Goal: Task Accomplishment & Management: Use online tool/utility

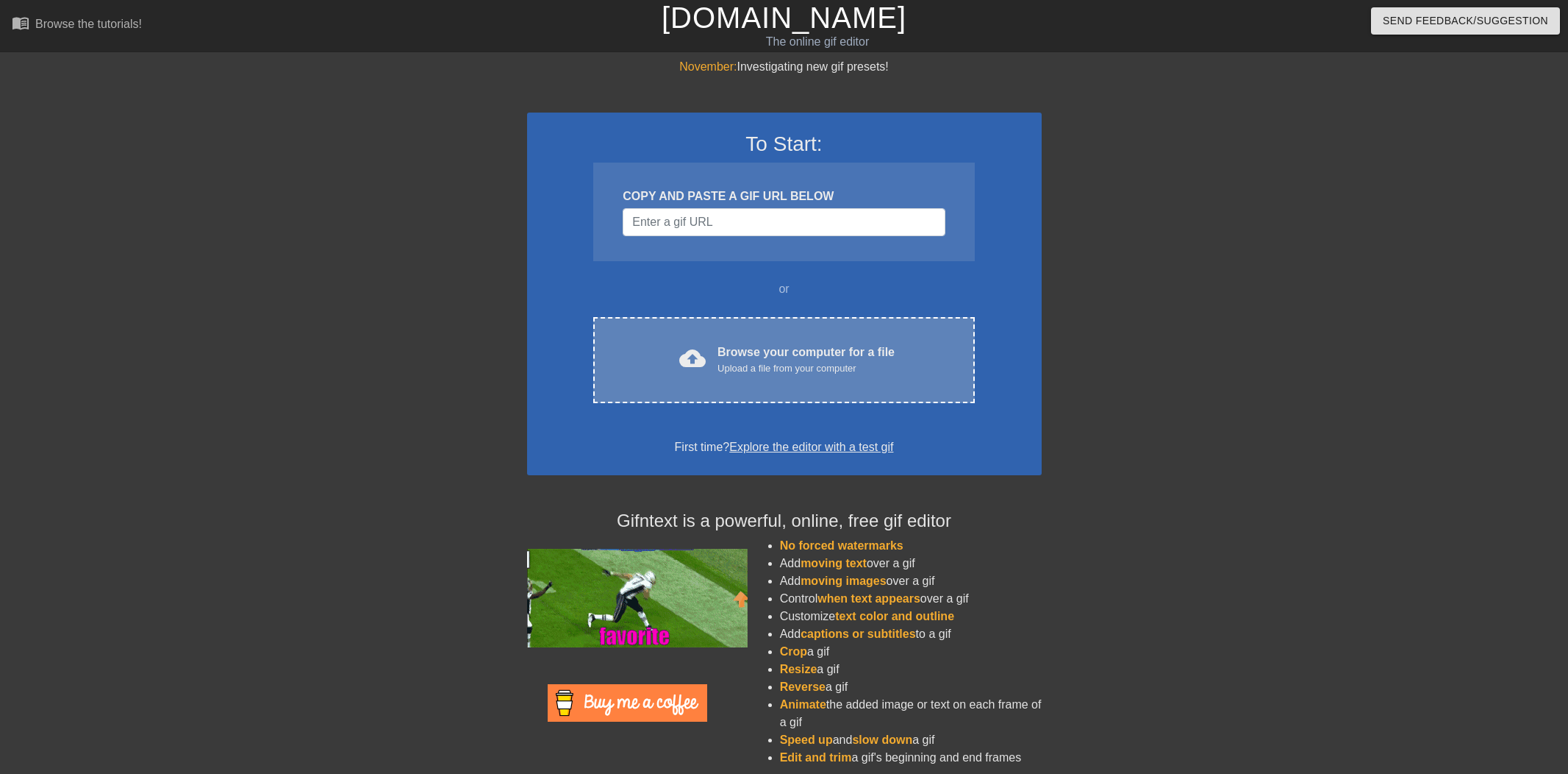
click at [736, 379] on div "cloud_upload Browse your computer for a file Upload a file from your computer C…" at bounding box center [784, 360] width 380 height 86
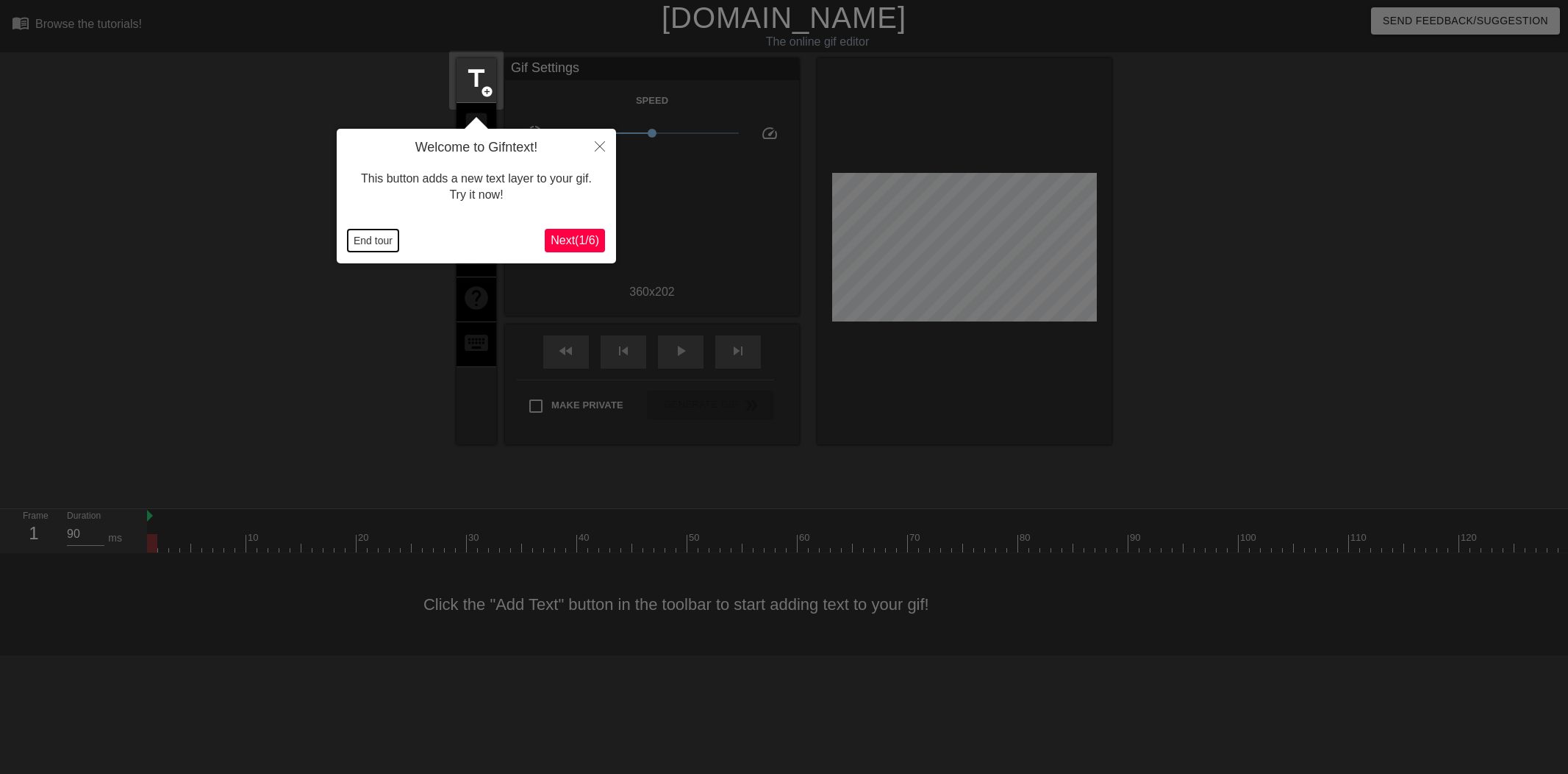
click at [361, 241] on button "End tour" at bounding box center [372, 240] width 51 height 22
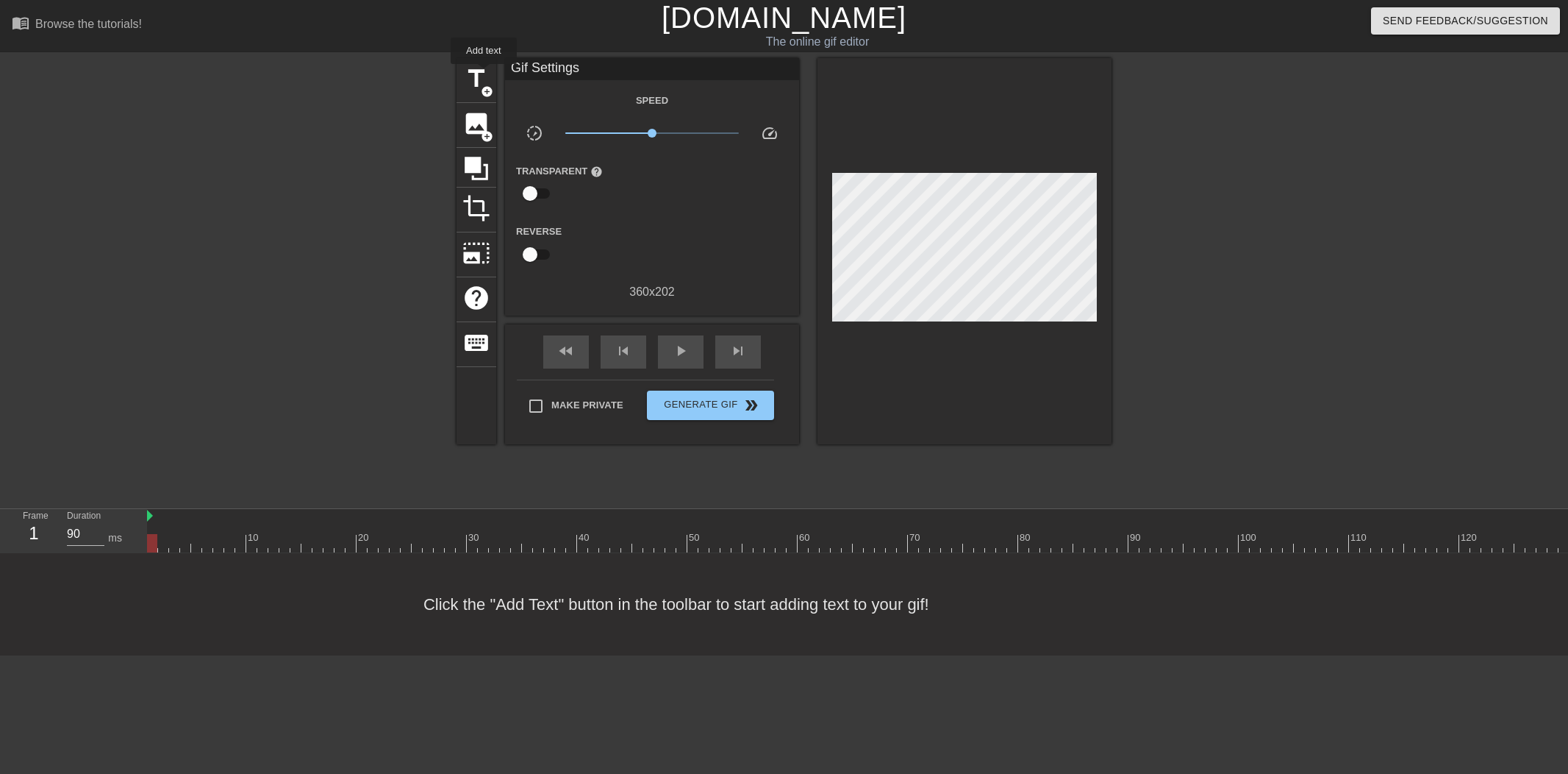
drag, startPoint x: 484, startPoint y: 74, endPoint x: 805, endPoint y: 160, distance: 332.3
click at [484, 74] on span "title" at bounding box center [476, 78] width 28 height 28
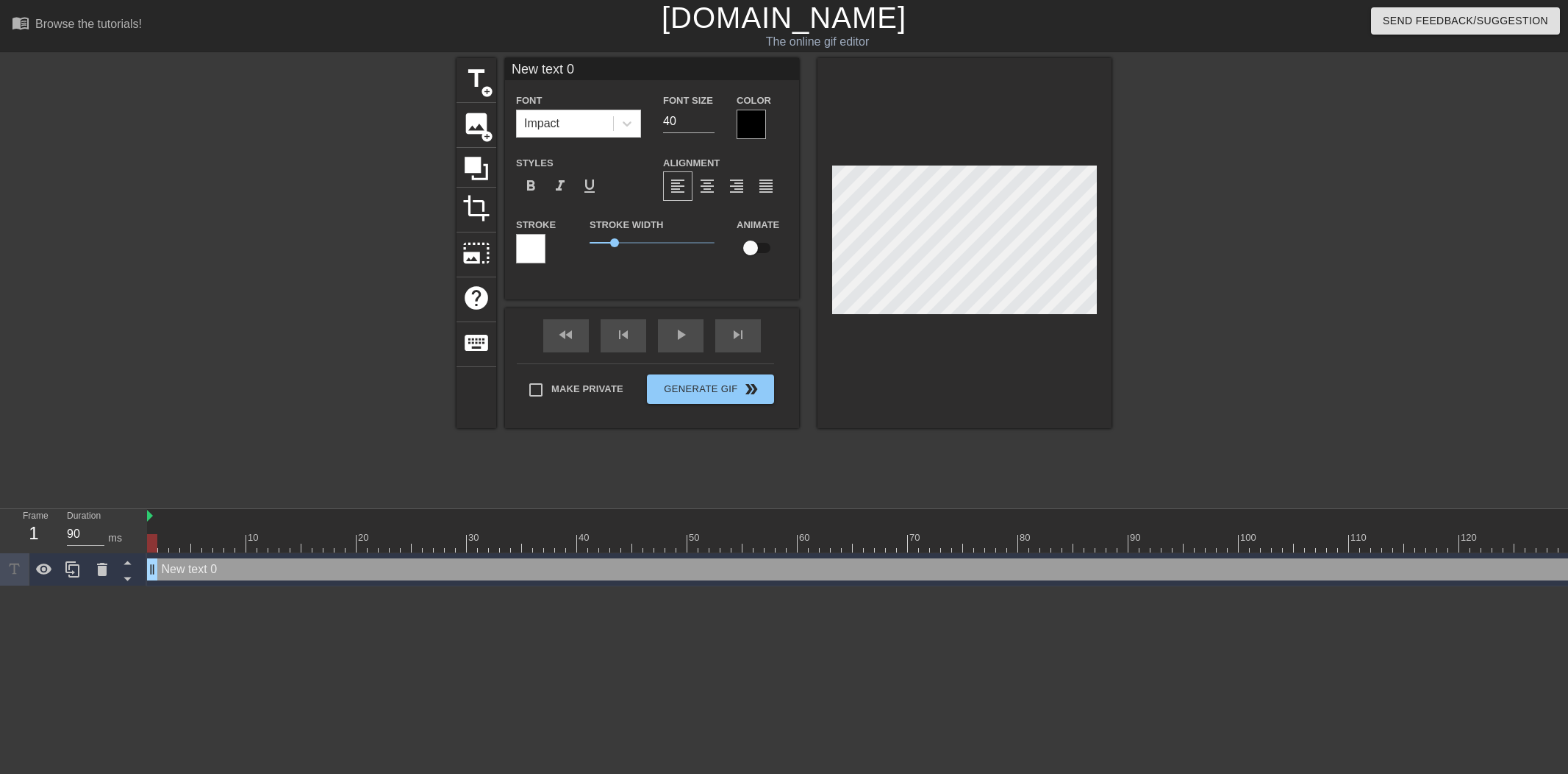
type input "T"
type textarea "T"
type input "TH"
type textarea "THE"
type input "THE"
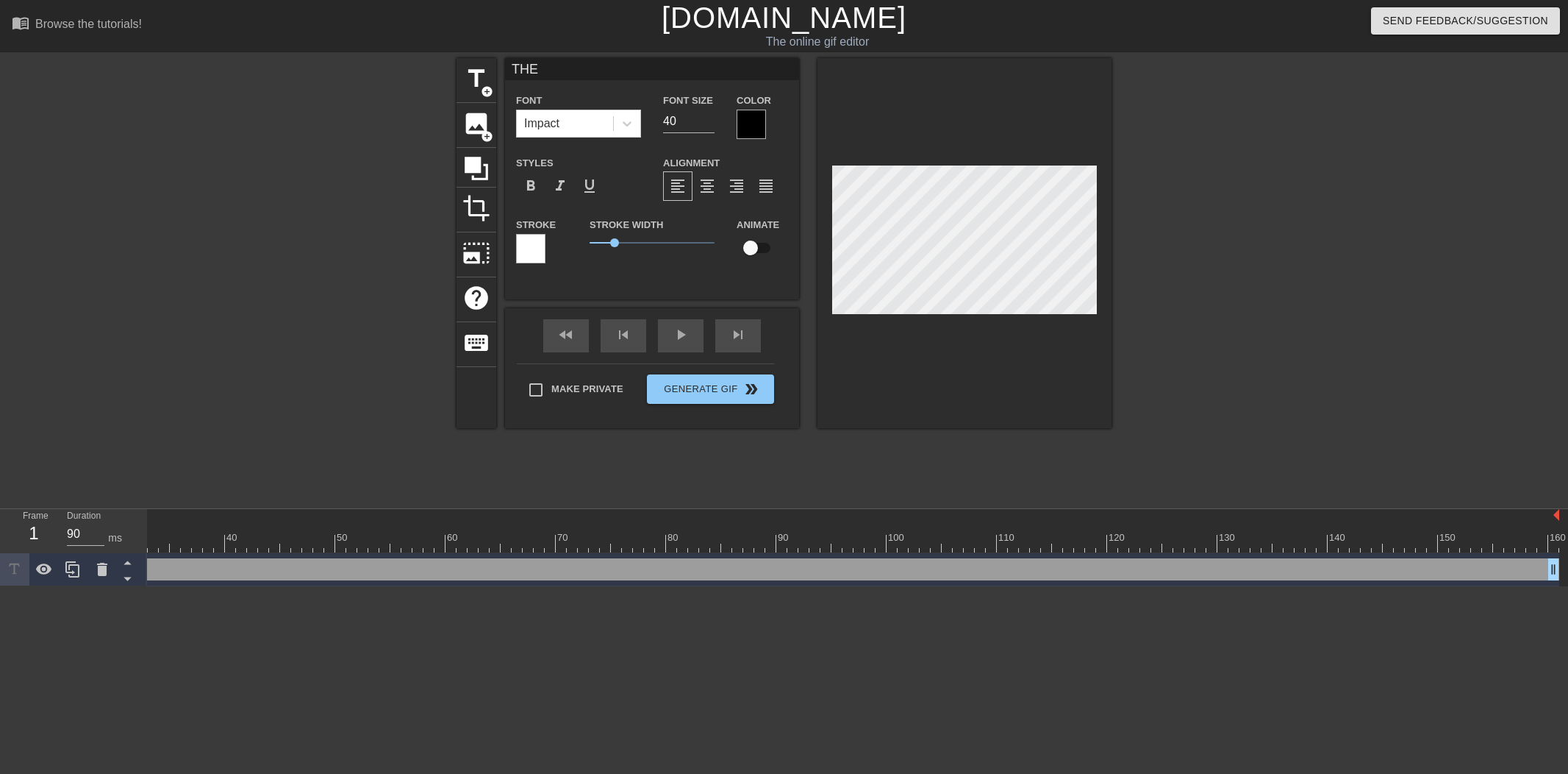
scroll to position [0, 3]
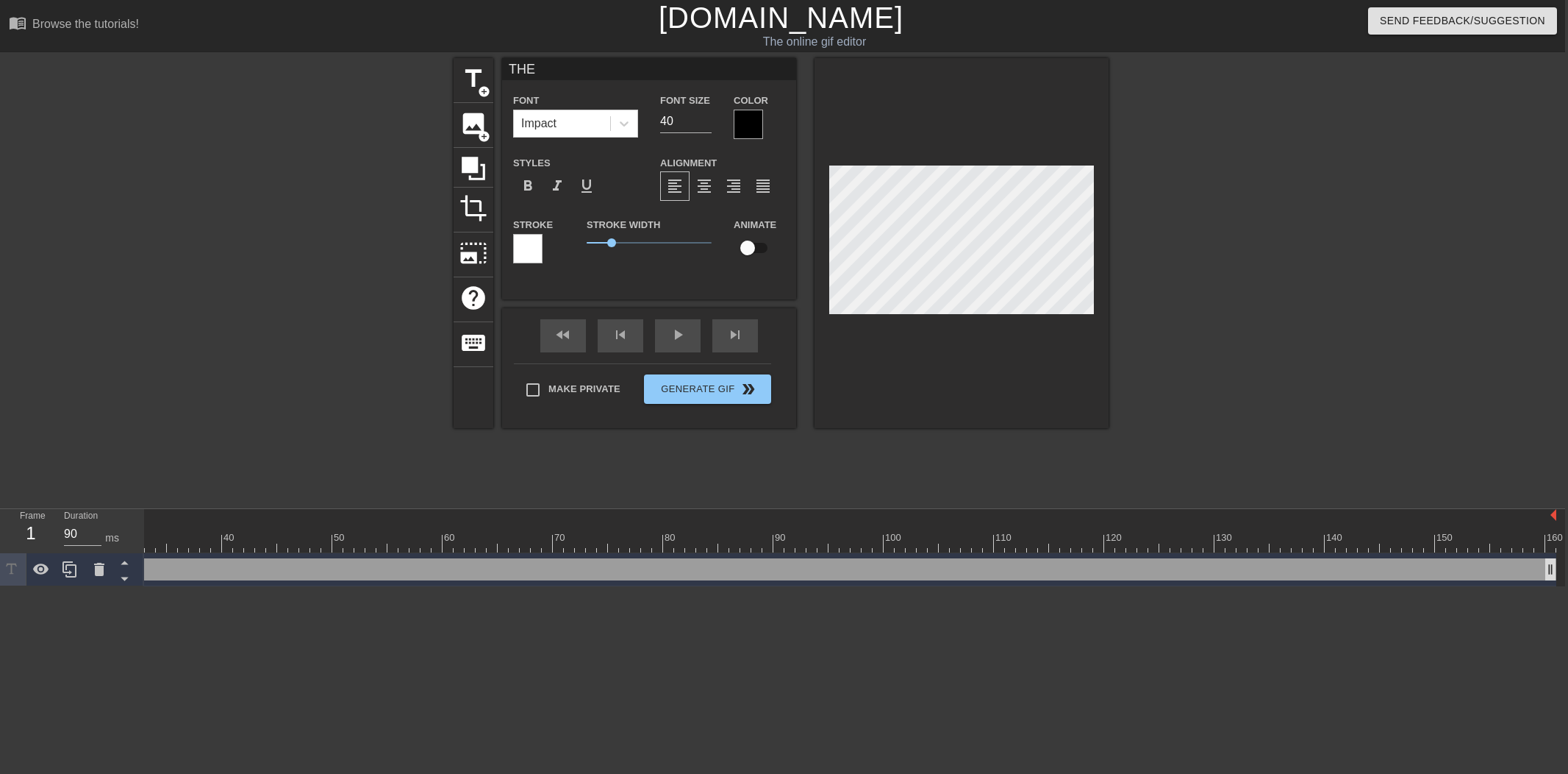
type textarea "THE"
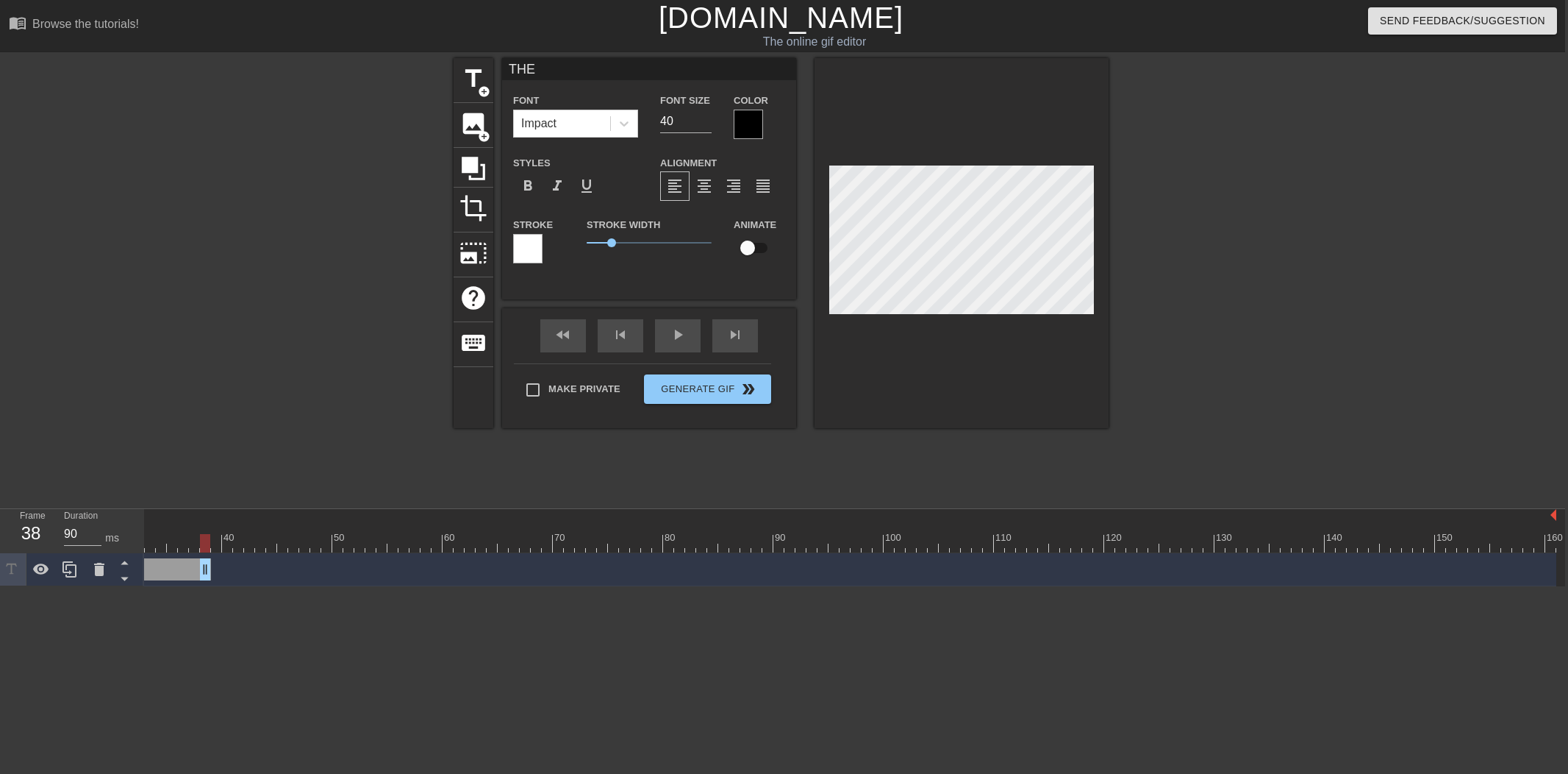
drag, startPoint x: 1545, startPoint y: 570, endPoint x: 220, endPoint y: 577, distance: 1325.0
click at [203, 581] on div "THE drag_handle drag_handle" at bounding box center [674, 569] width 1764 height 33
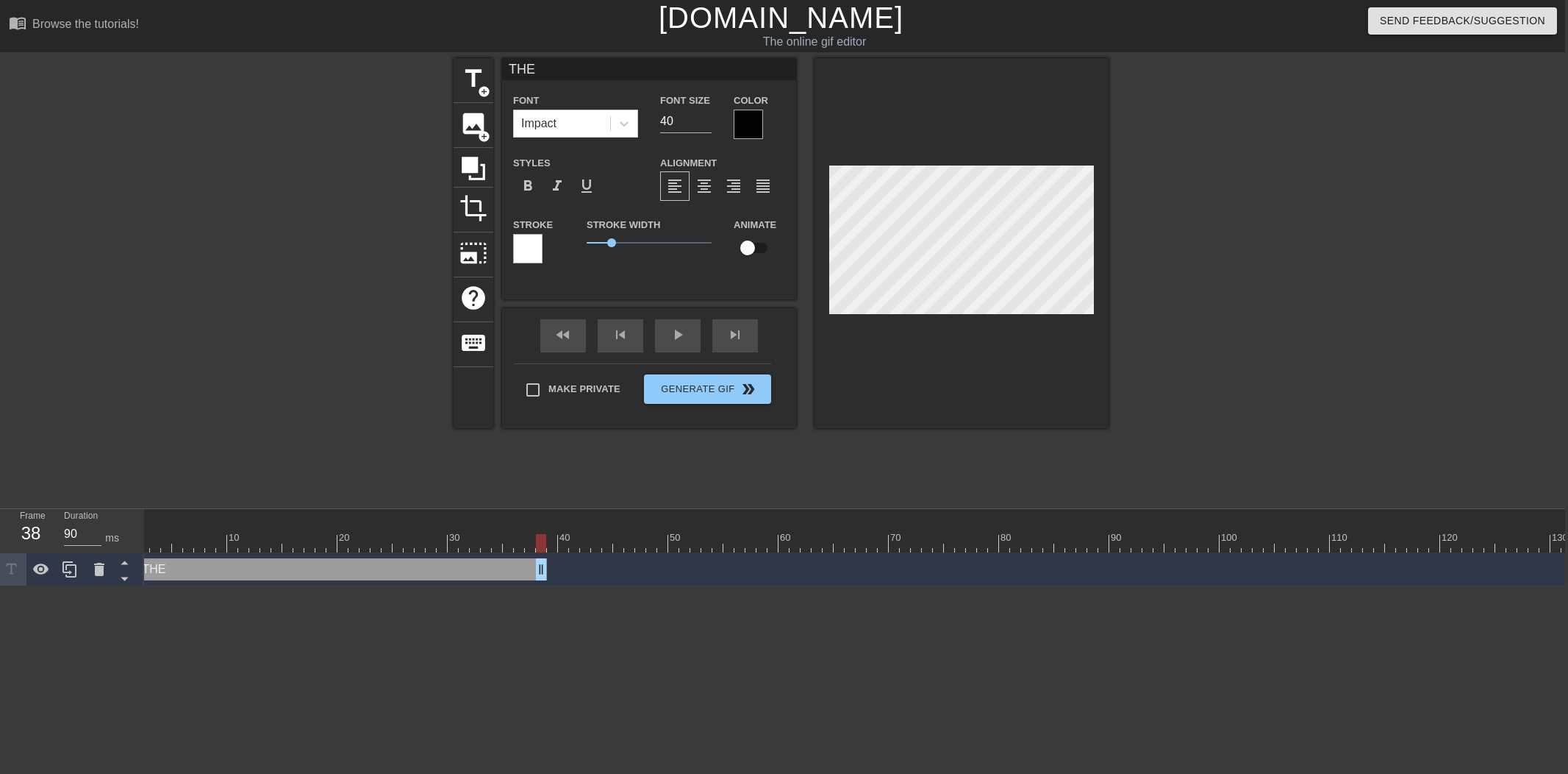
scroll to position [0, 0]
drag, startPoint x: 556, startPoint y: 566, endPoint x: 237, endPoint y: 566, distance: 319.0
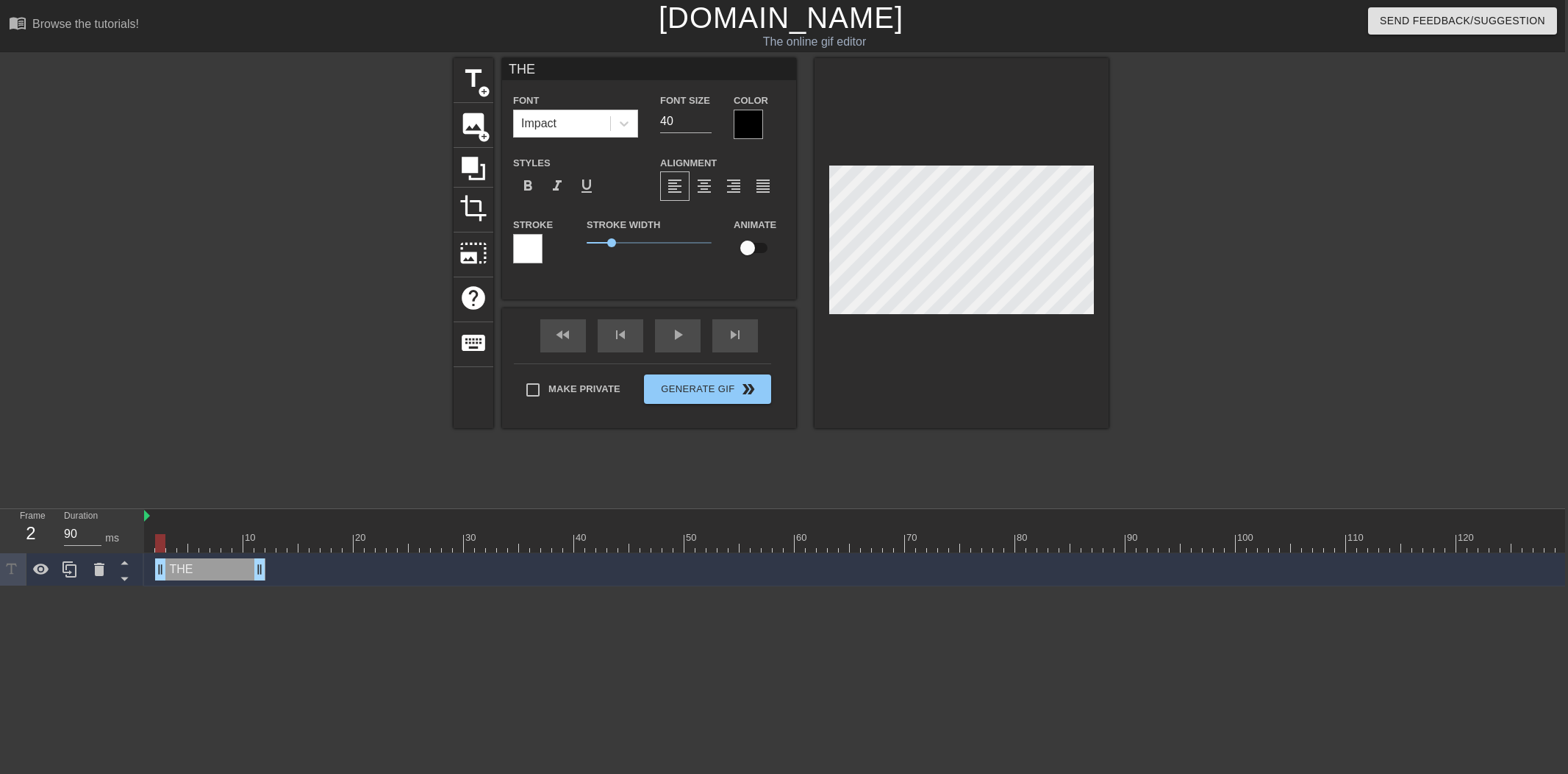
drag, startPoint x: 195, startPoint y: 569, endPoint x: 200, endPoint y: 560, distance: 10.3
click at [206, 568] on div "THE drag_handle drag_handle" at bounding box center [210, 569] width 110 height 22
click at [87, 542] on div "Frame 1 Duration 90 ms 10 20 30 40 50 60 70 80 90 100 110 120 130 140 150" at bounding box center [781, 547] width 1568 height 77
drag, startPoint x: 189, startPoint y: 546, endPoint x: 122, endPoint y: 546, distance: 67.0
click at [120, 546] on div "Frame 1 Duration 90 ms 10 20 30 40 50 60 70 80 90 100 110 120 130 140 150" at bounding box center [781, 547] width 1568 height 77
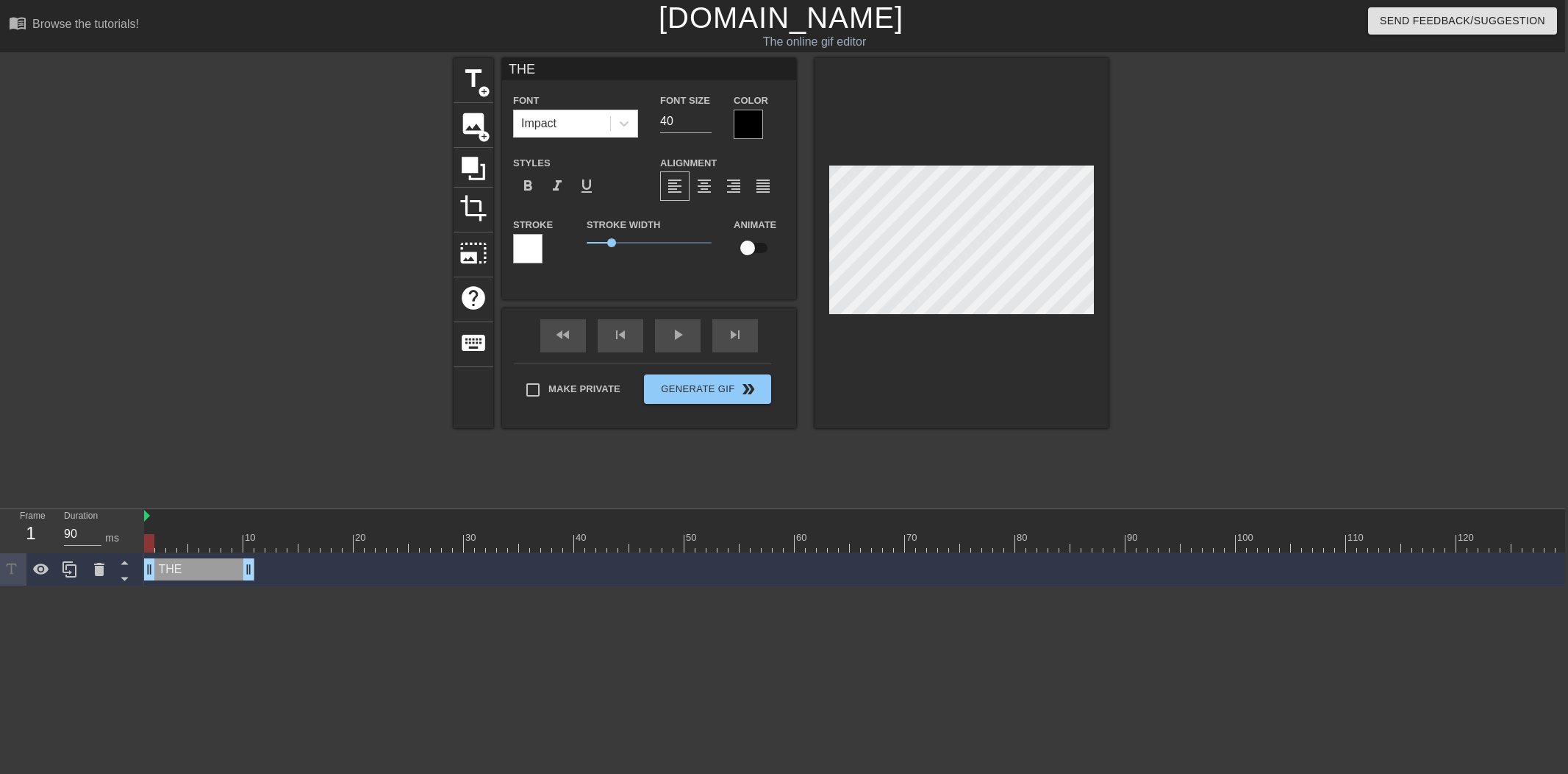
drag, startPoint x: 206, startPoint y: 566, endPoint x: 166, endPoint y: 571, distance: 40.3
click at [163, 571] on div "THE drag_handle drag_handle" at bounding box center [198, 569] width 110 height 22
drag, startPoint x: 252, startPoint y: 570, endPoint x: 174, endPoint y: 572, distance: 78.0
drag, startPoint x: 179, startPoint y: 545, endPoint x: 79, endPoint y: 539, distance: 100.2
click at [78, 539] on div "Frame 1 Duration 90 ms 10 20 30 40 50 60 70 80 90 100 110 120 130 140 150" at bounding box center [781, 547] width 1568 height 77
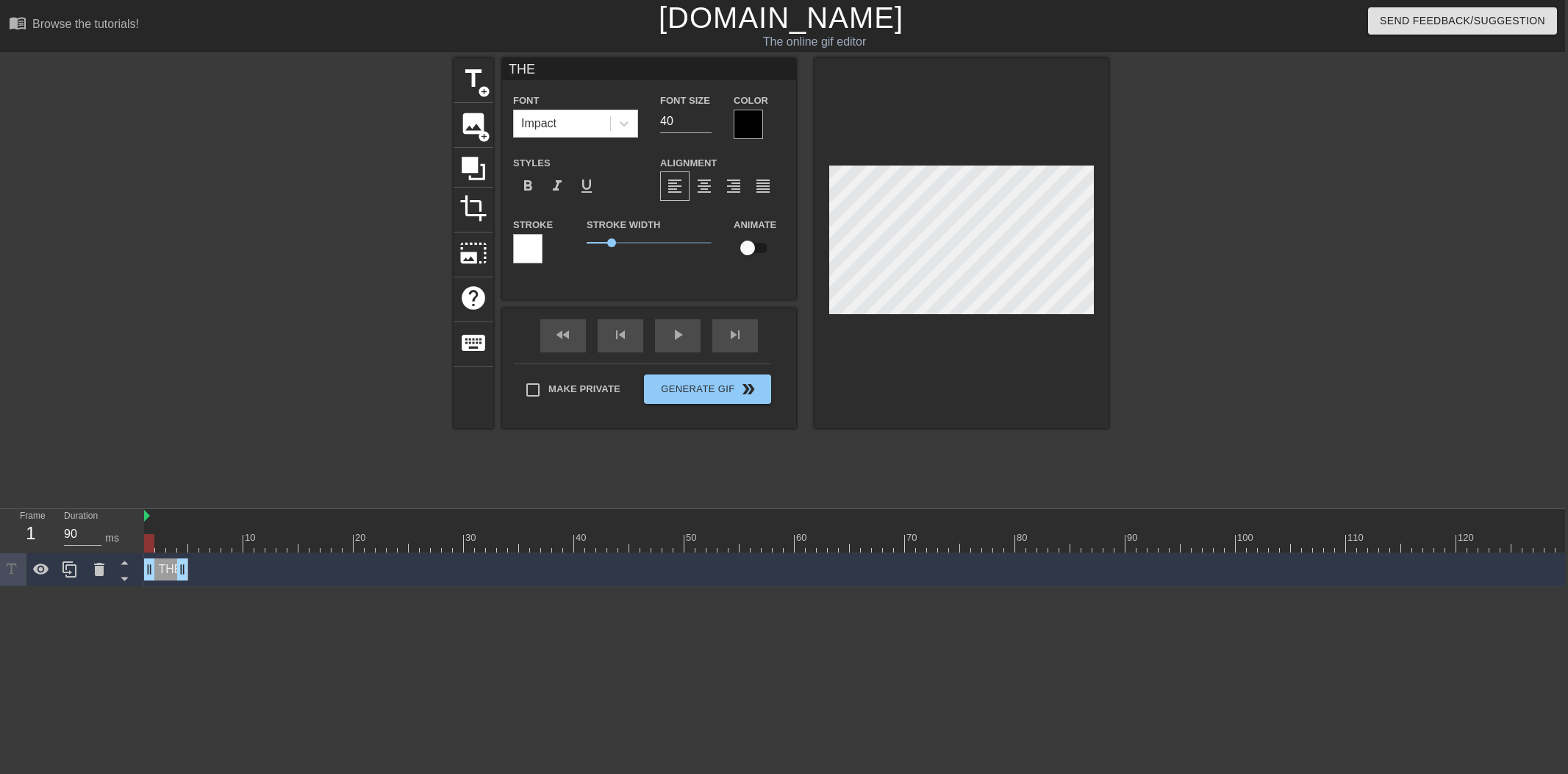
click at [754, 118] on div at bounding box center [748, 125] width 30 height 30
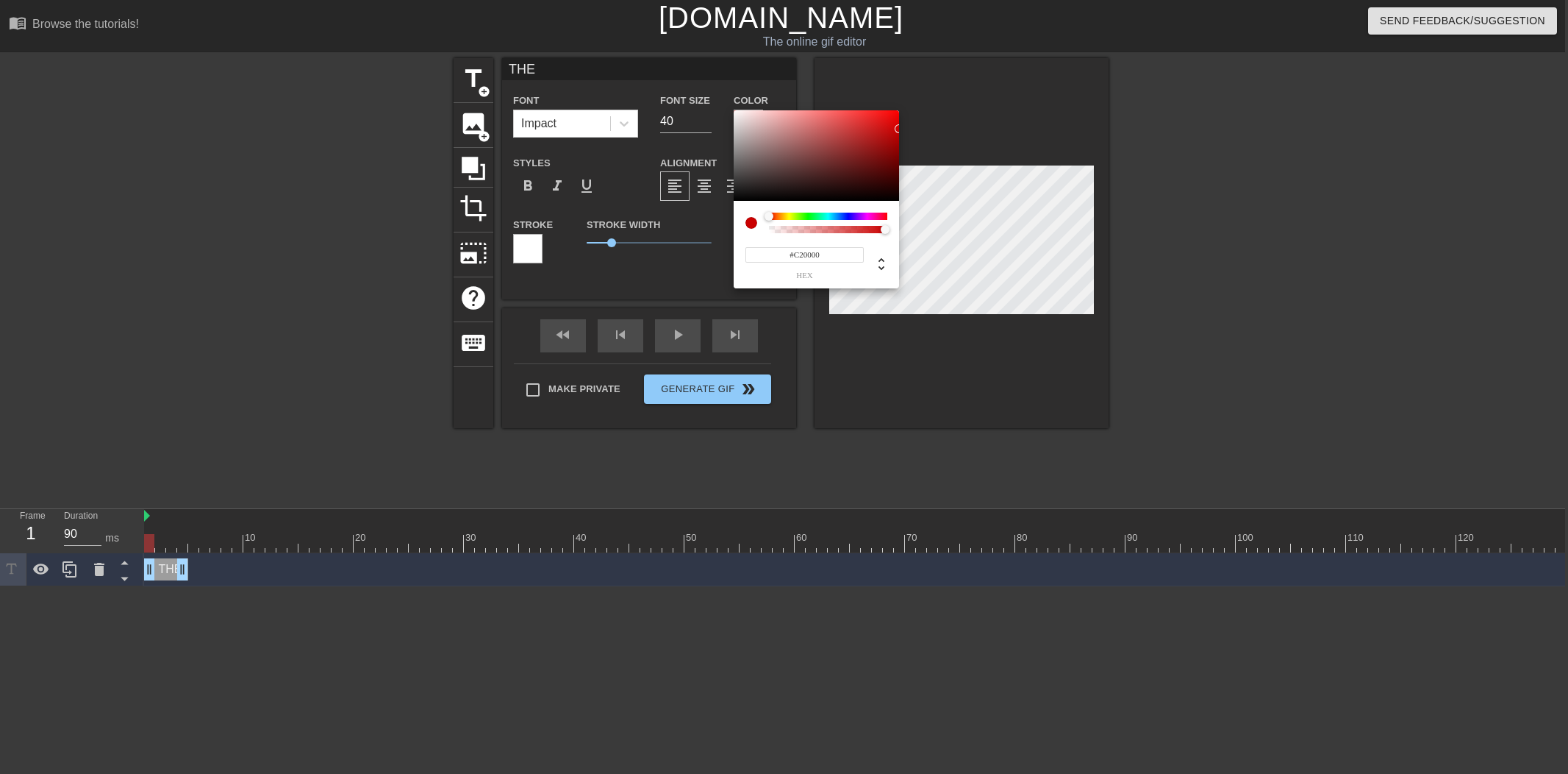
type input "#C00000"
drag, startPoint x: 825, startPoint y: 148, endPoint x: 879, endPoint y: 166, distance: 56.9
click at [952, 133] on div "#C00000 hex" at bounding box center [784, 387] width 1568 height 774
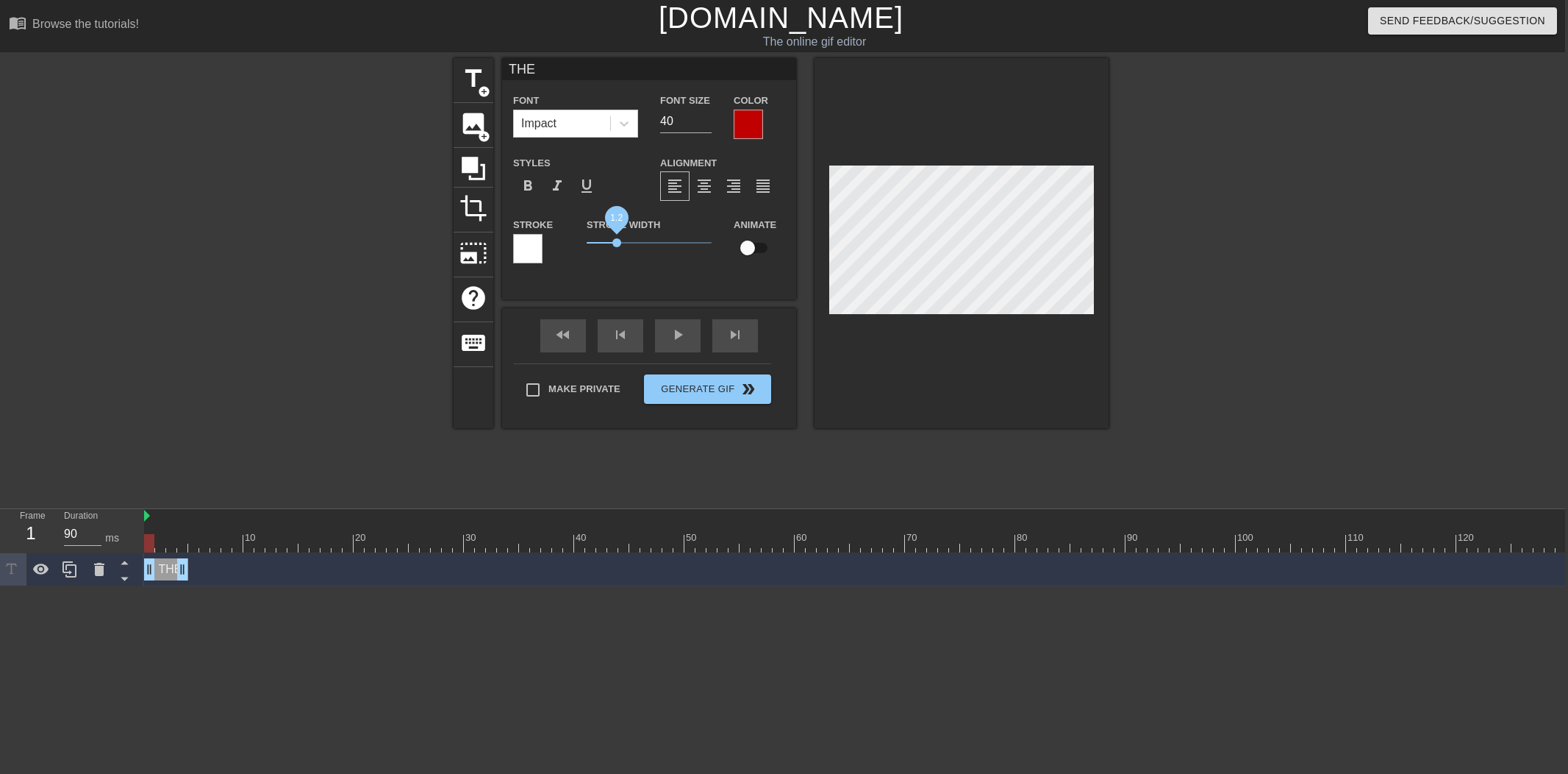
click at [616, 244] on span "1.2" at bounding box center [616, 242] width 9 height 9
drag, startPoint x: 149, startPoint y: 546, endPoint x: 348, endPoint y: 441, distance: 225.0
click at [52, 536] on div "Frame 1 Duration 90 ms 10 20 30 40 50 60 70 80 90 100 110 120 130 140 150" at bounding box center [781, 547] width 1568 height 77
drag, startPoint x: 71, startPoint y: 574, endPoint x: 178, endPoint y: 580, distance: 107.2
click at [72, 574] on icon at bounding box center [70, 569] width 18 height 18
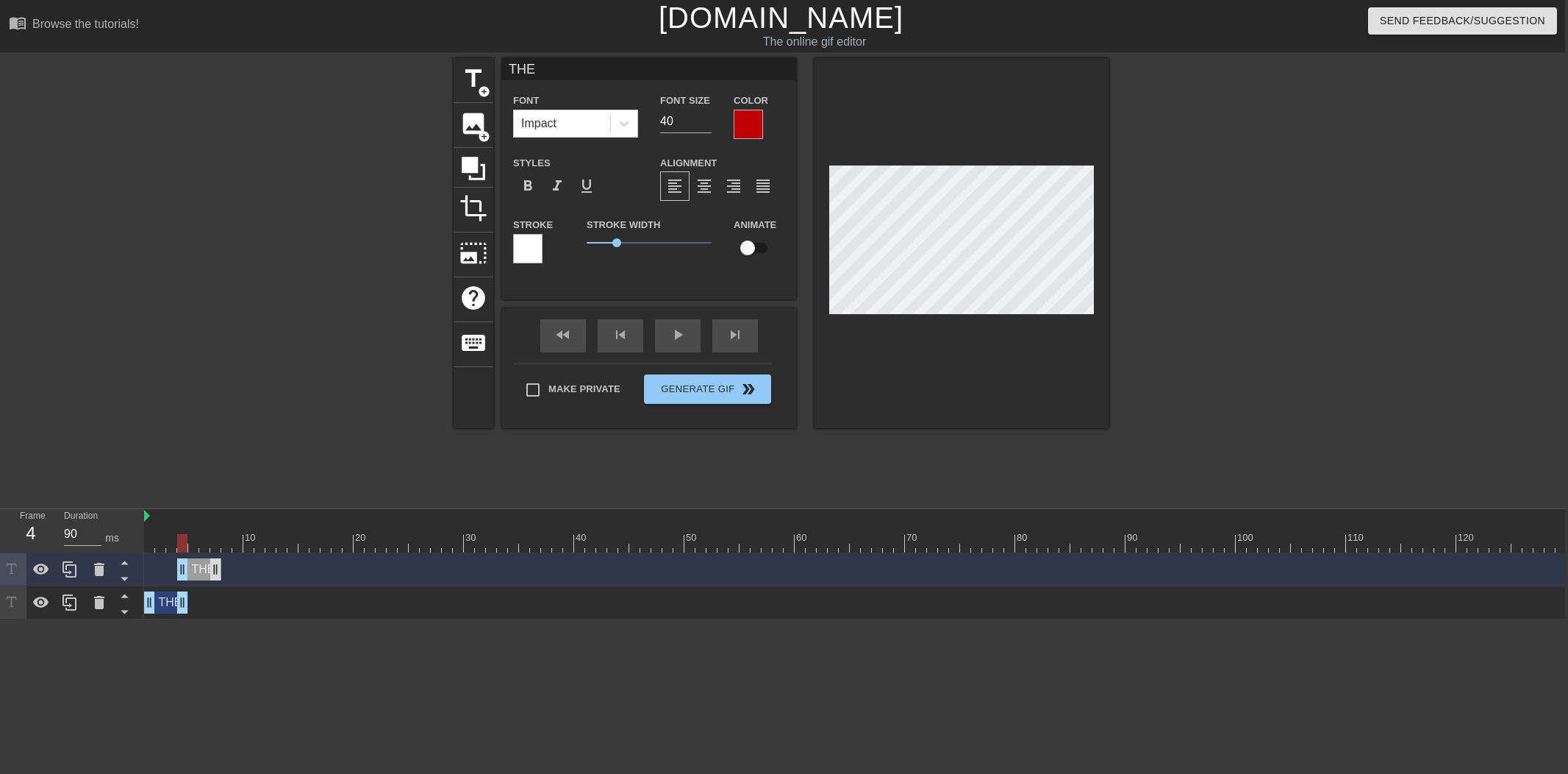
drag, startPoint x: 188, startPoint y: 577, endPoint x: 209, endPoint y: 574, distance: 21.2
click at [206, 577] on div "THE drag_handle drag_handle" at bounding box center [199, 569] width 45 height 22
drag, startPoint x: 179, startPoint y: 603, endPoint x: 186, endPoint y: 586, distance: 18.4
drag, startPoint x: 184, startPoint y: 544, endPoint x: 218, endPoint y: 560, distance: 37.6
click at [211, 546] on div at bounding box center [1025, 543] width 1764 height 19
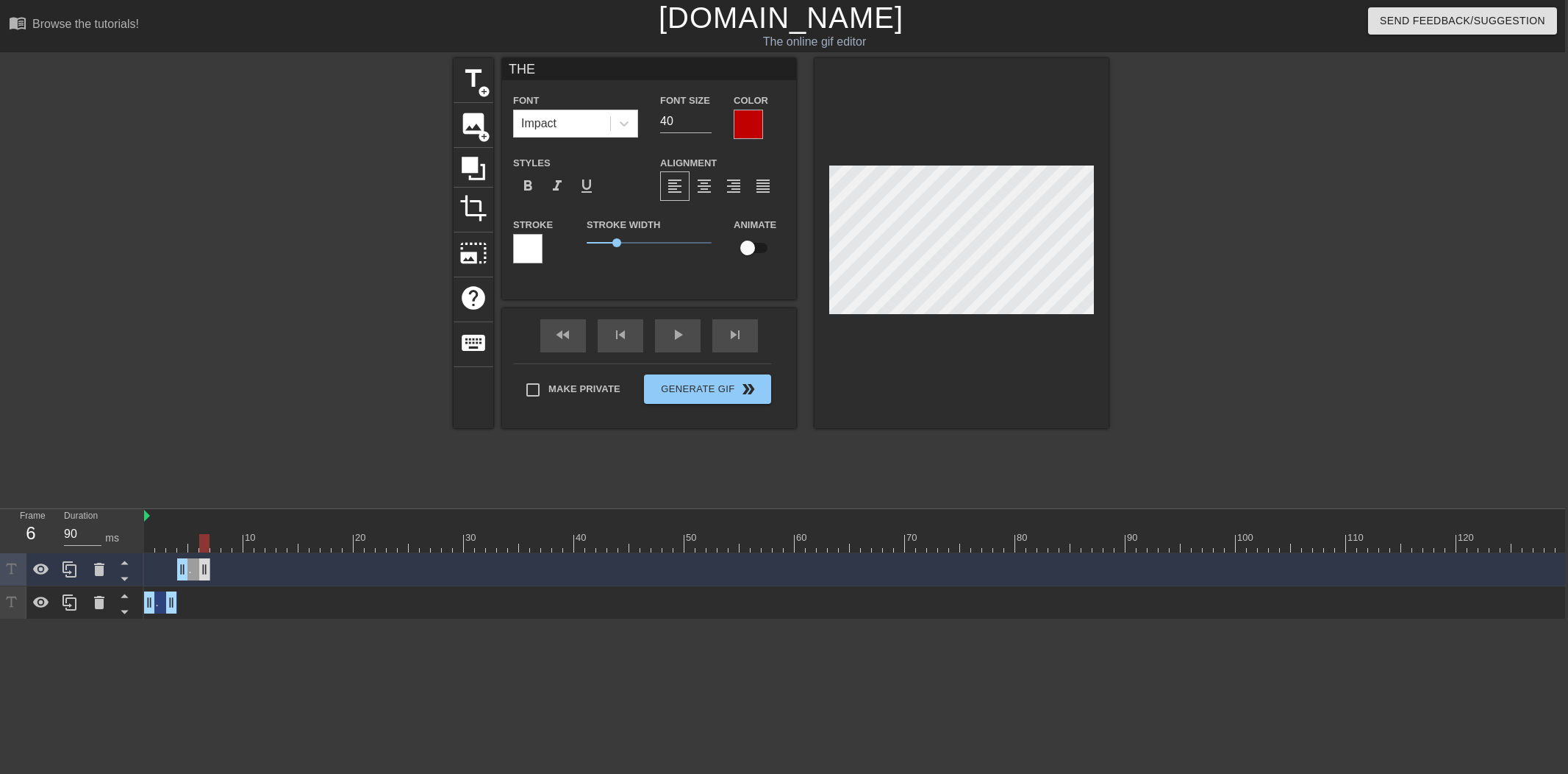
drag, startPoint x: 217, startPoint y: 567, endPoint x: 209, endPoint y: 558, distance: 12.0
click at [191, 546] on div at bounding box center [193, 543] width 10 height 19
drag, startPoint x: 168, startPoint y: 608, endPoint x: 306, endPoint y: 606, distance: 138.0
click at [72, 572] on icon at bounding box center [70, 569] width 18 height 18
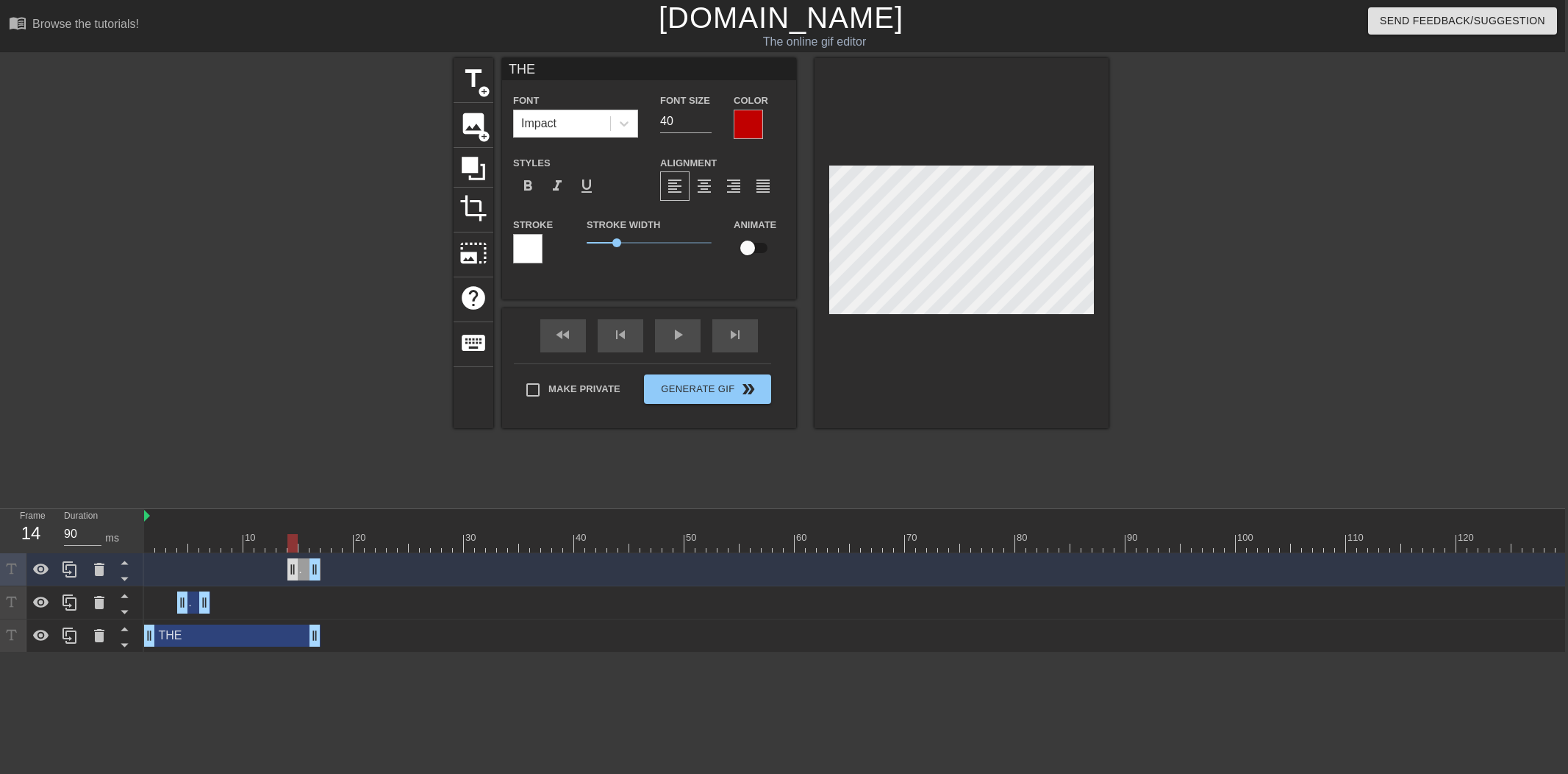
drag, startPoint x: 190, startPoint y: 569, endPoint x: 293, endPoint y: 574, distance: 103.1
click at [300, 572] on div "THE drag_handle drag_handle" at bounding box center [303, 569] width 33 height 22
drag, startPoint x: 286, startPoint y: 574, endPoint x: 264, endPoint y: 574, distance: 22.0
drag, startPoint x: 204, startPoint y: 604, endPoint x: 243, endPoint y: 582, distance: 44.8
drag, startPoint x: 69, startPoint y: 571, endPoint x: 192, endPoint y: 576, distance: 123.1
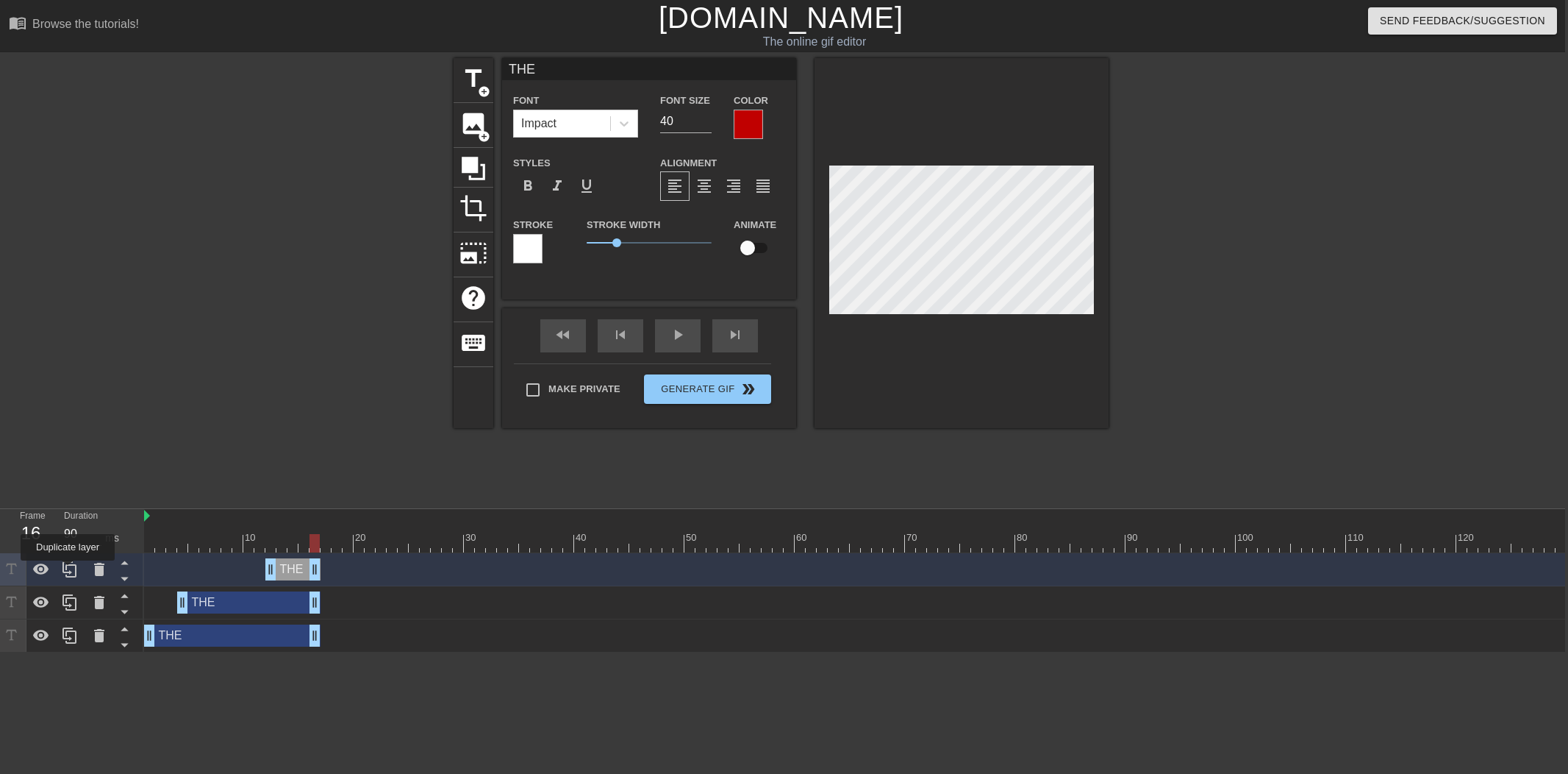
click at [73, 571] on icon at bounding box center [70, 569] width 18 height 18
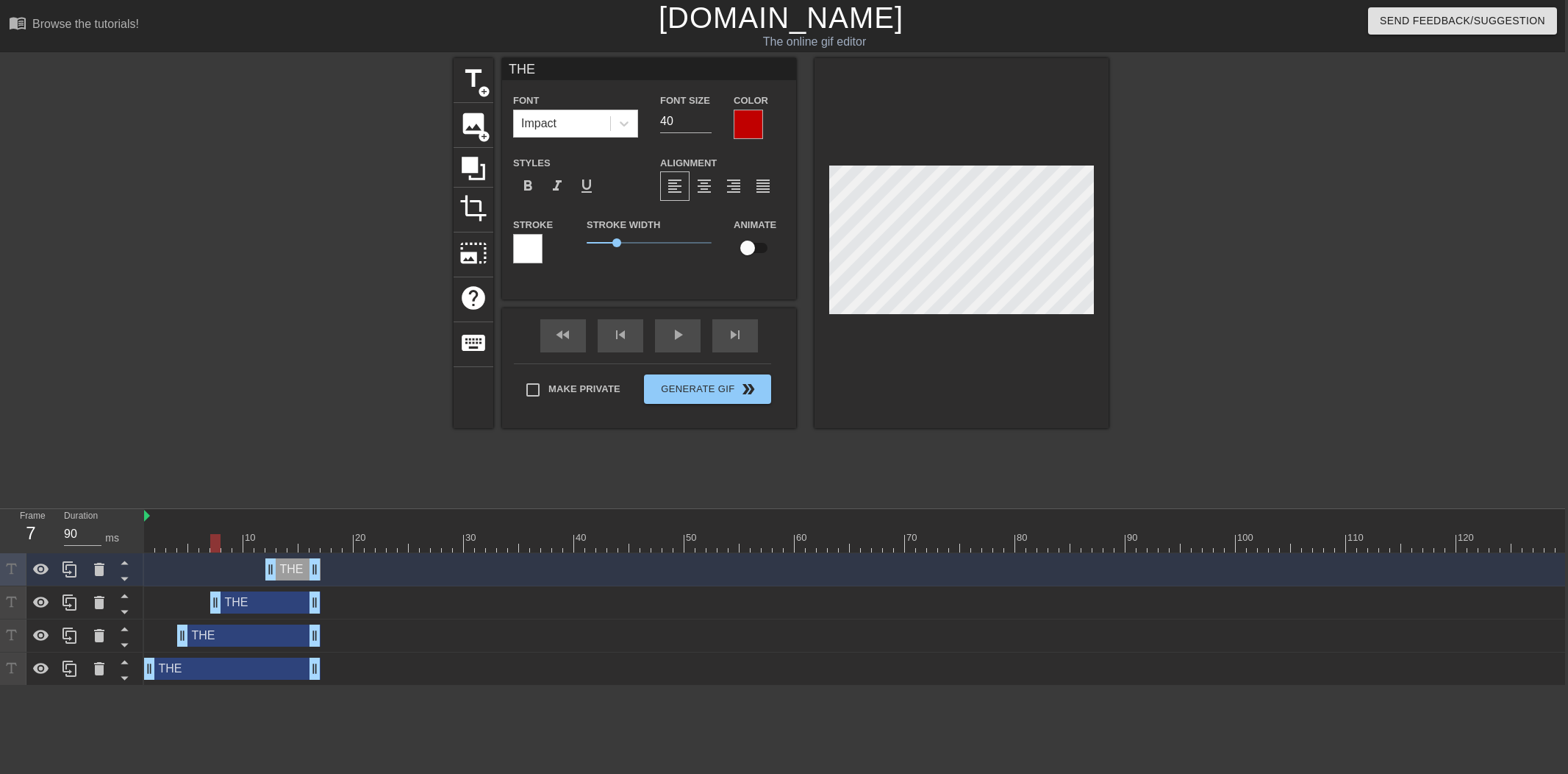
drag, startPoint x: 241, startPoint y: 606, endPoint x: 294, endPoint y: 607, distance: 53.0
drag, startPoint x: 211, startPoint y: 610, endPoint x: 229, endPoint y: 608, distance: 18.1
drag, startPoint x: 228, startPoint y: 542, endPoint x: 216, endPoint y: 627, distance: 85.8
click at [202, 543] on div at bounding box center [1025, 543] width 1764 height 19
click at [250, 642] on div "THE drag_handle drag_handle" at bounding box center [249, 635] width 144 height 22
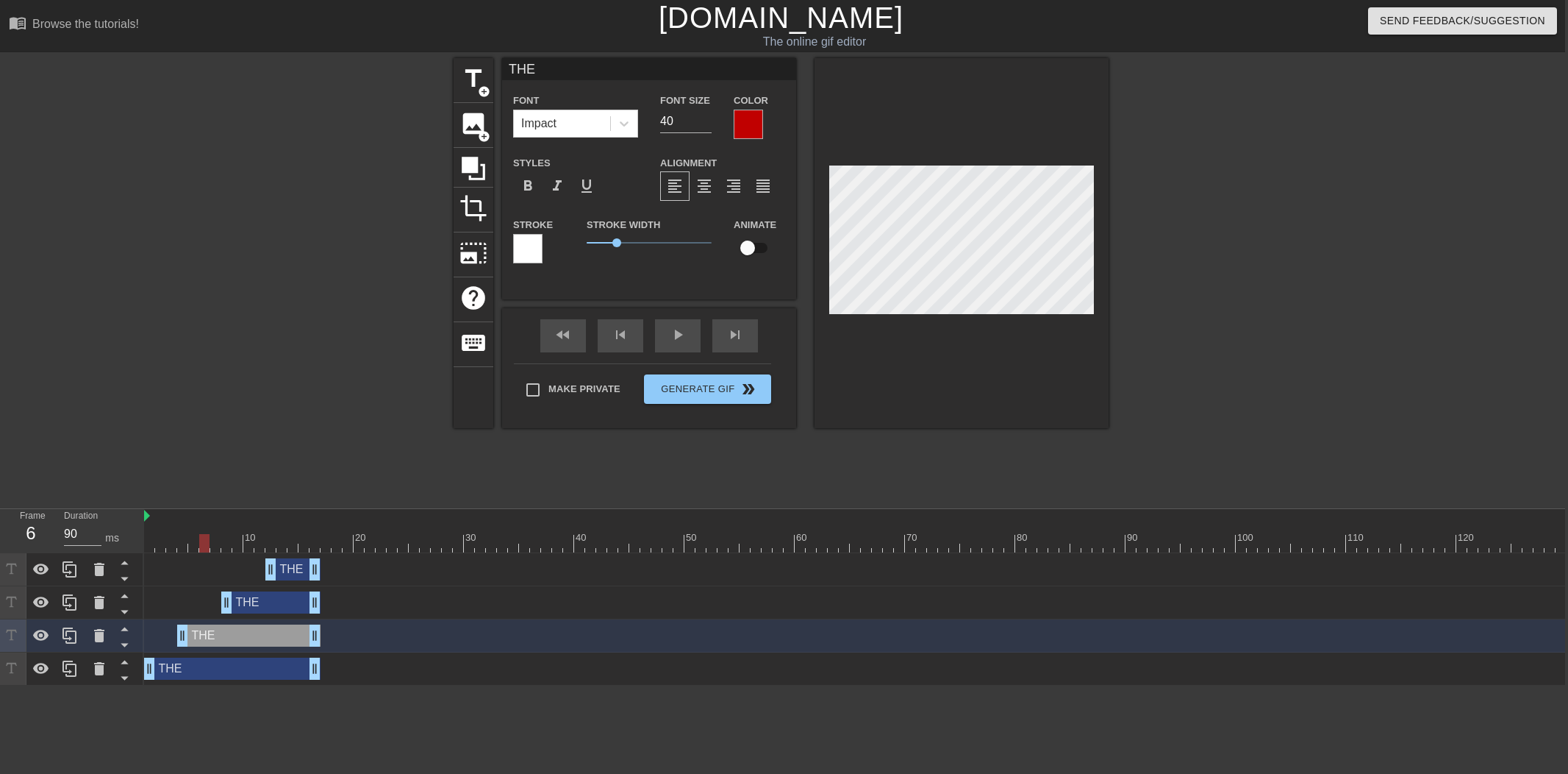
drag, startPoint x: 274, startPoint y: 600, endPoint x: 463, endPoint y: 505, distance: 211.5
click at [274, 600] on div "THE drag_handle drag_handle" at bounding box center [270, 603] width 99 height 22
drag, startPoint x: 242, startPoint y: 543, endPoint x: 291, endPoint y: 540, distance: 49.1
click at [289, 540] on div at bounding box center [1025, 543] width 1764 height 19
type input "T"
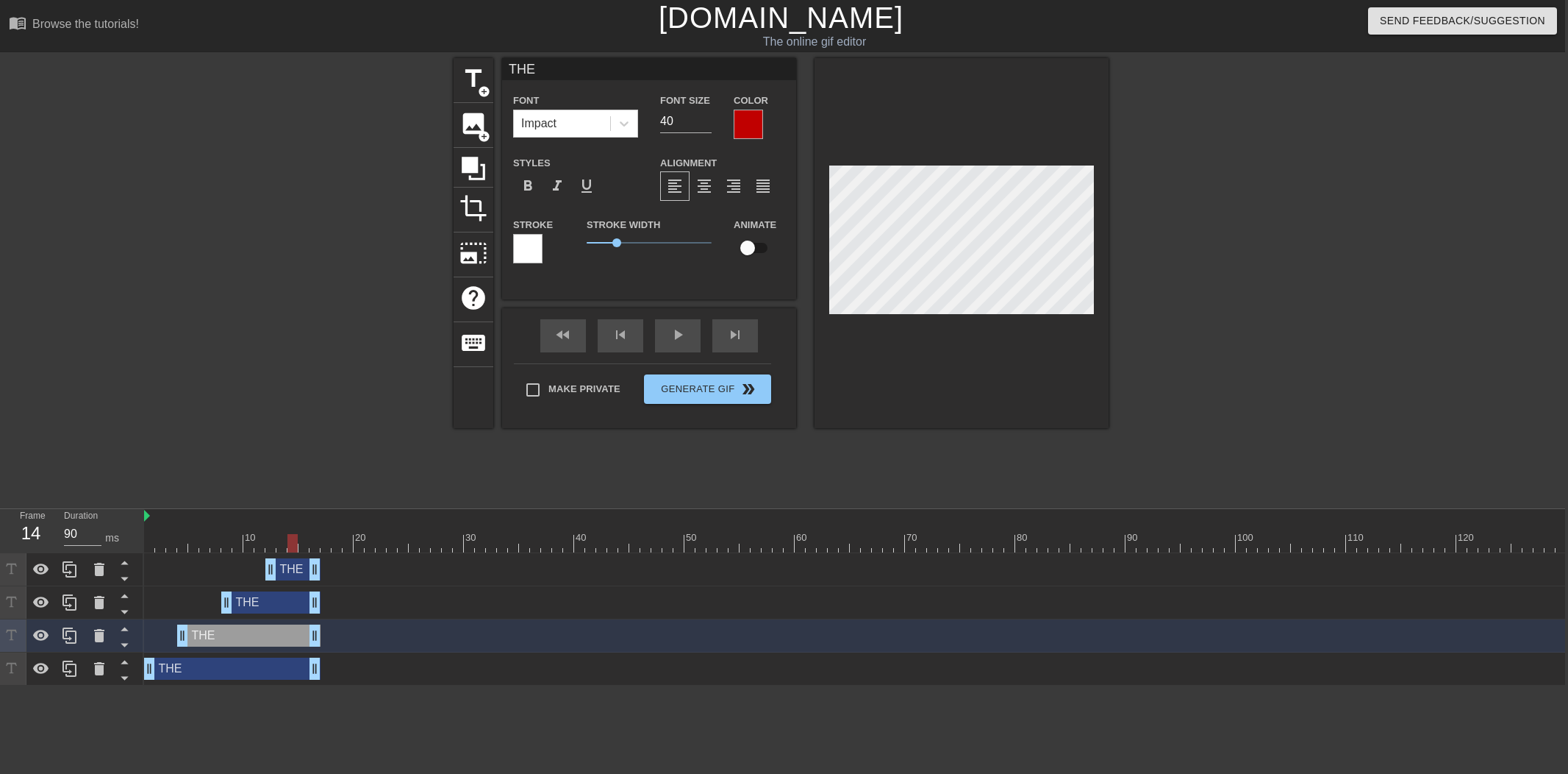
type textarea "T"
type input "TI"
type textarea "TI"
type input "TIC"
type textarea "TIC"
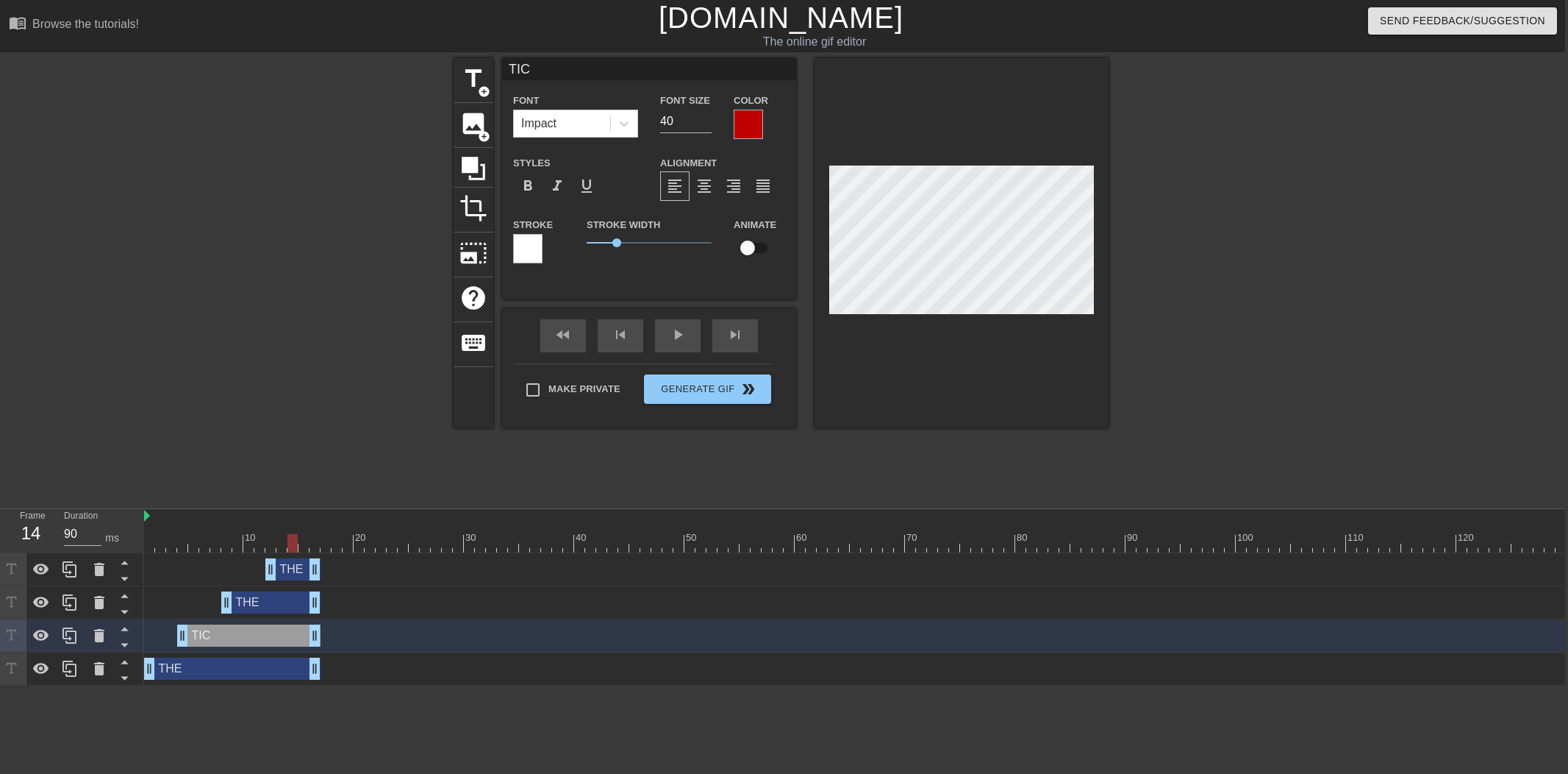
type input "TICK"
type textarea "TICK"
type input "TICKE"
type textarea "TICKE"
type input "TICKER"
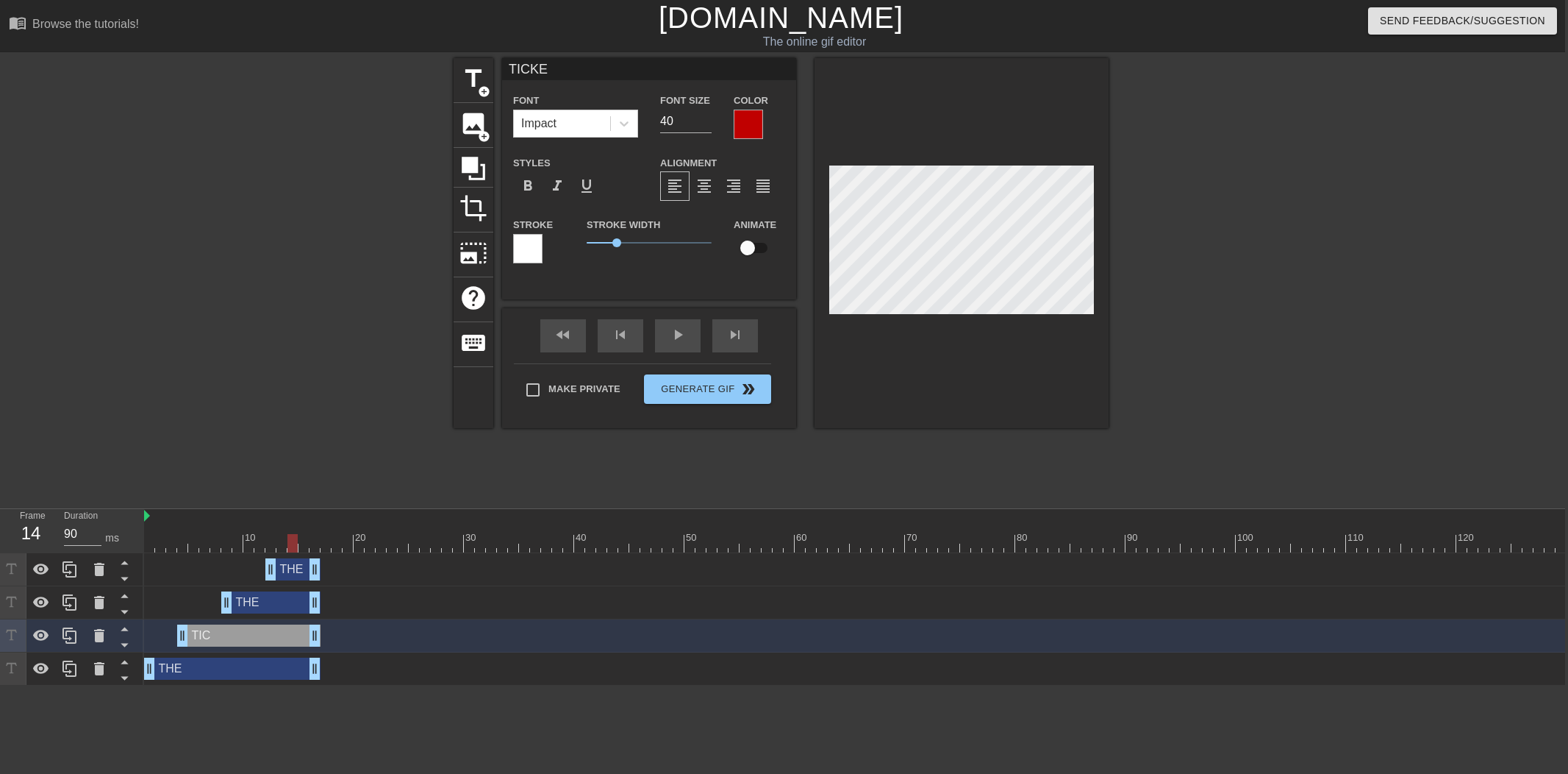
type textarea "TICKER"
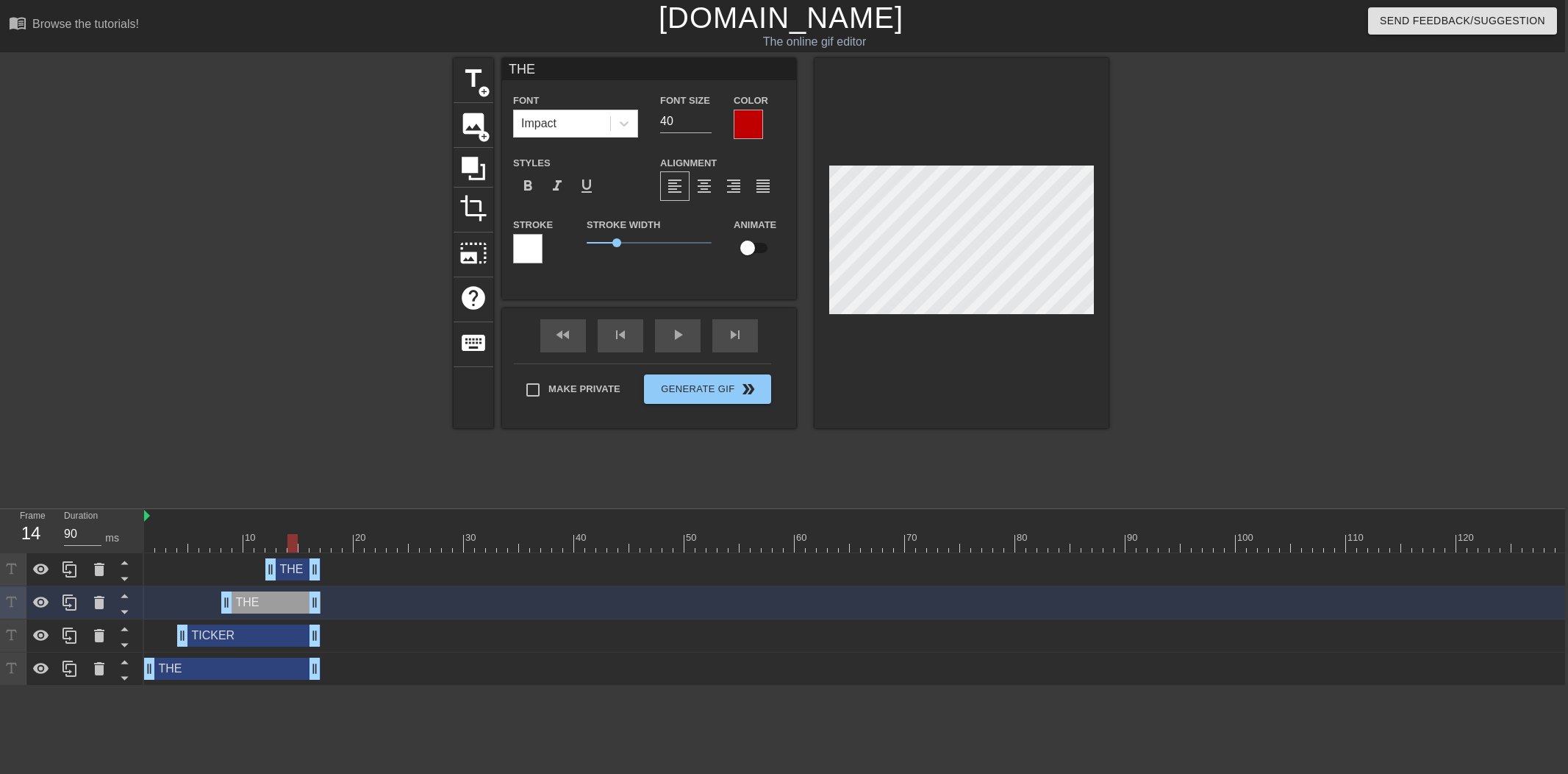
type input "I"
type textarea "I"
type input "IS"
type textarea "IS"
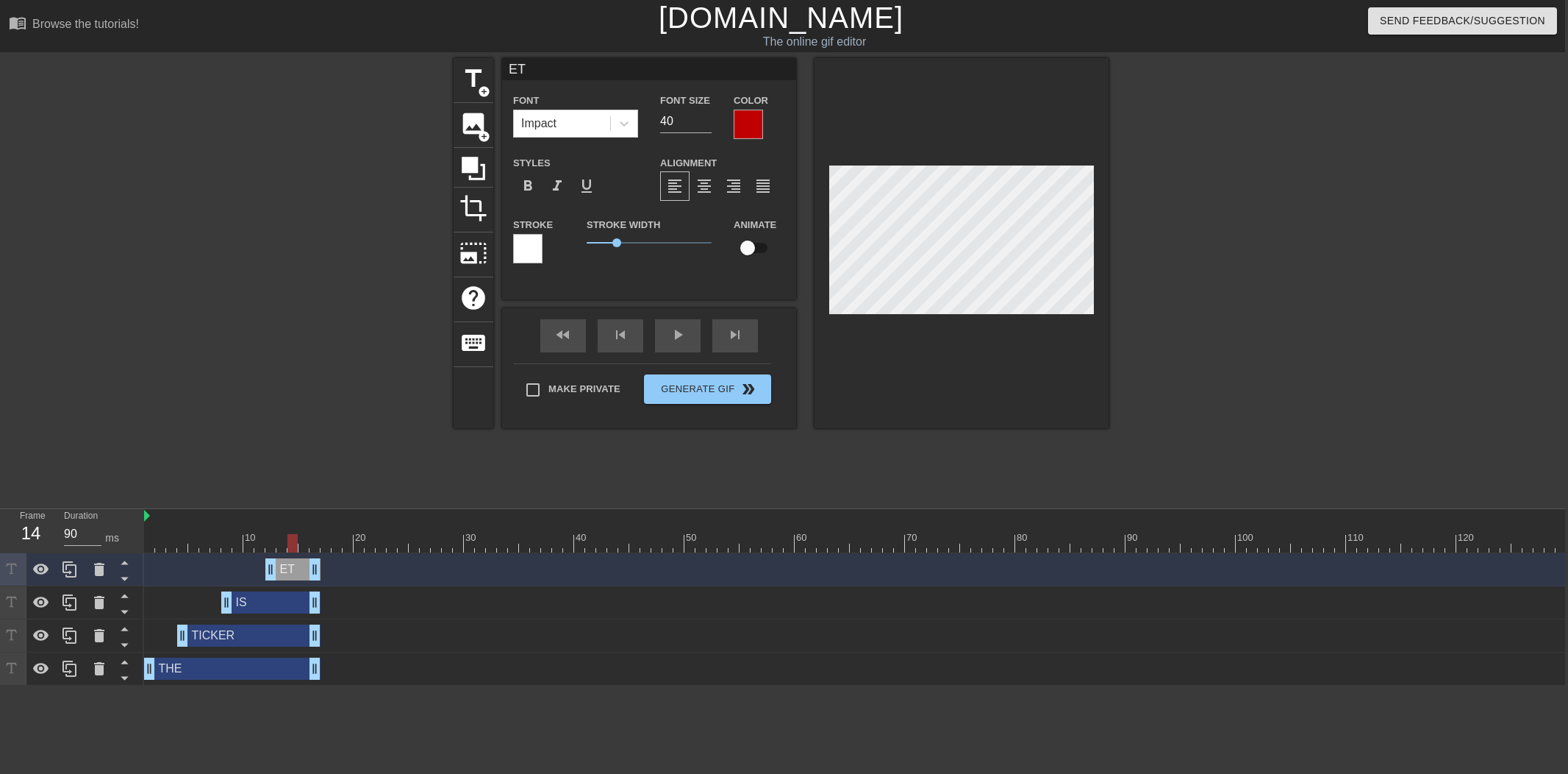
type input "ETH"
type textarea "ETH"
type input "ETH!"
type textarea "ETH!"
drag, startPoint x: 467, startPoint y: 78, endPoint x: 485, endPoint y: 86, distance: 19.7
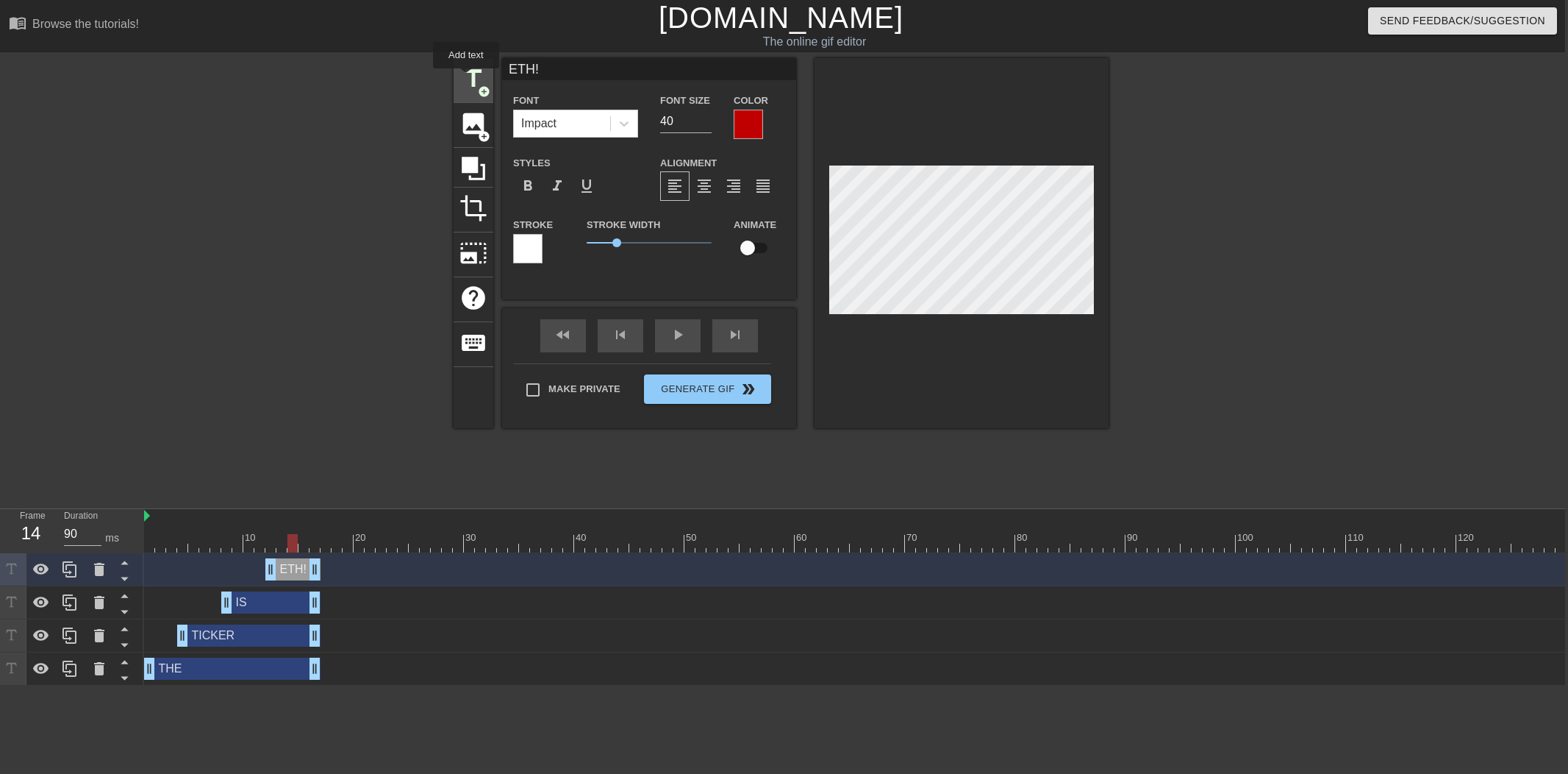
click at [469, 78] on span "title" at bounding box center [473, 78] width 28 height 28
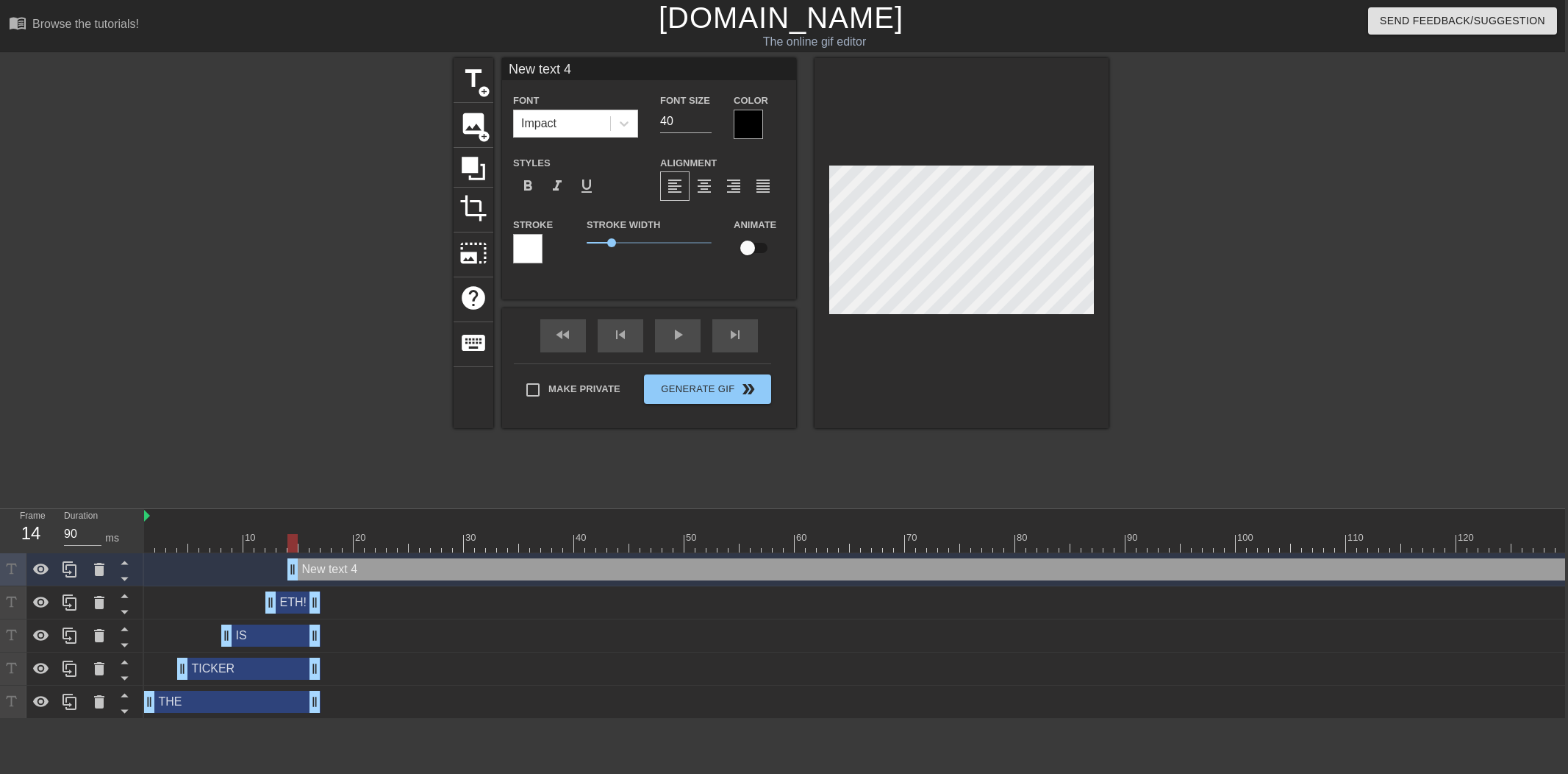
scroll to position [0, 1]
type input "a"
type textarea "a"
type input "al"
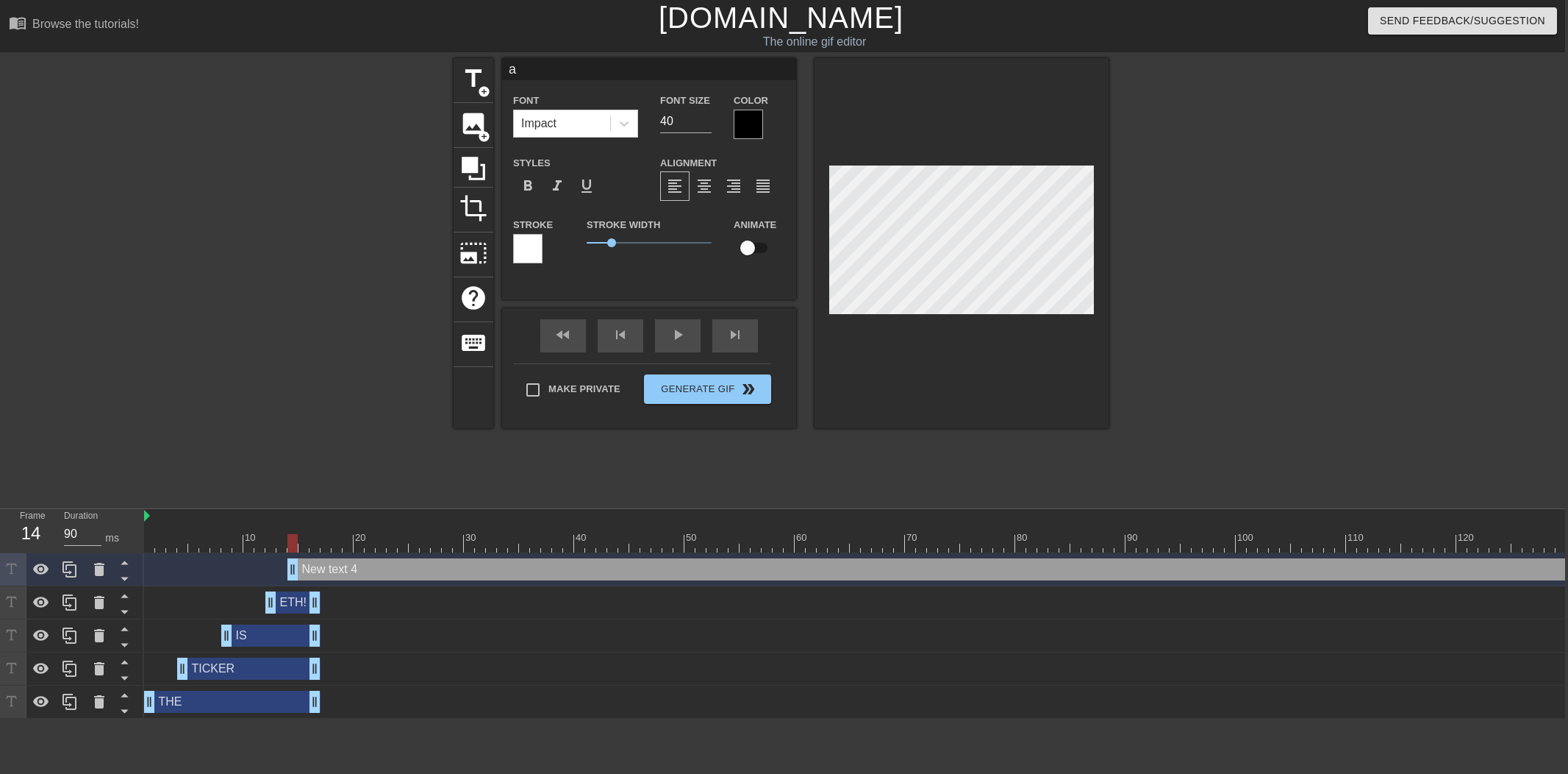
type textarea "al"
type input "alm"
type textarea "alm"
type input "alme"
type textarea "alme"
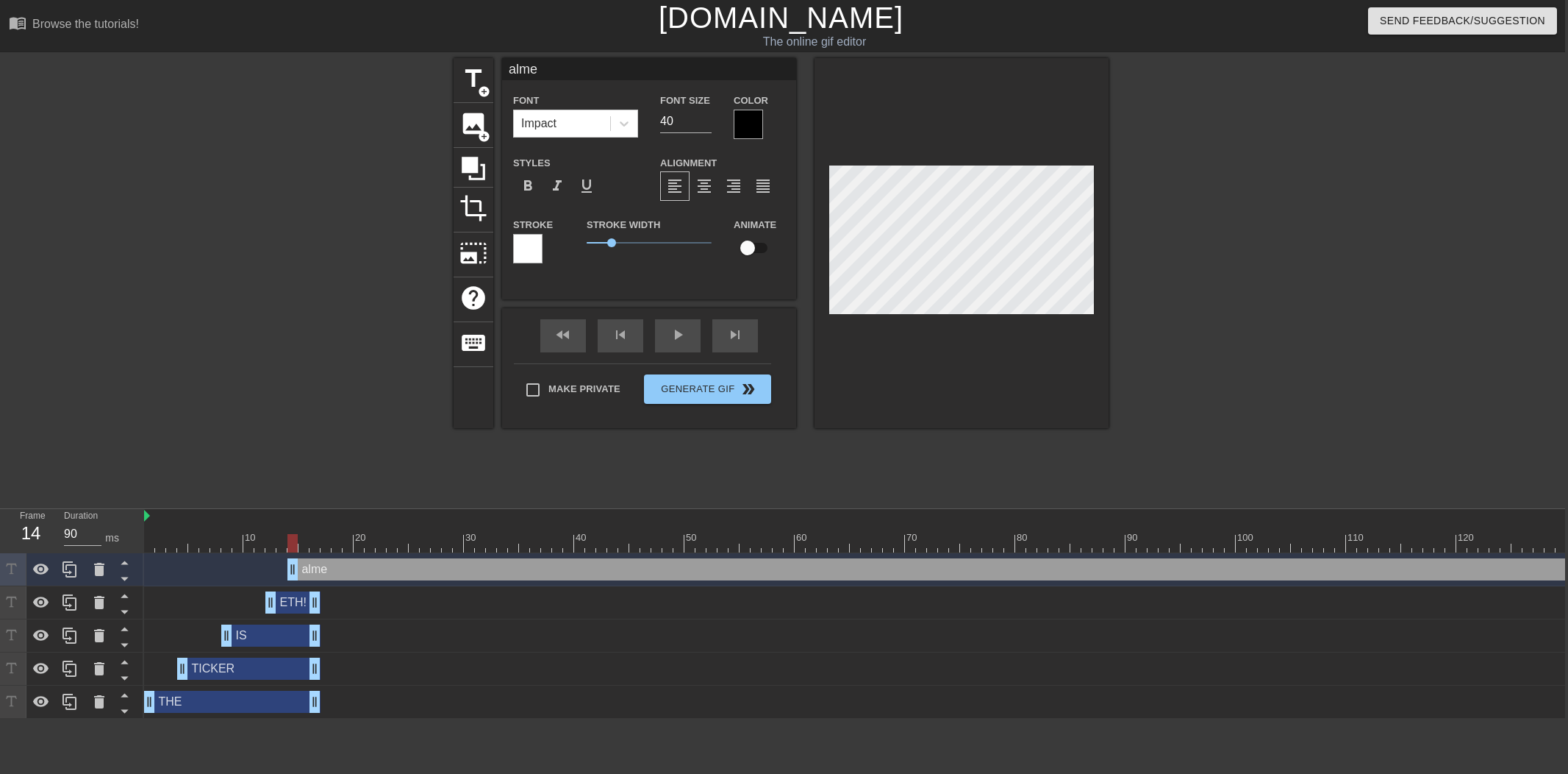
type input "almel"
type textarea "almel"
type input "almelo"
type textarea "almelo"
type input "almelo1"
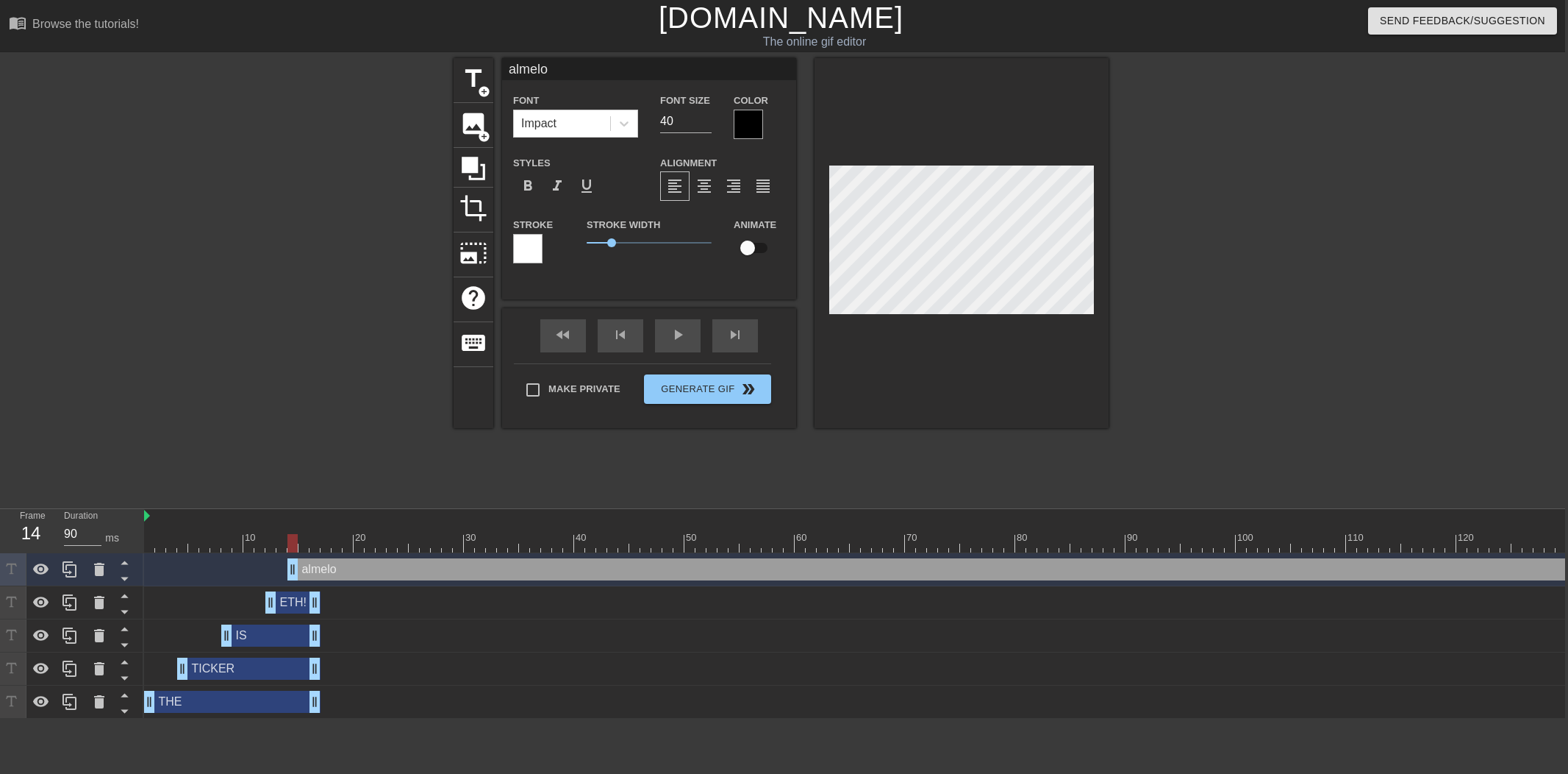
type textarea "almelo1"
type input "almelo15"
type textarea "almelo15"
click at [740, 127] on div at bounding box center [748, 125] width 30 height 30
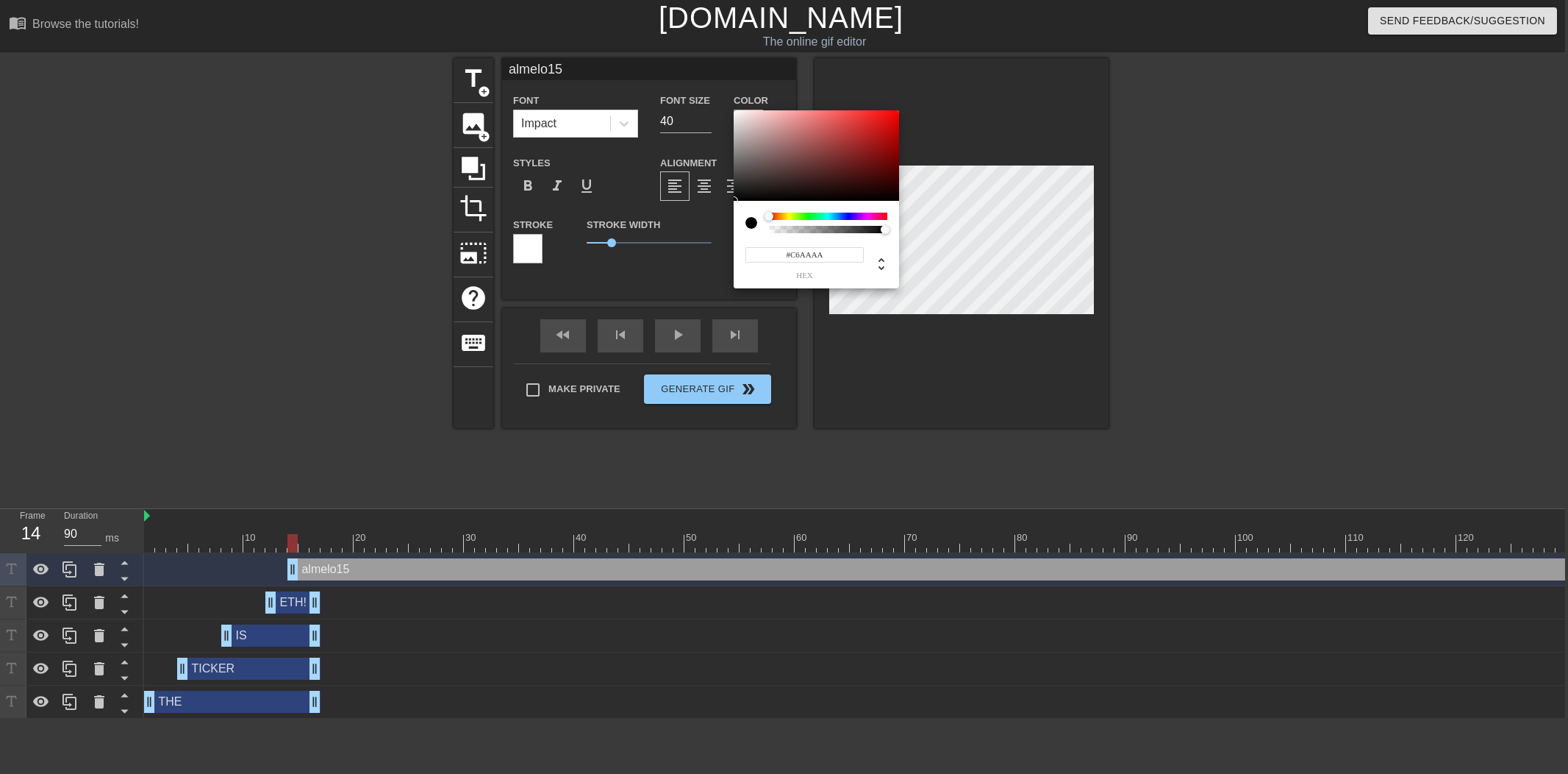
type input "#FFFFFF"
drag, startPoint x: 729, startPoint y: 107, endPoint x: 707, endPoint y: 92, distance: 26.6
click at [707, 92] on div "#FFFFFF hex" at bounding box center [784, 387] width 1568 height 774
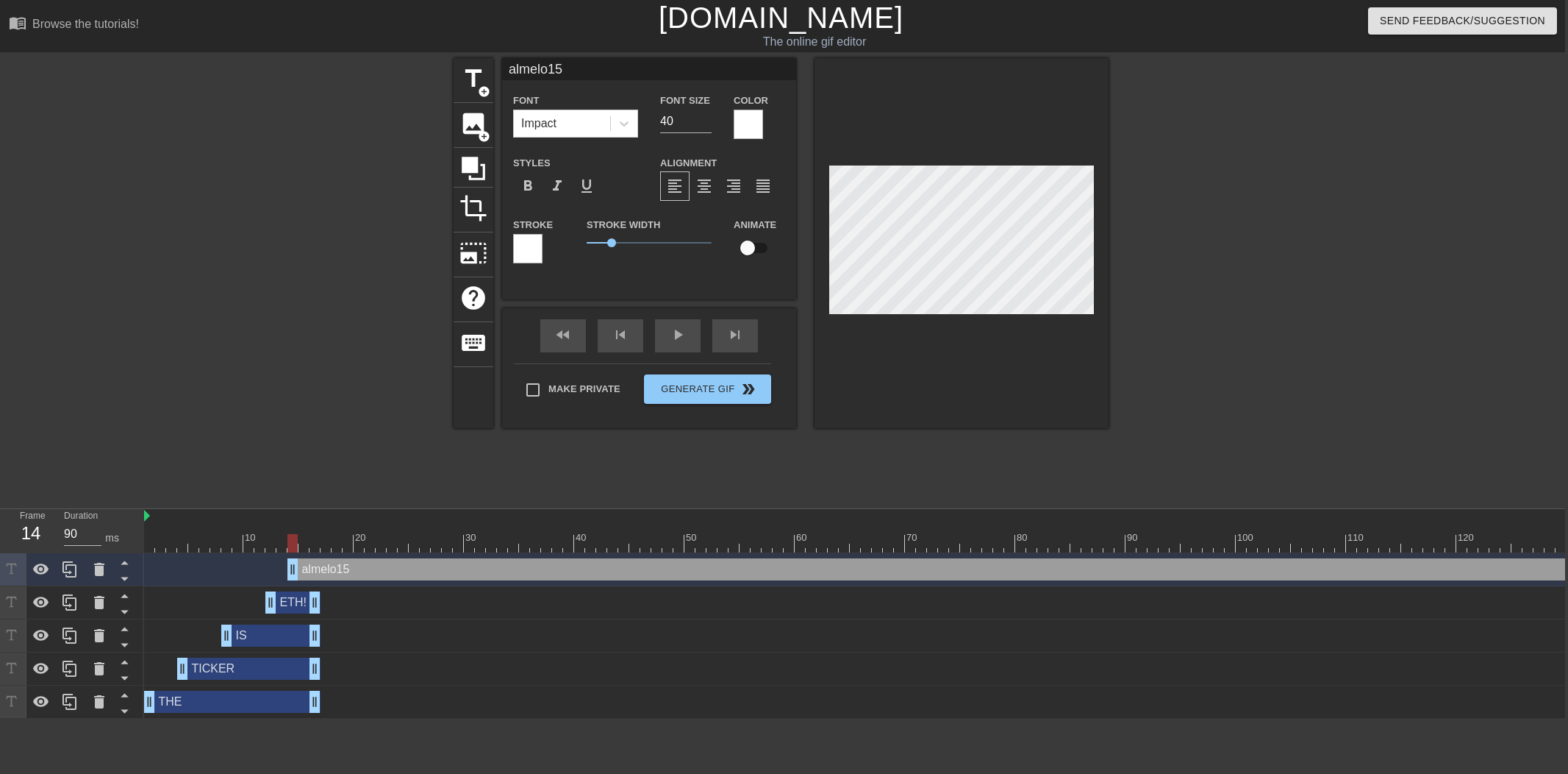
click at [524, 247] on div at bounding box center [528, 249] width 30 height 30
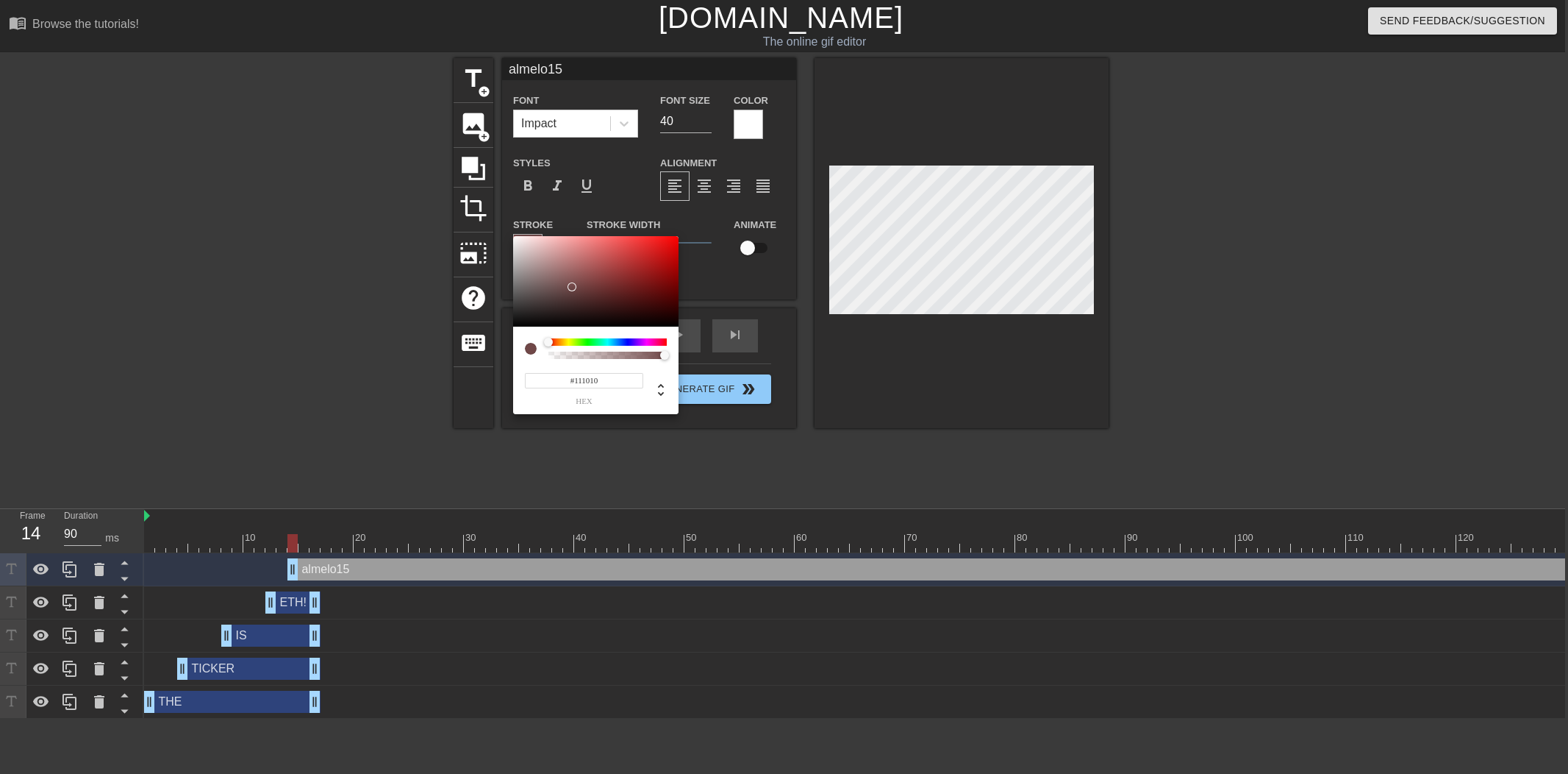
type input "#000000"
drag, startPoint x: 551, startPoint y: 304, endPoint x: 517, endPoint y: 335, distance: 46.0
click at [502, 335] on div "#000000 hex" at bounding box center [784, 387] width 1568 height 774
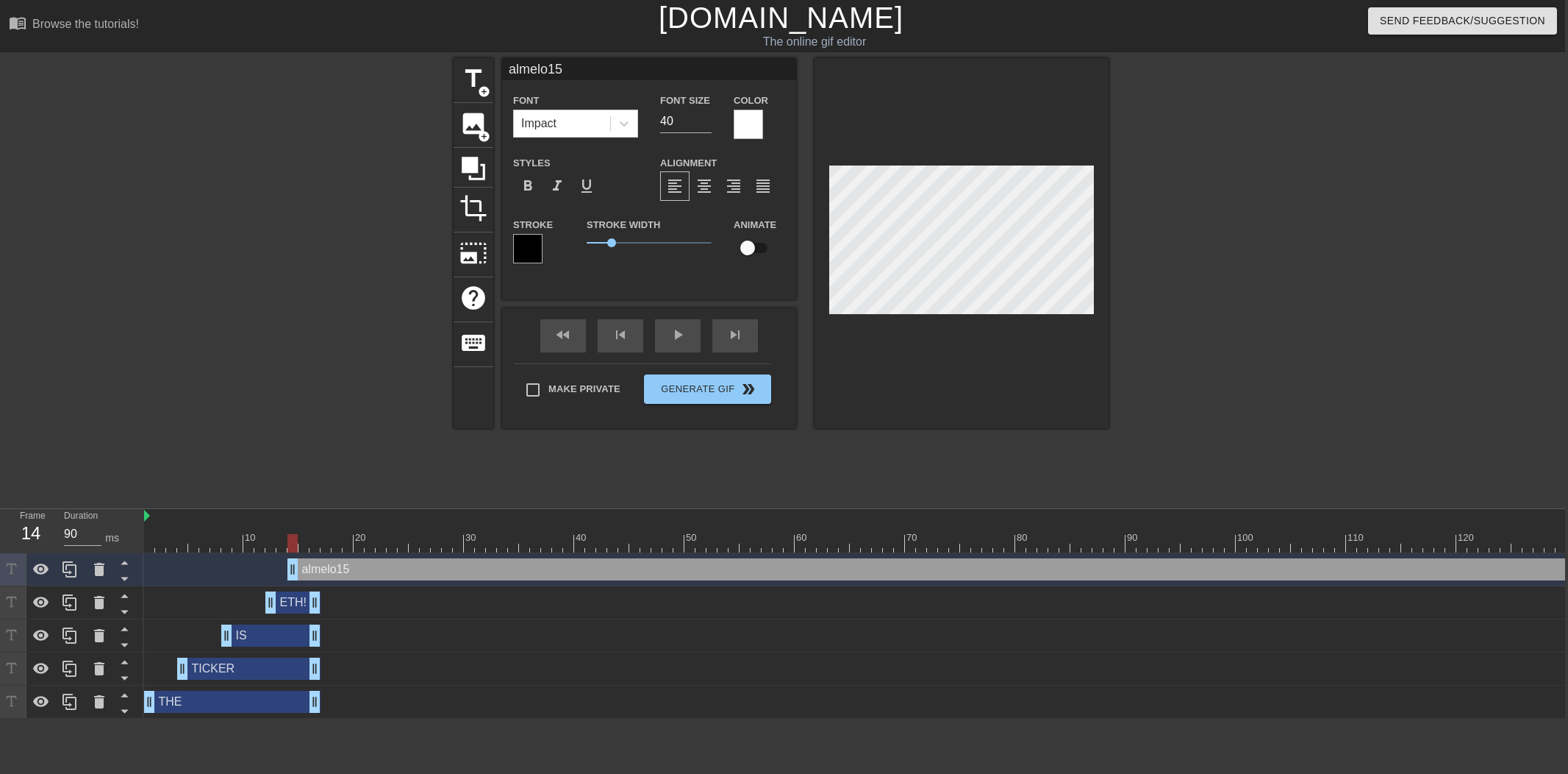
drag, startPoint x: 681, startPoint y: 122, endPoint x: 648, endPoint y: 121, distance: 33.0
click at [648, 121] on div "Font Impact Font Size 40 Color" at bounding box center [649, 115] width 294 height 48
type input "25"
click at [617, 246] on span "1.25" at bounding box center [618, 242] width 9 height 9
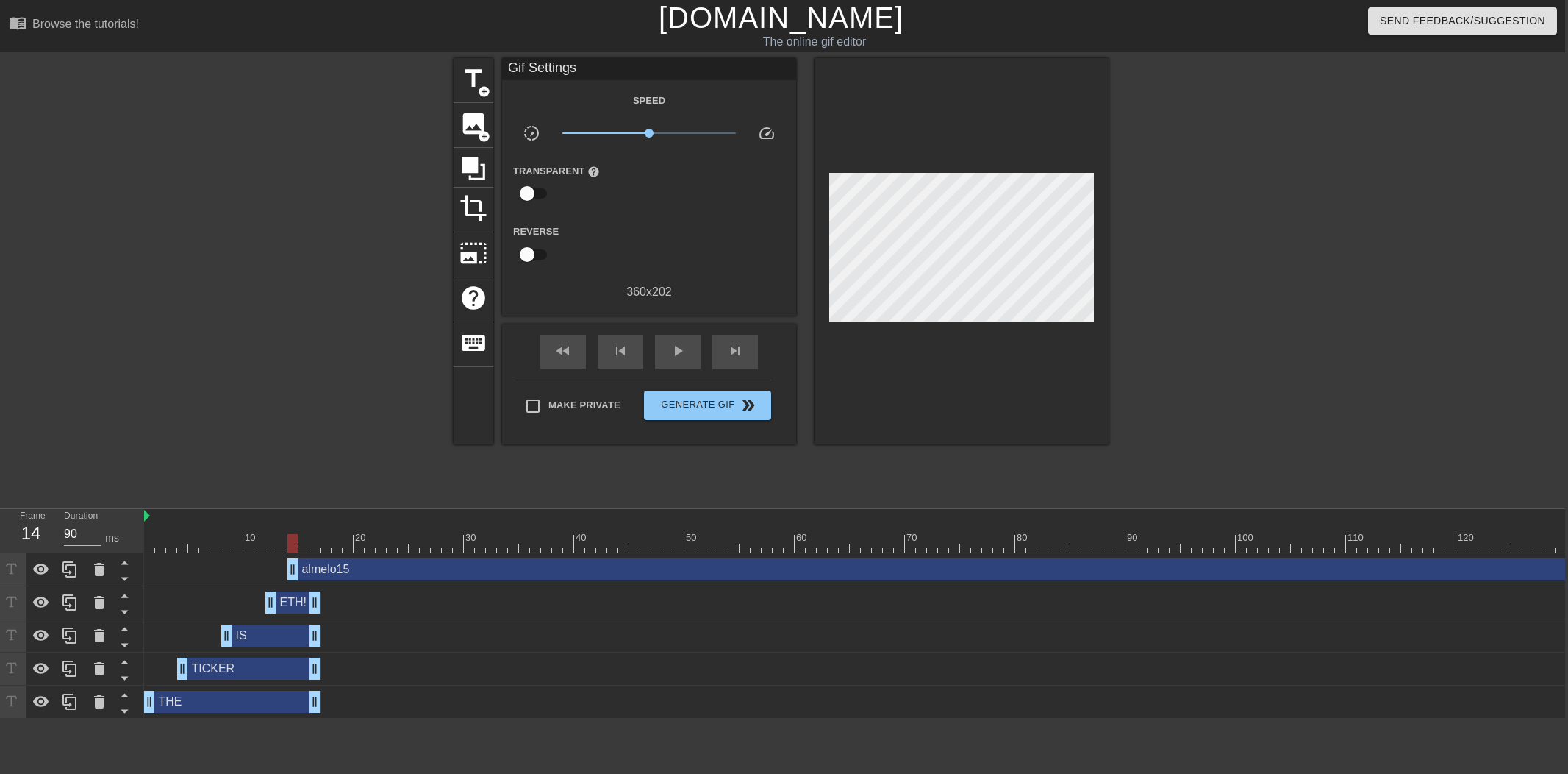
drag, startPoint x: 971, startPoint y: 385, endPoint x: 994, endPoint y: 343, distance: 47.9
click at [971, 385] on div at bounding box center [961, 252] width 294 height 387
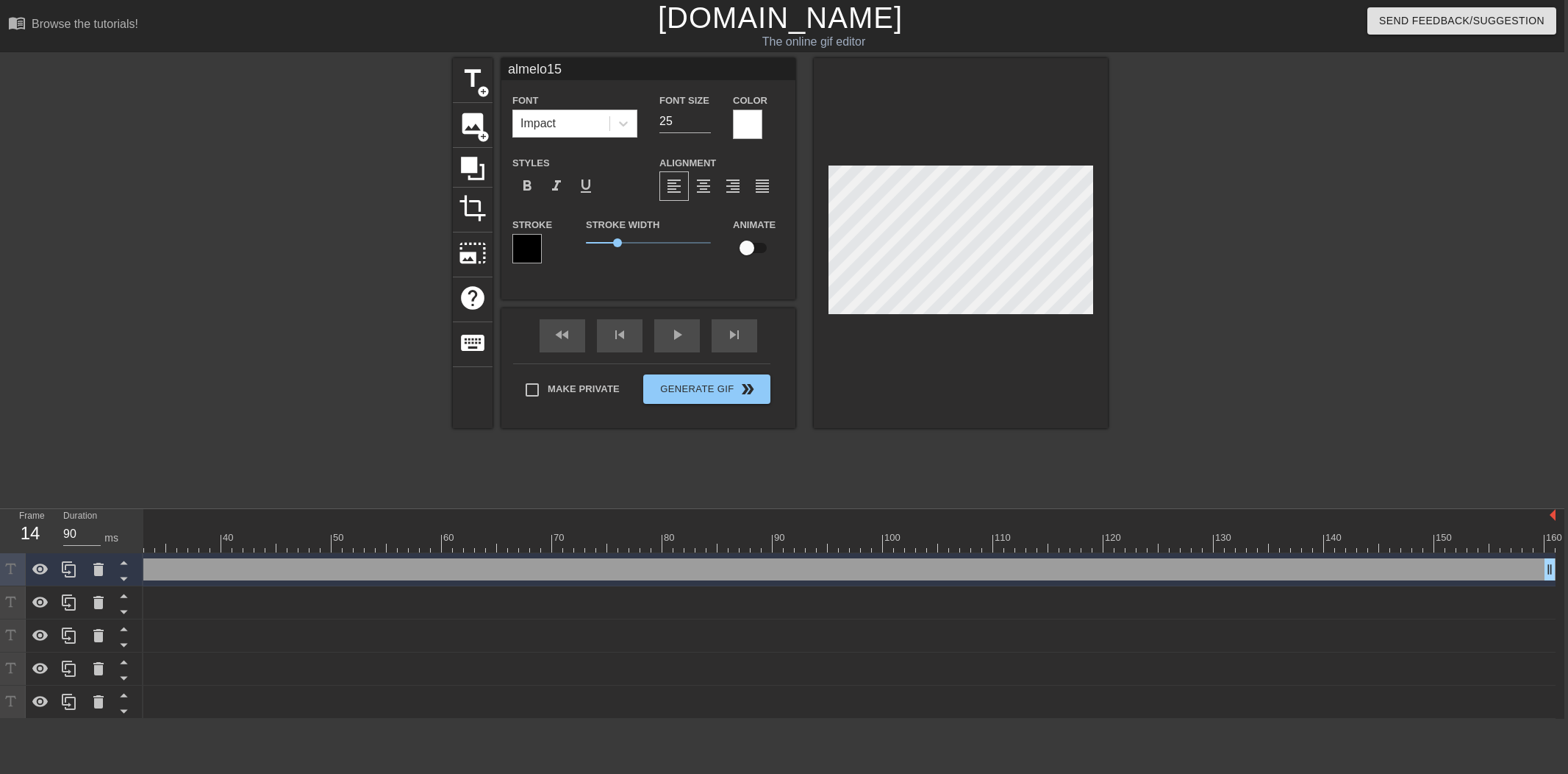
scroll to position [0, 11]
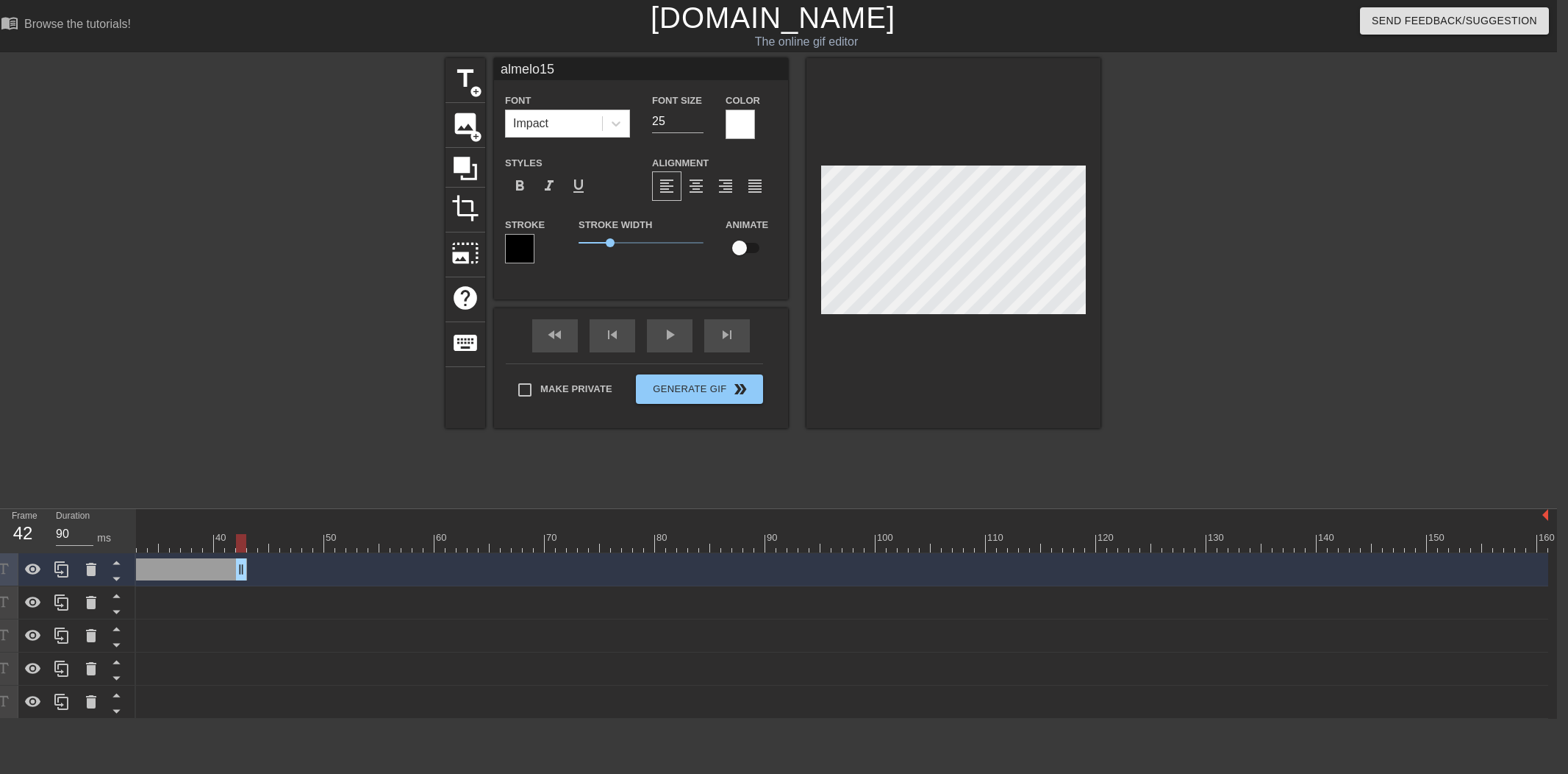
drag, startPoint x: 1096, startPoint y: 603, endPoint x: 280, endPoint y: 595, distance: 816.0
click at [240, 606] on div "almelo15 drag_handle drag_handle ETH! drag_handle drag_handle IS drag_handle dr…" at bounding box center [494, 635] width 1420 height 166
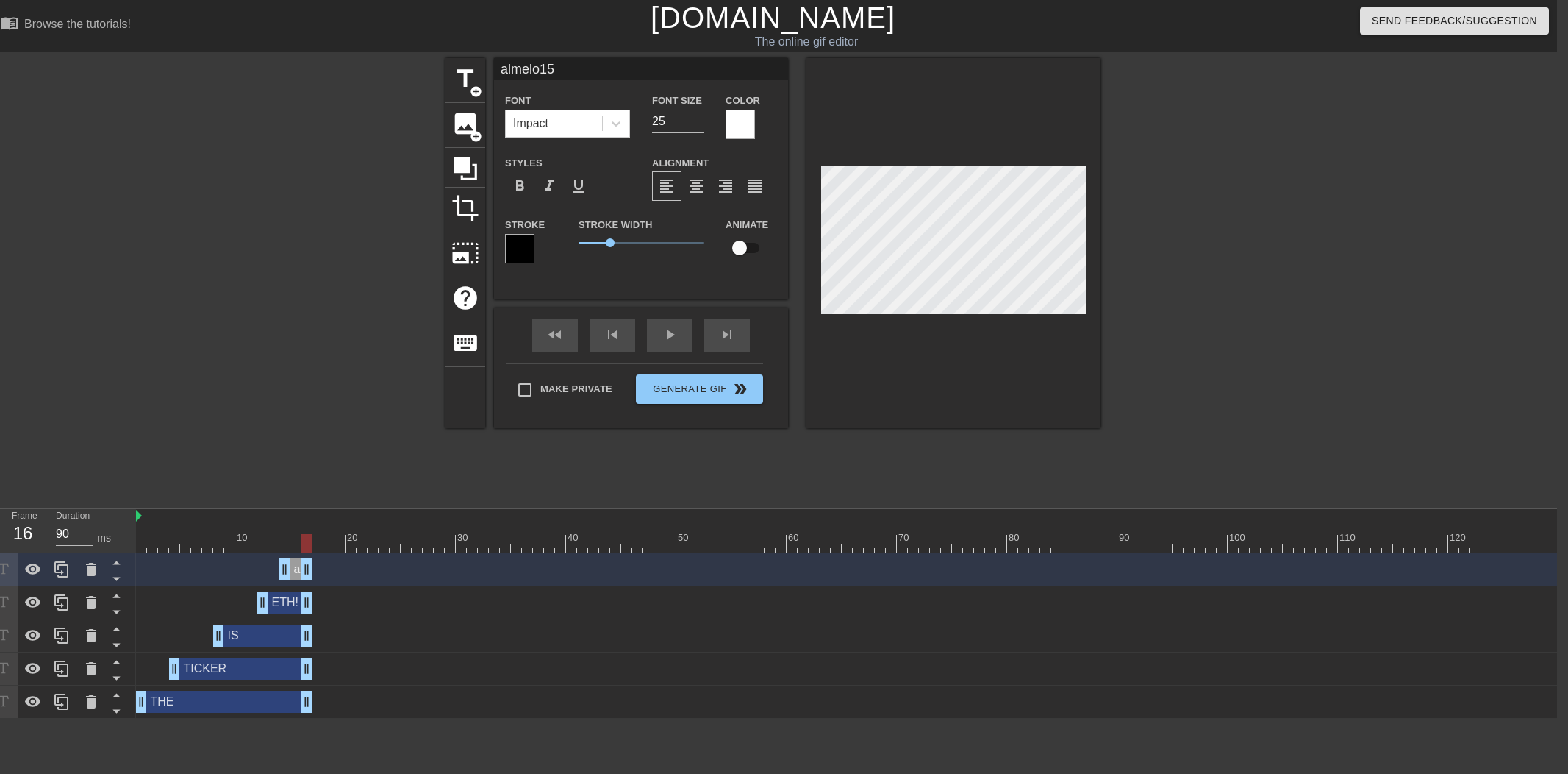
drag, startPoint x: 596, startPoint y: 571, endPoint x: 315, endPoint y: 568, distance: 281.0
click at [315, 568] on div "almelo15 drag_handle drag_handle" at bounding box center [1017, 569] width 1764 height 22
drag, startPoint x: 258, startPoint y: 571, endPoint x: 87, endPoint y: 552, distance: 172.1
click at [48, 566] on div "Frame 1 Duration 90 ms 10 20 30 40 50 60 70 80 90 100 110 120 130 140 150" at bounding box center [773, 612] width 1568 height 209
drag, startPoint x: 97, startPoint y: 544, endPoint x: 59, endPoint y: 543, distance: 38.0
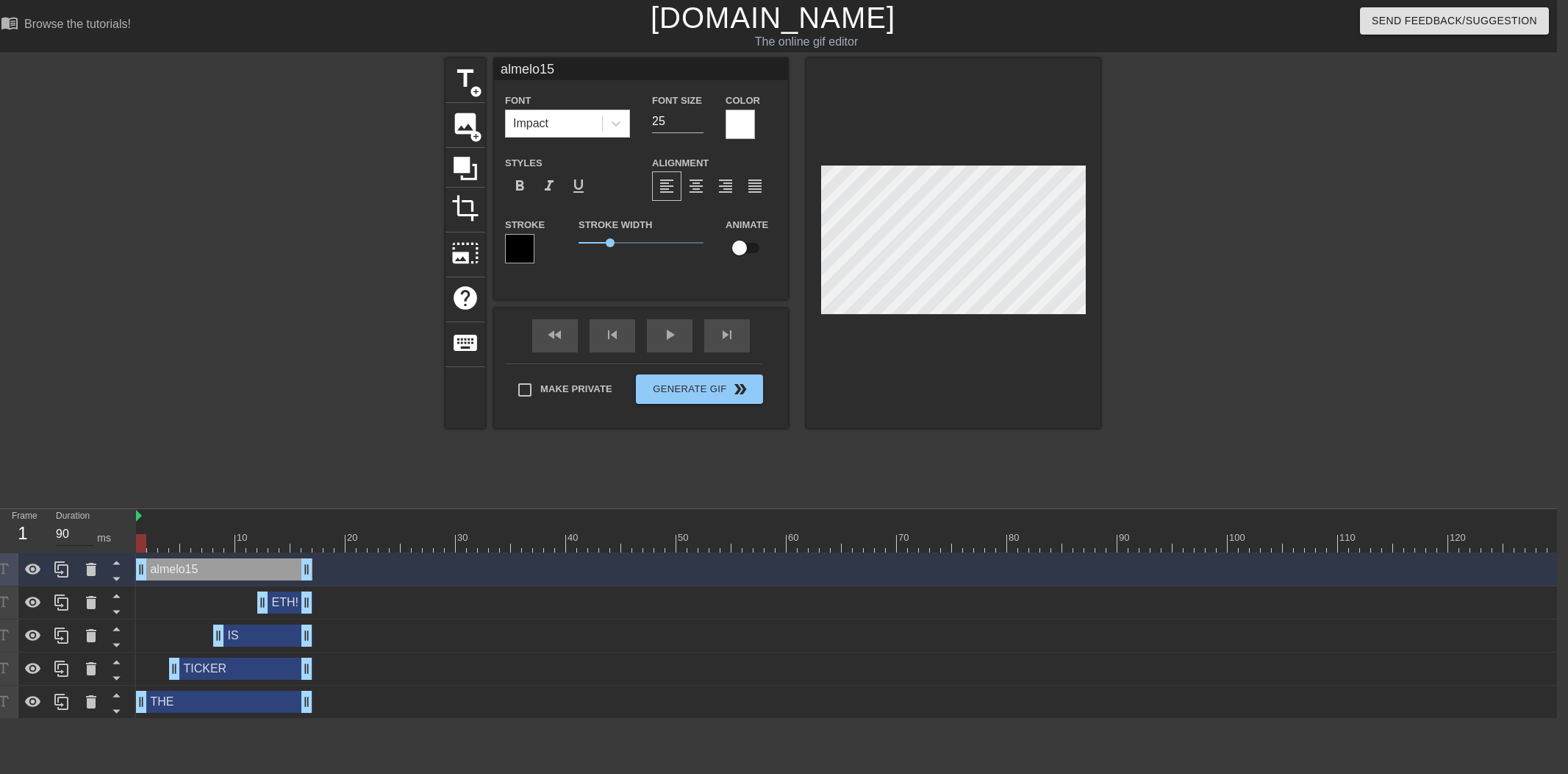
click at [55, 543] on div "Frame 1 Duration 90 ms 10 20 30 40 50 60 70 80 90 100 110 120 130 140 150" at bounding box center [773, 612] width 1568 height 209
drag, startPoint x: 169, startPoint y: 676, endPoint x: 156, endPoint y: 635, distance: 43.0
drag, startPoint x: 158, startPoint y: 538, endPoint x: 50, endPoint y: 538, distance: 108.0
click at [51, 538] on div "Frame 1 Duration 90 ms 10 20 30 40 50 60 70 80 90 100 110 120 130 140 150" at bounding box center [773, 612] width 1568 height 209
drag, startPoint x: 151, startPoint y: 669, endPoint x: 172, endPoint y: 665, distance: 21.4
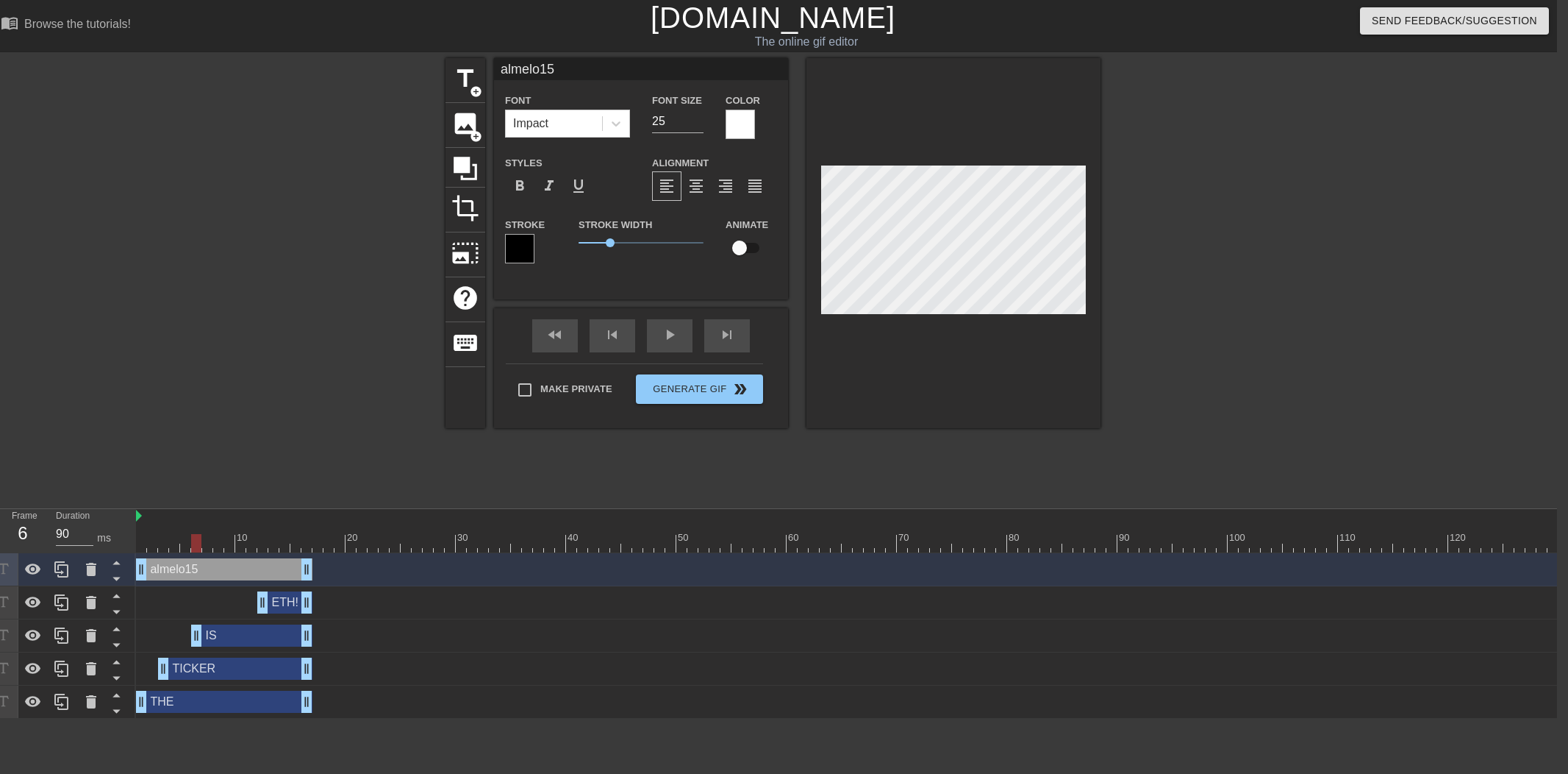
drag, startPoint x: 215, startPoint y: 642, endPoint x: 241, endPoint y: 619, distance: 34.7
click at [201, 642] on div "IS drag_handle drag_handle" at bounding box center [1017, 635] width 1764 height 22
drag, startPoint x: 262, startPoint y: 607, endPoint x: 213, endPoint y: 627, distance: 52.9
drag, startPoint x: 144, startPoint y: 547, endPoint x: 48, endPoint y: 546, distance: 96.0
click at [52, 546] on div "Frame 1 Duration 90 ms 10 20 30 40 50 60 70 80 90 100 110 120 130 140 150" at bounding box center [773, 612] width 1568 height 209
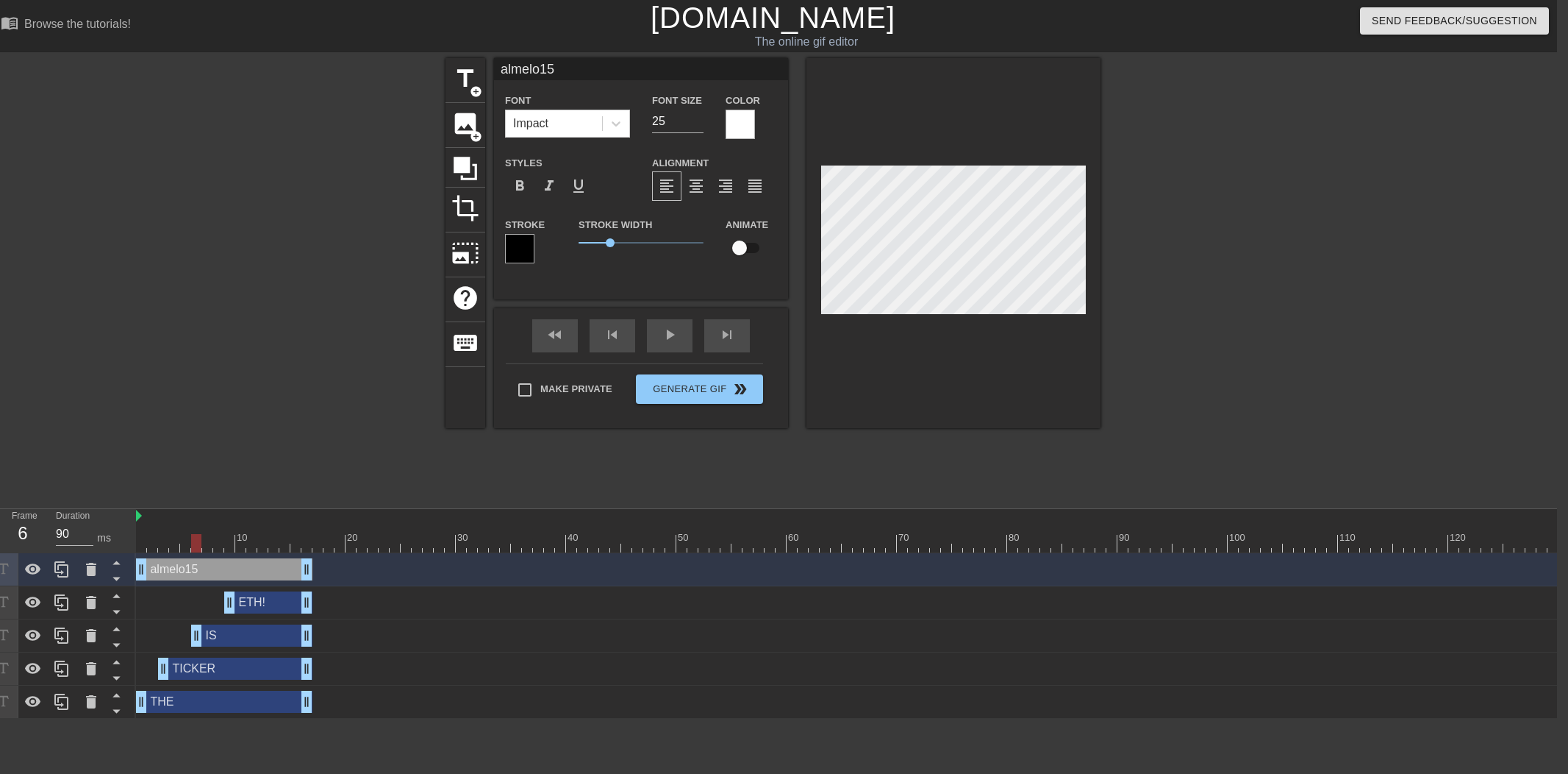
drag, startPoint x: 206, startPoint y: 634, endPoint x: 204, endPoint y: 606, distance: 28.1
drag, startPoint x: 173, startPoint y: 540, endPoint x: 75, endPoint y: 541, distance: 98.0
click at [77, 541] on div "Frame 3 Duration 90 ms 10 20 30 40 50 60 70 80 90 100 110 120 130 140 150" at bounding box center [773, 612] width 1568 height 209
drag, startPoint x: 167, startPoint y: 542, endPoint x: 67, endPoint y: 540, distance: 100.0
click at [69, 540] on div "Frame 1 Duration 90 ms 10 20 30 40 50 60 70 80 90 100 110 120 130 140 150" at bounding box center [773, 612] width 1568 height 209
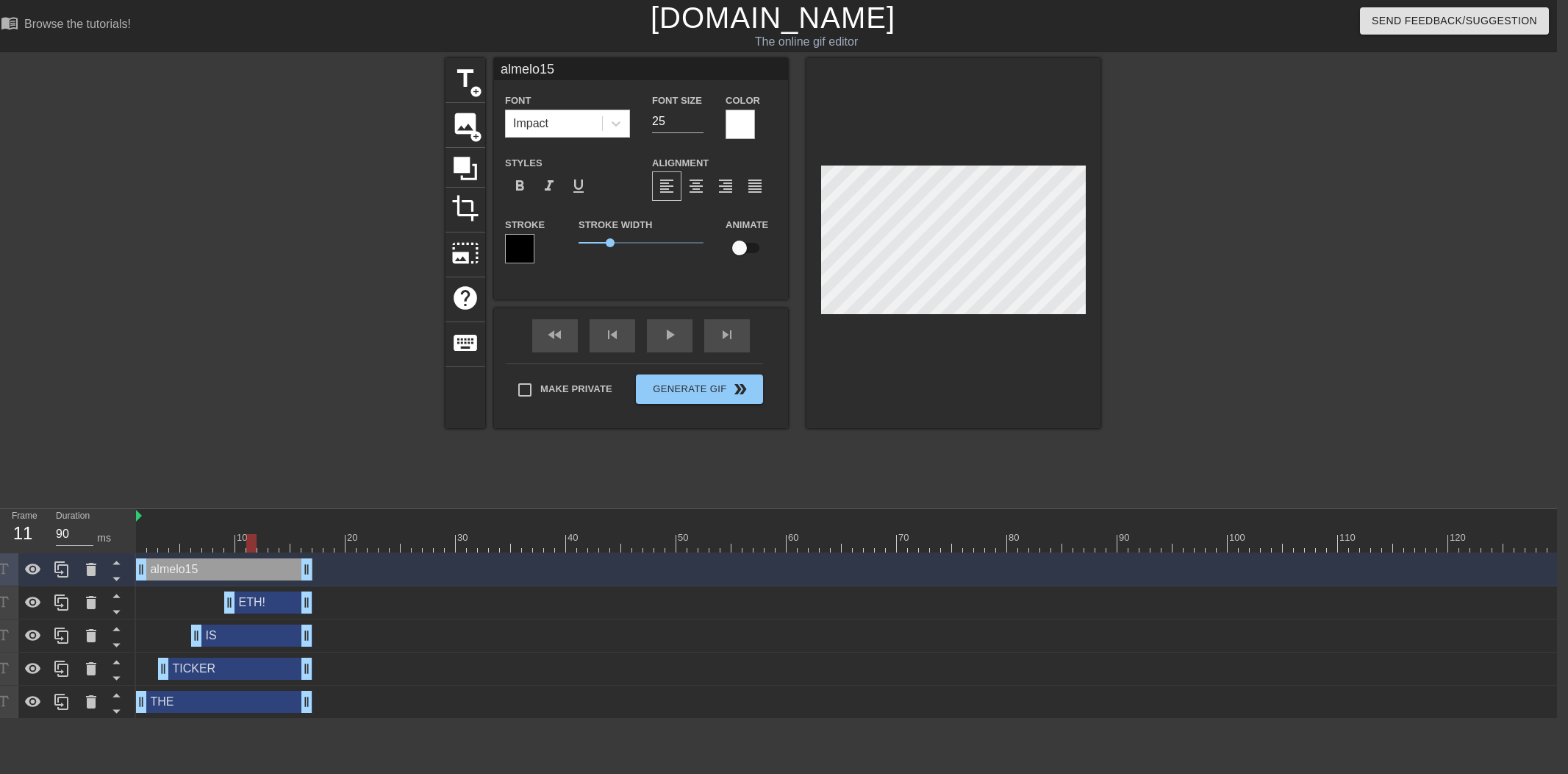
drag, startPoint x: 410, startPoint y: 536, endPoint x: 18, endPoint y: 523, distance: 392.2
click at [19, 523] on div "Frame 11 Duration 90 ms 10 20 30 40 50 60 70 80 90 100 110 120 130 140 150" at bounding box center [773, 612] width 1568 height 209
drag, startPoint x: 185, startPoint y: 533, endPoint x: 67, endPoint y: 534, distance: 118.0
click at [72, 534] on div "Frame 1 Duration 90 ms 10 20 30 40 50 60 70 80 90 100 110 120 130 140 150" at bounding box center [773, 612] width 1568 height 209
drag, startPoint x: 225, startPoint y: 539, endPoint x: -105, endPoint y: 528, distance: 330.2
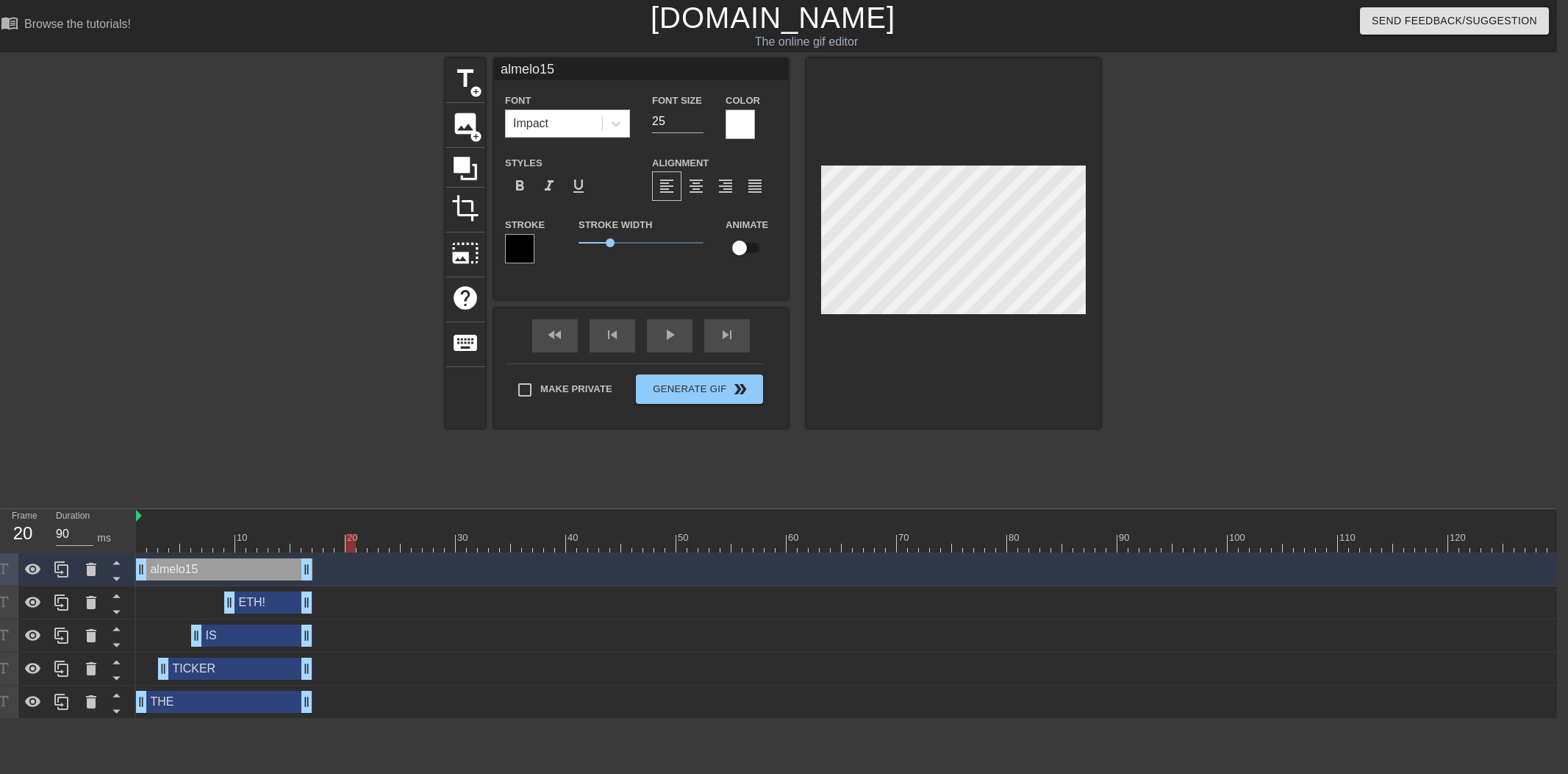
click at [0, 528] on html "menu_book Browse the tutorials! [DOMAIN_NAME] The online gif editor Send Feedba…" at bounding box center [773, 359] width 1568 height 719
drag, startPoint x: 106, startPoint y: 543, endPoint x: 76, endPoint y: 542, distance: 30.0
click at [76, 542] on div "Frame 12 Duration 90 ms 10 20 30 40 50 60 70 80 90 100 110 120 130 140 150" at bounding box center [773, 612] width 1568 height 209
drag, startPoint x: 160, startPoint y: 674, endPoint x: 163, endPoint y: 590, distance: 84.1
drag, startPoint x: 148, startPoint y: 534, endPoint x: -12, endPoint y: 519, distance: 160.7
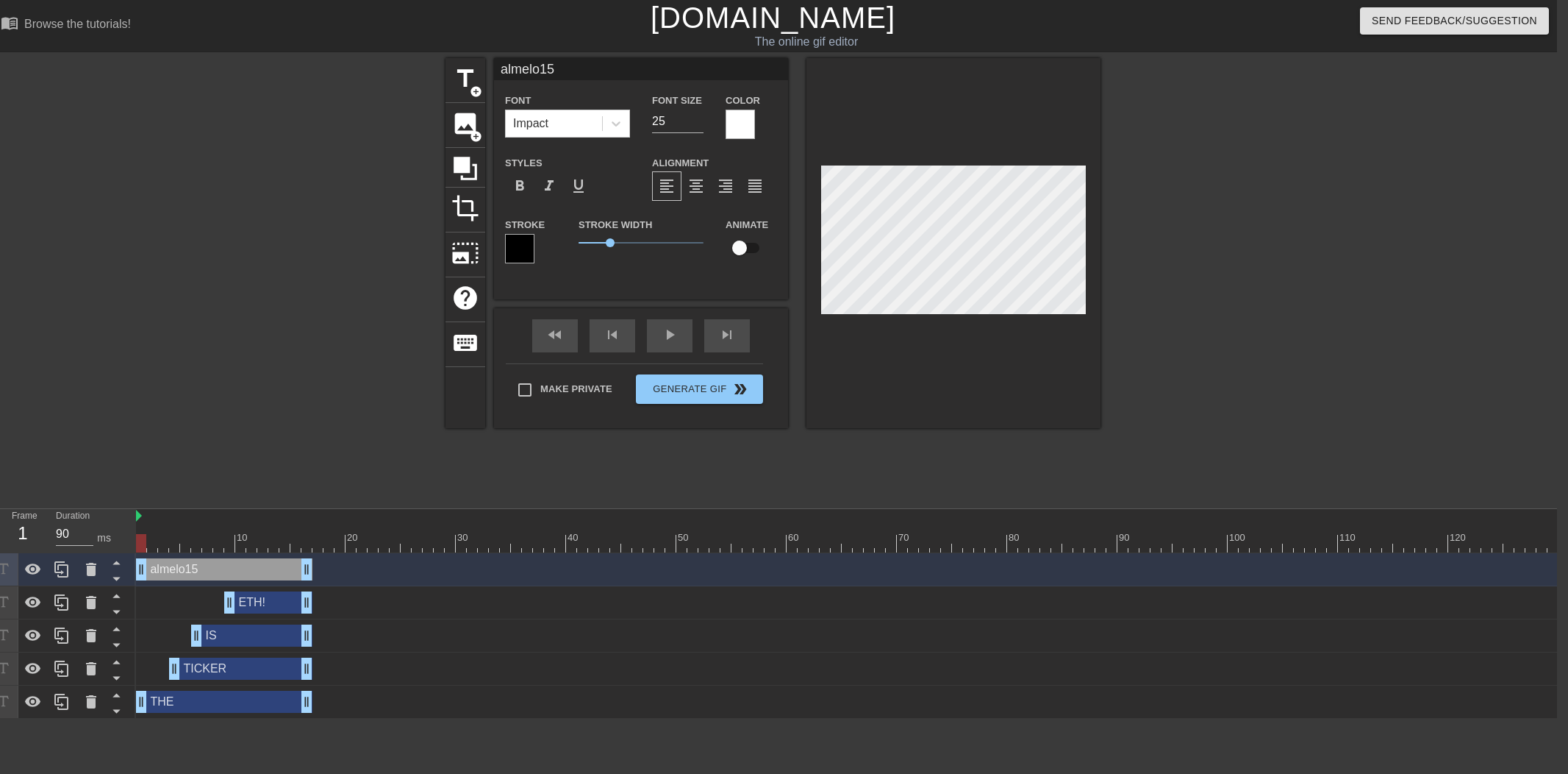
click at [0, 519] on html "menu_book Browse the tutorials! [DOMAIN_NAME] The online gif editor Send Feedba…" at bounding box center [773, 359] width 1568 height 719
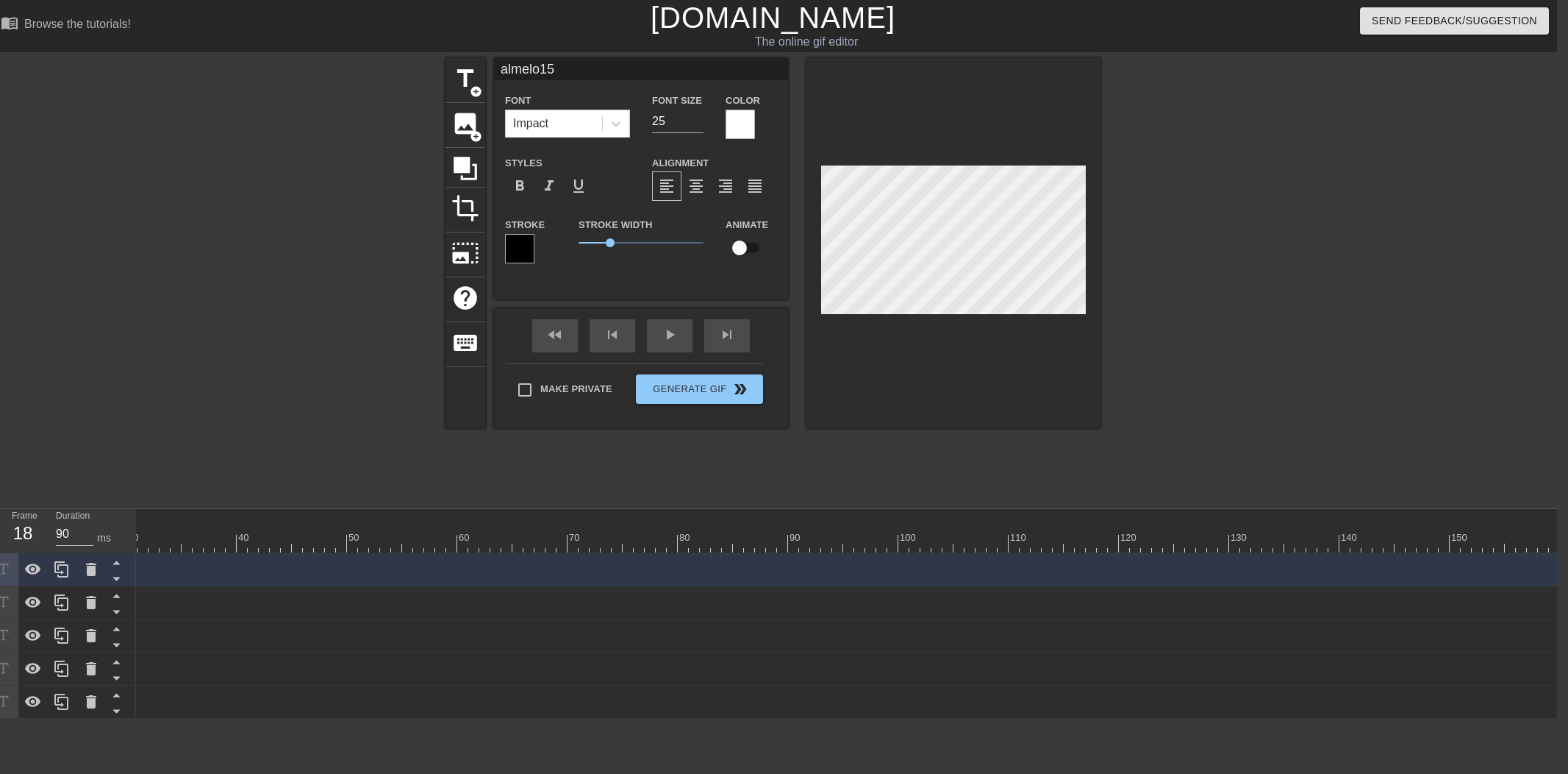
scroll to position [0, 353]
click at [1494, 537] on div at bounding box center [666, 543] width 1764 height 19
drag, startPoint x: 1480, startPoint y: 537, endPoint x: 1353, endPoint y: 539, distance: 127.0
click at [1353, 539] on div at bounding box center [666, 543] width 1764 height 19
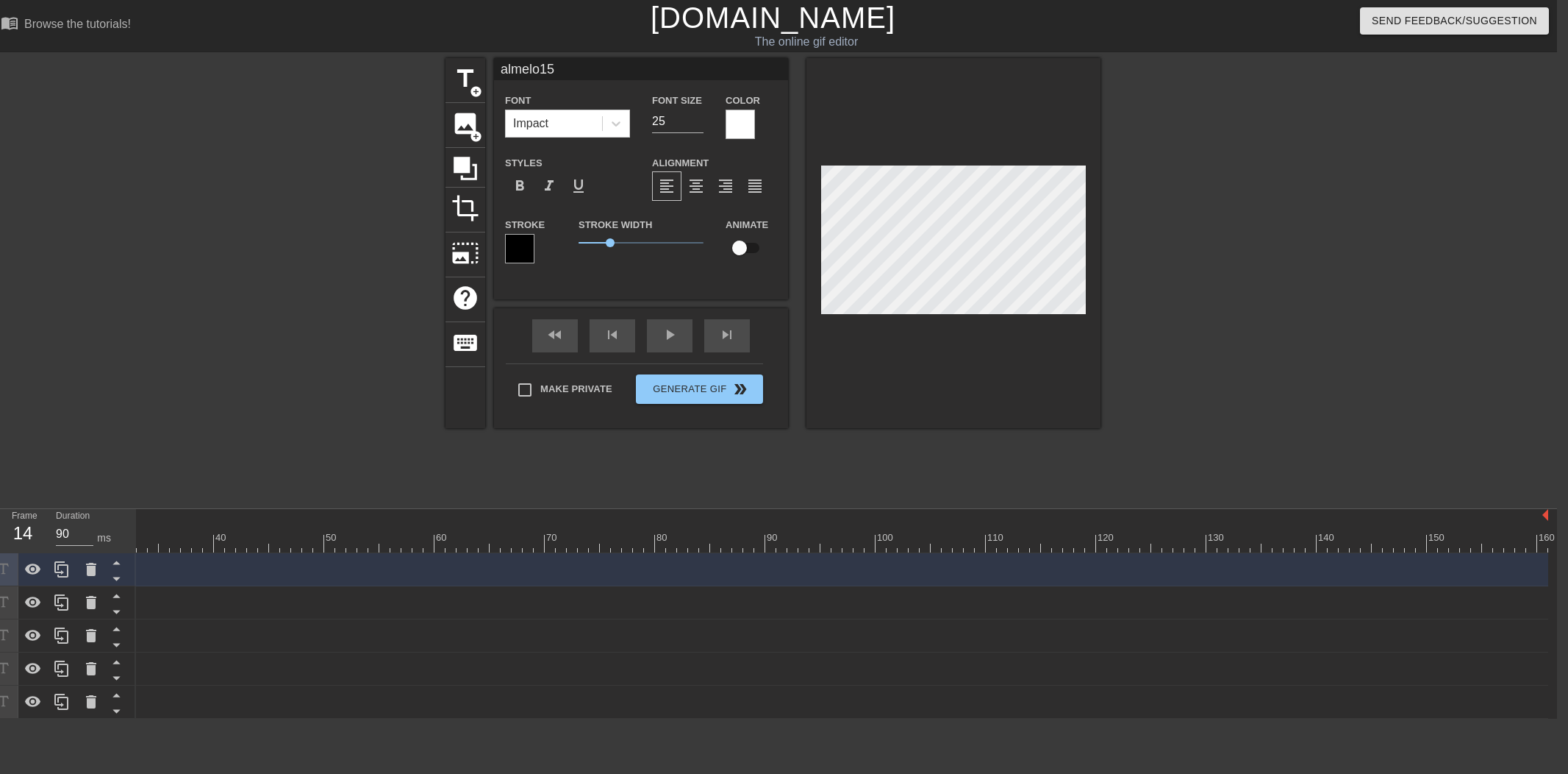
scroll to position [0, 0]
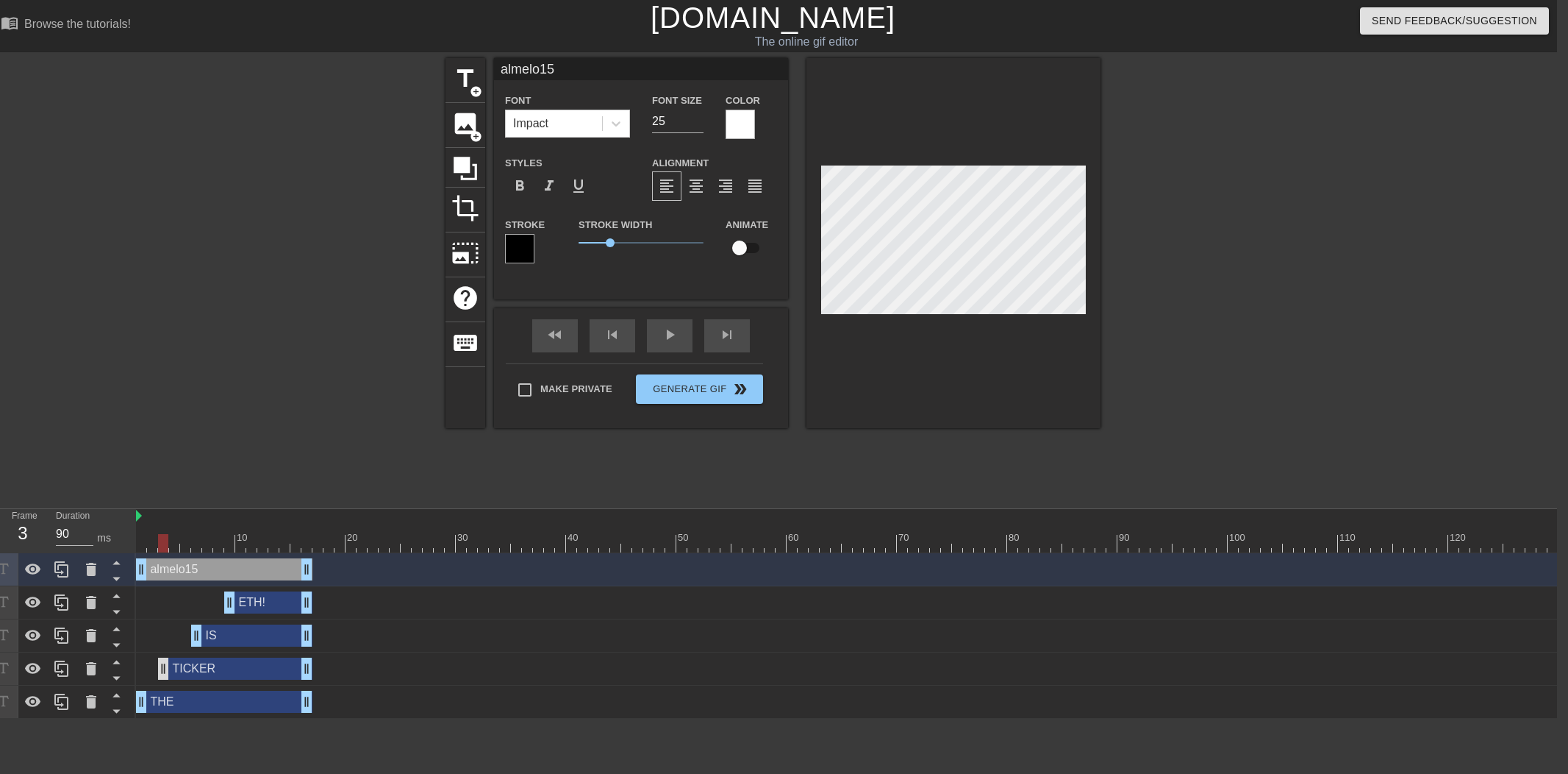
drag, startPoint x: 172, startPoint y: 674, endPoint x: 163, endPoint y: 674, distance: 9.0
drag, startPoint x: 126, startPoint y: 539, endPoint x: 34, endPoint y: 534, distance: 92.1
click at [35, 534] on div "Frame 1 Duration 90 ms 10 20 30 40 50 60 70 80 90 100 110 120 130 140 150" at bounding box center [773, 612] width 1568 height 209
drag, startPoint x: 95, startPoint y: 538, endPoint x: 80, endPoint y: 538, distance: 15.0
click at [84, 538] on div "Frame 12 Duration 90 ms 10 20 30 40 50 60 70 80 90 100 110 120 130 140 150" at bounding box center [773, 612] width 1568 height 209
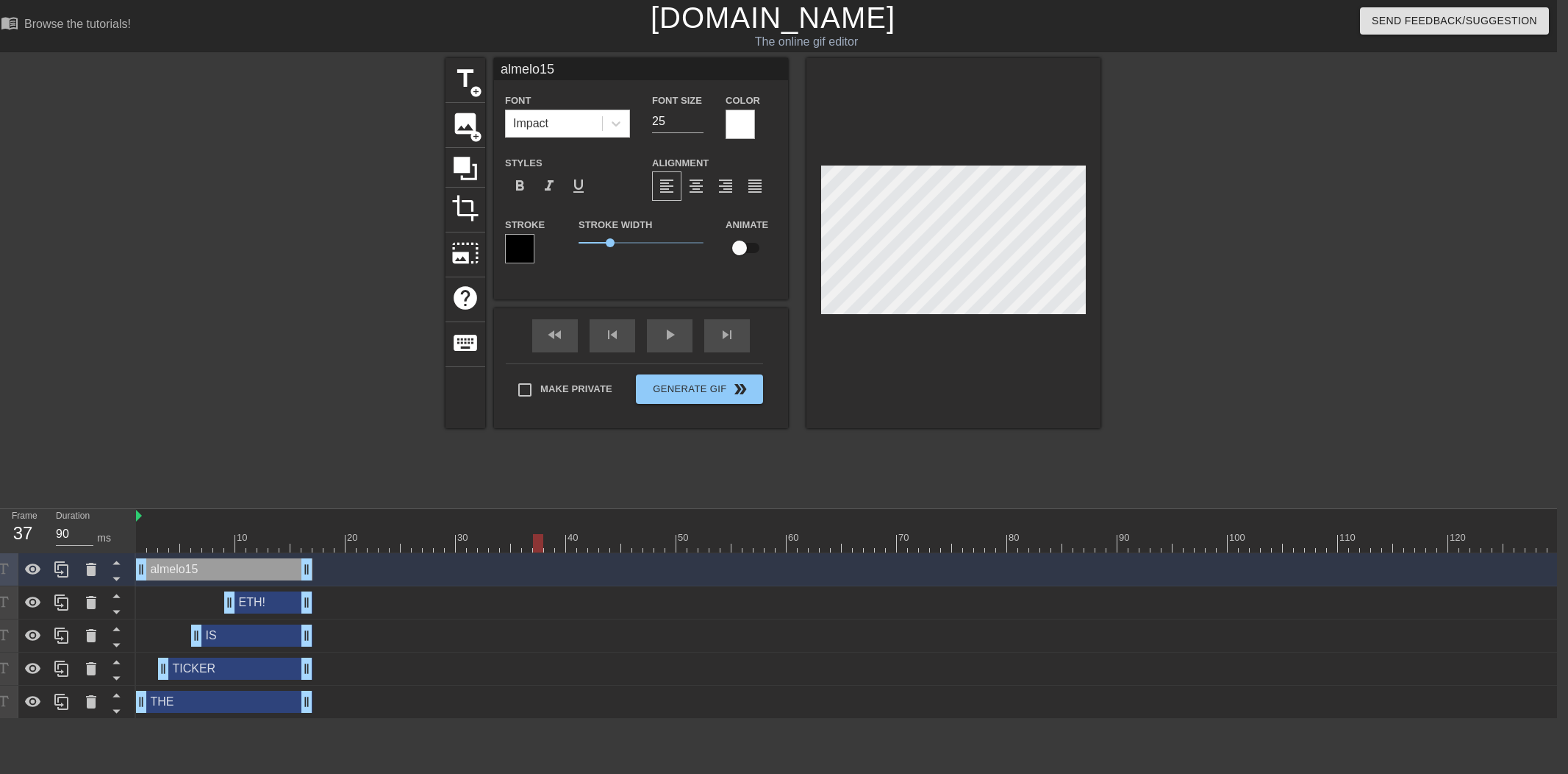
click at [637, 475] on div "title add_circle image add_circle crop photo_size_select_large help keyboard al…" at bounding box center [773, 278] width 655 height 441
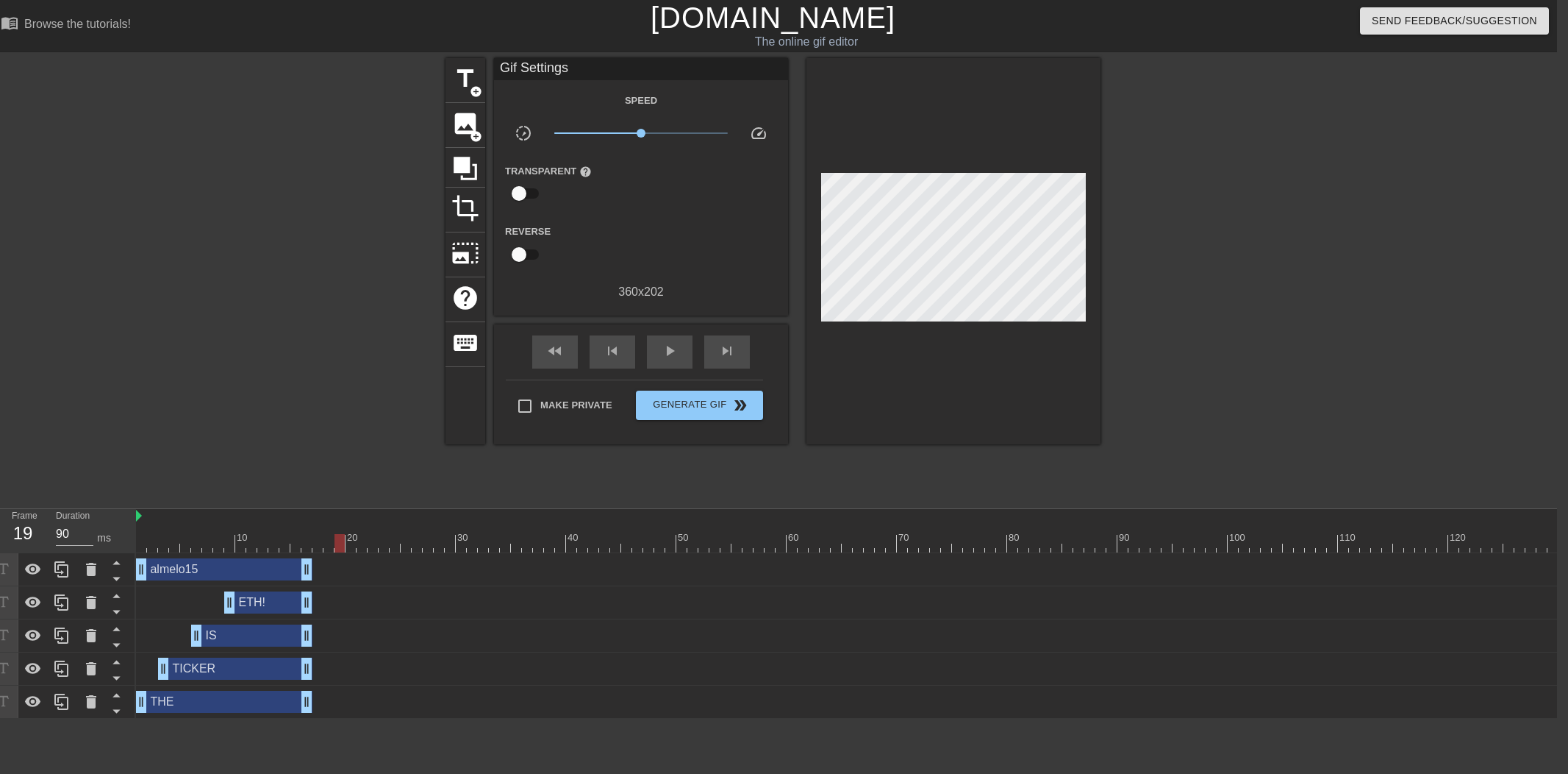
drag, startPoint x: 409, startPoint y: 540, endPoint x: 343, endPoint y: 540, distance: 66.0
click at [343, 540] on div at bounding box center [1017, 543] width 1764 height 19
drag, startPoint x: 60, startPoint y: 569, endPoint x: 184, endPoint y: 564, distance: 124.1
click at [69, 568] on icon at bounding box center [61, 569] width 18 height 18
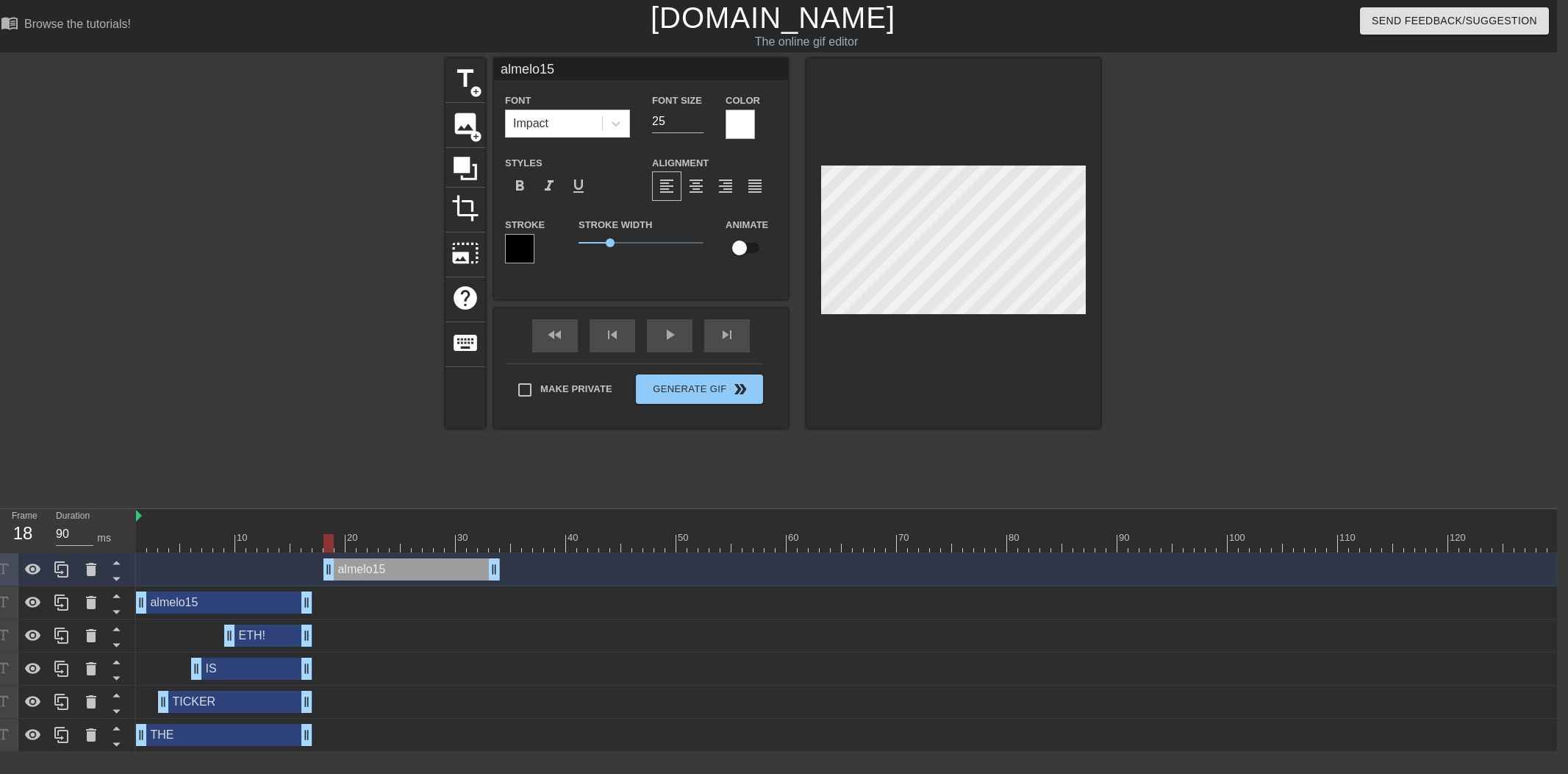
drag, startPoint x: 333, startPoint y: 575, endPoint x: 398, endPoint y: 577, distance: 65.0
click at [397, 577] on div "almelo15 drag_handle drag_handle" at bounding box center [411, 569] width 176 height 22
type input "W"
type textarea "W"
type input "WT"
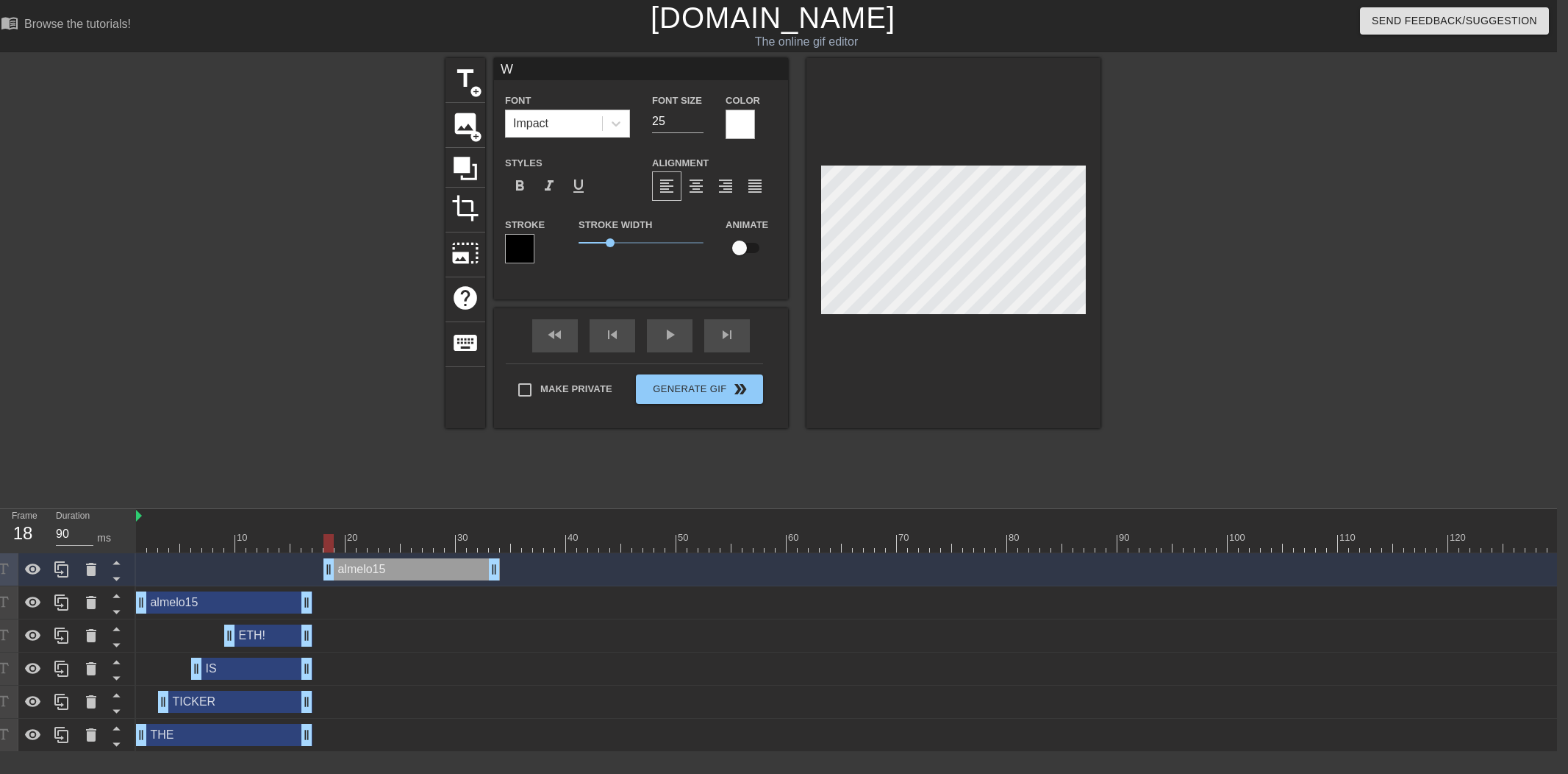
type textarea "WT"
type input "WTF"
type textarea "WTF"
type input "WTF!"
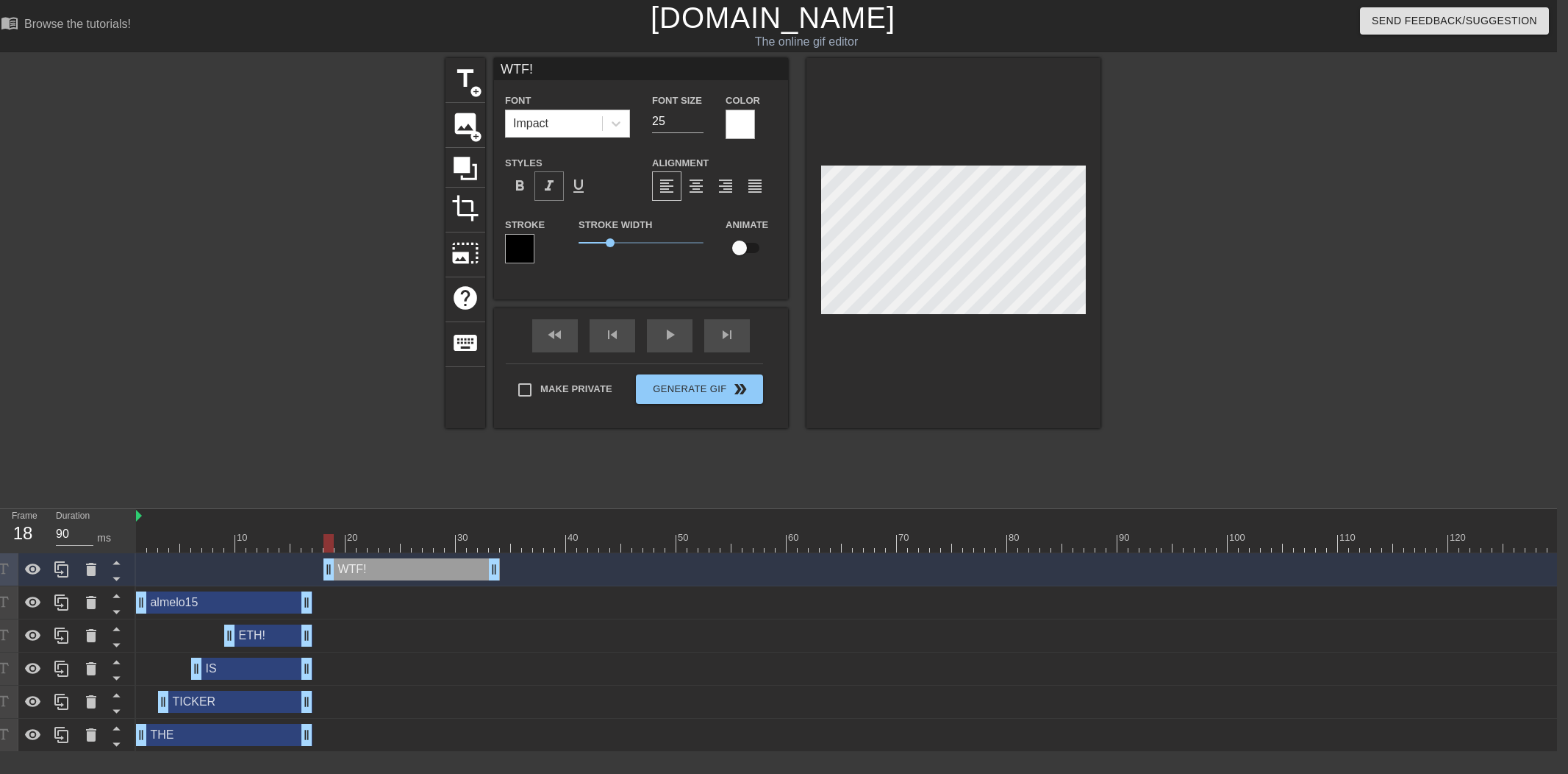
type textarea "WTF!"
click at [546, 191] on span "format_italic" at bounding box center [549, 186] width 18 height 18
drag, startPoint x: 309, startPoint y: 544, endPoint x: 288, endPoint y: 544, distance: 21.0
click at [287, 544] on div at bounding box center [284, 543] width 10 height 19
drag, startPoint x: 355, startPoint y: 566, endPoint x: 377, endPoint y: 565, distance: 22.0
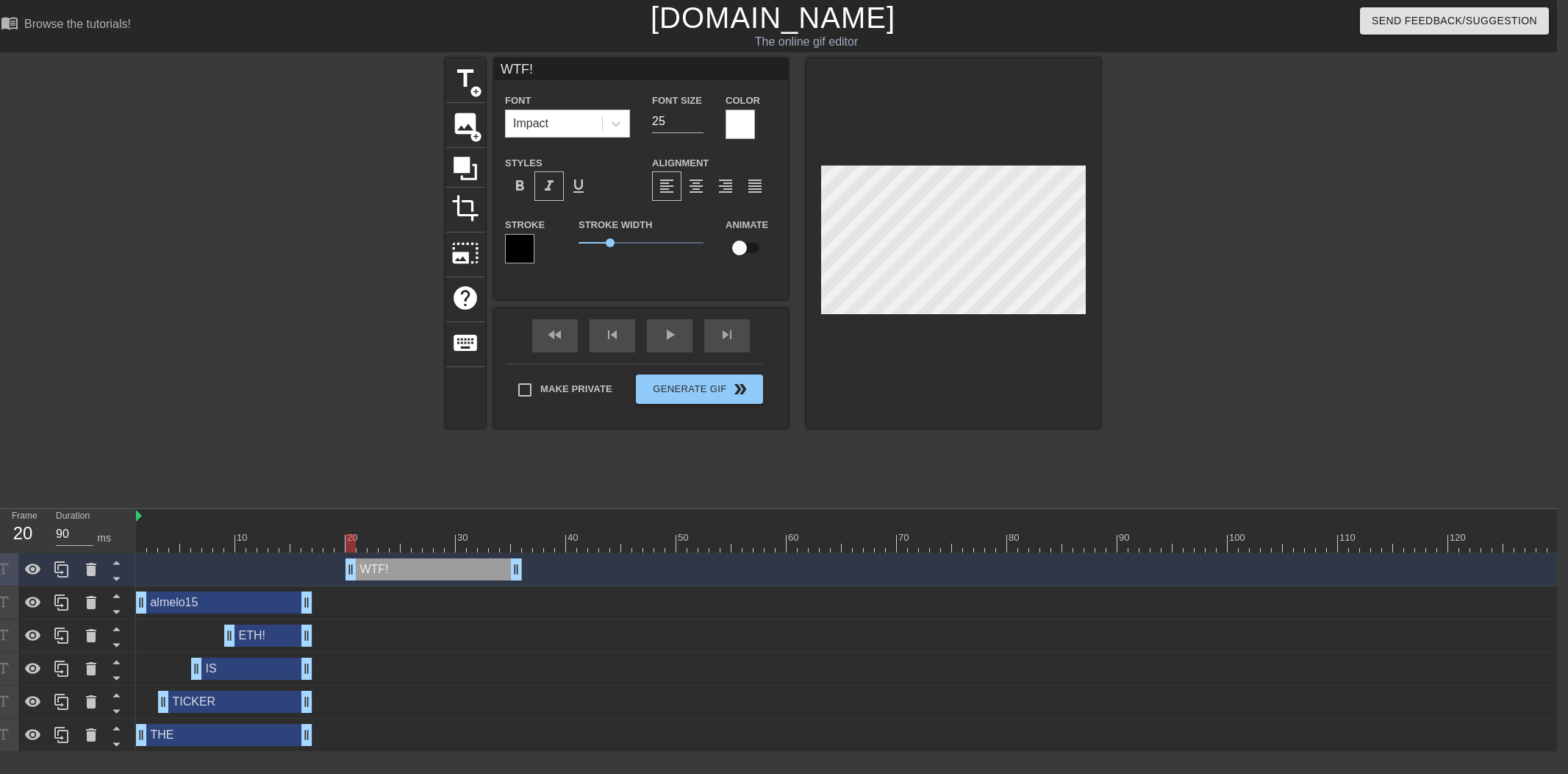
click at [377, 565] on div "WTF! drag_handle drag_handle" at bounding box center [434, 569] width 176 height 22
drag, startPoint x: 345, startPoint y: 540, endPoint x: 353, endPoint y: 541, distance: 8.1
click at [351, 539] on div at bounding box center [1017, 543] width 1764 height 19
drag, startPoint x: 379, startPoint y: 566, endPoint x: 385, endPoint y: 559, distance: 9.2
click at [373, 566] on div "WTF! drag_handle drag_handle" at bounding box center [434, 569] width 176 height 22
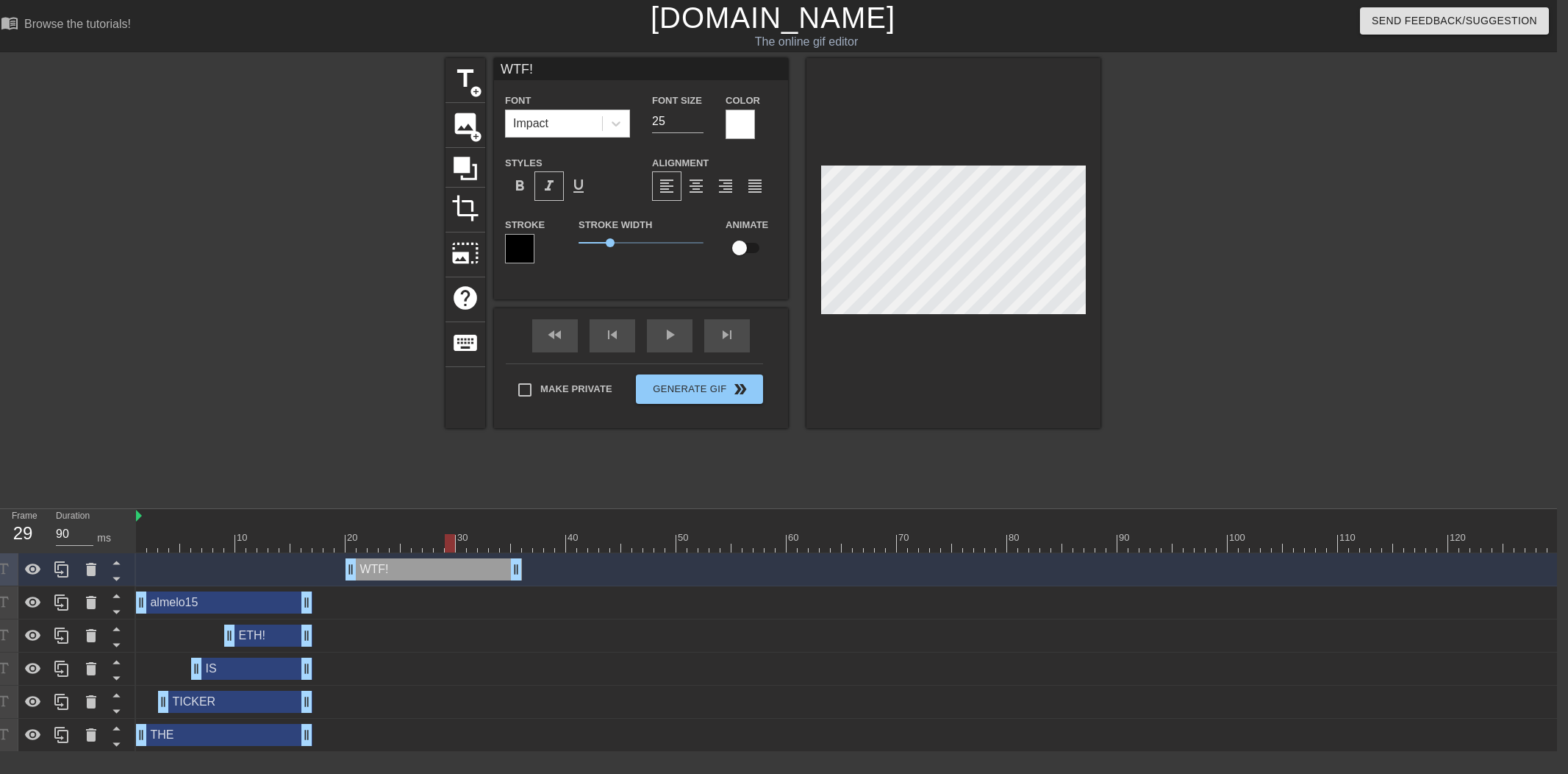
drag, startPoint x: 363, startPoint y: 546, endPoint x: 463, endPoint y: 548, distance: 100.0
click at [457, 547] on div at bounding box center [1017, 543] width 1764 height 19
drag, startPoint x: 514, startPoint y: 569, endPoint x: 448, endPoint y: 563, distance: 66.3
drag, startPoint x: 418, startPoint y: 537, endPoint x: 257, endPoint y: 538, distance: 161.0
click at [255, 537] on div at bounding box center [1017, 543] width 1764 height 19
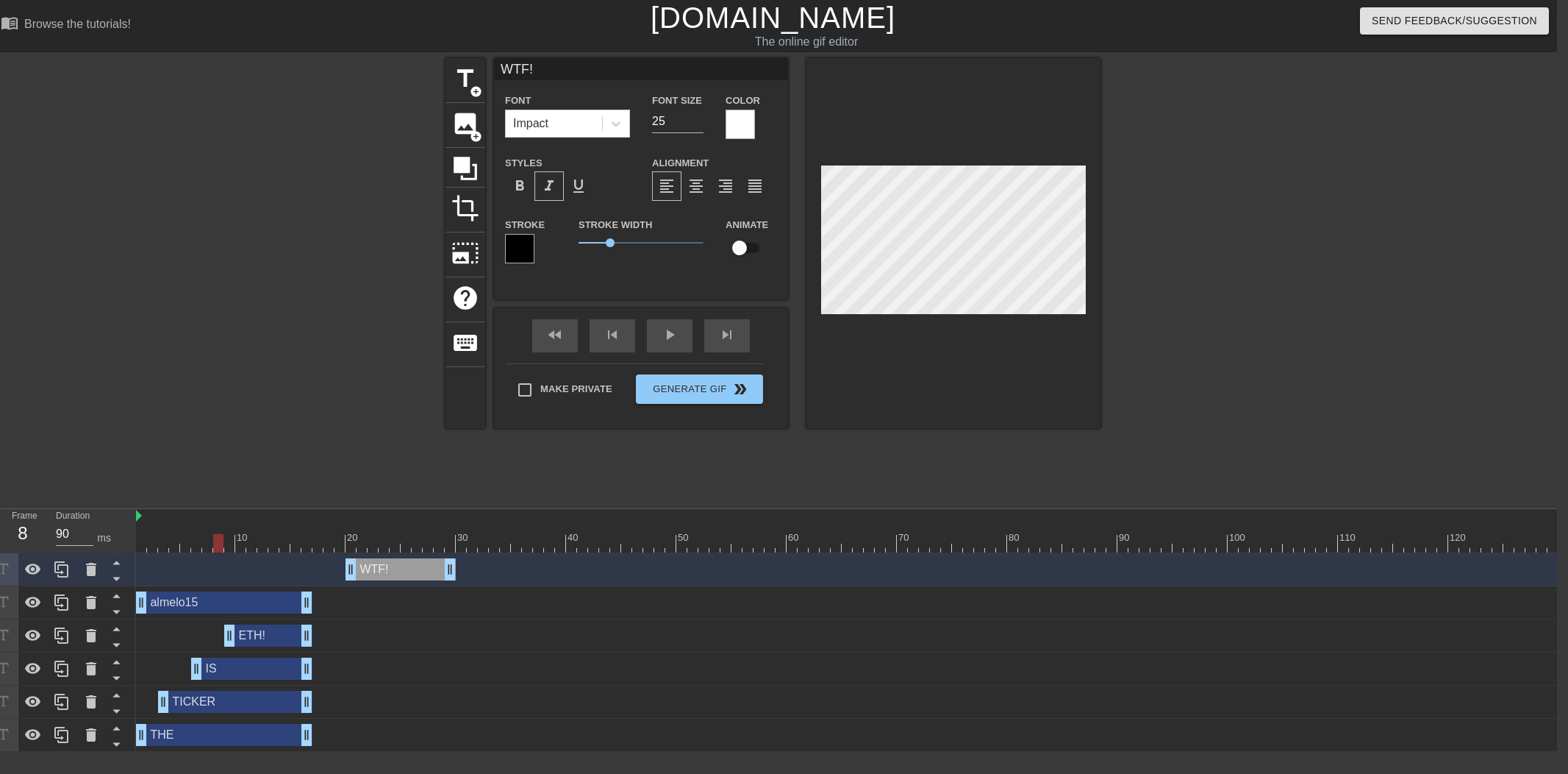
drag, startPoint x: 253, startPoint y: 537, endPoint x: 206, endPoint y: 542, distance: 47.3
click at [206, 542] on div "10 20 30 40 50 60 70 80 90 100 110 120 130 140 150 160" at bounding box center [1017, 530] width 1764 height 44
drag, startPoint x: 330, startPoint y: 566, endPoint x: 317, endPoint y: 563, distance: 13.3
drag, startPoint x: 244, startPoint y: 543, endPoint x: 25, endPoint y: 534, distance: 219.2
click at [27, 535] on div "Frame 10 Duration 90 ms 10 20 30 40 50 60 70 80 90 100 110 120 130 140 150" at bounding box center [773, 629] width 1568 height 243
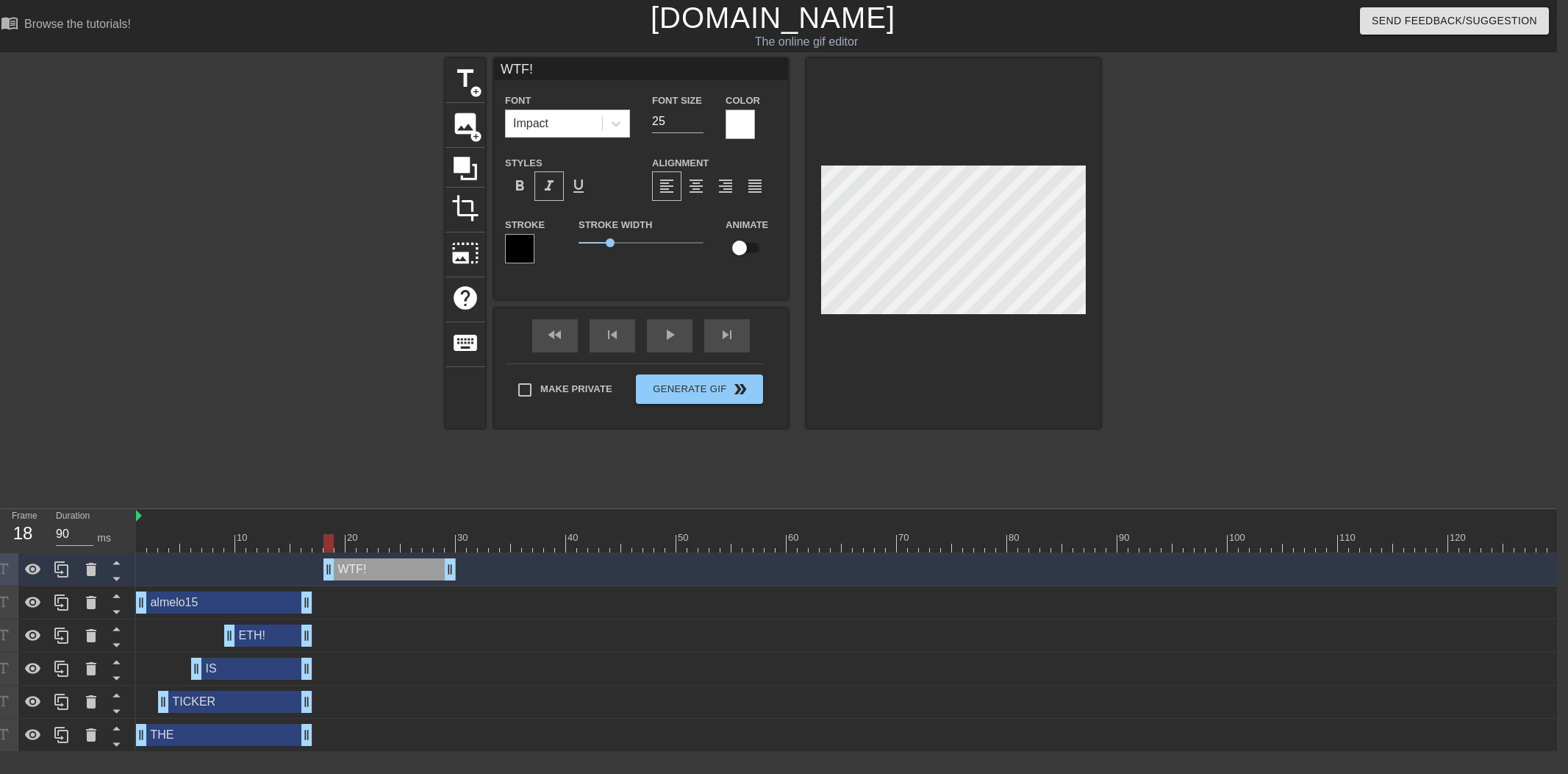
drag, startPoint x: 322, startPoint y: 571, endPoint x: 335, endPoint y: 548, distance: 26.4
drag, startPoint x: 306, startPoint y: 539, endPoint x: 44, endPoint y: 536, distance: 262.0
click at [24, 537] on div "Frame 1 Duration 90 ms 10 20 30 40 50 60 70 80 90 100 110 120 130 140 150" at bounding box center [773, 629] width 1568 height 243
drag, startPoint x: 326, startPoint y: 566, endPoint x: 315, endPoint y: 565, distance: 11.0
drag, startPoint x: 275, startPoint y: 542, endPoint x: 366, endPoint y: 544, distance: 91.0
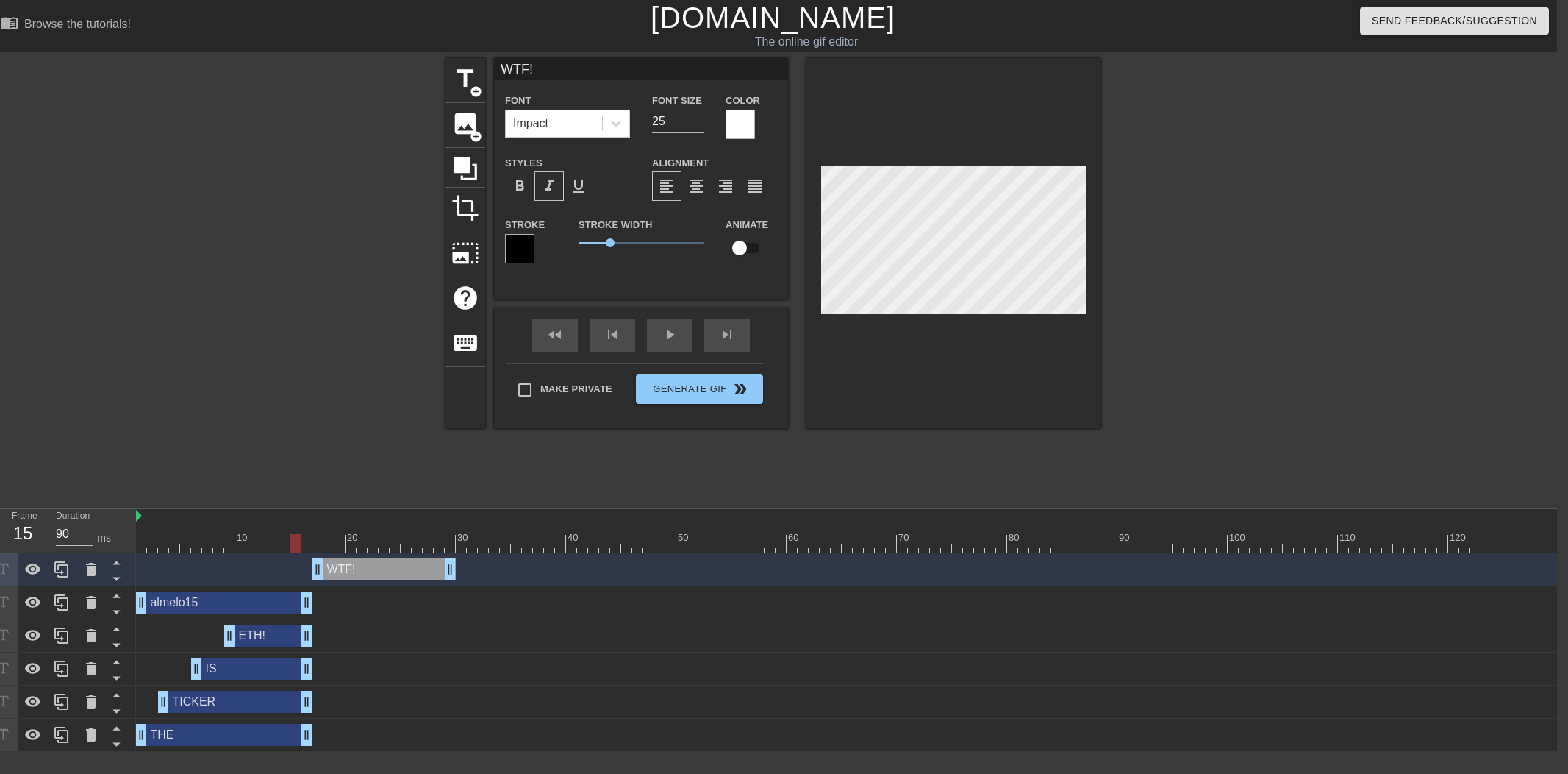
click at [300, 544] on div at bounding box center [295, 543] width 10 height 19
drag, startPoint x: 444, startPoint y: 542, endPoint x: 485, endPoint y: 543, distance: 41.0
click at [485, 542] on div at bounding box center [1017, 543] width 1764 height 19
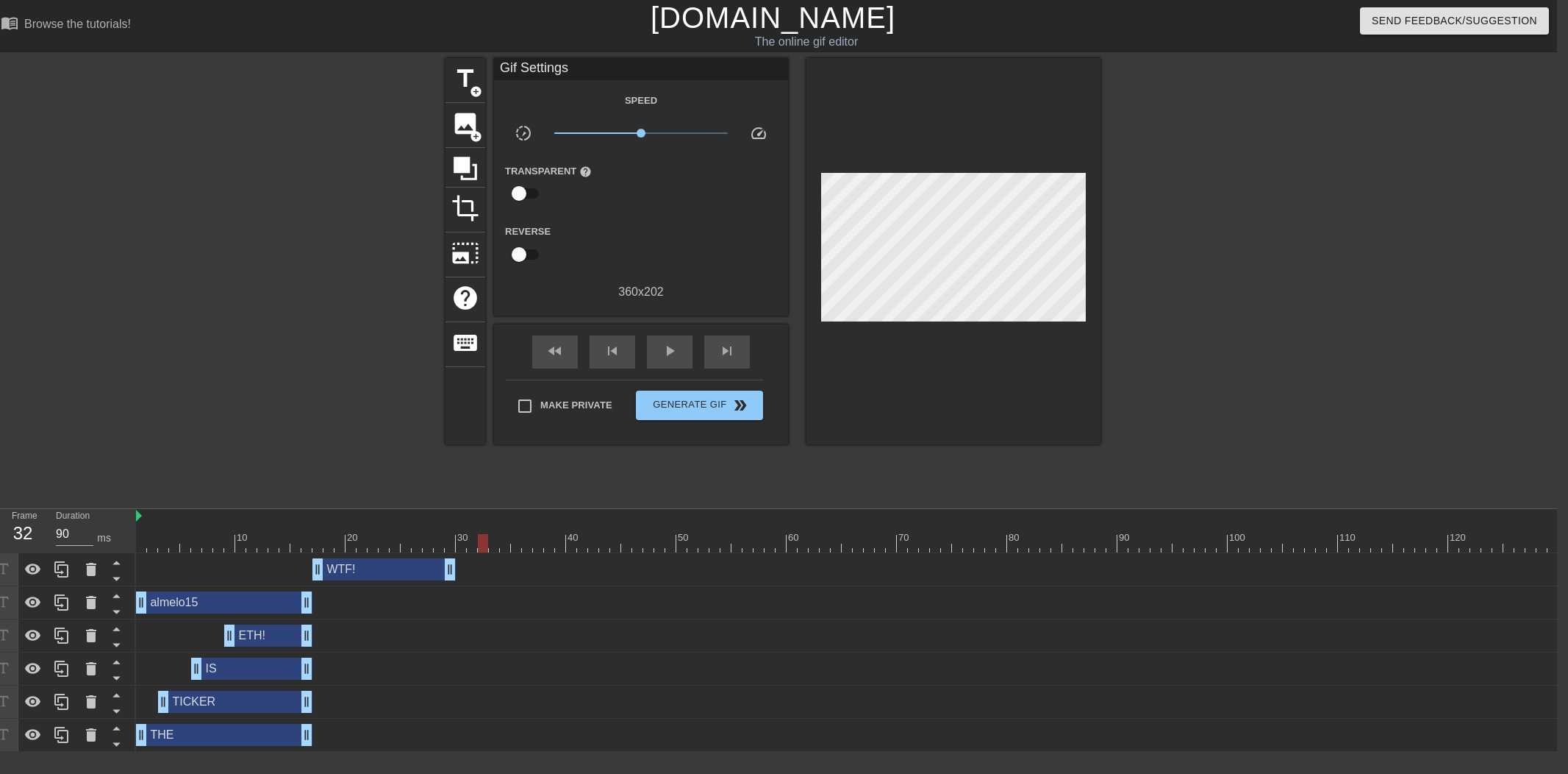
click at [481, 571] on div "WTF! drag_handle drag_handle" at bounding box center [1017, 569] width 1764 height 22
drag, startPoint x: 470, startPoint y: 571, endPoint x: 481, endPoint y: 569, distance: 11.2
drag, startPoint x: 469, startPoint y: 544, endPoint x: 227, endPoint y: 545, distance: 242.0
click at [228, 545] on div at bounding box center [1017, 543] width 1764 height 19
click at [377, 535] on div at bounding box center [1017, 543] width 1764 height 19
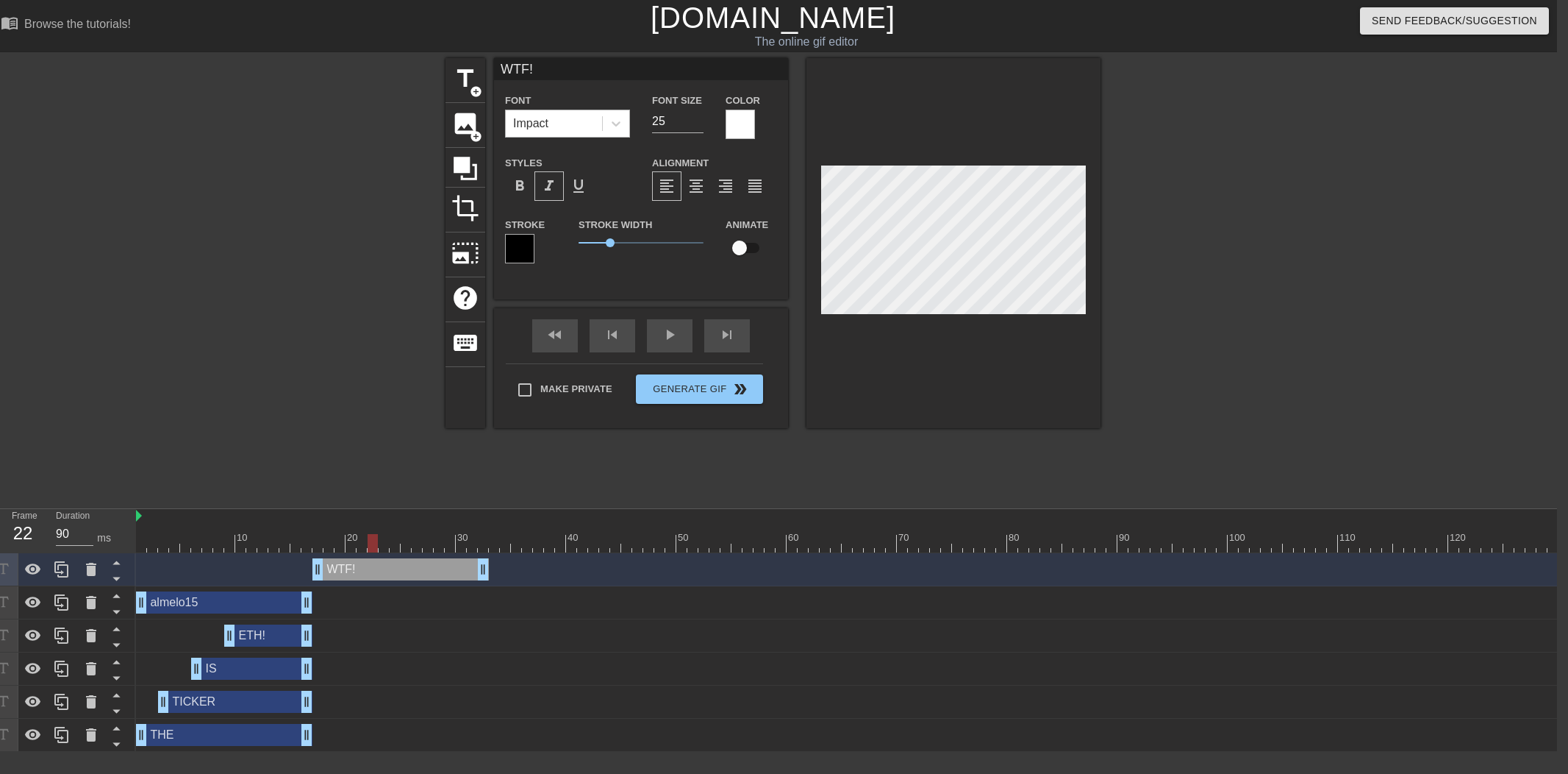
drag, startPoint x: 676, startPoint y: 128, endPoint x: 587, endPoint y: 121, distance: 89.3
click at [587, 121] on div "Font Impact Font Size 25 Color" at bounding box center [641, 115] width 294 height 48
type input "32"
drag, startPoint x: 971, startPoint y: 370, endPoint x: 961, endPoint y: 351, distance: 21.5
click at [972, 370] on div at bounding box center [953, 243] width 294 height 370
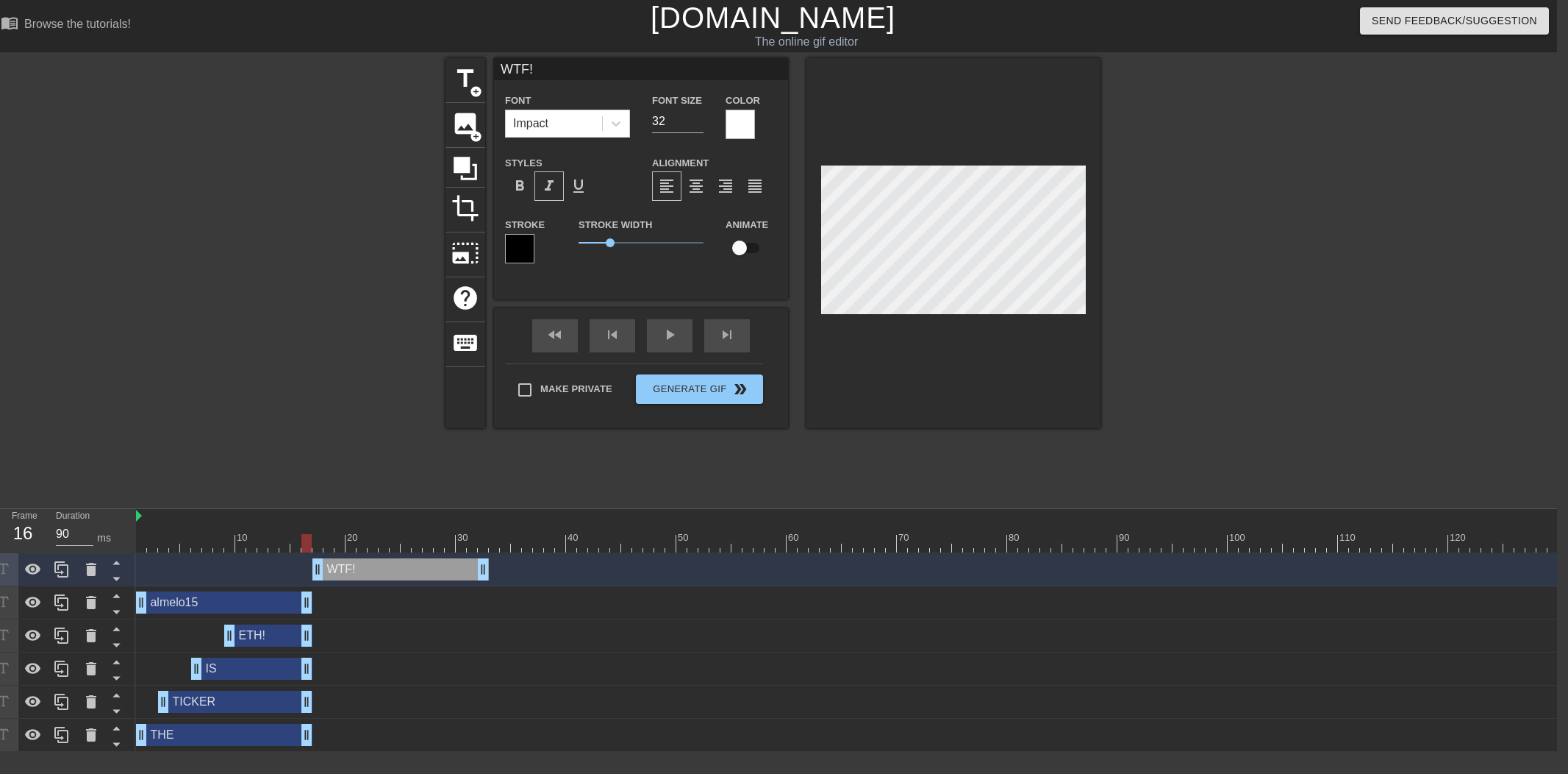
drag, startPoint x: 353, startPoint y: 540, endPoint x: 309, endPoint y: 540, distance: 44.0
click at [309, 540] on div at bounding box center [306, 543] width 10 height 19
drag, startPoint x: 466, startPoint y: 84, endPoint x: 564, endPoint y: 466, distance: 394.4
click at [466, 84] on span "title" at bounding box center [466, 78] width 28 height 28
type input "New text 6"
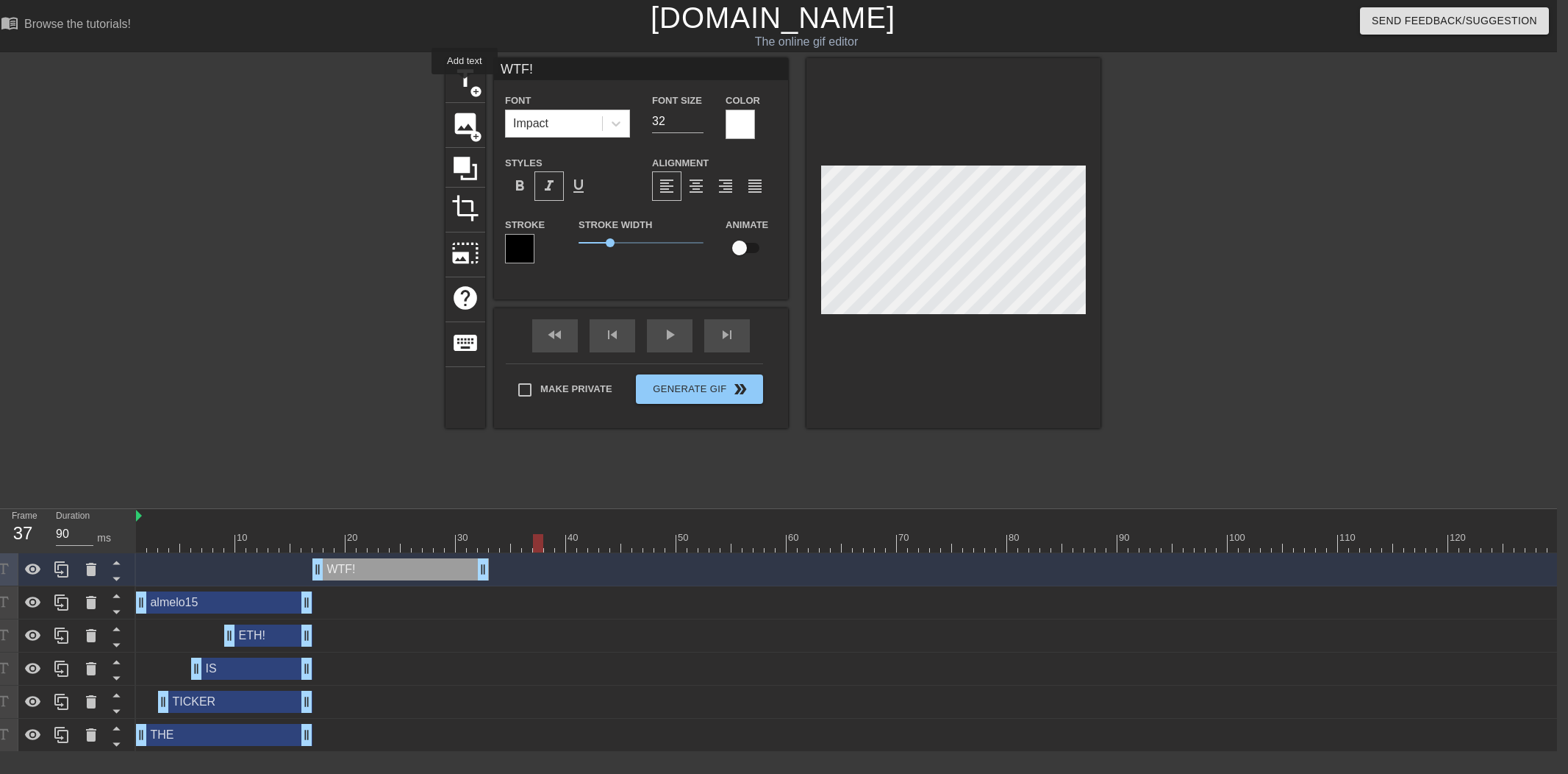
type input "40"
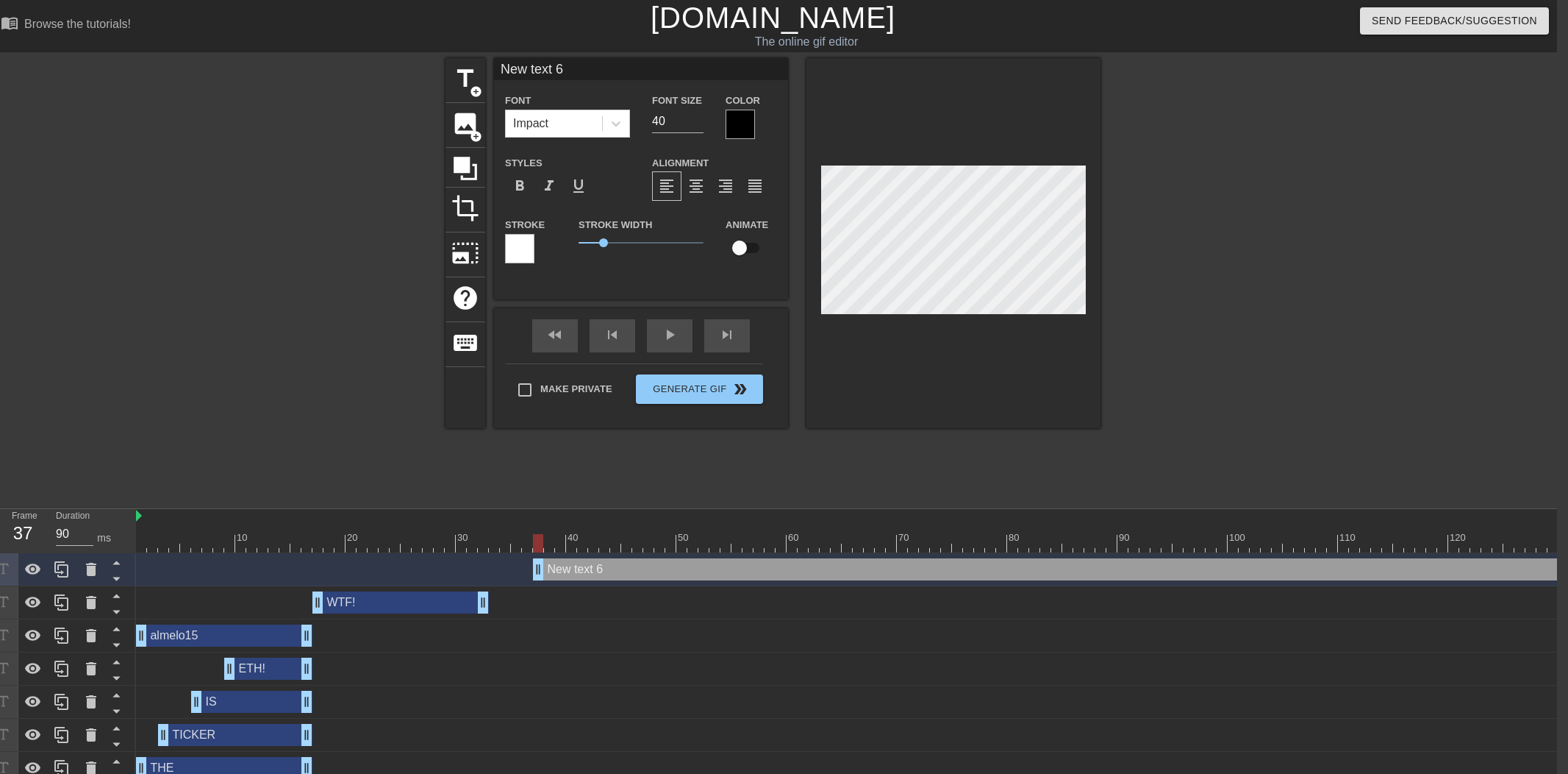
scroll to position [0, 353]
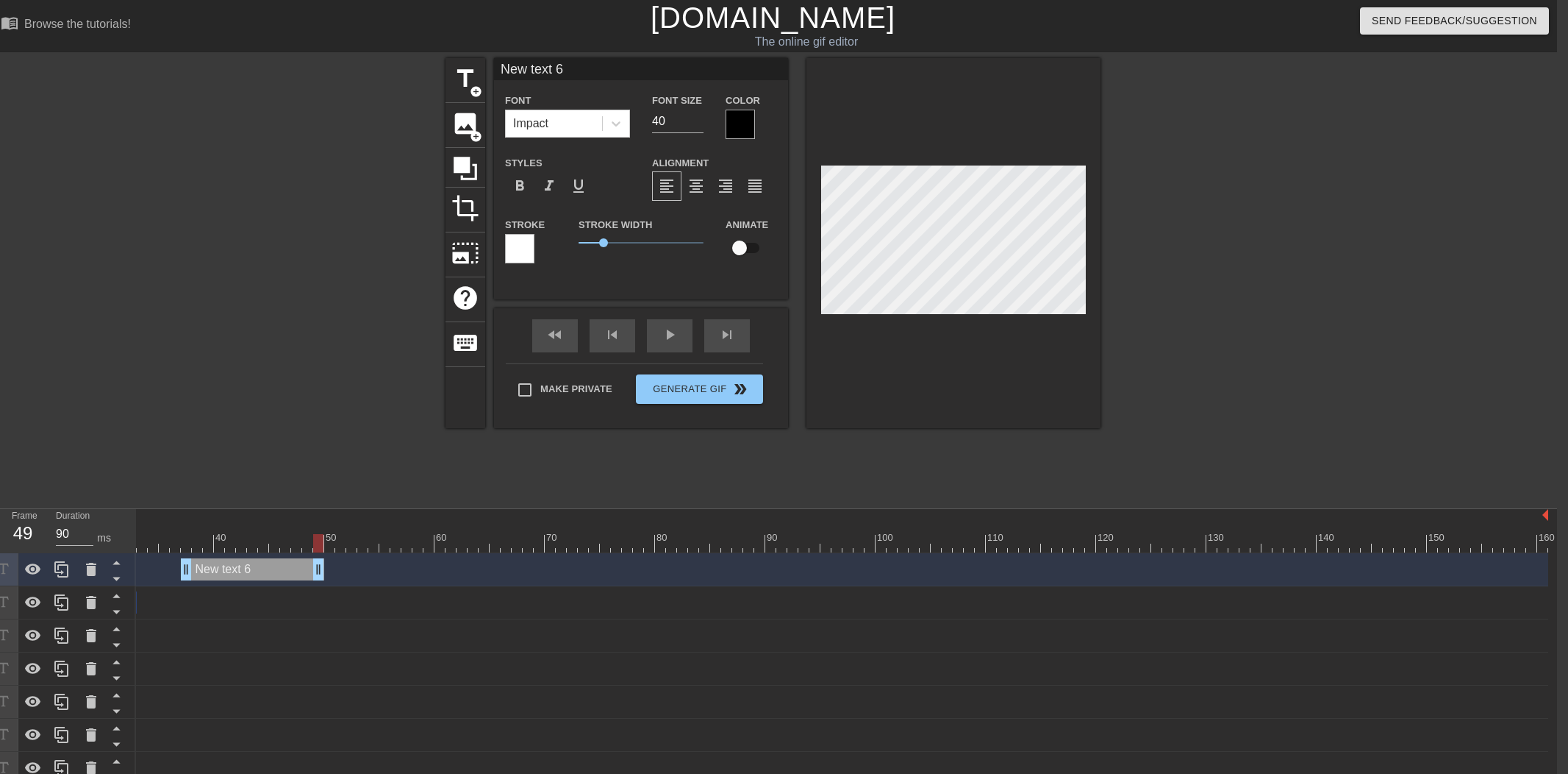
drag, startPoint x: 1536, startPoint y: 569, endPoint x: 373, endPoint y: 590, distance: 1163.2
click at [377, 593] on div "New text 6 drag_handle drag_handle WTF! drag_handle drag_handle almelo15 drag_h…" at bounding box center [494, 669] width 1420 height 232
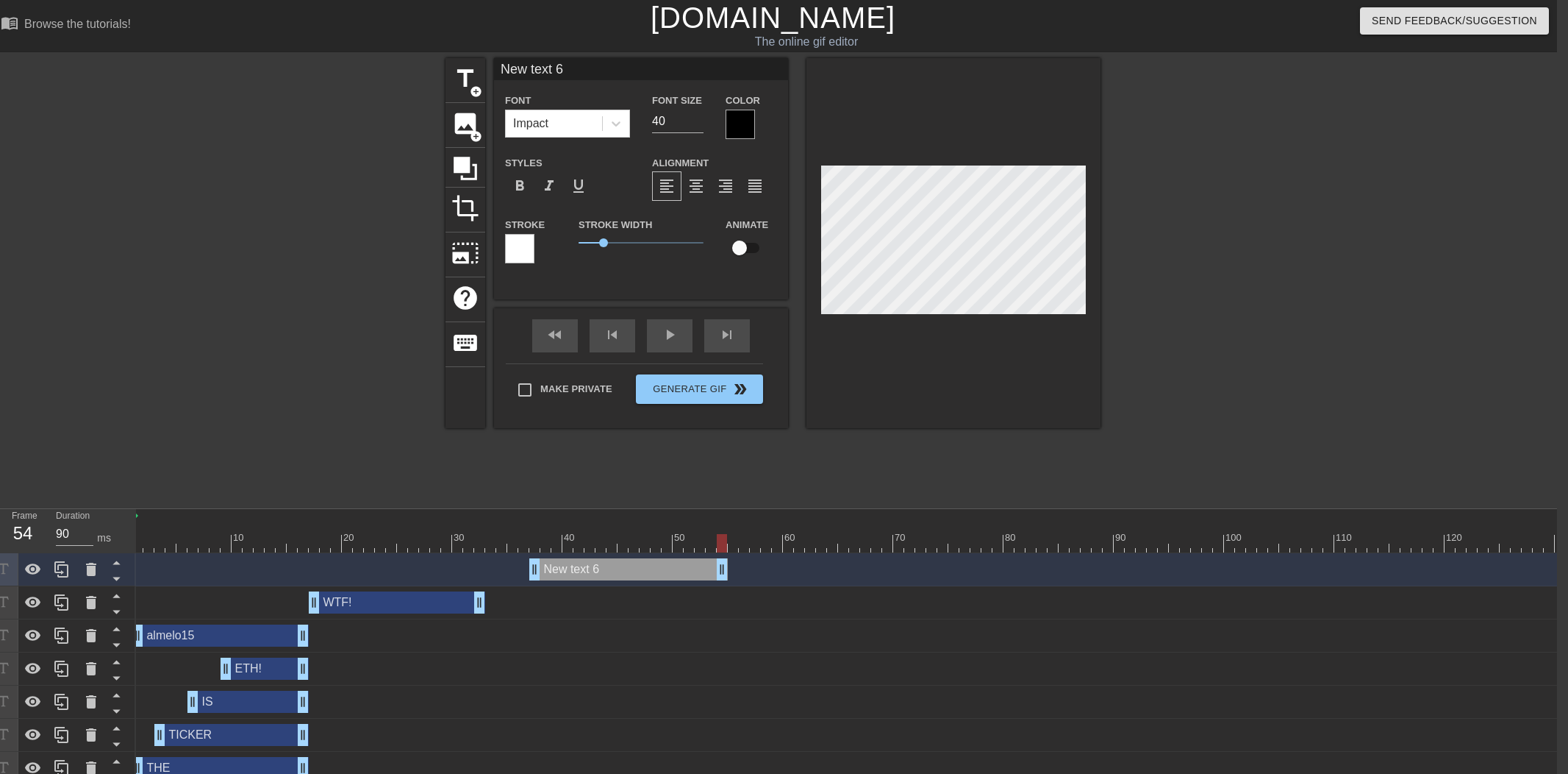
scroll to position [0, 0]
drag, startPoint x: 538, startPoint y: 538, endPoint x: 558, endPoint y: 541, distance: 20.2
click at [560, 540] on div at bounding box center [1017, 543] width 1764 height 19
type input "O"
type textarea "O"
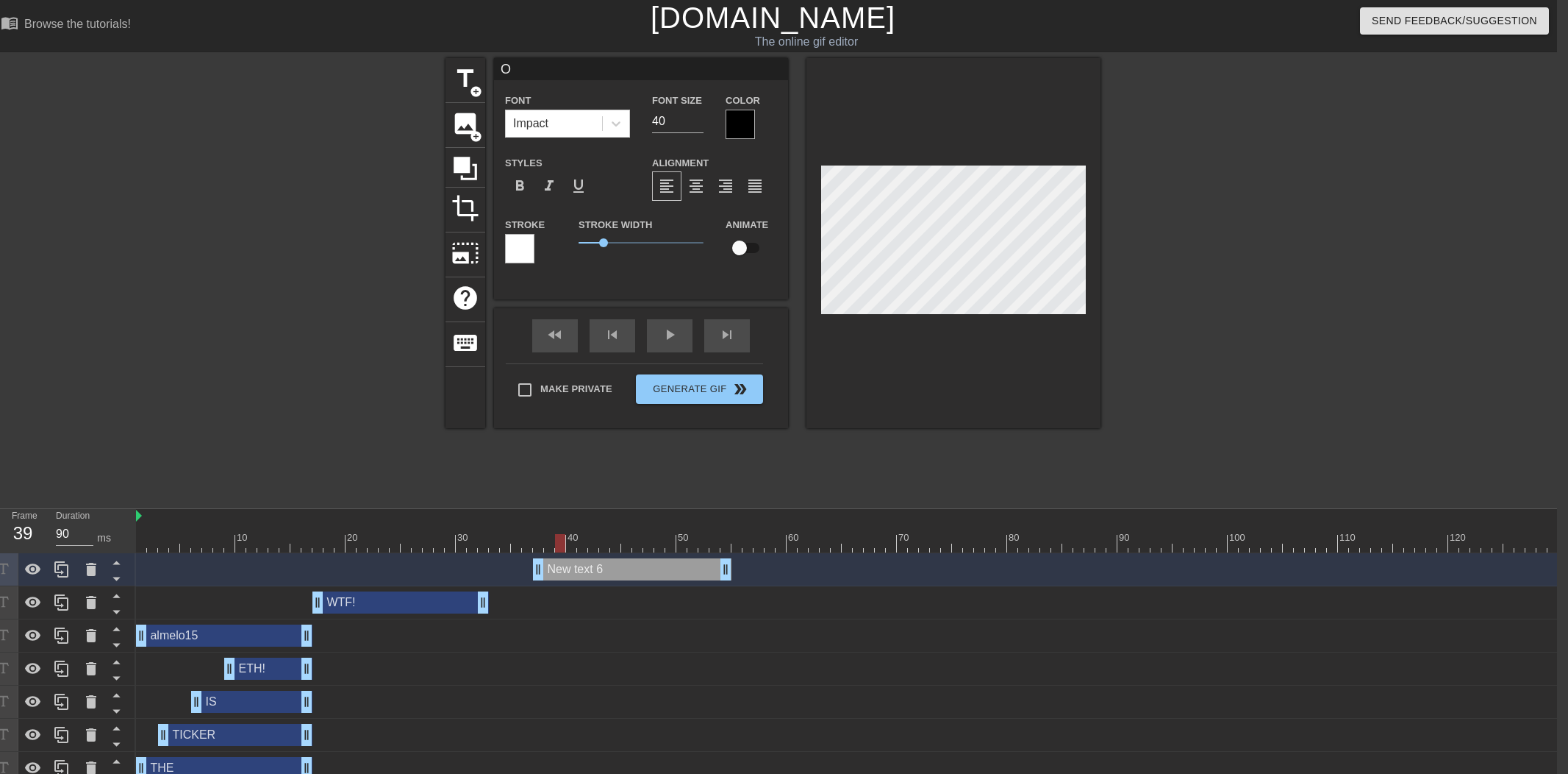
type input "Ok"
type textarea "Ok"
type input "Oke"
type textarea "Oke"
type input "Oke"
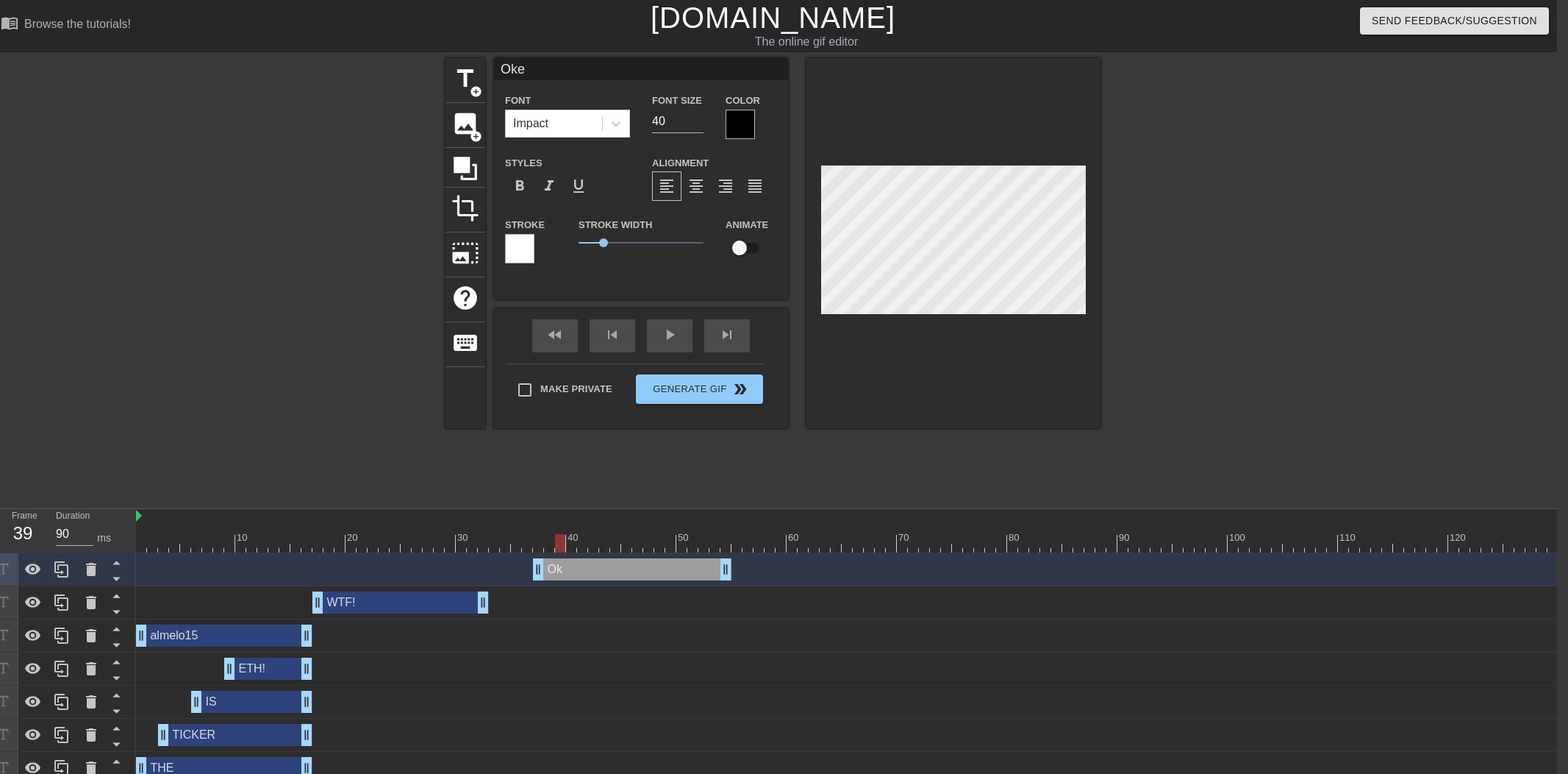
type textarea "Oke"
type input "Oke c"
type textarea "Oke c"
type input "Oke ch"
type textarea "Oke ch"
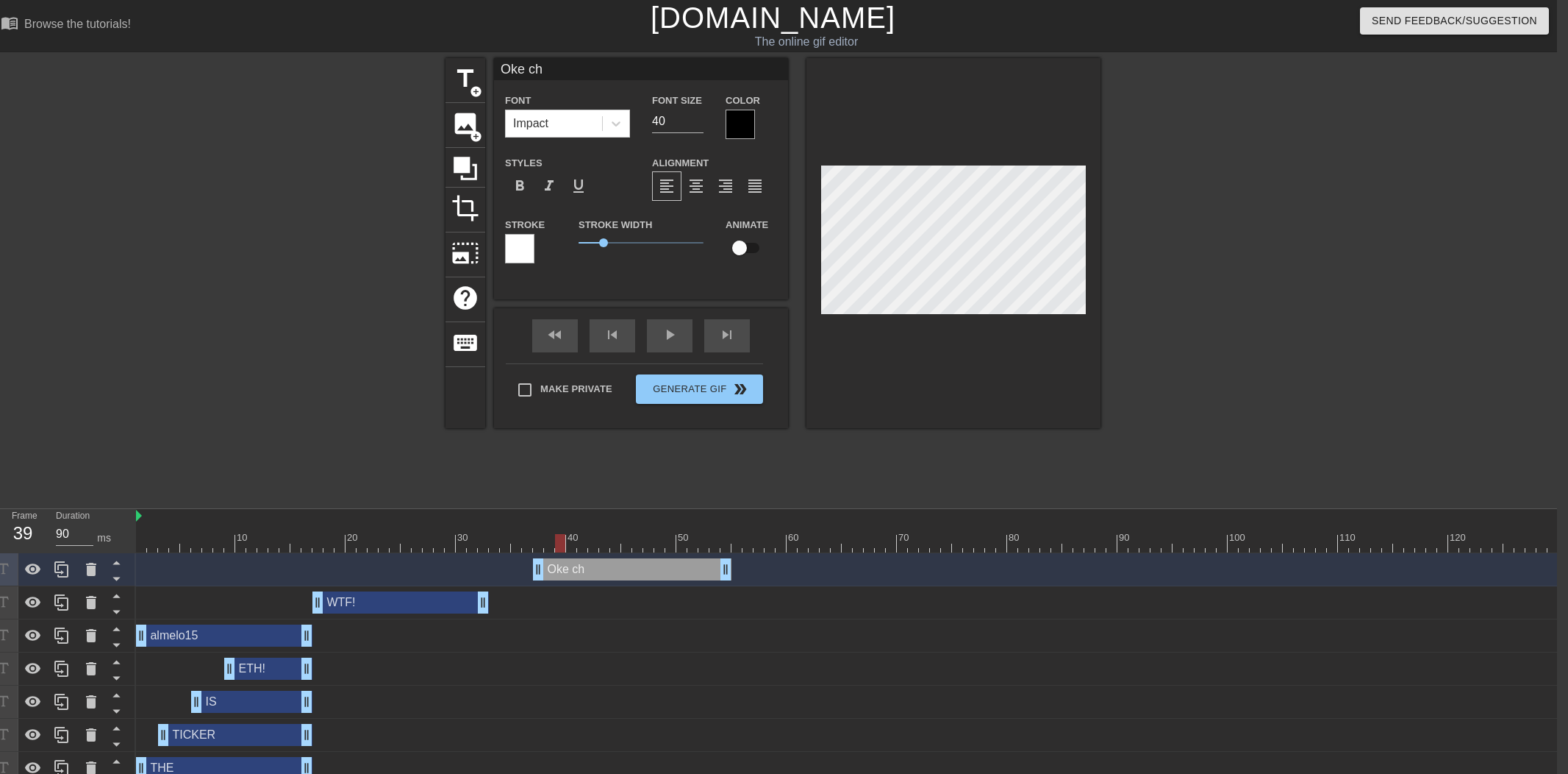
type input "Oke cha"
type textarea "Oke cha"
type input "Oke chat"
type textarea "Oke chat"
type input "Oke chat,"
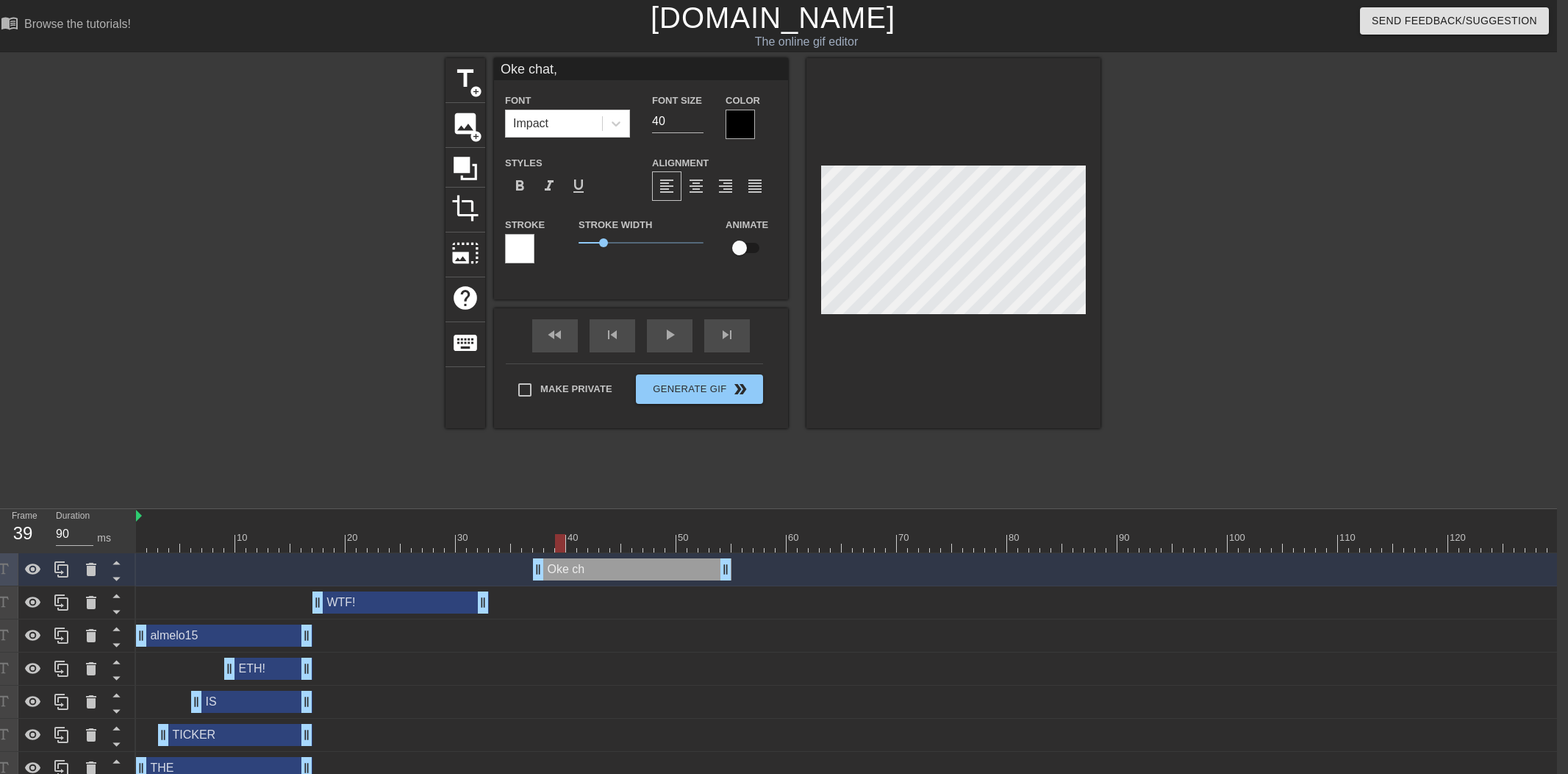
type textarea "Oke chat,"
type input "Oke chat,"
type textarea "Oke chat,"
type input "Oke chat, l"
type textarea "Oke chat, l"
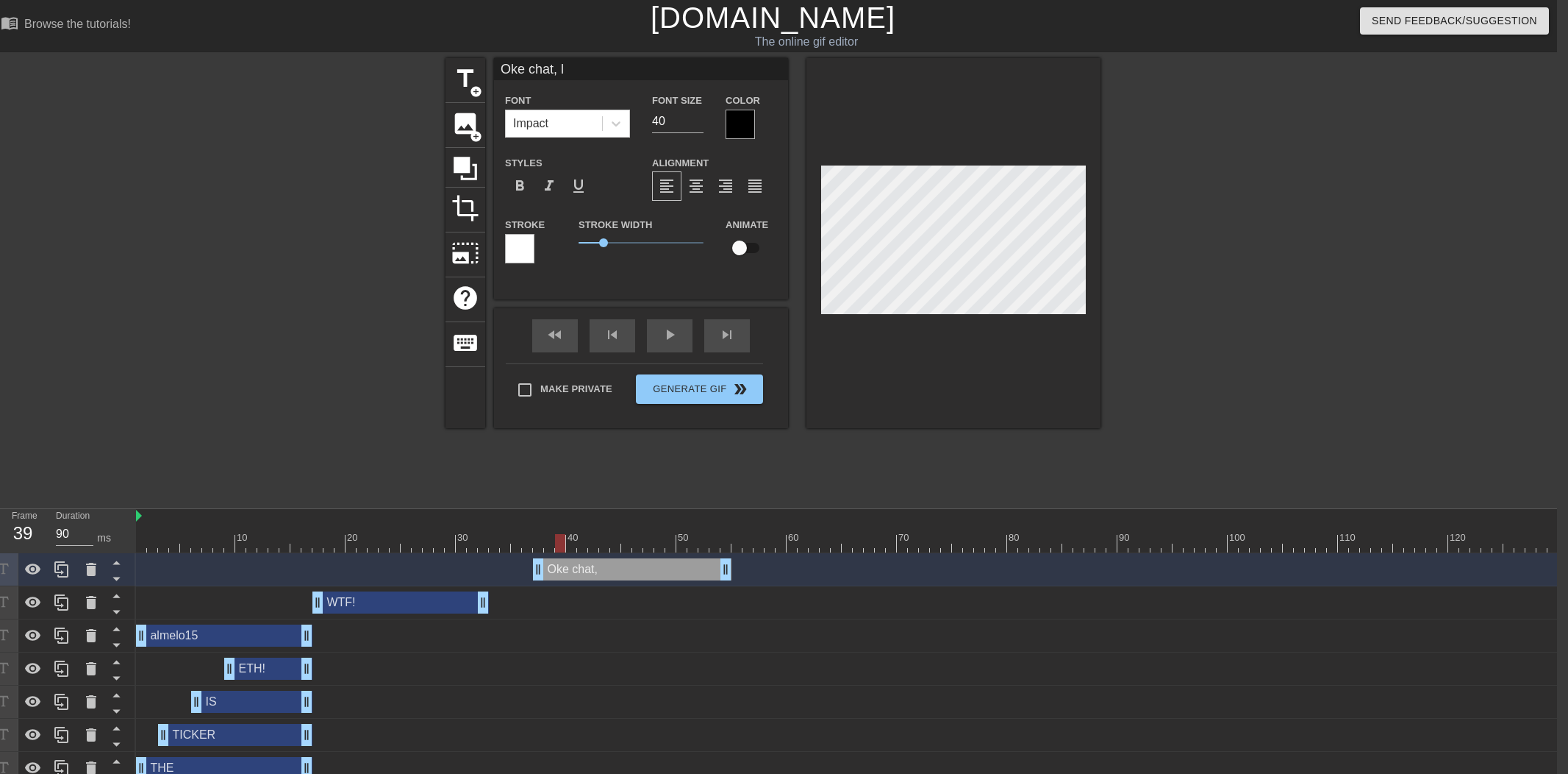
type input "Oke chat, lu"
type textarea "Oke chat, lu"
type input "Oke chat, lui"
type textarea "Oke chat, lui"
type input "Oke chat, [PERSON_NAME]"
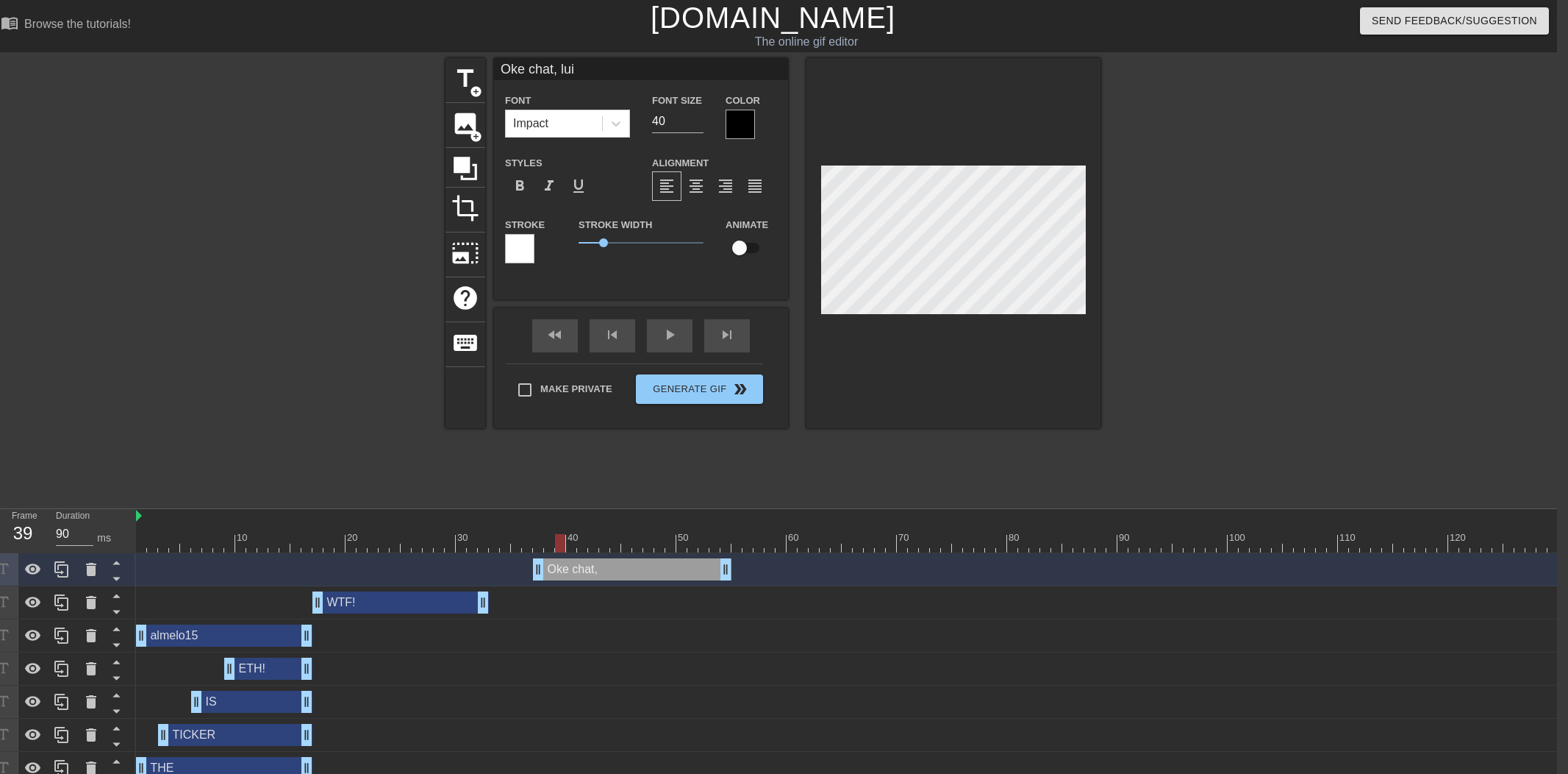
type textarea "Oke chat, [PERSON_NAME]"
type input "Oke chat, luist"
type textarea "Oke chat, luist"
type input "Oke chat, luiste"
type textarea "Oke chat, luiste"
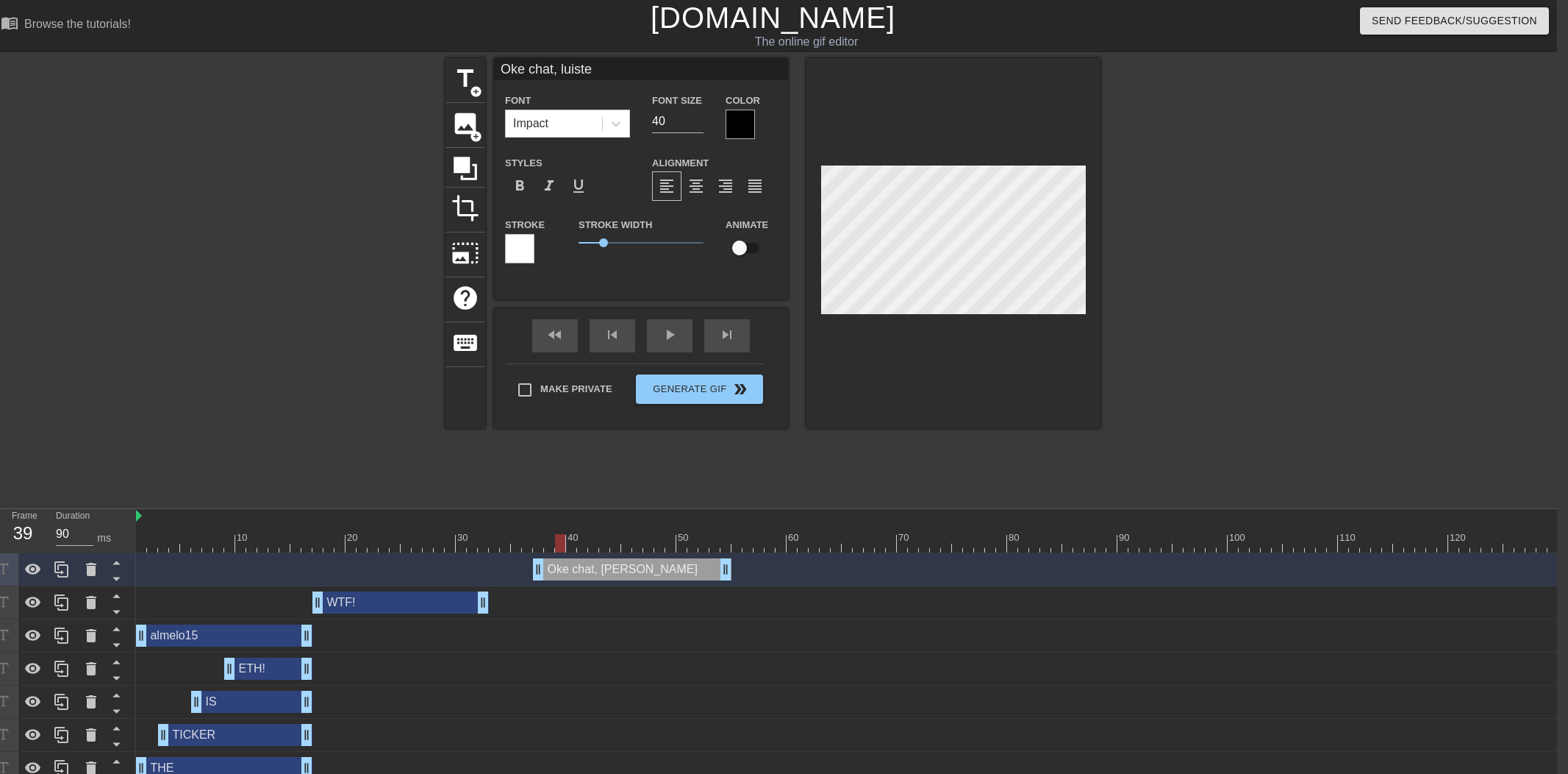
type input "Oke chat, luister"
type textarea "Oke chat, luister"
type input "Oke chat, luister!"
type textarea "Oke chat, luister!"
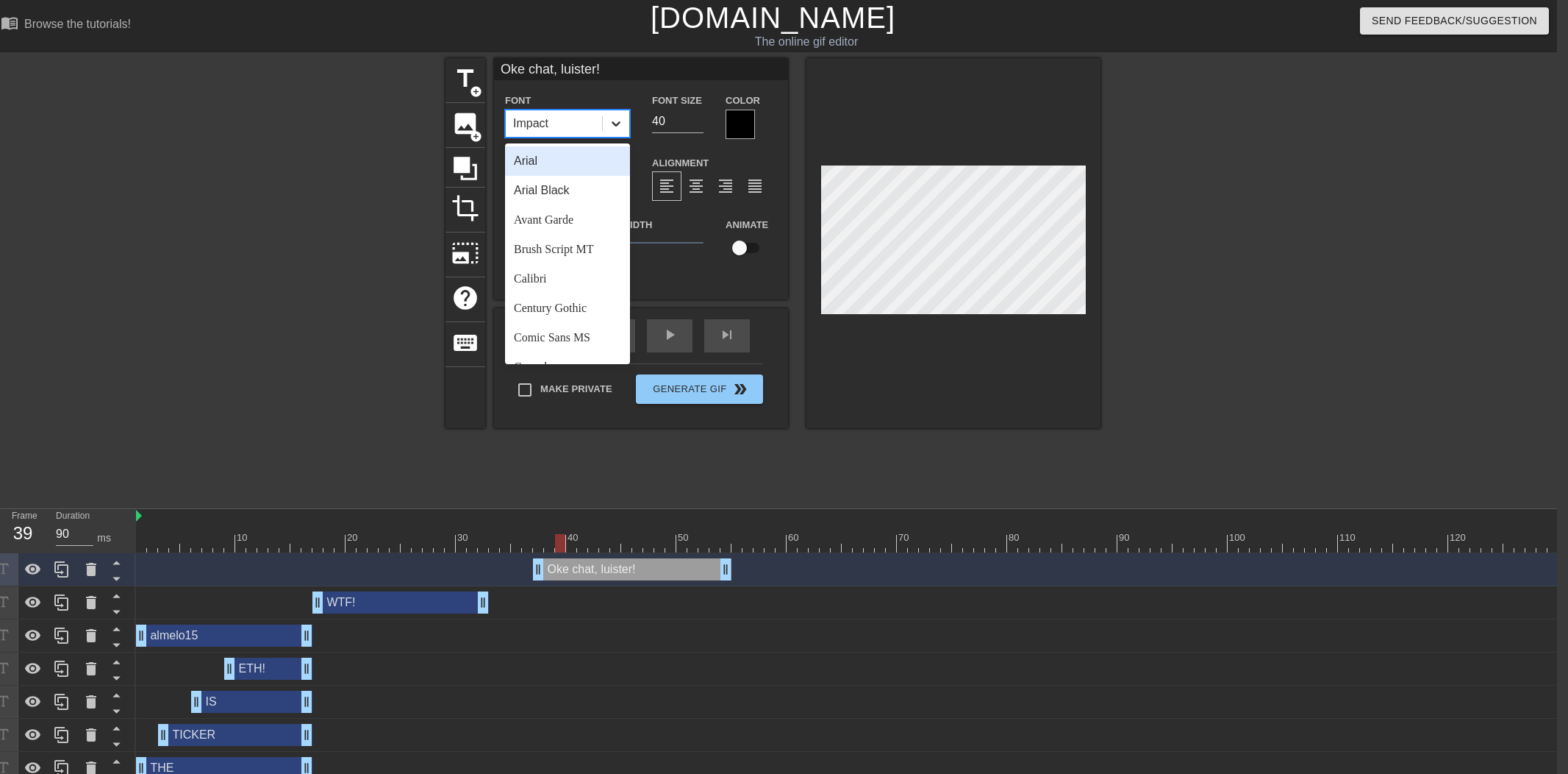
click at [610, 121] on icon at bounding box center [615, 123] width 15 height 15
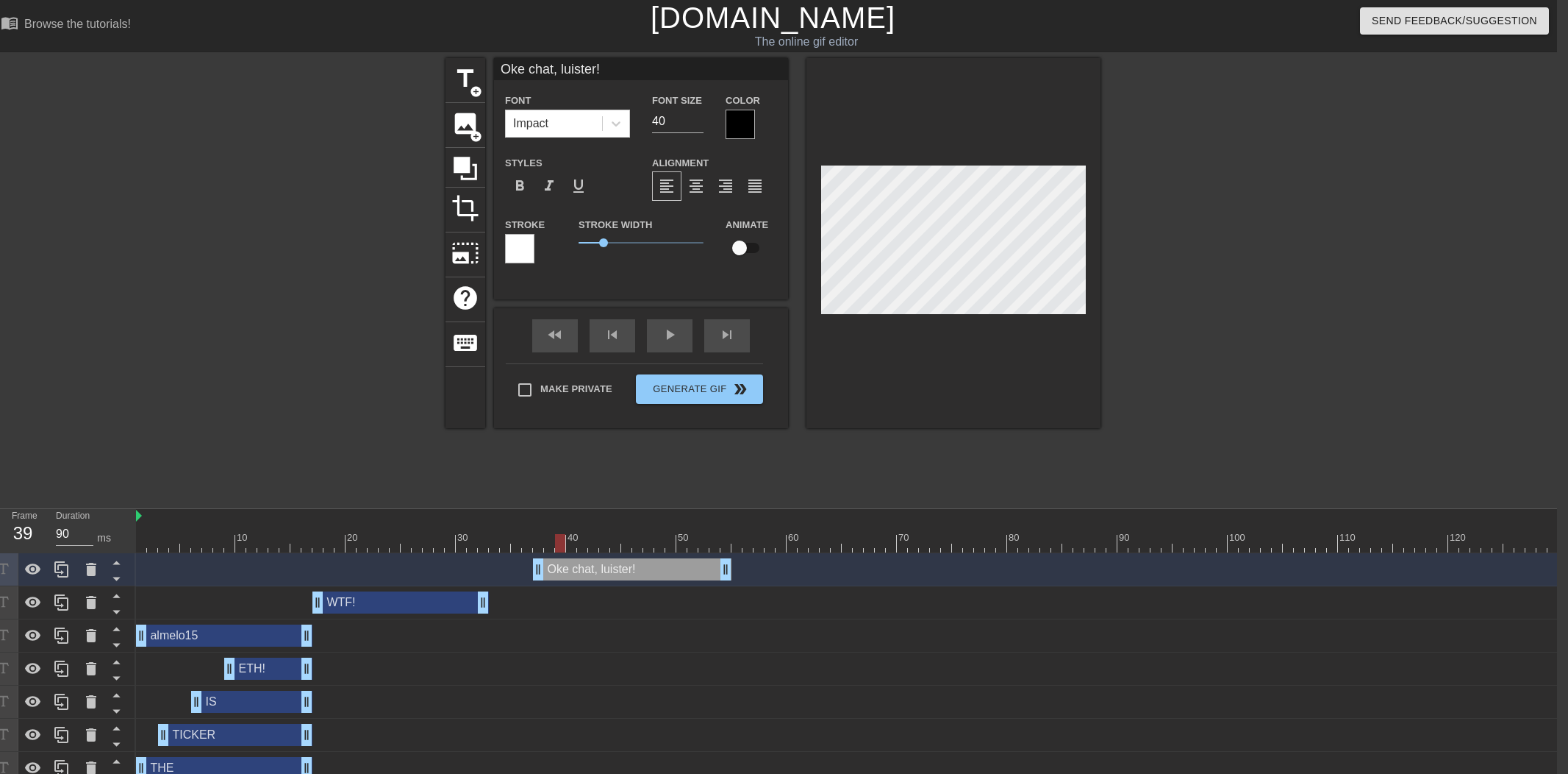
click at [731, 130] on div at bounding box center [740, 125] width 30 height 30
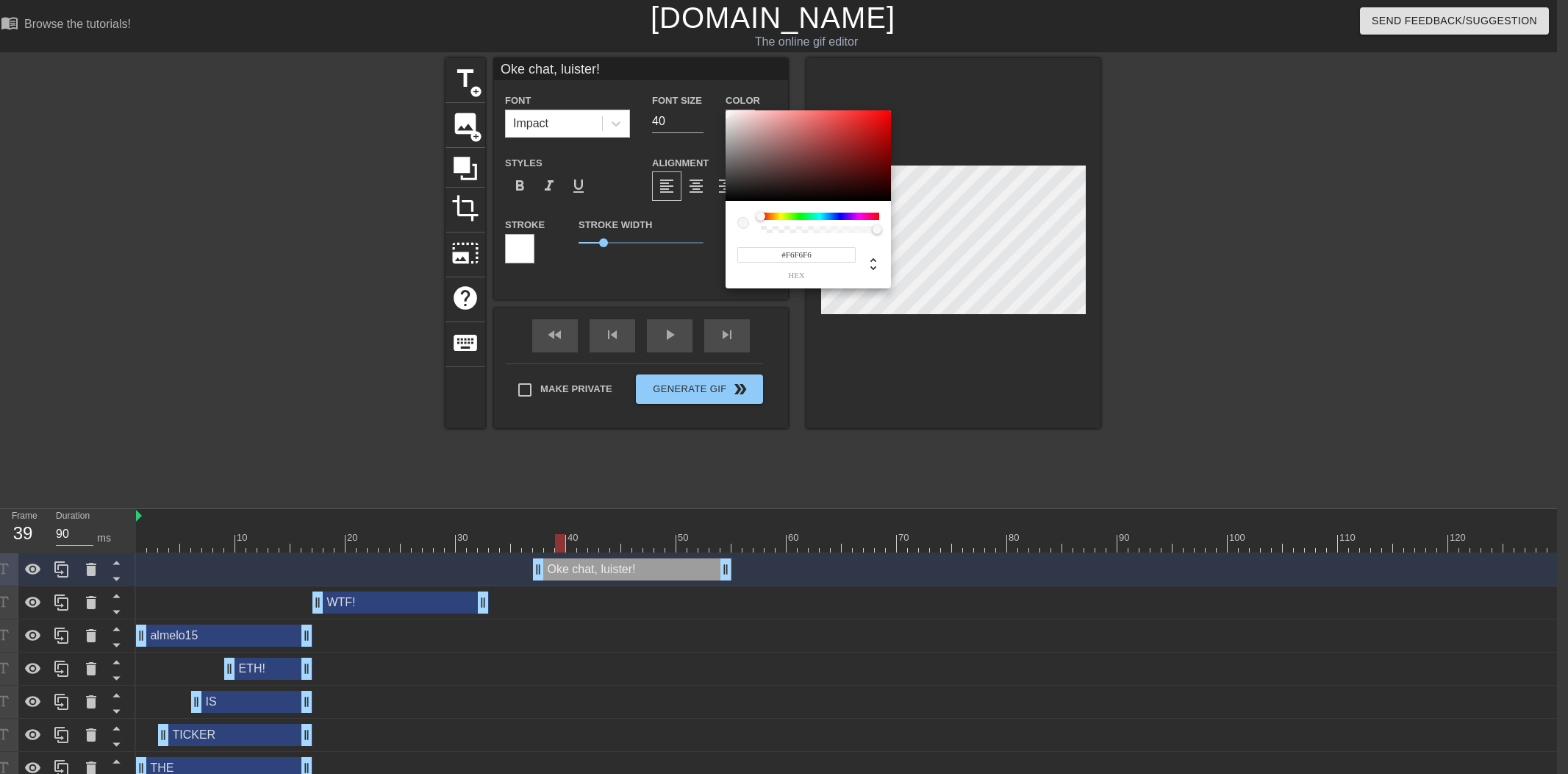
type input "#FFFFFF"
click at [707, 107] on div "#FFFFFF hex" at bounding box center [784, 387] width 1568 height 774
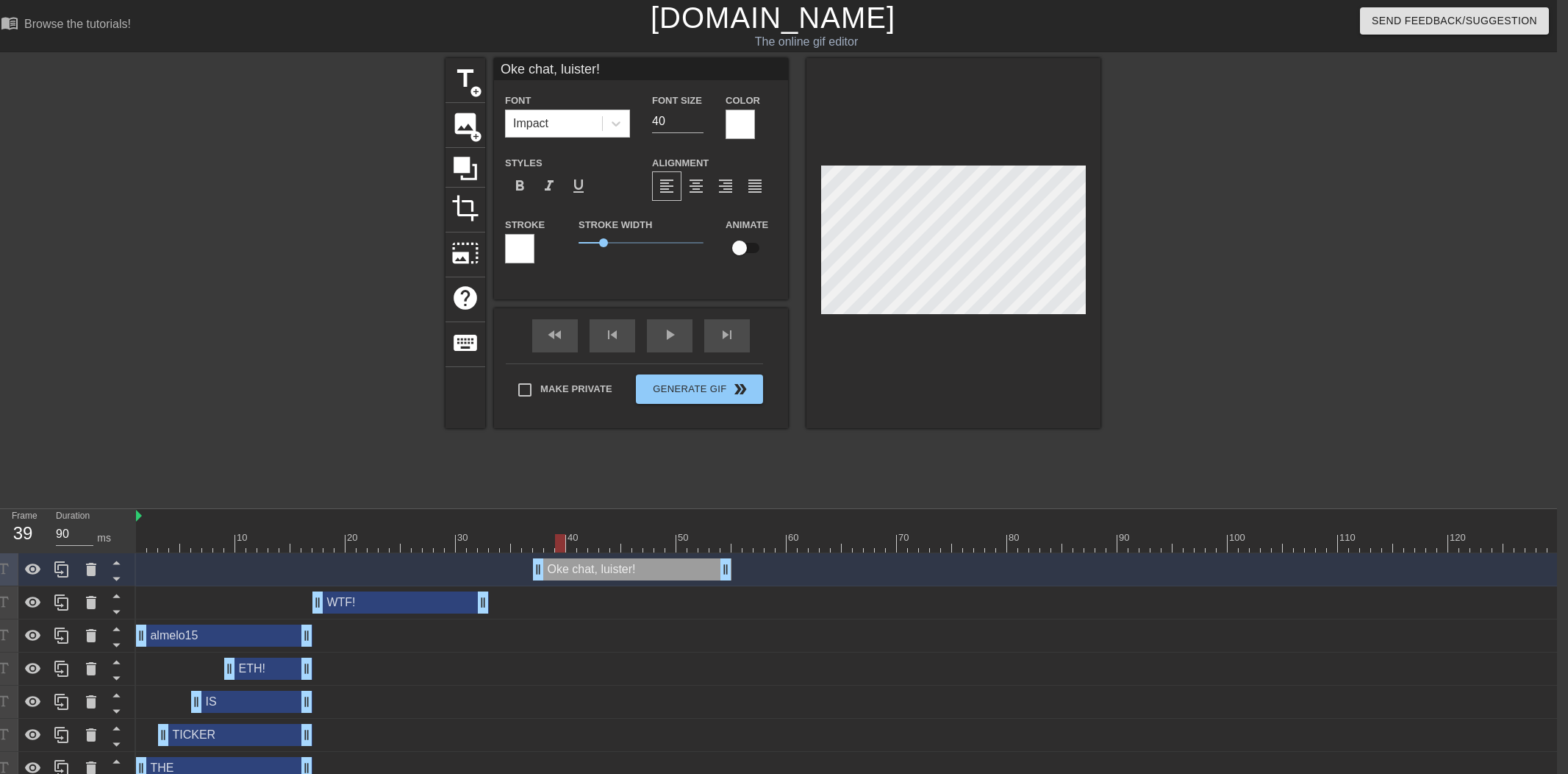
click at [510, 243] on div at bounding box center [520, 249] width 30 height 30
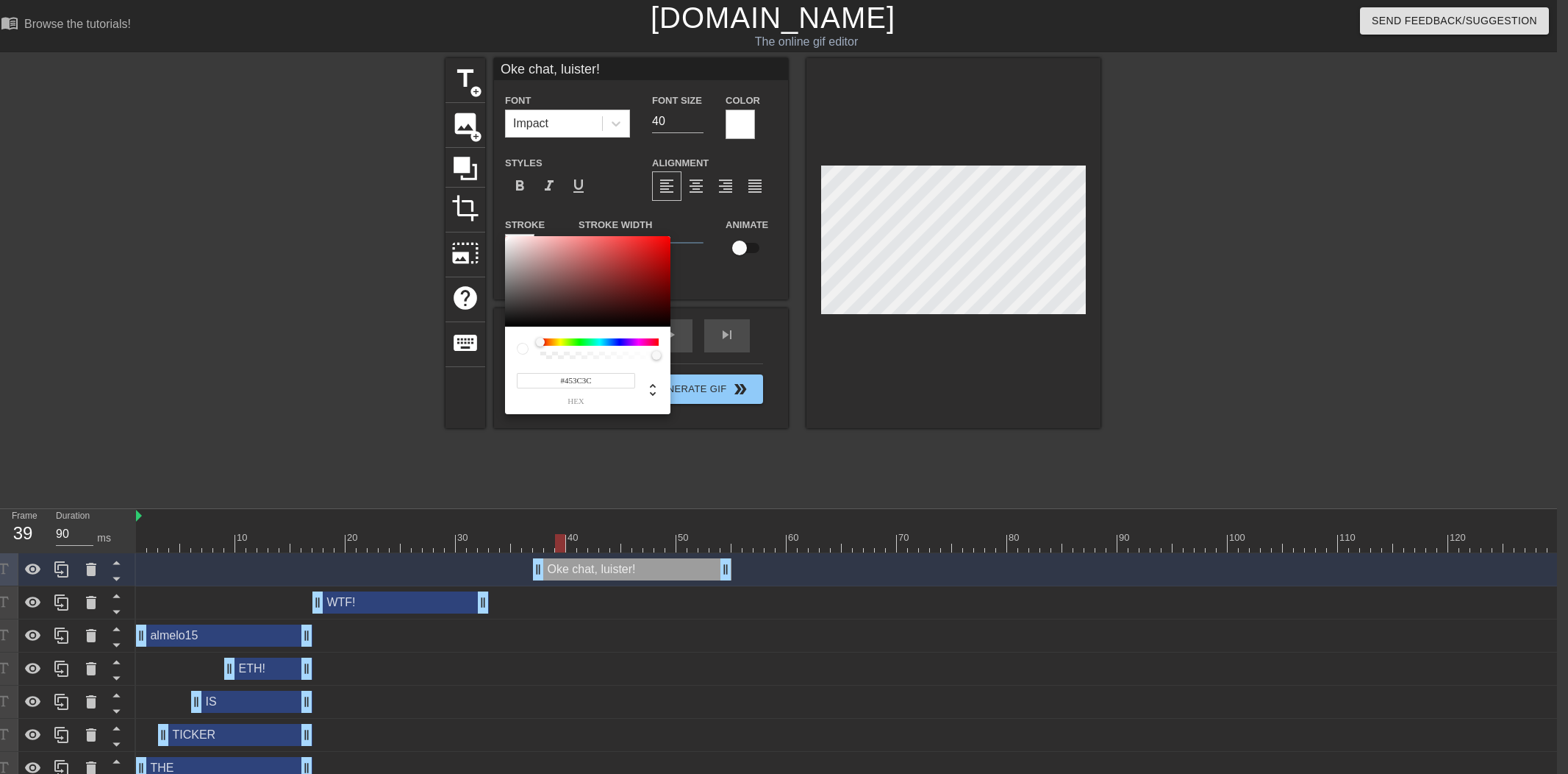
type input "#000000"
drag, startPoint x: 481, startPoint y: 337, endPoint x: 543, endPoint y: 323, distance: 63.6
click at [477, 341] on div "#000000 hex" at bounding box center [784, 387] width 1568 height 774
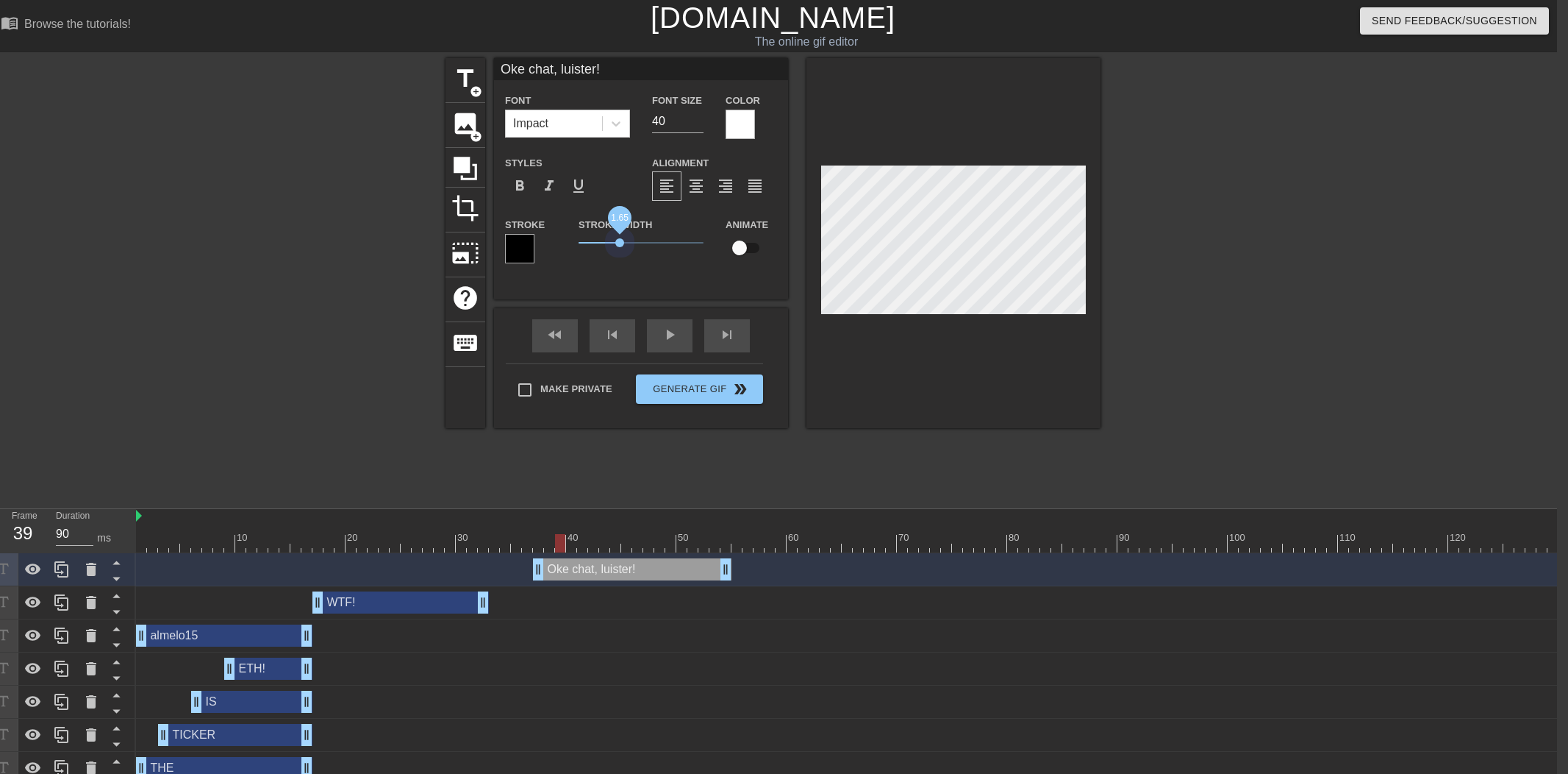
drag, startPoint x: 614, startPoint y: 243, endPoint x: 554, endPoint y: 494, distance: 258.1
click at [619, 244] on span "1.65" at bounding box center [619, 242] width 9 height 9
click at [432, 600] on div "WTF! drag_handle drag_handle" at bounding box center [400, 603] width 176 height 22
type input "WTF!"
type input "32"
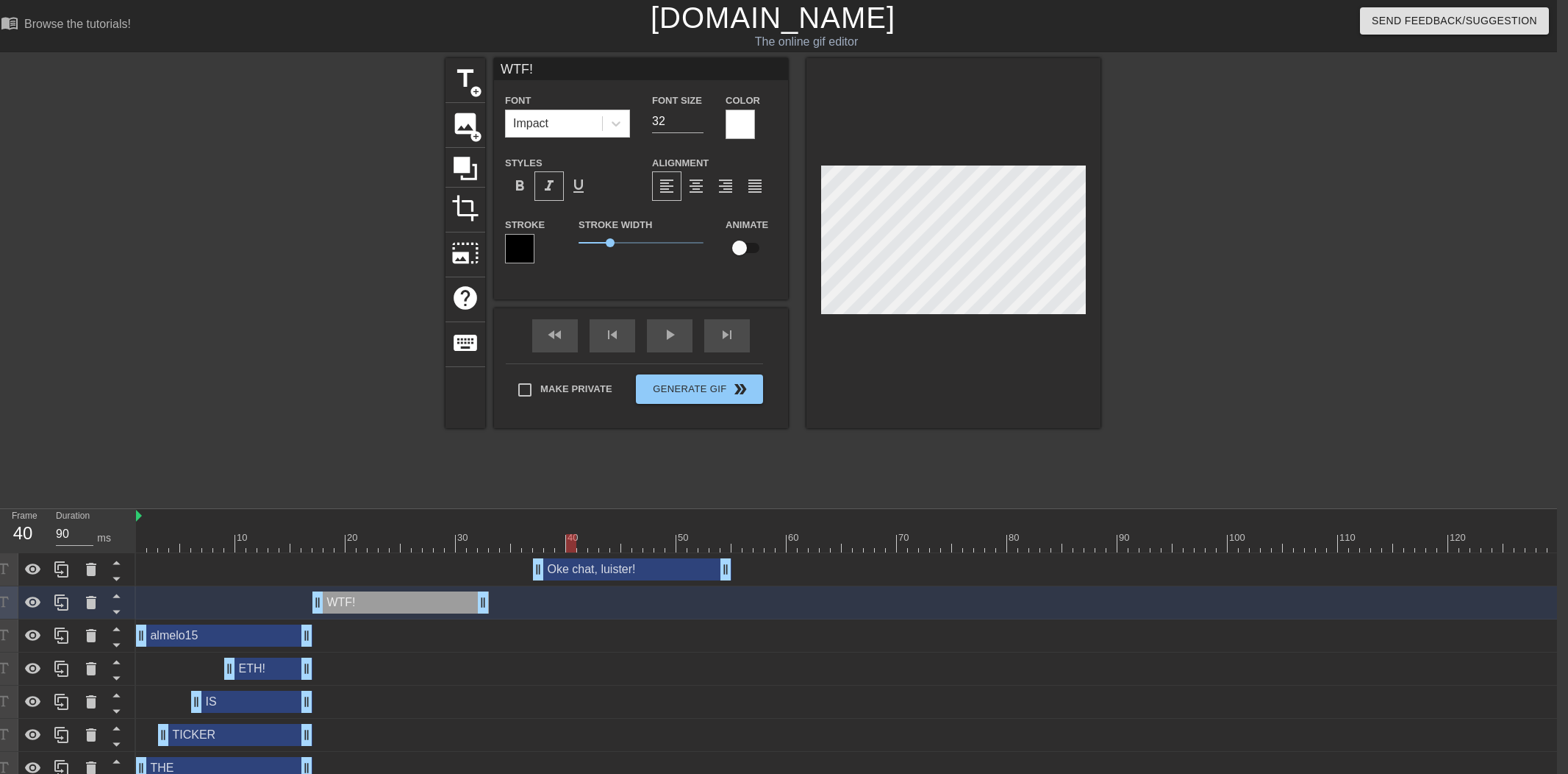
drag, startPoint x: 437, startPoint y: 541, endPoint x: 850, endPoint y: 323, distance: 467.0
click at [573, 543] on div at bounding box center [1017, 543] width 1764 height 19
type input "Oke chat, luister!"
type input "40"
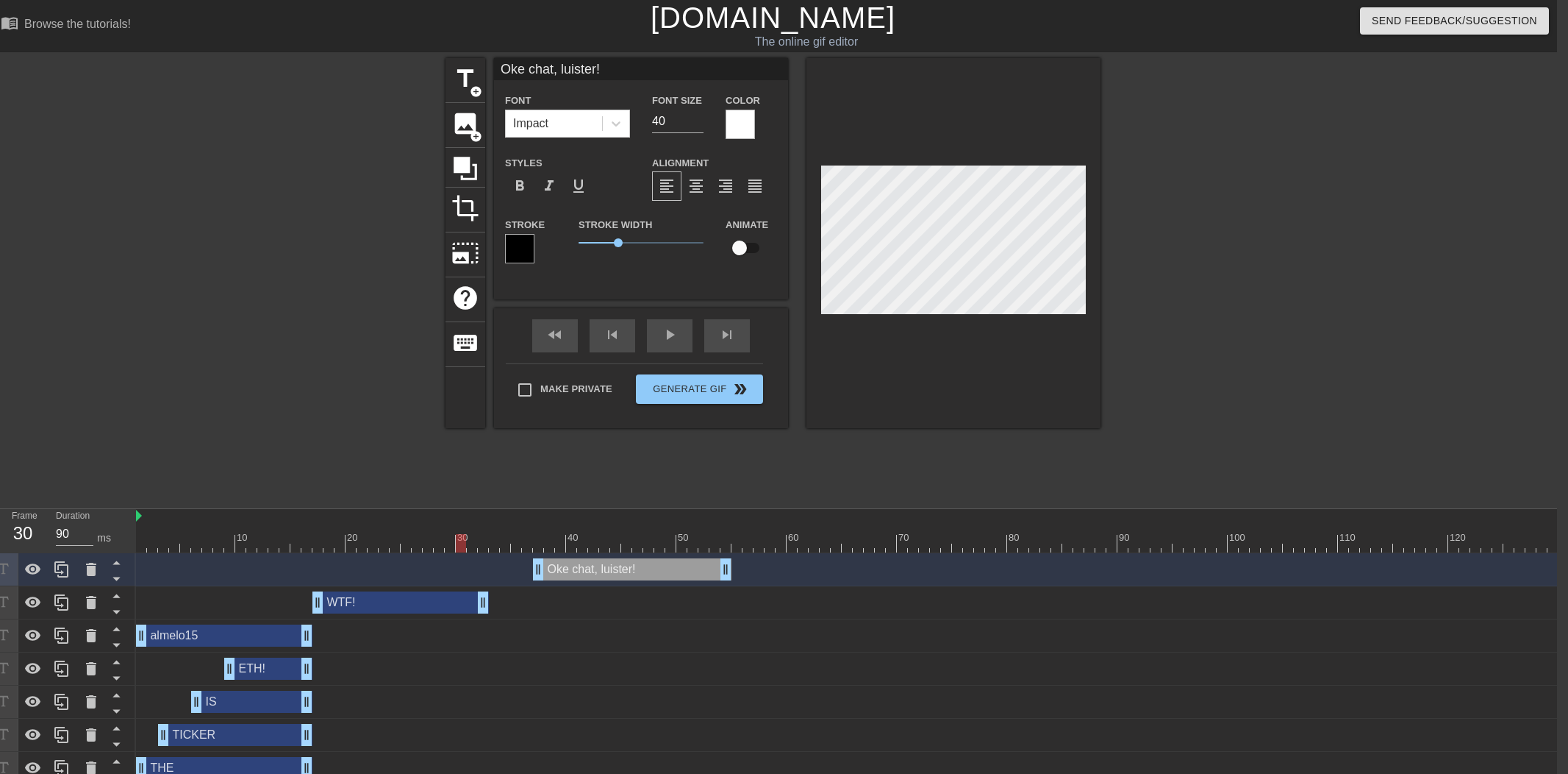
drag, startPoint x: 456, startPoint y: 534, endPoint x: 420, endPoint y: 541, distance: 36.7
click at [423, 540] on div at bounding box center [1017, 543] width 1764 height 19
type input "WTF!"
type input "32"
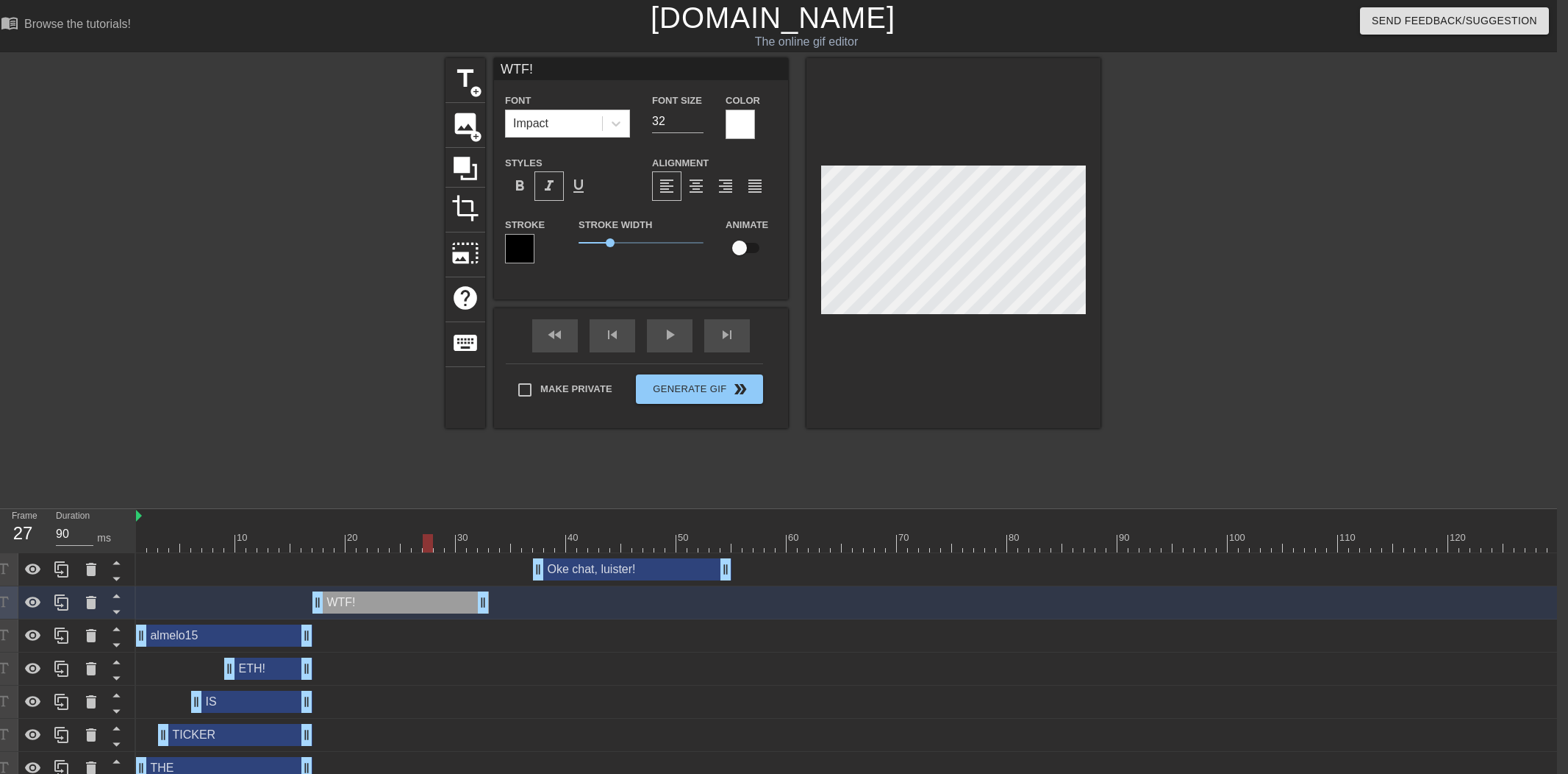
click at [552, 189] on span "format_italic" at bounding box center [549, 186] width 18 height 18
click at [997, 386] on div at bounding box center [953, 243] width 294 height 370
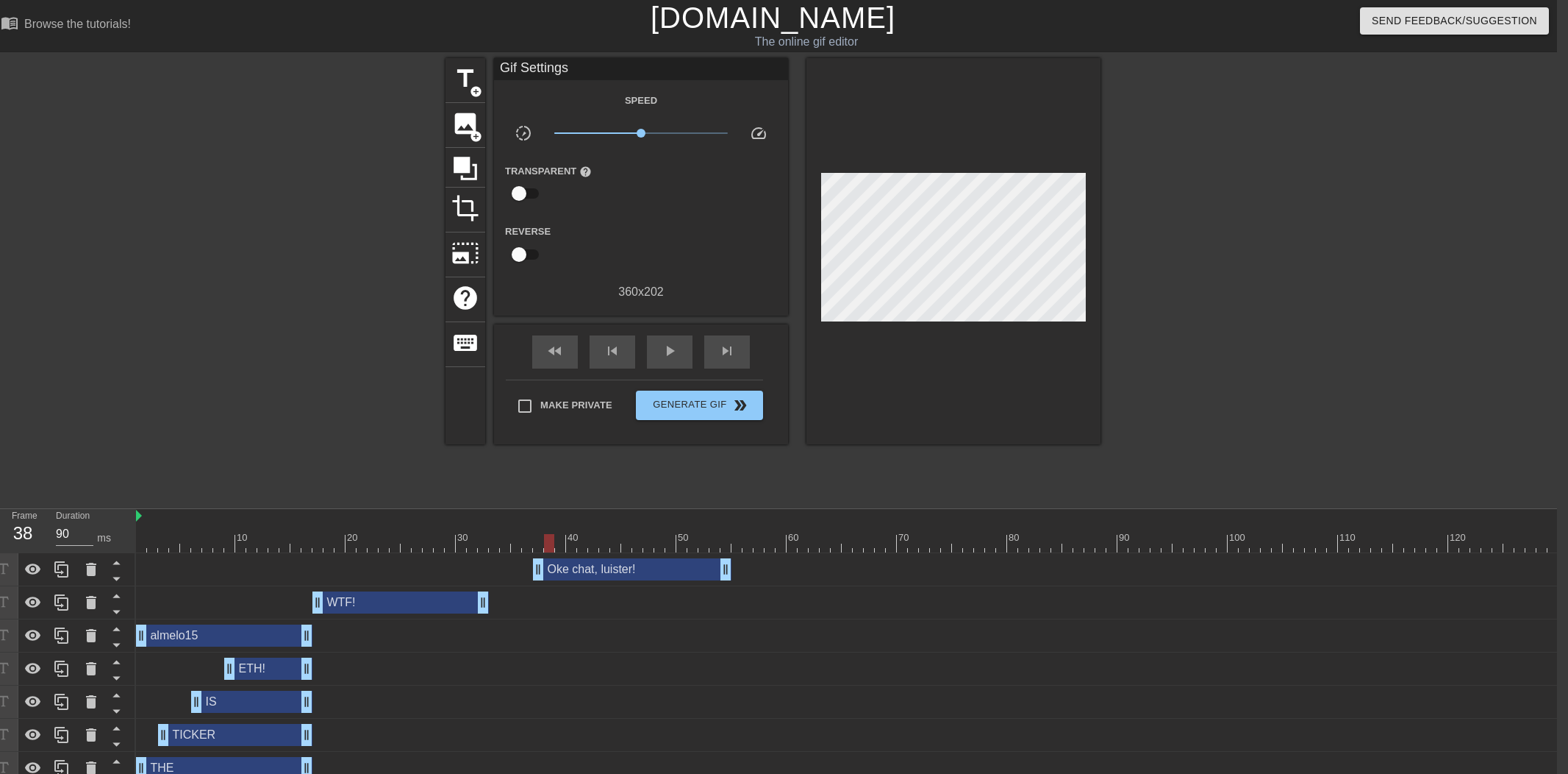
drag, startPoint x: 479, startPoint y: 544, endPoint x: 853, endPoint y: 366, distance: 414.2
click at [554, 545] on div at bounding box center [1017, 543] width 1764 height 19
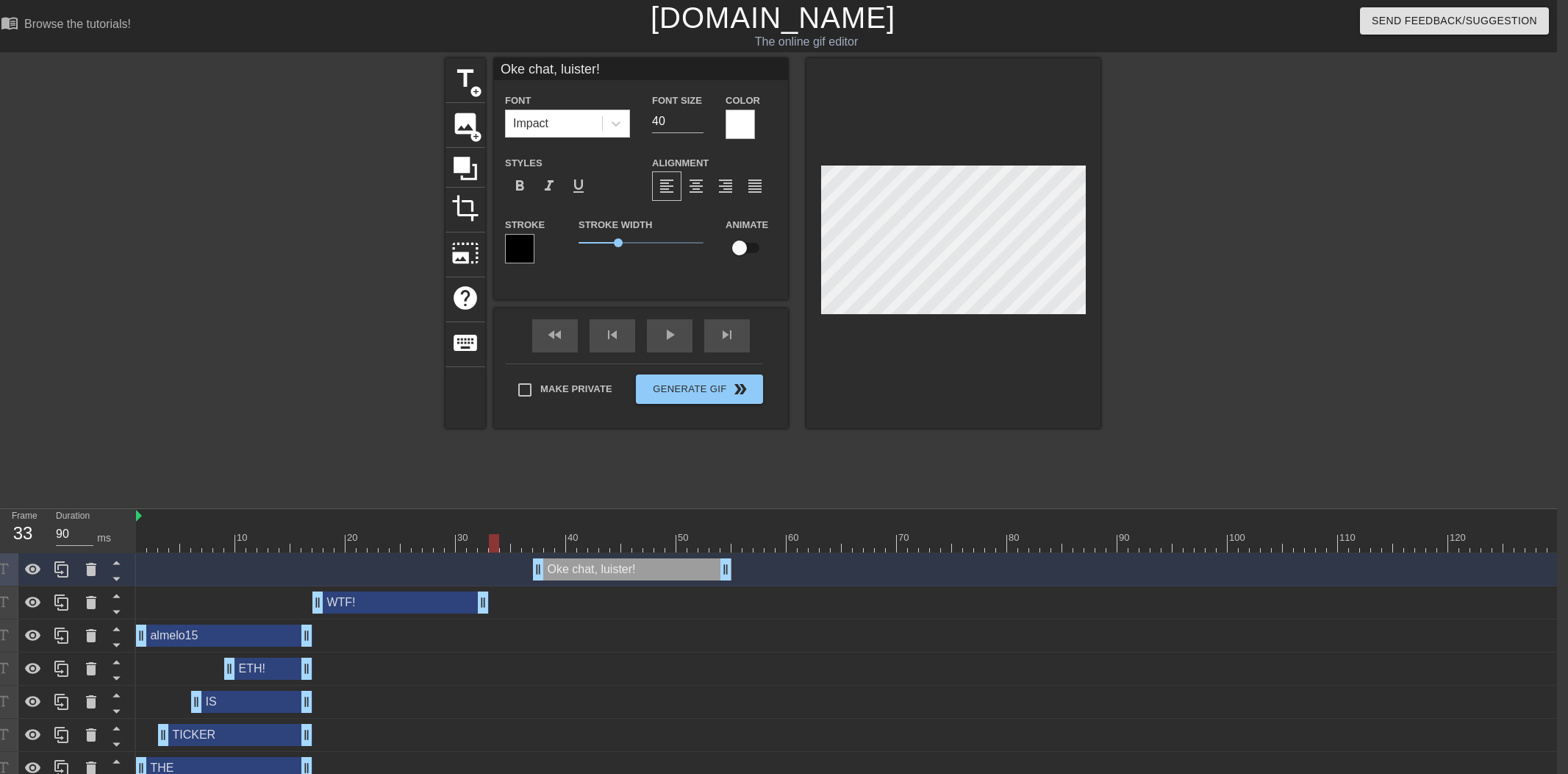
drag, startPoint x: 516, startPoint y: 541, endPoint x: 496, endPoint y: 544, distance: 20.2
click at [495, 544] on div at bounding box center [1017, 543] width 1764 height 19
drag, startPoint x: 729, startPoint y: 574, endPoint x: 665, endPoint y: 551, distance: 68.0
drag, startPoint x: 635, startPoint y: 545, endPoint x: 436, endPoint y: 540, distance: 199.1
click at [436, 540] on div at bounding box center [1017, 543] width 1764 height 19
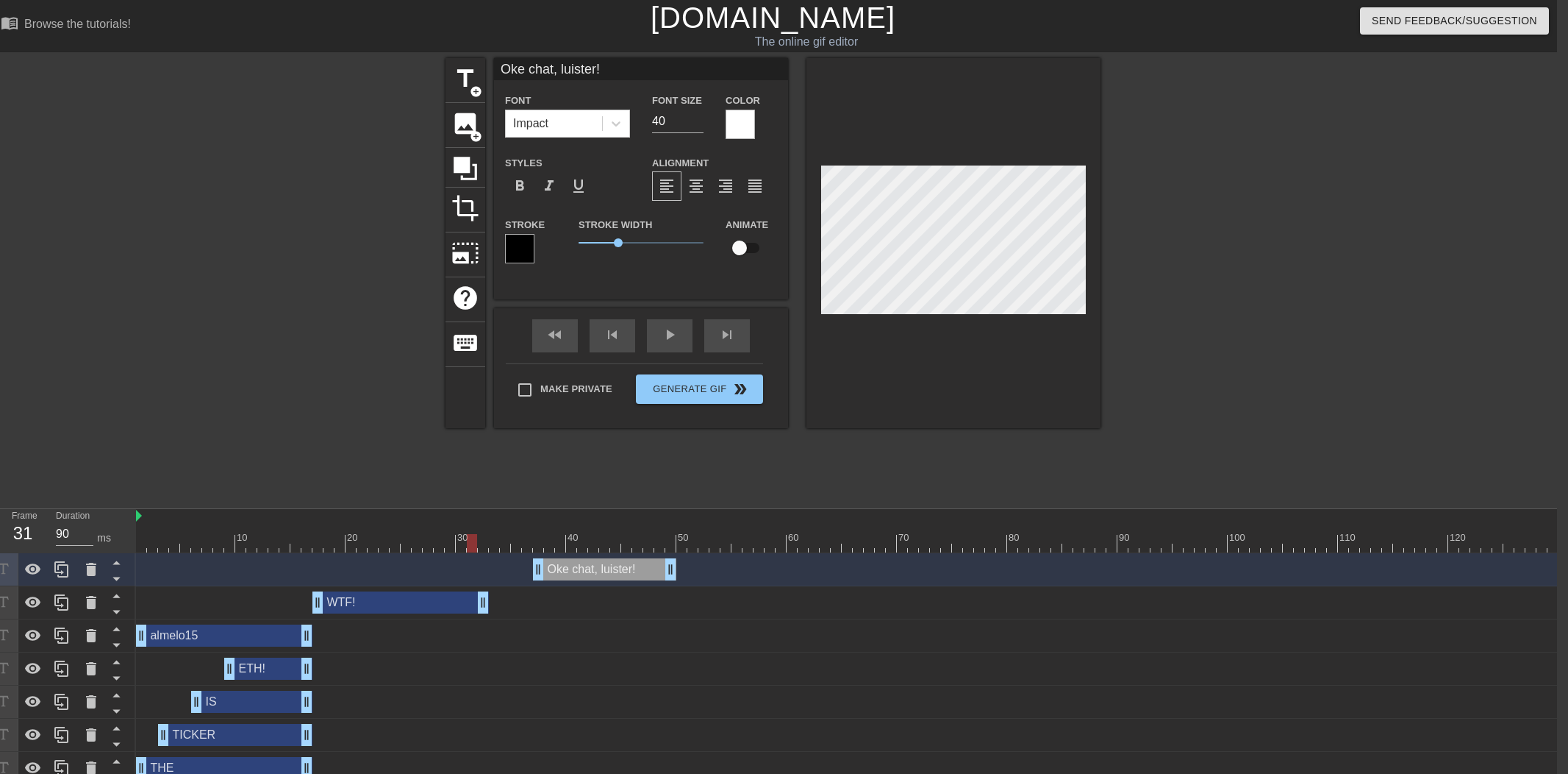
drag, startPoint x: 509, startPoint y: 545, endPoint x: 472, endPoint y: 546, distance: 37.0
click at [472, 546] on div at bounding box center [1017, 543] width 1764 height 19
drag, startPoint x: 674, startPoint y: 542, endPoint x: 708, endPoint y: 540, distance: 34.1
click at [715, 541] on div at bounding box center [1017, 543] width 1764 height 19
click at [693, 541] on div at bounding box center [1017, 543] width 1764 height 19
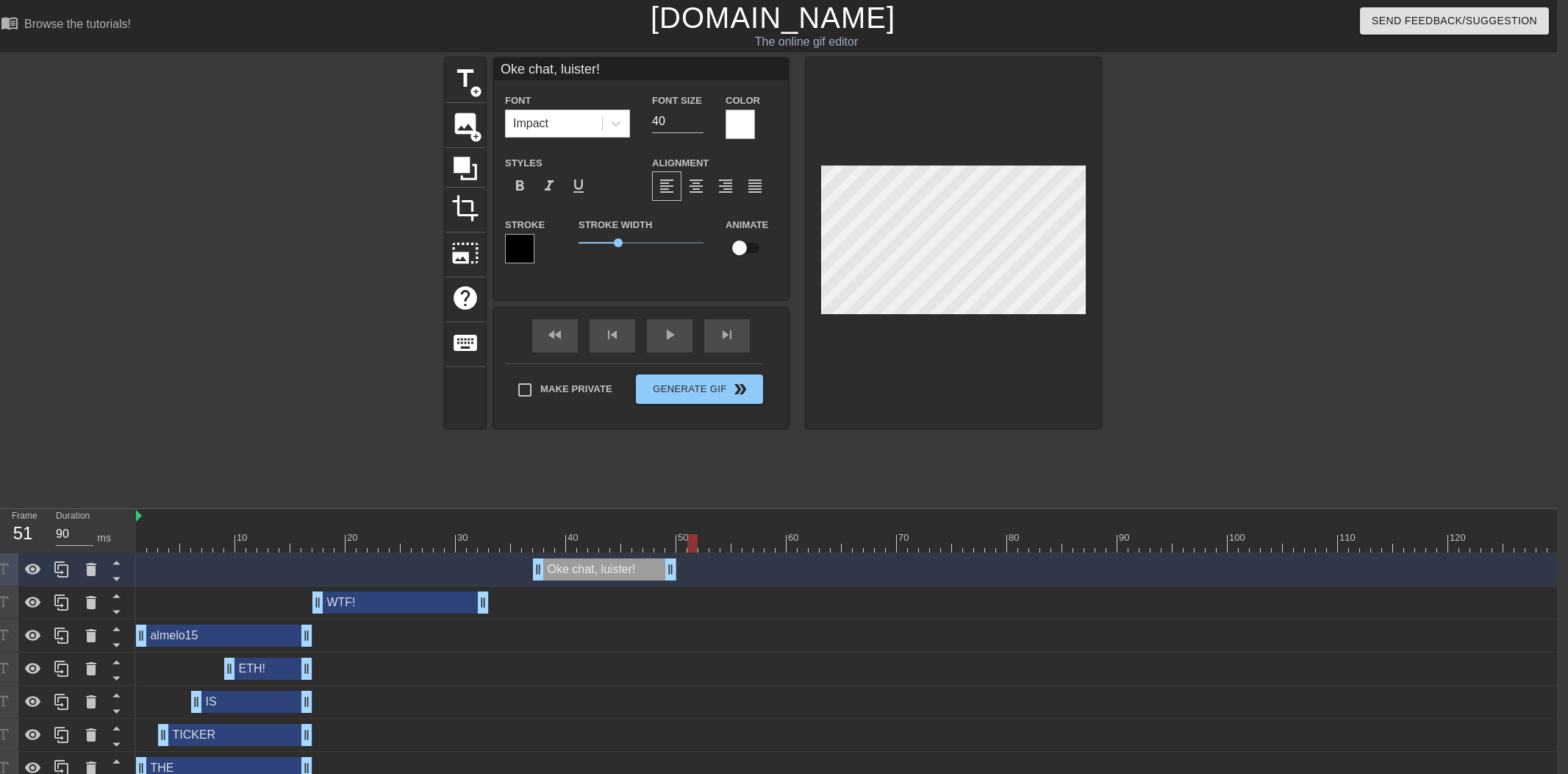
click at [686, 541] on div at bounding box center [1017, 543] width 1764 height 19
click at [662, 542] on div at bounding box center [1017, 543] width 1764 height 19
click at [696, 543] on div at bounding box center [1017, 543] width 1764 height 19
click at [687, 543] on div at bounding box center [692, 543] width 10 height 19
drag, startPoint x: 67, startPoint y: 563, endPoint x: 423, endPoint y: 574, distance: 356.2
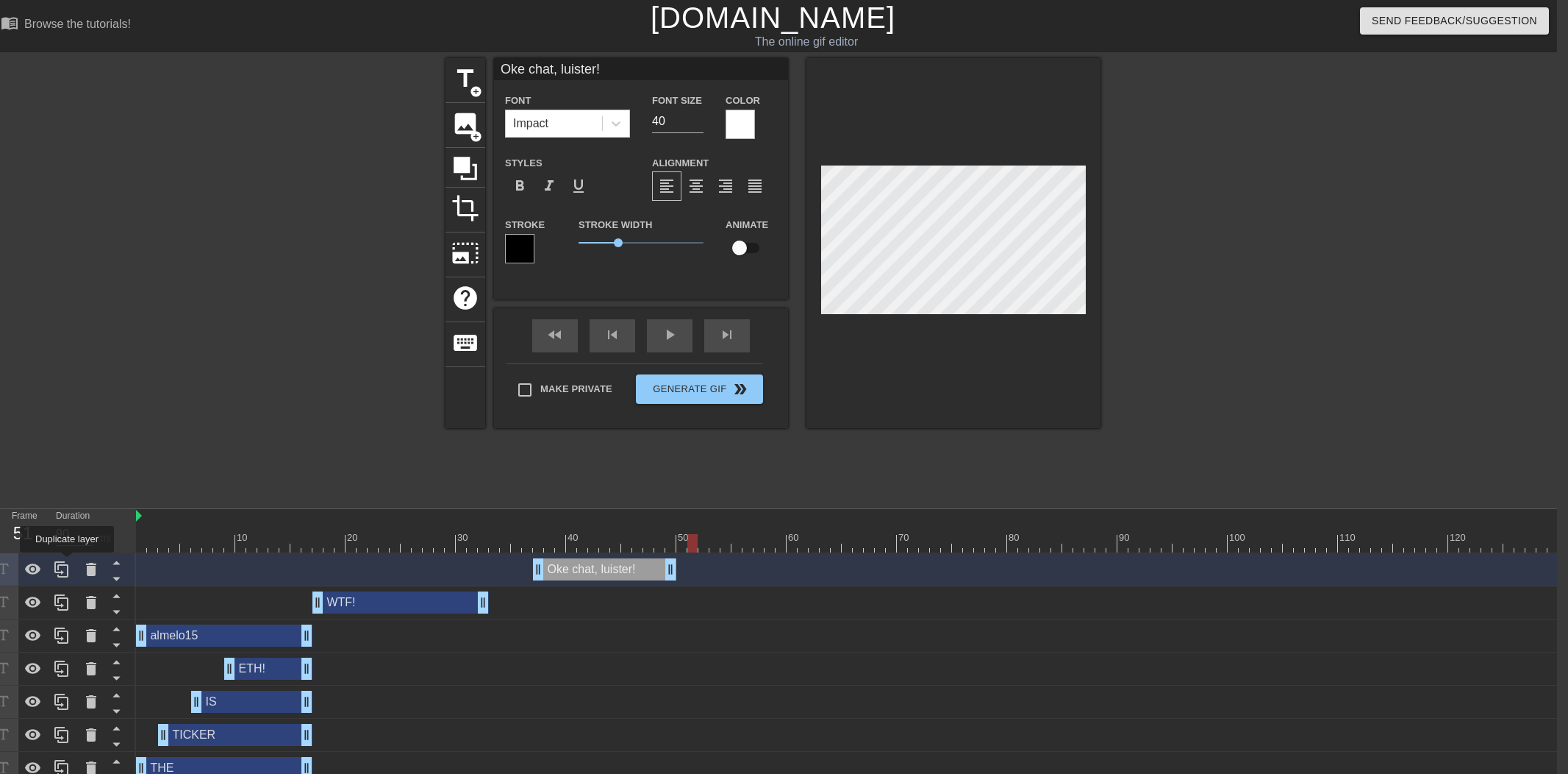
click at [71, 563] on div at bounding box center [61, 569] width 30 height 33
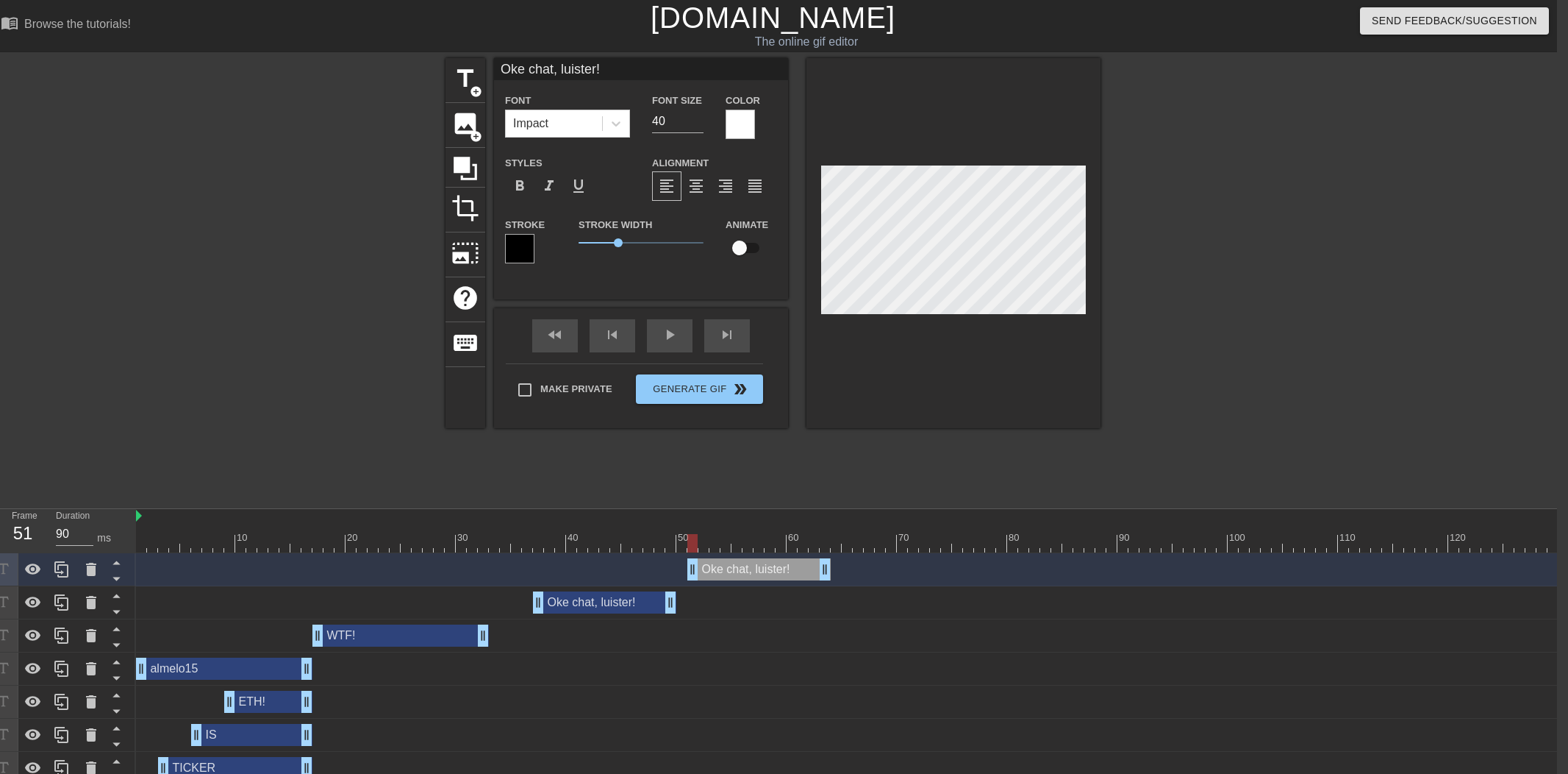
drag, startPoint x: 608, startPoint y: 570, endPoint x: 745, endPoint y: 568, distance: 137.0
click at [749, 568] on div "Oke chat, luister! drag_handle drag_handle" at bounding box center [759, 569] width 144 height 22
type input "C"
type textarea "C"
type input "Ci"
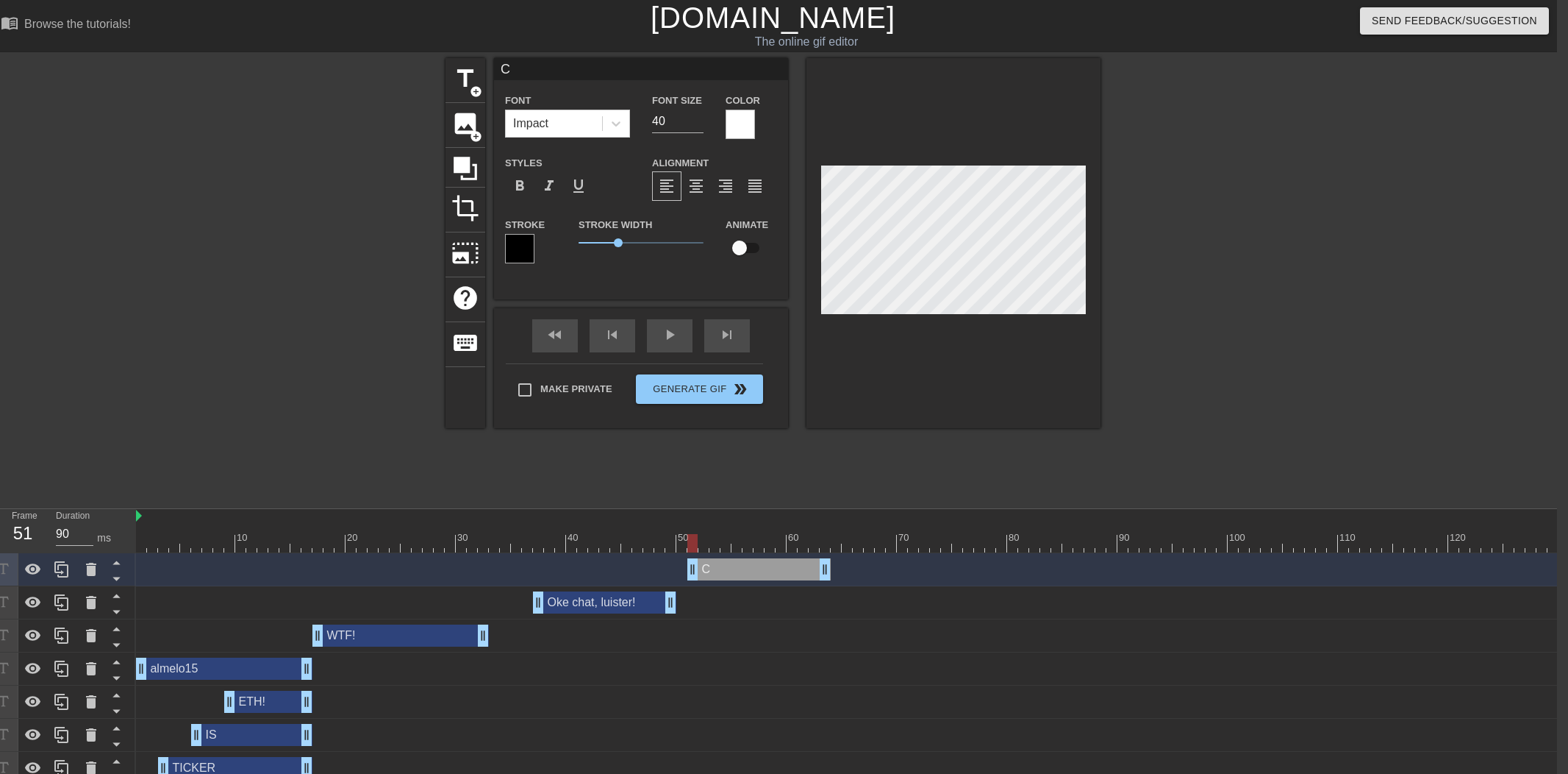
type textarea "Ci"
type input "Cij"
type textarea "Cijf"
type input "Cij"
type textarea "Cij"
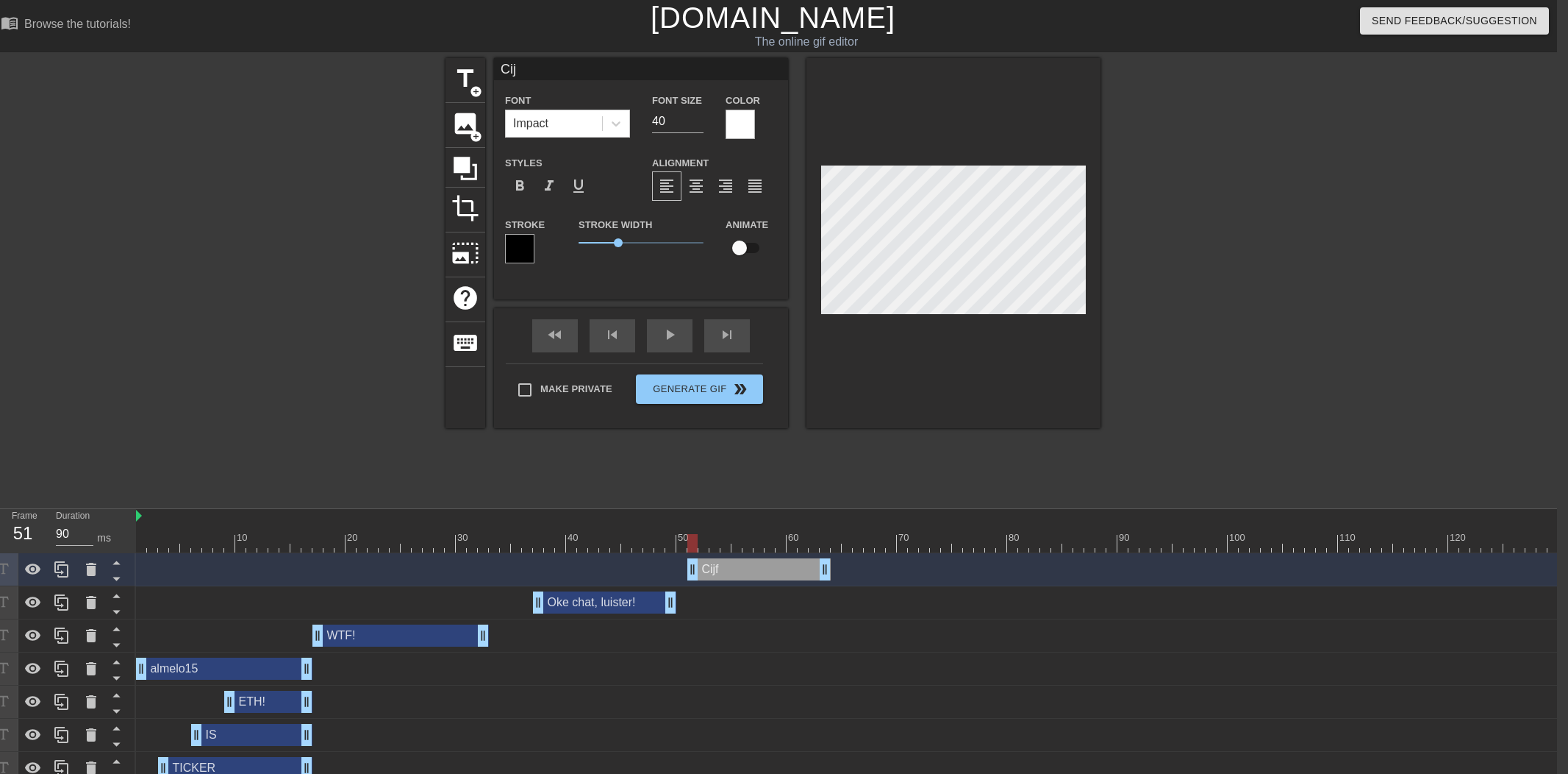
type input "Ci"
type textarea "Ci"
type input "C"
type textarea "C"
type input "V"
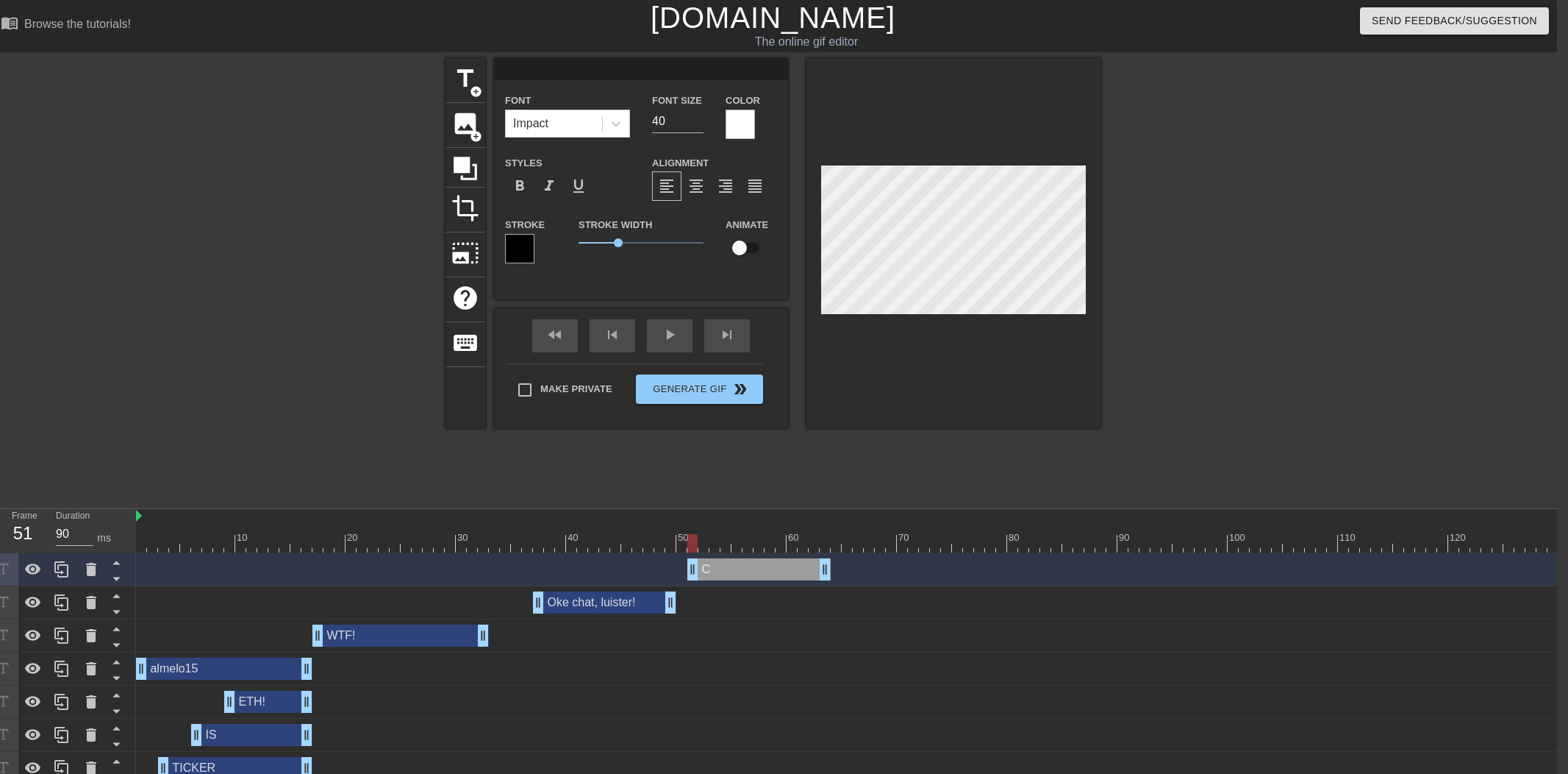
type textarea "V"
type input "Vi"
type textarea "Vi"
type input "[PERSON_NAME]"
type textarea "[PERSON_NAME]"
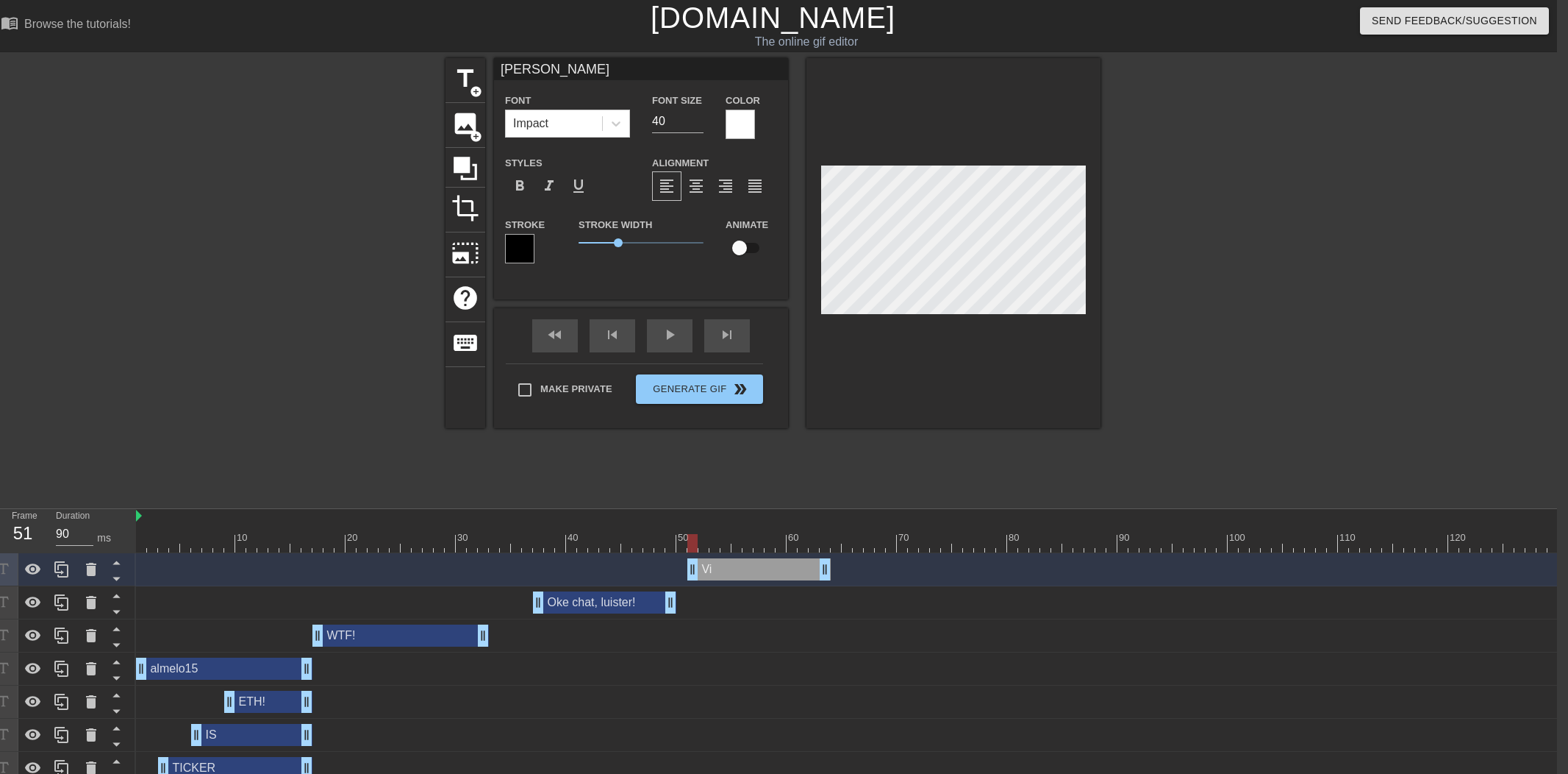
type input "Vijf"
type textarea "Vijf"
type input "Vijf"
type textarea "Vijf"
type input "Vijf p"
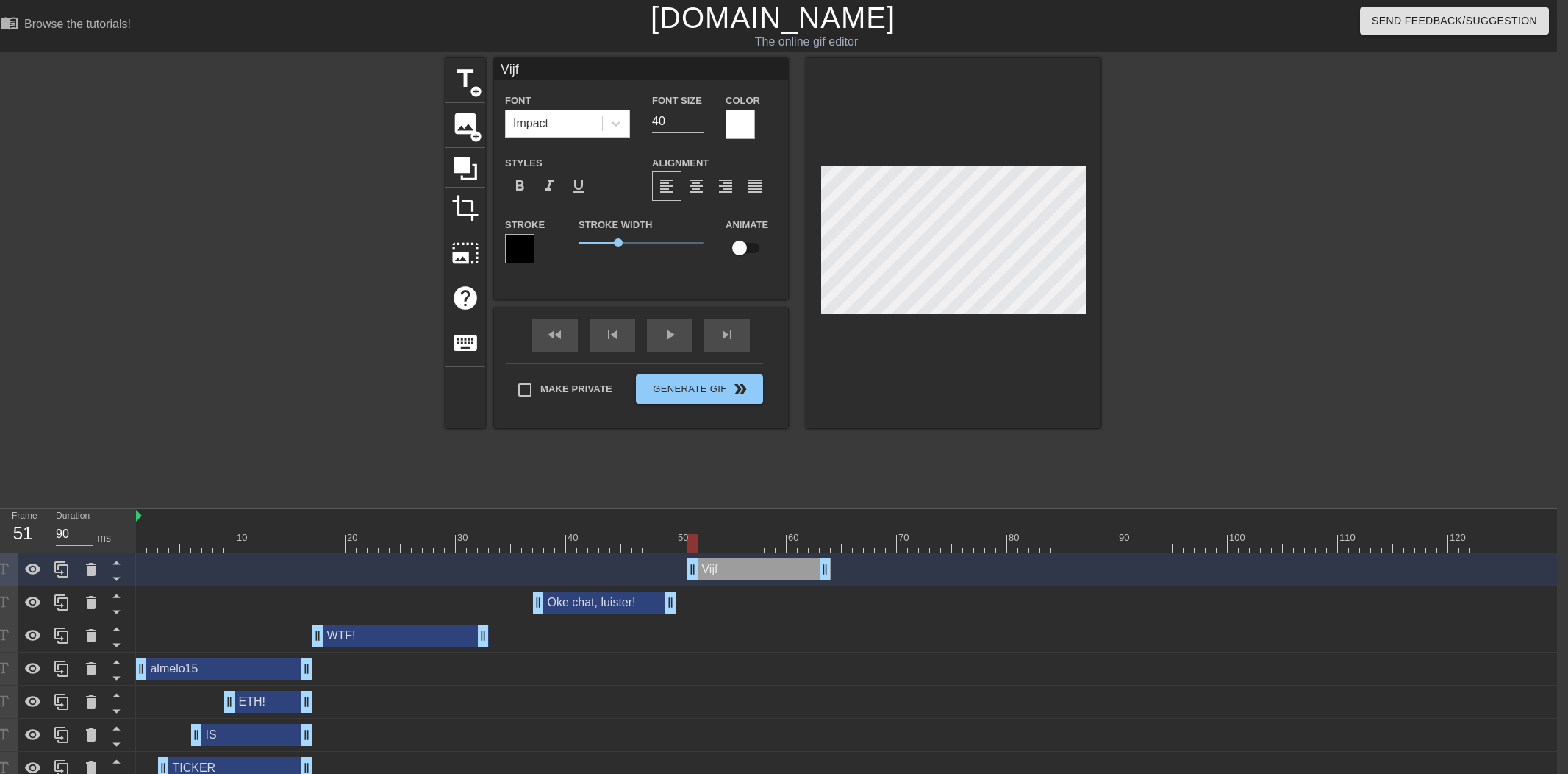
type textarea "Vijf p"
type input "Vijf po"
type textarea "Vijf po"
type input "Vijf pos"
type textarea "Vijf pos"
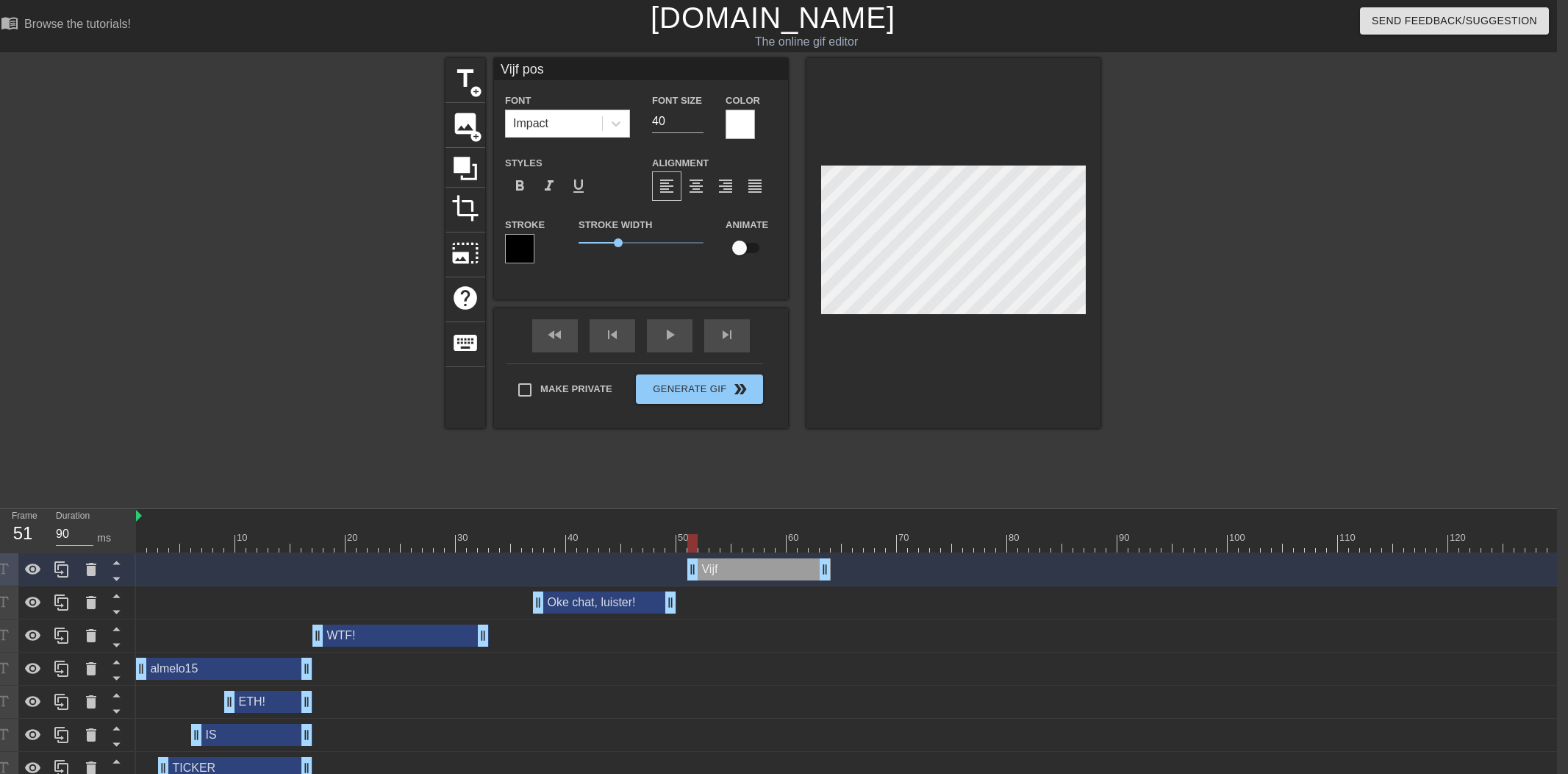
type input "Vijf post"
type textarea "Vijf post"
type input "Vijf posts"
type textarea "Vijf posts"
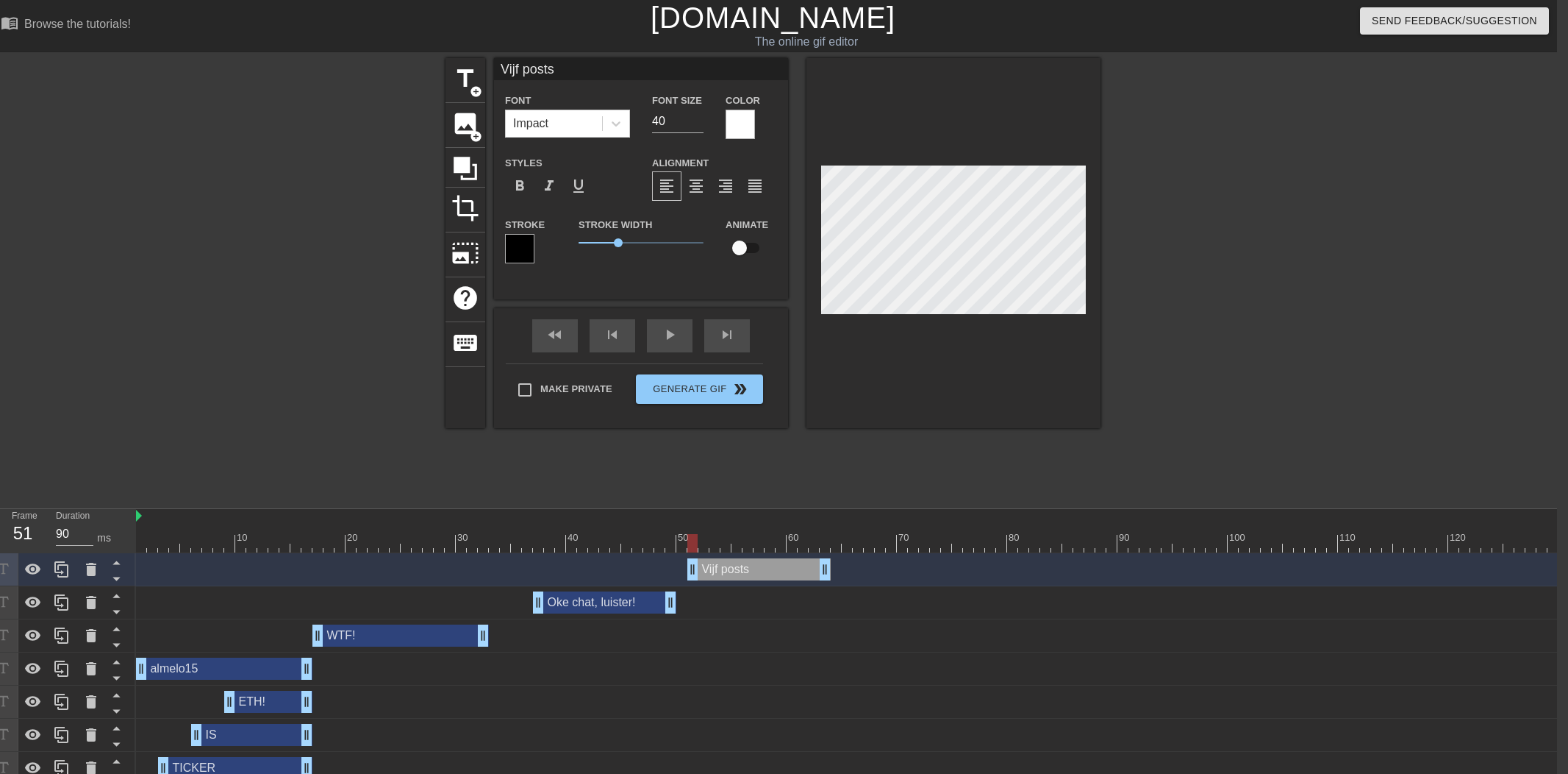
scroll to position [0, 1]
drag, startPoint x: 676, startPoint y: 546, endPoint x: 771, endPoint y: 548, distance: 95.0
click at [771, 548] on div at bounding box center [1017, 543] width 1764 height 19
drag, startPoint x: 63, startPoint y: 570, endPoint x: 460, endPoint y: 576, distance: 397.0
click at [68, 569] on icon at bounding box center [61, 569] width 18 height 18
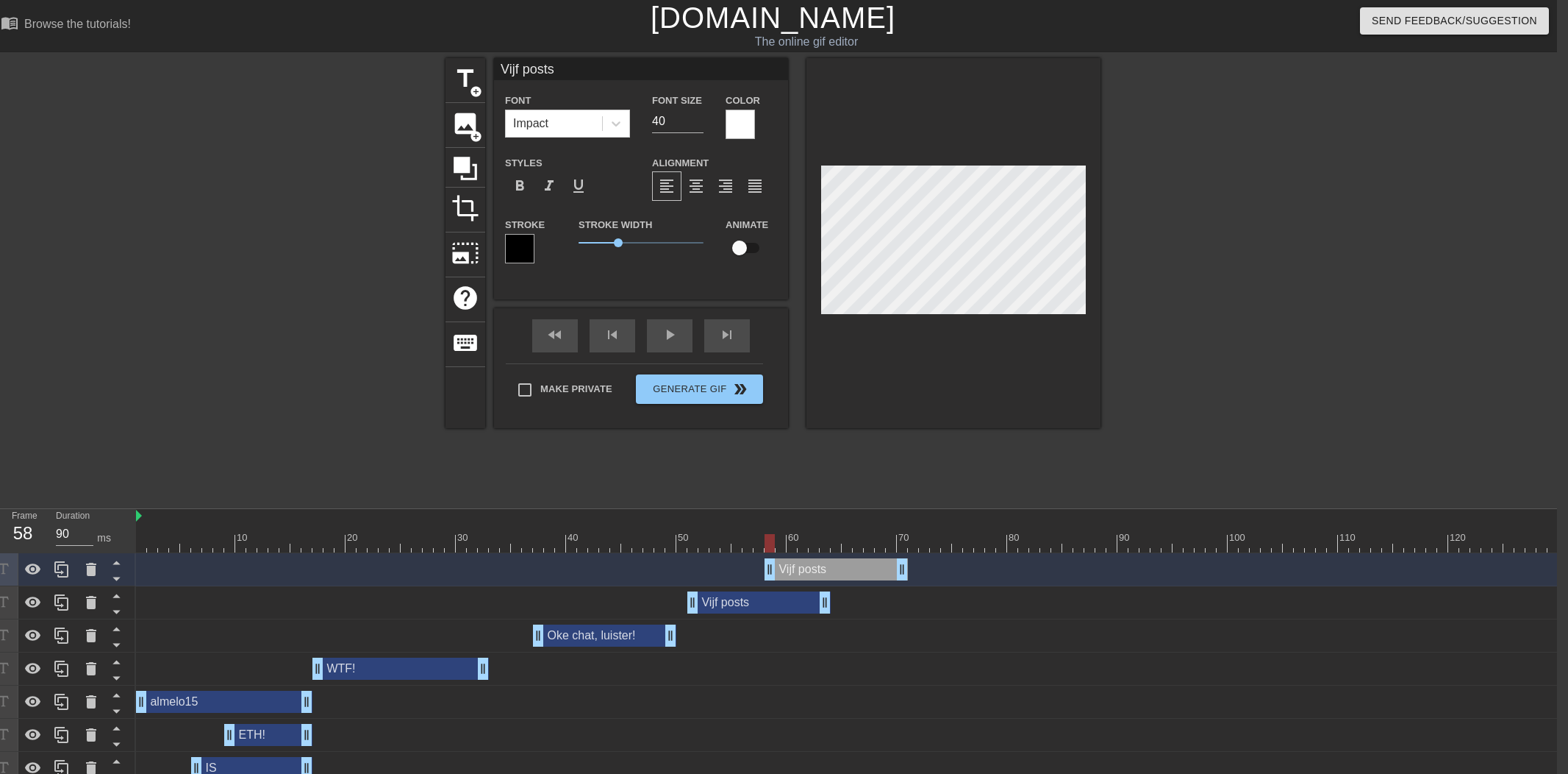
drag, startPoint x: 786, startPoint y: 571, endPoint x: 863, endPoint y: 574, distance: 77.1
click at [867, 571] on div "Vijf posts drag_handle drag_handle" at bounding box center [836, 569] width 144 height 22
drag, startPoint x: 816, startPoint y: 605, endPoint x: 779, endPoint y: 603, distance: 37.1
click at [779, 603] on div "Vijf posts drag_handle drag_handle" at bounding box center [725, 603] width 144 height 22
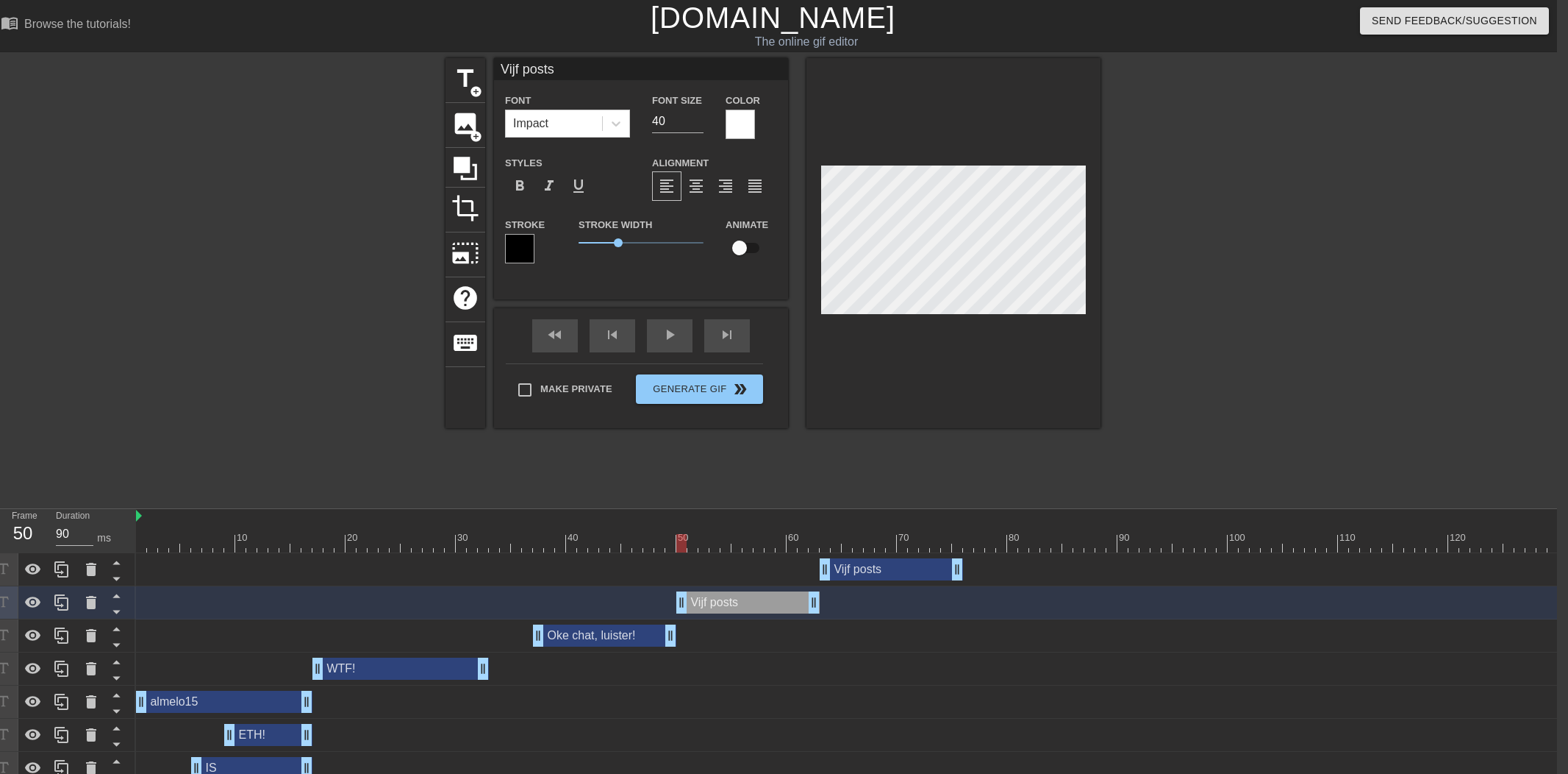
drag, startPoint x: 722, startPoint y: 597, endPoint x: 739, endPoint y: 595, distance: 17.1
click at [745, 602] on div "Vijf posts drag_handle drag_handle" at bounding box center [748, 603] width 144 height 22
drag, startPoint x: 651, startPoint y: 545, endPoint x: 620, endPoint y: 542, distance: 31.1
click at [620, 542] on div at bounding box center [1017, 543] width 1764 height 19
drag, startPoint x: 668, startPoint y: 630, endPoint x: 670, endPoint y: 595, distance: 35.1
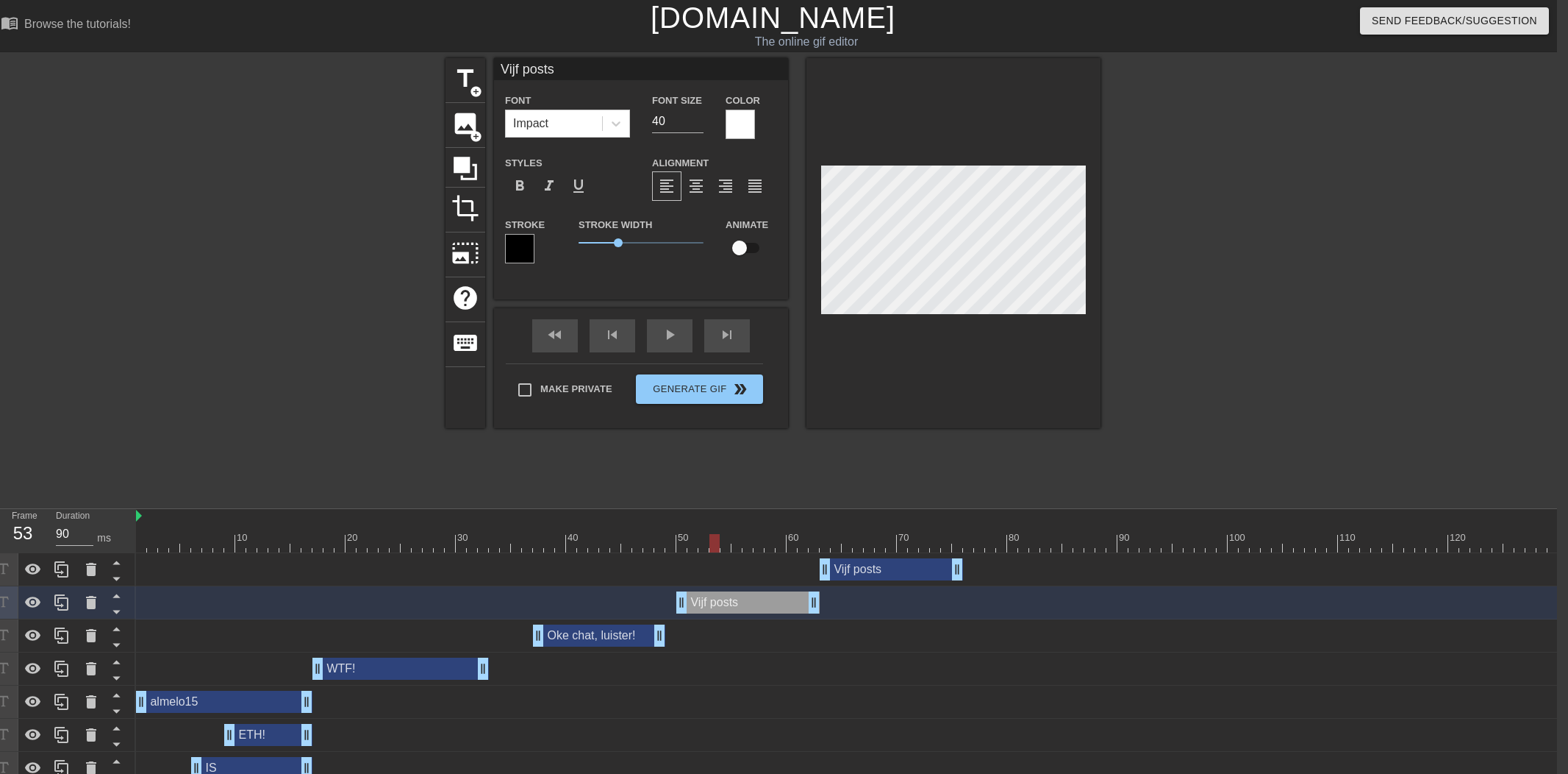
drag, startPoint x: 684, startPoint y: 538, endPoint x: 714, endPoint y: 539, distance: 30.0
click at [714, 539] on div at bounding box center [1017, 543] width 1764 height 19
drag, startPoint x: 694, startPoint y: 539, endPoint x: 639, endPoint y: 540, distance: 55.0
click at [709, 540] on div at bounding box center [714, 543] width 10 height 19
drag, startPoint x: 798, startPoint y: 605, endPoint x: 782, endPoint y: 591, distance: 21.3
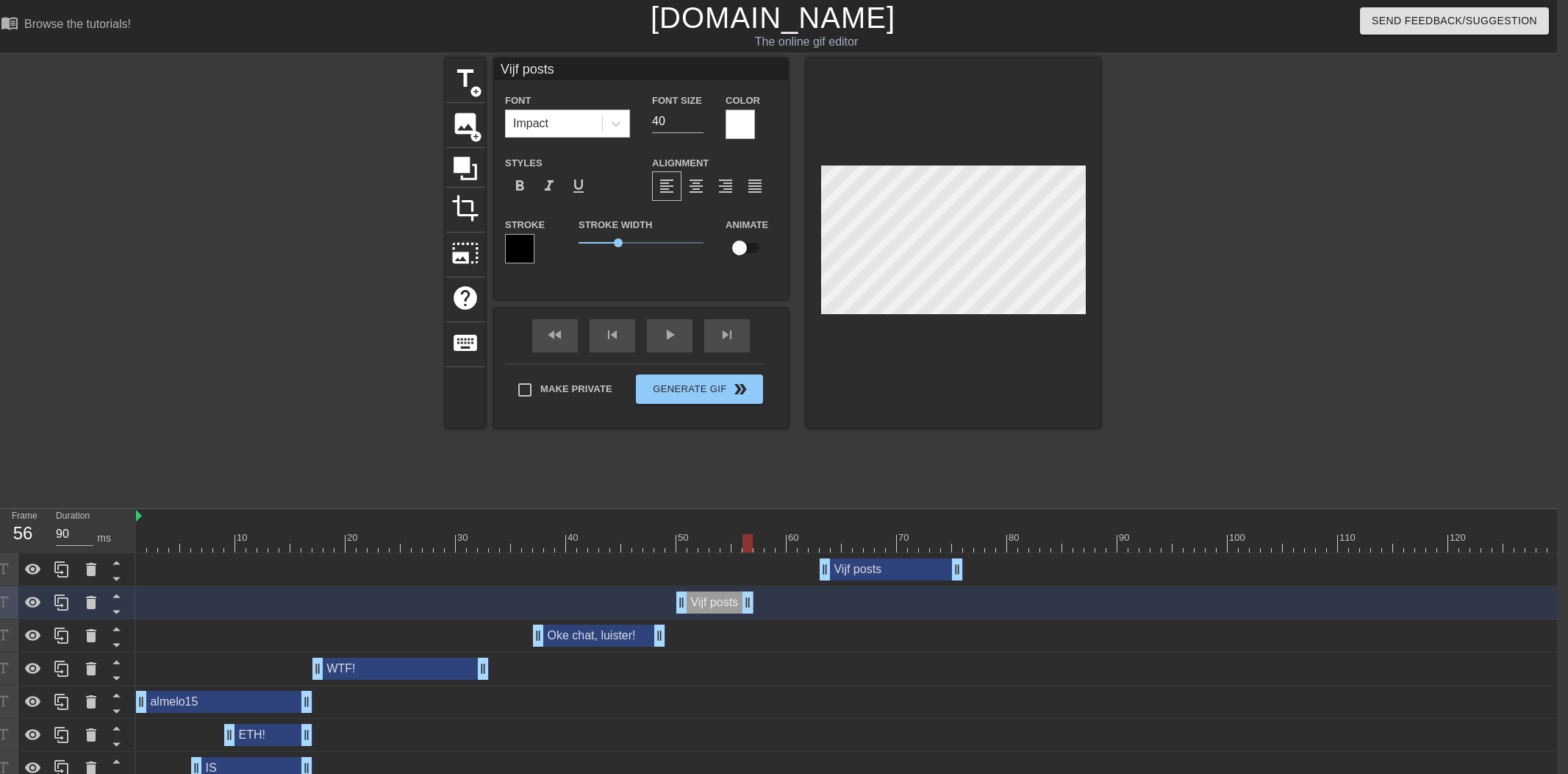
click at [756, 603] on div "Vijf posts drag_handle drag_handle" at bounding box center [1017, 603] width 1764 height 22
drag, startPoint x: 822, startPoint y: 572, endPoint x: 765, endPoint y: 569, distance: 57.1
click at [795, 572] on div "Vijf posts drag_handle drag_handle" at bounding box center [825, 569] width 144 height 22
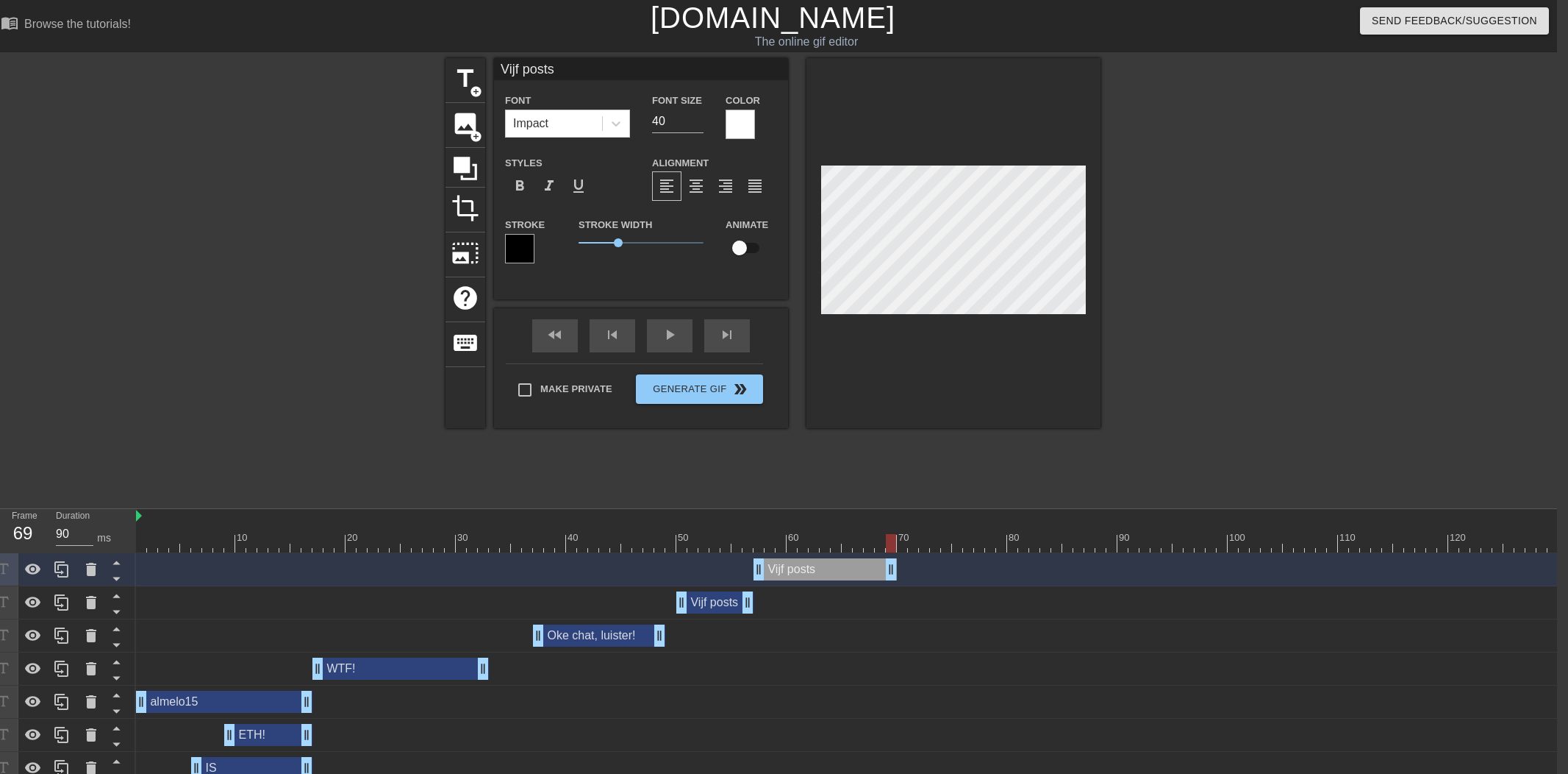
drag, startPoint x: 889, startPoint y: 569, endPoint x: 870, endPoint y: 569, distance: 19.0
drag, startPoint x: 893, startPoint y: 569, endPoint x: 829, endPoint y: 571, distance: 64.0
click at [701, 534] on div at bounding box center [1017, 543] width 1764 height 19
click at [720, 598] on div "Vijf posts drag_handle drag_handle" at bounding box center [715, 603] width 77 height 22
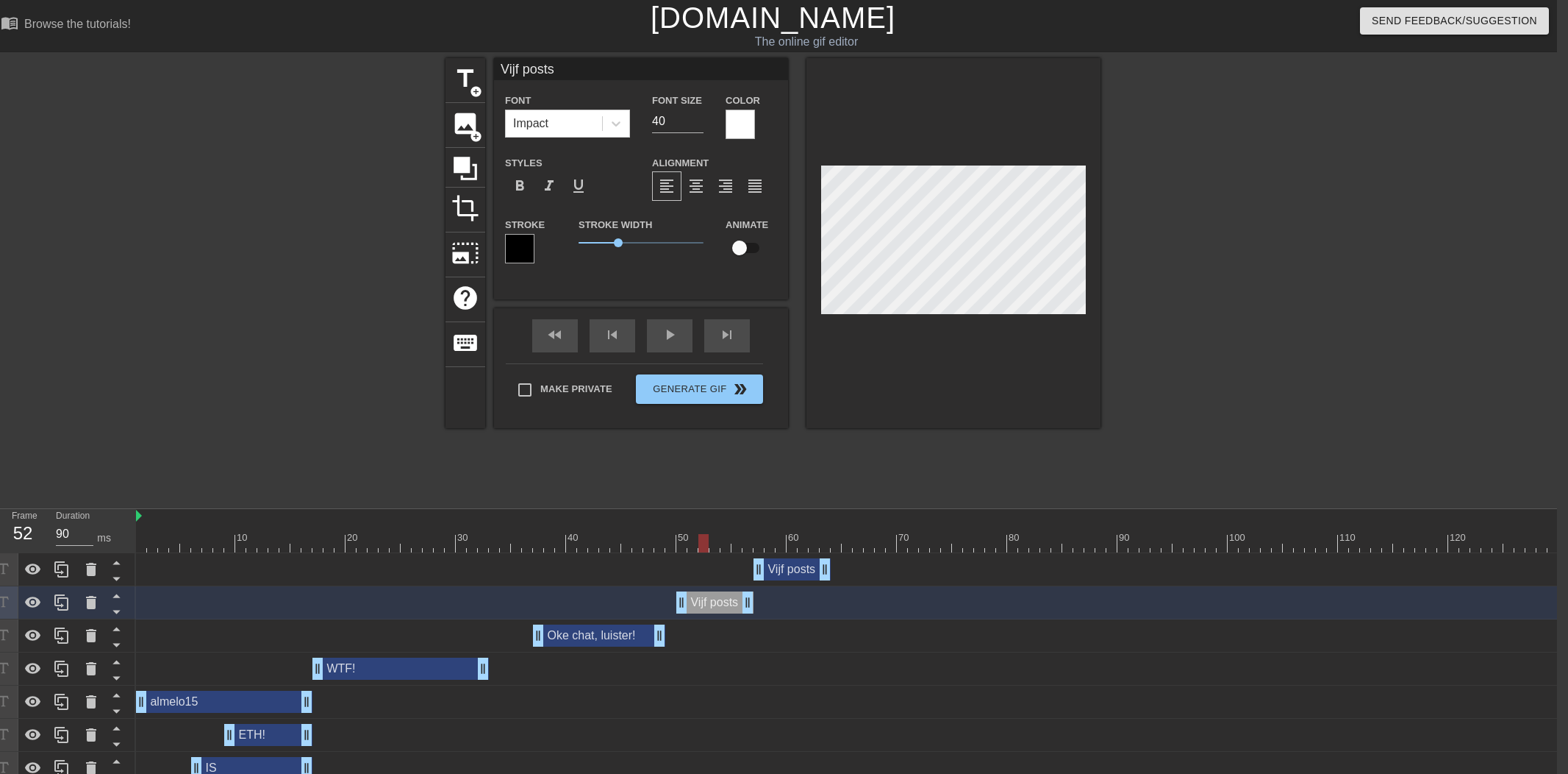
type input "ViDjf posts"
type textarea "ViDjf posts"
type input "Vijf posts"
type textarea "Vijf posts"
type input "Vjf posts"
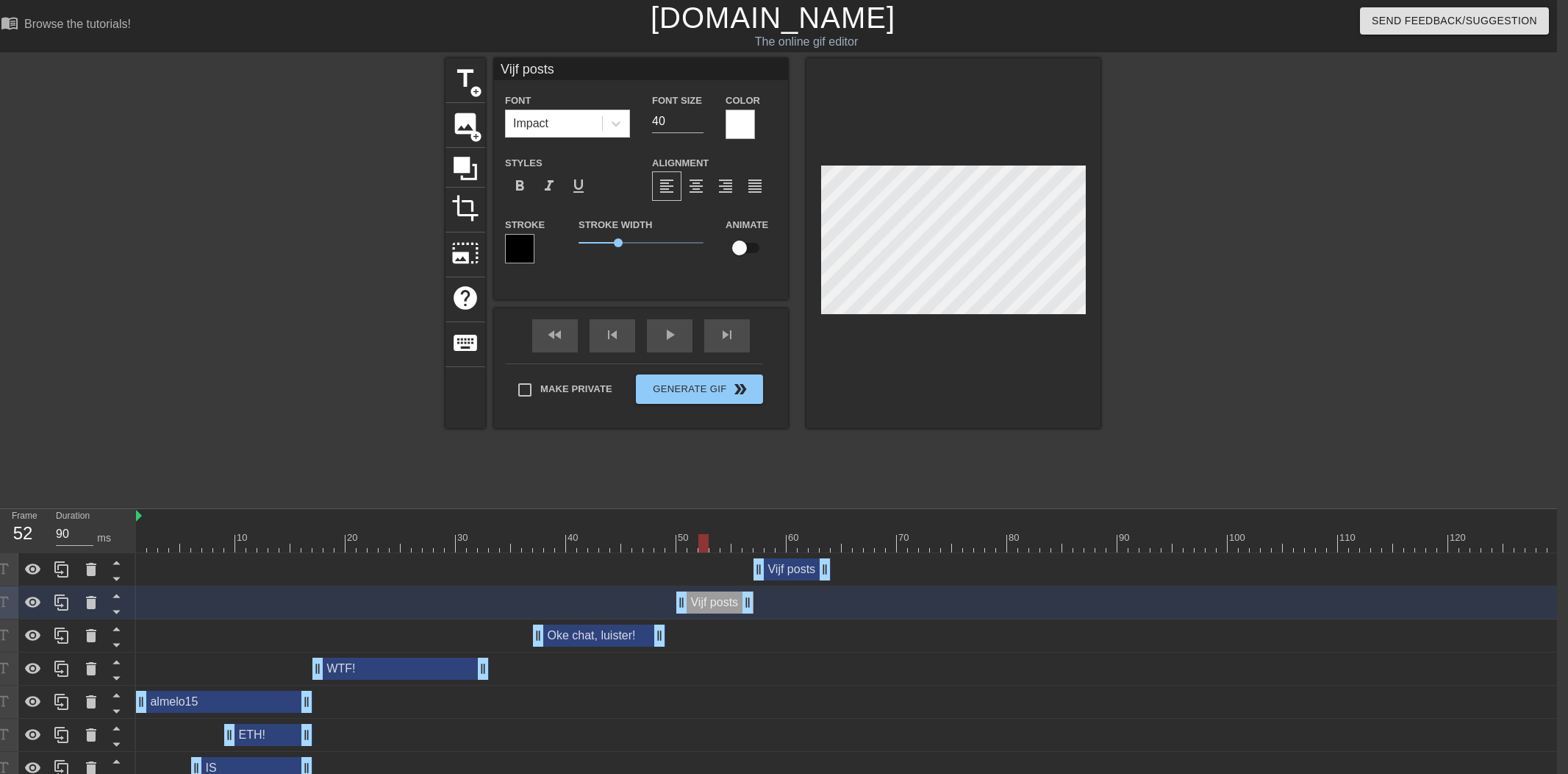
type textarea "Vjf posts"
type input "jf posts"
type textarea "jf posts"
type input "Djf posts"
type textarea "Djf posts"
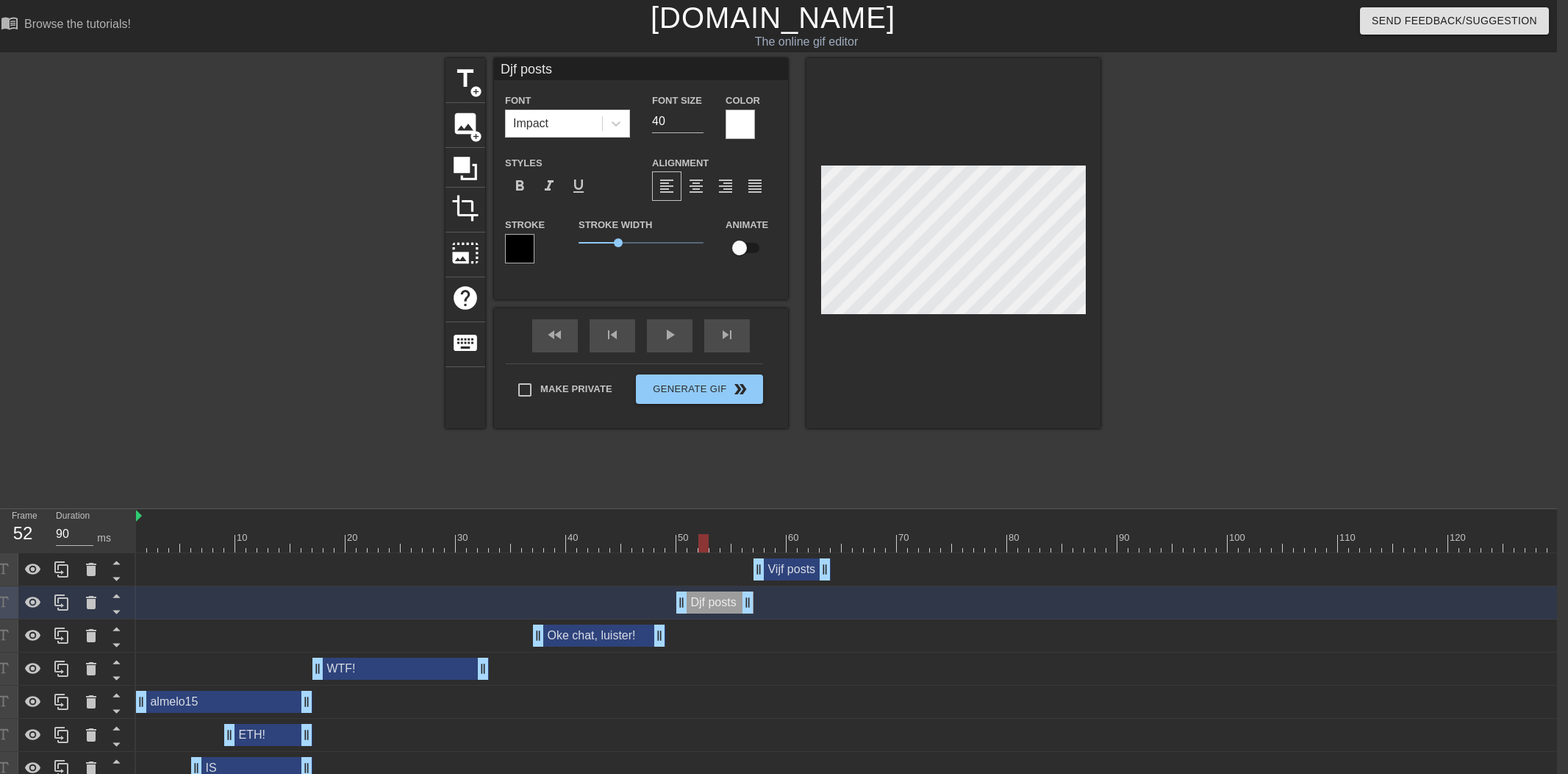
type input "Drjf posts"
type textarea "Drjf posts"
type input "Drijf posts"
type textarea "Driejf posts"
type input "Drie jf posts"
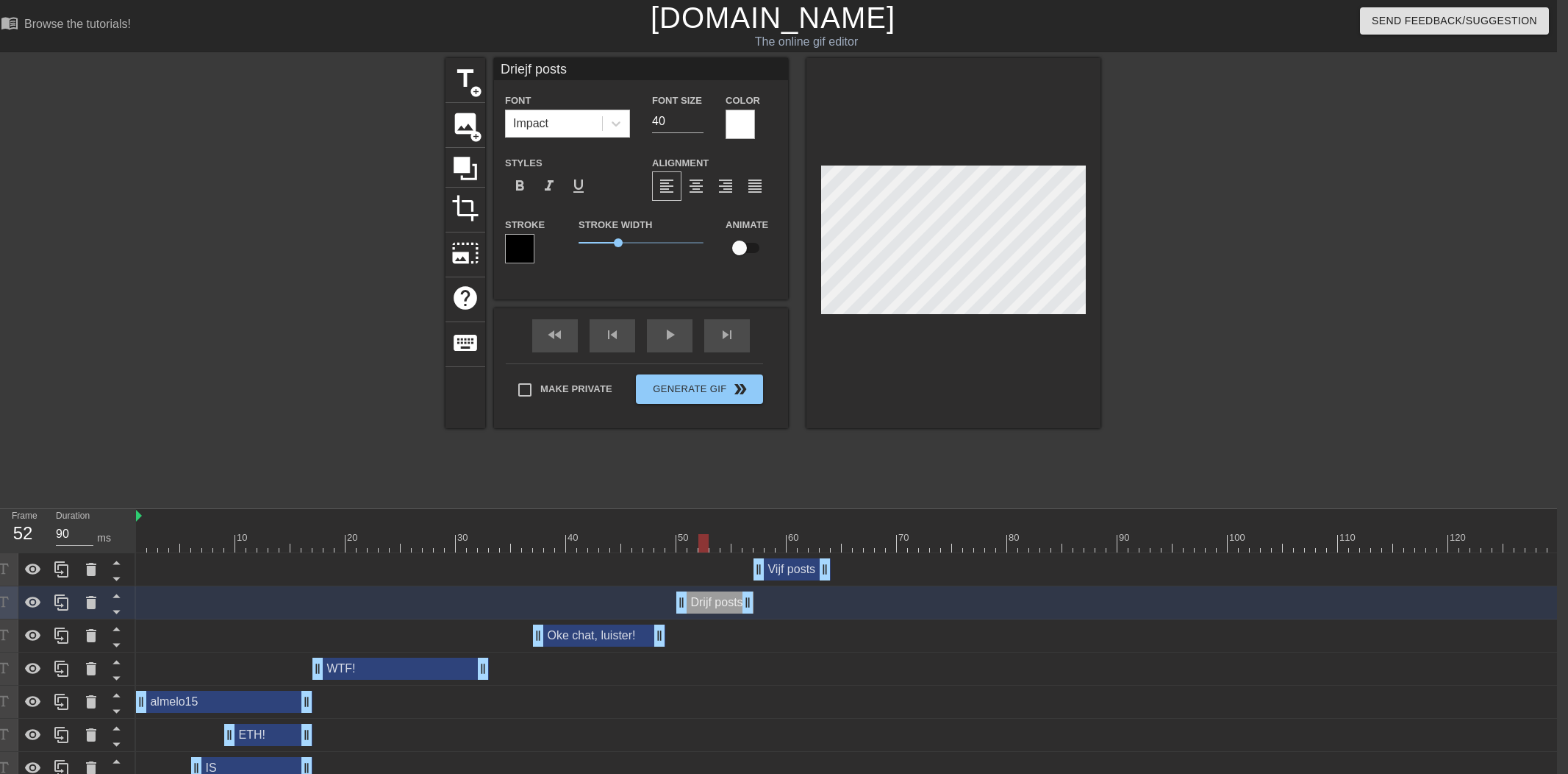
type textarea "Drie jf posts"
type input "Drie mjf posts"
type textarea "Drie mjf posts"
type input "Drie mejf posts"
type textarea "Drie mejf posts"
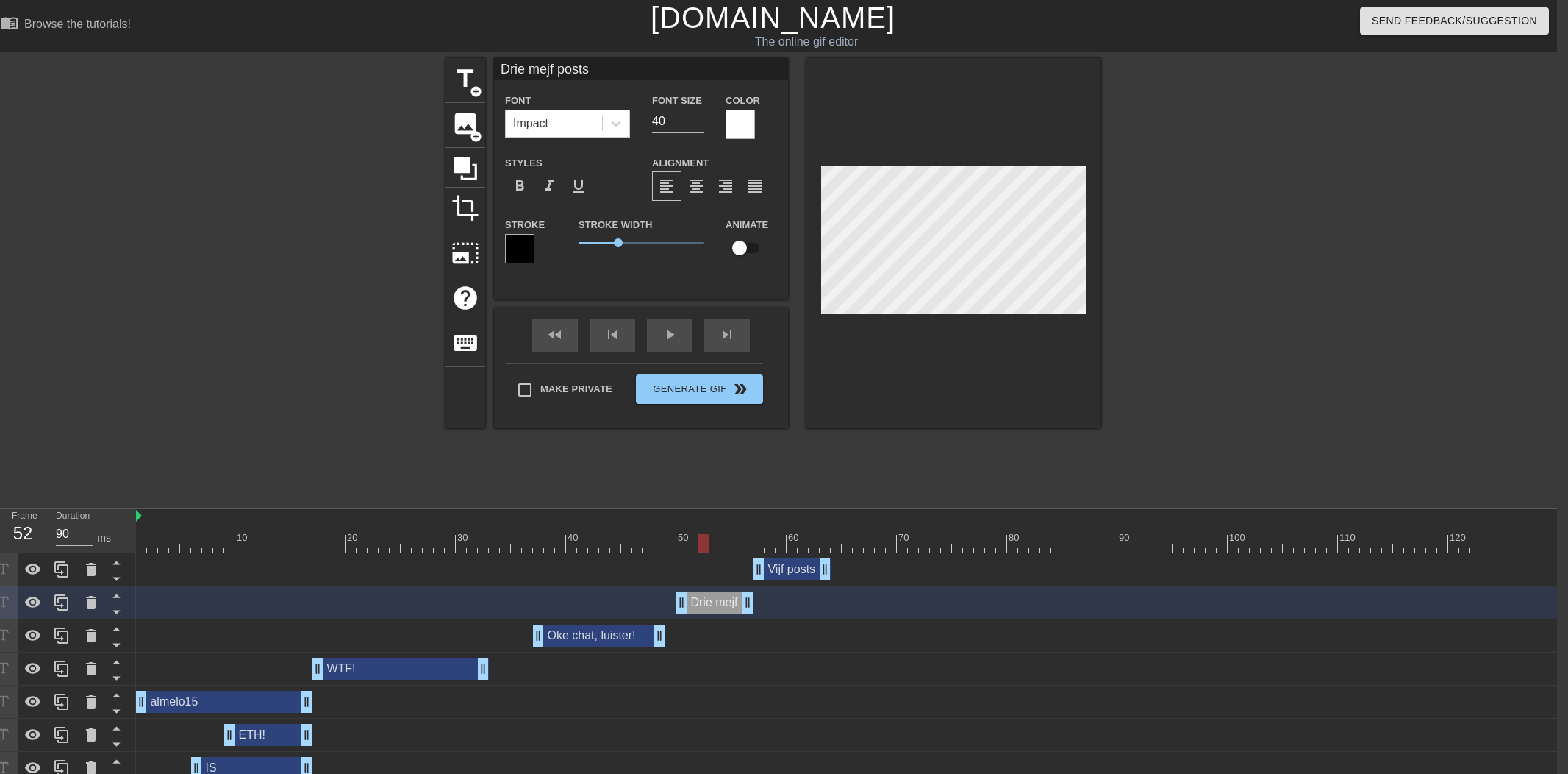
type input "Drie memjf posts"
type textarea "Drie memjf posts"
type input "Drie memejf posts"
type textarea "Drie memejf posts"
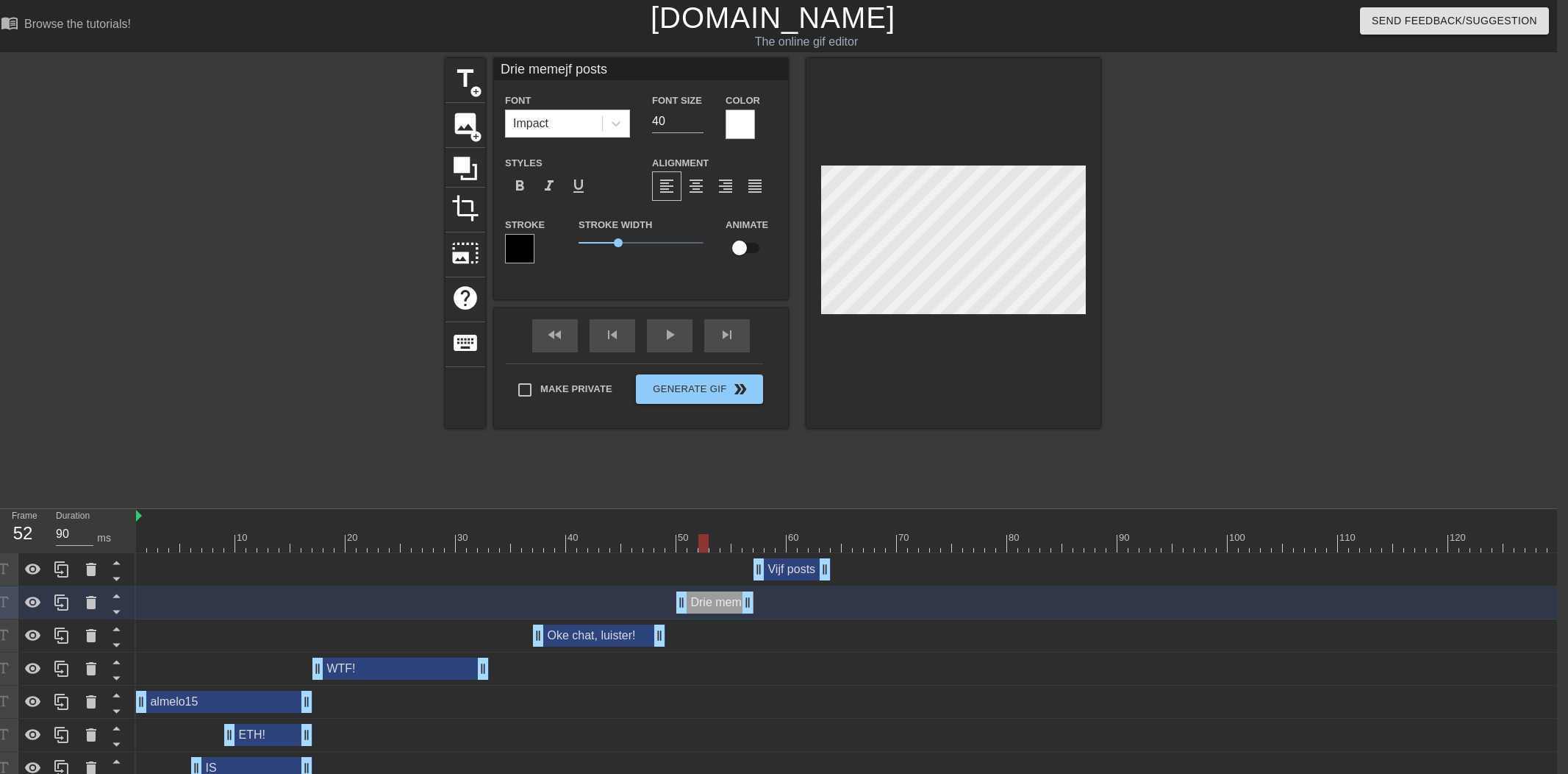
type input "Drie memef posts"
type textarea "Drie memef posts"
type input "Drie meme posts"
type textarea "Drie meme posts"
type input "Drie memeposts"
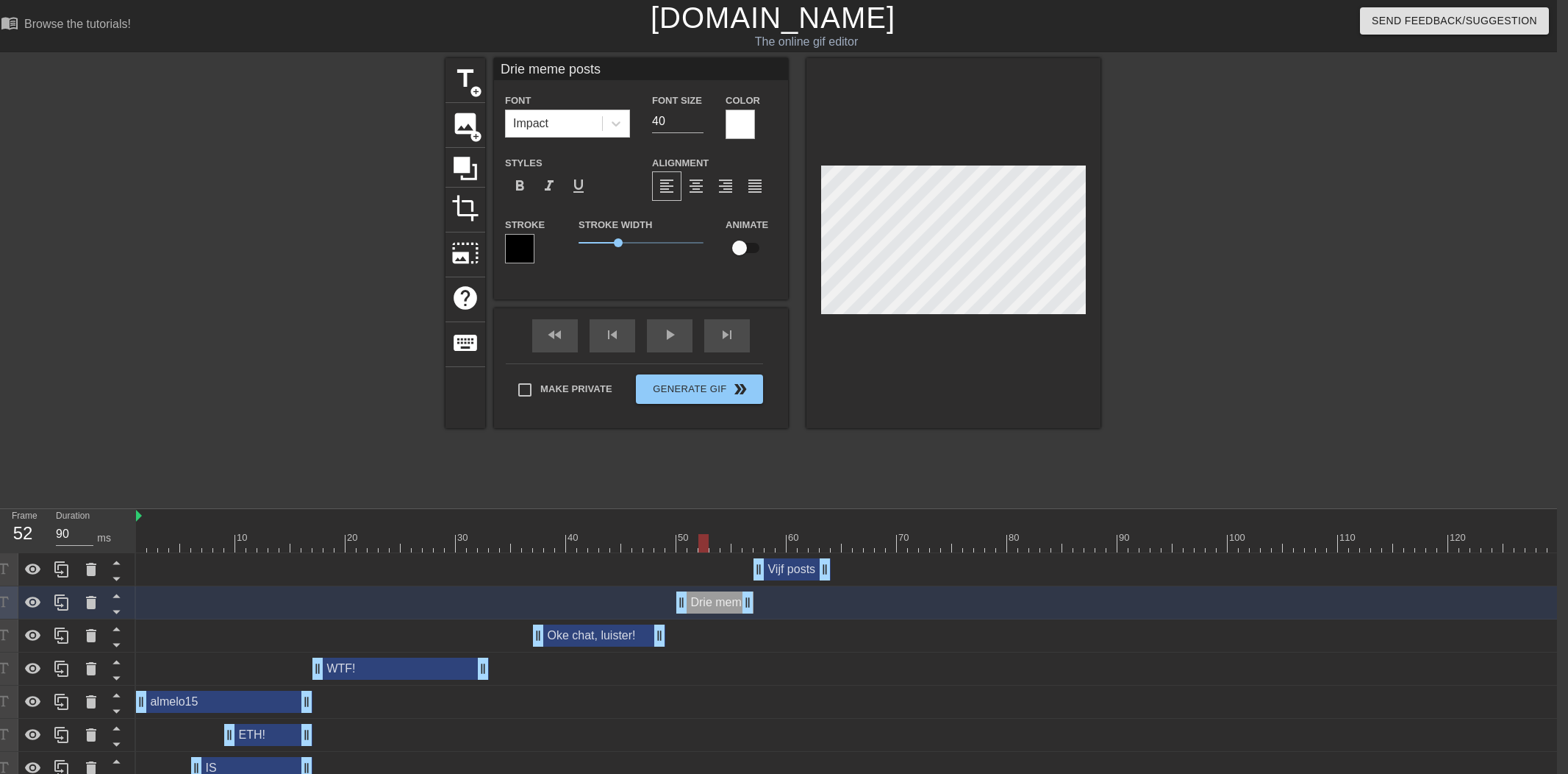
type textarea "Drie memeposts"
type input "Drie memeosts"
type textarea "Drie memeosts"
type input "Drie memests"
type textarea "Drie memests"
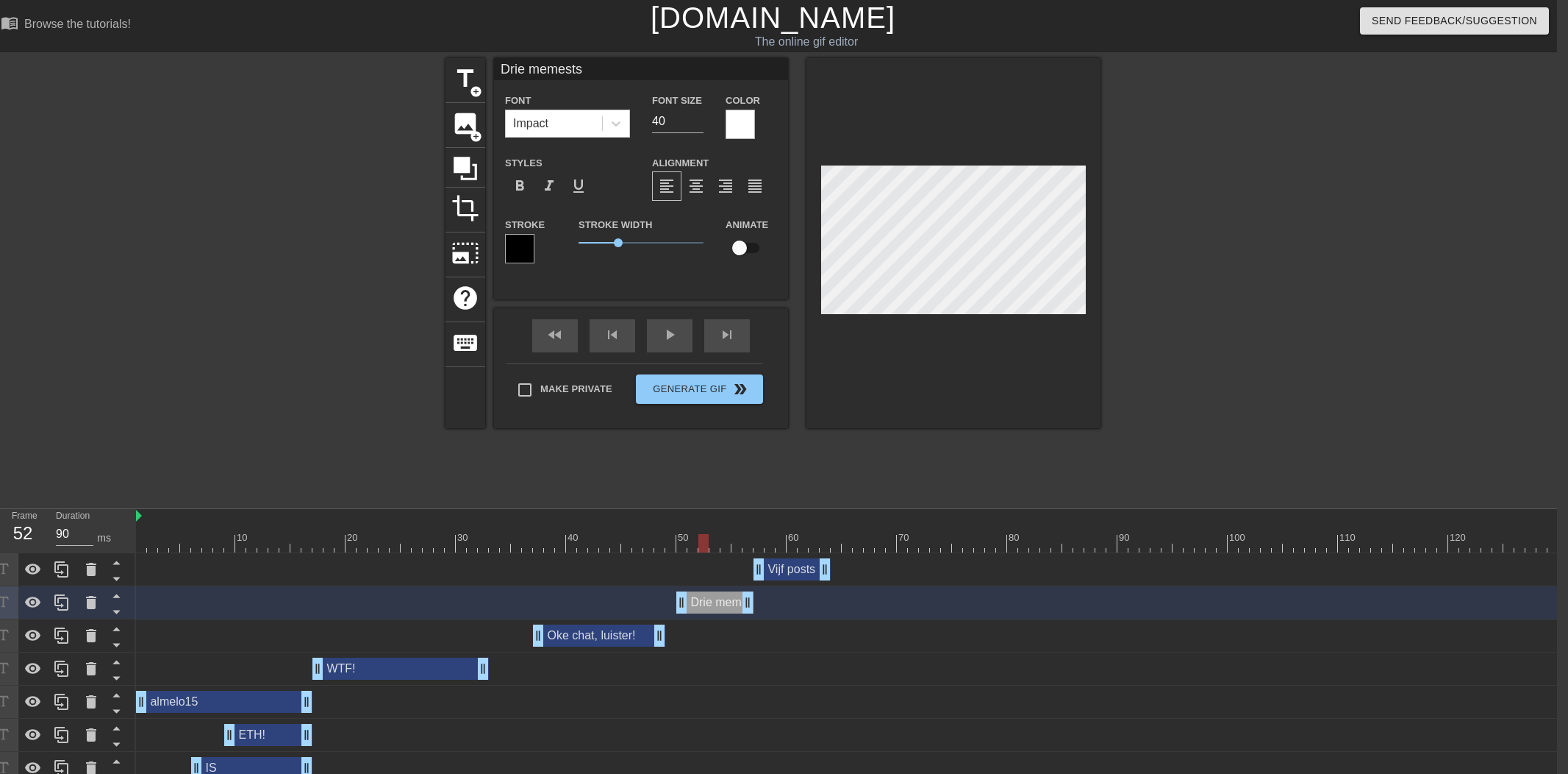
type input "Drie memets"
type textarea "Drie memets"
type input "Drie memes"
type textarea "Drie memes"
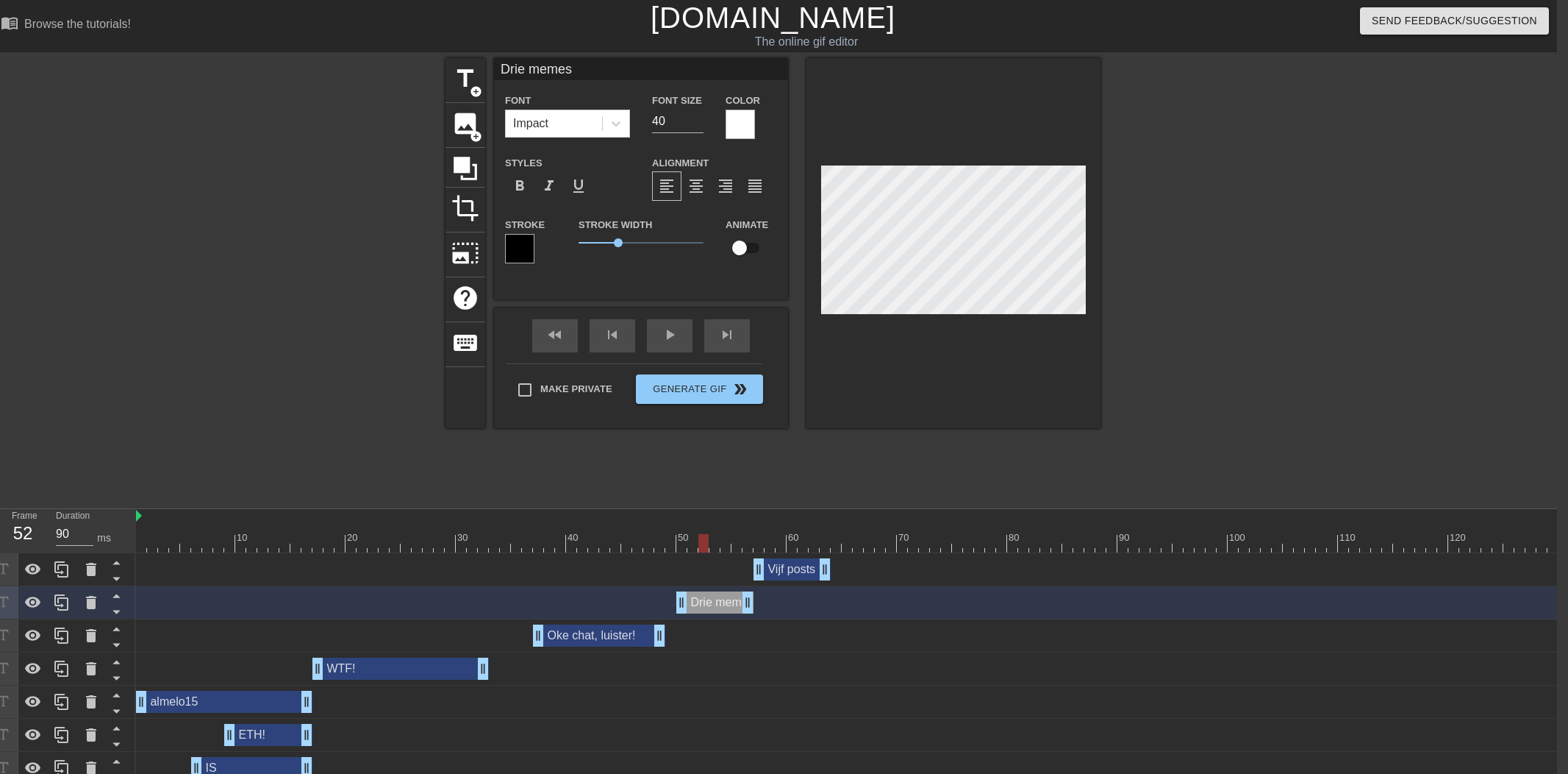
type input "Drie memess"
type textarea "Drie memess"
type input "Drie memes"
type textarea "Drie memes"
click at [588, 543] on div at bounding box center [1017, 543] width 1764 height 19
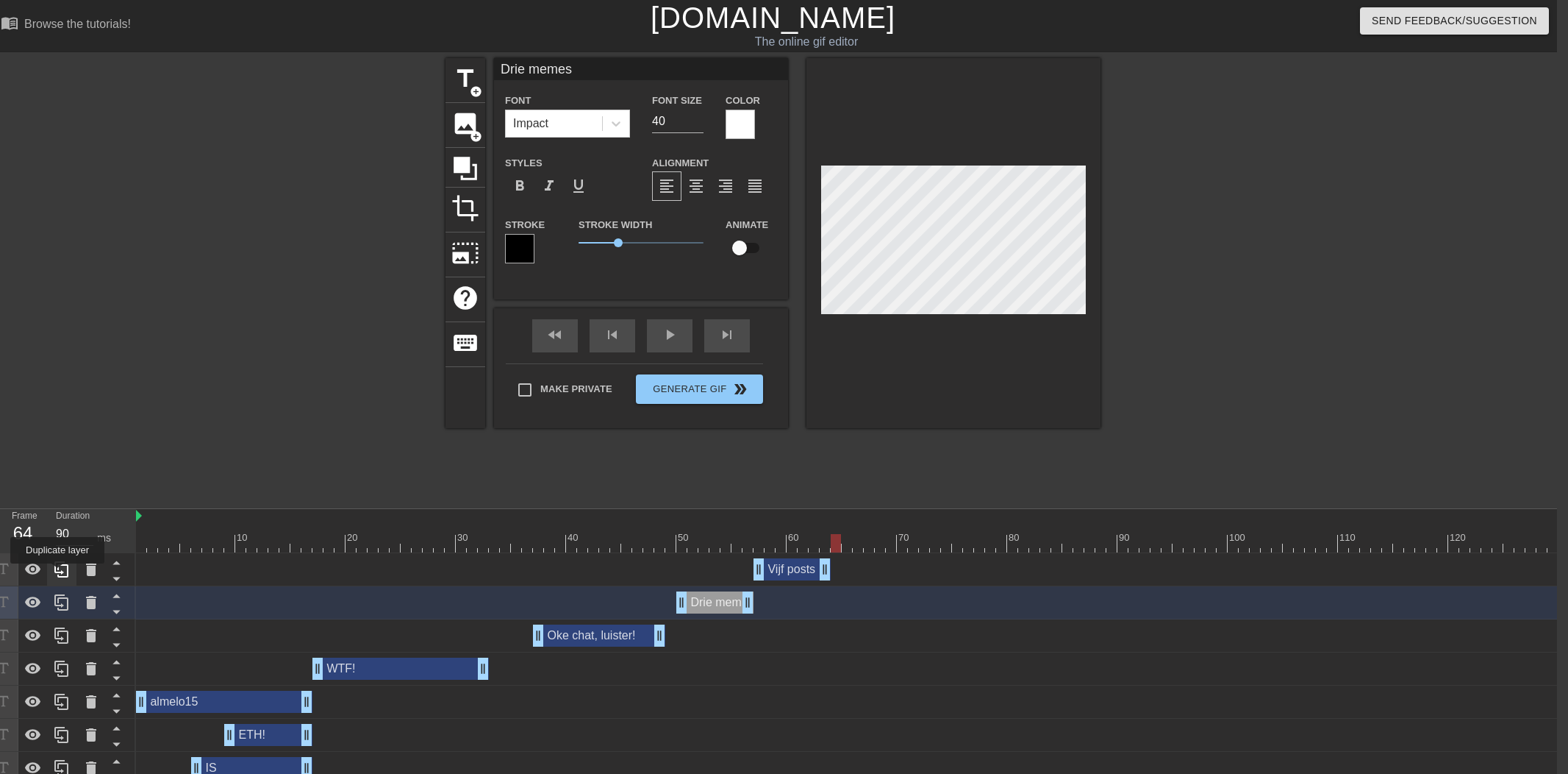
drag, startPoint x: 58, startPoint y: 574, endPoint x: 801, endPoint y: 588, distance: 743.1
click at [67, 574] on icon at bounding box center [61, 569] width 18 height 18
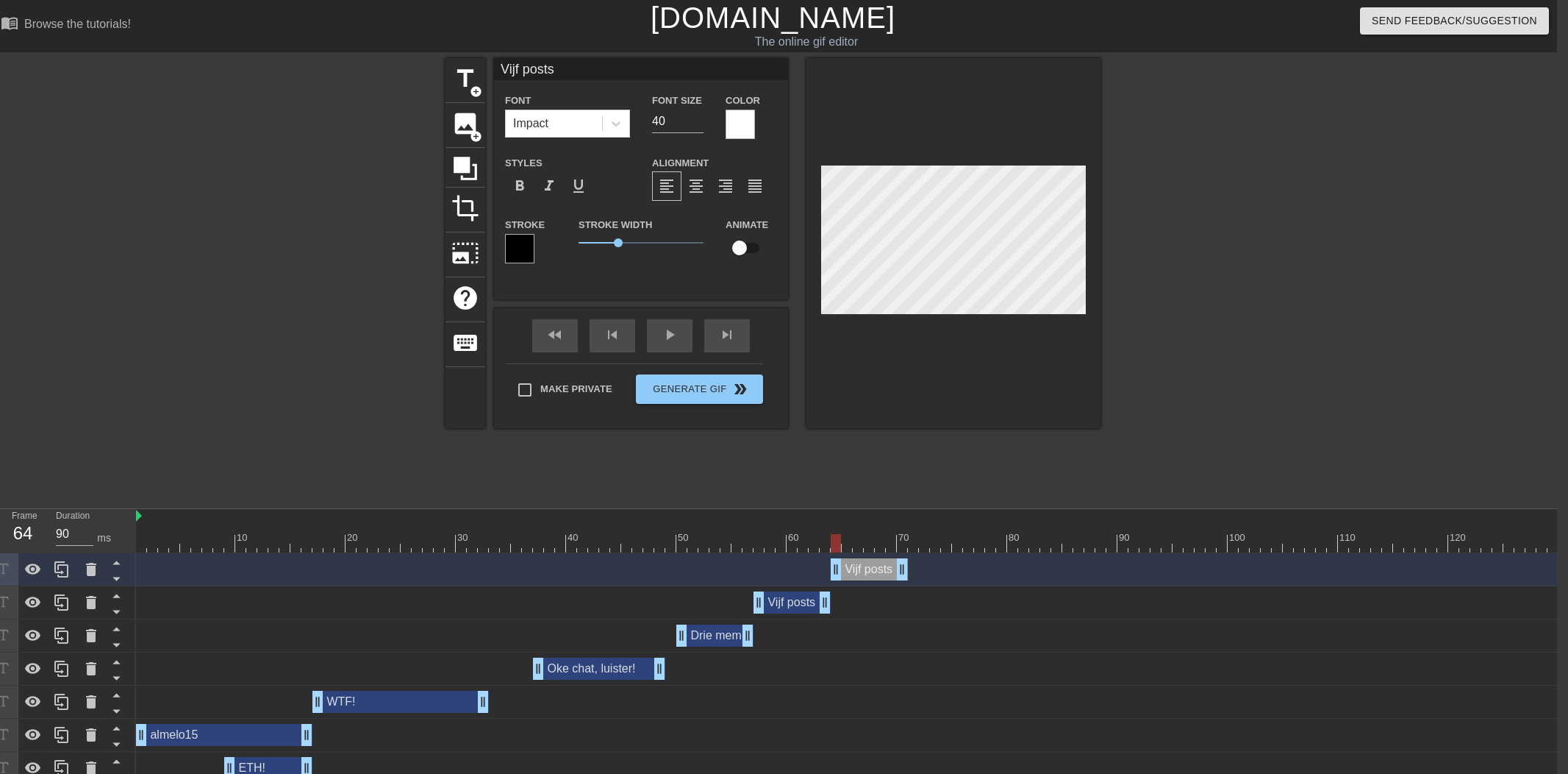
drag, startPoint x: 833, startPoint y: 565, endPoint x: 876, endPoint y: 569, distance: 43.2
click at [876, 569] on div "Vijf posts drag_handle drag_handle" at bounding box center [869, 569] width 77 height 22
drag, startPoint x: 865, startPoint y: 569, endPoint x: 858, endPoint y: 568, distance: 7.1
click at [859, 569] on div "Vijf posts drag_handle drag_handle" at bounding box center [869, 569] width 77 height 22
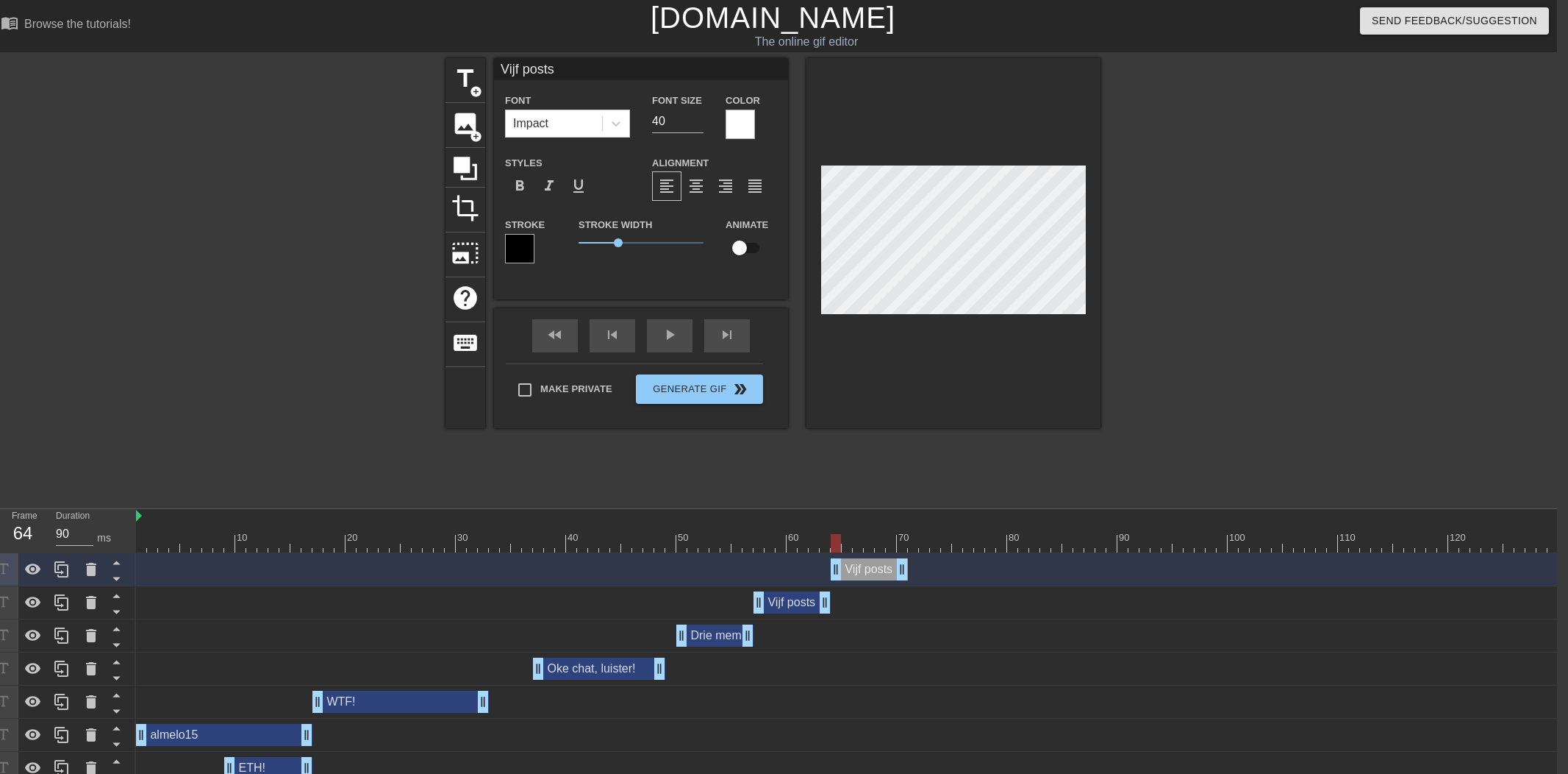
type input "A"
type textarea "A"
type input "Ak"
type textarea "Ak"
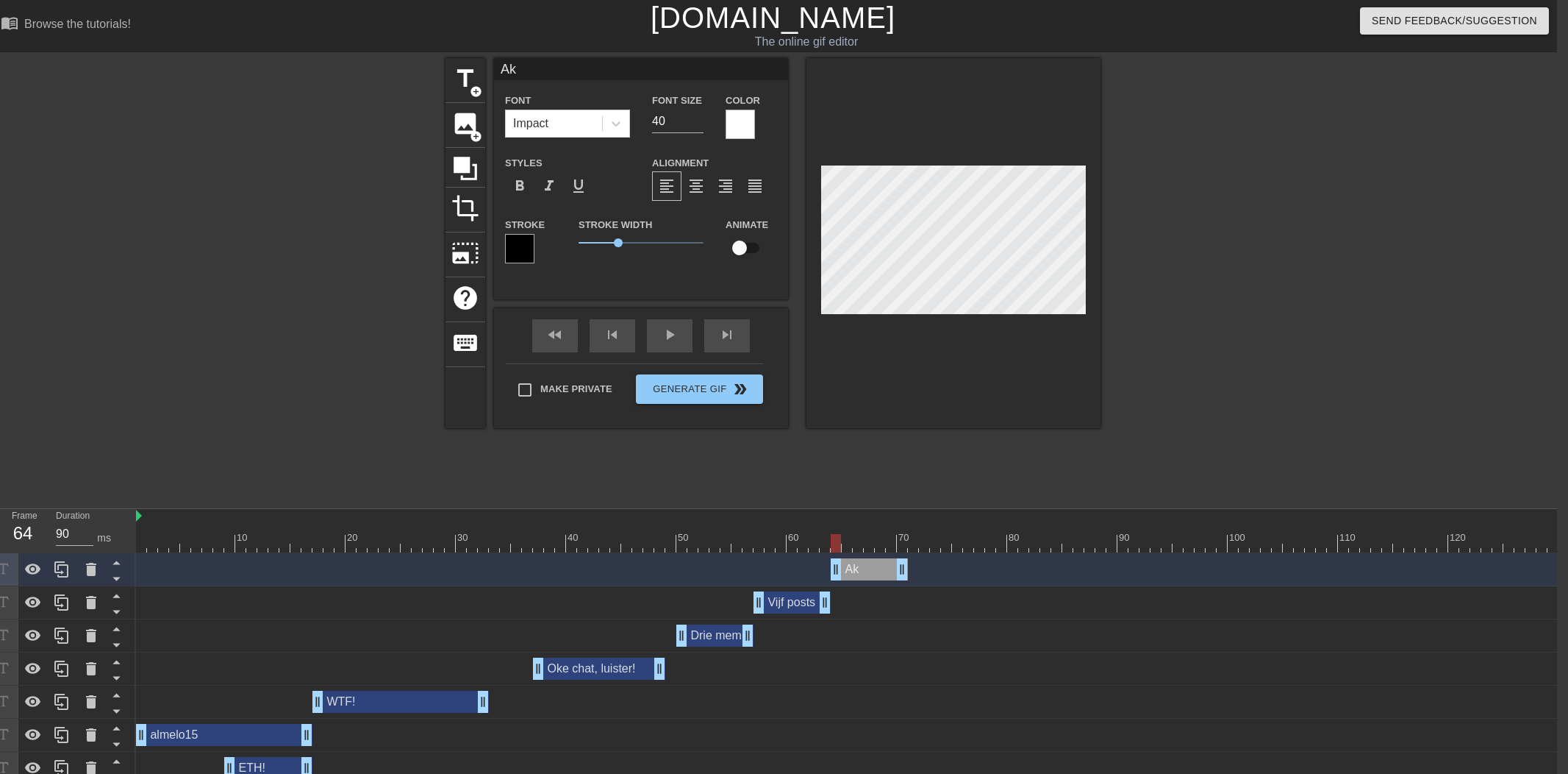
type input "Akk"
type textarea "Akk"
type input "Akke"
type textarea "Akke"
type input "Akken"
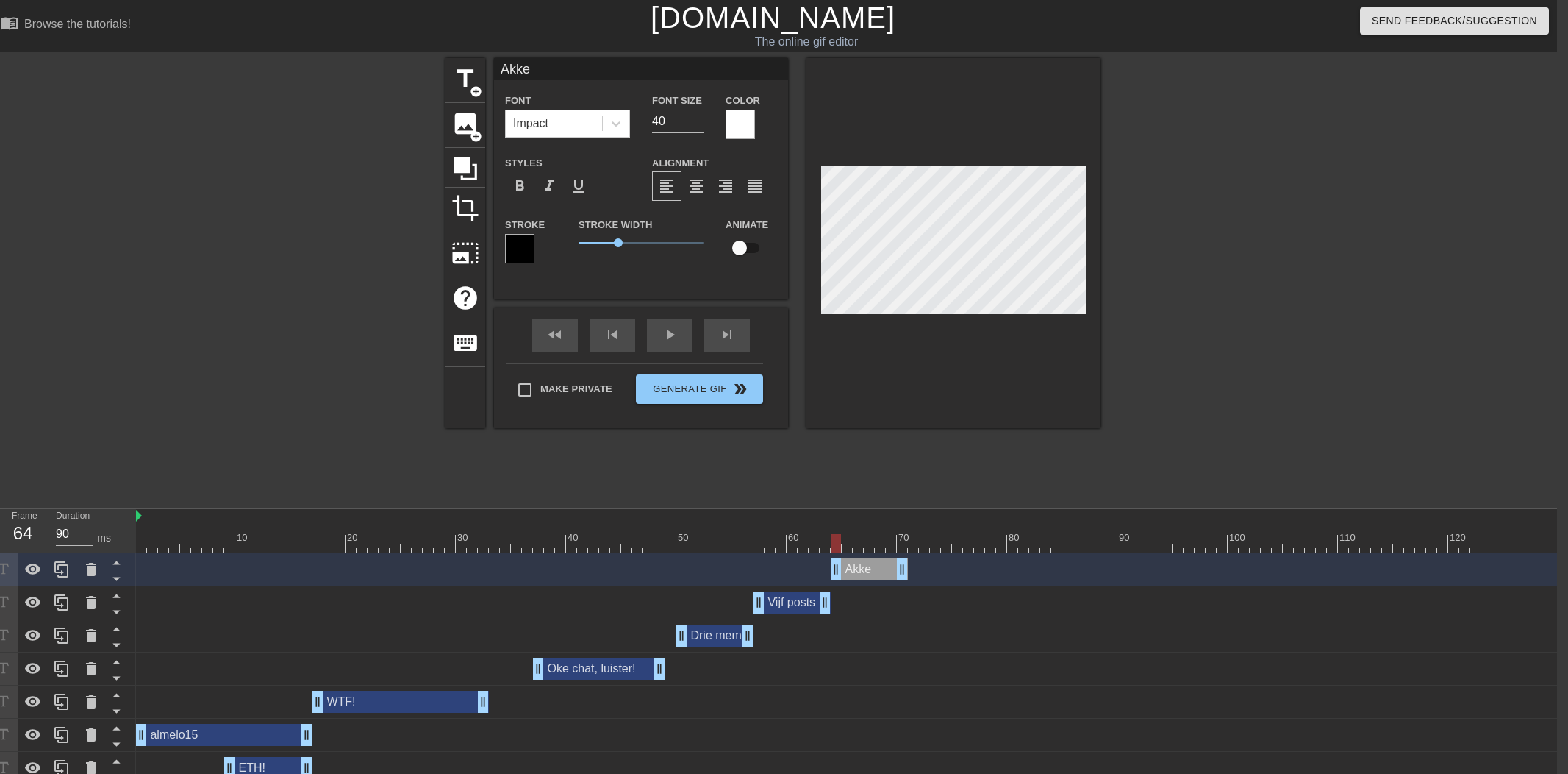
type textarea "Akken"
type input "Akke"
type textarea "Akke"
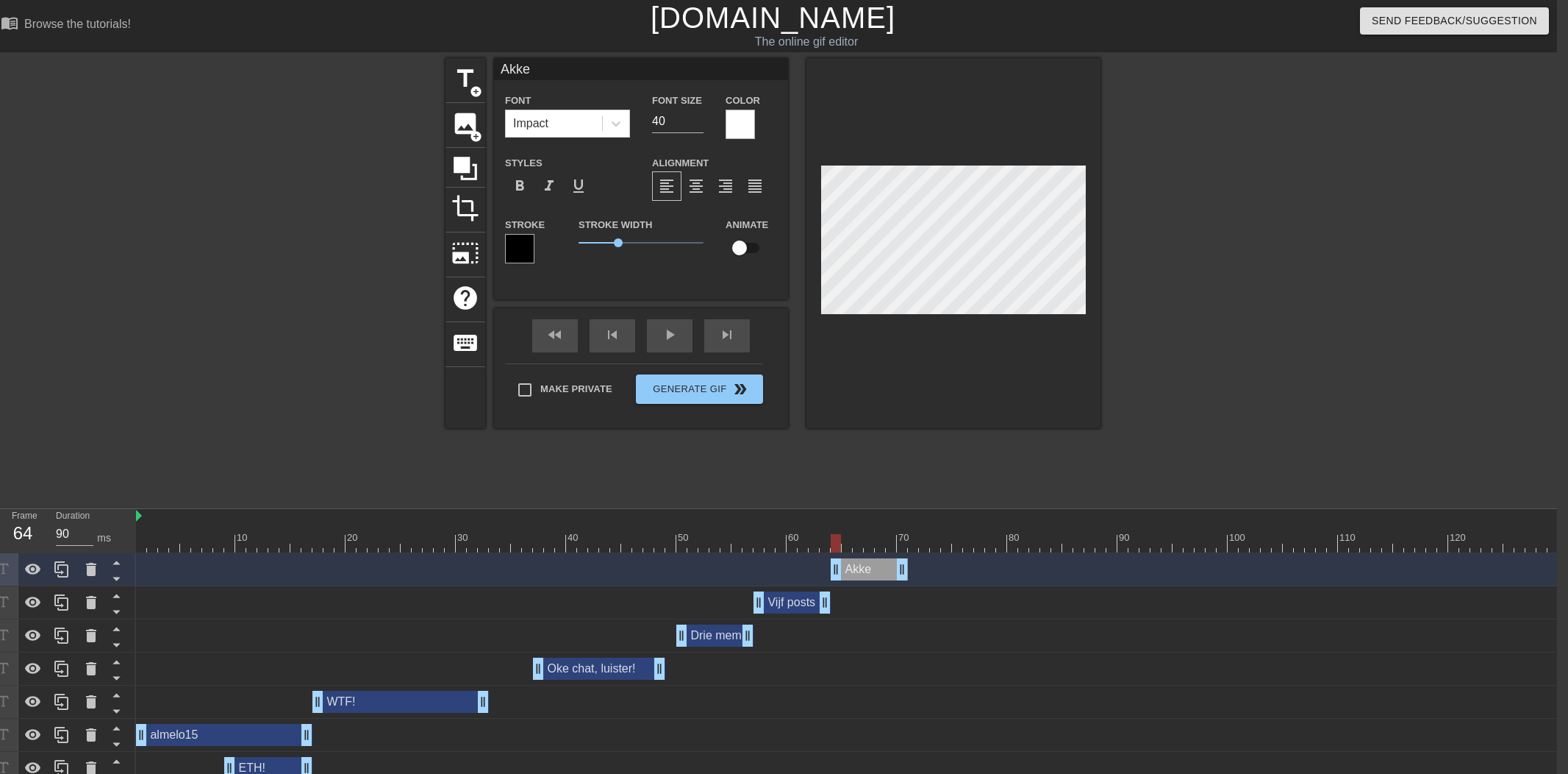
type input "Akk"
type textarea "Akk"
type input "Ak"
type textarea "Ak"
type input "A"
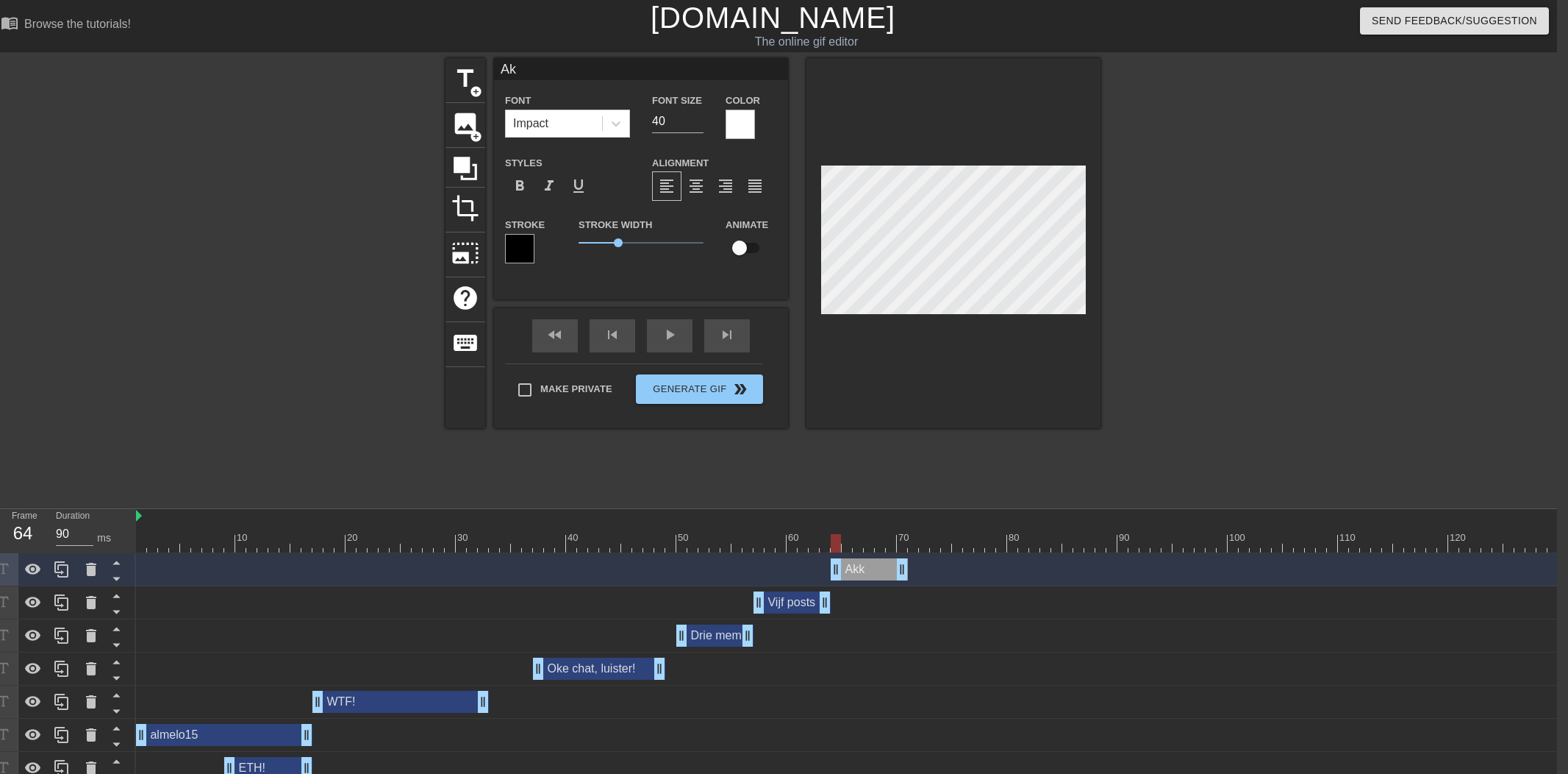
type textarea "A"
type input "Al"
type textarea "Al"
type input "All"
type textarea "All"
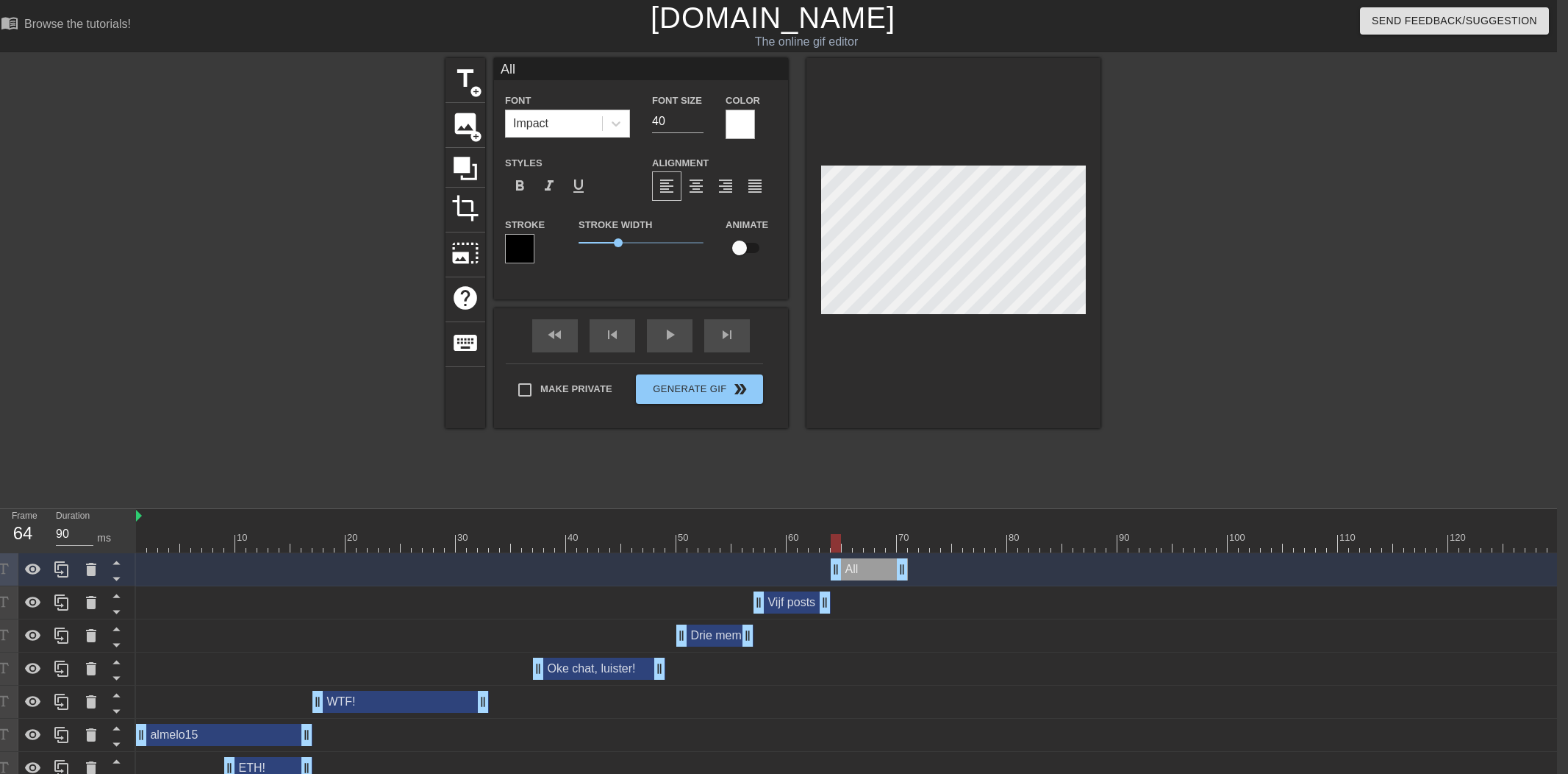
type input "Alle"
drag, startPoint x: 831, startPoint y: 540, endPoint x: 669, endPoint y: 548, distance: 162.2
click at [754, 548] on div at bounding box center [759, 543] width 10 height 19
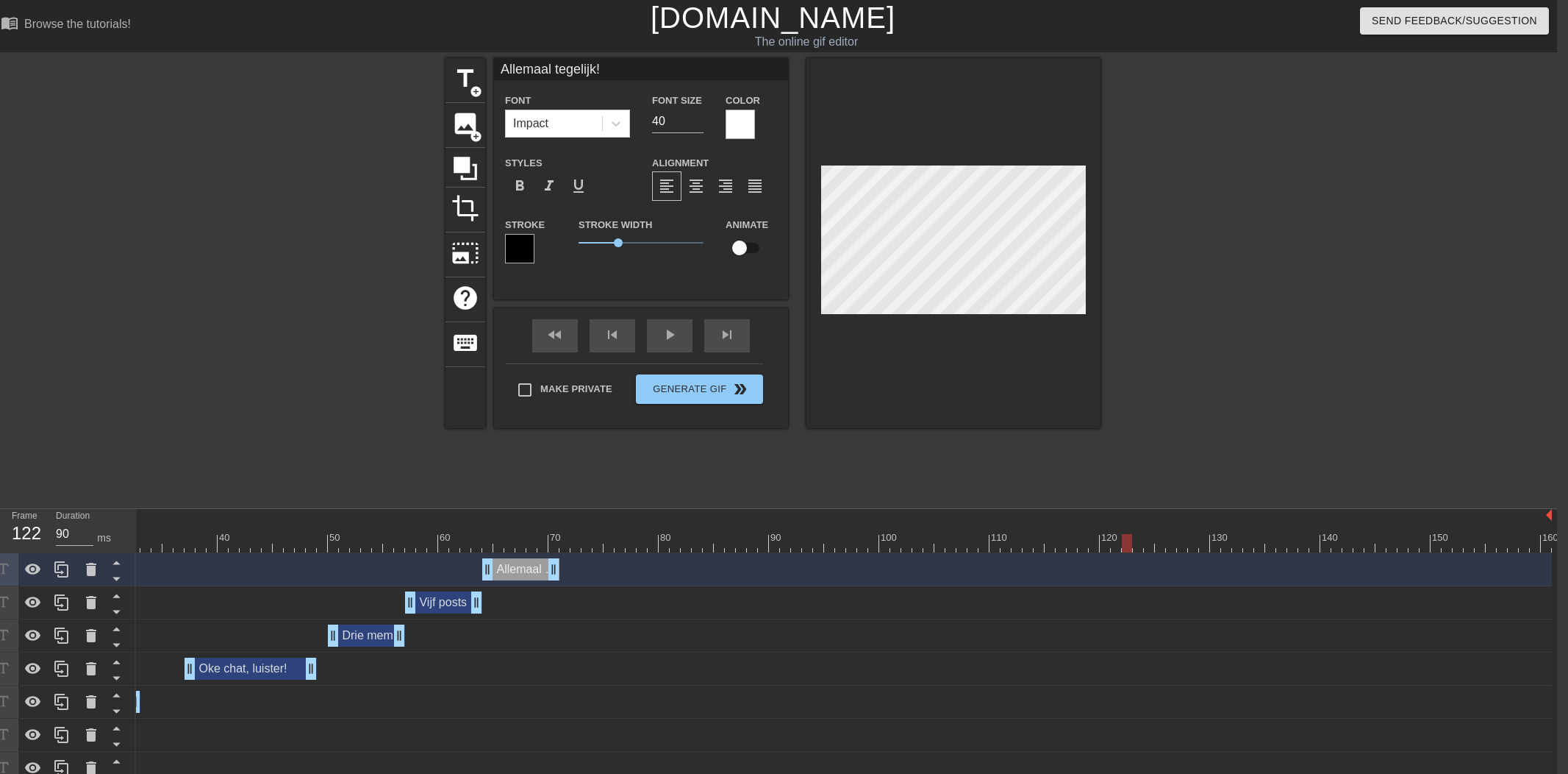
scroll to position [0, 353]
click at [70, 569] on div at bounding box center [61, 569] width 30 height 33
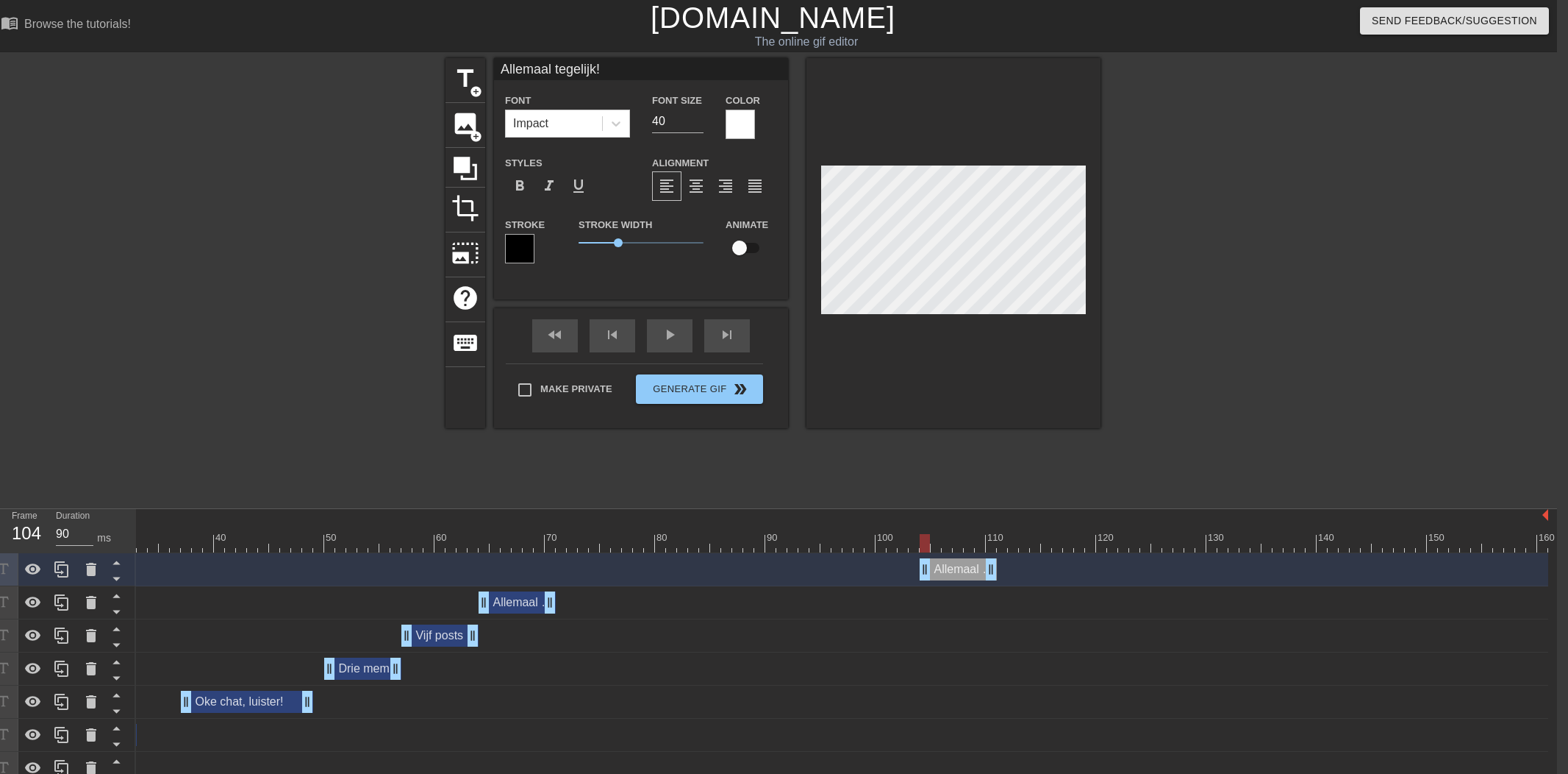
drag, startPoint x: 520, startPoint y: 569, endPoint x: 995, endPoint y: 401, distance: 503.8
click at [942, 567] on div "Allemaal tegelijk! drag_handle drag_handle" at bounding box center [958, 569] width 77 height 22
click at [64, 567] on icon at bounding box center [61, 569] width 18 height 18
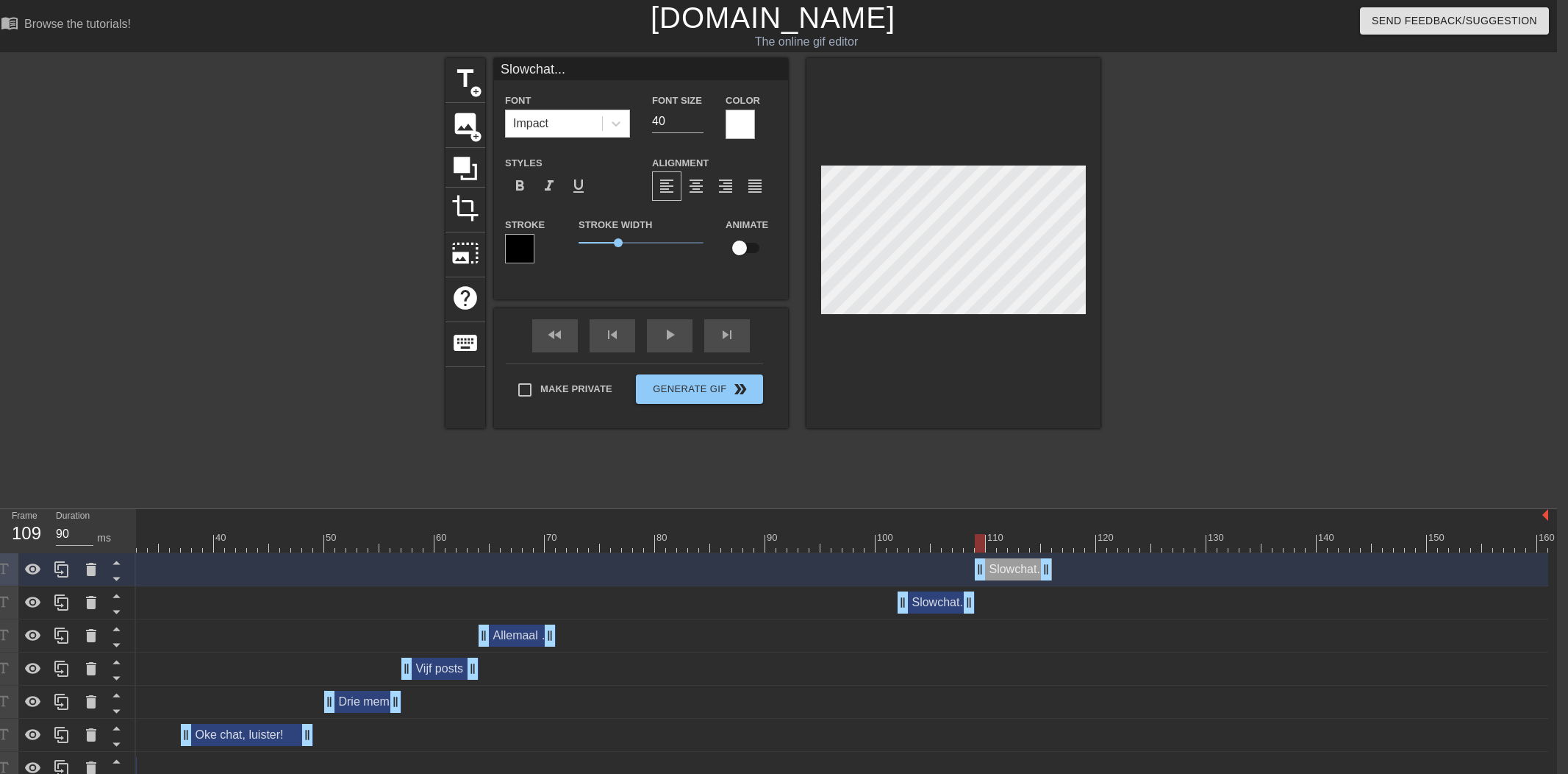
drag, startPoint x: 936, startPoint y: 569, endPoint x: 988, endPoint y: 571, distance: 52.0
click at [993, 570] on div "Slowchat... drag_handle drag_handle" at bounding box center [1013, 569] width 77 height 22
drag, startPoint x: 970, startPoint y: 599, endPoint x: 1084, endPoint y: 592, distance: 114.2
drag, startPoint x: 1038, startPoint y: 572, endPoint x: 1041, endPoint y: 556, distance: 16.3
drag, startPoint x: 947, startPoint y: 545, endPoint x: 986, endPoint y: 546, distance: 39.0
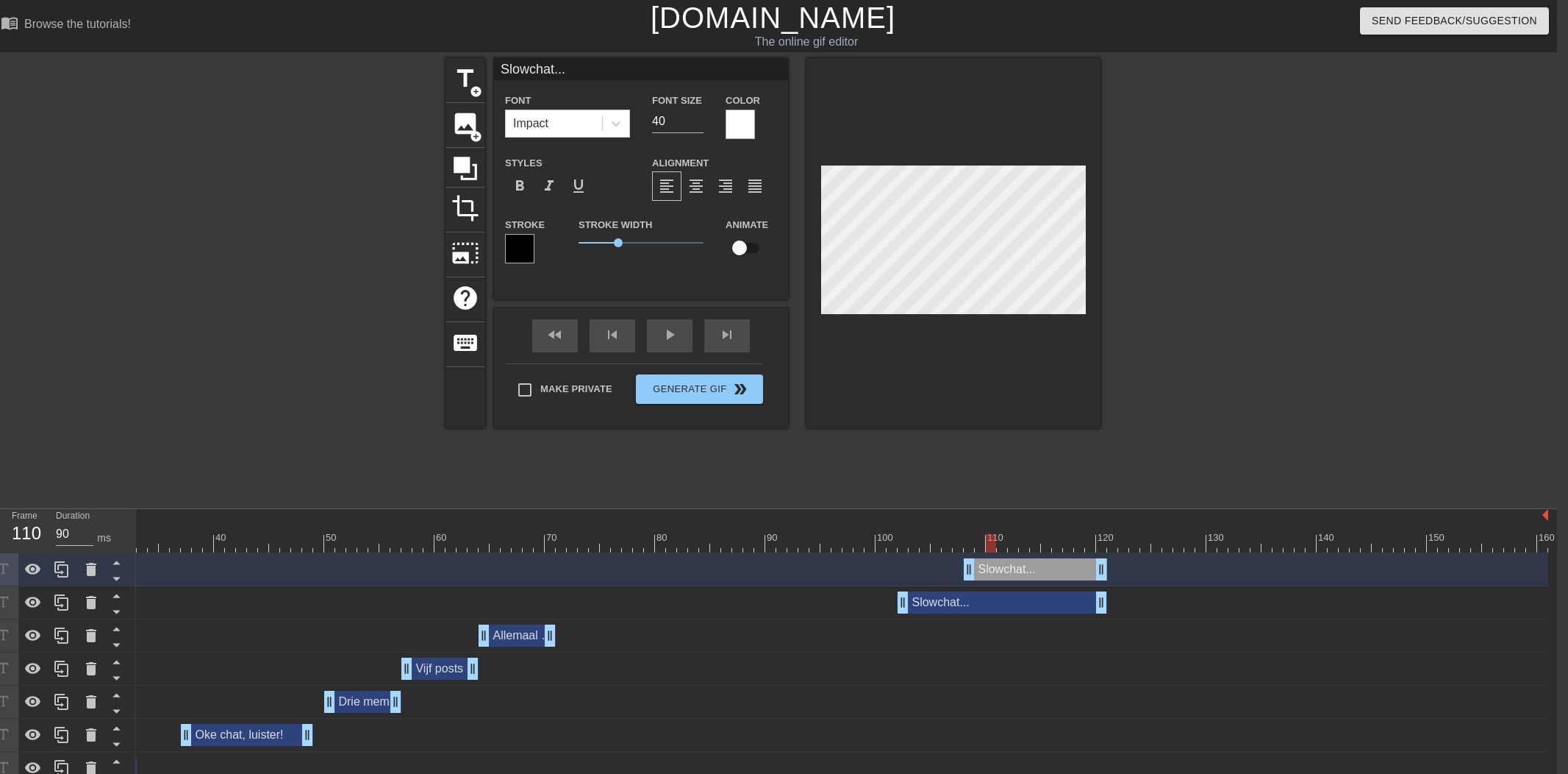
click at [986, 546] on div at bounding box center [666, 543] width 1764 height 19
drag, startPoint x: 1006, startPoint y: 602, endPoint x: 1000, endPoint y: 595, distance: 9.2
click at [1006, 602] on div "Slowchat... drag_handle drag_handle" at bounding box center [1001, 603] width 209 height 22
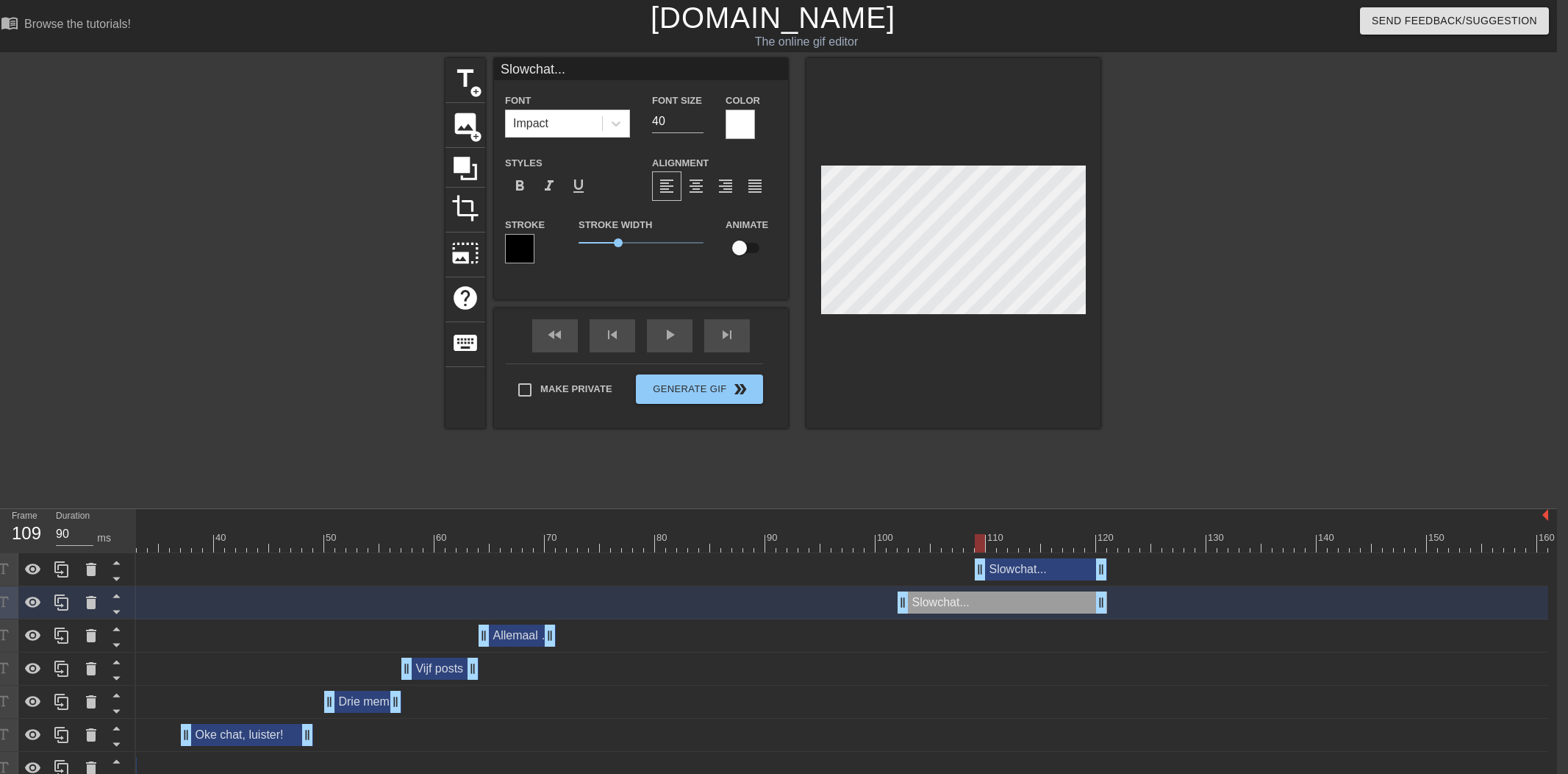
click at [1026, 566] on div "Slowchat... drag_handle drag_handle" at bounding box center [1041, 569] width 133 height 22
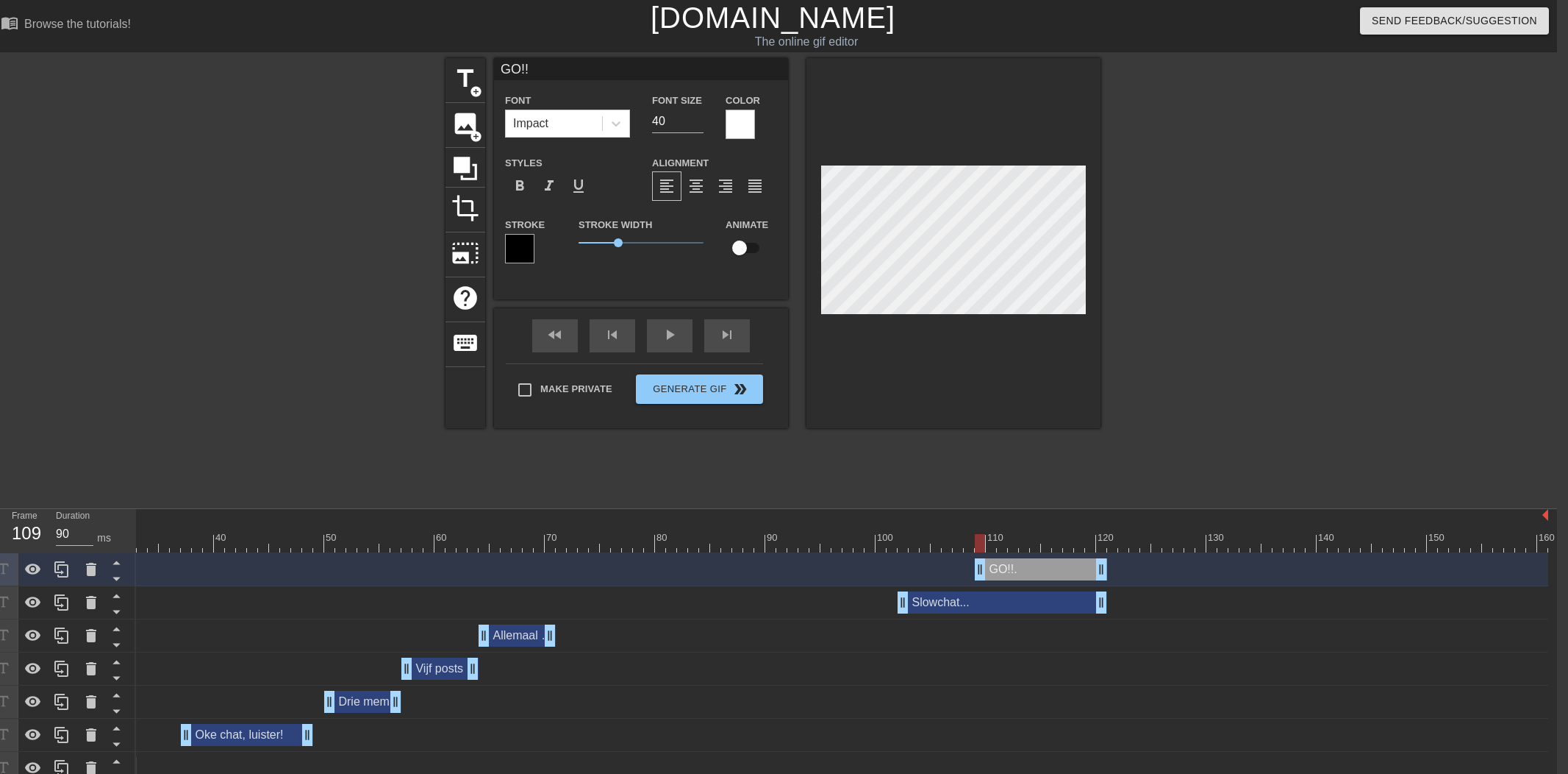
scroll to position [0, 0]
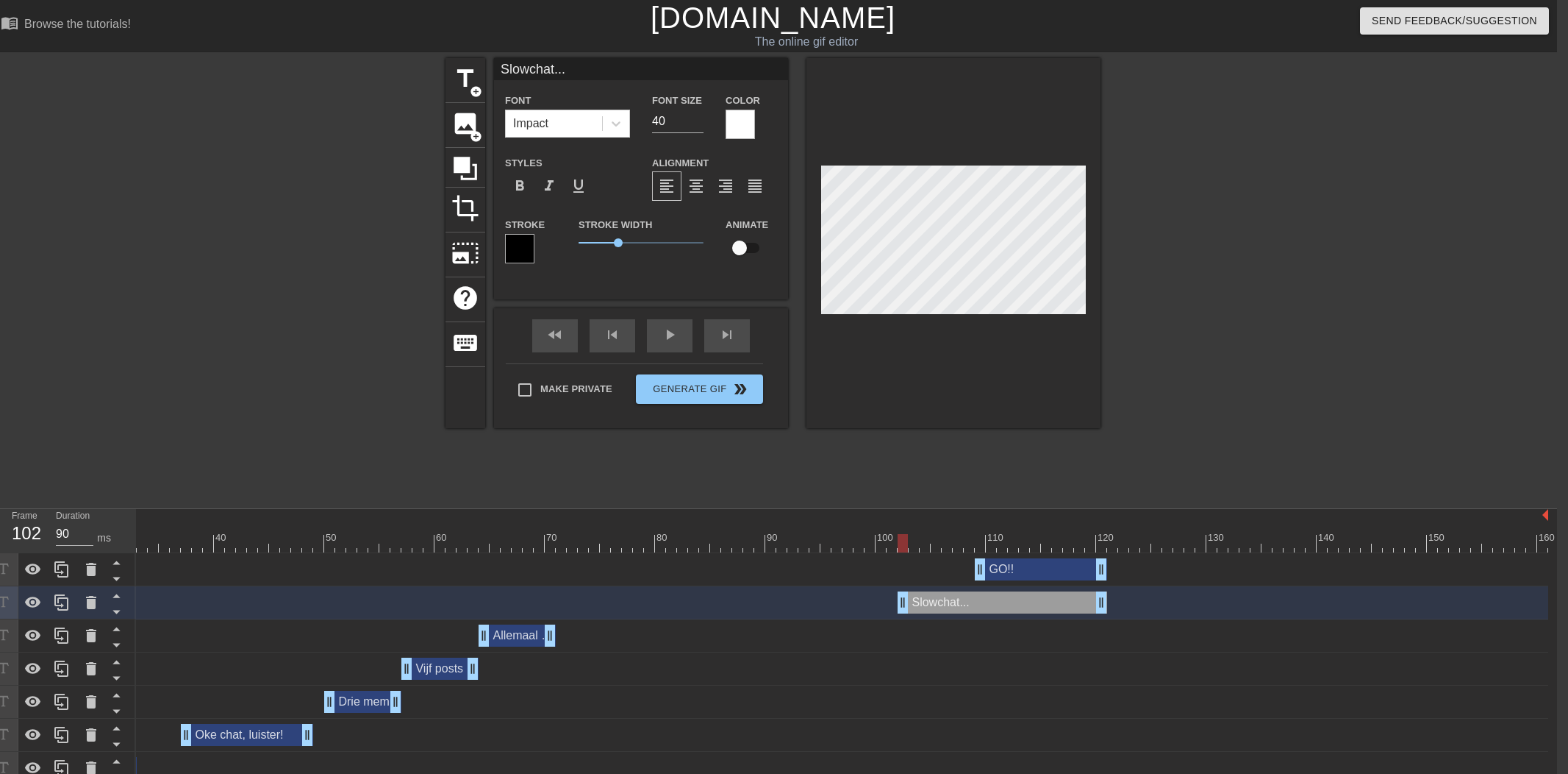
drag, startPoint x: 913, startPoint y: 546, endPoint x: 838, endPoint y: 543, distance: 75.1
click at [897, 543] on div at bounding box center [902, 543] width 10 height 19
drag, startPoint x: 979, startPoint y: 534, endPoint x: 1012, endPoint y: 536, distance: 33.1
click at [1012, 536] on div at bounding box center [666, 543] width 1764 height 19
drag, startPoint x: 984, startPoint y: 574, endPoint x: 985, endPoint y: 563, distance: 11.0
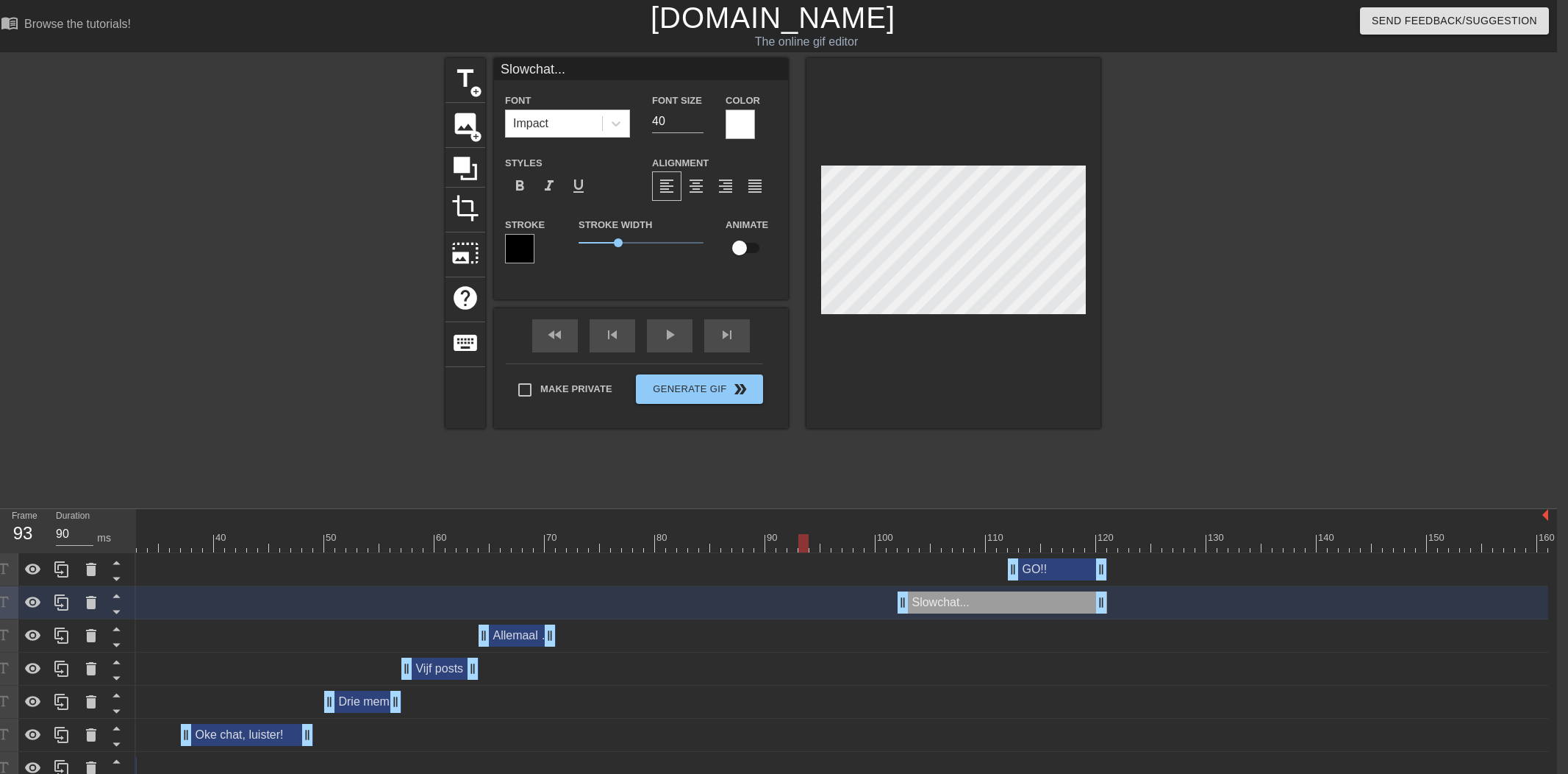
drag, startPoint x: 972, startPoint y: 546, endPoint x: 801, endPoint y: 541, distance: 171.1
click at [801, 541] on div at bounding box center [666, 543] width 1764 height 19
drag, startPoint x: 895, startPoint y: 543, endPoint x: 885, endPoint y: 544, distance: 10.0
click at [885, 544] on div at bounding box center [666, 543] width 1764 height 19
drag, startPoint x: 885, startPoint y: 544, endPoint x: 889, endPoint y: 603, distance: 59.1
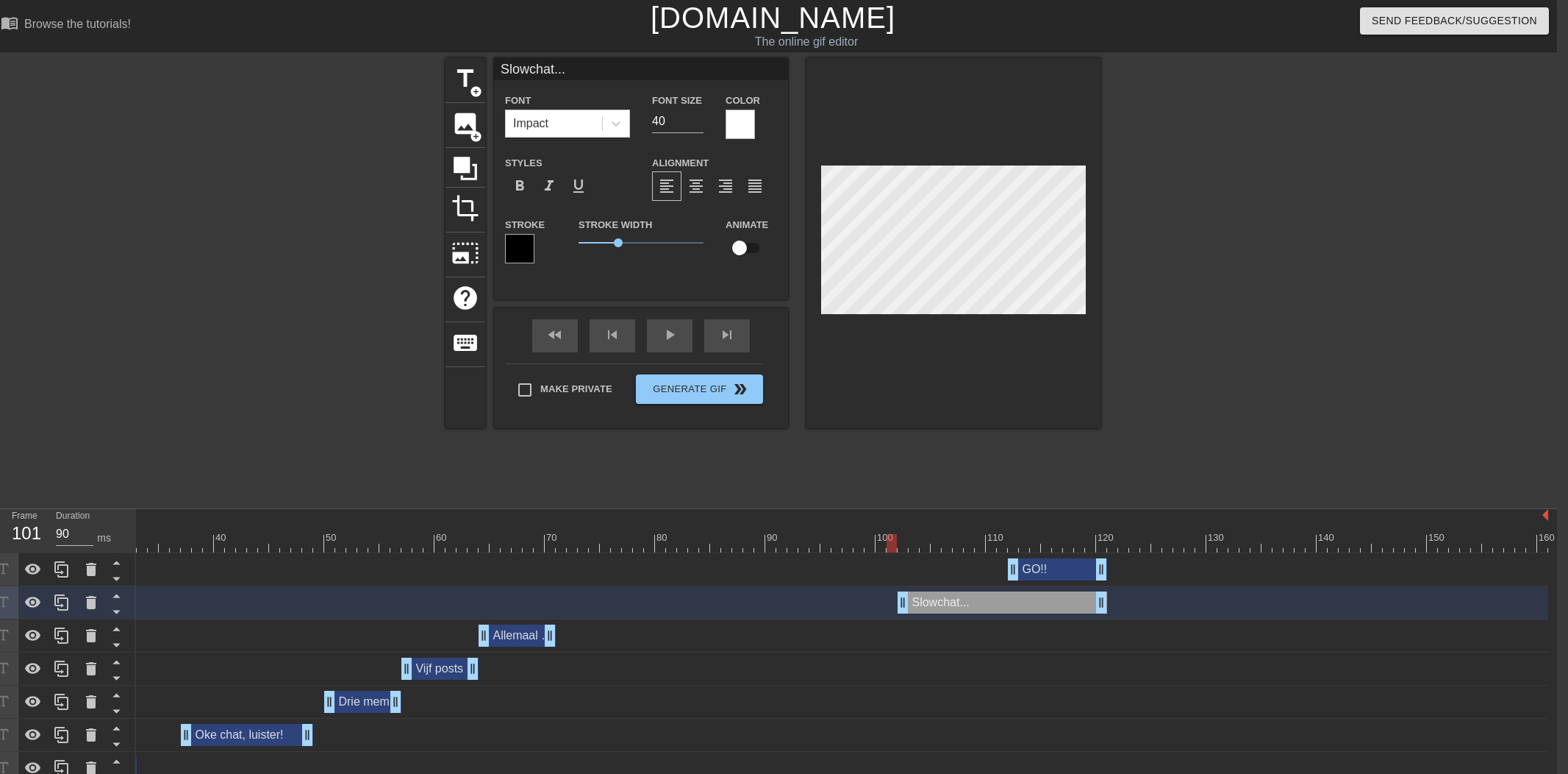
click at [892, 544] on div at bounding box center [666, 543] width 1764 height 19
drag, startPoint x: 787, startPoint y: 540, endPoint x: 743, endPoint y: 542, distance: 44.0
click at [787, 542] on div at bounding box center [792, 543] width 10 height 19
click at [895, 473] on div "title add_circle image add_circle crop photo_size_select_large help keyboard Sl…" at bounding box center [773, 278] width 655 height 441
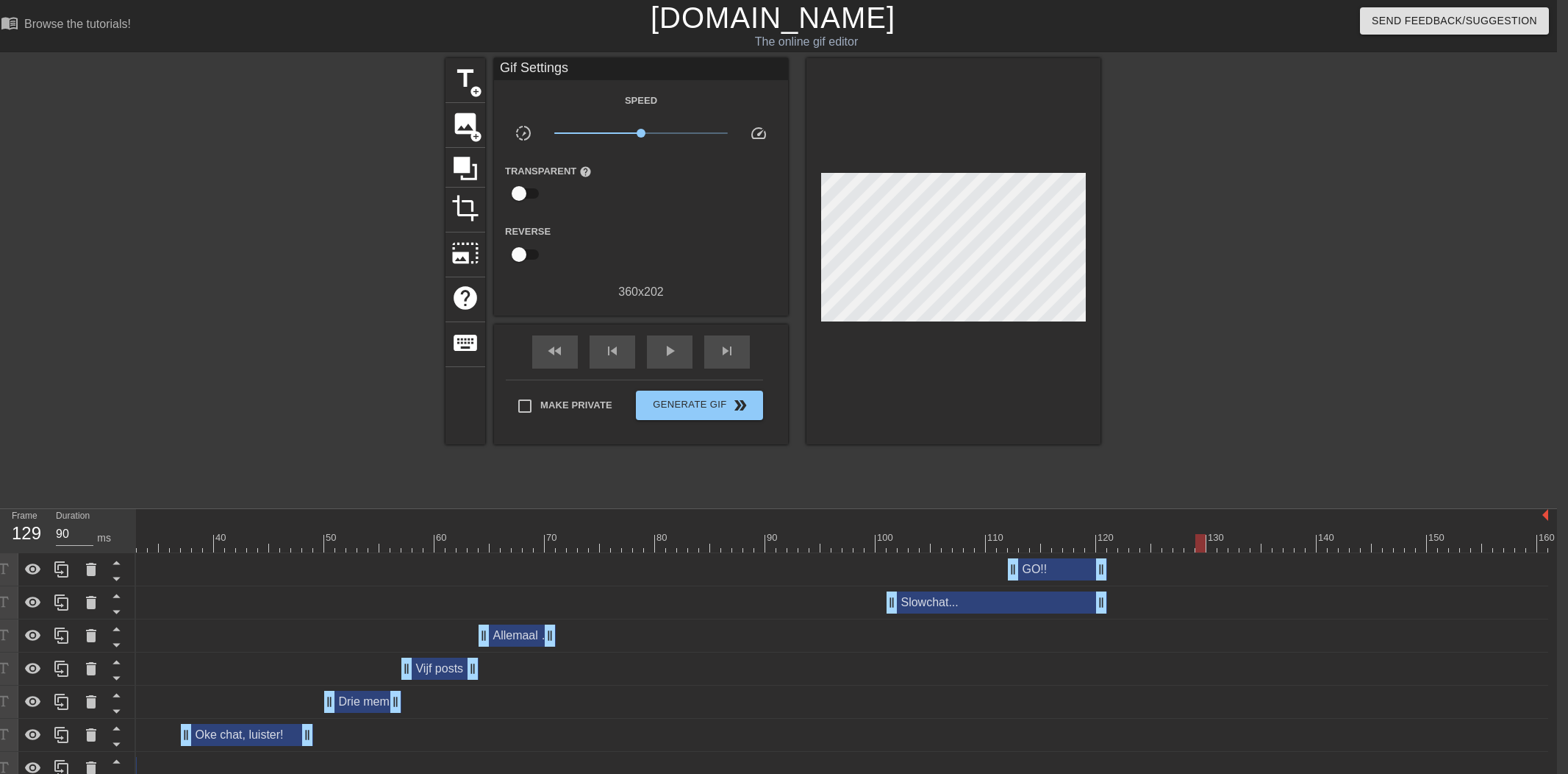
click at [1034, 529] on div at bounding box center [1034, 532] width 11 height 19
drag, startPoint x: 261, startPoint y: 534, endPoint x: 67, endPoint y: 537, distance: 194.0
click at [67, 537] on div "Frame 36 Duration 90 ms 10 20 30 40 50 60 70 80 90 100 110 120 130 140 150" at bounding box center [773, 728] width 1568 height 441
drag, startPoint x: 336, startPoint y: 531, endPoint x: 300, endPoint y: 534, distance: 36.1
click at [300, 534] on div "10 20 30 40 50 60 70 80 90 100 110 120 130 140 150 160" at bounding box center [666, 530] width 1764 height 44
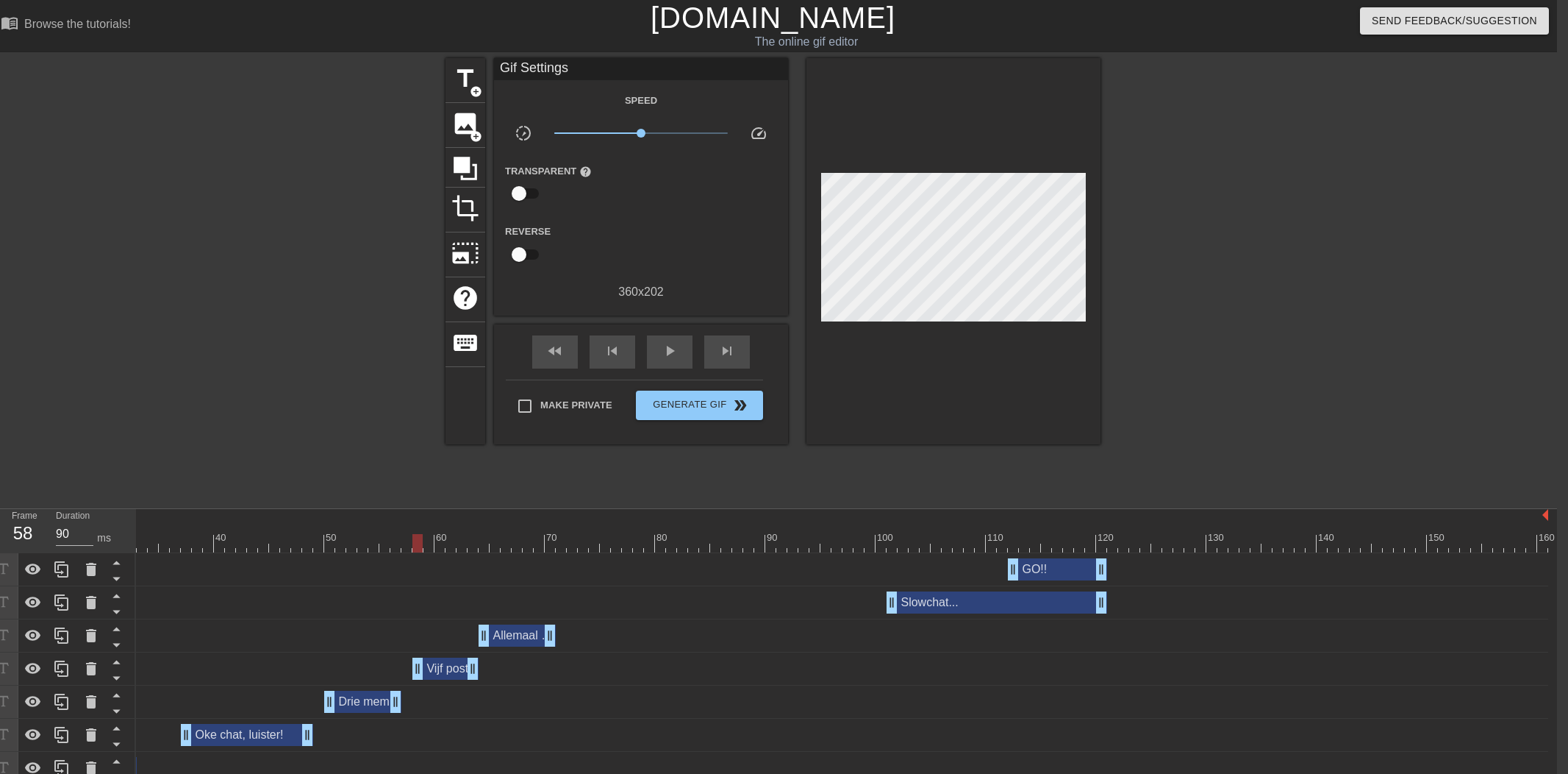
drag, startPoint x: 406, startPoint y: 668, endPoint x: 462, endPoint y: 642, distance: 61.7
drag, startPoint x: 482, startPoint y: 636, endPoint x: 486, endPoint y: 629, distance: 8.1
drag, startPoint x: 322, startPoint y: 540, endPoint x: 245, endPoint y: 543, distance: 77.1
click at [245, 543] on div at bounding box center [666, 543] width 1764 height 19
drag, startPoint x: 378, startPoint y: 544, endPoint x: 188, endPoint y: 547, distance: 190.0
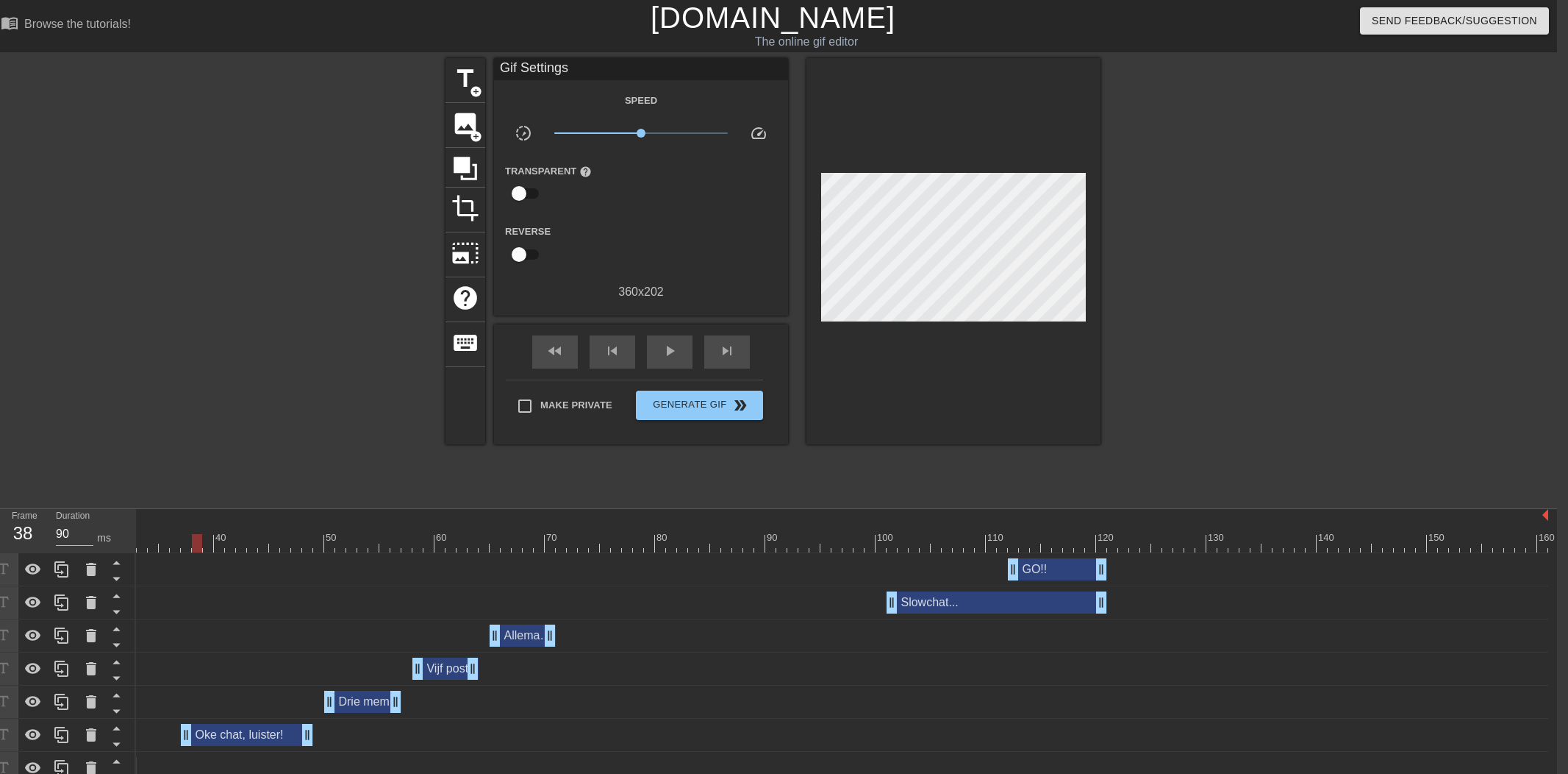
click at [188, 547] on div at bounding box center [666, 543] width 1764 height 19
click at [457, 543] on div at bounding box center [666, 543] width 1764 height 19
drag, startPoint x: 557, startPoint y: 633, endPoint x: 548, endPoint y: 570, distance: 63.6
click at [464, 534] on div at bounding box center [666, 543] width 1764 height 19
drag, startPoint x: 1296, startPoint y: 540, endPoint x: 1280, endPoint y: 537, distance: 16.3
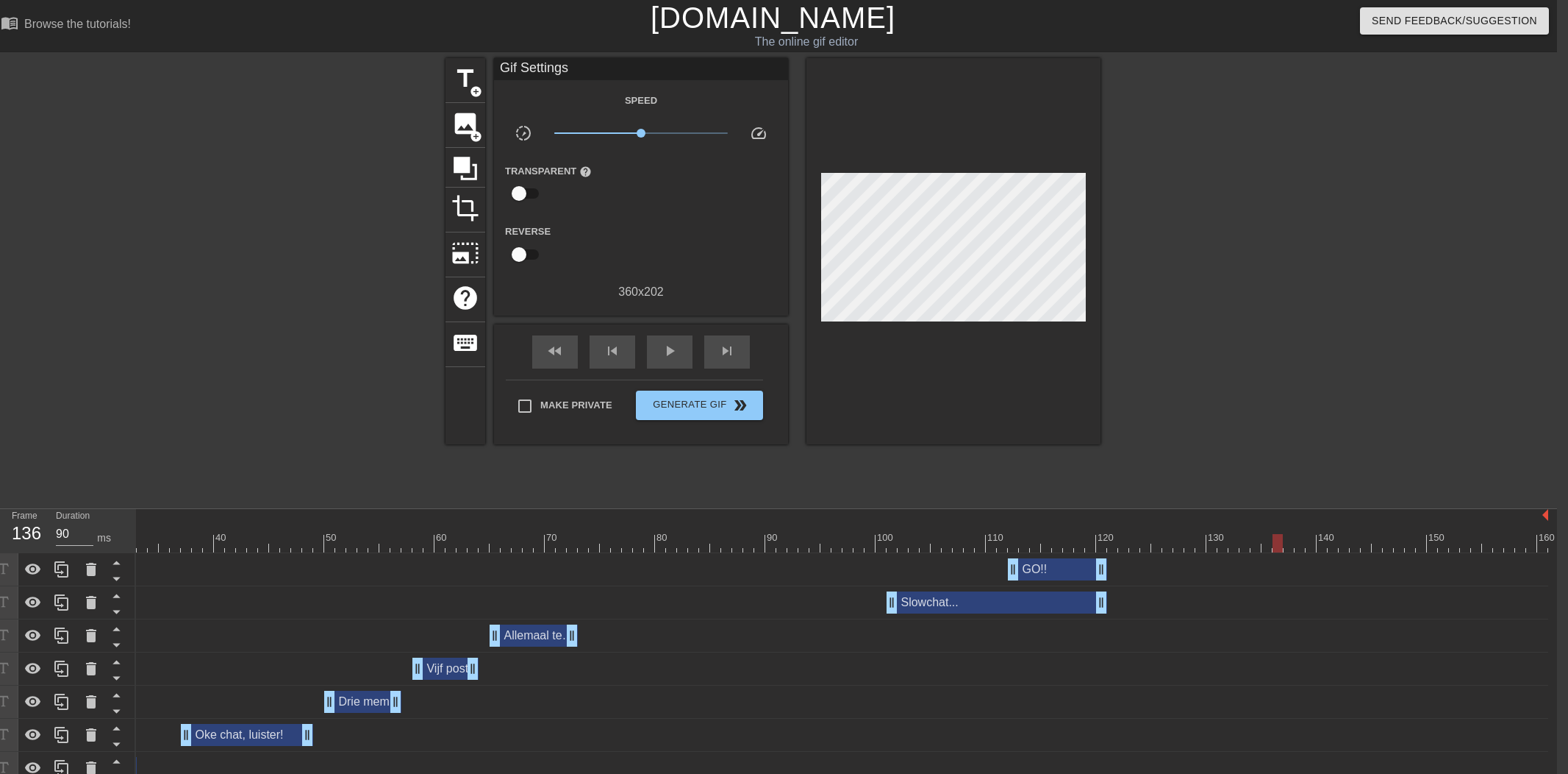
click at [1280, 537] on div at bounding box center [666, 543] width 1764 height 19
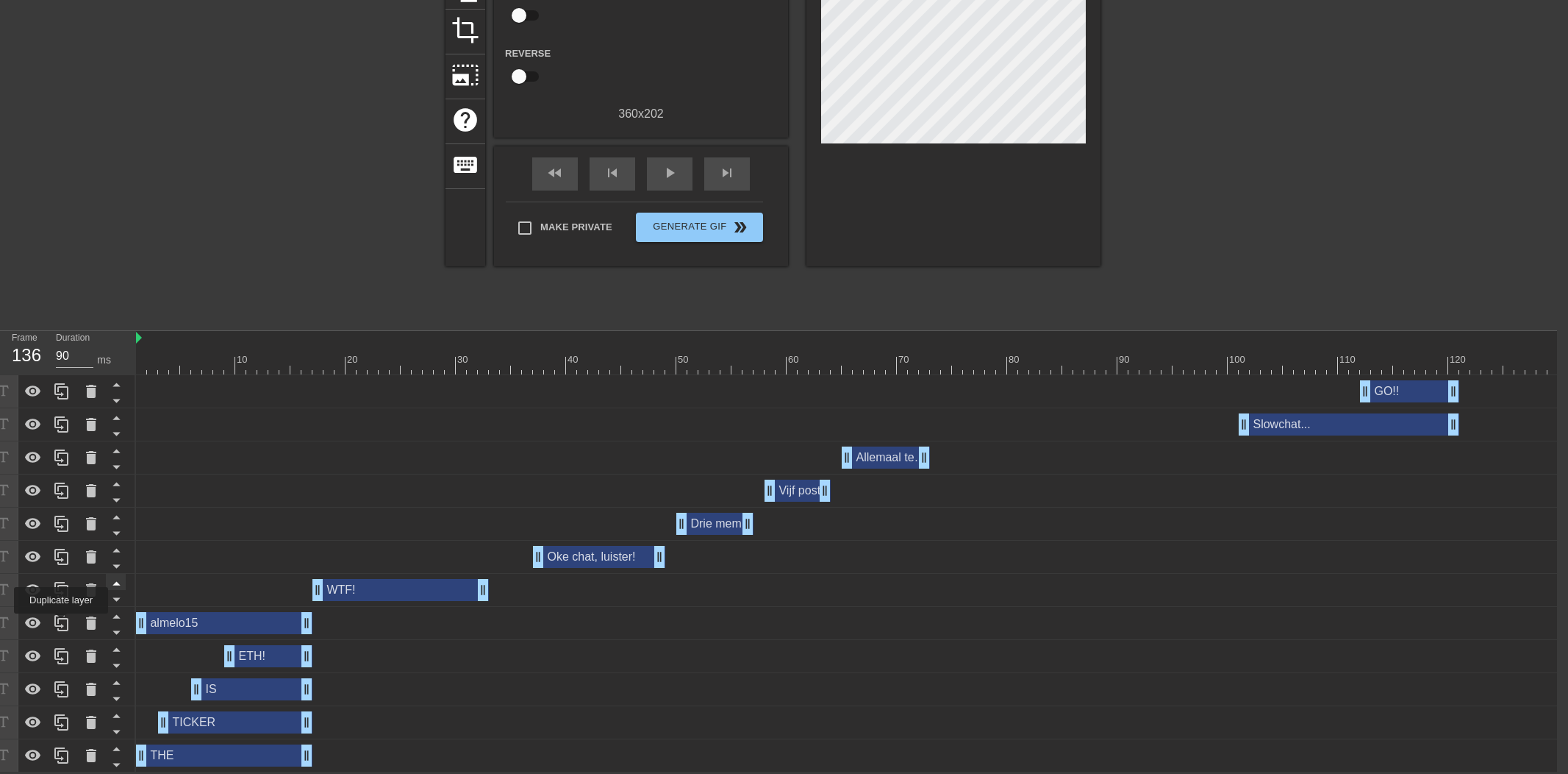
drag, startPoint x: 62, startPoint y: 623, endPoint x: 114, endPoint y: 619, distance: 52.2
click at [63, 623] on icon at bounding box center [61, 623] width 18 height 18
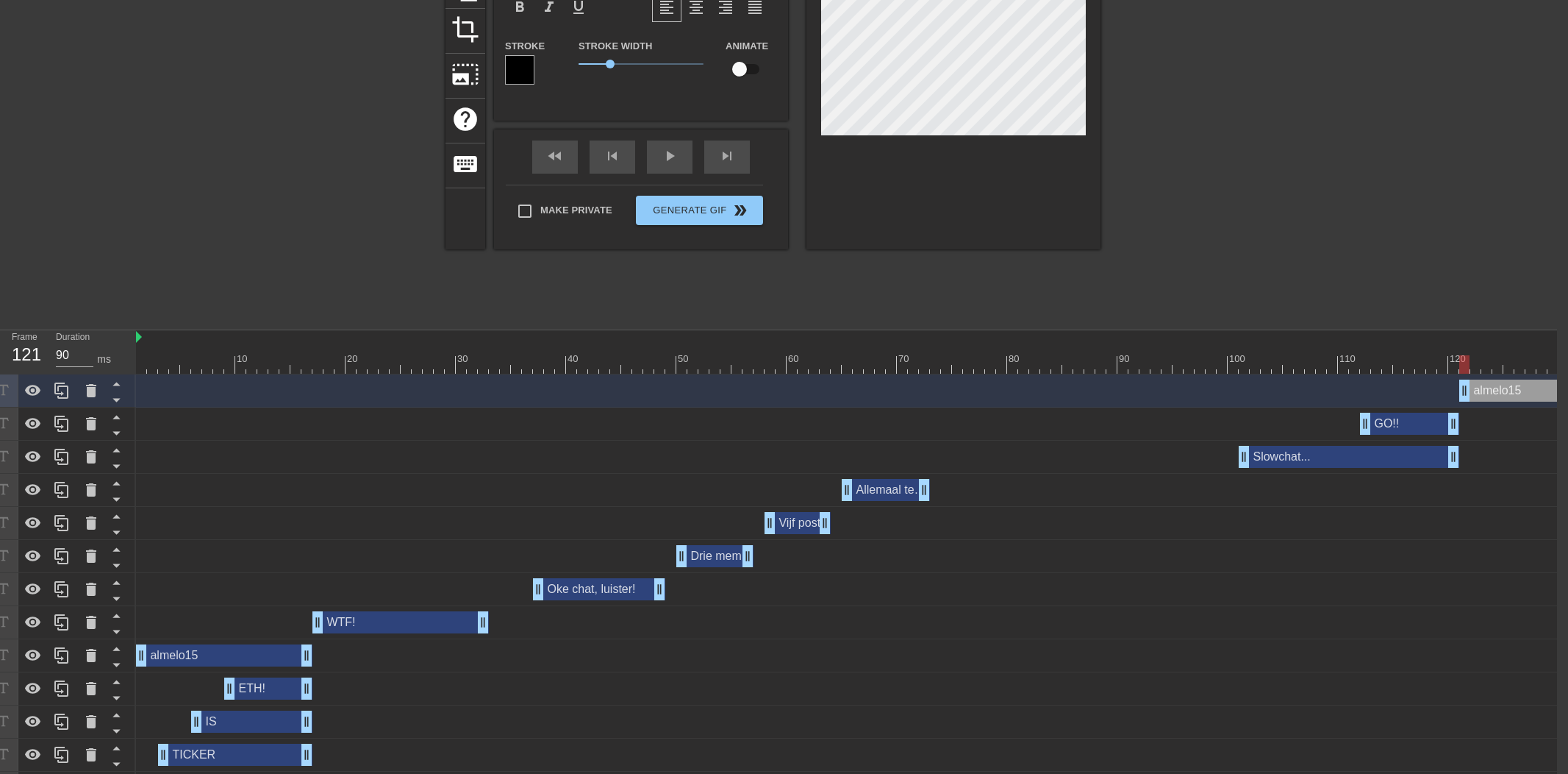
drag, startPoint x: 256, startPoint y: 391, endPoint x: 1575, endPoint y: 412, distance: 1319.2
click at [1556, 412] on html "menu_book Browse the tutorials! [DOMAIN_NAME] The online gif editor Send Feedba…" at bounding box center [773, 313] width 1568 height 983
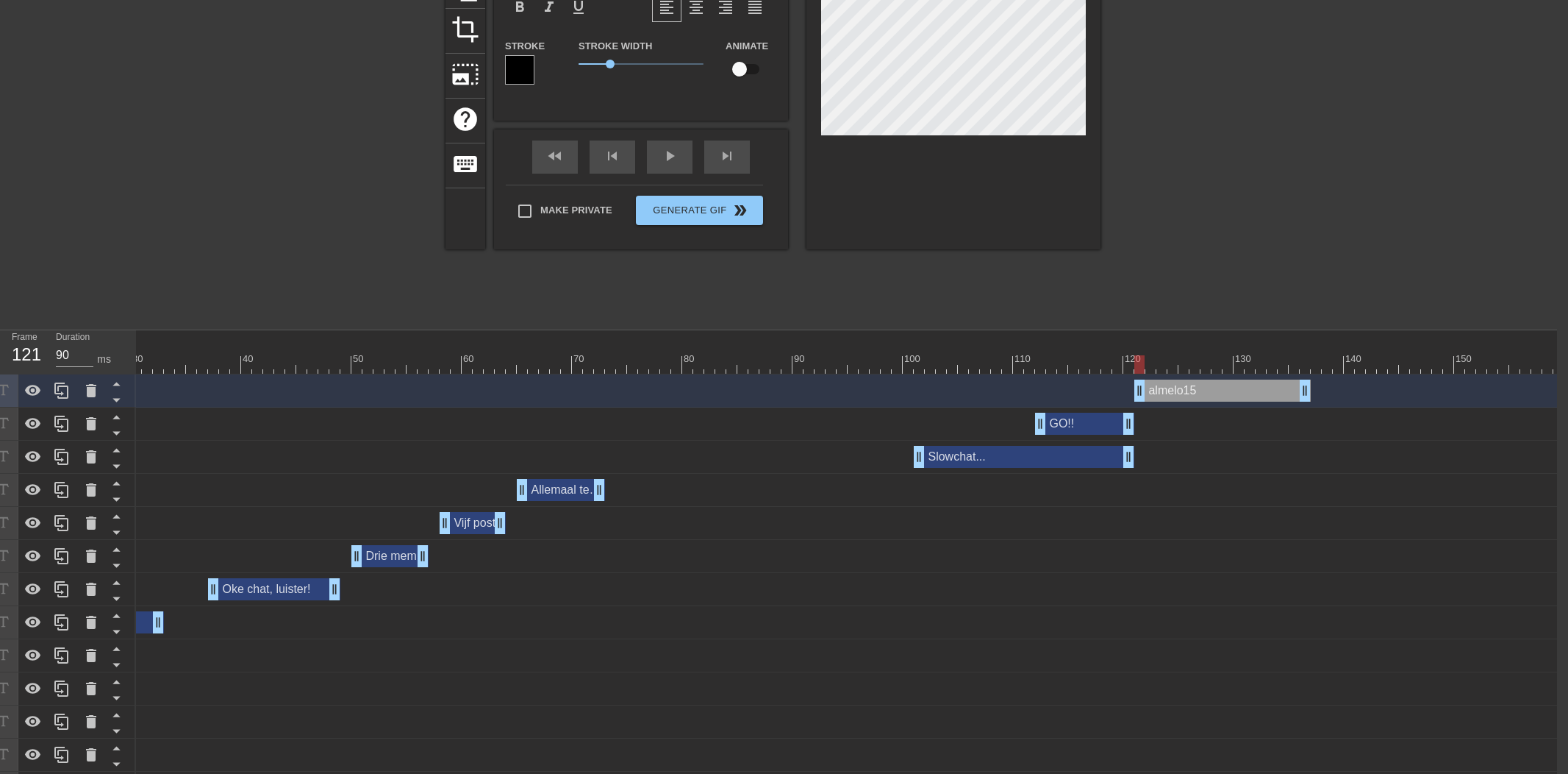
scroll to position [0, 353]
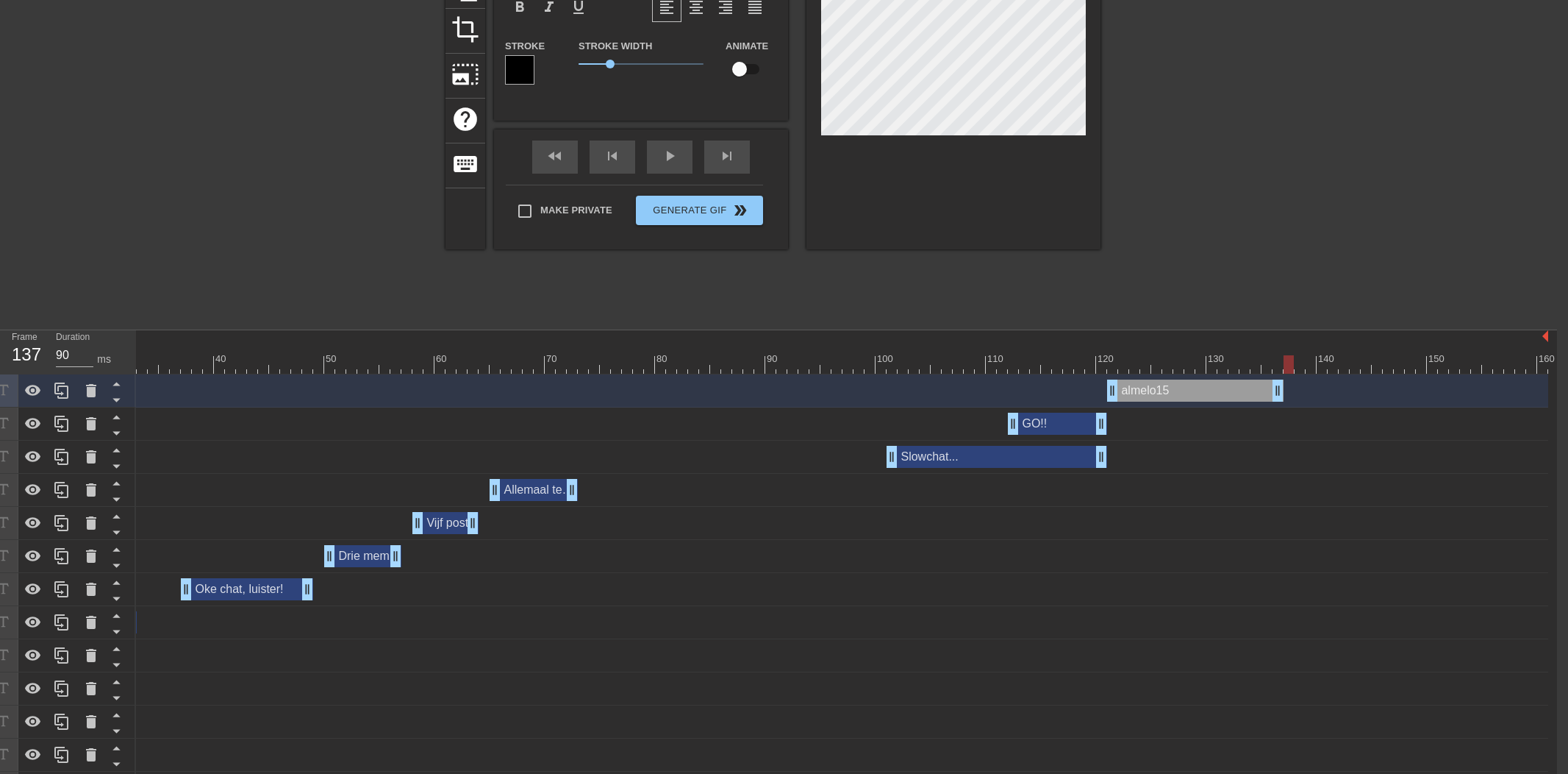
drag, startPoint x: 1111, startPoint y: 361, endPoint x: 1294, endPoint y: 363, distance: 183.0
click at [1294, 360] on div at bounding box center [1288, 364] width 10 height 19
drag, startPoint x: 1209, startPoint y: 391, endPoint x: 1411, endPoint y: 385, distance: 202.1
click at [1327, 386] on div "almelo15 drag_handle drag_handle" at bounding box center [1239, 390] width 176 height 22
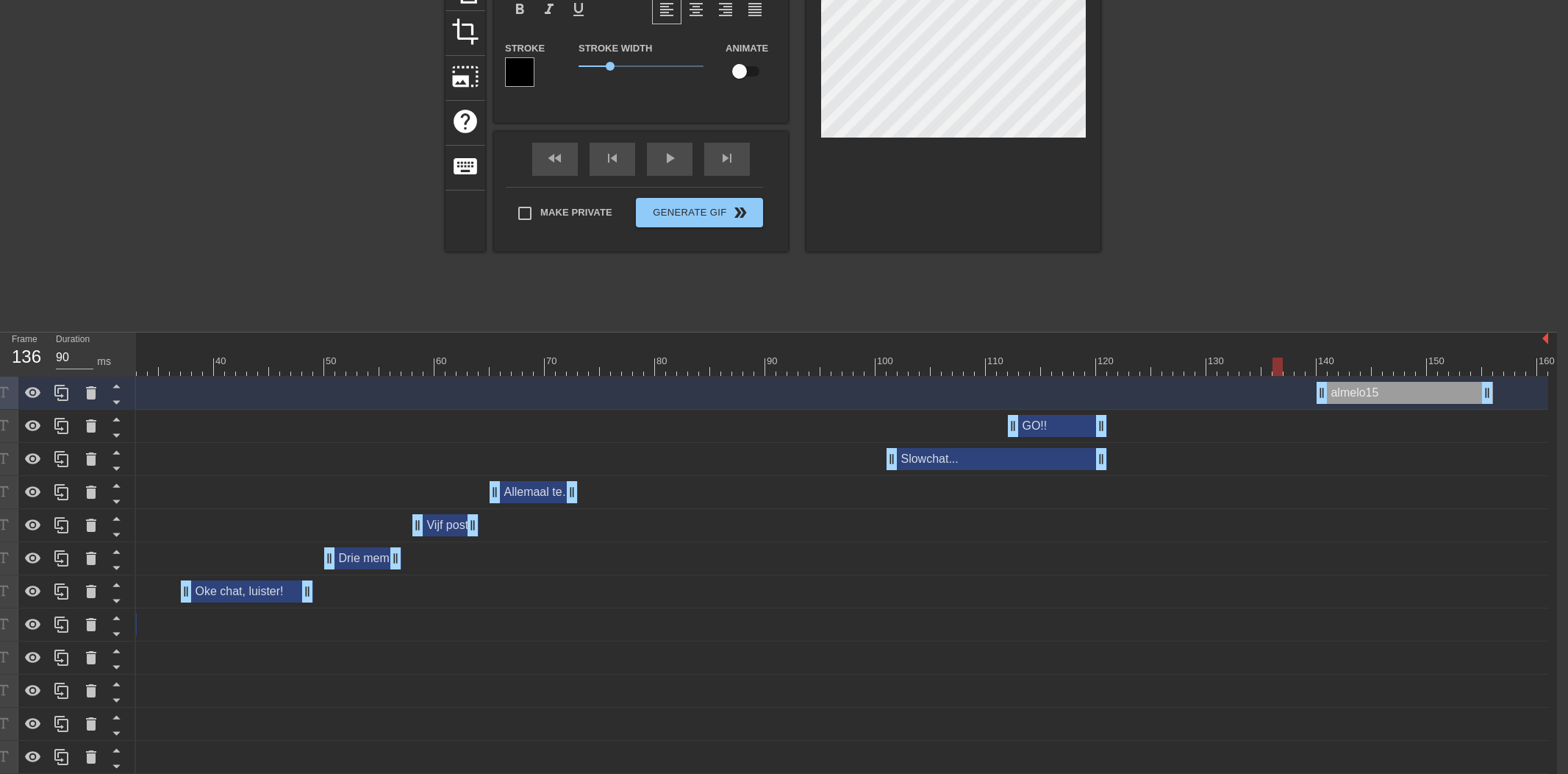
scroll to position [175, 11]
click at [1279, 366] on div at bounding box center [666, 368] width 1764 height 19
drag, startPoint x: 1314, startPoint y: 390, endPoint x: 1278, endPoint y: 389, distance: 36.0
click at [804, 123] on div "title add_circle image add_circle crop photo_size_select_large help keyboard al…" at bounding box center [773, 67] width 655 height 370
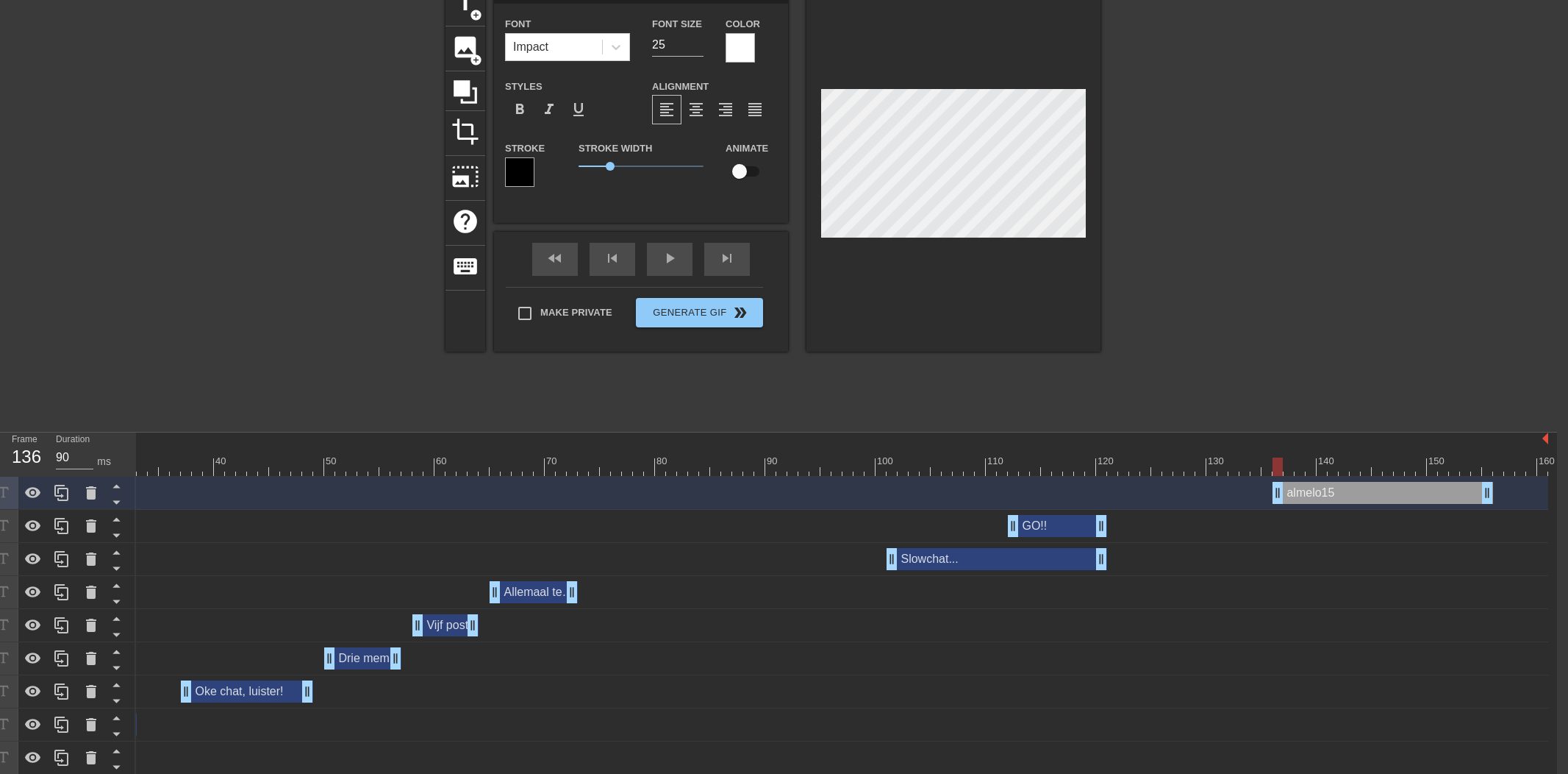
scroll to position [28, 11]
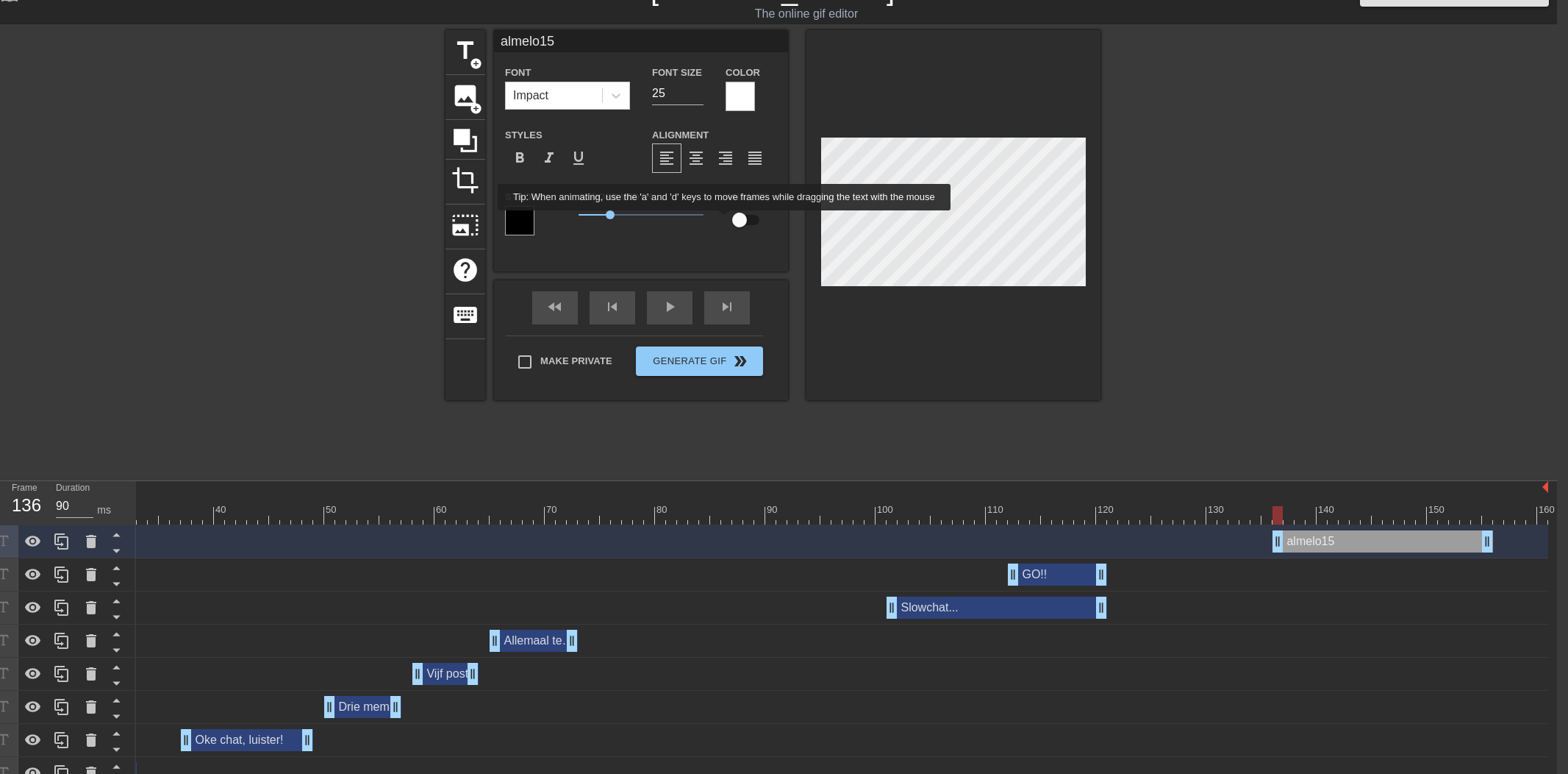
drag, startPoint x: 736, startPoint y: 221, endPoint x: 976, endPoint y: 306, distance: 254.6
click at [736, 221] on input "checkbox" at bounding box center [739, 220] width 84 height 28
drag, startPoint x: 1279, startPoint y: 513, endPoint x: 1255, endPoint y: 500, distance: 27.3
click at [1286, 513] on div at bounding box center [1288, 514] width 10 height 19
drag, startPoint x: 1289, startPoint y: 517, endPoint x: 1269, endPoint y: 498, distance: 27.6
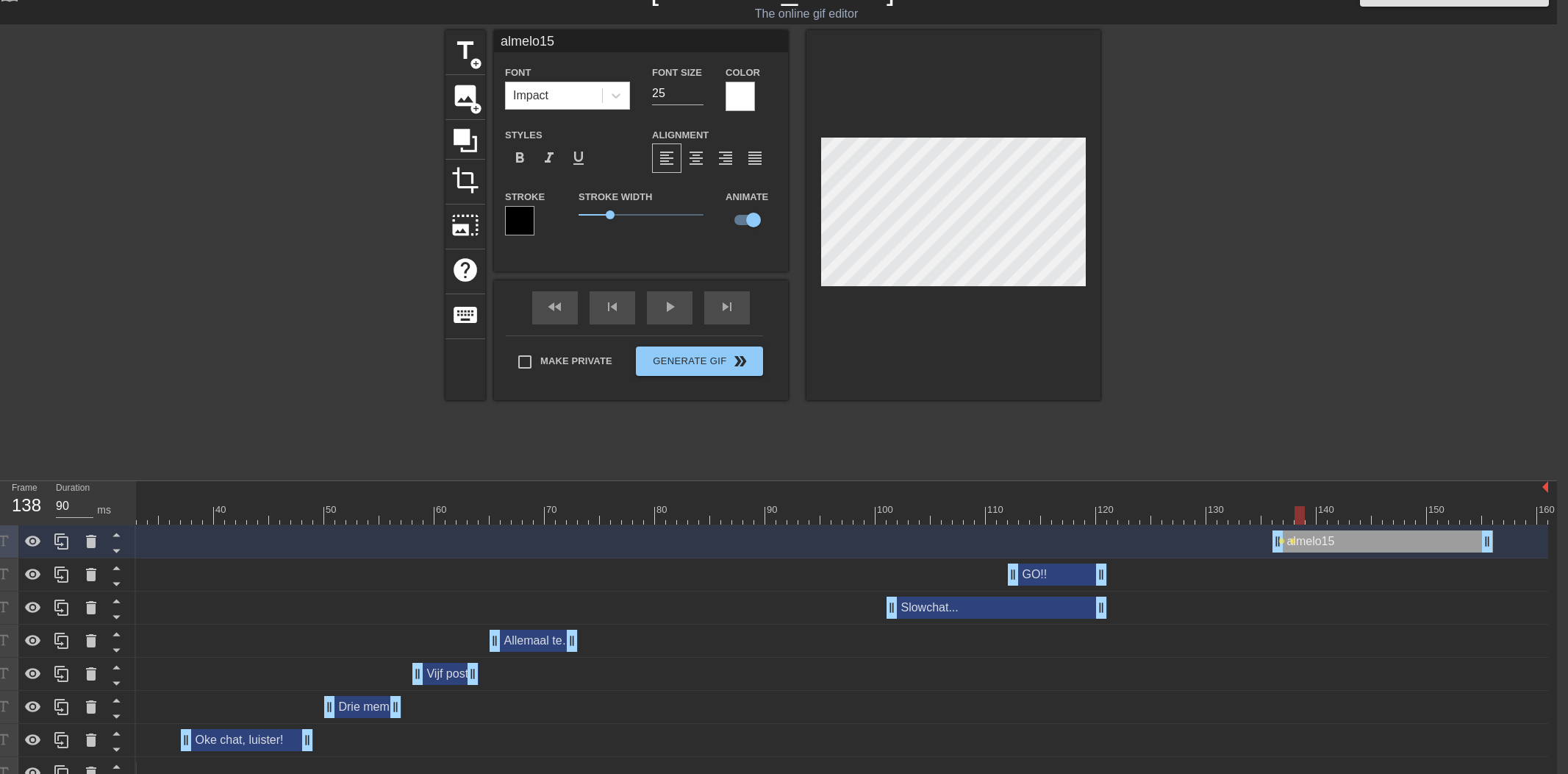
click at [1302, 517] on div at bounding box center [1300, 514] width 10 height 19
drag, startPoint x: 1301, startPoint y: 516, endPoint x: 1309, endPoint y: 516, distance: 8.0
click at [1310, 516] on div at bounding box center [1310, 514] width 10 height 19
drag, startPoint x: 1295, startPoint y: 519, endPoint x: 981, endPoint y: 376, distance: 345.0
click at [1277, 517] on div at bounding box center [666, 514] width 1764 height 19
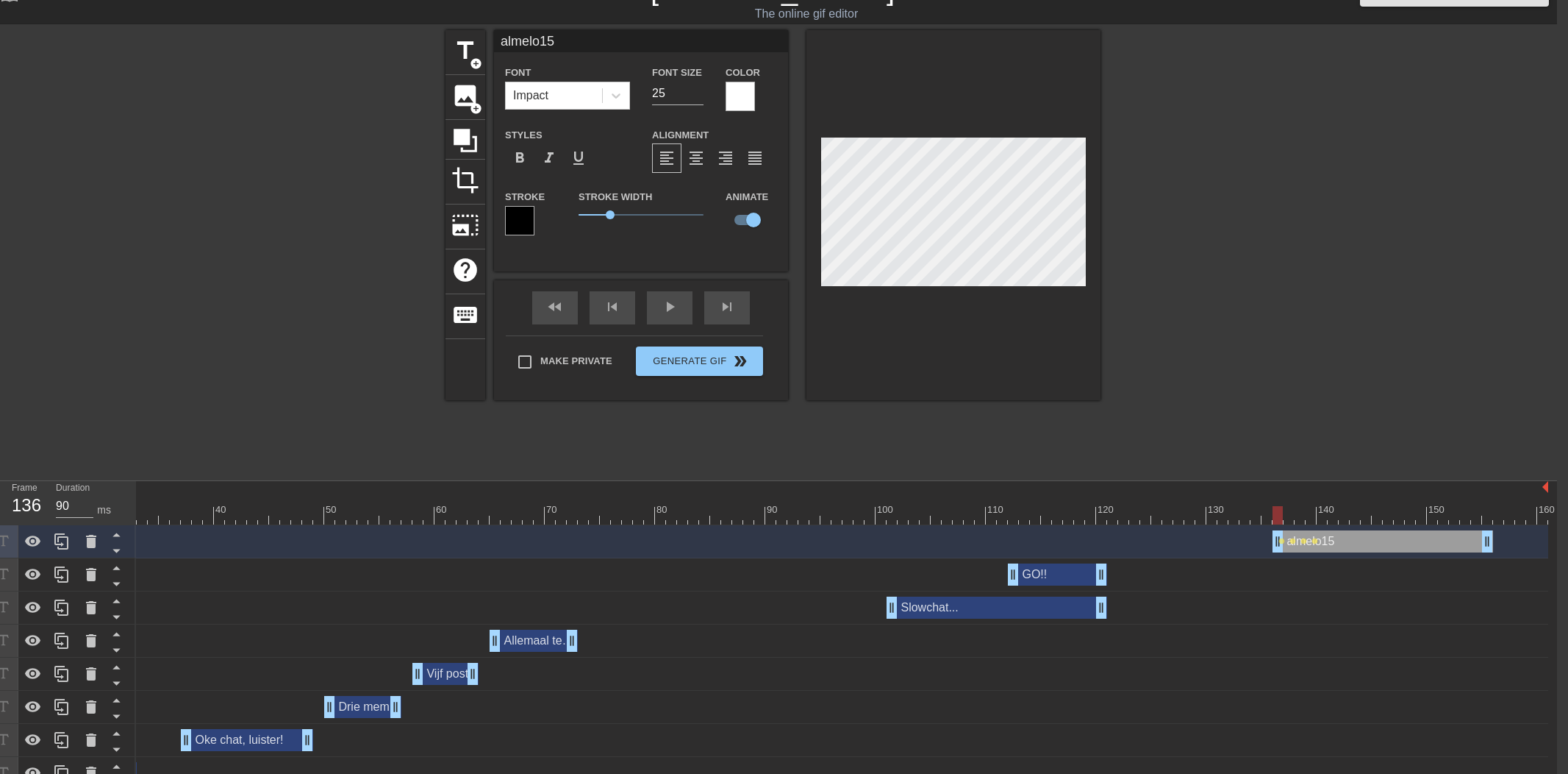
drag, startPoint x: 1278, startPoint y: 513, endPoint x: 1006, endPoint y: 382, distance: 301.9
click at [1275, 514] on div at bounding box center [1277, 514] width 10 height 19
drag, startPoint x: 1279, startPoint y: 515, endPoint x: 962, endPoint y: 344, distance: 360.2
click at [1284, 514] on div at bounding box center [666, 514] width 1764 height 19
click at [1287, 522] on div at bounding box center [666, 514] width 1764 height 19
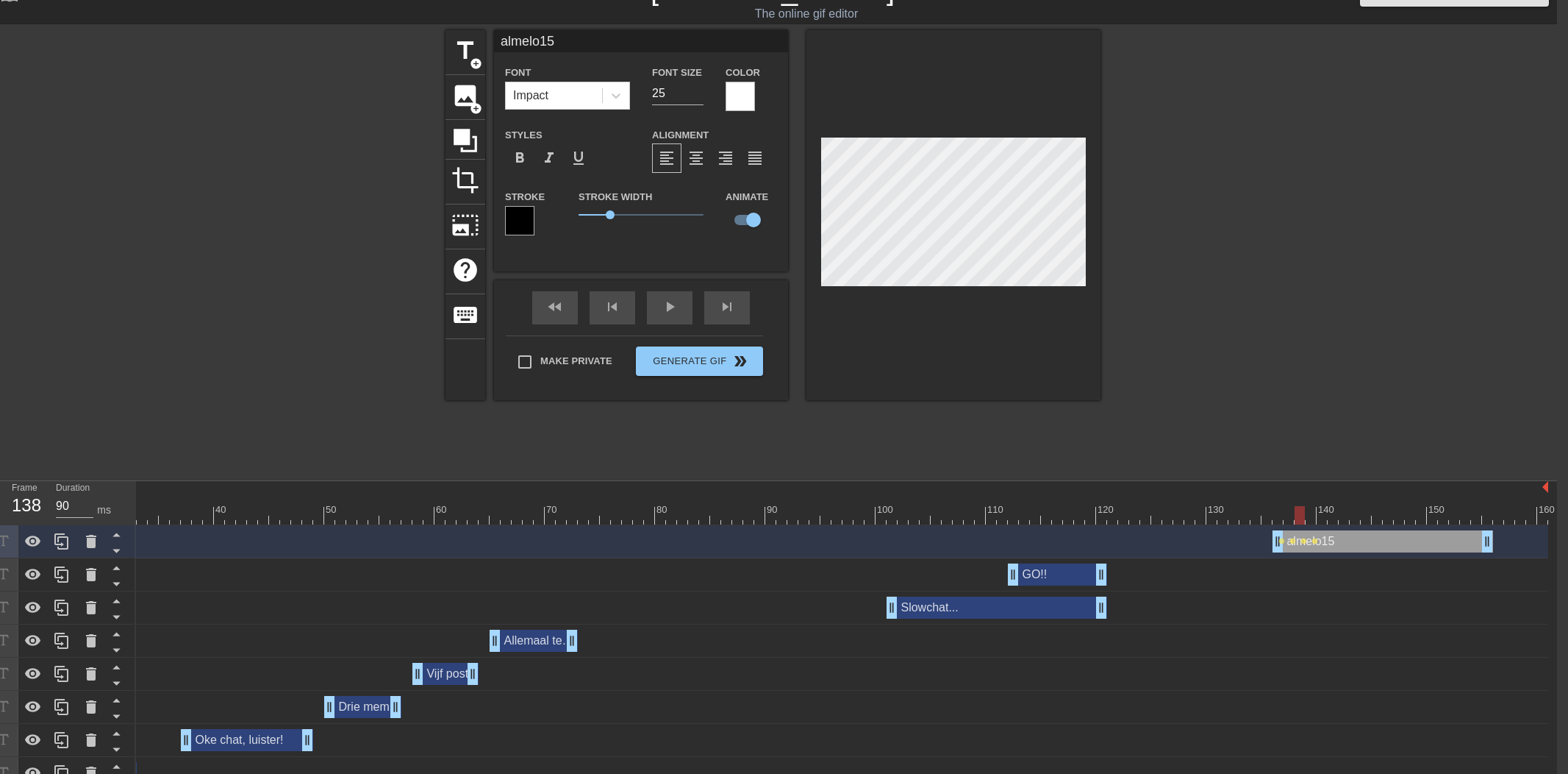
drag, startPoint x: 1287, startPoint y: 522, endPoint x: 1299, endPoint y: 522, distance: 12.0
click at [1299, 522] on div at bounding box center [1300, 514] width 10 height 19
drag, startPoint x: 1299, startPoint y: 522, endPoint x: 1309, endPoint y: 522, distance: 10.0
click at [1309, 522] on div at bounding box center [1310, 514] width 10 height 19
drag, startPoint x: 1309, startPoint y: 522, endPoint x: 1320, endPoint y: 523, distance: 11.0
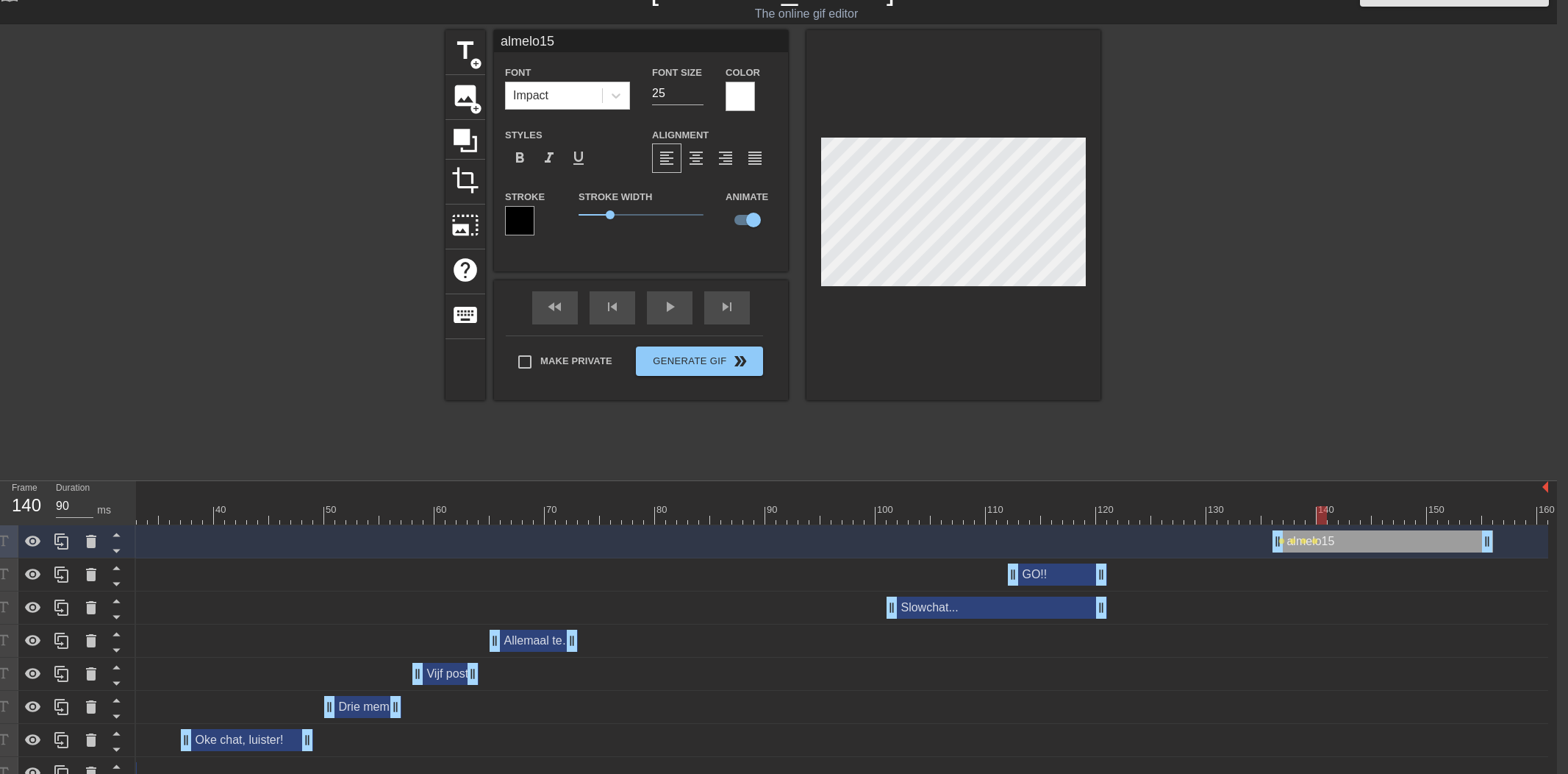
click at [1320, 523] on div at bounding box center [1321, 514] width 10 height 19
drag, startPoint x: 1319, startPoint y: 517, endPoint x: 1006, endPoint y: 294, distance: 384.3
click at [1328, 516] on div at bounding box center [1332, 514] width 10 height 19
drag, startPoint x: 1331, startPoint y: 511, endPoint x: 1344, endPoint y: 512, distance: 13.0
click at [1344, 512] on div at bounding box center [1343, 514] width 10 height 19
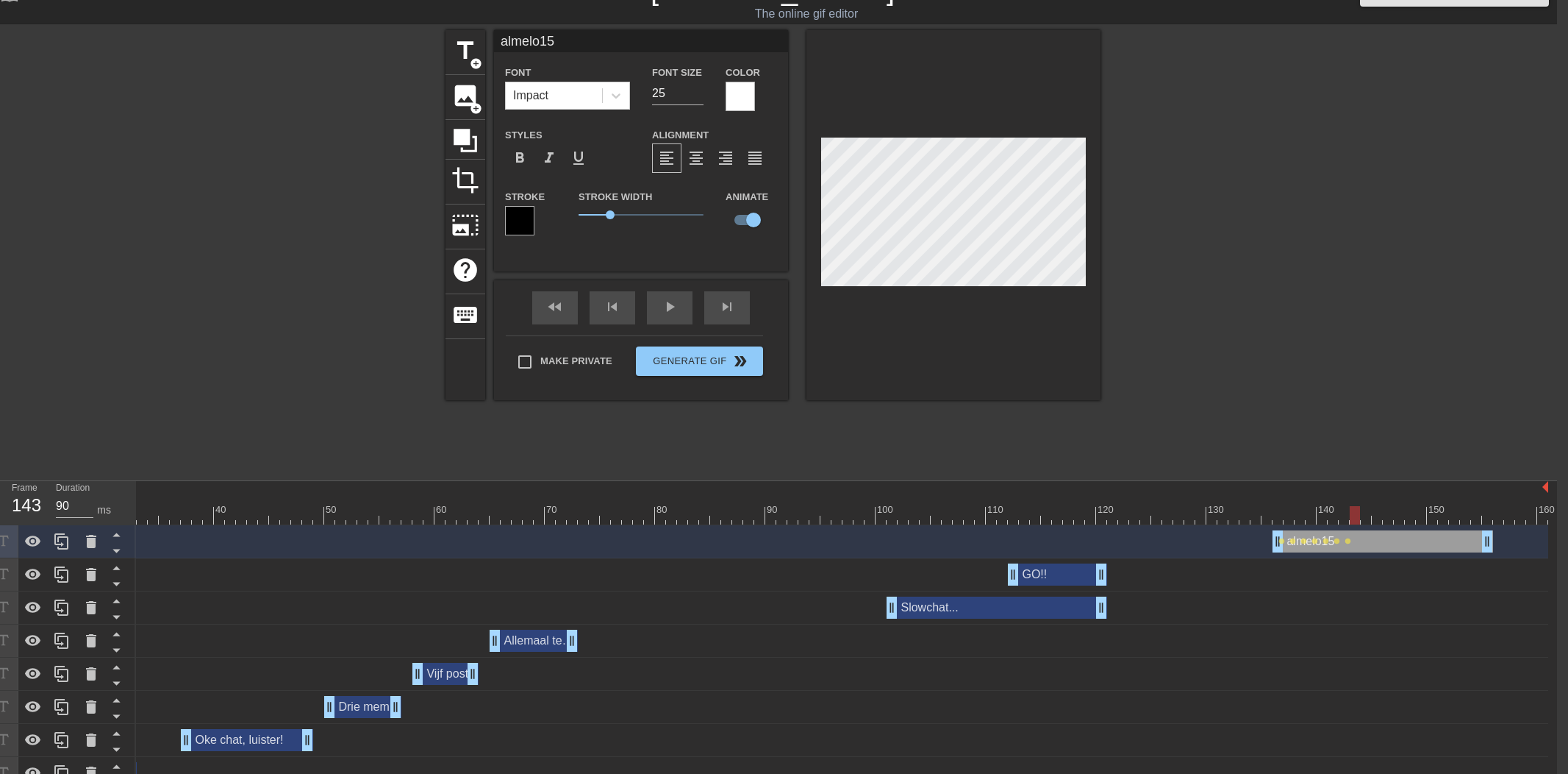
drag, startPoint x: 1343, startPoint y: 512, endPoint x: 1355, endPoint y: 513, distance: 12.0
click at [1355, 513] on div at bounding box center [1354, 514] width 10 height 19
drag, startPoint x: 1359, startPoint y: 517, endPoint x: 1357, endPoint y: 508, distance: 9.2
click at [1375, 517] on div at bounding box center [1376, 514] width 10 height 19
drag, startPoint x: 1394, startPoint y: 520, endPoint x: 1270, endPoint y: 500, distance: 125.6
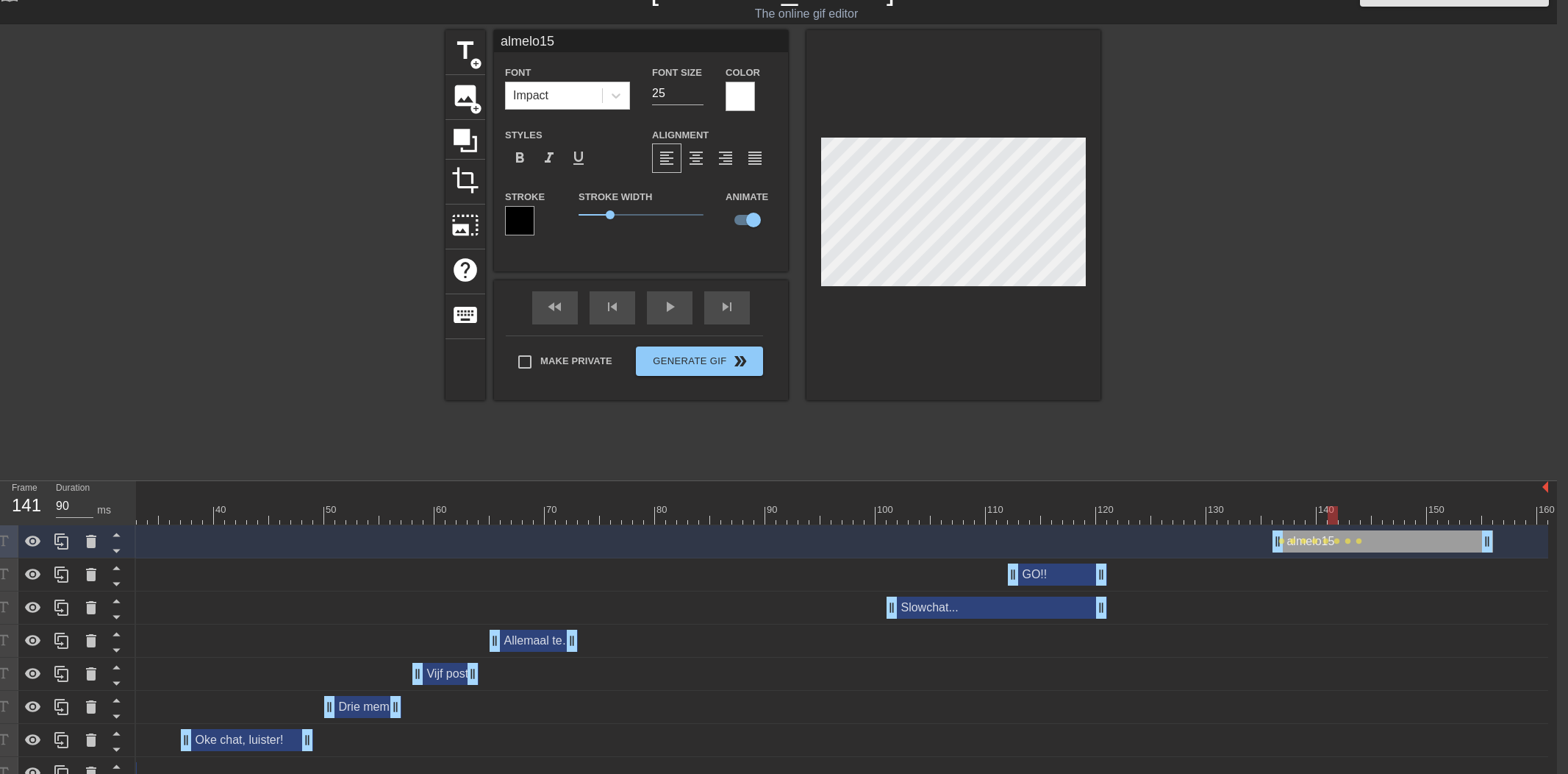
click at [1328, 520] on div at bounding box center [666, 514] width 1764 height 19
click at [1348, 513] on div at bounding box center [1343, 514] width 10 height 19
drag, startPoint x: 1351, startPoint y: 513, endPoint x: 1337, endPoint y: 511, distance: 14.1
click at [1342, 512] on div at bounding box center [1343, 514] width 10 height 19
drag, startPoint x: 1343, startPoint y: 514, endPoint x: 1280, endPoint y: 458, distance: 84.3
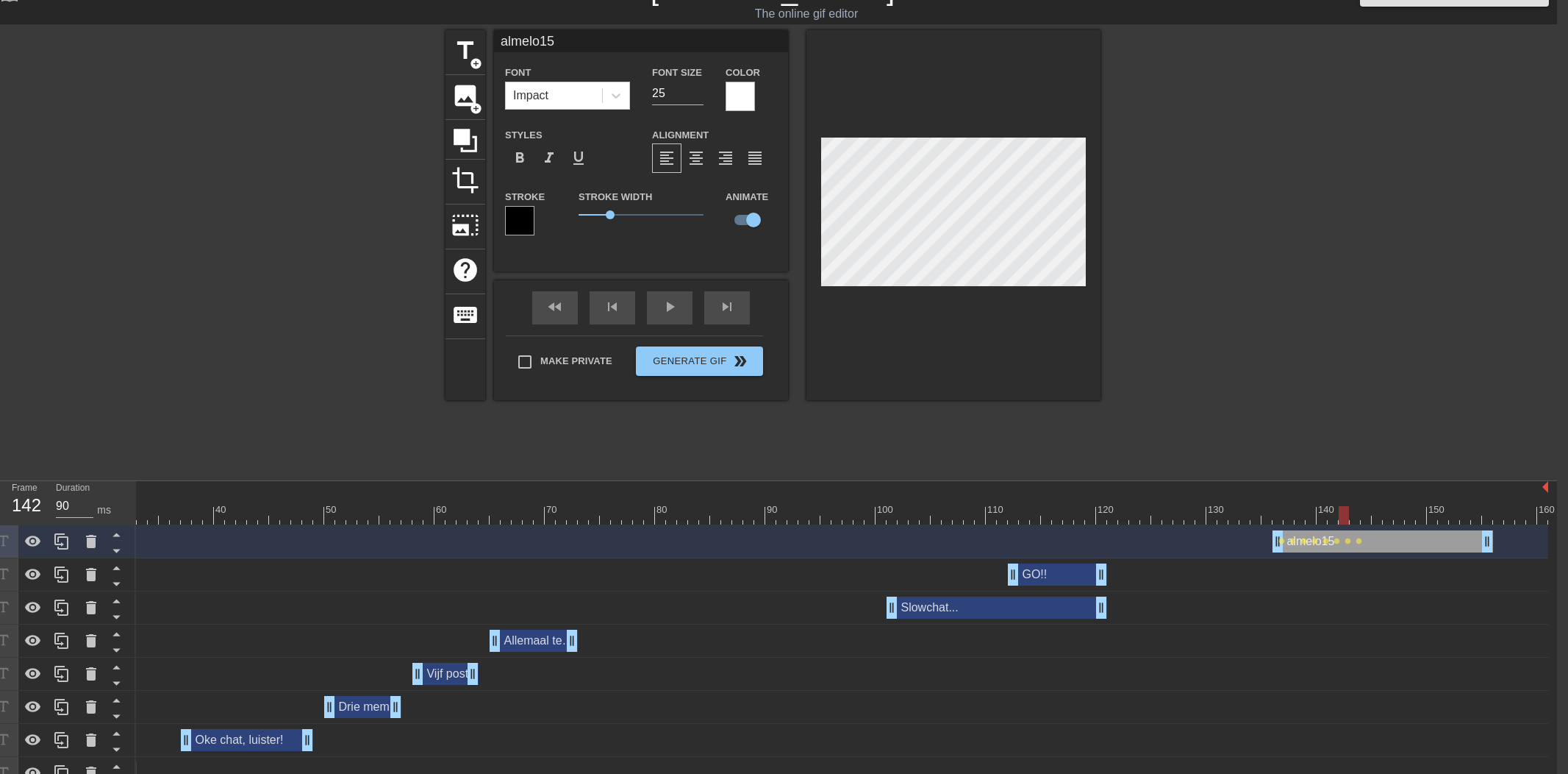
click at [1348, 513] on div at bounding box center [1343, 514] width 10 height 19
click at [1364, 514] on div at bounding box center [1365, 514] width 10 height 19
drag, startPoint x: 1367, startPoint y: 508, endPoint x: 1353, endPoint y: 498, distance: 17.2
click at [1379, 509] on div at bounding box center [1376, 514] width 10 height 19
click at [989, 133] on div at bounding box center [953, 214] width 294 height 370
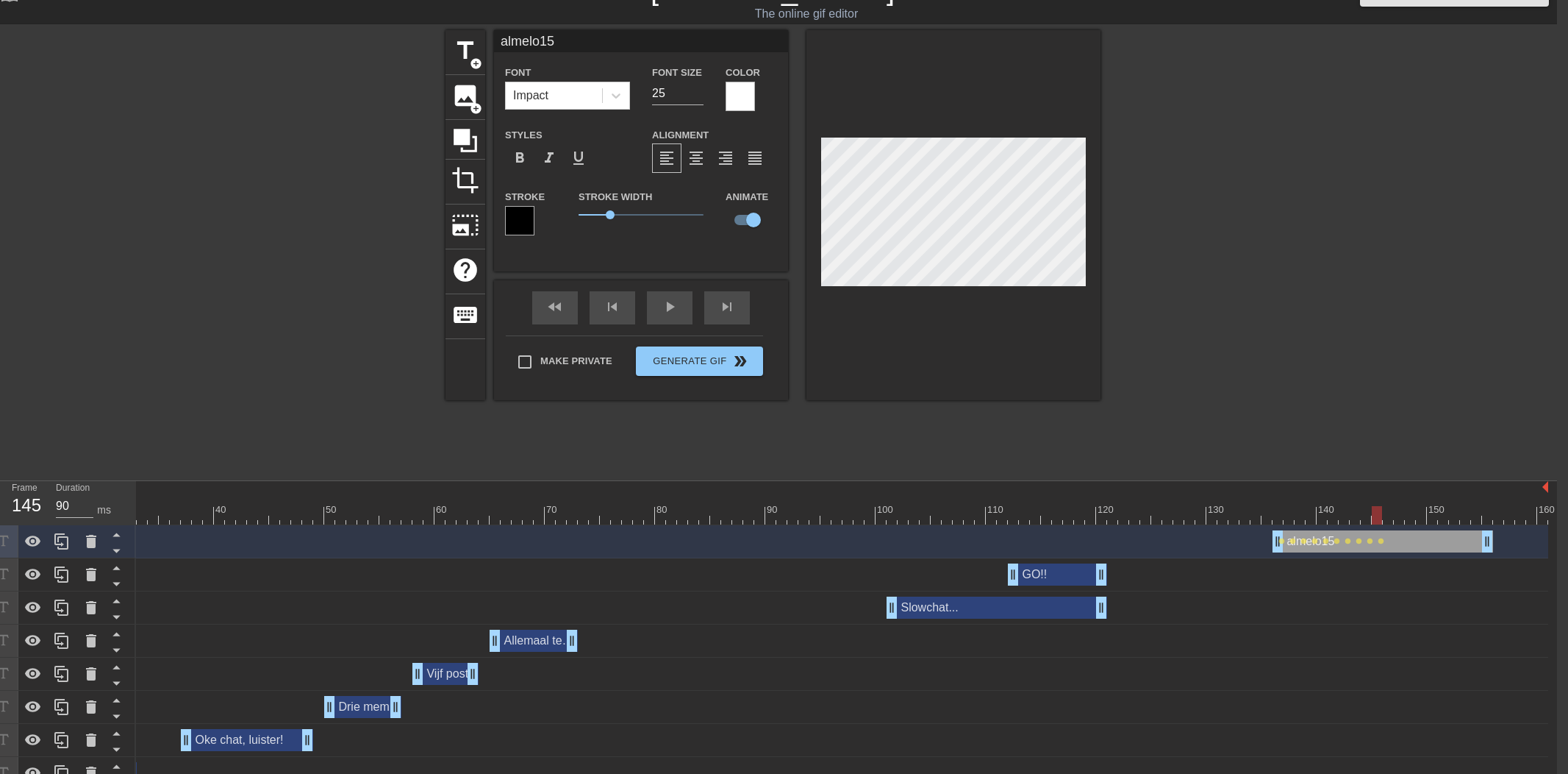
drag, startPoint x: 1374, startPoint y: 511, endPoint x: 1386, endPoint y: 511, distance: 12.0
click at [1382, 511] on div at bounding box center [1376, 514] width 10 height 19
click at [1010, 130] on div at bounding box center [953, 214] width 294 height 370
drag, startPoint x: 1389, startPoint y: 510, endPoint x: 1396, endPoint y: 506, distance: 8.1
click at [1401, 510] on div at bounding box center [1399, 514] width 10 height 19
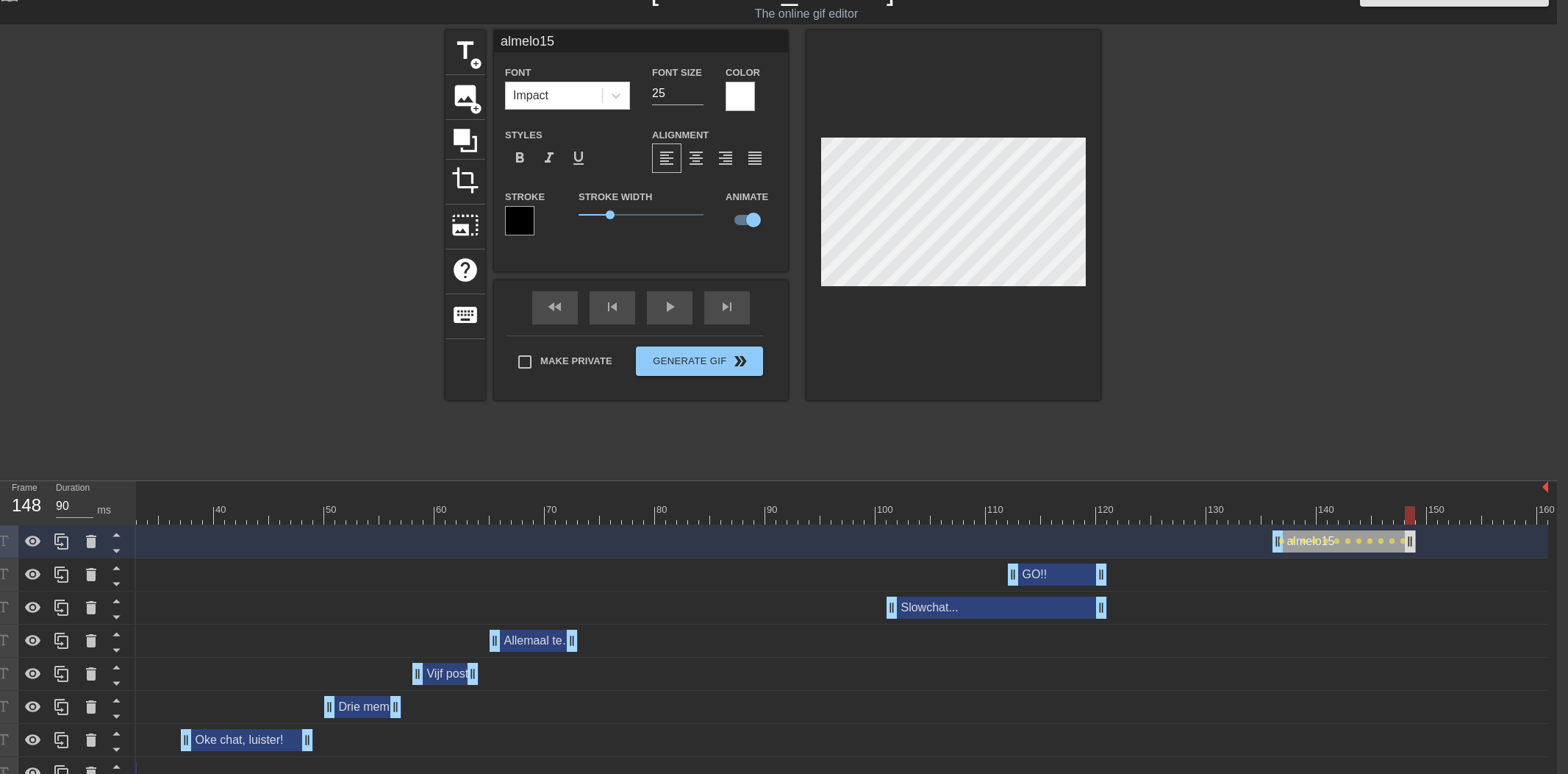
drag, startPoint x: 1491, startPoint y: 543, endPoint x: 1407, endPoint y: 530, distance: 85.0
drag, startPoint x: 1364, startPoint y: 511, endPoint x: 645, endPoint y: 506, distance: 719.0
click at [639, 506] on div at bounding box center [666, 514] width 1764 height 19
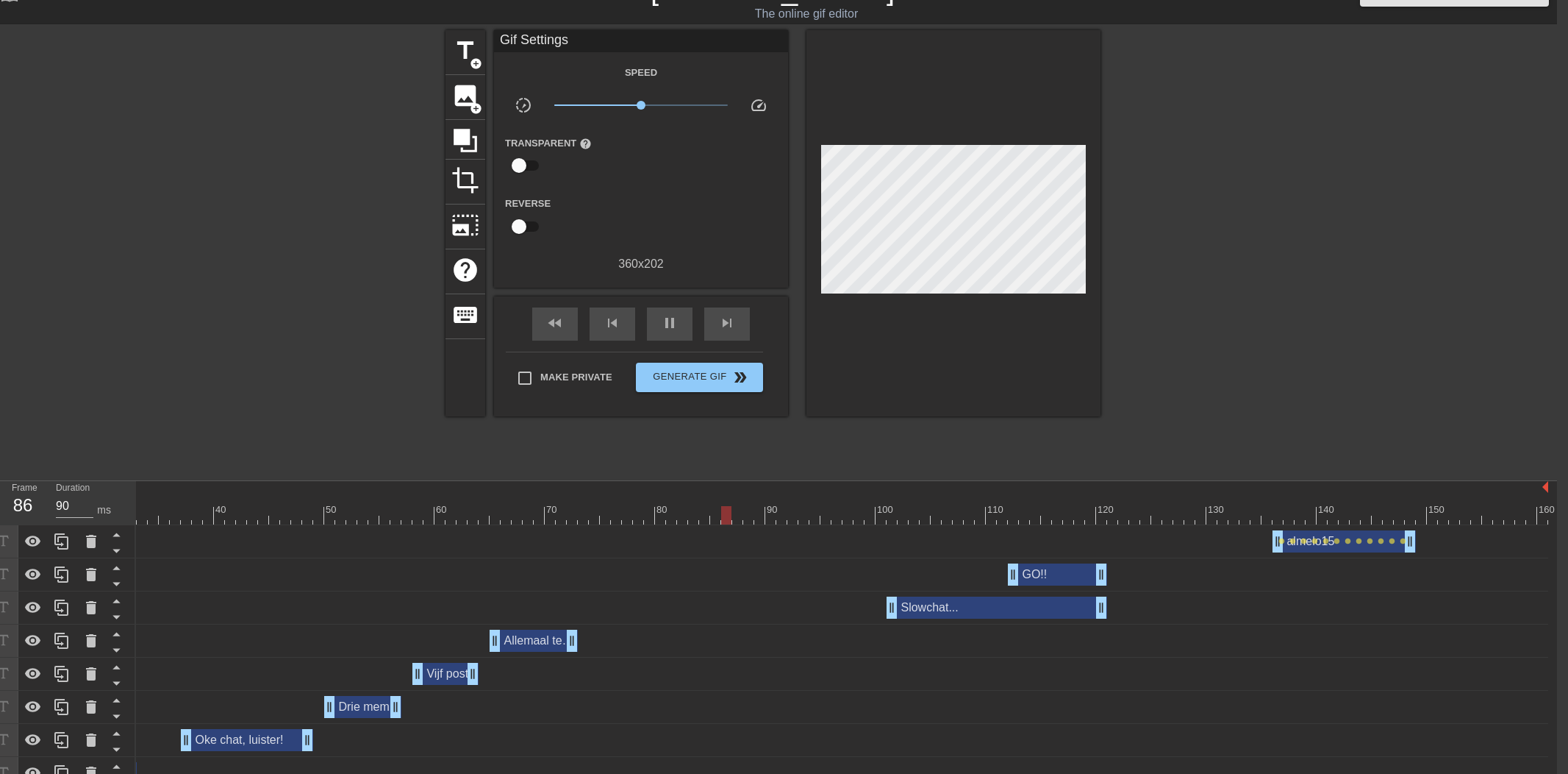
click at [1203, 371] on div at bounding box center [1228, 250] width 221 height 441
drag, startPoint x: 1269, startPoint y: 511, endPoint x: 1260, endPoint y: 513, distance: 9.2
click at [1260, 512] on div at bounding box center [666, 514] width 1764 height 19
click at [721, 384] on span "Generate Gif double_arrow" at bounding box center [699, 378] width 115 height 18
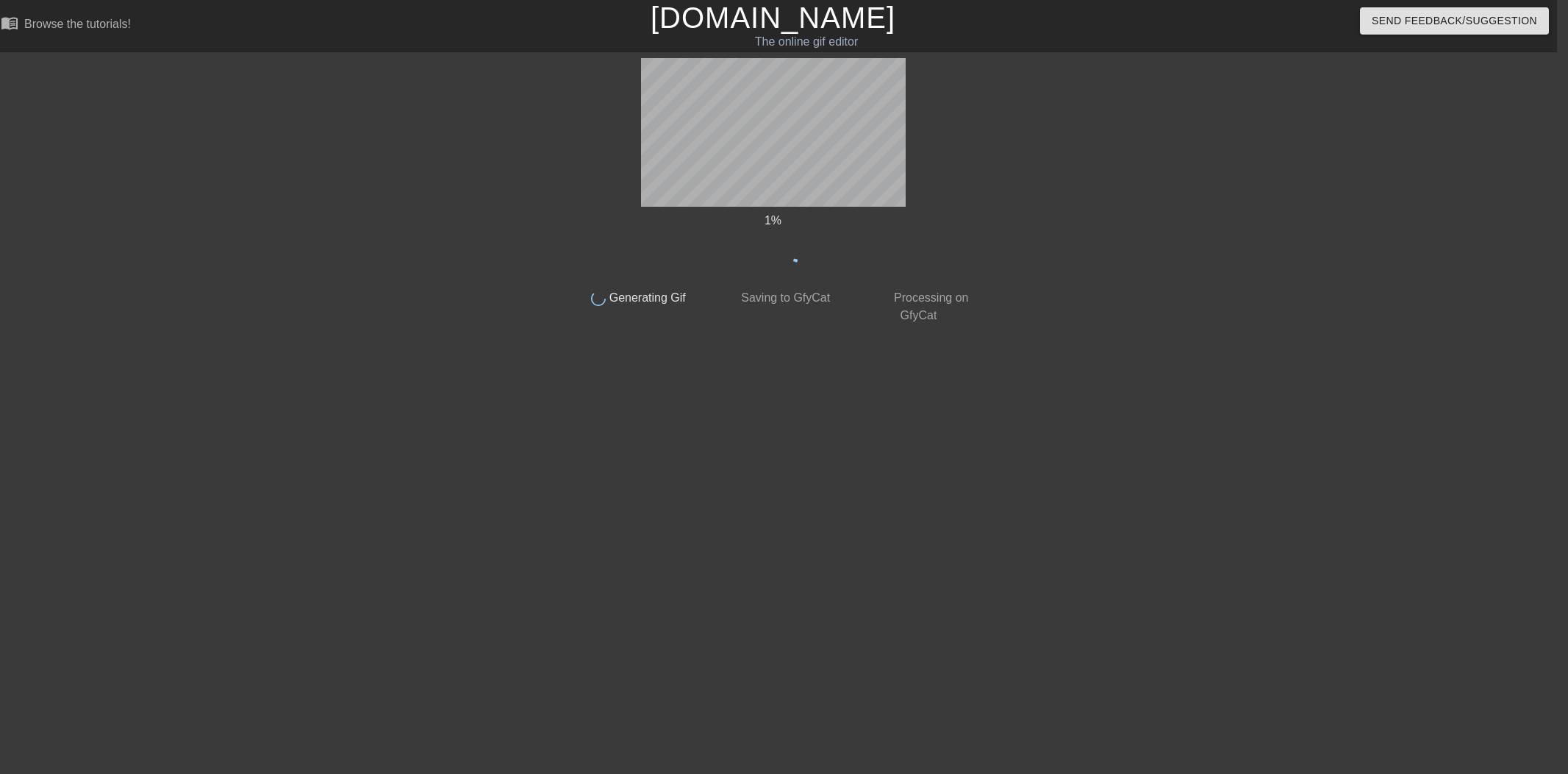
scroll to position [0, 11]
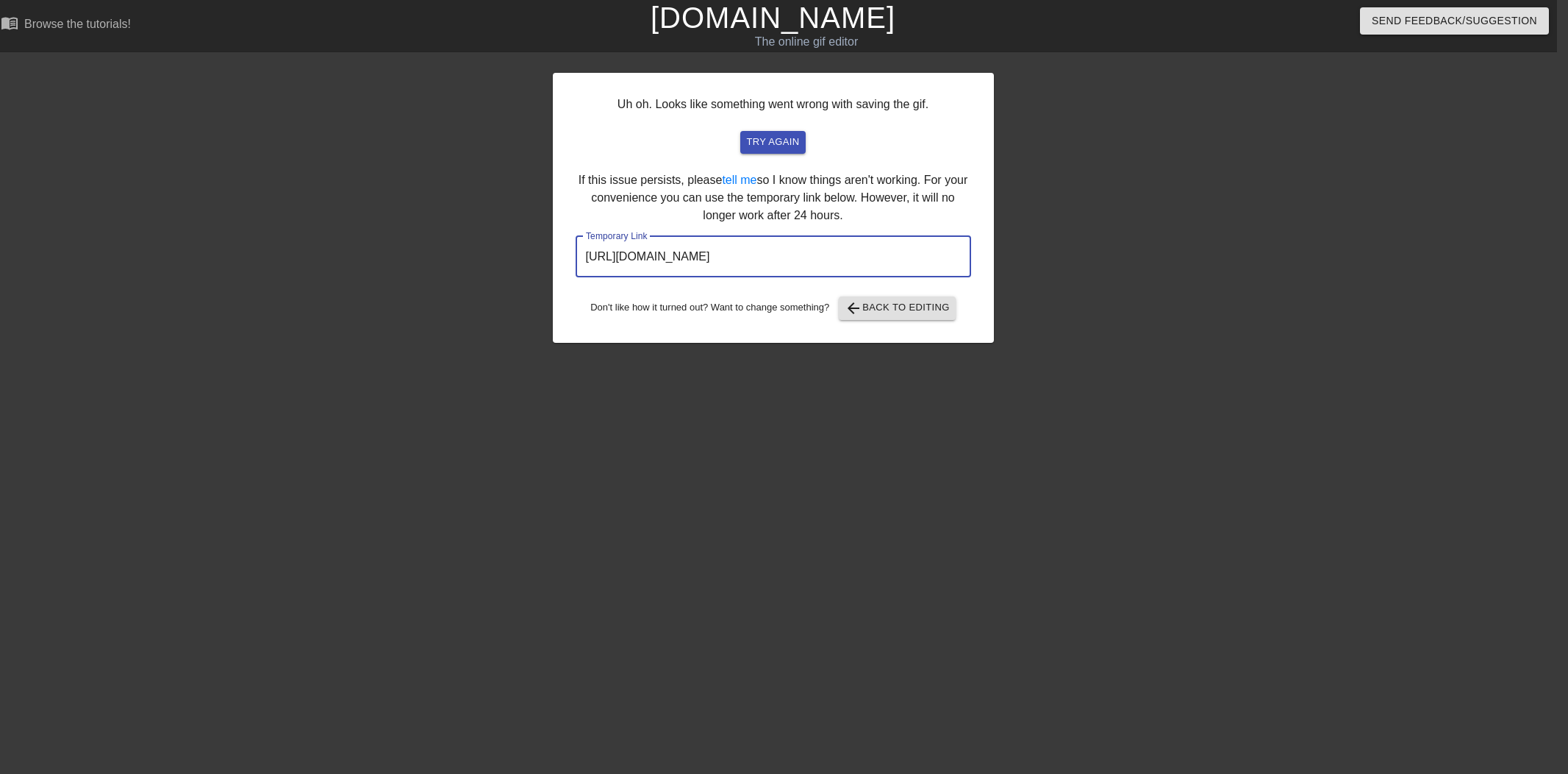
click at [866, 264] on input "[URL][DOMAIN_NAME]" at bounding box center [773, 257] width 395 height 42
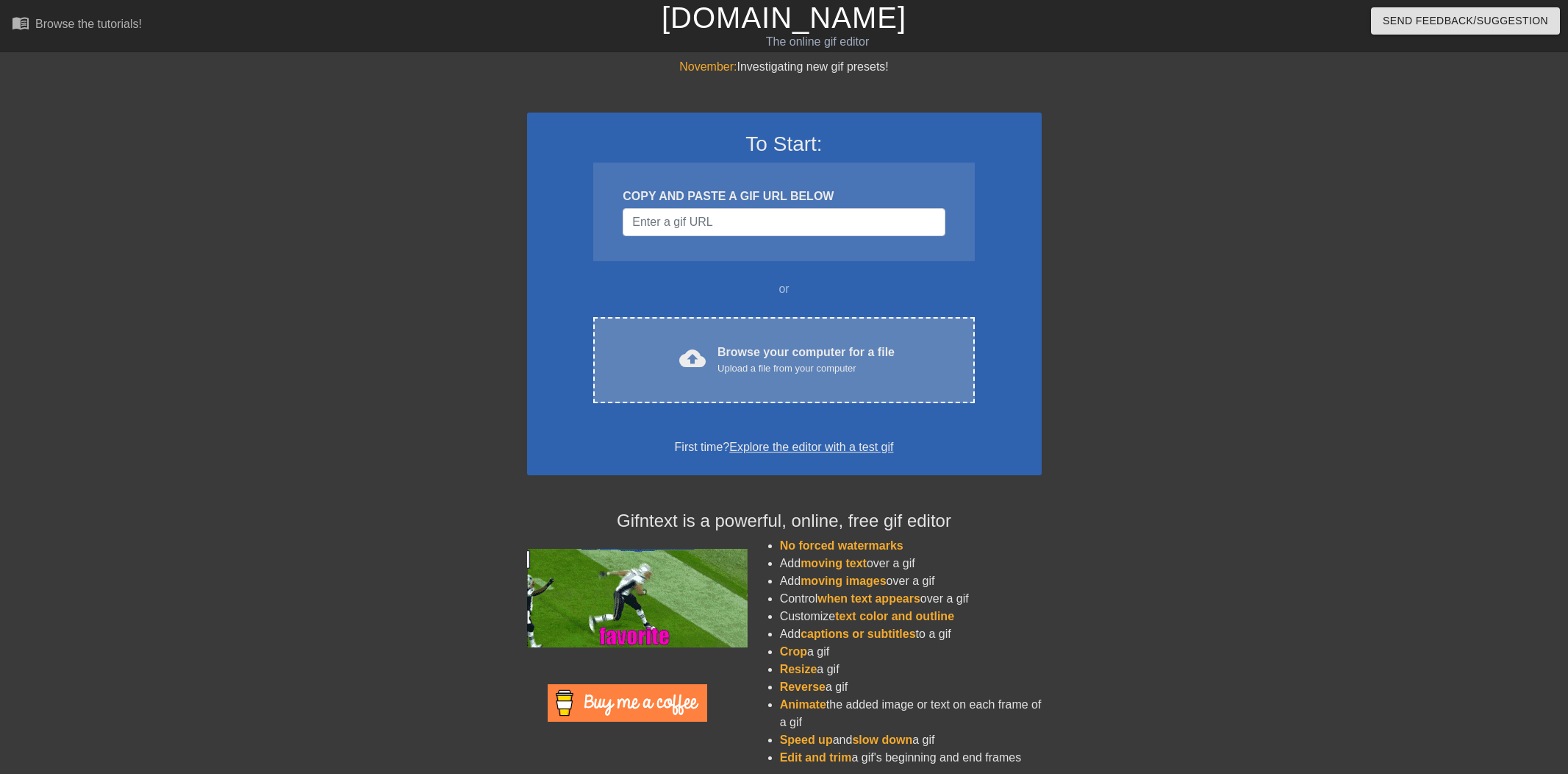
click at [786, 350] on div "Browse your computer for a file Upload a file from your computer" at bounding box center [805, 359] width 177 height 33
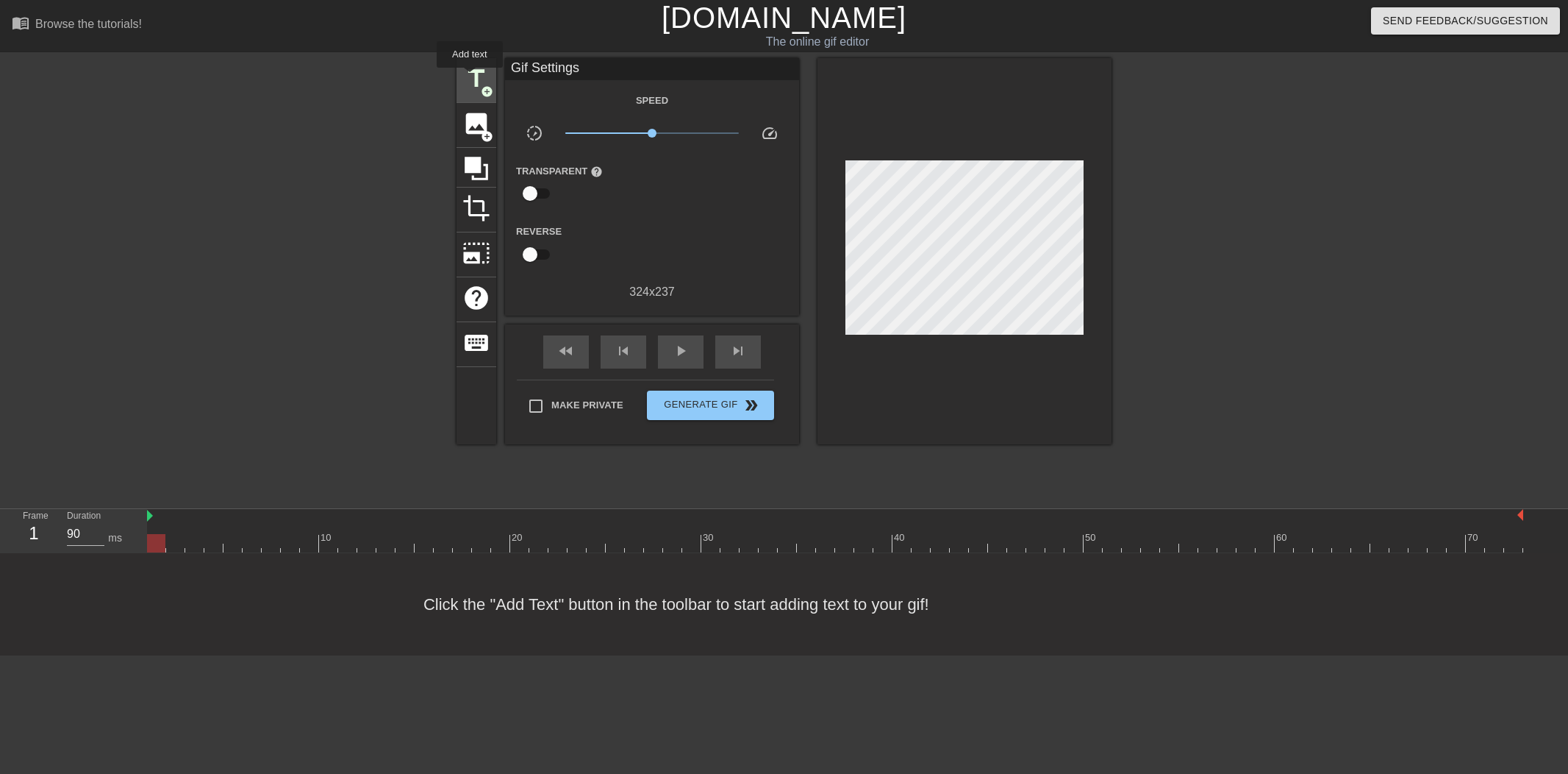
click at [470, 78] on span "title" at bounding box center [476, 78] width 28 height 28
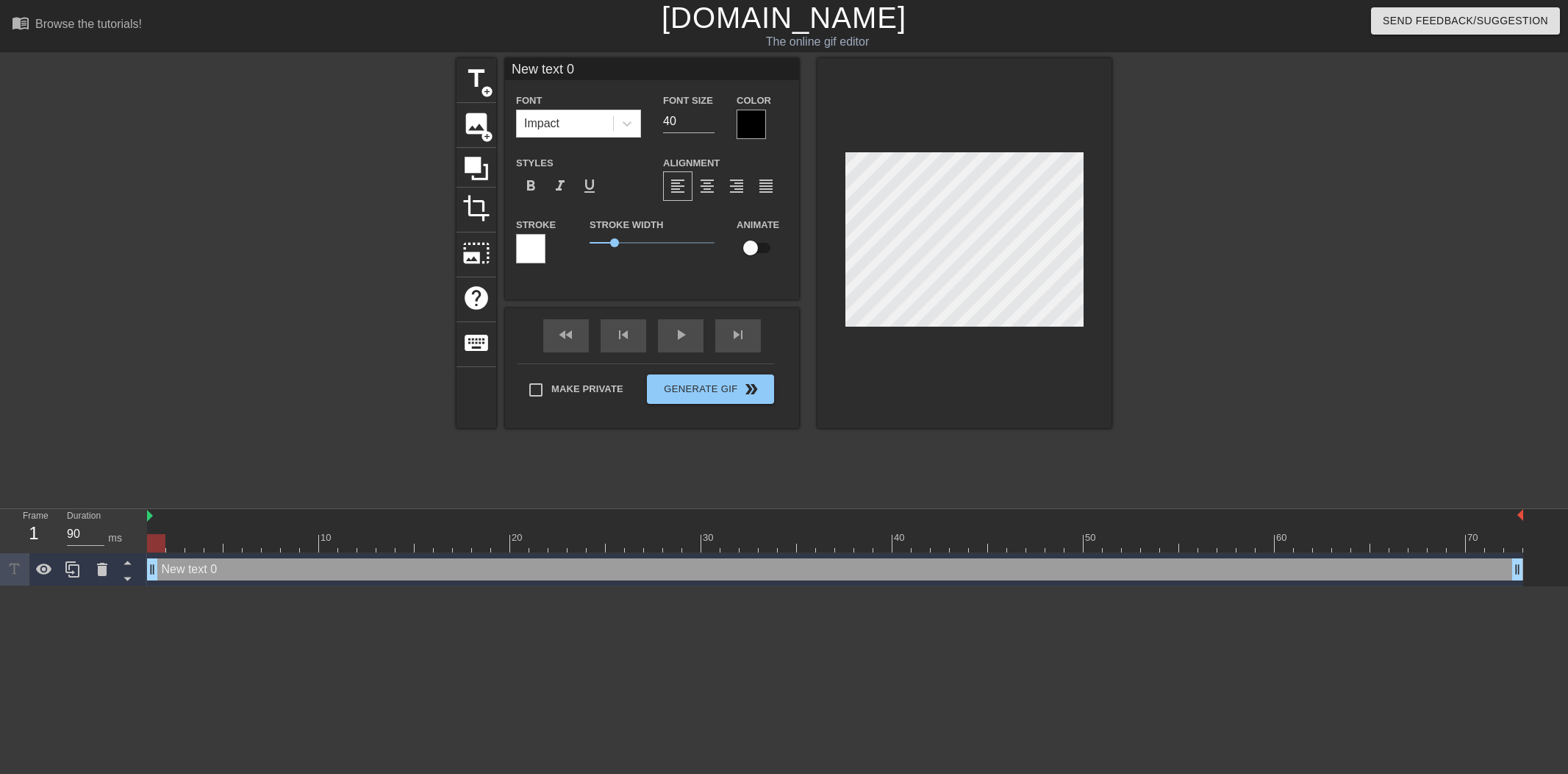
scroll to position [0, 1]
type input "a"
type textarea "a"
type input "al"
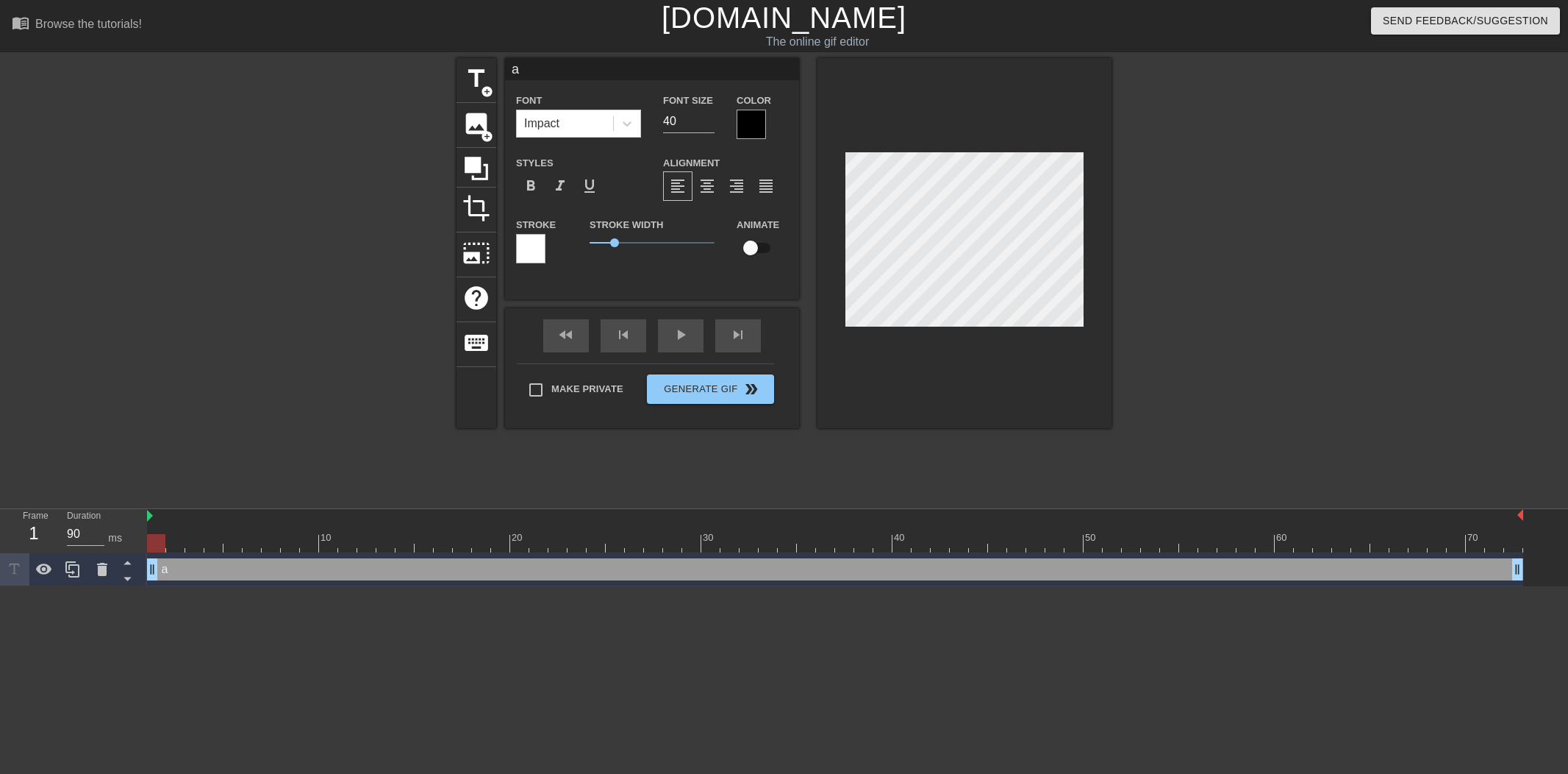
type textarea "al"
type input "alm"
type textarea "alm"
type input "alme"
type textarea "alme"
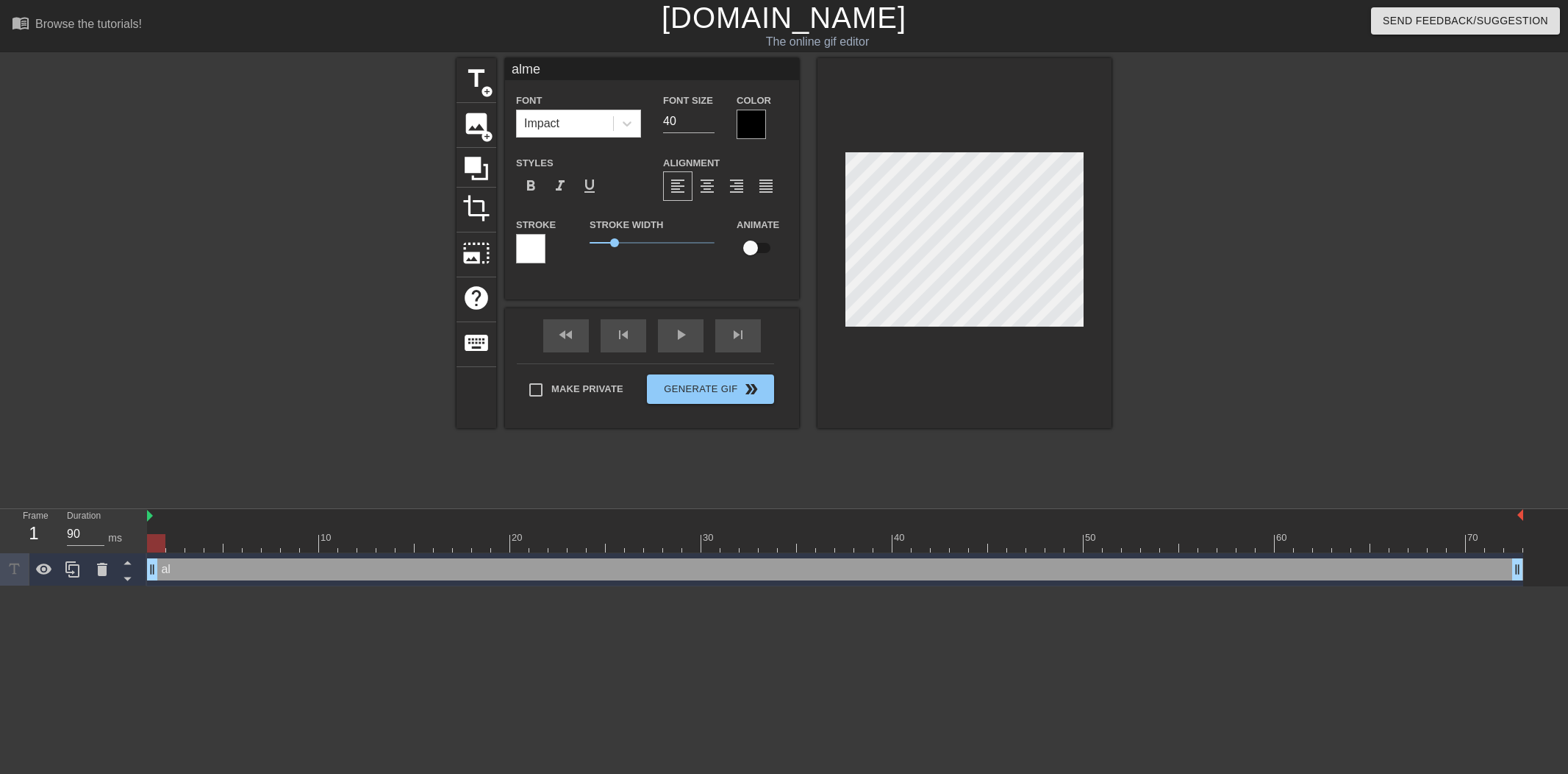
type input "almel"
type textarea "almel"
type input "almelo"
type textarea "almelo"
type input "almelo1"
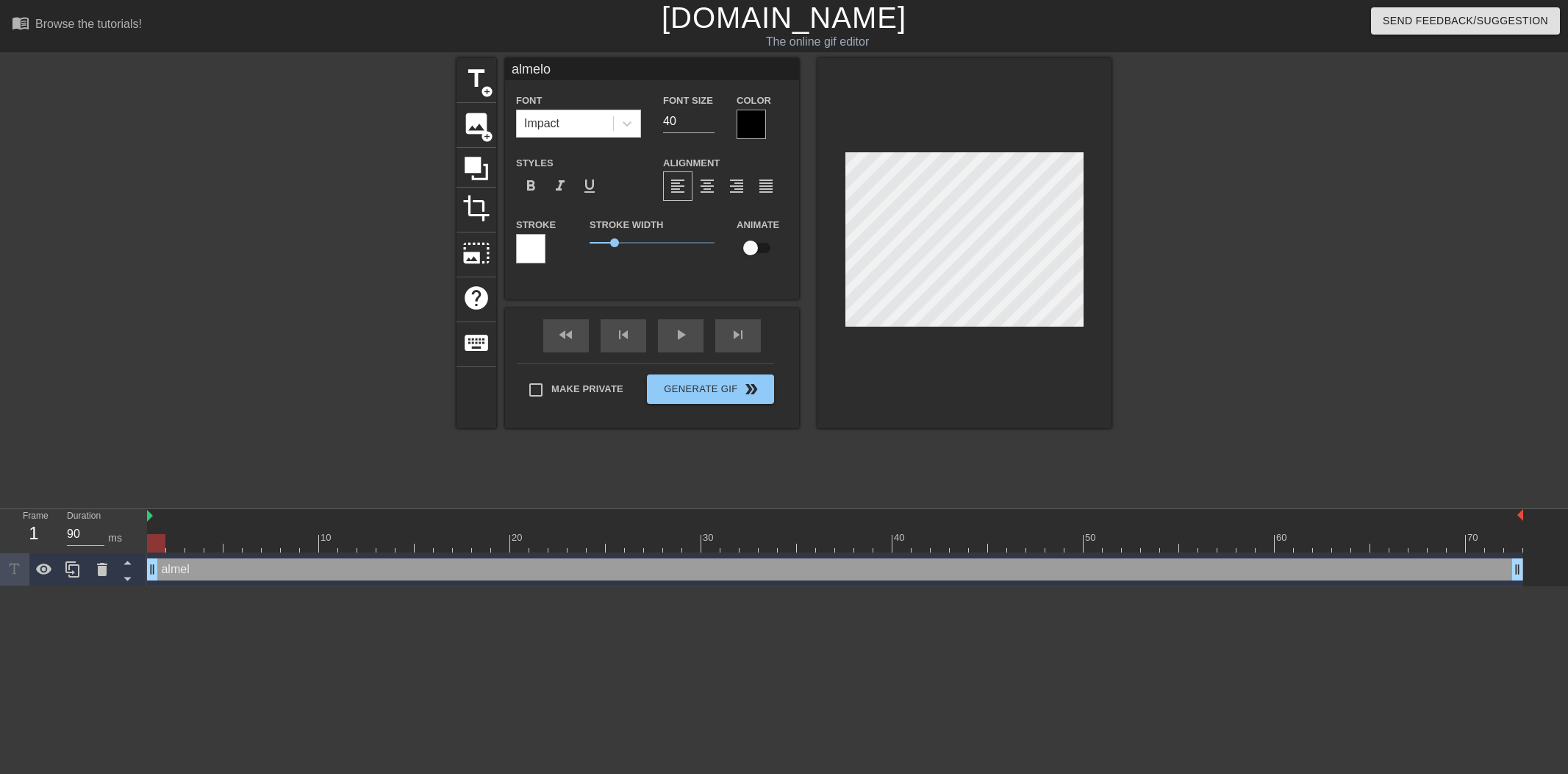
type textarea "almelo1"
type input "almelo15"
type textarea "almelo15"
click at [749, 127] on div at bounding box center [751, 125] width 30 height 30
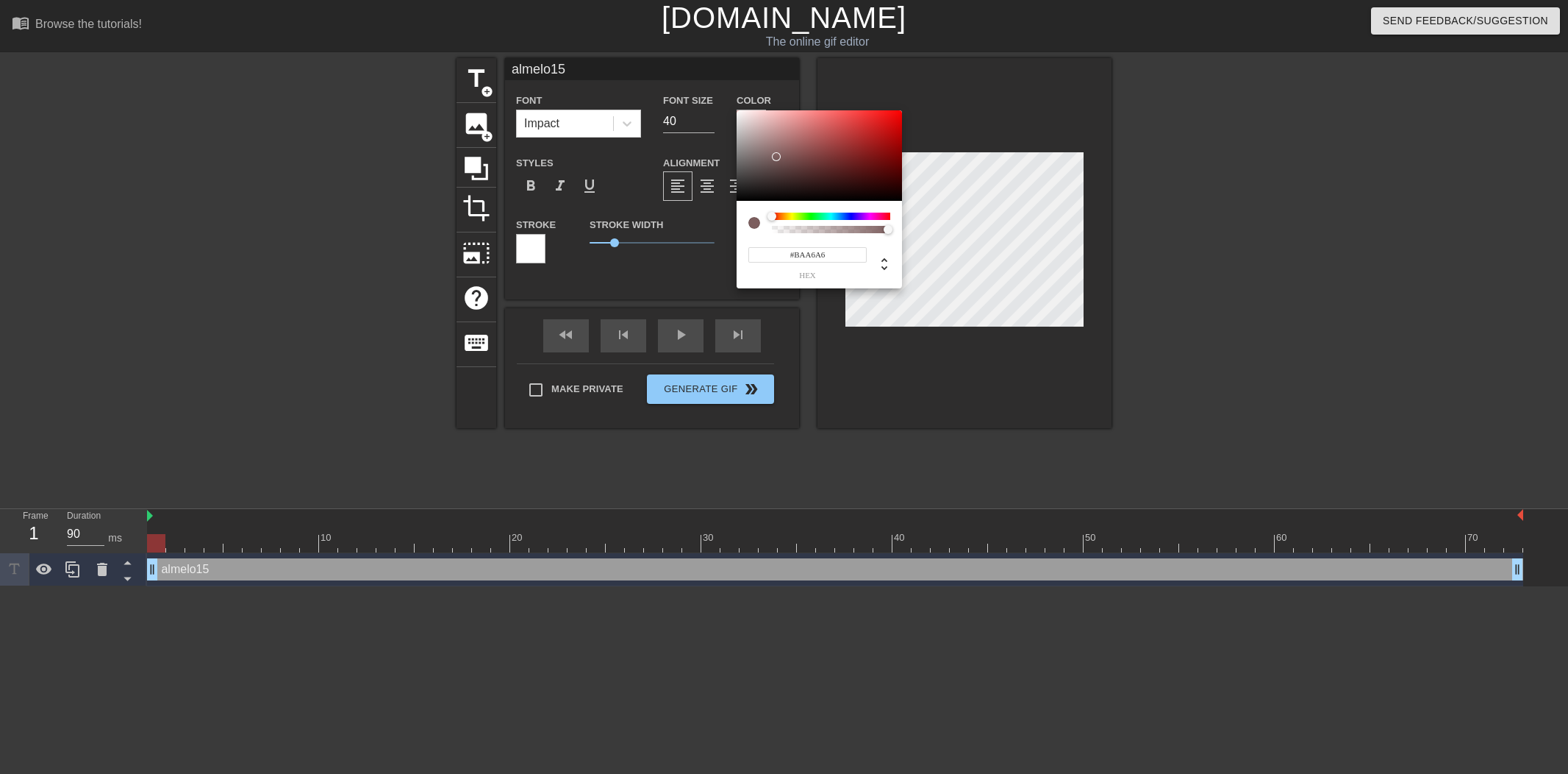
type input "#FFFFFF"
drag, startPoint x: 772, startPoint y: 150, endPoint x: 806, endPoint y: 207, distance: 66.4
click at [698, 92] on div "#FFFFFF hex" at bounding box center [784, 387] width 1568 height 774
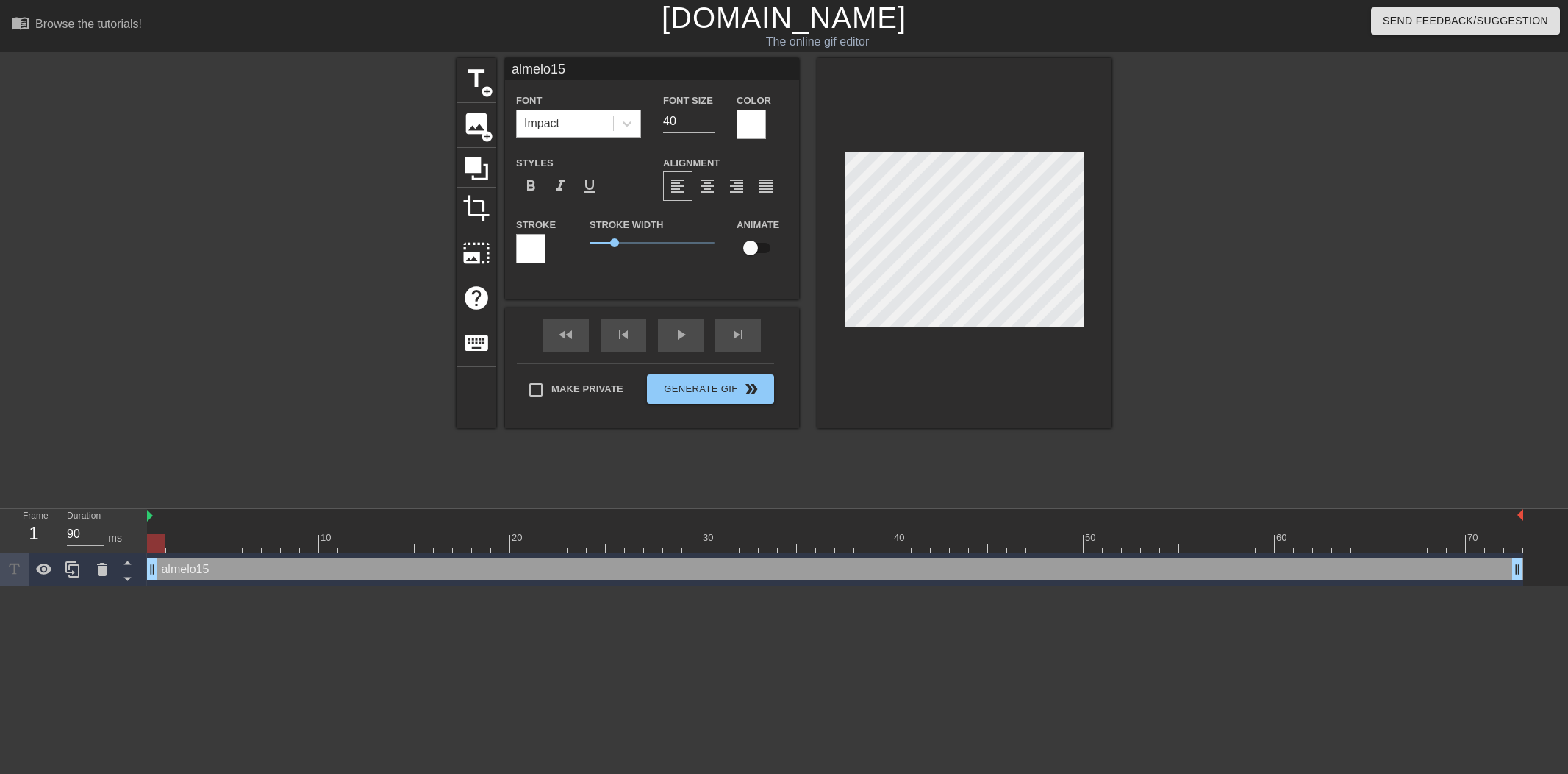
drag, startPoint x: 671, startPoint y: 119, endPoint x: 608, endPoint y: 115, distance: 63.1
click at [608, 115] on div "Font Impact Font Size 40 Color" at bounding box center [652, 115] width 294 height 48
type input "25"
click at [534, 248] on div at bounding box center [531, 249] width 30 height 30
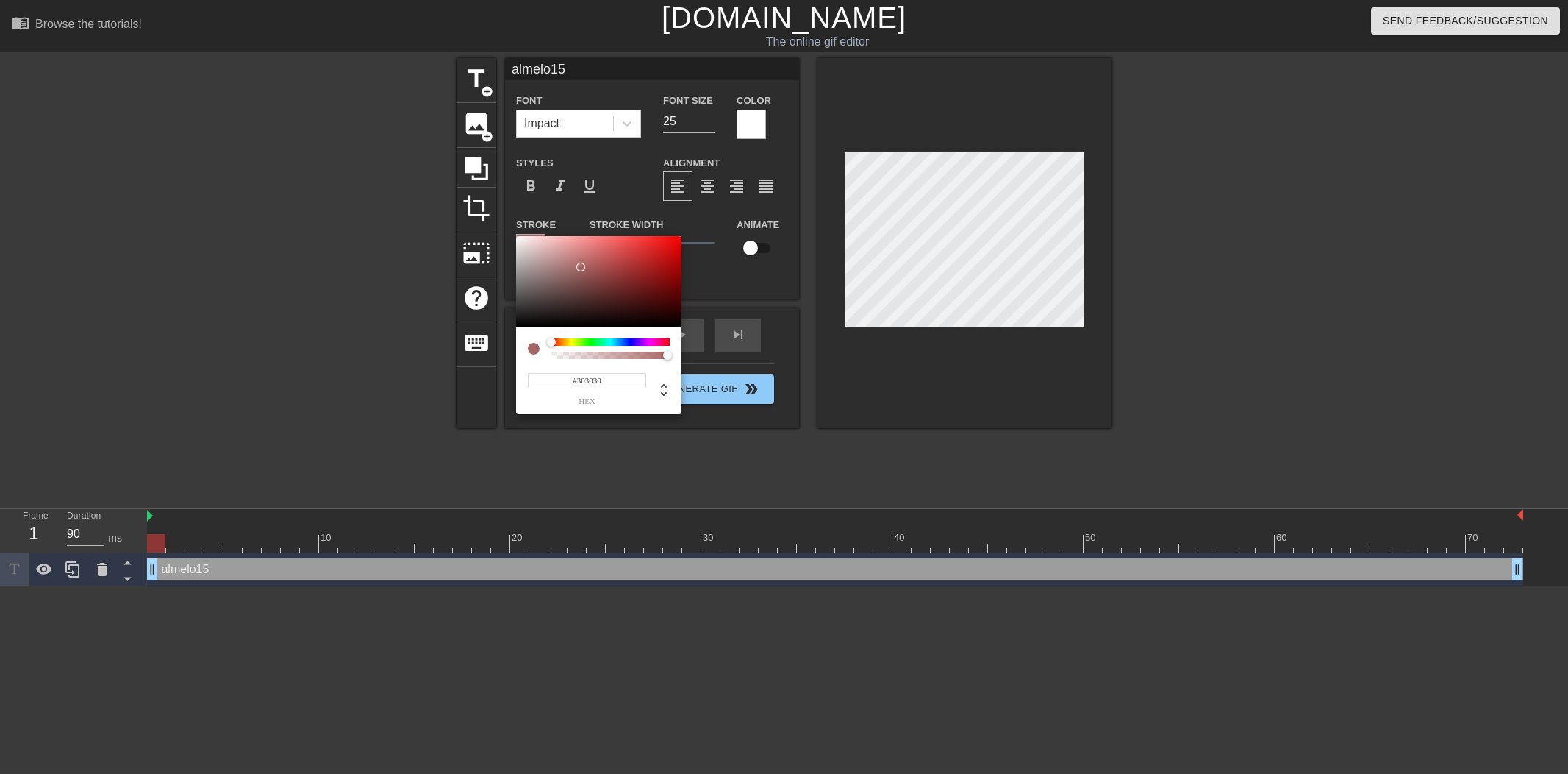
type input "#000000"
drag, startPoint x: 576, startPoint y: 267, endPoint x: 563, endPoint y: 329, distance: 63.3
click at [502, 355] on div "#000000 hex" at bounding box center [784, 387] width 1568 height 774
drag, startPoint x: 948, startPoint y: 365, endPoint x: 976, endPoint y: 337, distance: 39.6
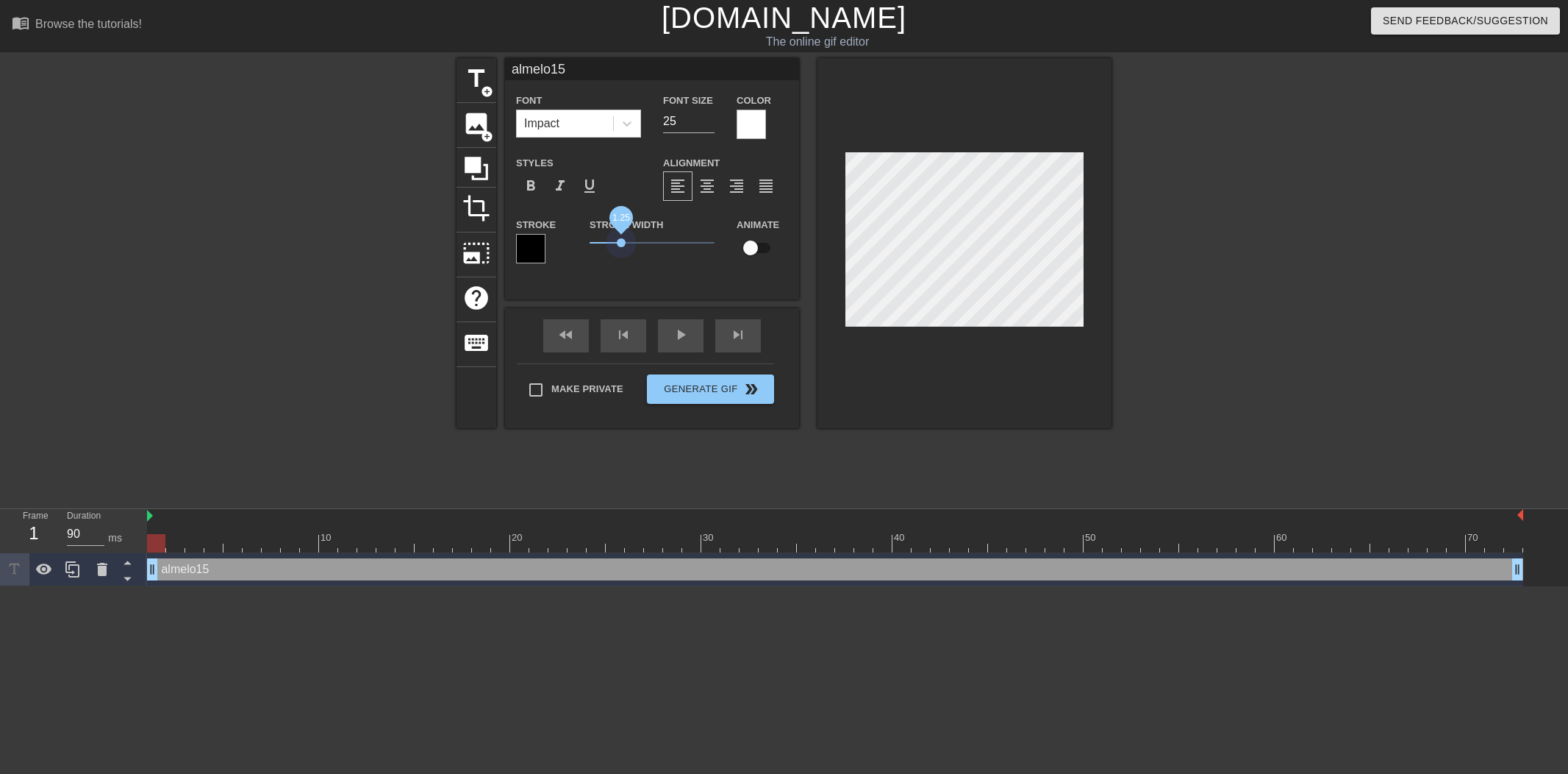
drag, startPoint x: 617, startPoint y: 241, endPoint x: 813, endPoint y: 308, distance: 207.1
click at [620, 241] on span "1.25" at bounding box center [621, 242] width 9 height 9
click at [1016, 389] on div at bounding box center [964, 243] width 294 height 370
drag, startPoint x: 347, startPoint y: 542, endPoint x: 560, endPoint y: 528, distance: 213.5
click at [554, 529] on div "10 20 30 40 50 60 70" at bounding box center [834, 530] width 1376 height 44
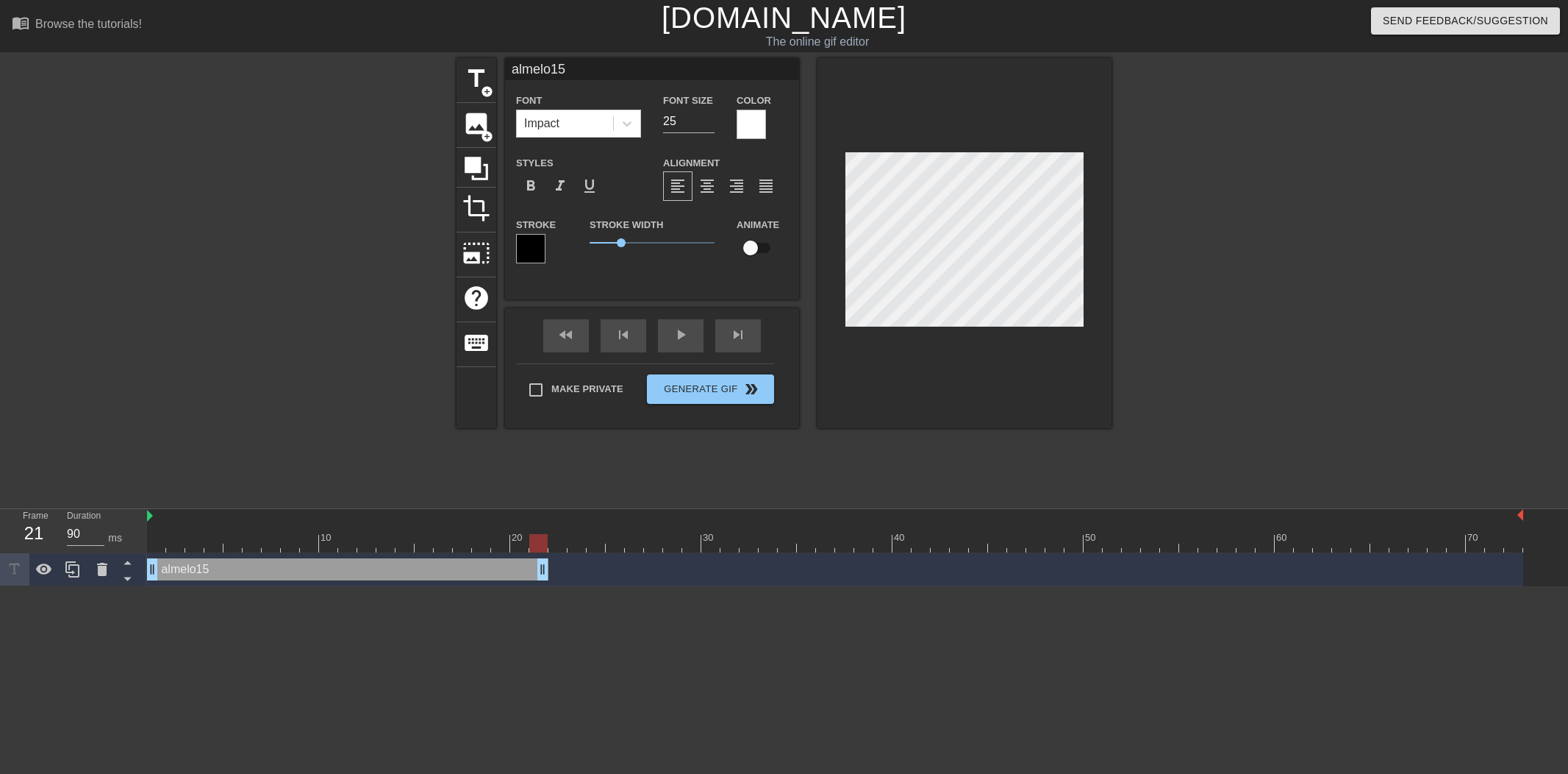
drag, startPoint x: 1519, startPoint y: 571, endPoint x: 543, endPoint y: 553, distance: 976.2
click at [543, 553] on div "almelo15 drag_handle drag_handle" at bounding box center [834, 569] width 1376 height 33
drag, startPoint x: 399, startPoint y: 545, endPoint x: -47, endPoint y: 548, distance: 446.0
click at [0, 548] on html "menu_book Browse the tutorials! Gifntext.com The online gif editor Send Feedbac…" at bounding box center [784, 292] width 1568 height 586
drag, startPoint x: 491, startPoint y: 548, endPoint x: 514, endPoint y: 551, distance: 23.2
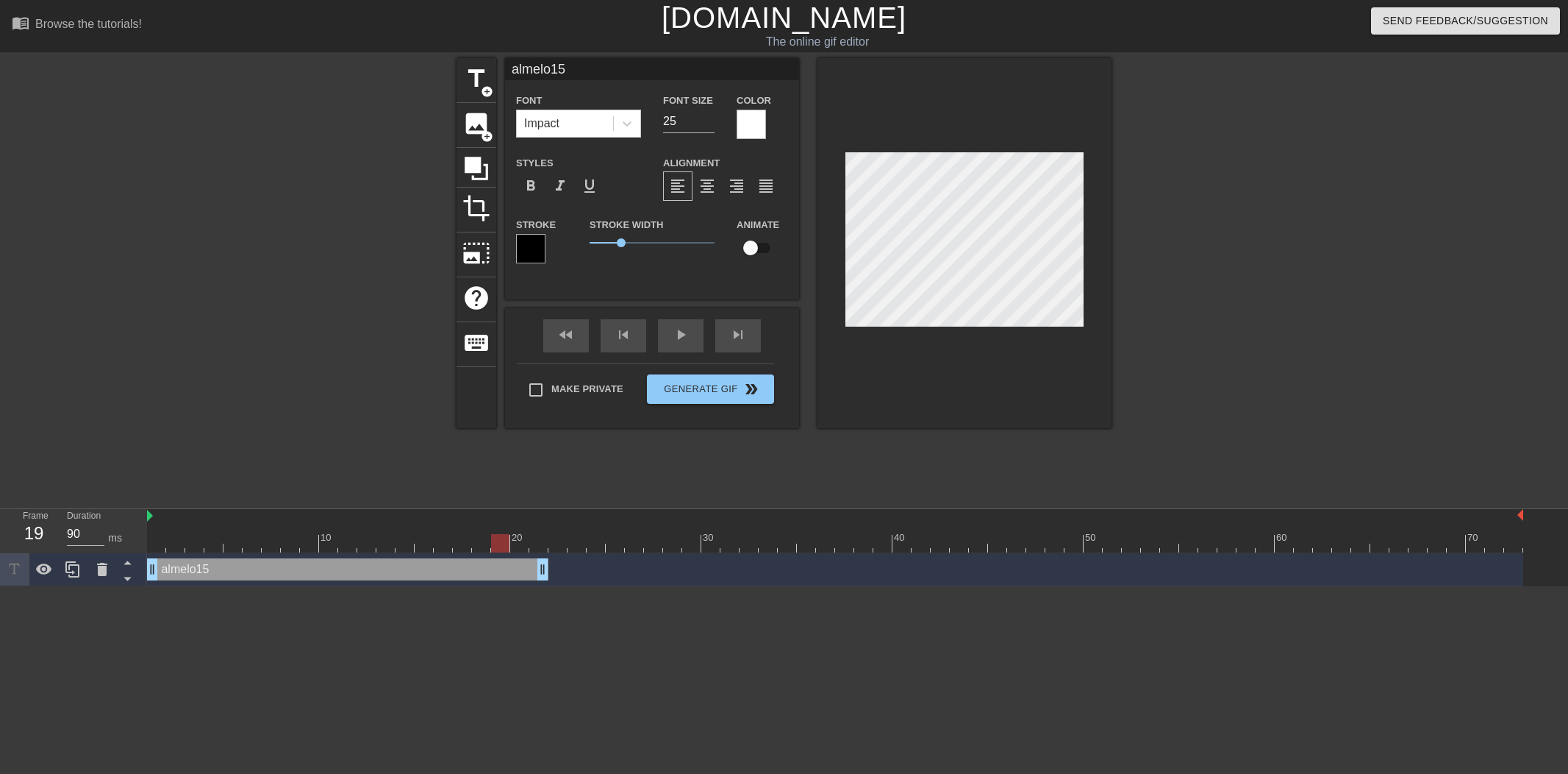
click at [503, 548] on div at bounding box center [834, 543] width 1376 height 19
drag, startPoint x: 542, startPoint y: 572, endPoint x: 491, endPoint y: 572, distance: 51.0
click at [491, 573] on div "almelo15 drag_handle drag_handle" at bounding box center [834, 569] width 1376 height 22
drag, startPoint x: 488, startPoint y: 571, endPoint x: 497, endPoint y: 570, distance: 9.1
drag, startPoint x: 74, startPoint y: 569, endPoint x: 375, endPoint y: 568, distance: 301.0
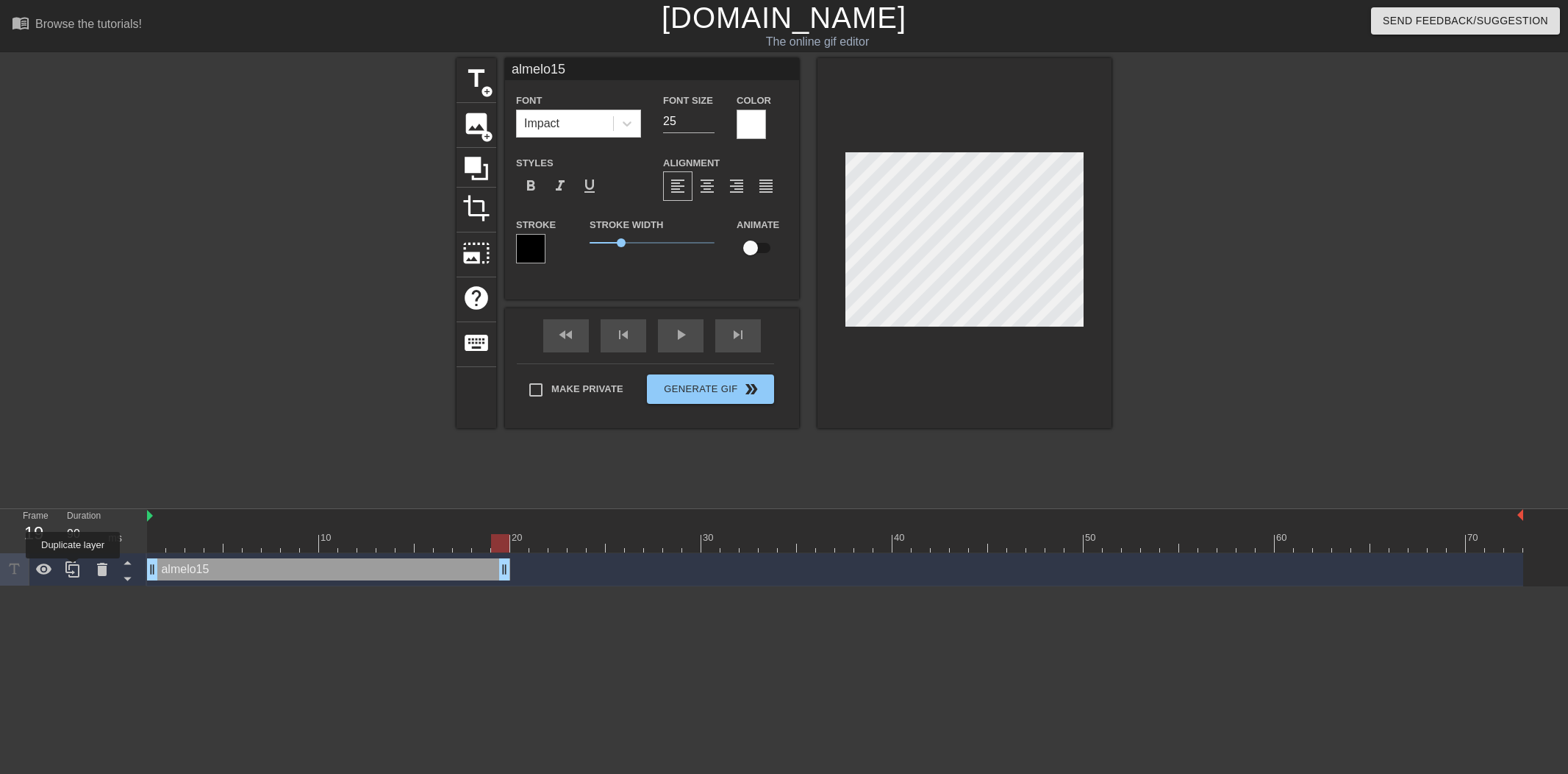
click at [78, 569] on icon at bounding box center [73, 569] width 18 height 18
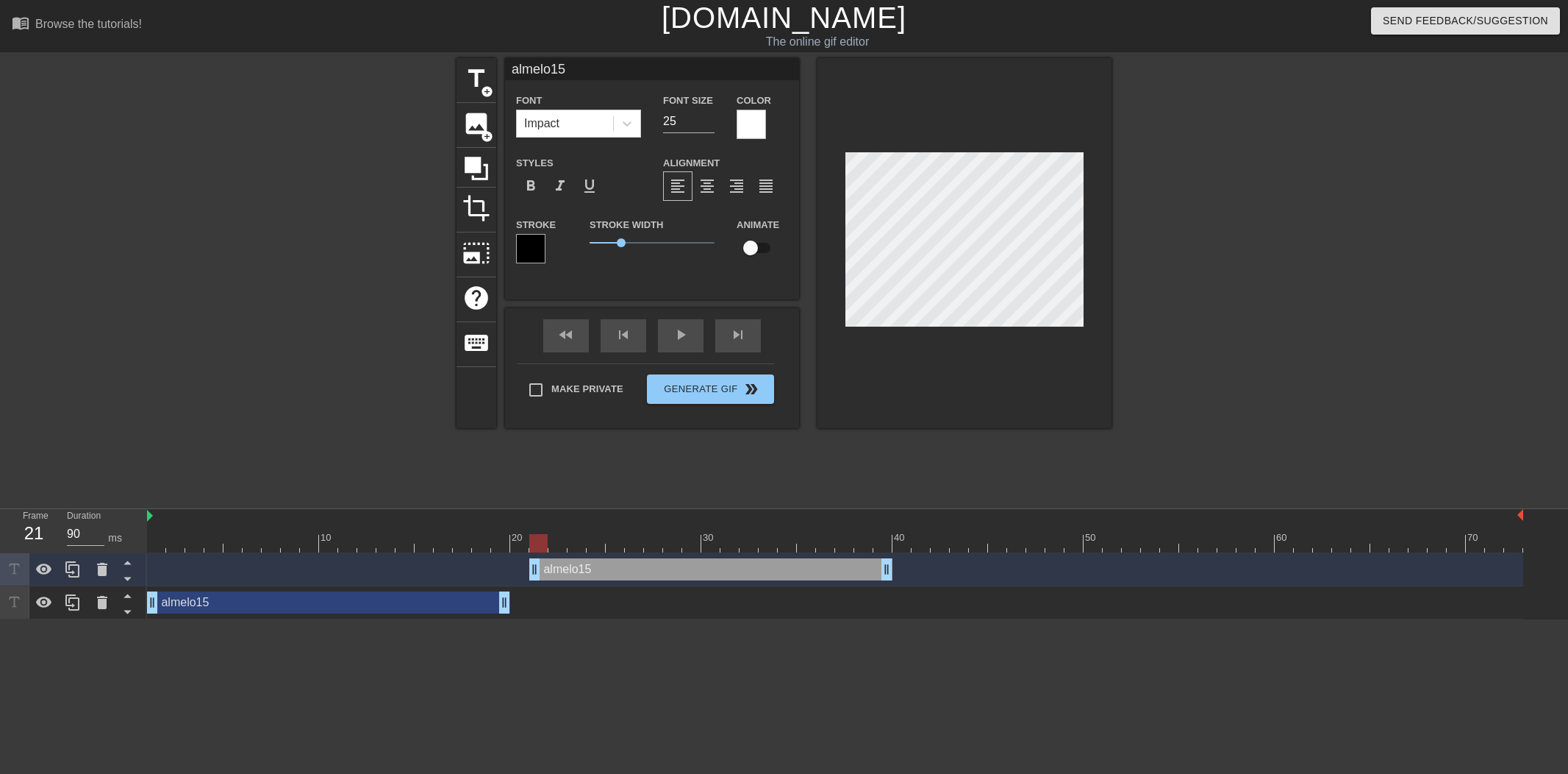
drag, startPoint x: 474, startPoint y: 566, endPoint x: 848, endPoint y: 571, distance: 374.0
click at [848, 571] on div "almelo15 drag_handle drag_handle" at bounding box center [710, 569] width 364 height 22
type input "r"
type textarea "r"
type input "re"
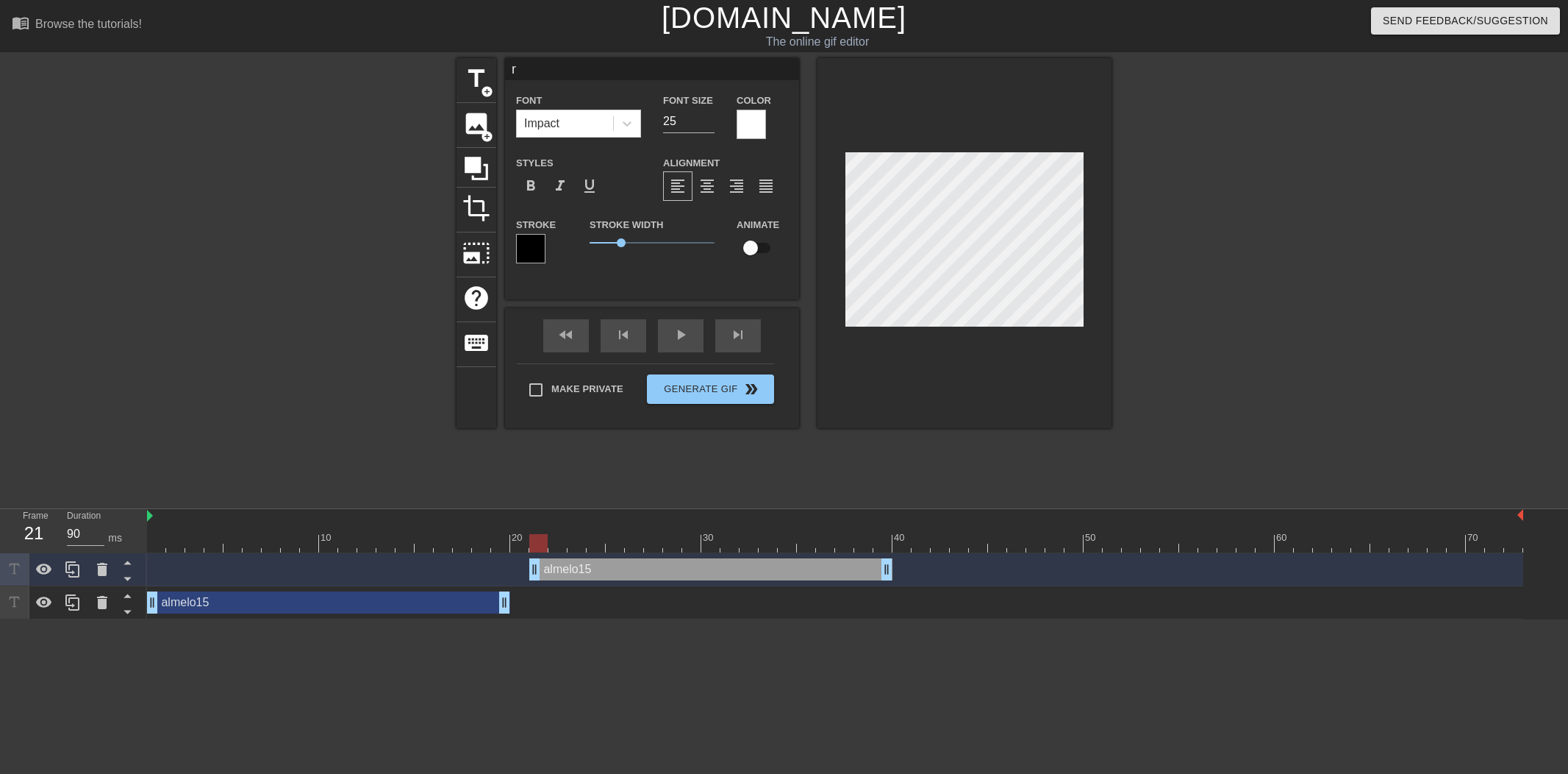
type textarea "re"
type input "ren"
type textarea "ren"
type input "rend"
type textarea "rend"
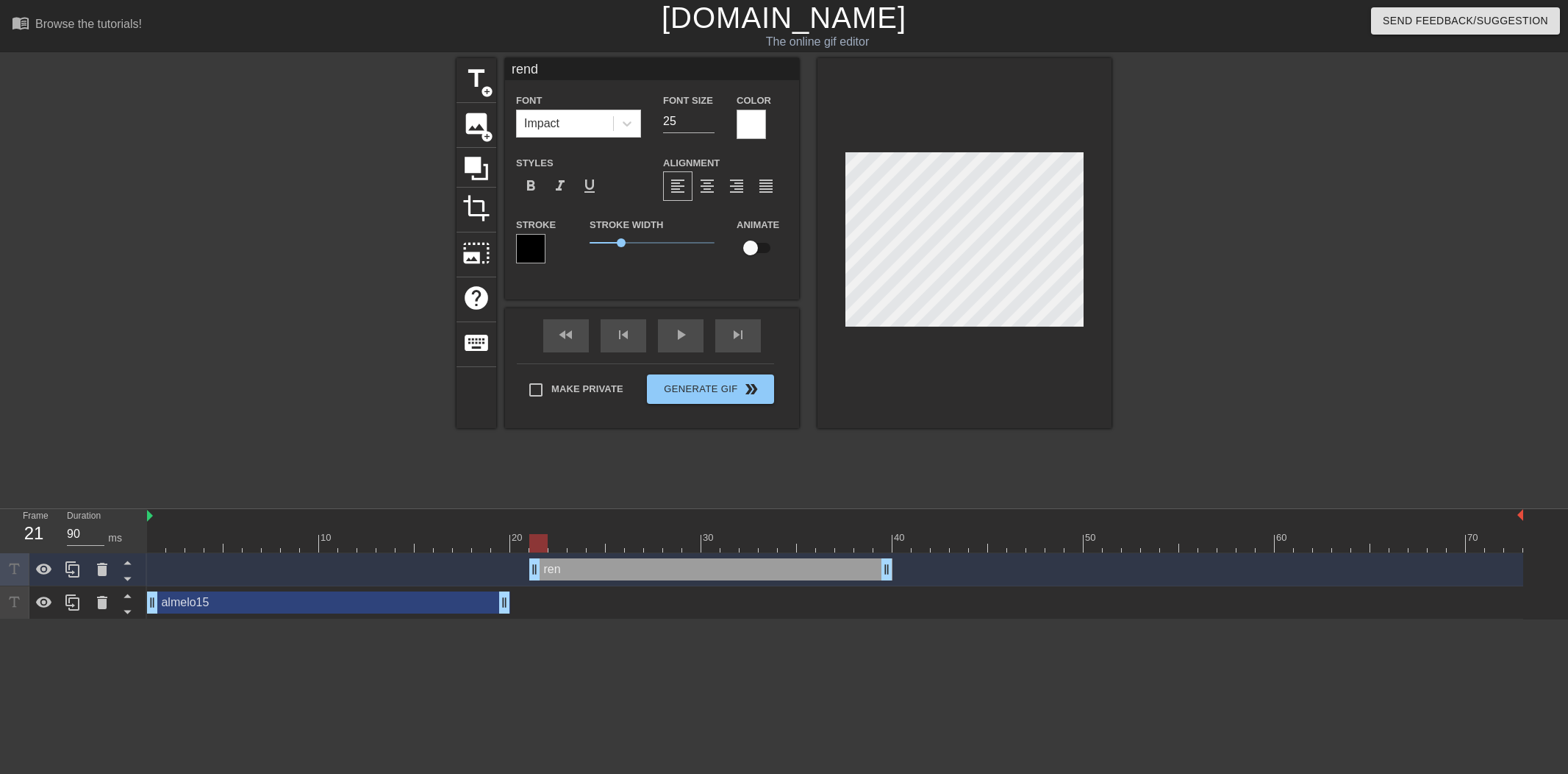
type input "renda"
type textarea "renda"
type input "rendam"
type textarea "rendame"
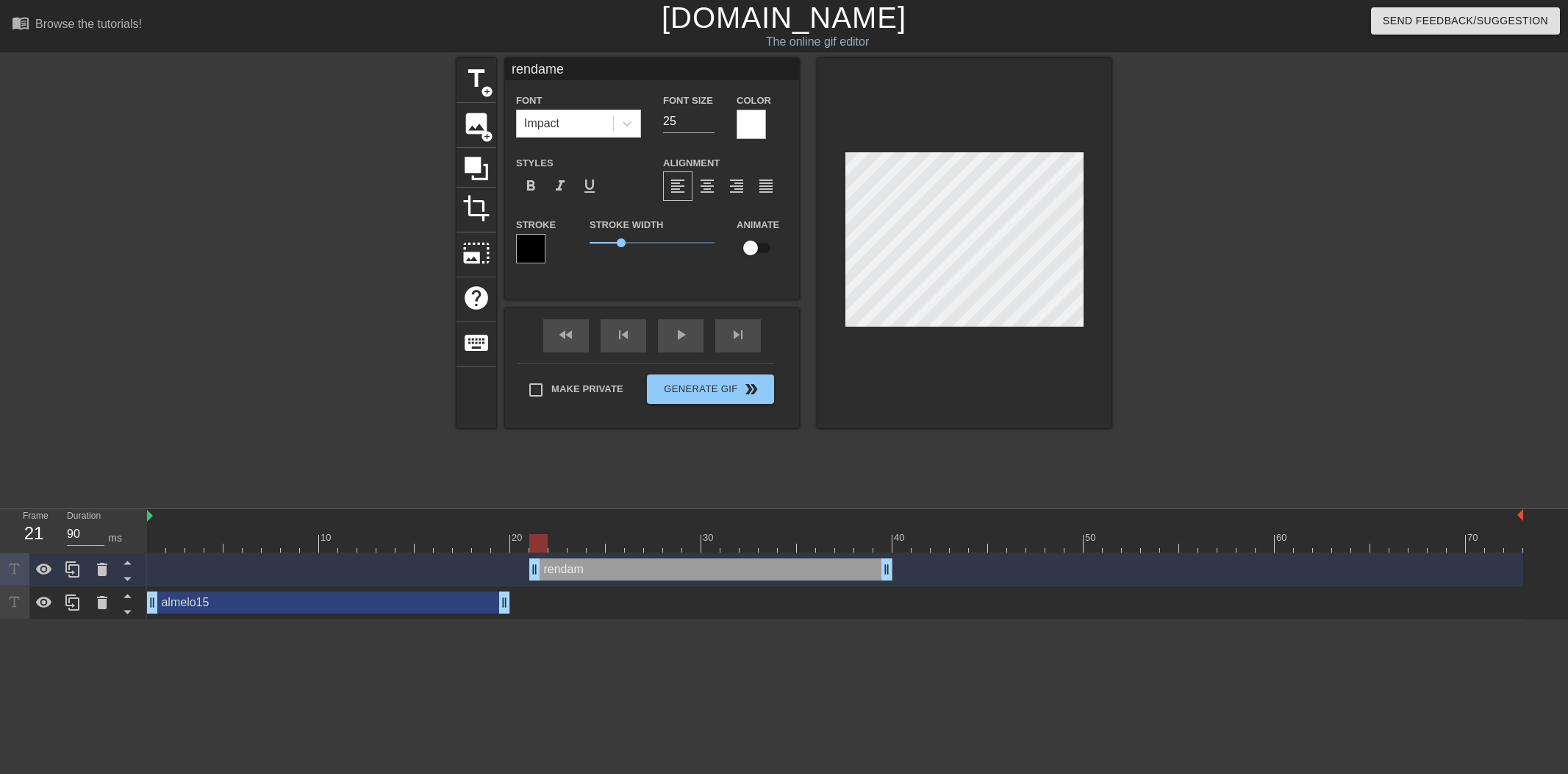
type input "rendamen"
type textarea "rendamen"
type input "rendament"
type textarea "rendament"
drag, startPoint x: 538, startPoint y: 546, endPoint x: 648, endPoint y: 416, distance: 170.3
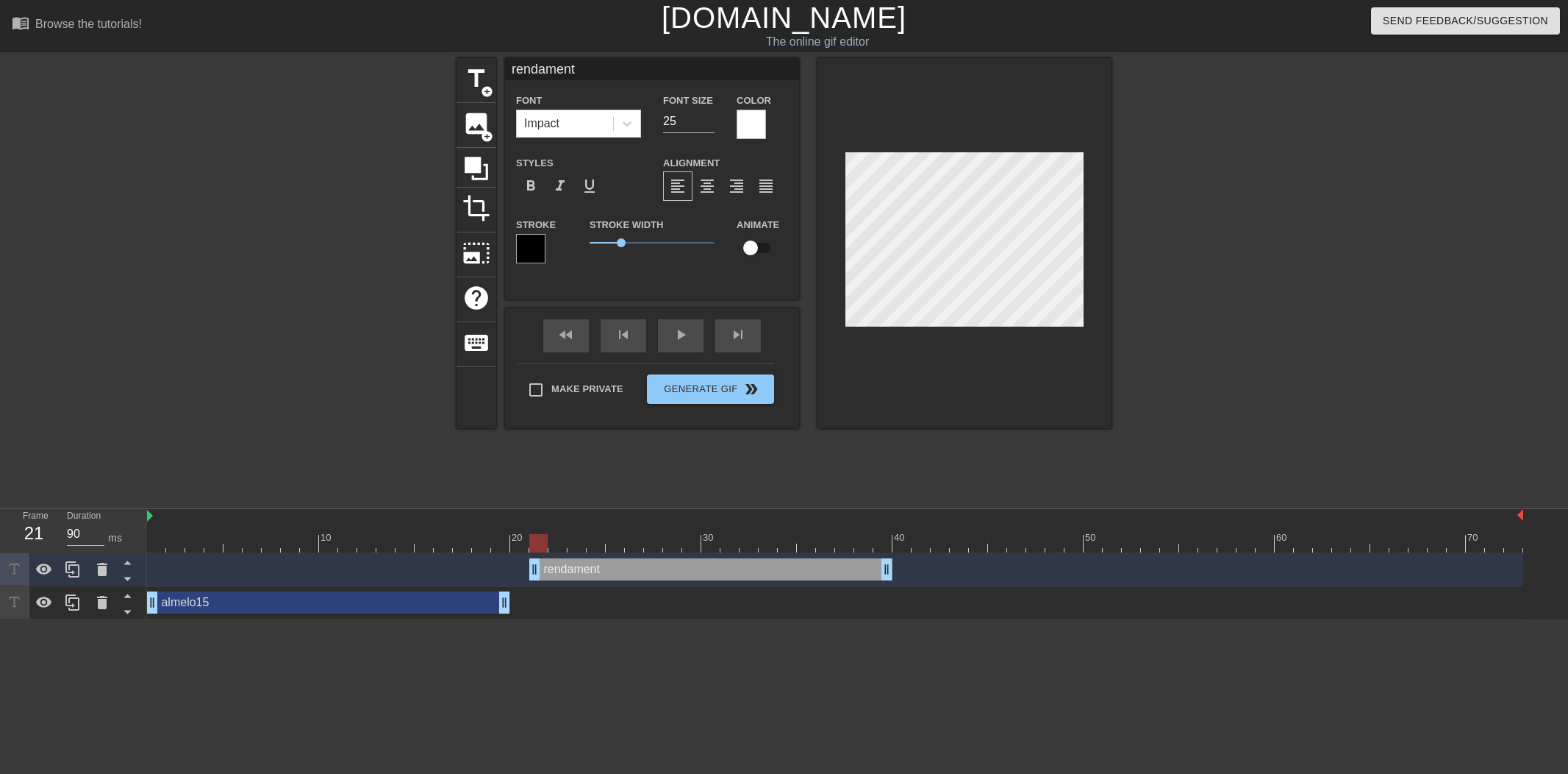
click at [539, 546] on div at bounding box center [538, 543] width 19 height 19
click at [753, 250] on input "checkbox" at bounding box center [750, 248] width 84 height 28
click at [550, 543] on div at bounding box center [557, 543] width 19 height 19
drag, startPoint x: 550, startPoint y: 543, endPoint x: 576, endPoint y: 543, distance: 26.0
click at [576, 543] on div at bounding box center [576, 543] width 19 height 19
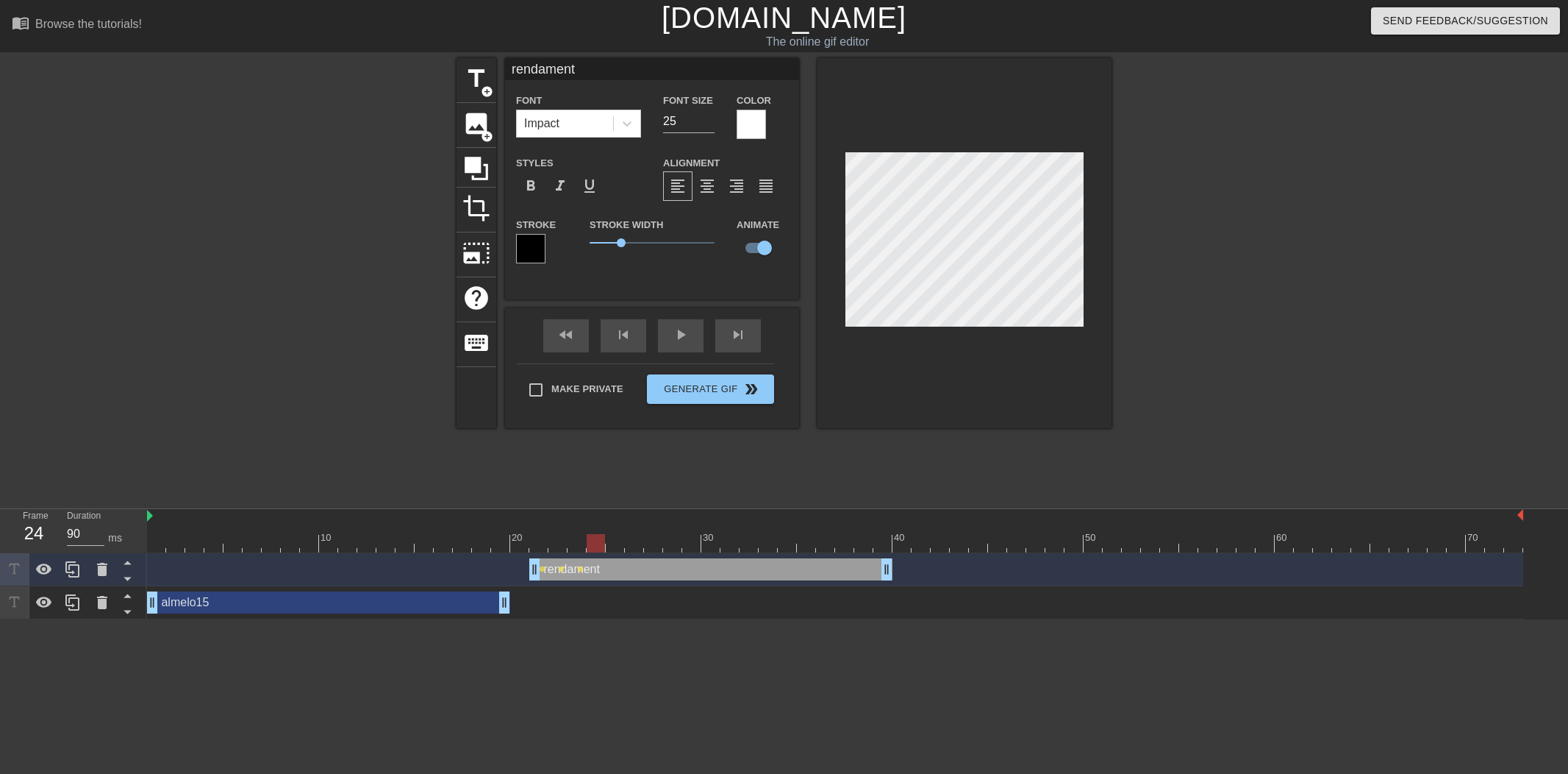
drag, startPoint x: 576, startPoint y: 543, endPoint x: 594, endPoint y: 543, distance: 18.0
click at [594, 543] on div at bounding box center [595, 543] width 19 height 19
drag, startPoint x: 594, startPoint y: 543, endPoint x: 619, endPoint y: 543, distance: 25.0
click at [619, 543] on div at bounding box center [614, 543] width 19 height 19
drag, startPoint x: 628, startPoint y: 542, endPoint x: 673, endPoint y: 523, distance: 48.8
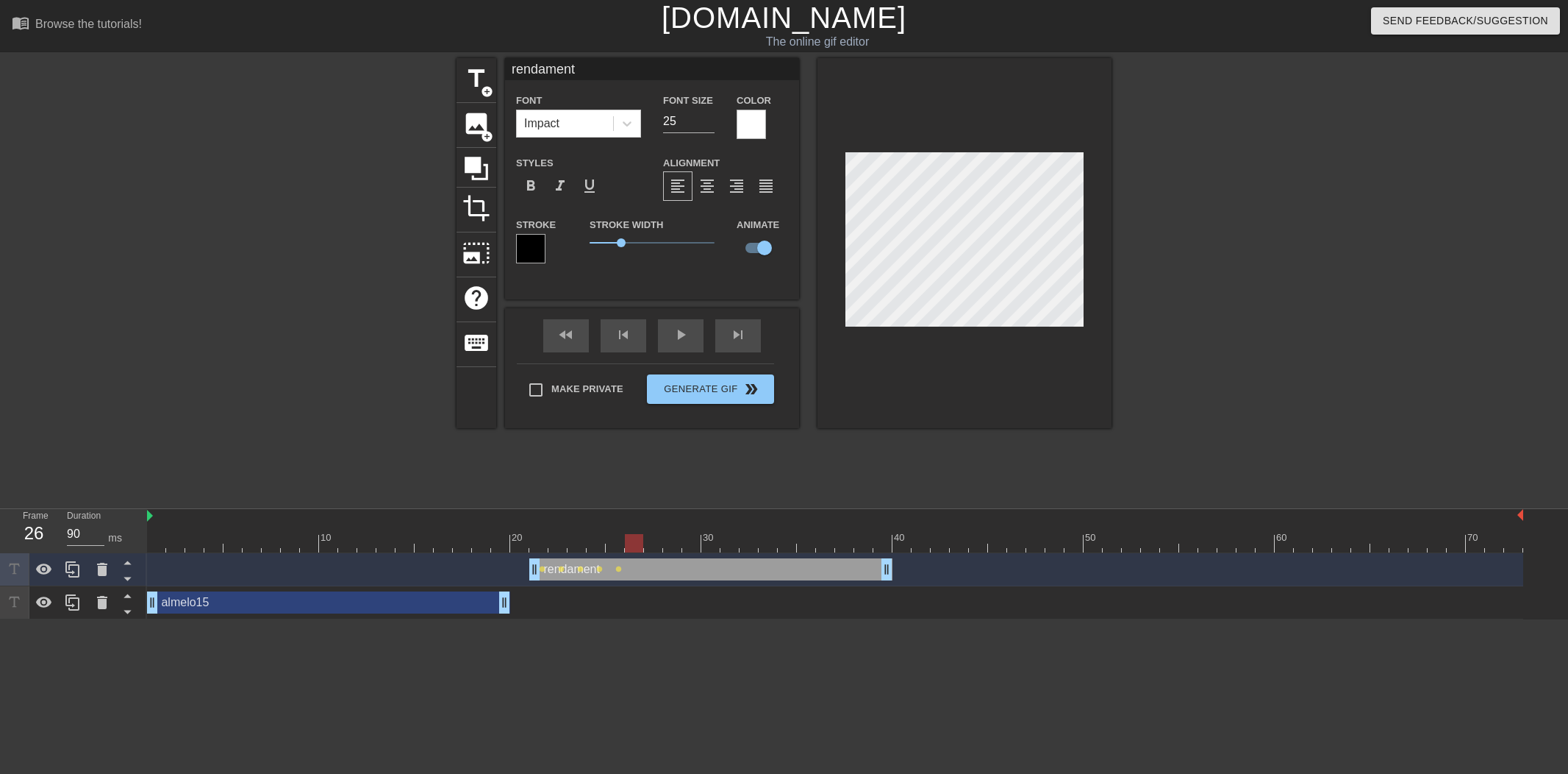
click at [631, 543] on div at bounding box center [634, 543] width 19 height 19
drag, startPoint x: 635, startPoint y: 543, endPoint x: 648, endPoint y: 542, distance: 13.0
click at [648, 542] on div at bounding box center [653, 543] width 19 height 19
drag, startPoint x: 652, startPoint y: 543, endPoint x: 790, endPoint y: 455, distance: 163.7
click at [669, 544] on div at bounding box center [672, 543] width 19 height 19
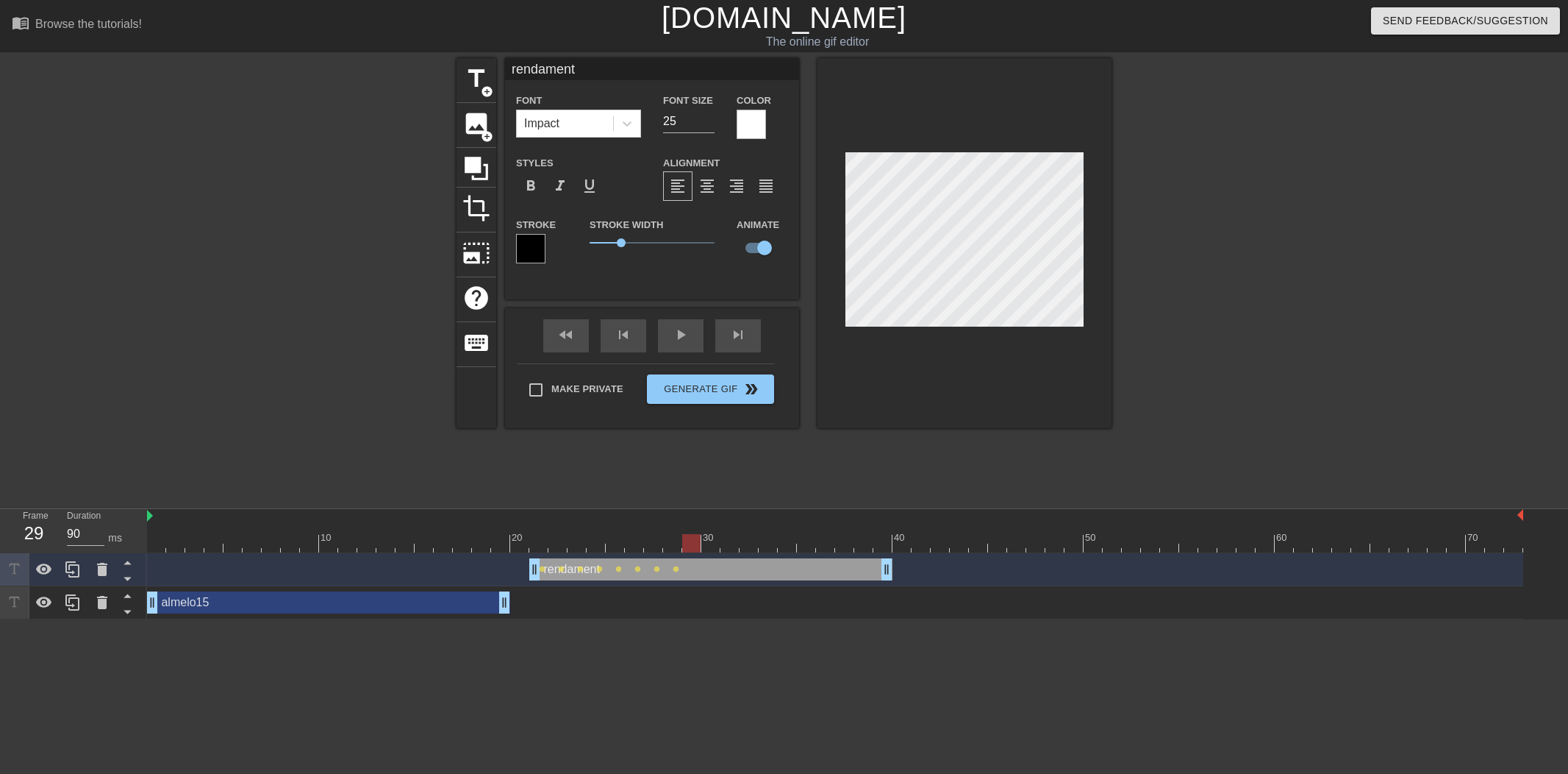
drag, startPoint x: 668, startPoint y: 544, endPoint x: 690, endPoint y: 544, distance: 22.0
click at [690, 544] on div at bounding box center [691, 543] width 19 height 19
drag, startPoint x: 697, startPoint y: 542, endPoint x: 794, endPoint y: 471, distance: 120.2
click at [709, 542] on div at bounding box center [710, 543] width 19 height 19
drag, startPoint x: 706, startPoint y: 549, endPoint x: 731, endPoint y: 551, distance: 25.1
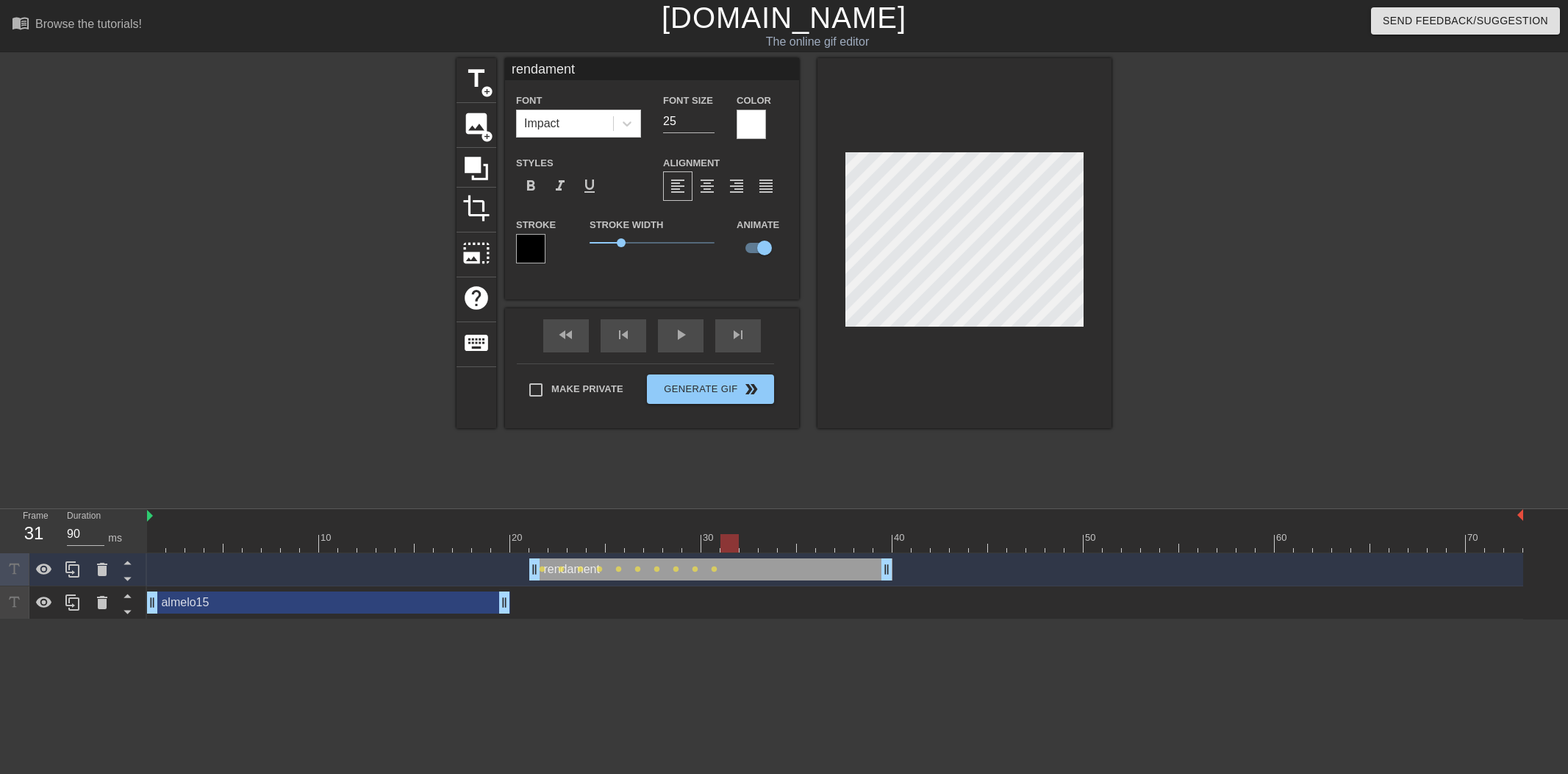
click at [731, 551] on div at bounding box center [729, 543] width 19 height 19
drag, startPoint x: 725, startPoint y: 543, endPoint x: 856, endPoint y: 437, distance: 168.5
click at [710, 547] on div at bounding box center [710, 543] width 19 height 19
click at [712, 546] on div at bounding box center [710, 543] width 19 height 19
drag, startPoint x: 706, startPoint y: 543, endPoint x: 866, endPoint y: 401, distance: 213.9
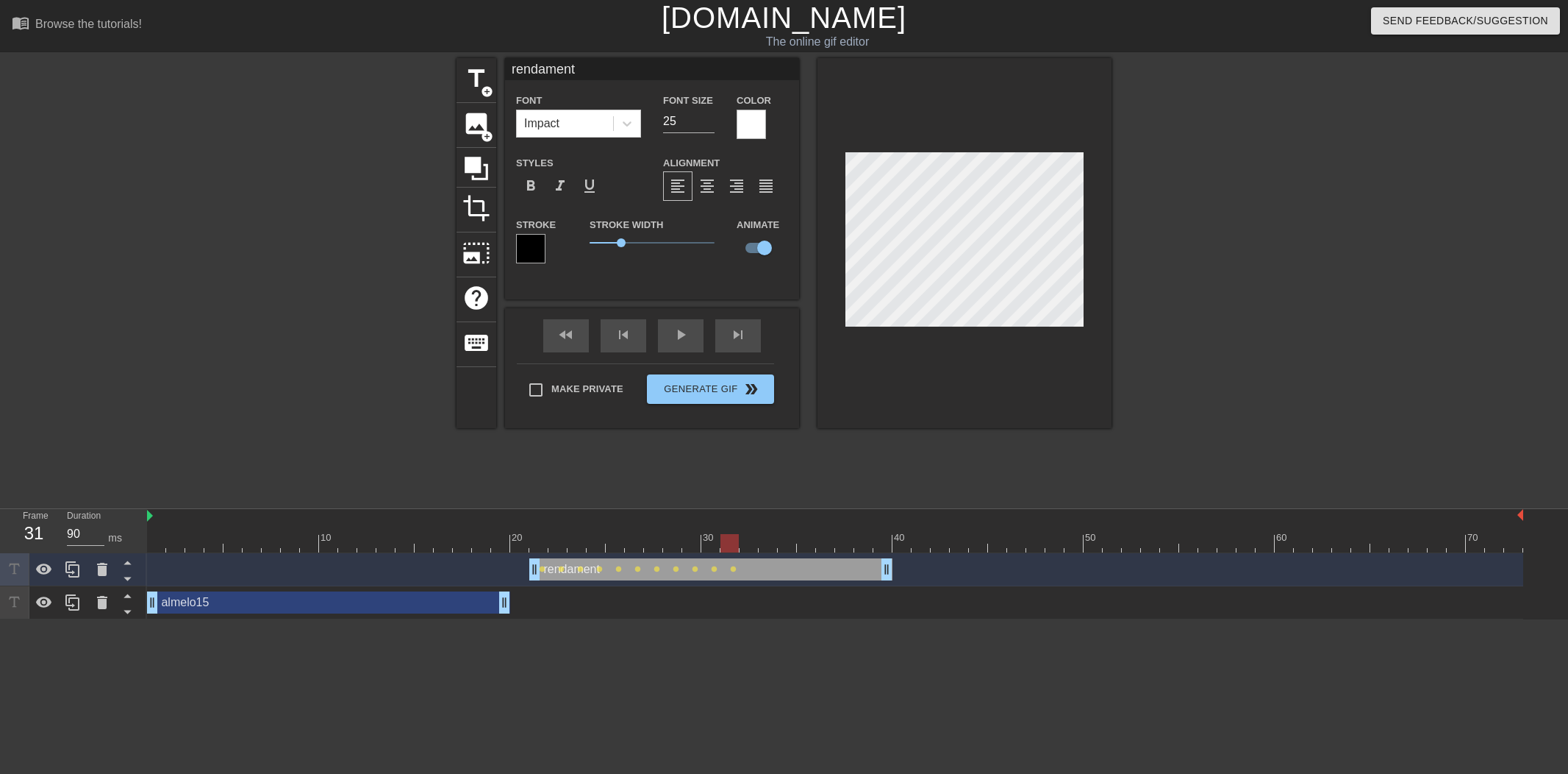
click at [735, 546] on div at bounding box center [729, 543] width 19 height 19
drag, startPoint x: 725, startPoint y: 546, endPoint x: 762, endPoint y: 548, distance: 37.1
click at [762, 548] on div at bounding box center [768, 543] width 19 height 19
drag, startPoint x: 765, startPoint y: 546, endPoint x: 859, endPoint y: 383, distance: 188.2
click at [760, 547] on div at bounding box center [768, 543] width 19 height 19
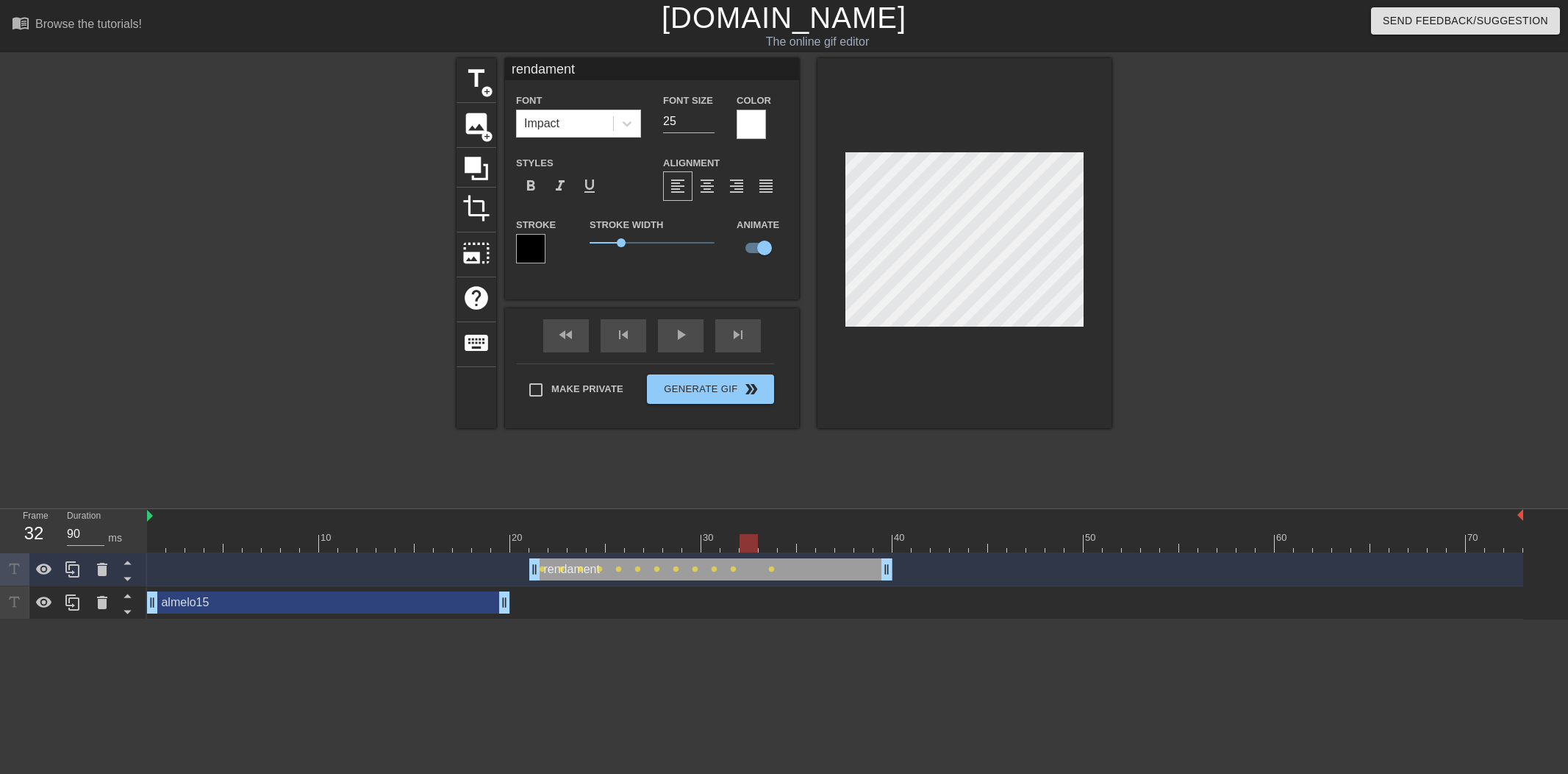
drag, startPoint x: 766, startPoint y: 548, endPoint x: 752, endPoint y: 548, distance: 14.0
click at [751, 548] on div at bounding box center [748, 543] width 19 height 19
drag, startPoint x: 738, startPoint y: 545, endPoint x: 722, endPoint y: 547, distance: 16.1
click at [722, 547] on div at bounding box center [729, 543] width 19 height 19
drag, startPoint x: 678, startPoint y: 543, endPoint x: 614, endPoint y: 540, distance: 64.1
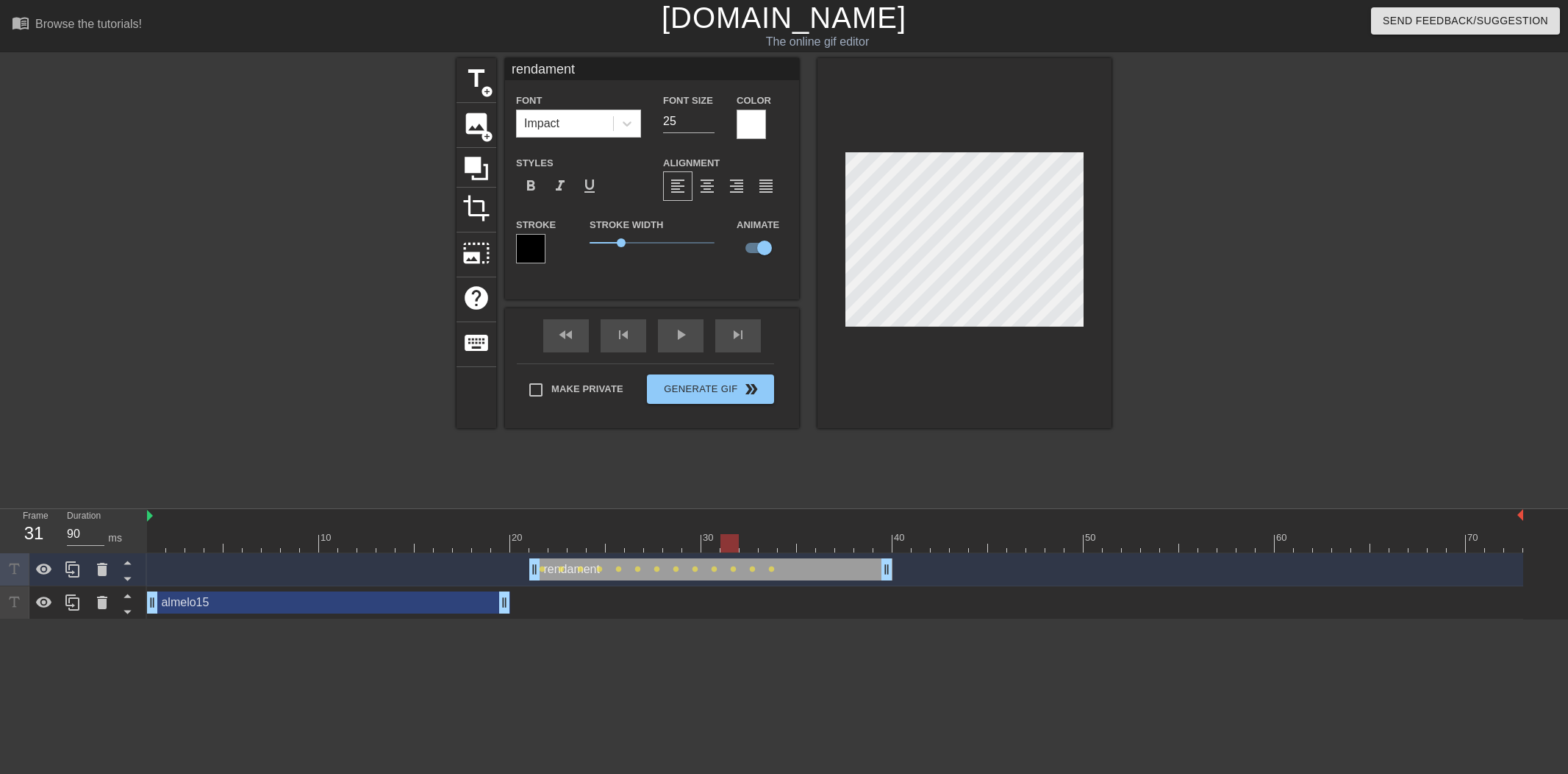
click at [720, 540] on div at bounding box center [729, 543] width 19 height 19
drag, startPoint x: 736, startPoint y: 537, endPoint x: 931, endPoint y: 352, distance: 268.8
click at [693, 546] on div at bounding box center [834, 543] width 1376 height 19
click at [682, 543] on div at bounding box center [691, 543] width 19 height 19
drag, startPoint x: 665, startPoint y: 541, endPoint x: 915, endPoint y: 370, distance: 302.9
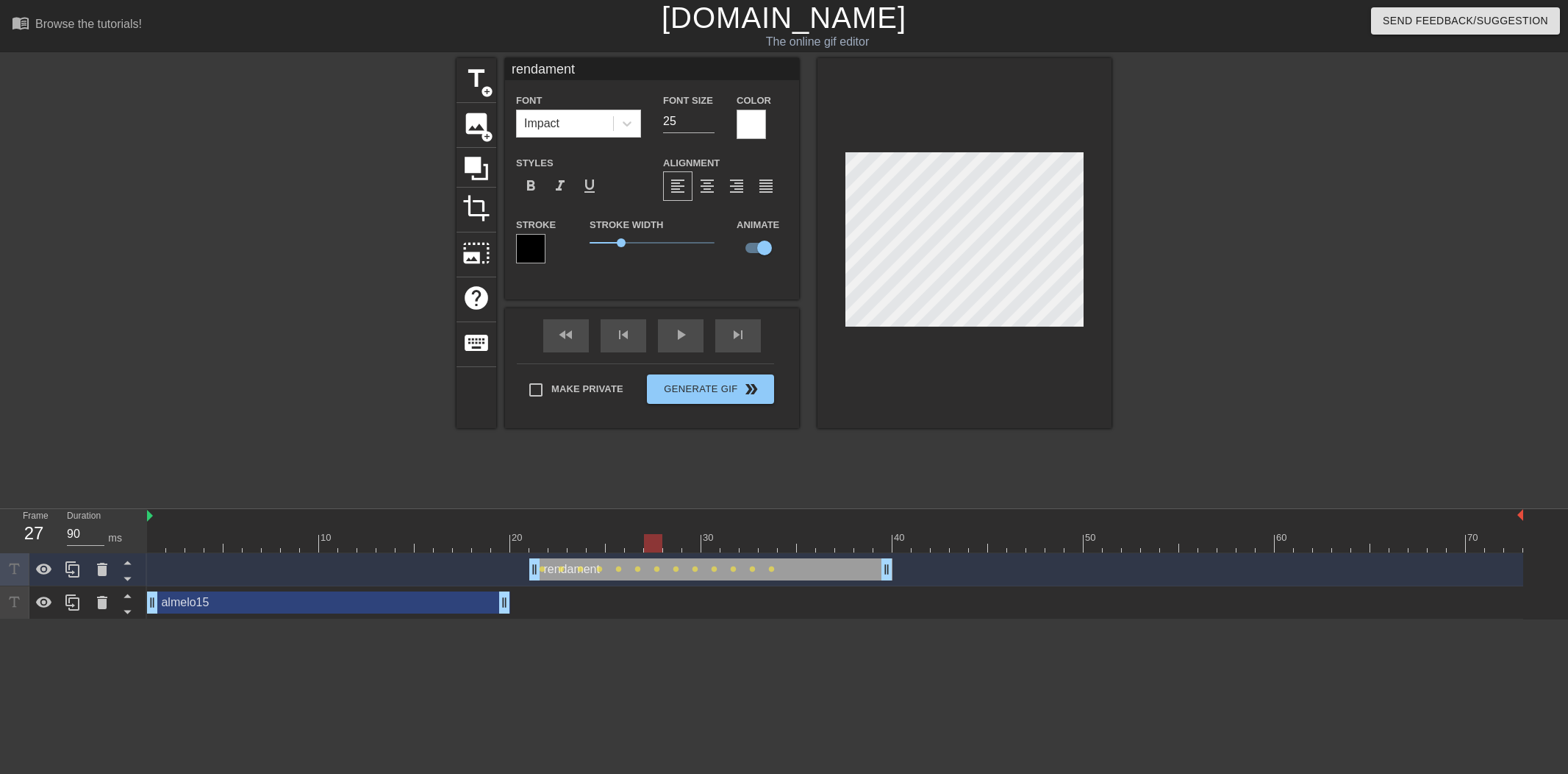
click at [650, 543] on div at bounding box center [653, 543] width 19 height 19
drag, startPoint x: 655, startPoint y: 543, endPoint x: 784, endPoint y: 439, distance: 165.7
click at [624, 548] on div at bounding box center [614, 543] width 19 height 19
drag, startPoint x: 632, startPoint y: 543, endPoint x: 786, endPoint y: 480, distance: 166.4
click at [714, 546] on div at bounding box center [710, 543] width 19 height 19
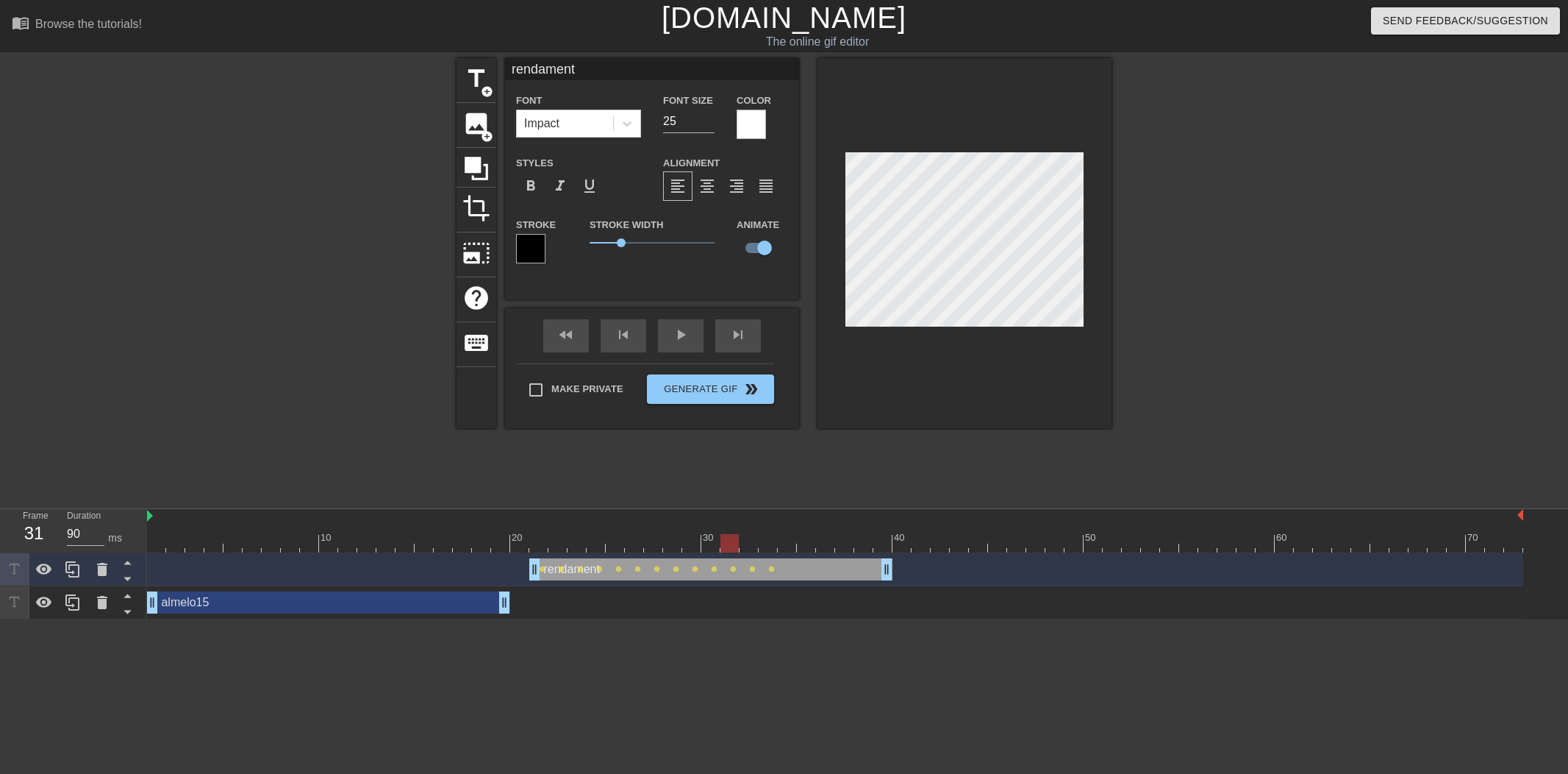
click at [726, 542] on div at bounding box center [729, 543] width 19 height 19
click at [725, 548] on div at bounding box center [729, 543] width 19 height 19
drag, startPoint x: 733, startPoint y: 540, endPoint x: 827, endPoint y: 460, distance: 123.4
click at [731, 543] on div at bounding box center [729, 543] width 19 height 19
drag, startPoint x: 707, startPoint y: 544, endPoint x: 784, endPoint y: 550, distance: 77.2
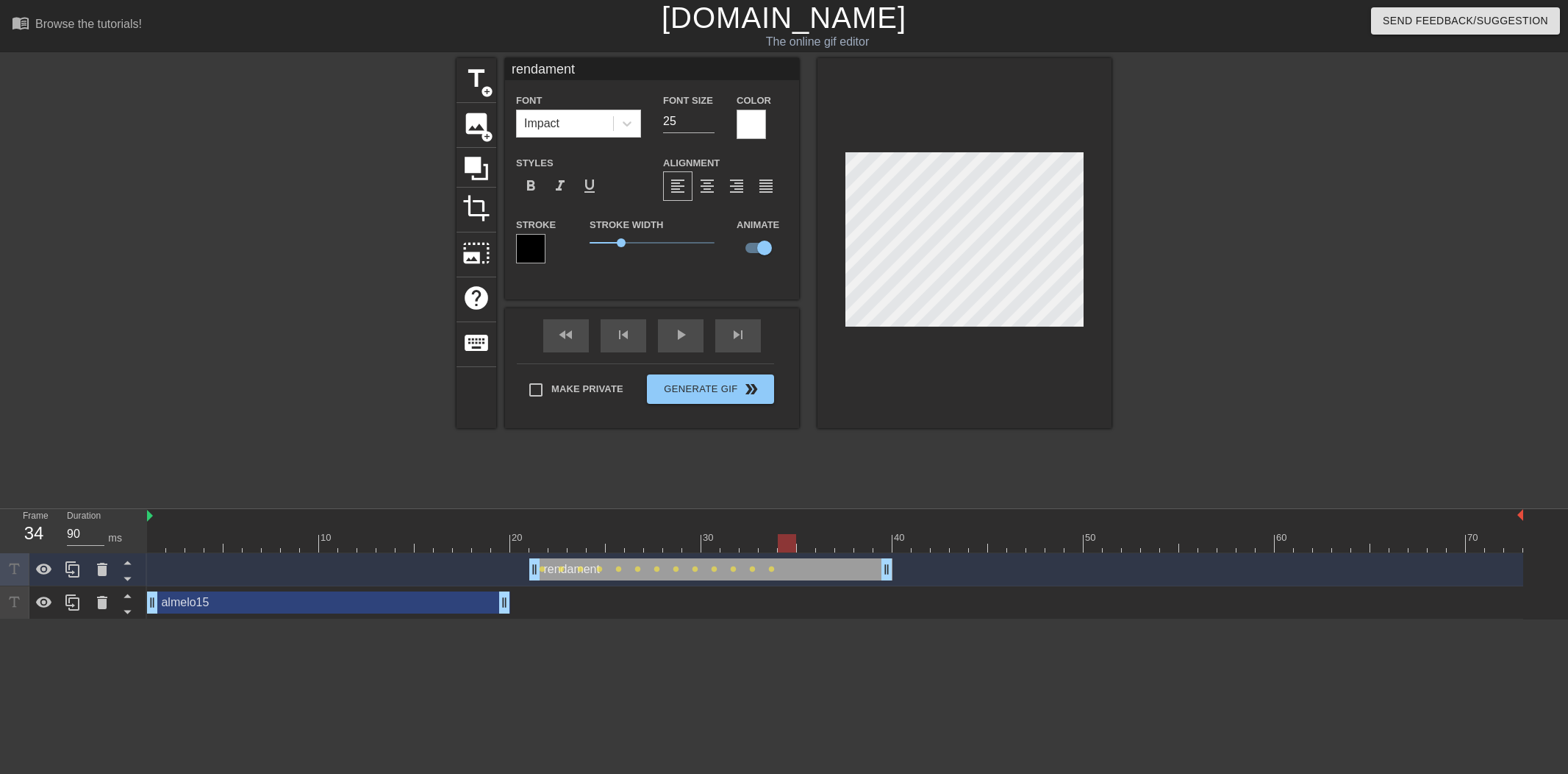
click at [784, 551] on div at bounding box center [786, 543] width 19 height 19
drag, startPoint x: 789, startPoint y: 541, endPoint x: 910, endPoint y: 341, distance: 233.8
click at [804, 541] on div at bounding box center [805, 543] width 19 height 19
drag, startPoint x: 810, startPoint y: 544, endPoint x: 825, endPoint y: 543, distance: 15.0
click at [824, 544] on div at bounding box center [825, 543] width 19 height 19
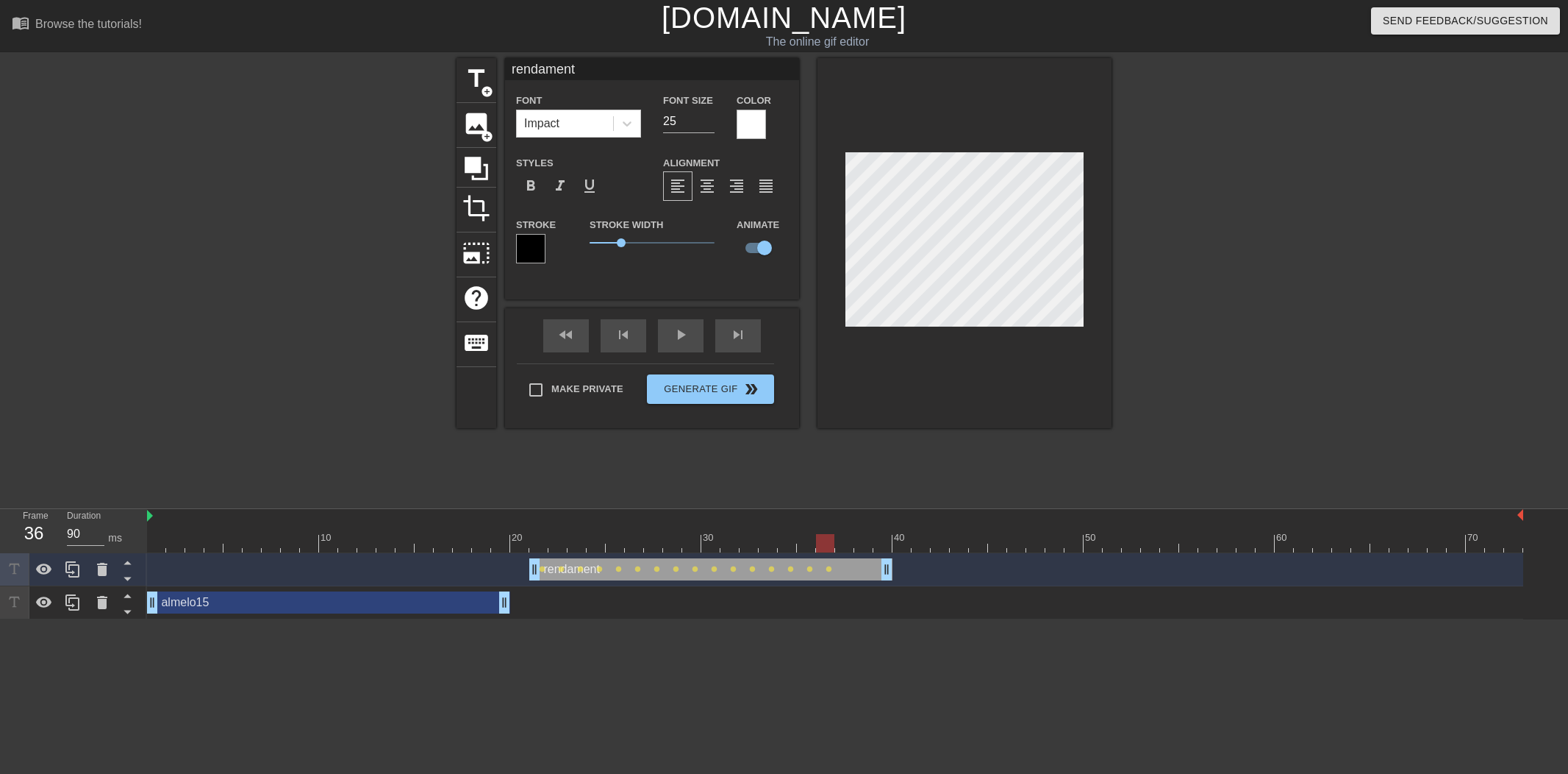
click at [834, 546] on div at bounding box center [825, 543] width 19 height 19
drag, startPoint x: 887, startPoint y: 574, endPoint x: 842, endPoint y: 574, distance: 45.0
drag, startPoint x: 862, startPoint y: 544, endPoint x: 1148, endPoint y: 543, distance: 286.0
click at [1148, 543] on div at bounding box center [1150, 543] width 19 height 19
drag, startPoint x: 72, startPoint y: 568, endPoint x: 269, endPoint y: 572, distance: 197.0
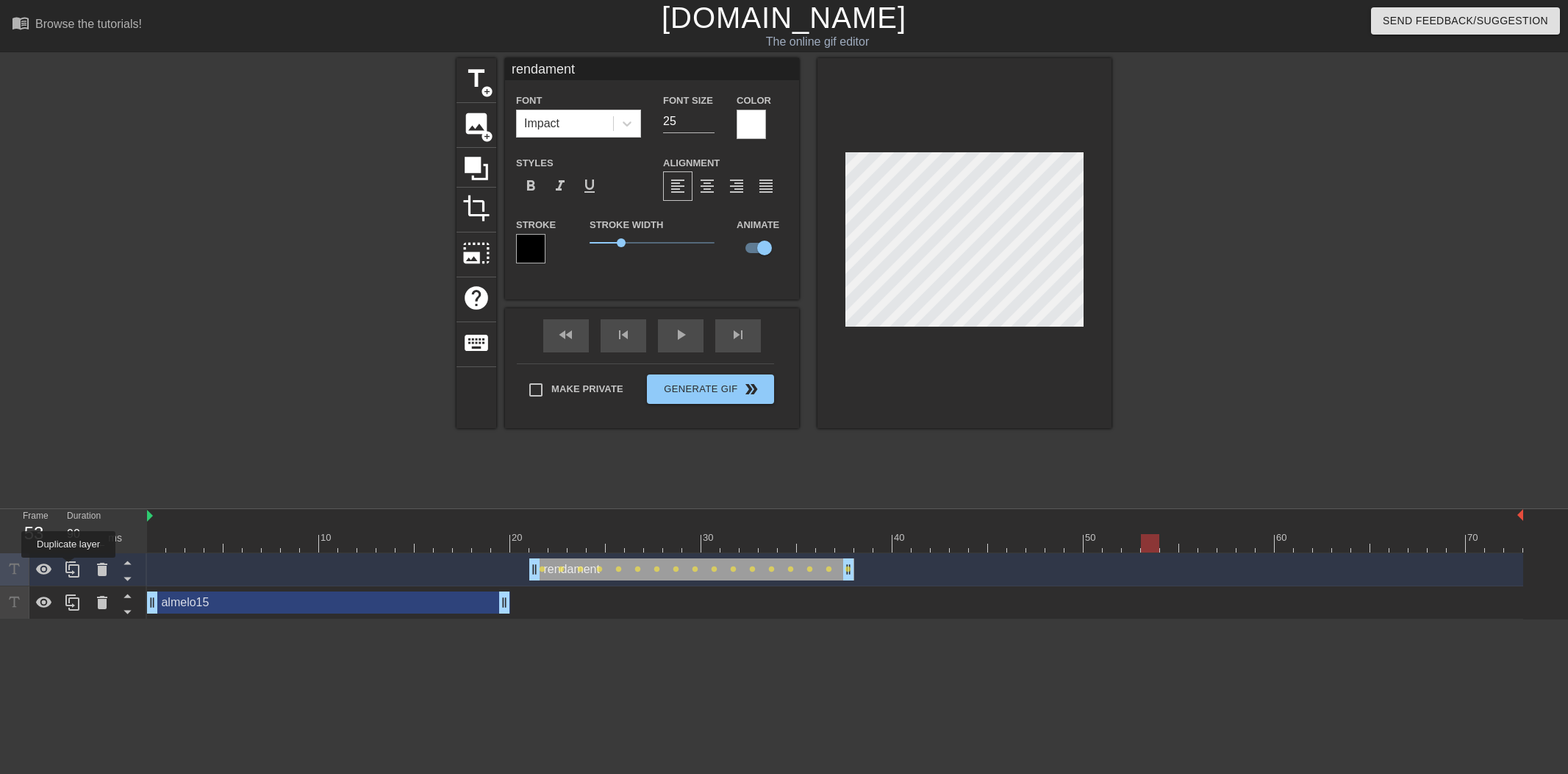
click at [74, 568] on icon at bounding box center [73, 569] width 18 height 18
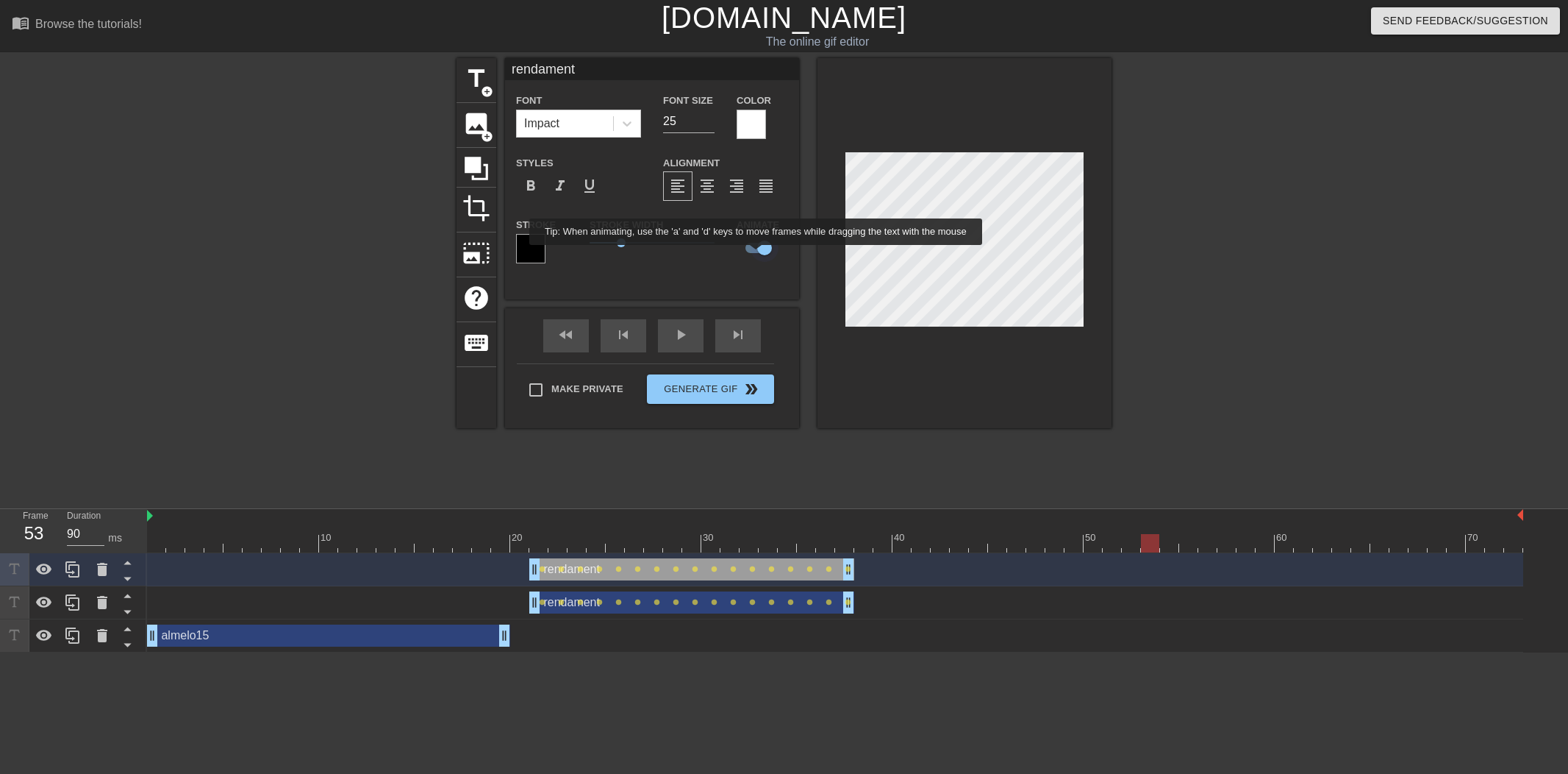
click at [762, 252] on input "checkbox" at bounding box center [764, 248] width 84 height 28
click at [763, 250] on input "checkbox" at bounding box center [750, 248] width 84 height 28
click at [763, 252] on input "checkbox" at bounding box center [764, 248] width 84 height 28
checkbox input "false"
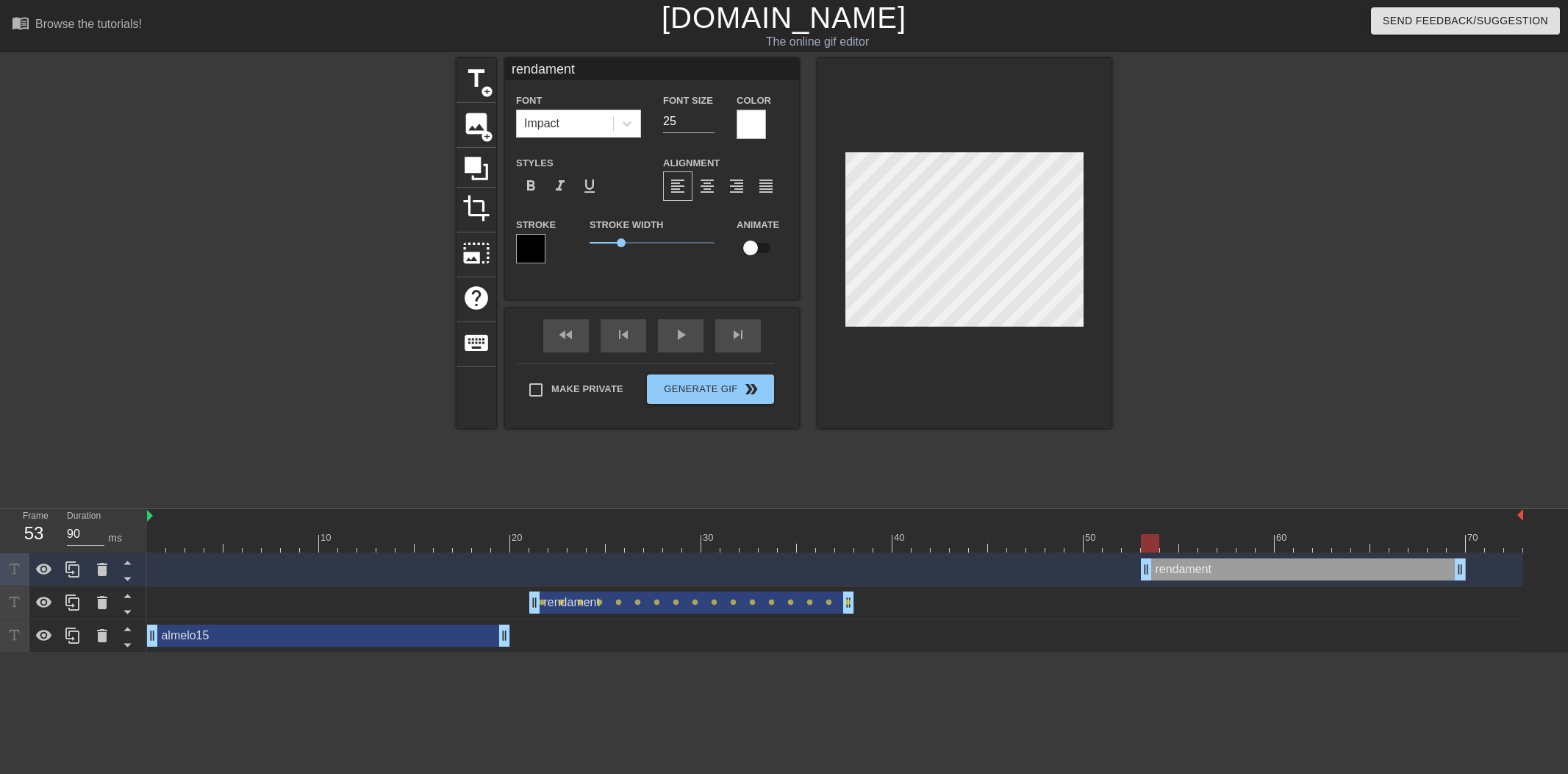
drag, startPoint x: 604, startPoint y: 566, endPoint x: 1204, endPoint y: 555, distance: 600.1
click at [1204, 555] on div "rendament drag_handle drag_handle" at bounding box center [834, 569] width 1376 height 33
type input "-"
type textarea "-"
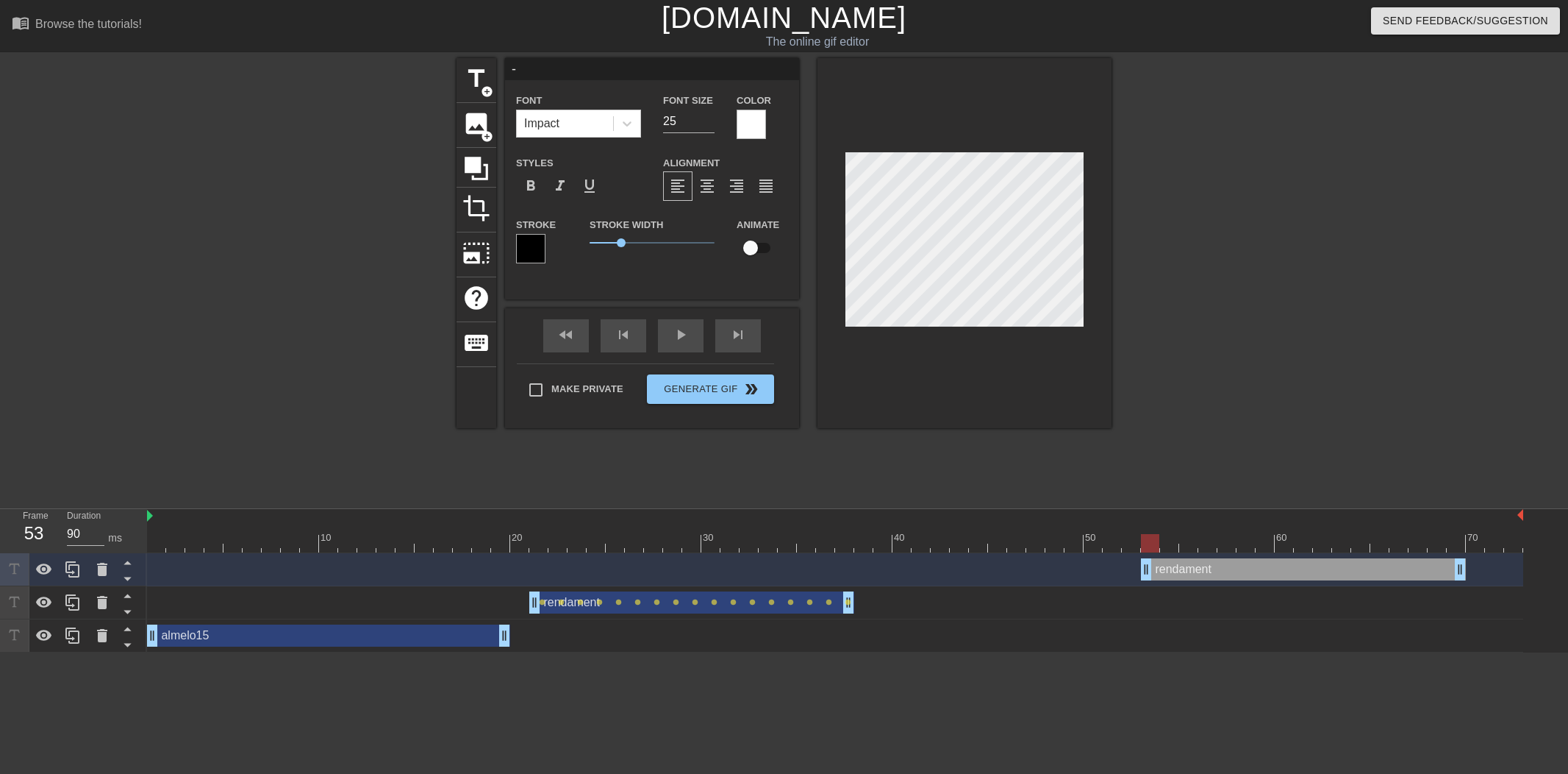
scroll to position [0, 0]
type input "-8"
type textarea "-8"
type input "-80"
type textarea "-80"
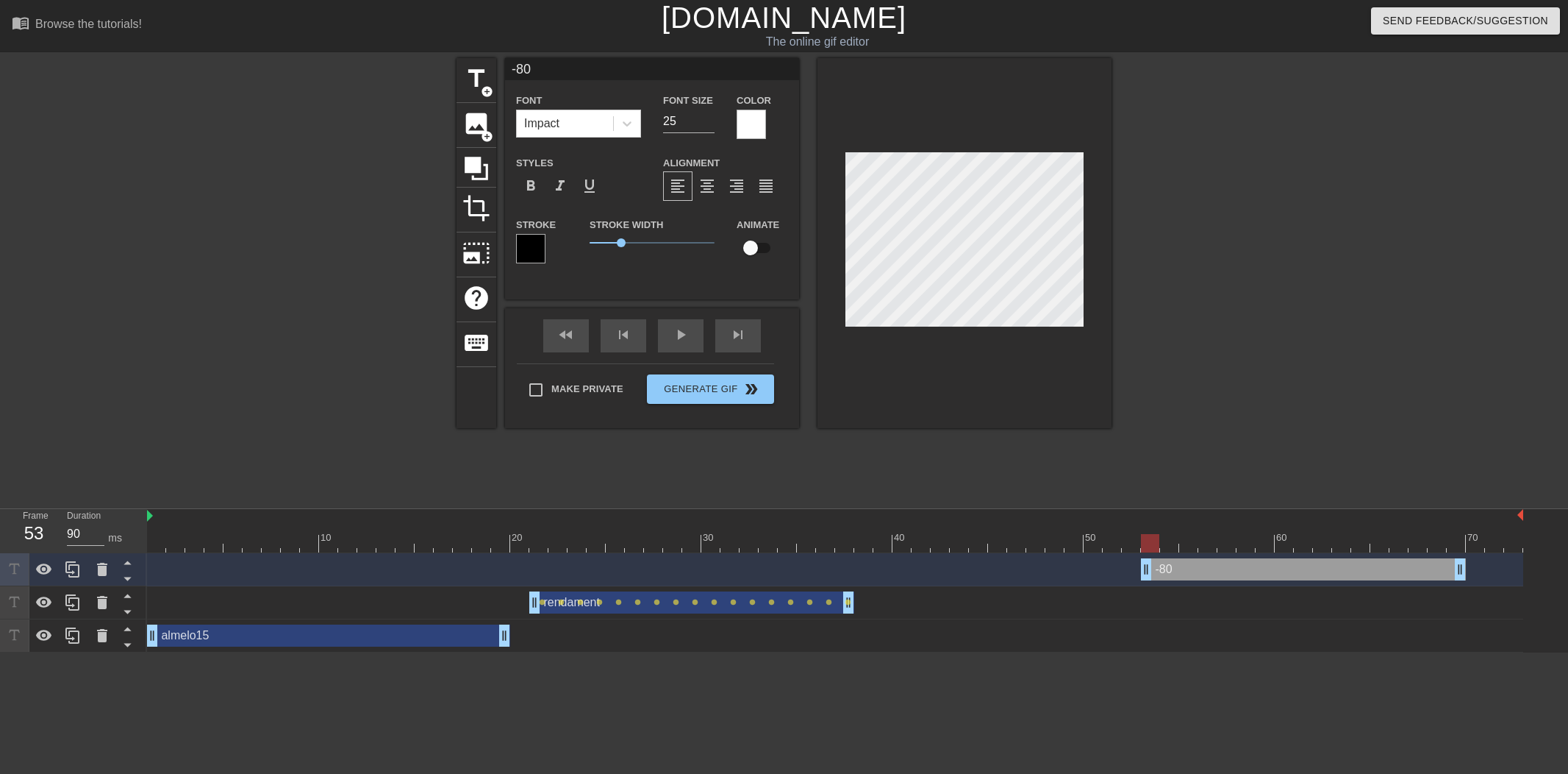
type input "-80%"
type textarea "-80%"
click at [762, 120] on div at bounding box center [751, 125] width 30 height 30
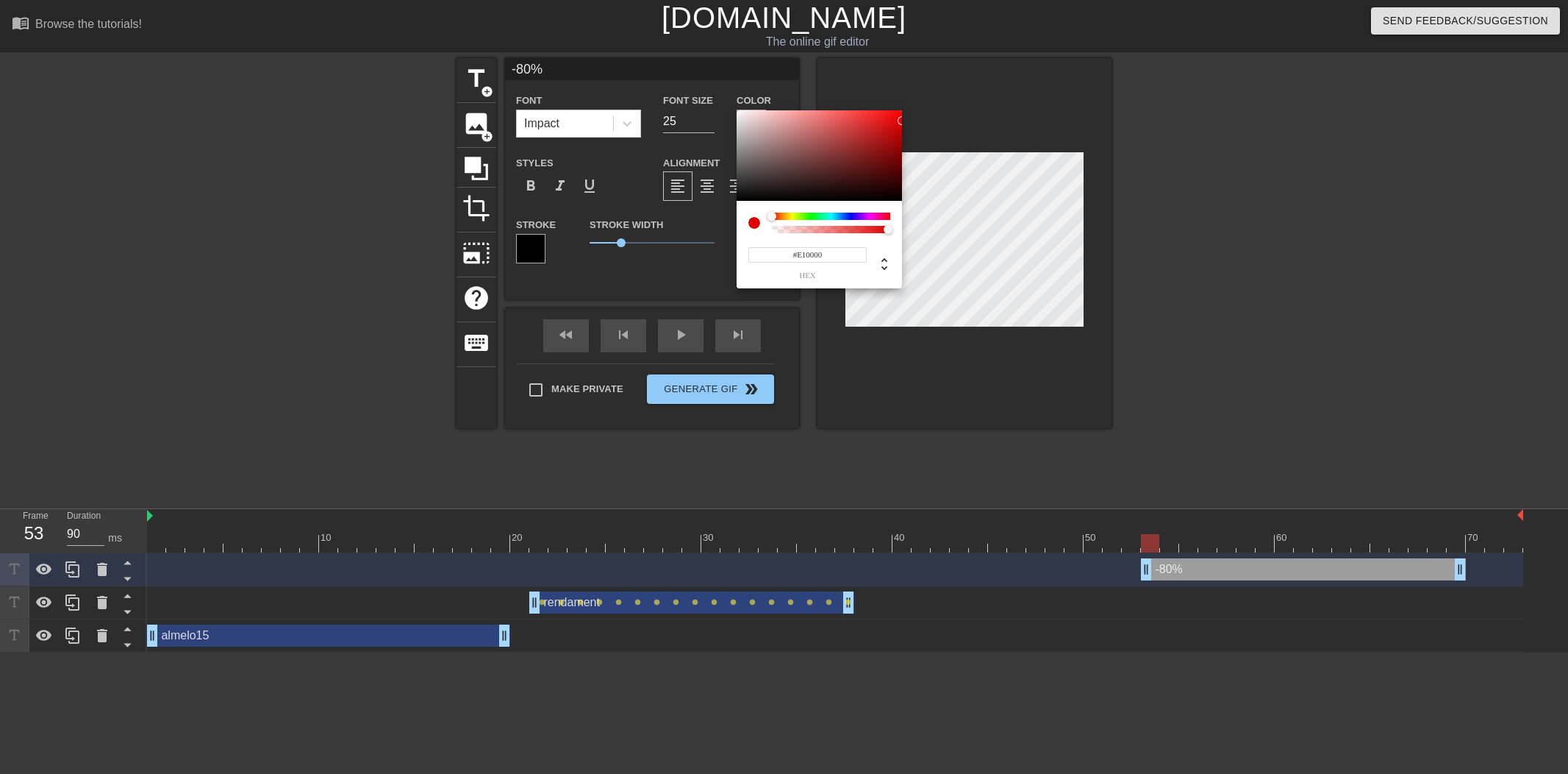
type input "#DF0000"
drag, startPoint x: 872, startPoint y: 161, endPoint x: 746, endPoint y: 214, distance: 136.7
click at [901, 121] on div "#DF0000 hex" at bounding box center [784, 387] width 1568 height 774
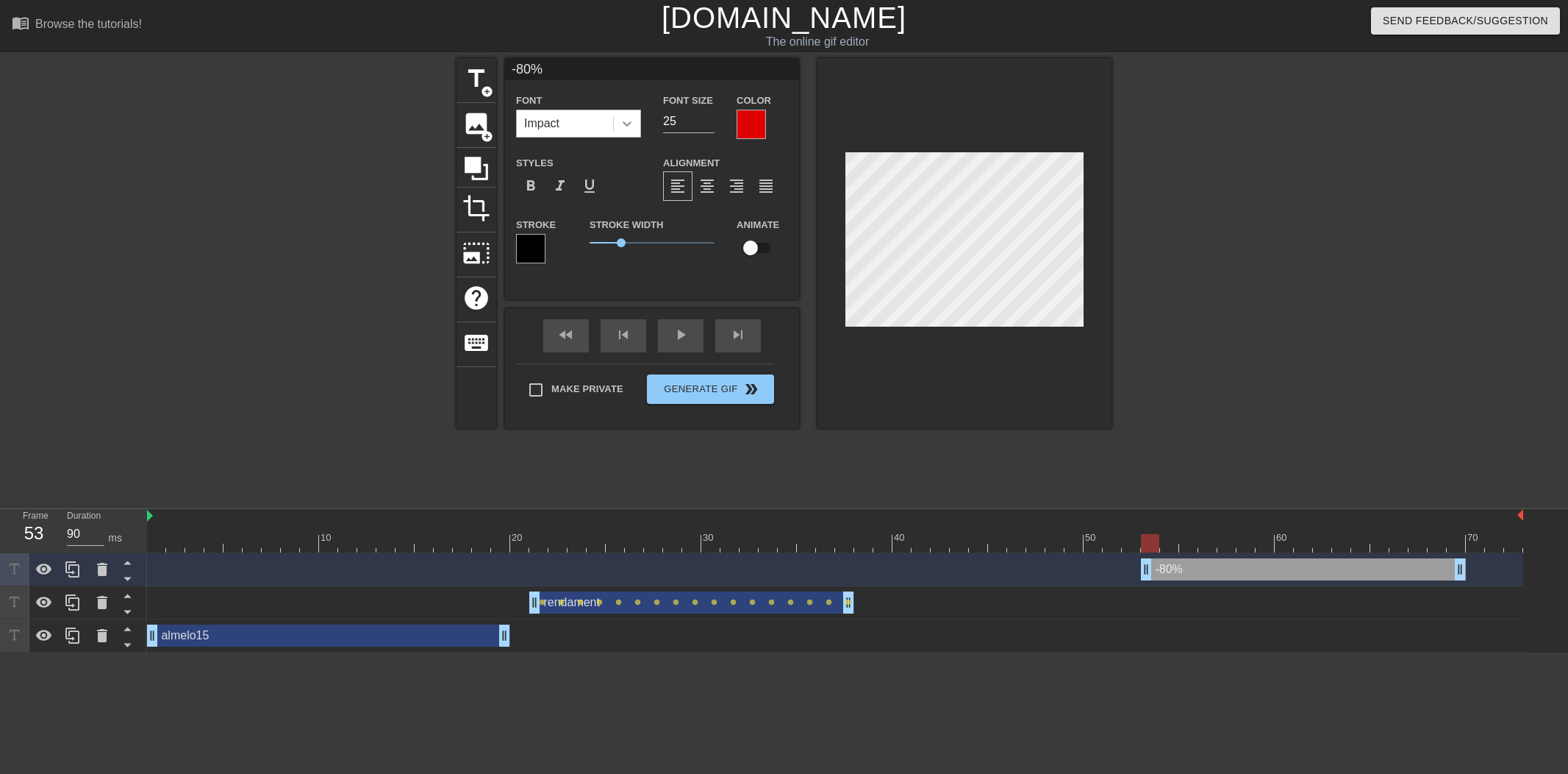
click at [621, 113] on div "Font Impact Font Size 25 Color" at bounding box center [652, 115] width 294 height 48
click at [590, 107] on div "Font Impact Font Size 40 Color" at bounding box center [652, 115] width 294 height 48
drag, startPoint x: 678, startPoint y: 125, endPoint x: 569, endPoint y: 112, distance: 109.8
click at [569, 112] on div "Font Impact Font Size 50 Color" at bounding box center [652, 115] width 294 height 48
type input "40"
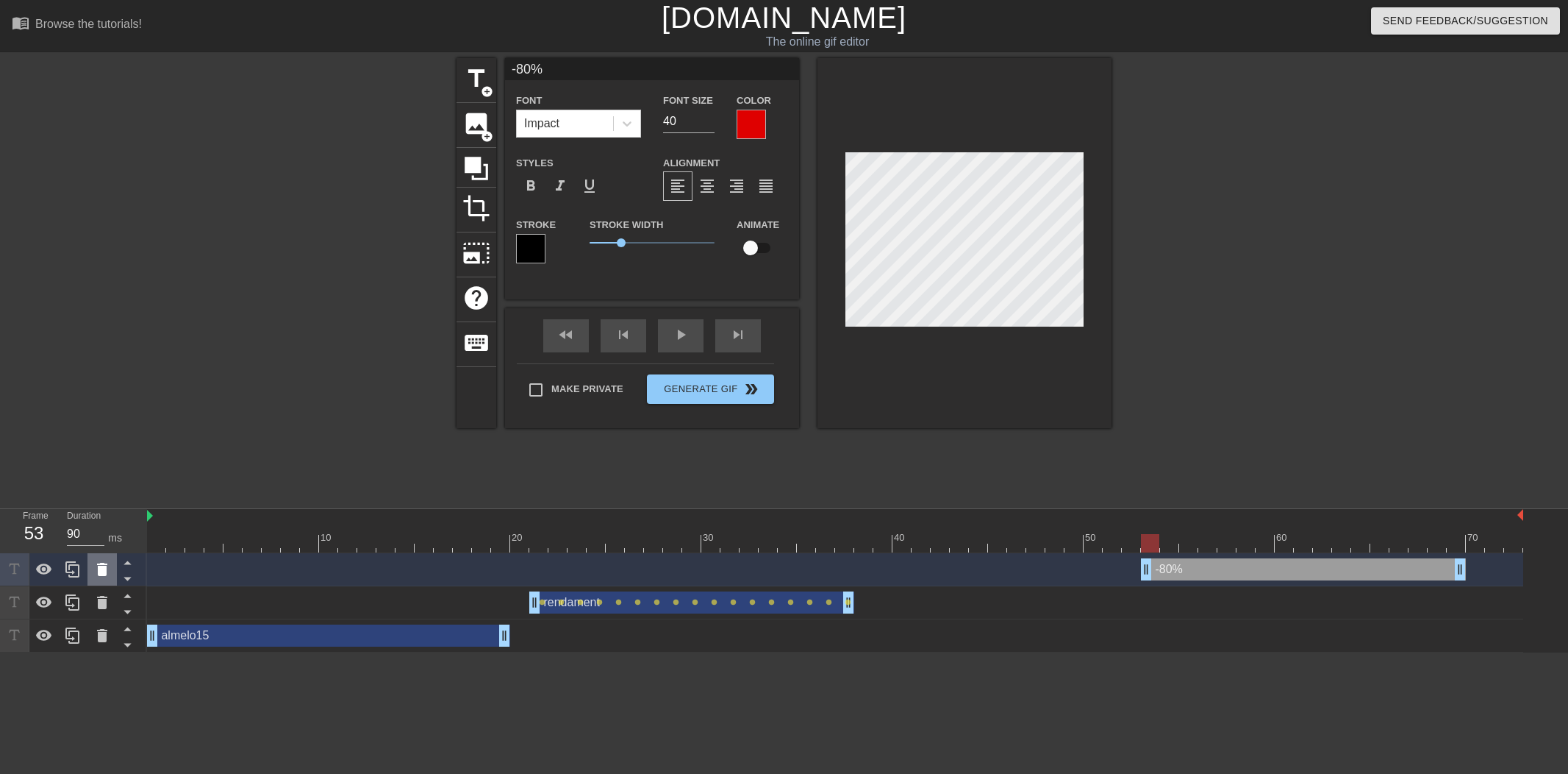
click at [99, 575] on icon at bounding box center [102, 569] width 10 height 13
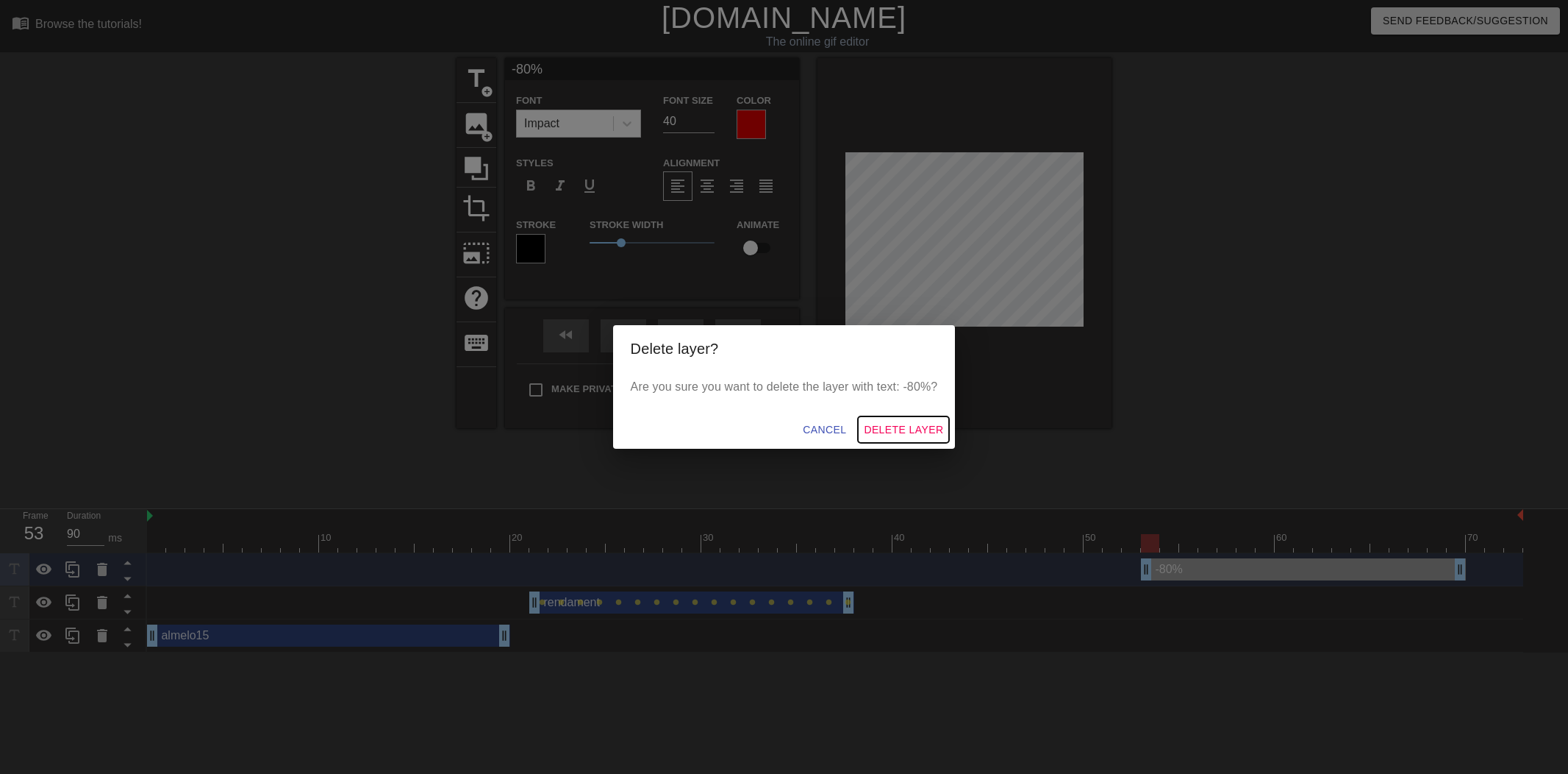
click at [918, 423] on span "Delete Layer" at bounding box center [903, 429] width 79 height 19
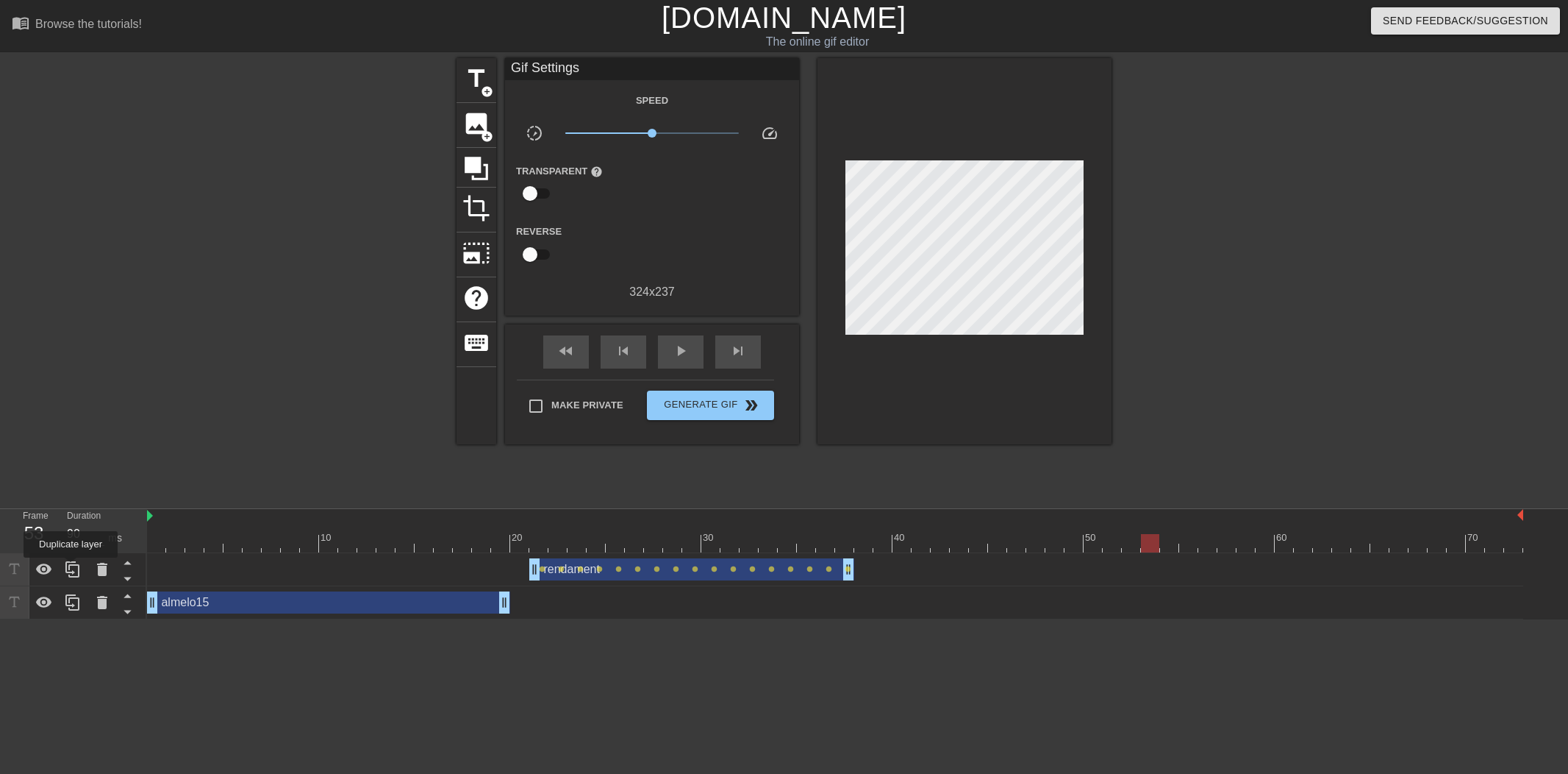
drag, startPoint x: 72, startPoint y: 568, endPoint x: 88, endPoint y: 568, distance: 16.0
click at [73, 568] on icon at bounding box center [73, 569] width 18 height 18
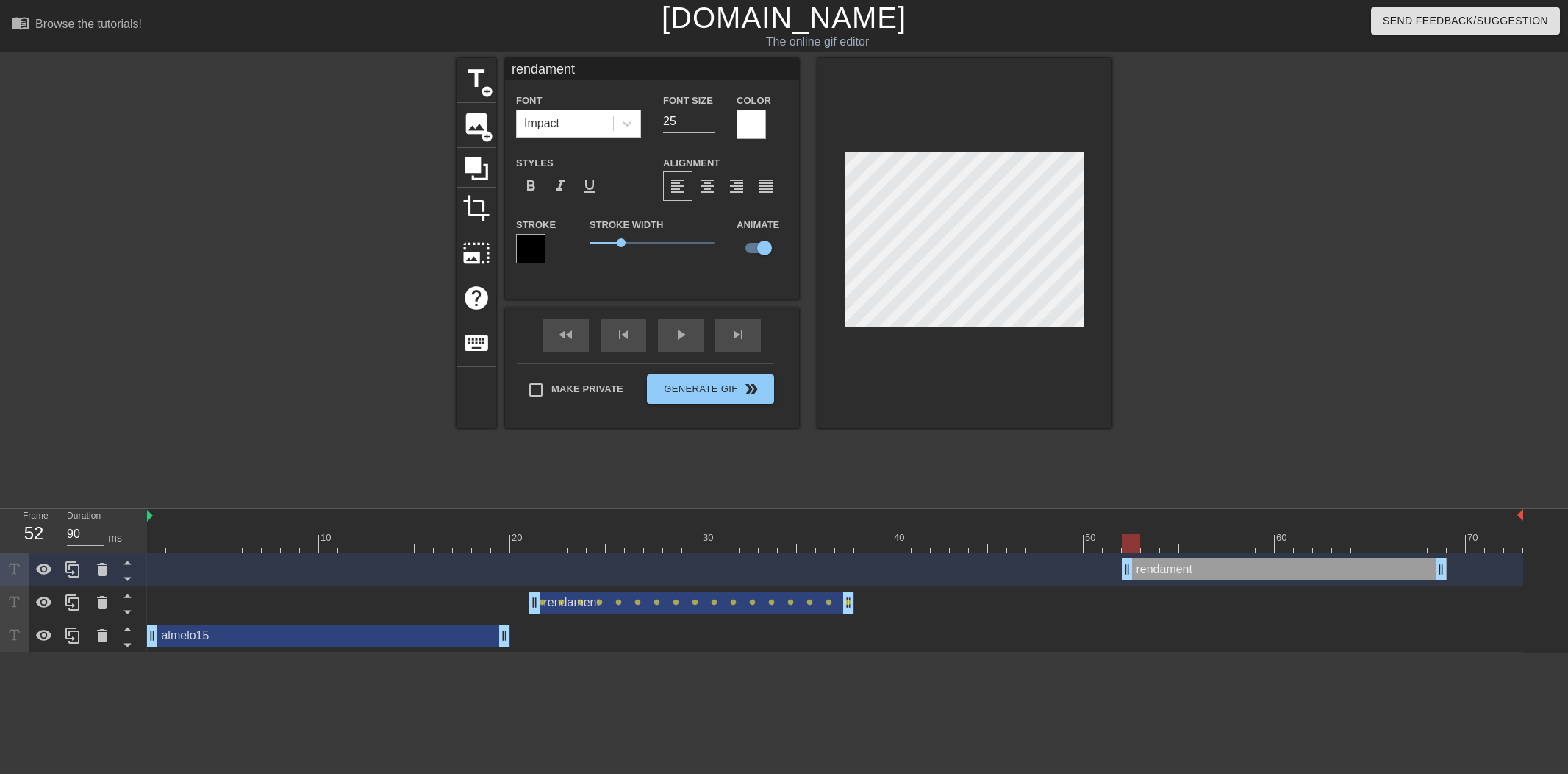
drag, startPoint x: 616, startPoint y: 570, endPoint x: 1184, endPoint y: 570, distance: 568.0
click at [1184, 570] on div "rendament drag_handle drag_handle" at bounding box center [1284, 569] width 325 height 22
drag, startPoint x: 674, startPoint y: 118, endPoint x: 626, endPoint y: 114, distance: 48.2
click at [626, 114] on div "Font Impact Font Size 25 Color" at bounding box center [652, 115] width 294 height 48
type input "40"
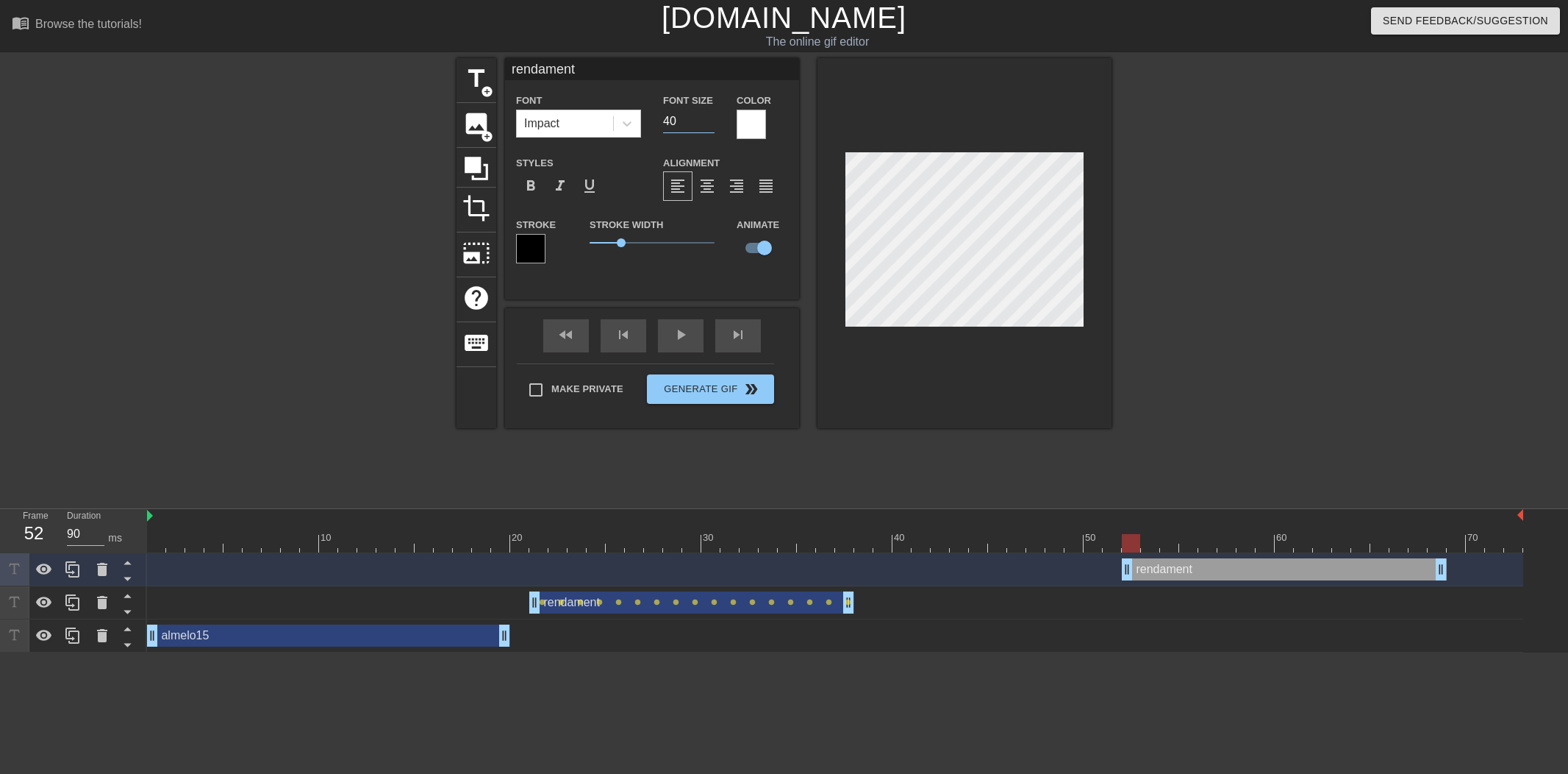
click at [746, 123] on div at bounding box center [751, 125] width 30 height 30
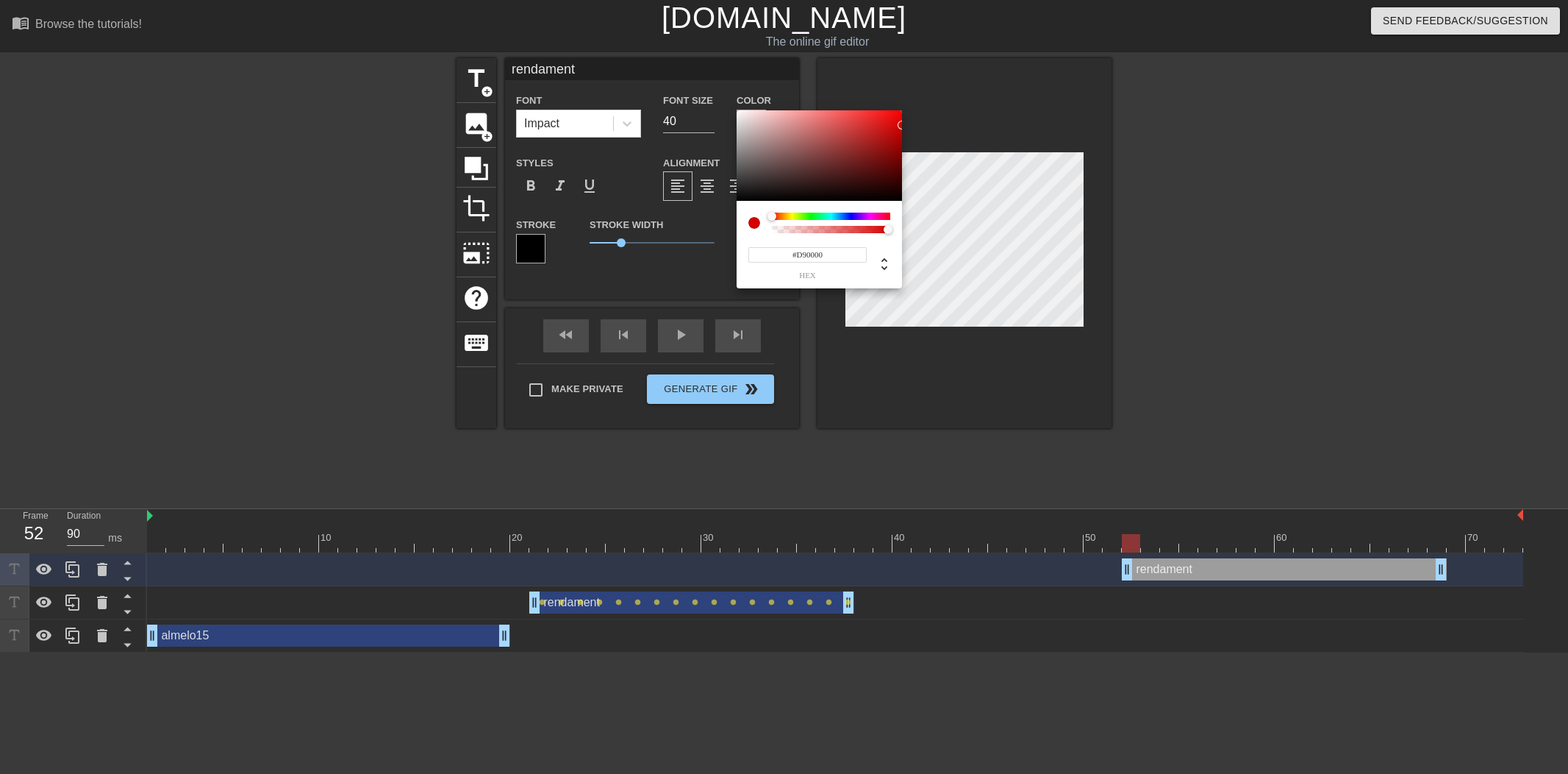
type input "#DF0000"
drag, startPoint x: 879, startPoint y: 126, endPoint x: 827, endPoint y: 155, distance: 59.5
click at [915, 121] on div "#DF0000 hex" at bounding box center [784, 387] width 1568 height 774
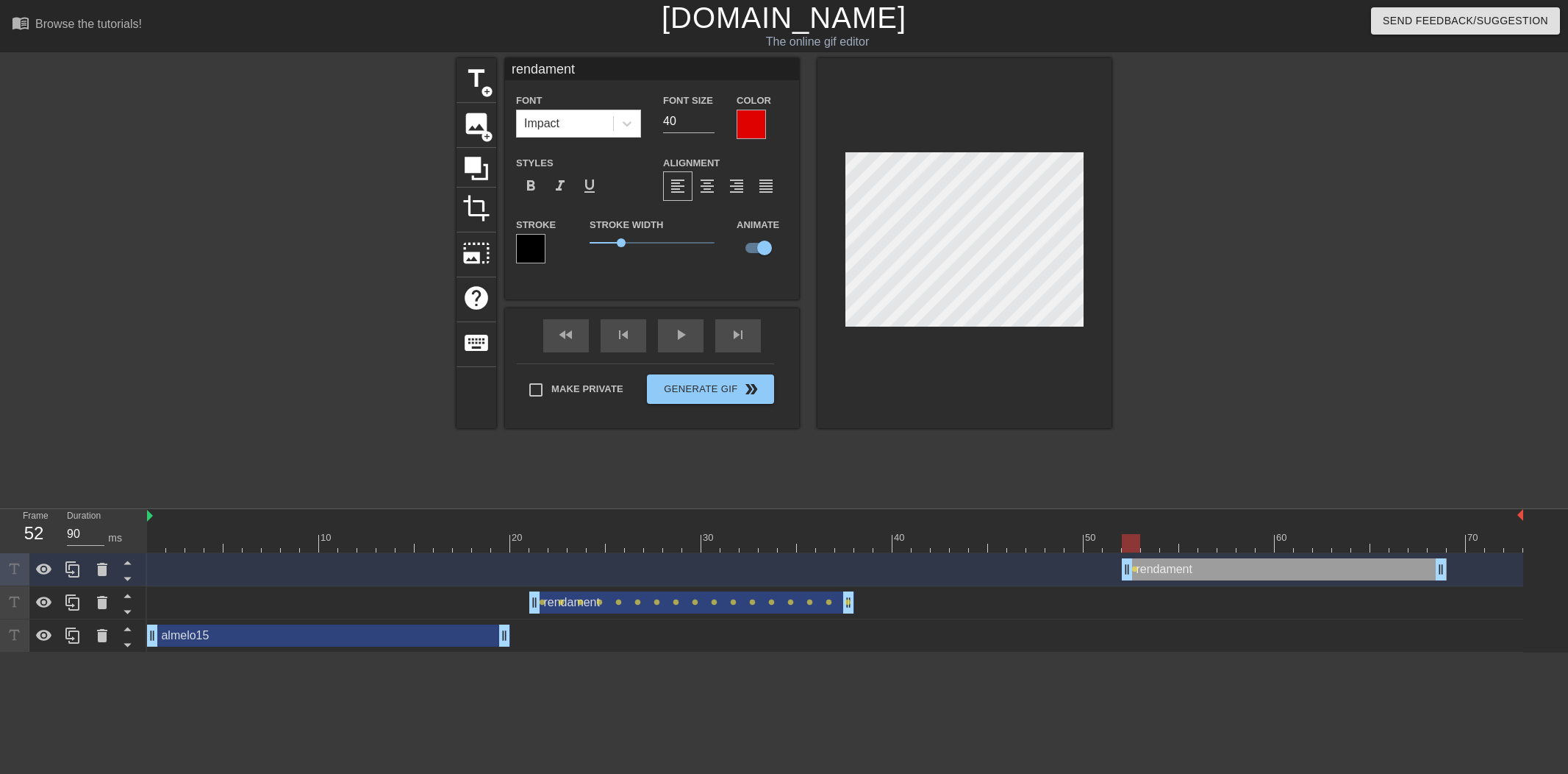
type input "renda-ment"
type textarea "renda-ment"
type input "renda-8ment"
type textarea "renda-8ment"
type input "renda-80ment"
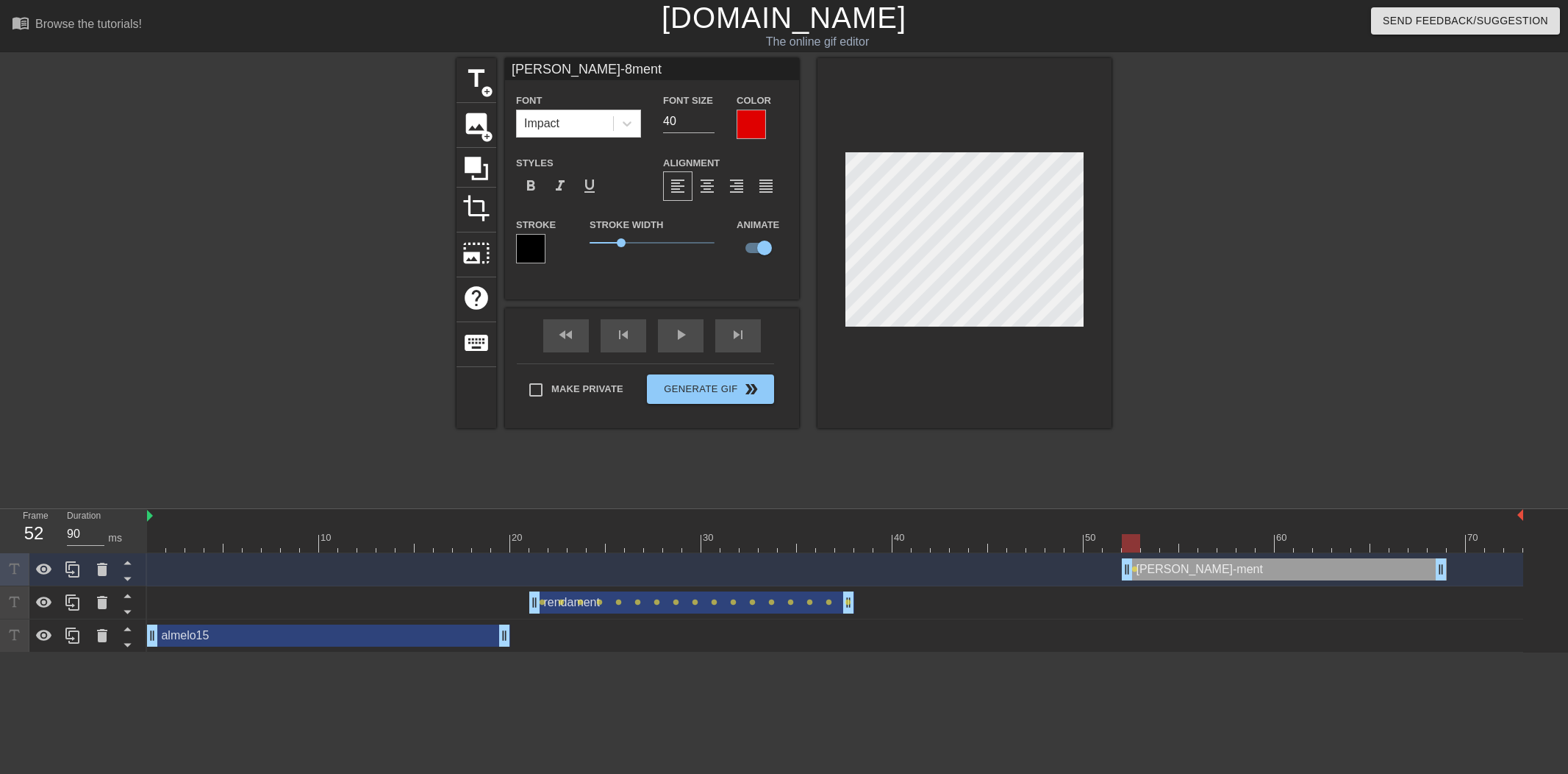
type textarea "renda-80ment"
type input "renda-80$ment"
type textarea "renda-80$ment"
type input "renda-80$ent"
type textarea "renda-80$ent"
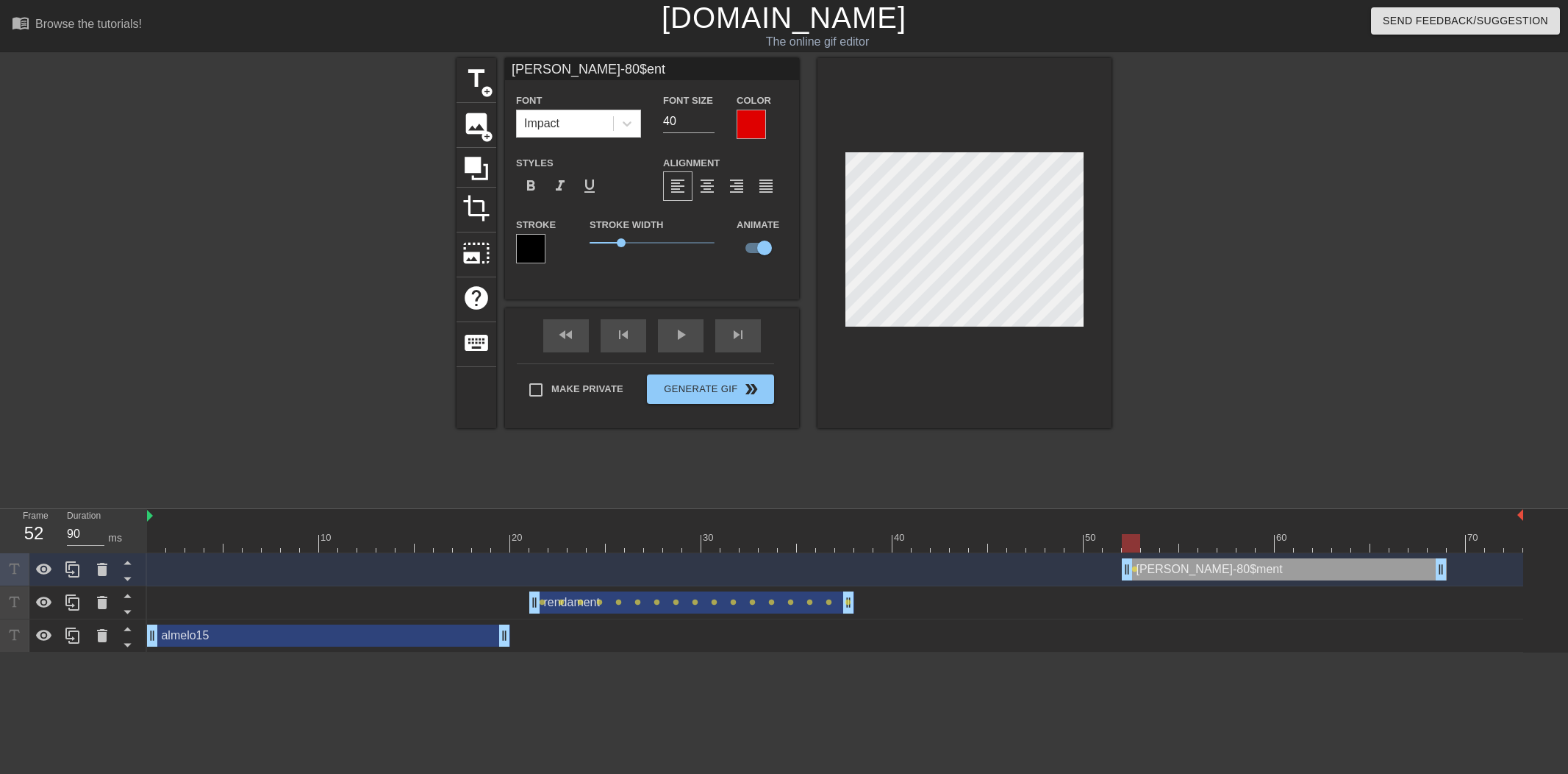
type input "renda-80$nt"
type textarea "renda-80$nt"
type input "renda-80$t"
type textarea "renda-80$t"
type input "renda-80$"
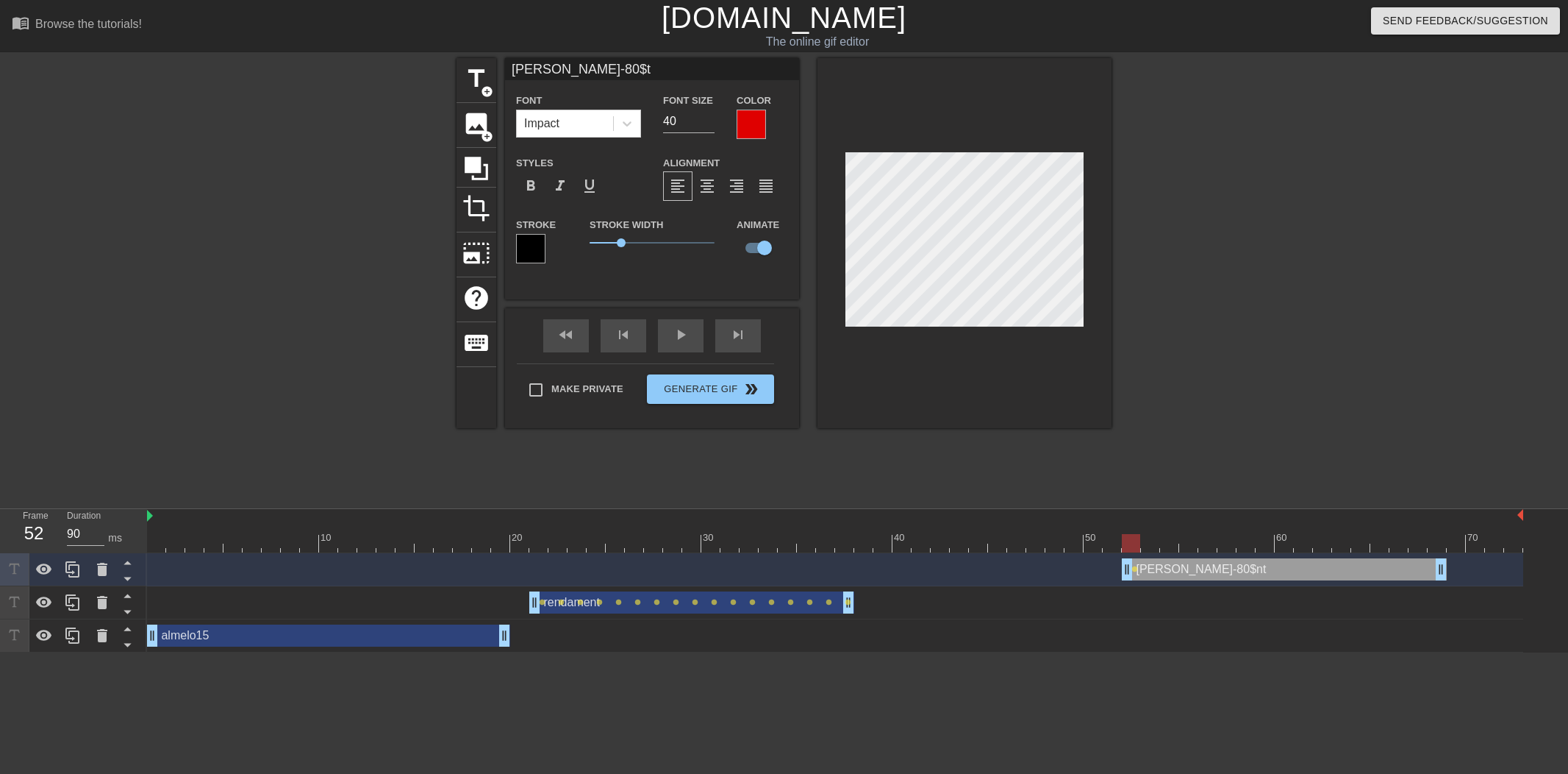
type textarea "renda-80$"
type input "renda-80"
type textarea "renda-80"
type input "renda-8"
type textarea "renda-8"
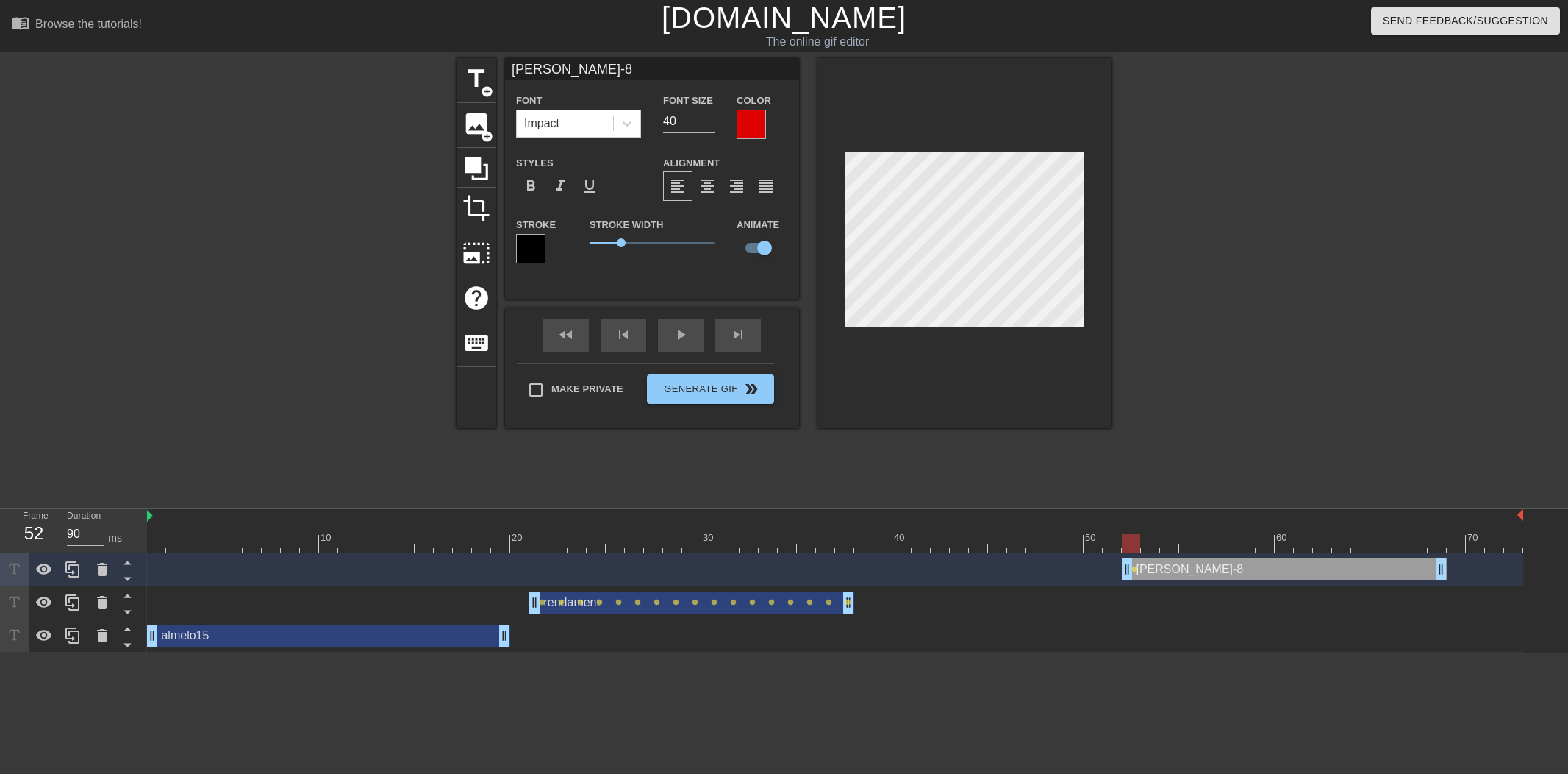
type input "renda-"
type textarea "renda-"
type input "renda"
type textarea "renda"
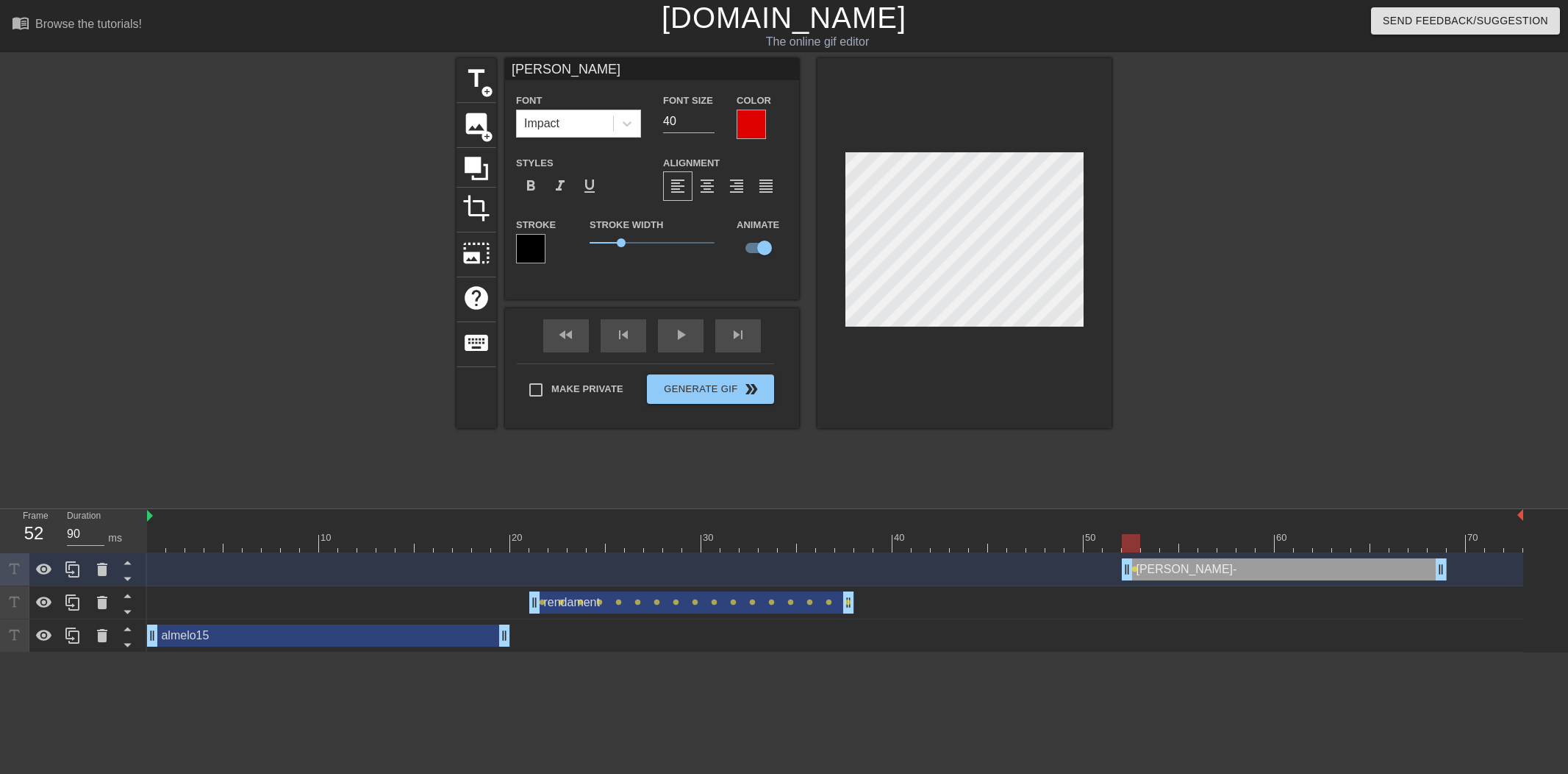
type input "rend"
type textarea "rend"
type input "ren"
type textarea "ren"
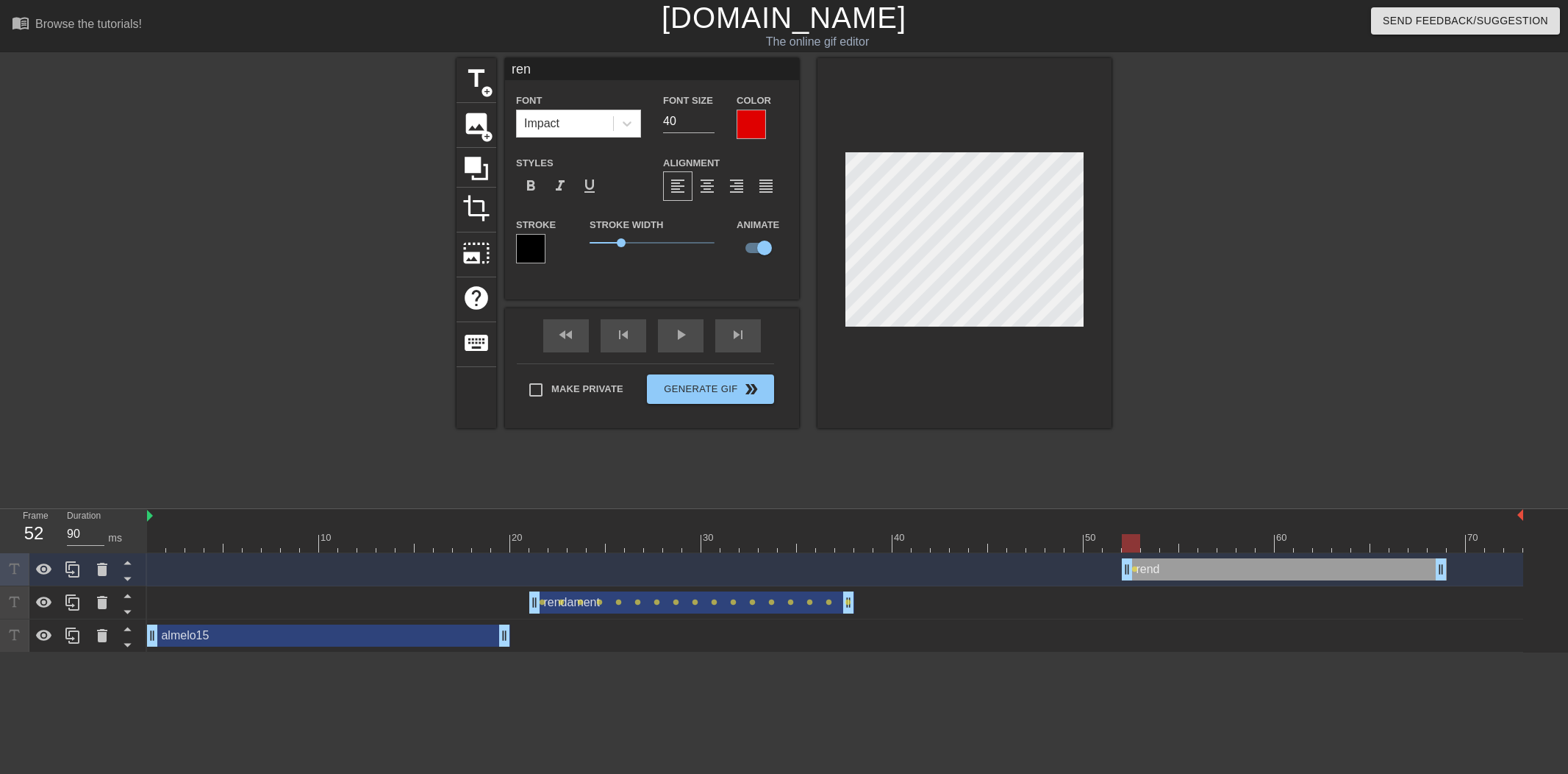
type input "re"
type textarea "re"
type input "r"
type textarea "r"
type input "-"
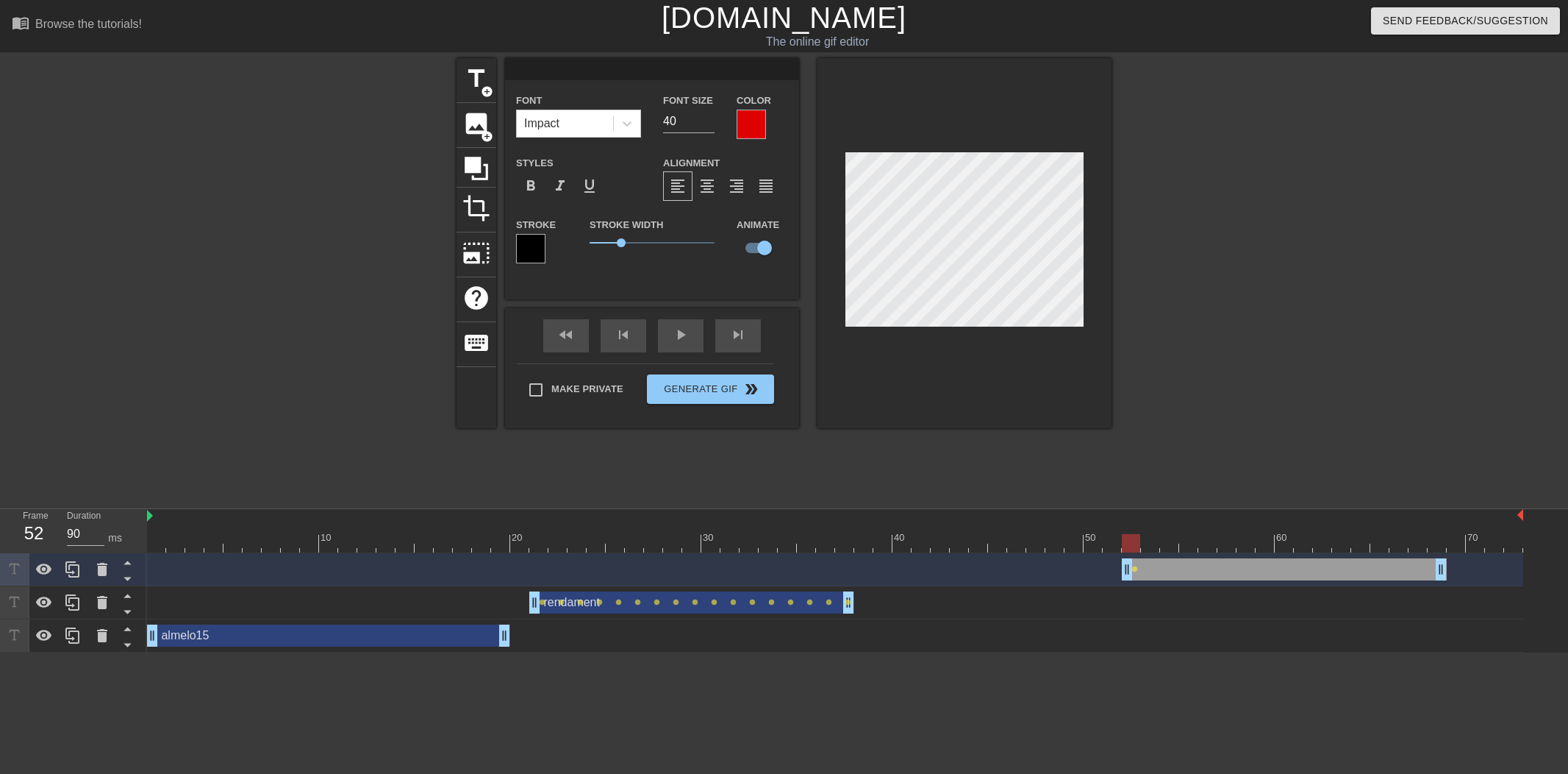
type textarea "-"
type input "-8"
type textarea "-8"
type input "-80"
type textarea "-80"
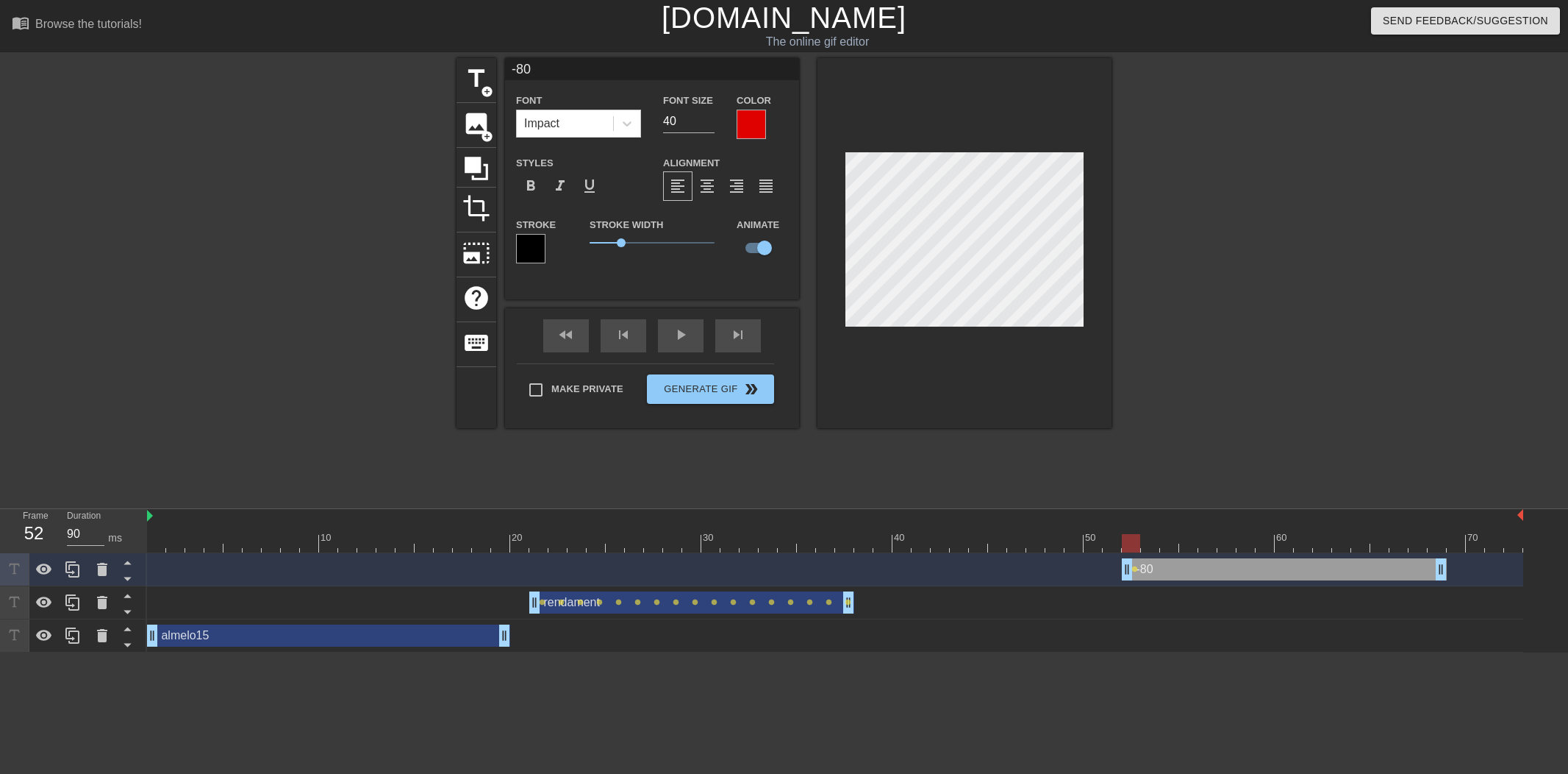
type input "-80%"
type textarea "-80%"
click at [542, 250] on div at bounding box center [531, 249] width 30 height 30
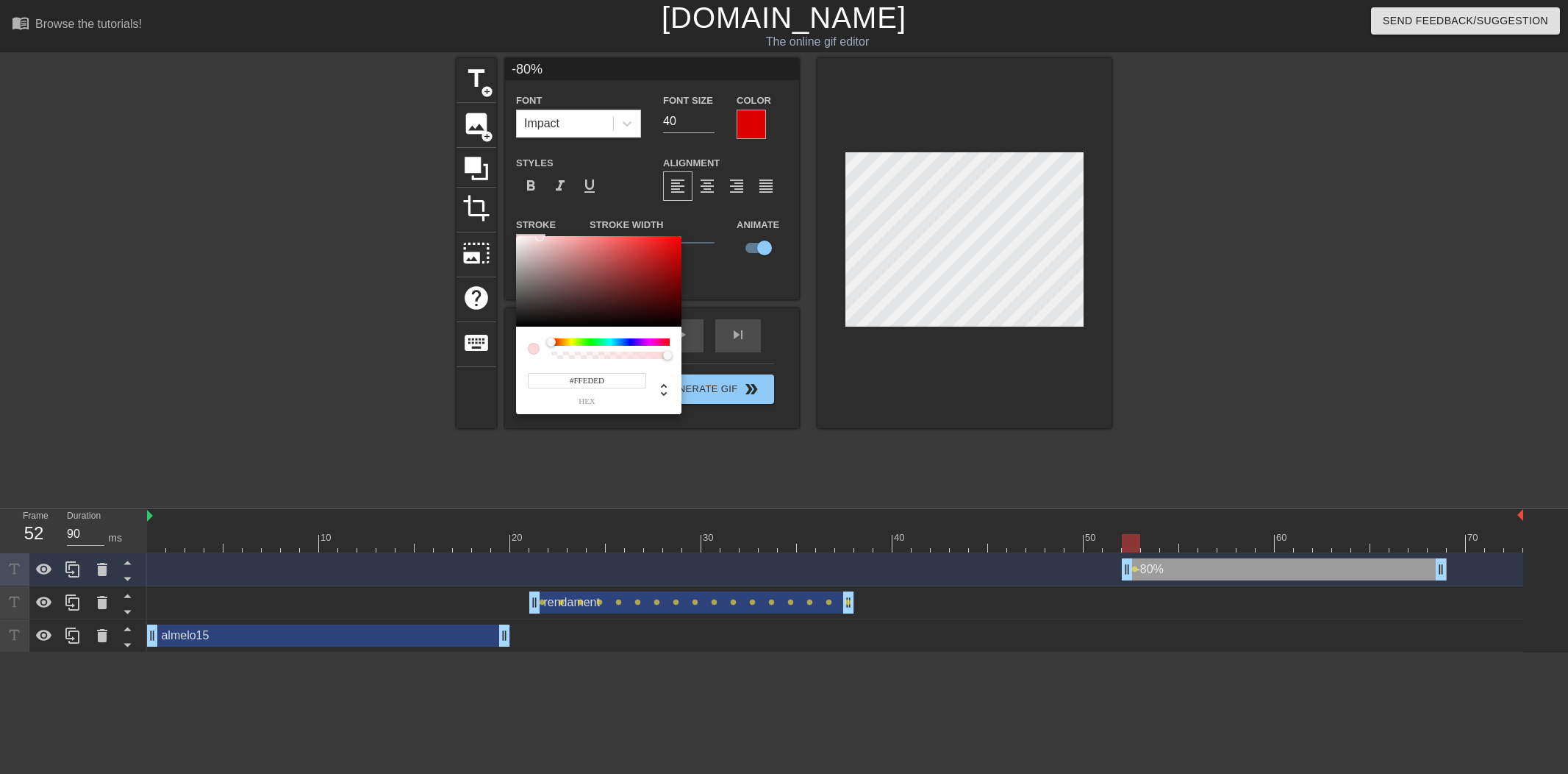
type input "#FFFFFF"
drag, startPoint x: 582, startPoint y: 268, endPoint x: 582, endPoint y: 210, distance: 58.0
click at [483, 206] on div "#FFFFFF hex" at bounding box center [784, 387] width 1568 height 774
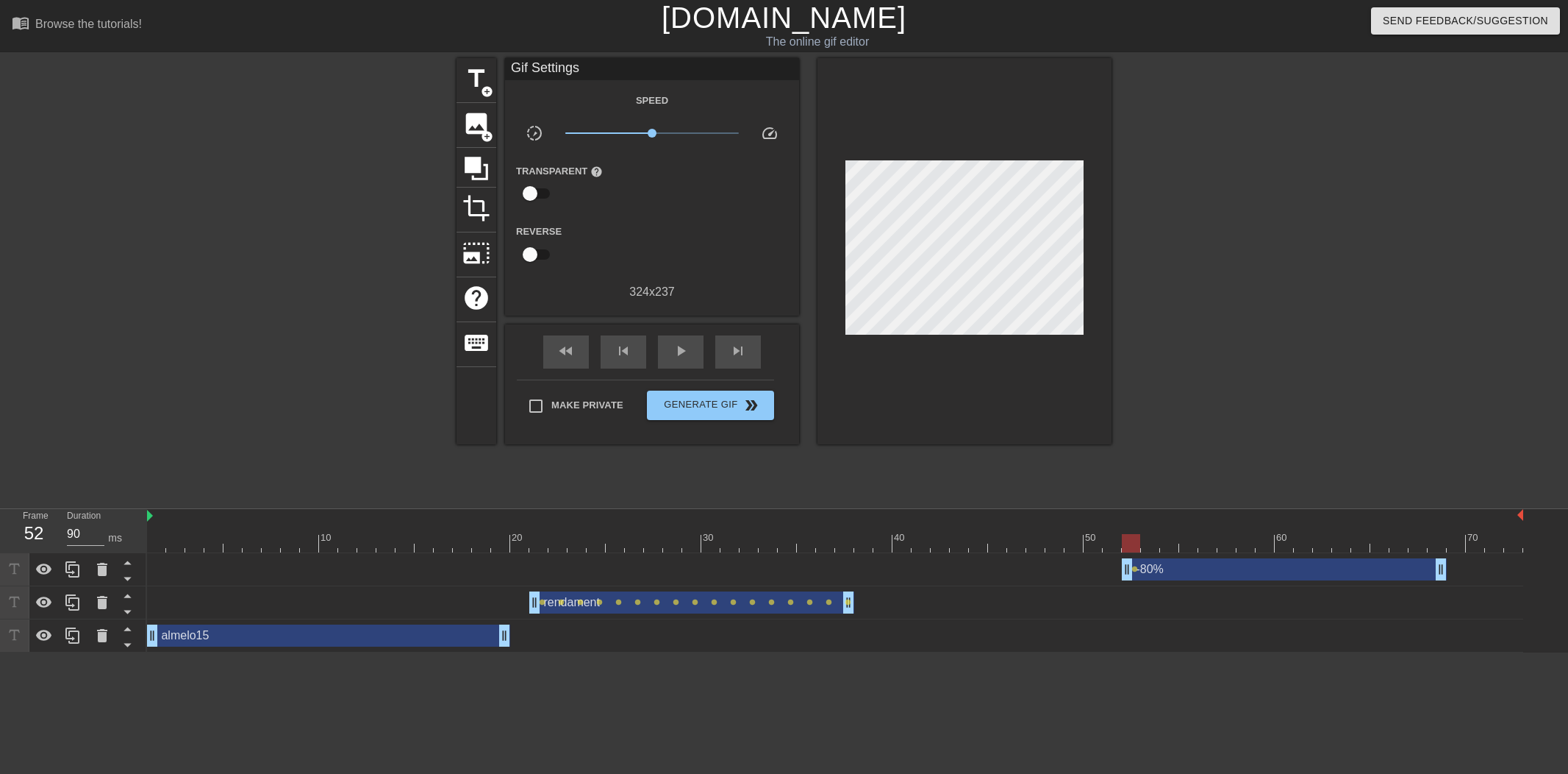
drag, startPoint x: 943, startPoint y: 414, endPoint x: 954, endPoint y: 337, distance: 77.8
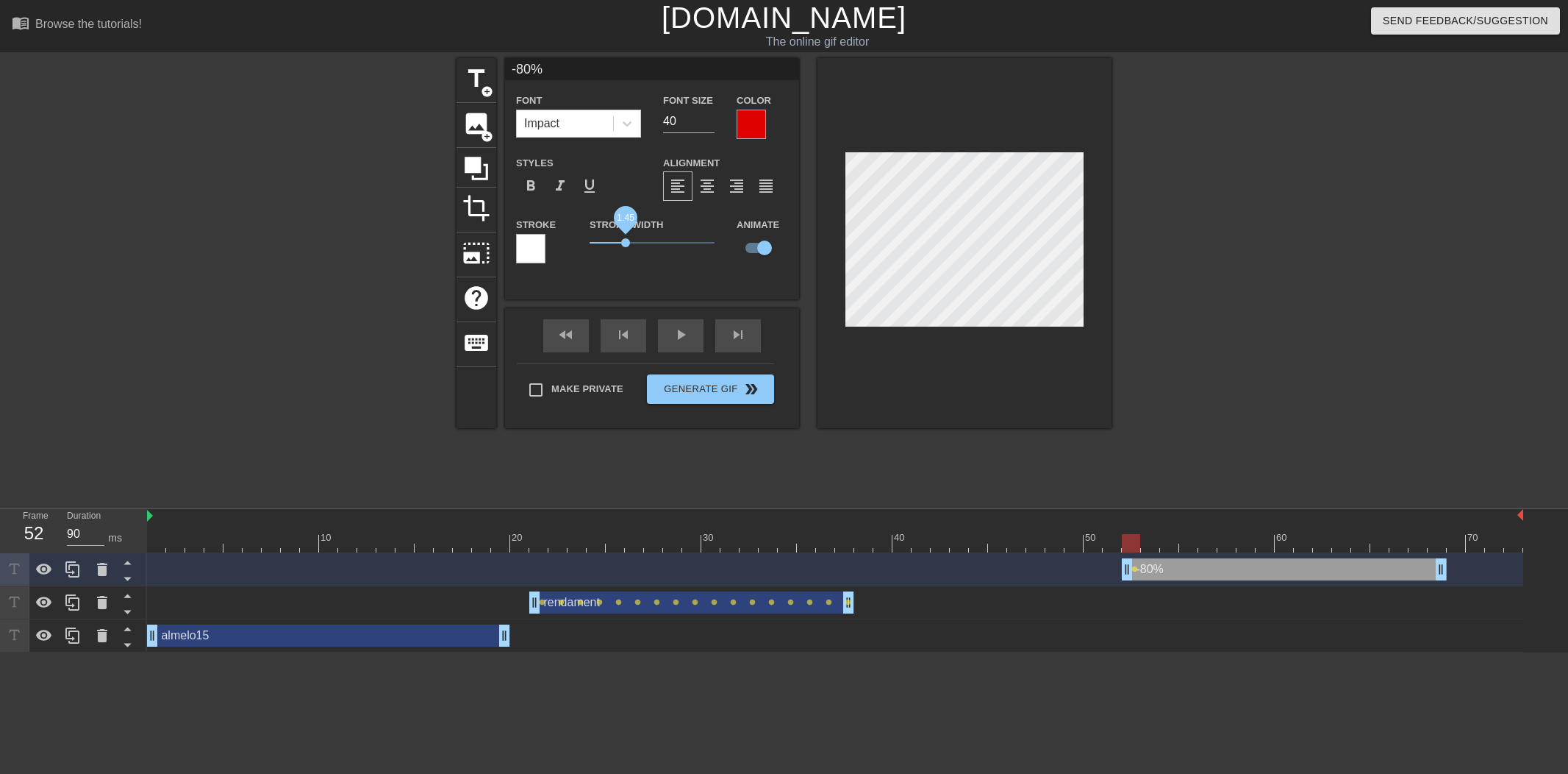
click at [626, 246] on span "1.45" at bounding box center [625, 242] width 9 height 9
drag, startPoint x: 973, startPoint y: 363, endPoint x: 981, endPoint y: 361, distance: 8.2
click at [973, 363] on div at bounding box center [964, 243] width 294 height 370
drag, startPoint x: 1132, startPoint y: 546, endPoint x: 1098, endPoint y: 543, distance: 34.1
click at [1121, 543] on div at bounding box center [1130, 543] width 19 height 19
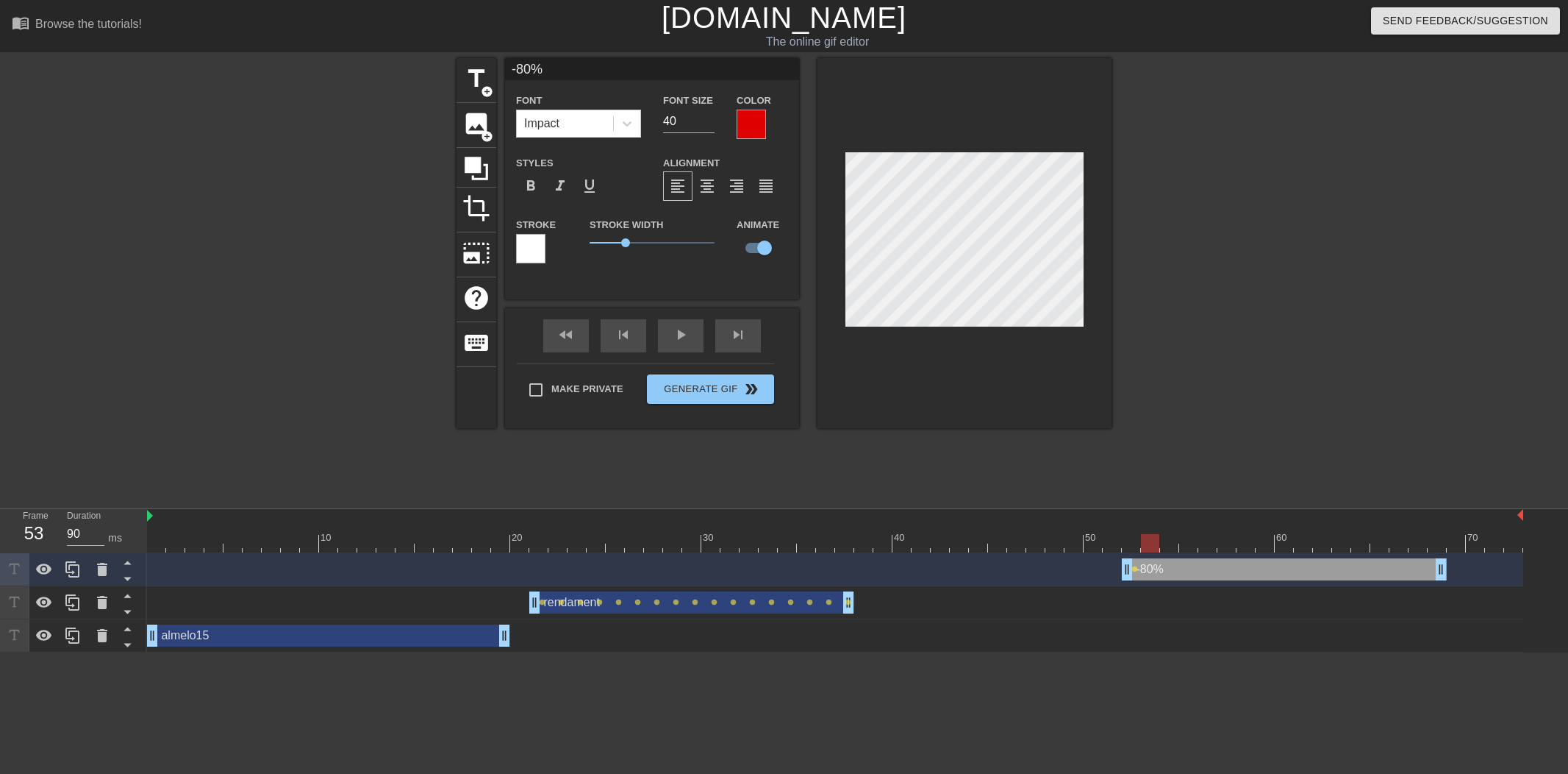
drag, startPoint x: 1124, startPoint y: 547, endPoint x: 1147, endPoint y: 547, distance: 23.0
click at [1148, 547] on div at bounding box center [834, 543] width 1376 height 19
click at [1139, 548] on div at bounding box center [1130, 543] width 19 height 19
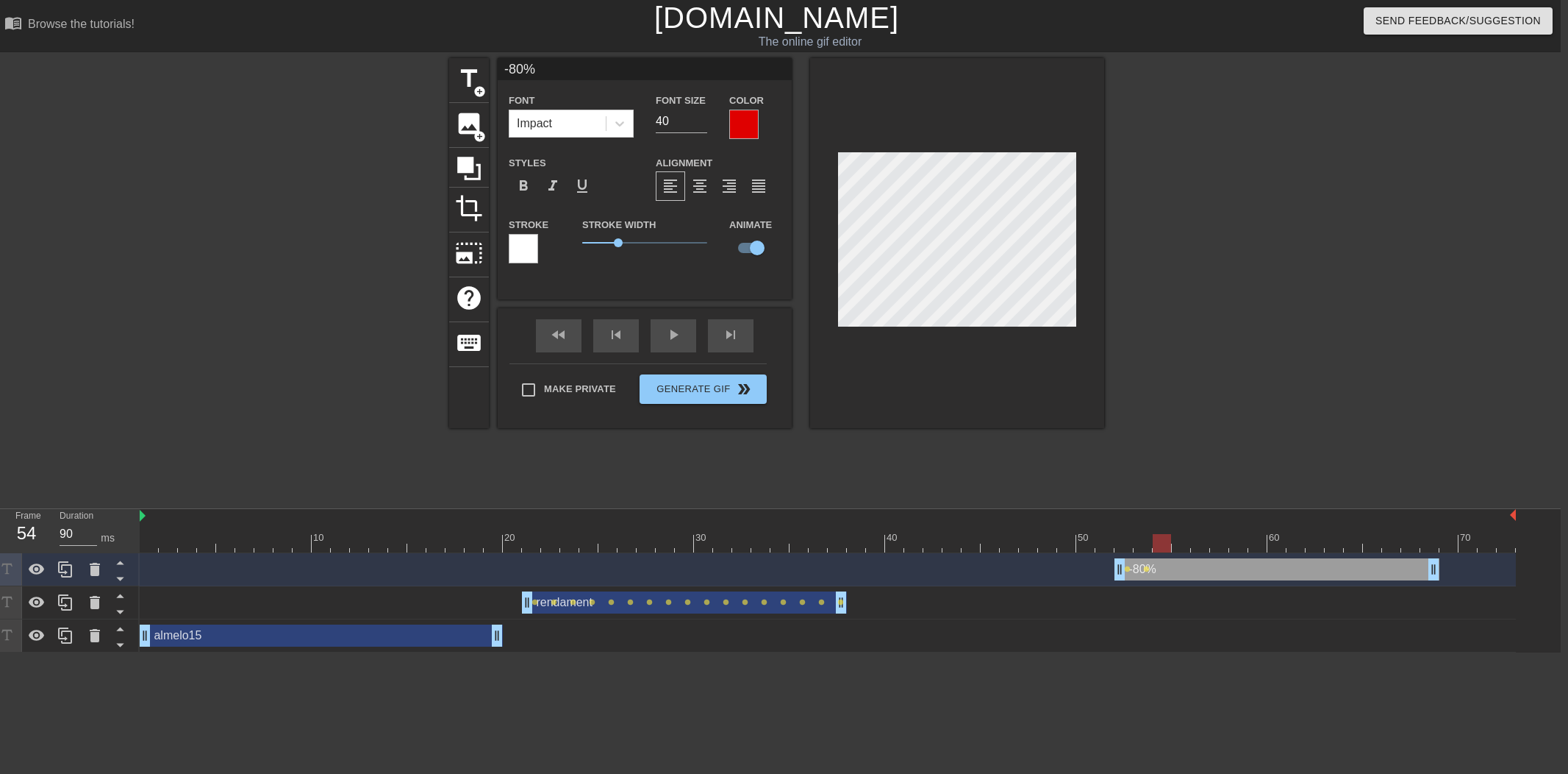
drag, startPoint x: 1124, startPoint y: 543, endPoint x: 1126, endPoint y: 513, distance: 30.1
click at [1161, 544] on div at bounding box center [1161, 543] width 19 height 19
click at [1176, 545] on div at bounding box center [1181, 543] width 19 height 19
drag, startPoint x: 1185, startPoint y: 543, endPoint x: 1198, endPoint y: 543, distance: 13.0
click at [1198, 543] on div at bounding box center [1200, 543] width 19 height 19
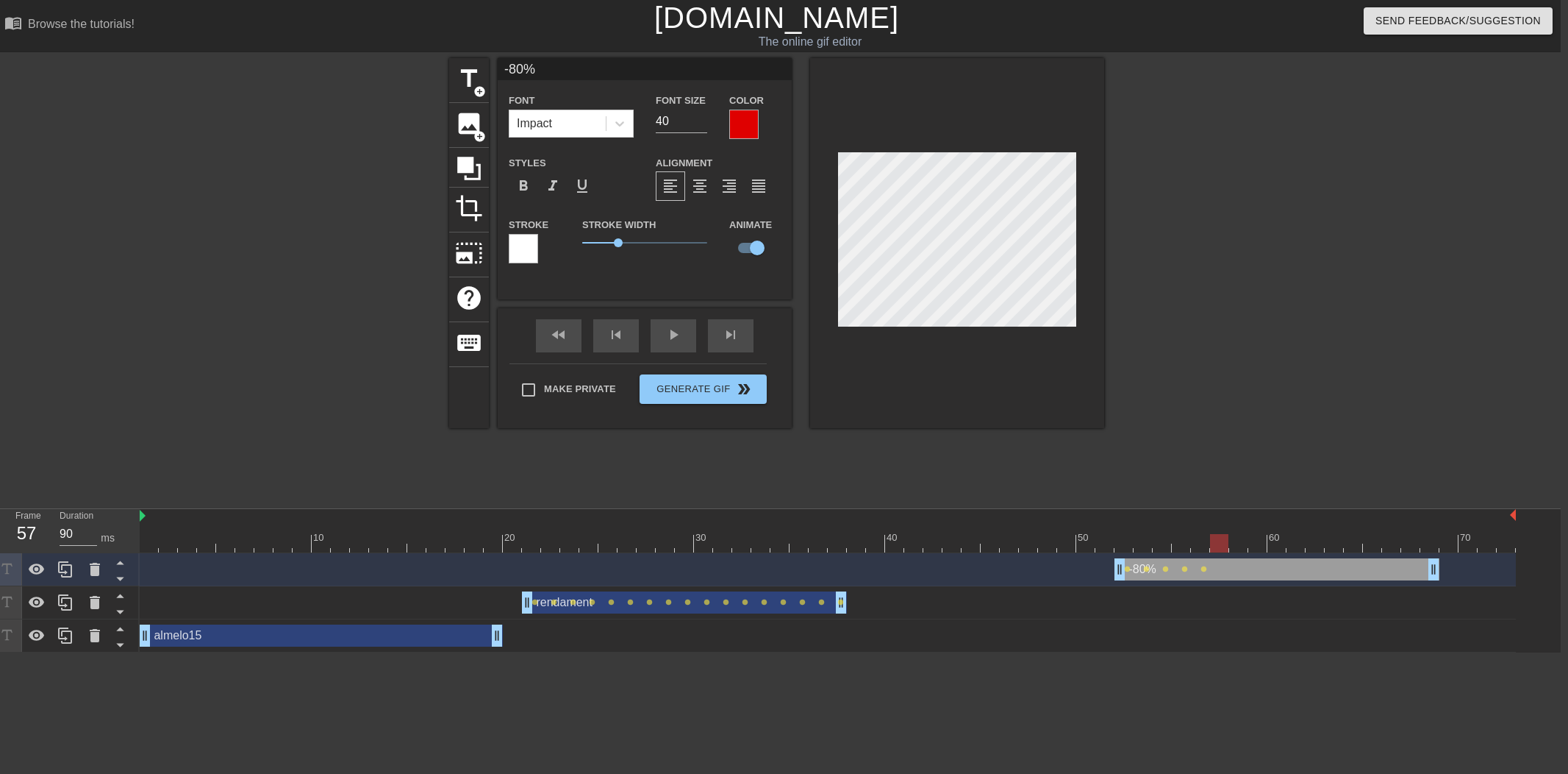
drag, startPoint x: 1203, startPoint y: 546, endPoint x: 1217, endPoint y: 546, distance: 14.0
click at [1217, 546] on div at bounding box center [1218, 543] width 19 height 19
drag, startPoint x: 1211, startPoint y: 538, endPoint x: 1034, endPoint y: 387, distance: 232.7
click at [1236, 538] on div at bounding box center [1238, 543] width 19 height 19
drag, startPoint x: 1286, startPoint y: 540, endPoint x: 1038, endPoint y: 371, distance: 300.1
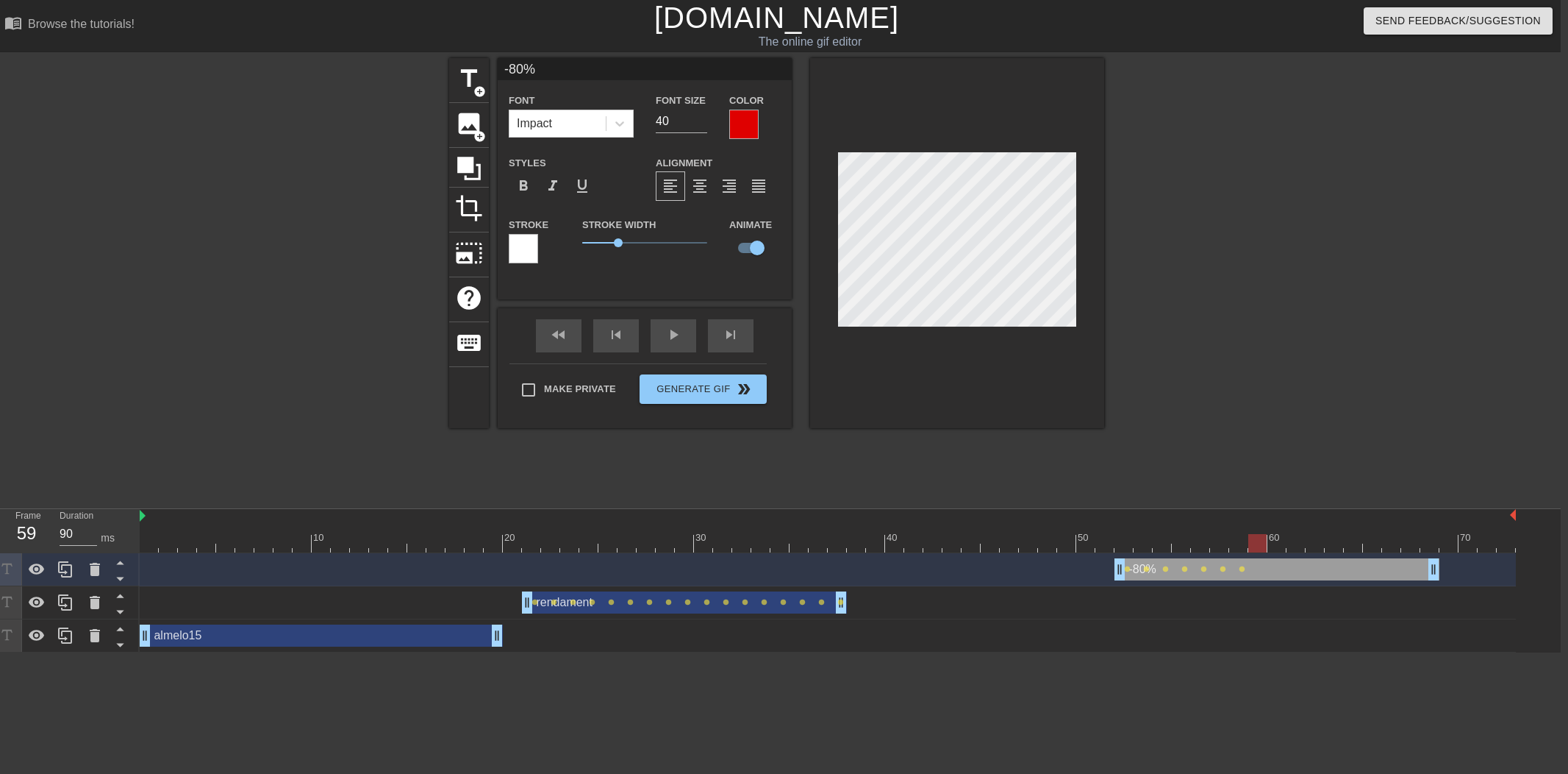
click at [1248, 543] on div at bounding box center [1257, 543] width 19 height 19
drag, startPoint x: 1269, startPoint y: 543, endPoint x: 1209, endPoint y: 500, distance: 73.8
click at [1282, 543] on div at bounding box center [1276, 543] width 19 height 19
drag, startPoint x: 1293, startPoint y: 543, endPoint x: 1256, endPoint y: 509, distance: 50.2
click at [1296, 543] on div at bounding box center [1295, 543] width 19 height 19
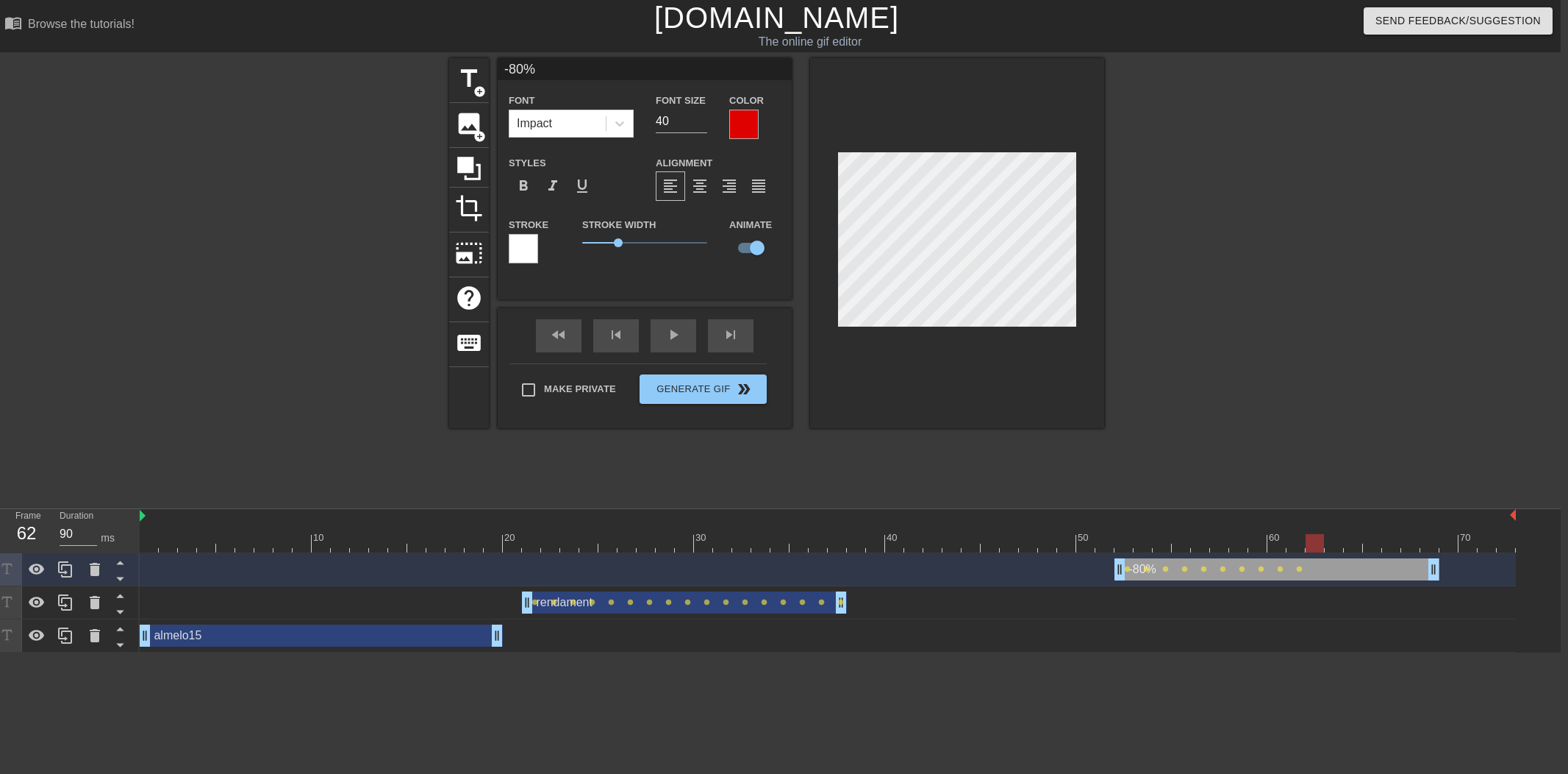
drag, startPoint x: 1298, startPoint y: 546, endPoint x: 1240, endPoint y: 501, distance: 73.4
click at [1312, 541] on div at bounding box center [1314, 543] width 19 height 19
drag, startPoint x: 1431, startPoint y: 566, endPoint x: 1315, endPoint y: 561, distance: 116.1
click at [1316, 567] on div "-80% drag_handle drag_handle lens lens lens lens lens lens lens lens lens lens …" at bounding box center [827, 569] width 1376 height 22
drag, startPoint x: 1316, startPoint y: 537, endPoint x: 475, endPoint y: 537, distance: 841.0
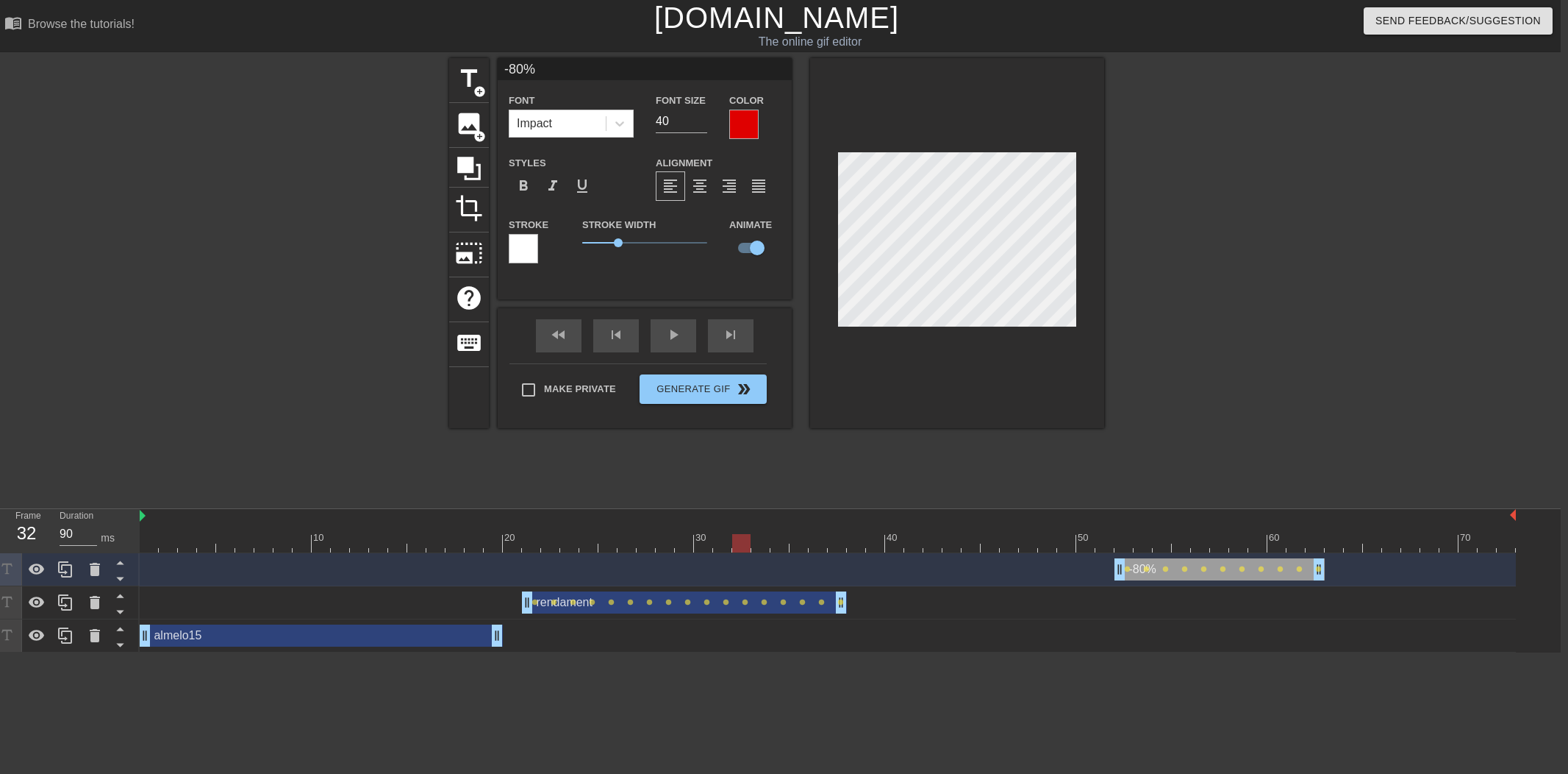
click at [732, 537] on div at bounding box center [741, 543] width 19 height 19
drag, startPoint x: 385, startPoint y: 543, endPoint x: 265, endPoint y: 543, distance: 120.0
click at [265, 543] on div at bounding box center [263, 543] width 19 height 19
click at [474, 78] on span "title" at bounding box center [469, 78] width 28 height 28
type input "New text 4"
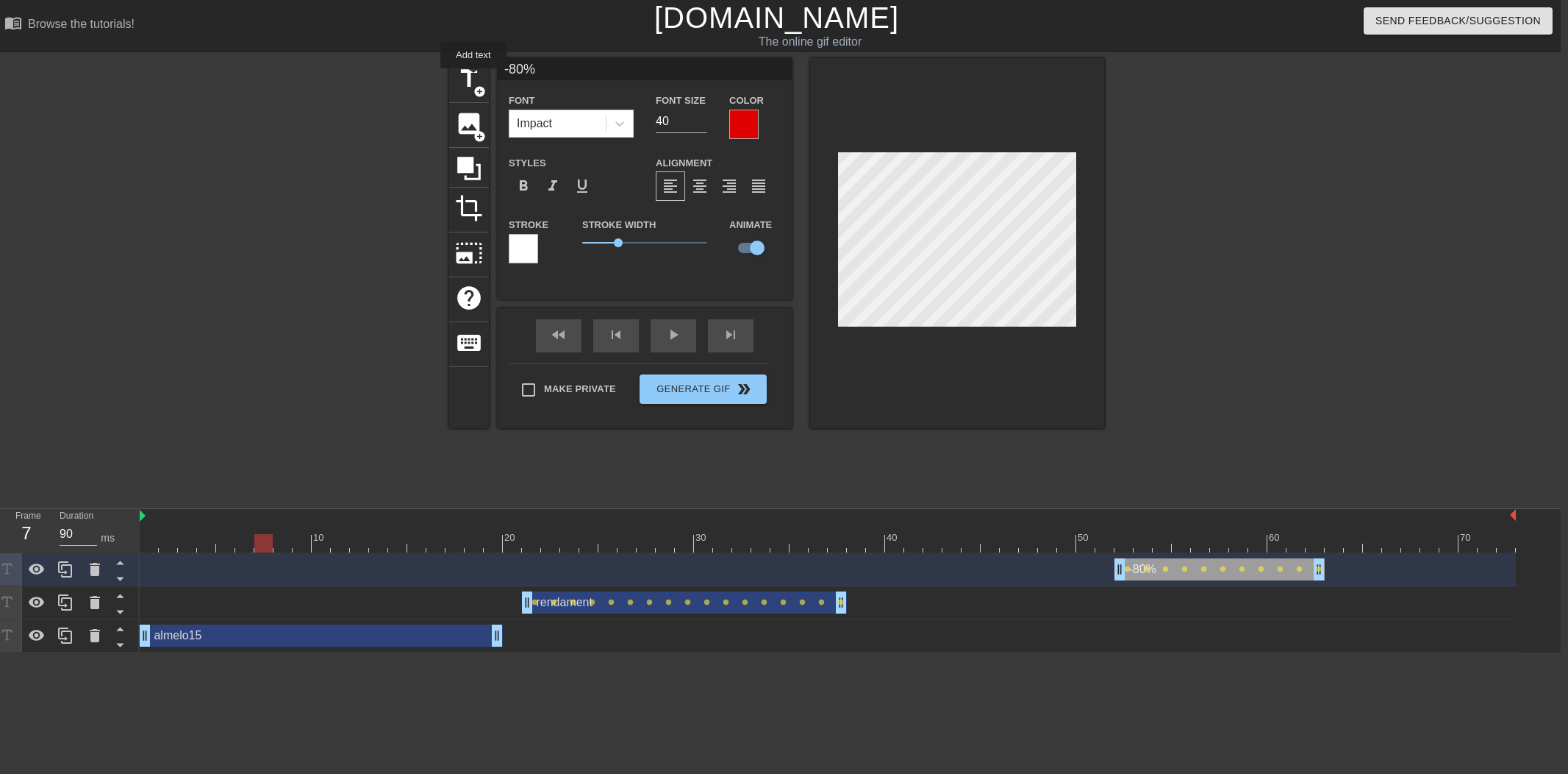
checkbox input "false"
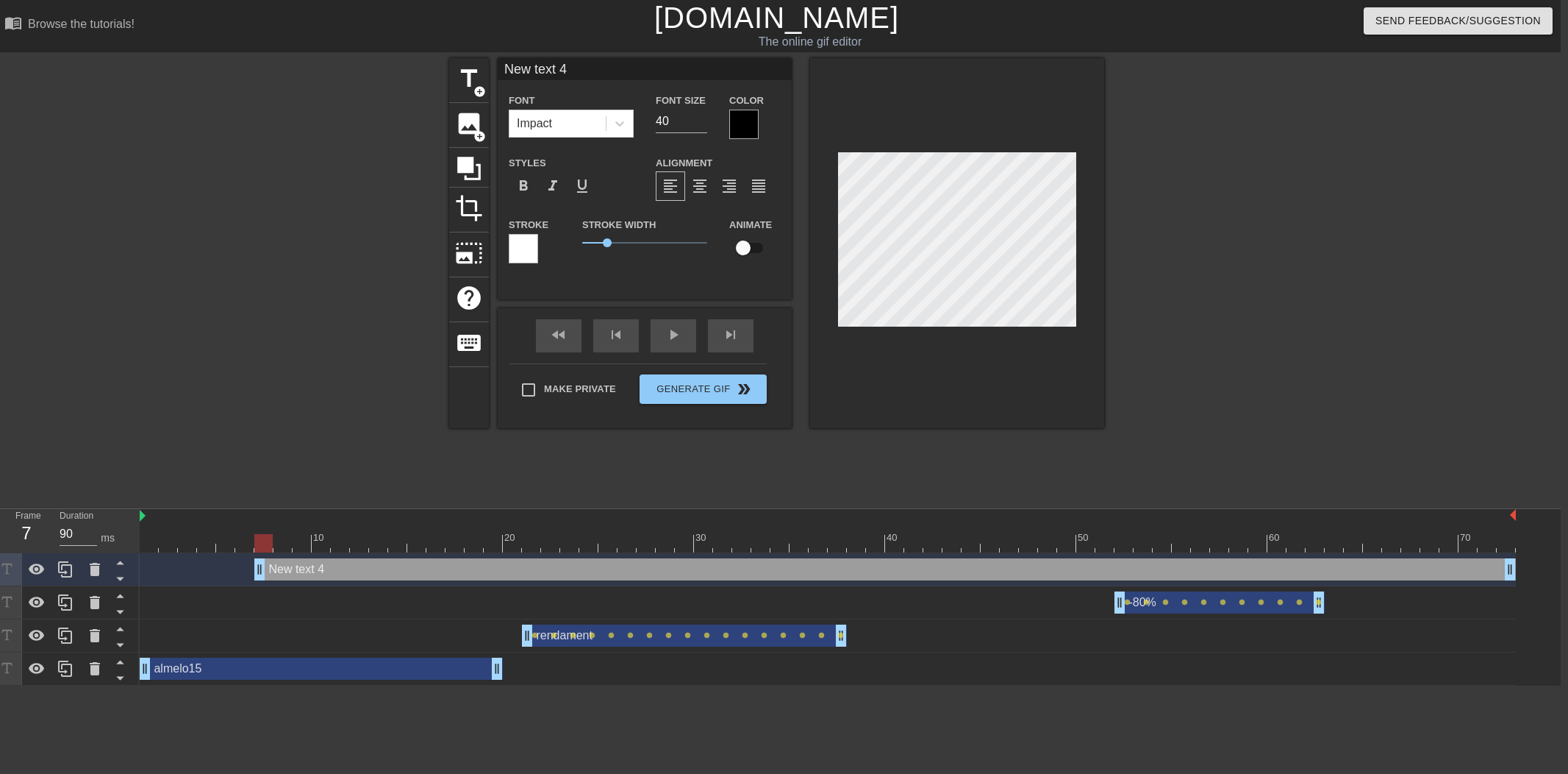
type input "_"
type textarea "_"
type input "_2"
type textarea "_2"
type input "_"
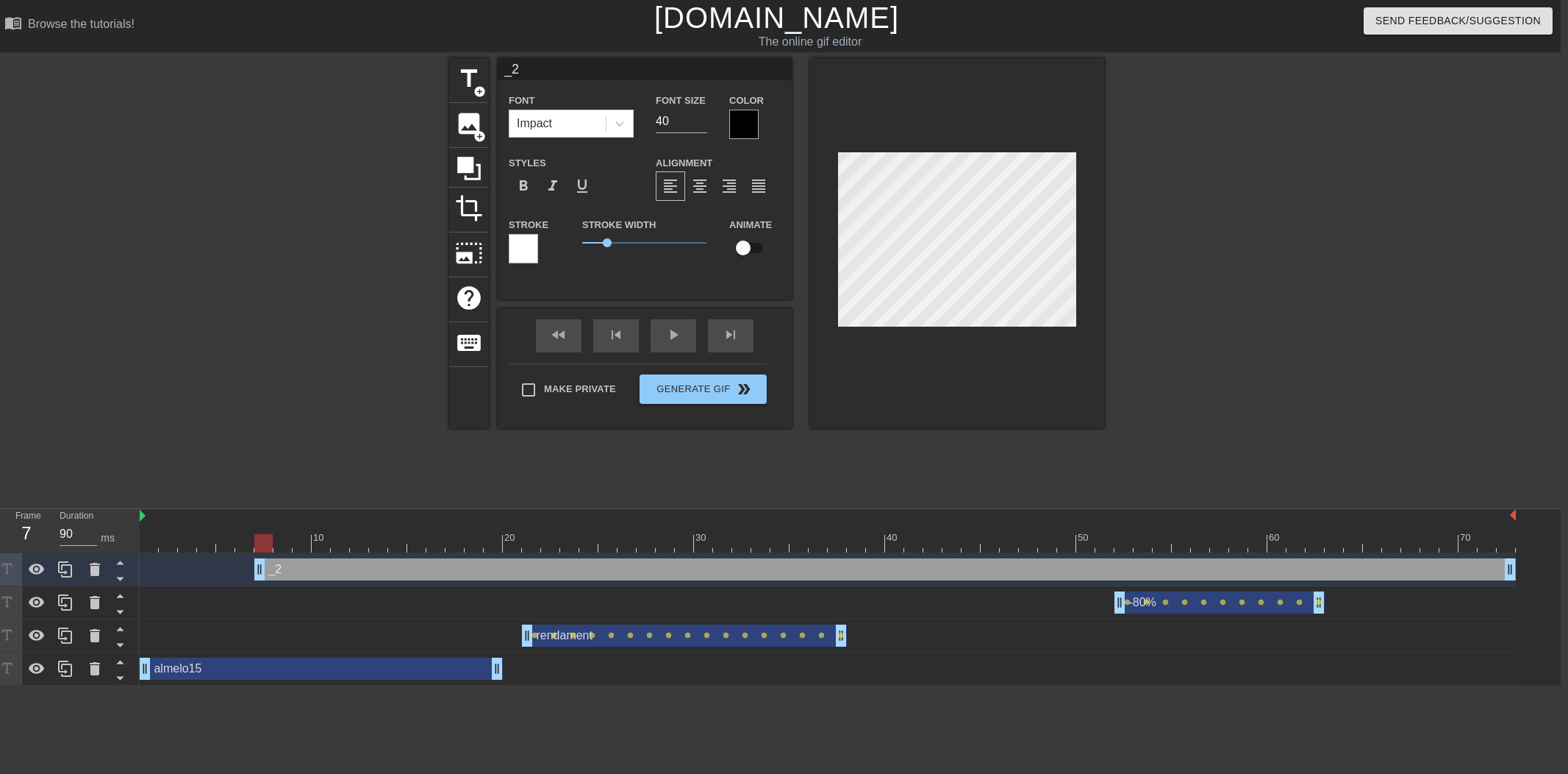
type textarea "_"
type input "_+"
type textarea "_+"
type input "_+2"
type textarea "_+2"
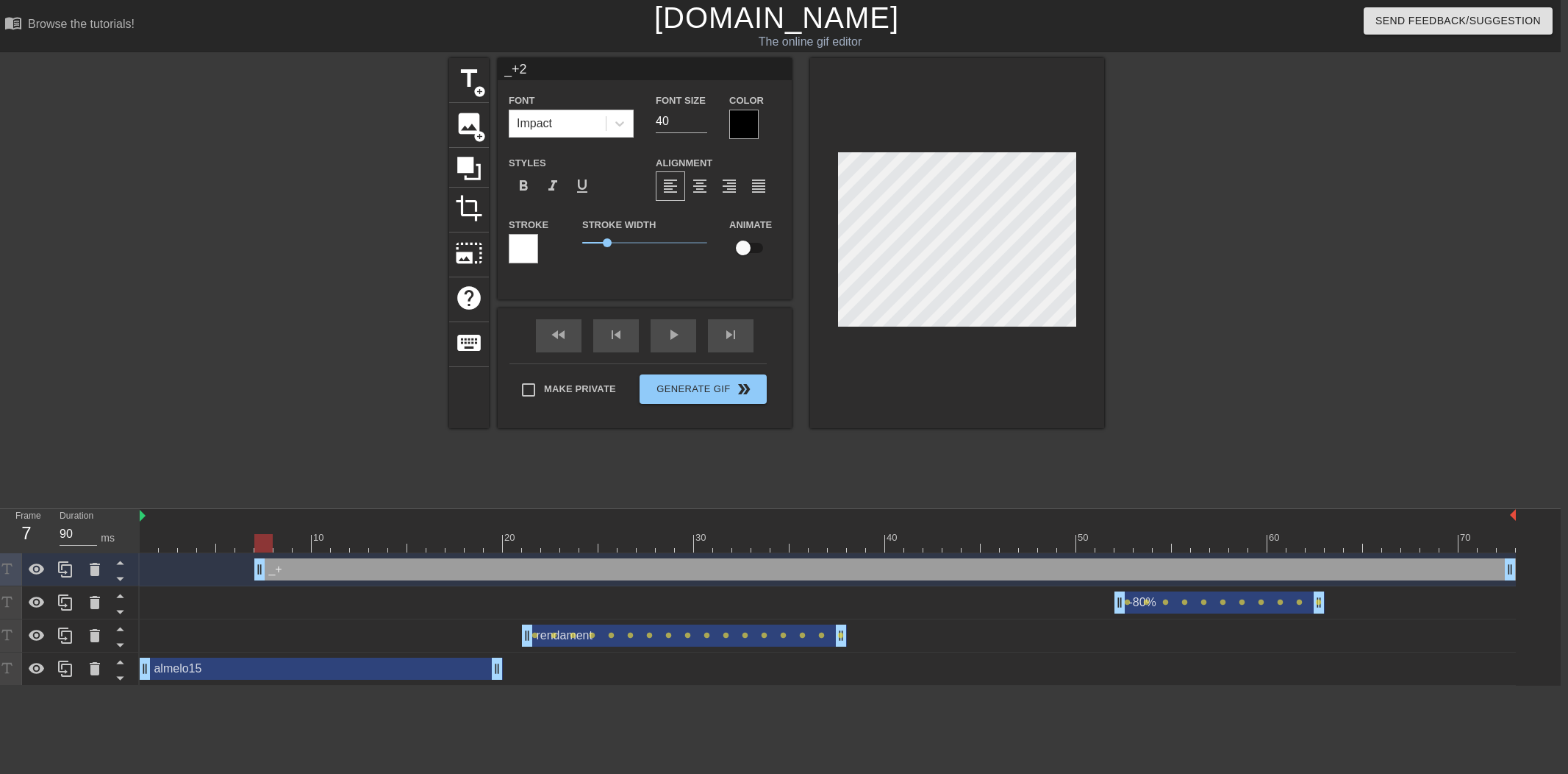
type input "_+25"
type textarea "_+25"
type input "_+2"
type textarea "_+2"
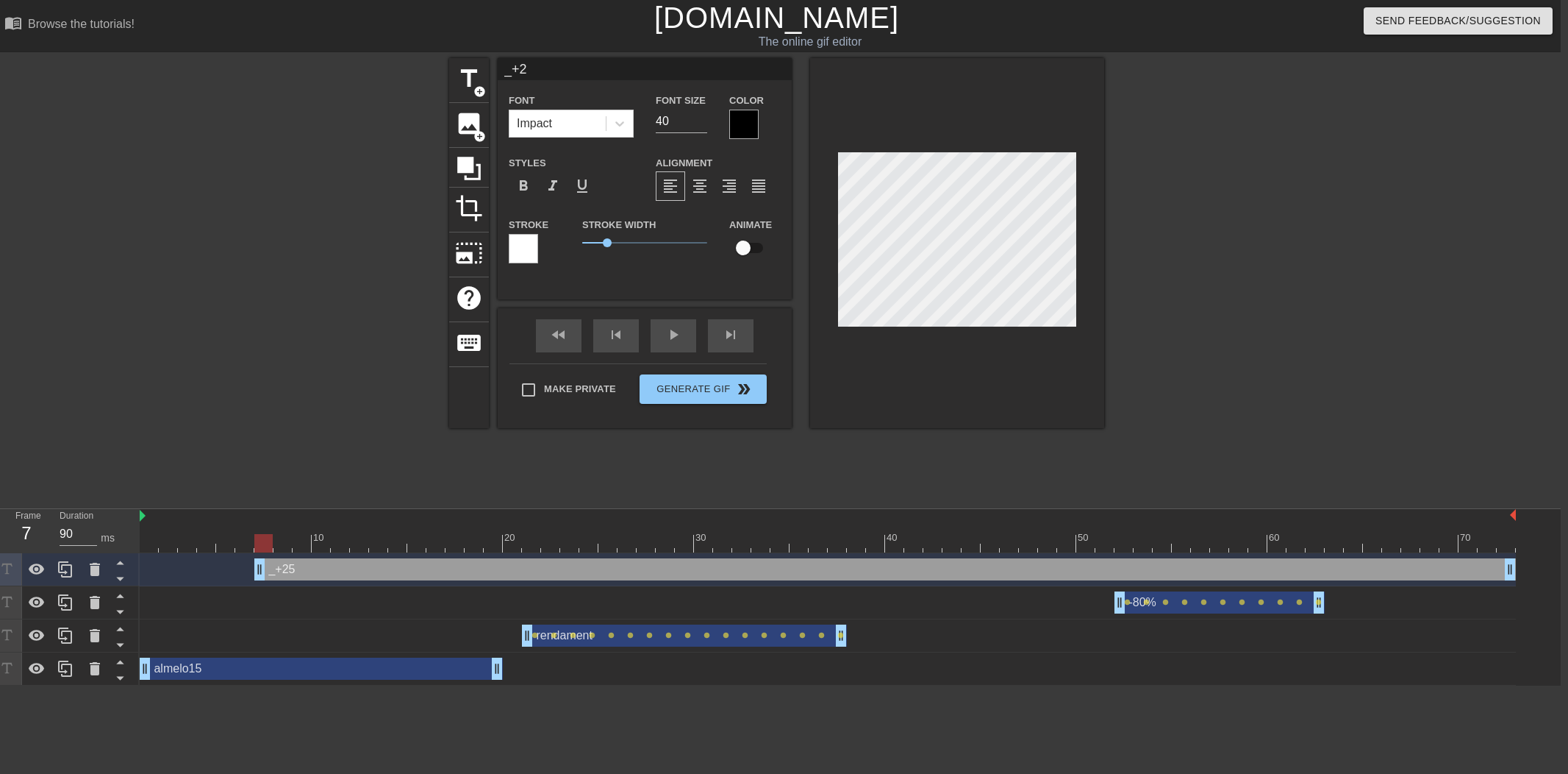
scroll to position [0, 0]
type input "_+20"
type textarea "_+20"
type input "_+20%"
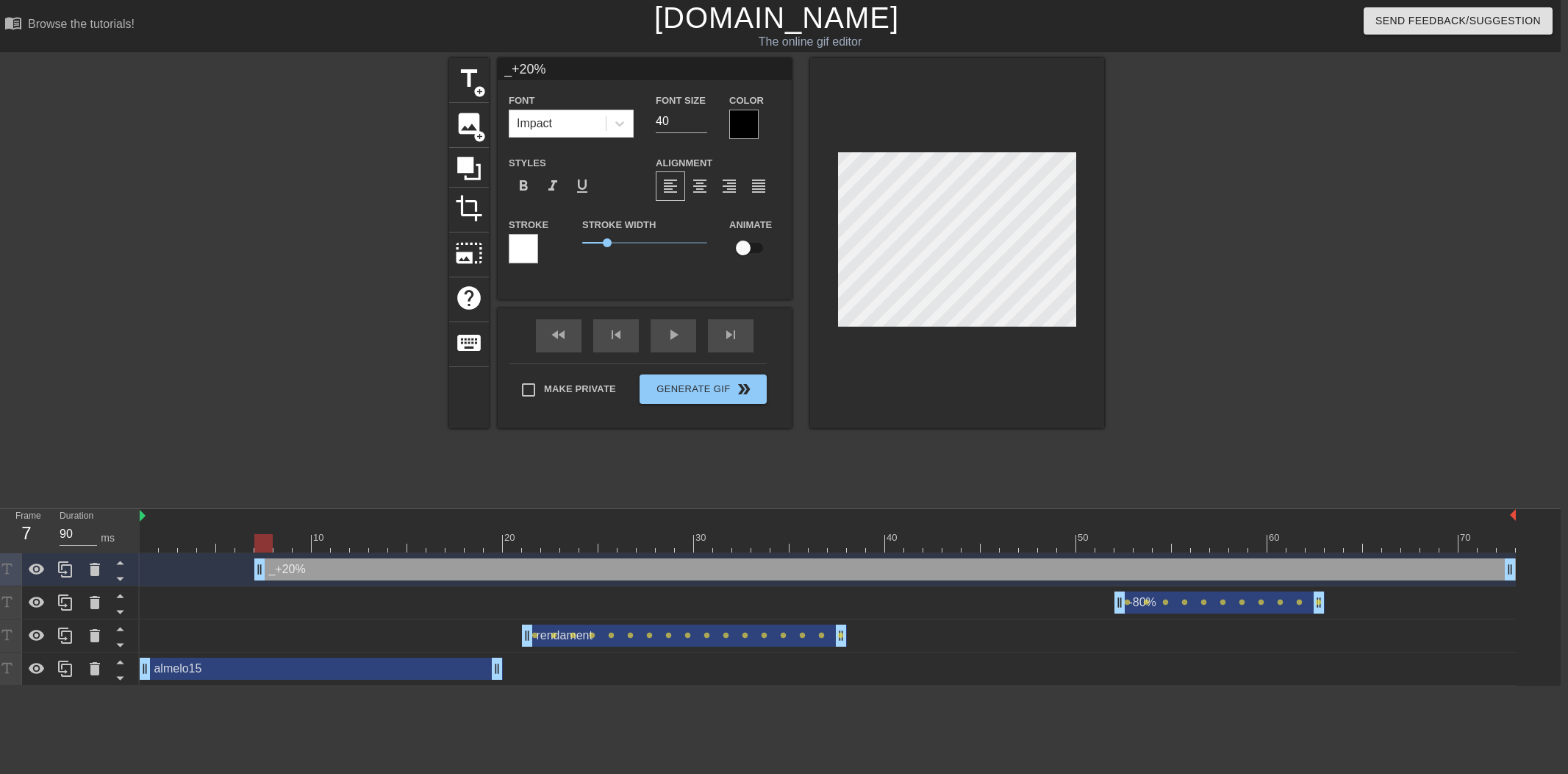
type textarea "_+20%"
click at [748, 124] on div at bounding box center [744, 125] width 30 height 30
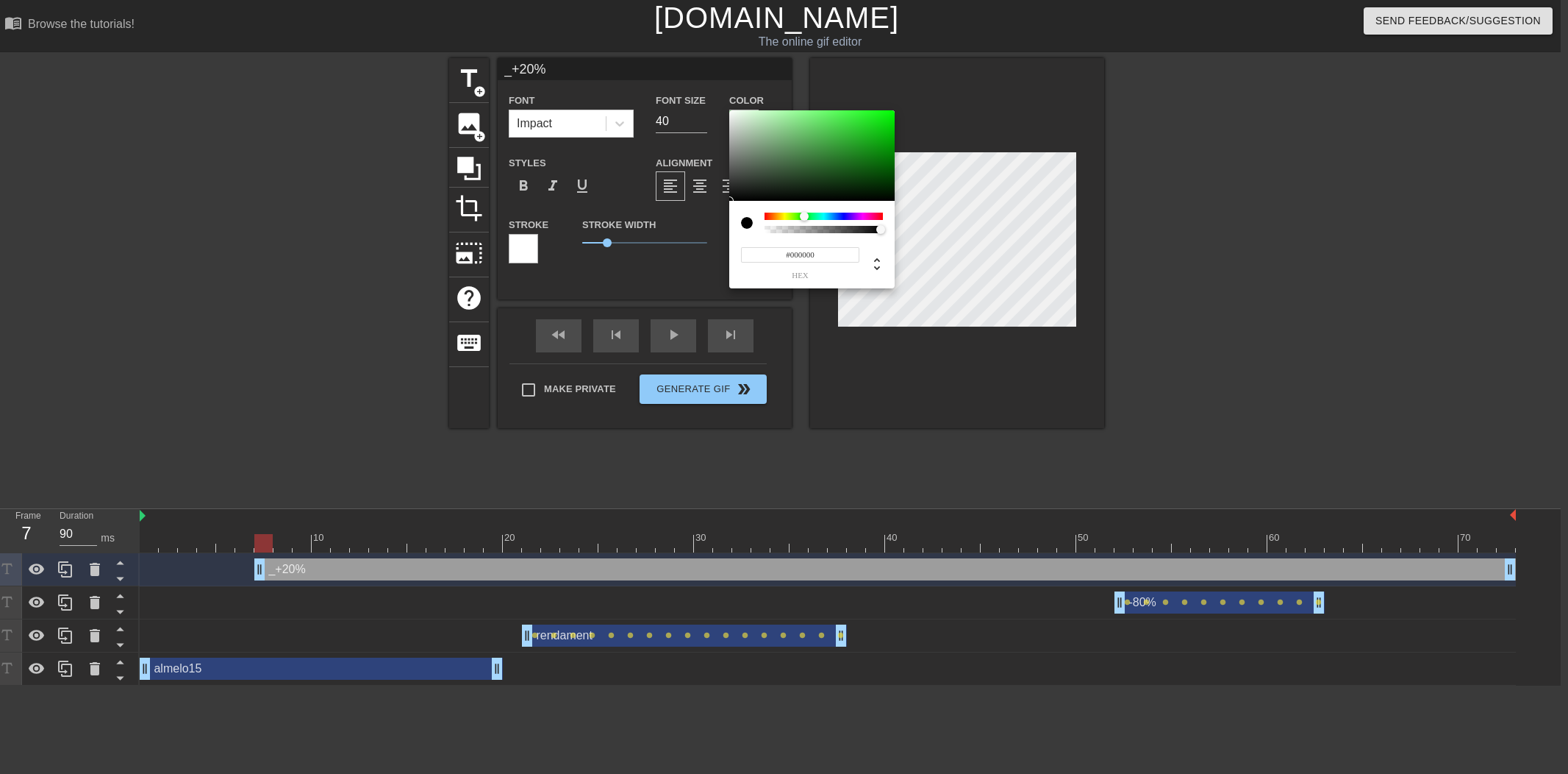
drag, startPoint x: 801, startPoint y: 216, endPoint x: 828, endPoint y: 186, distance: 40.4
click at [804, 215] on div at bounding box center [823, 215] width 118 height 7
type input "#009904"
drag, startPoint x: 872, startPoint y: 120, endPoint x: 637, endPoint y: 243, distance: 265.2
click at [904, 147] on div "#009904 hex" at bounding box center [784, 387] width 1568 height 774
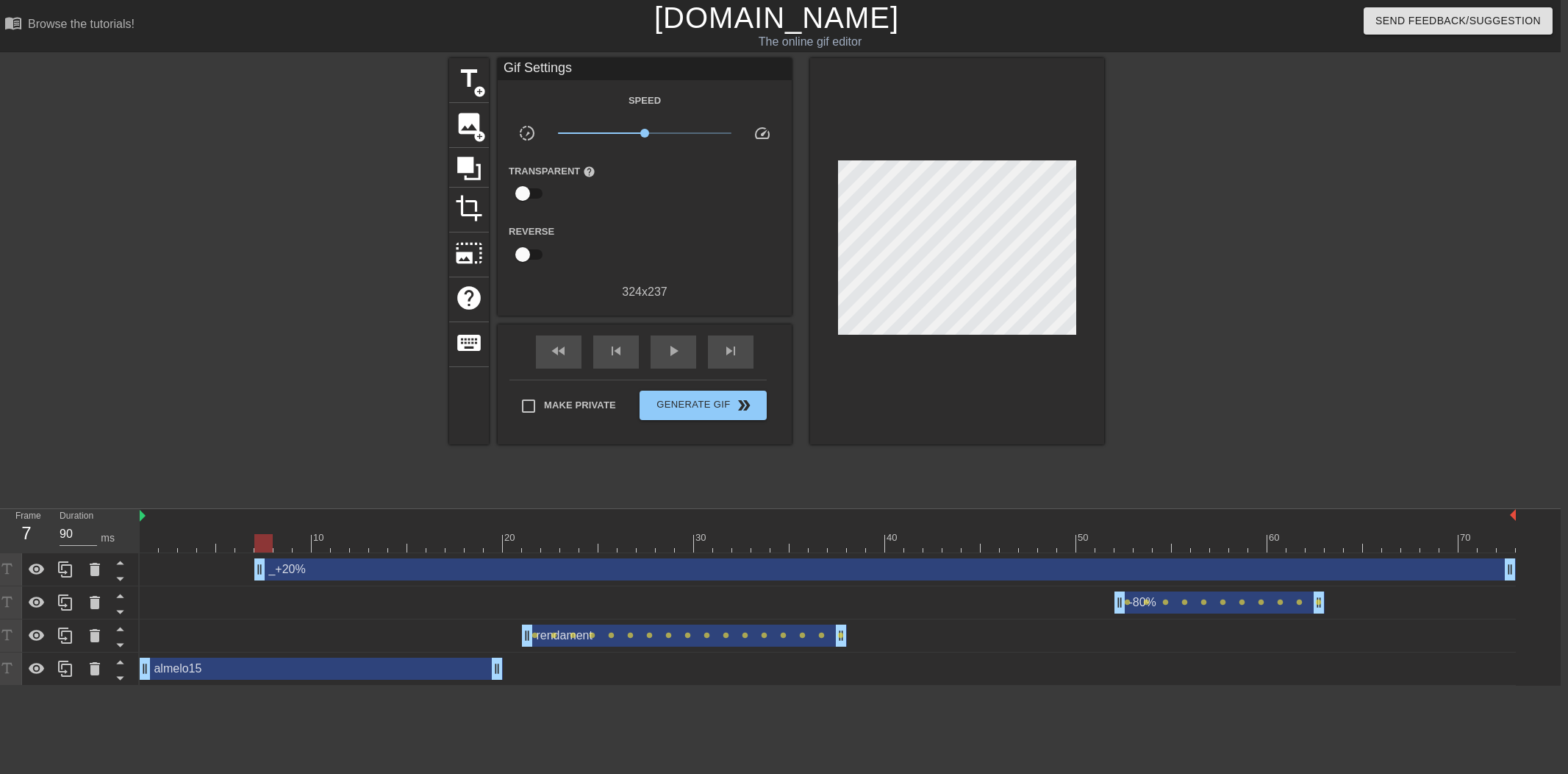
drag, startPoint x: 608, startPoint y: 249, endPoint x: 615, endPoint y: 258, distance: 11.4
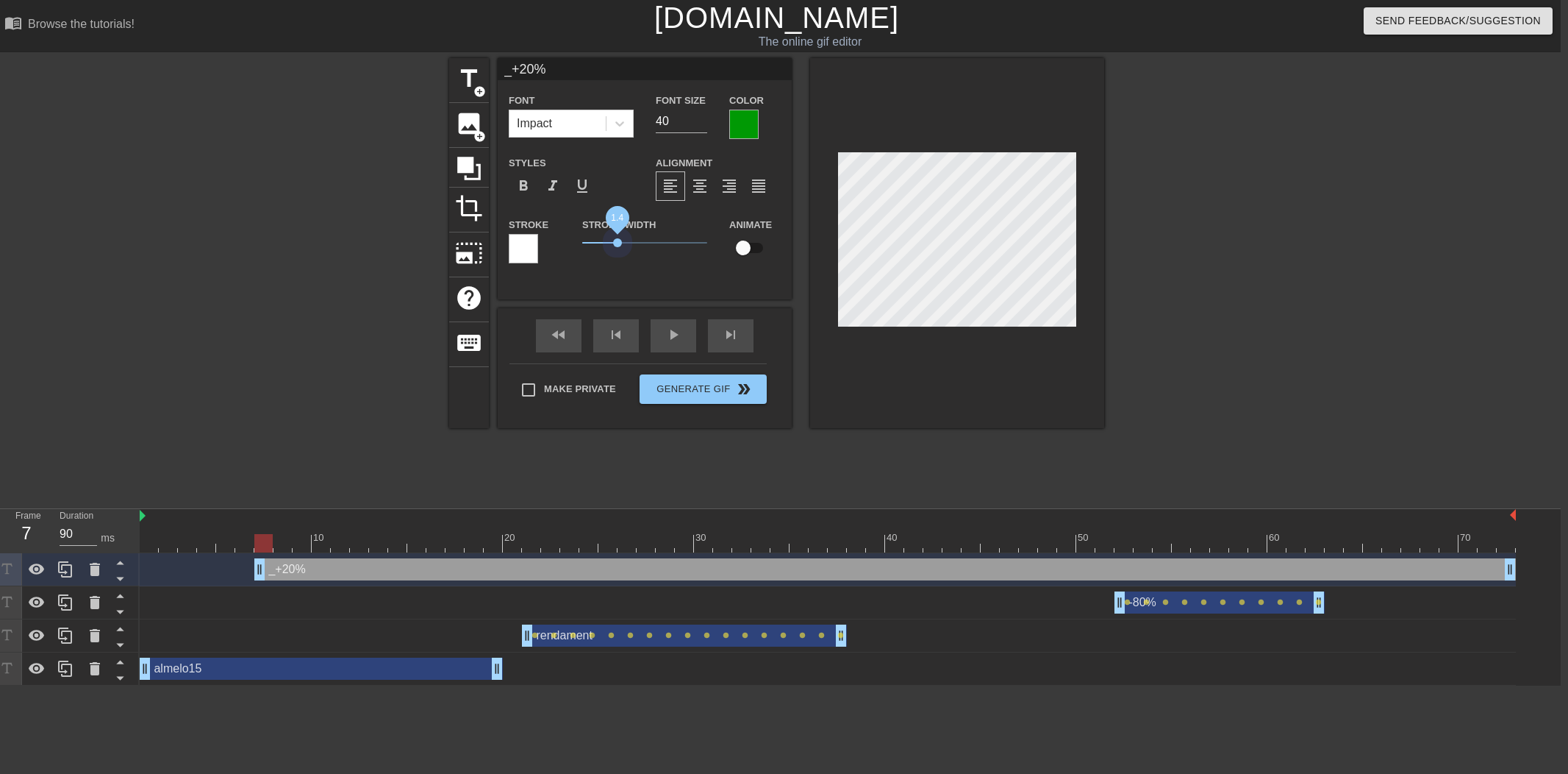
drag, startPoint x: 606, startPoint y: 243, endPoint x: 681, endPoint y: 240, distance: 75.1
click at [617, 244] on span "1.4" at bounding box center [617, 242] width 9 height 9
drag, startPoint x: 667, startPoint y: 122, endPoint x: 605, endPoint y: 116, distance: 62.3
click at [605, 116] on div "Font Impact Font Size 40 Color" at bounding box center [644, 115] width 294 height 48
click at [596, 118] on div "Font Impact Font Size 30 Color" at bounding box center [644, 115] width 294 height 48
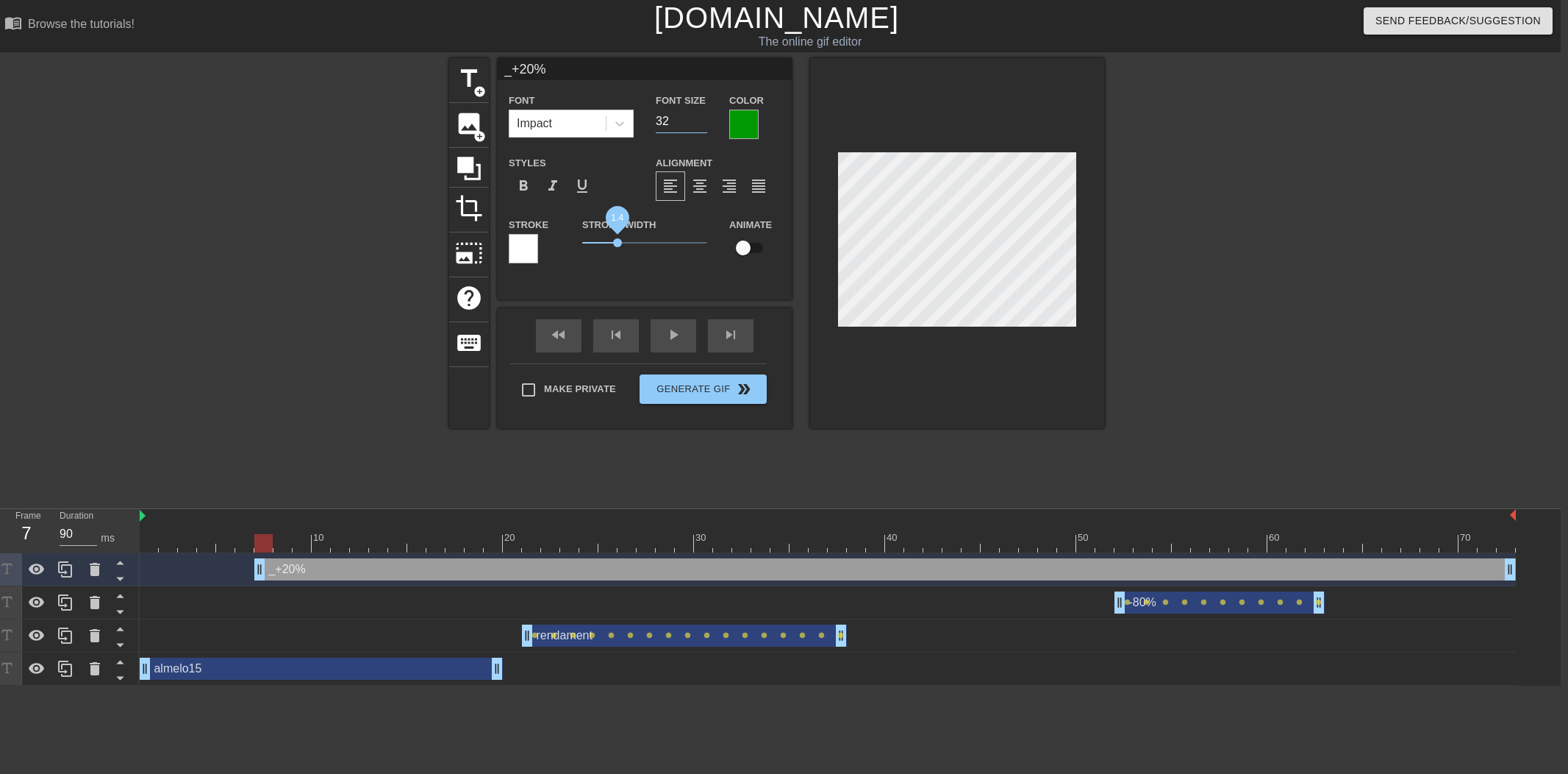
type input "32"
click at [613, 245] on span "1.25" at bounding box center [613, 242] width 9 height 9
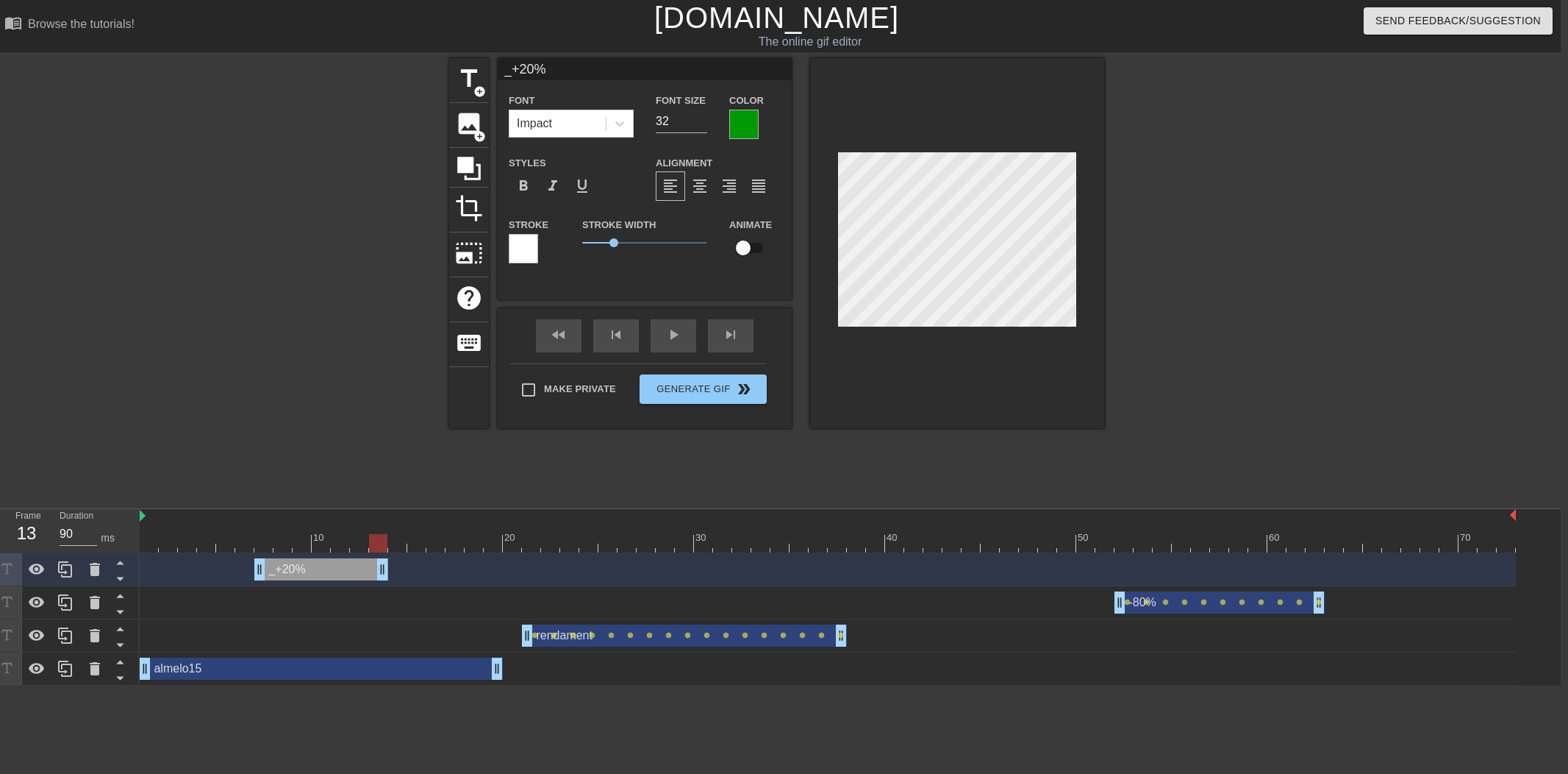
drag, startPoint x: 1308, startPoint y: 581, endPoint x: 374, endPoint y: 567, distance: 934.1
click at [374, 568] on div "_+20% drag_handle drag_handle" at bounding box center [827, 569] width 1376 height 22
drag, startPoint x: 179, startPoint y: 539, endPoint x: 268, endPoint y: 552, distance: 89.9
click at [266, 541] on div at bounding box center [827, 543] width 1376 height 19
drag, startPoint x: 266, startPoint y: 546, endPoint x: 418, endPoint y: 488, distance: 162.7
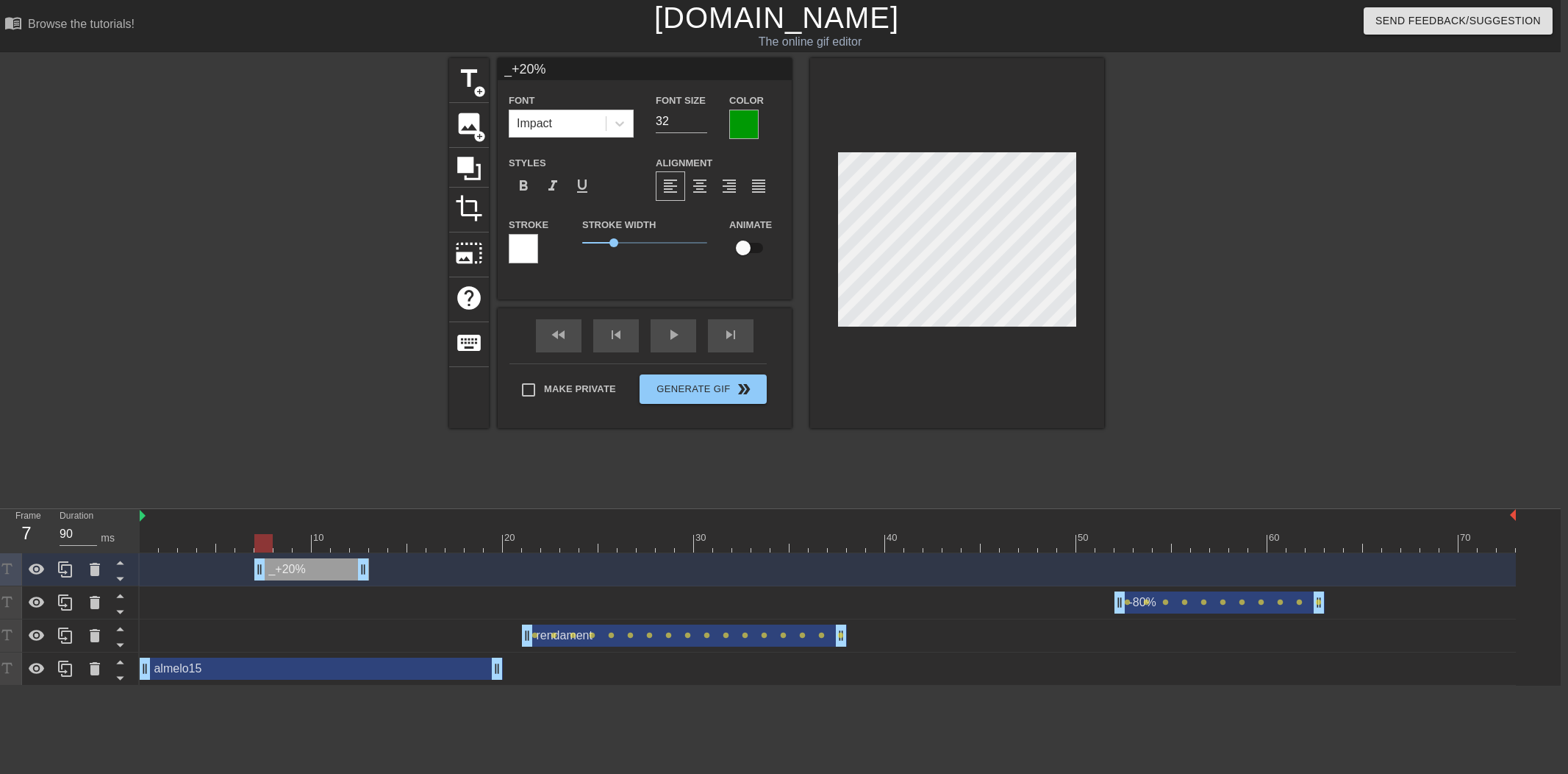
click at [267, 546] on div at bounding box center [263, 543] width 19 height 19
click at [746, 248] on input "checkbox" at bounding box center [743, 248] width 84 height 28
checkbox input "true"
drag, startPoint x: 266, startPoint y: 543, endPoint x: 283, endPoint y: 543, distance: 17.0
click at [283, 543] on div at bounding box center [282, 543] width 19 height 19
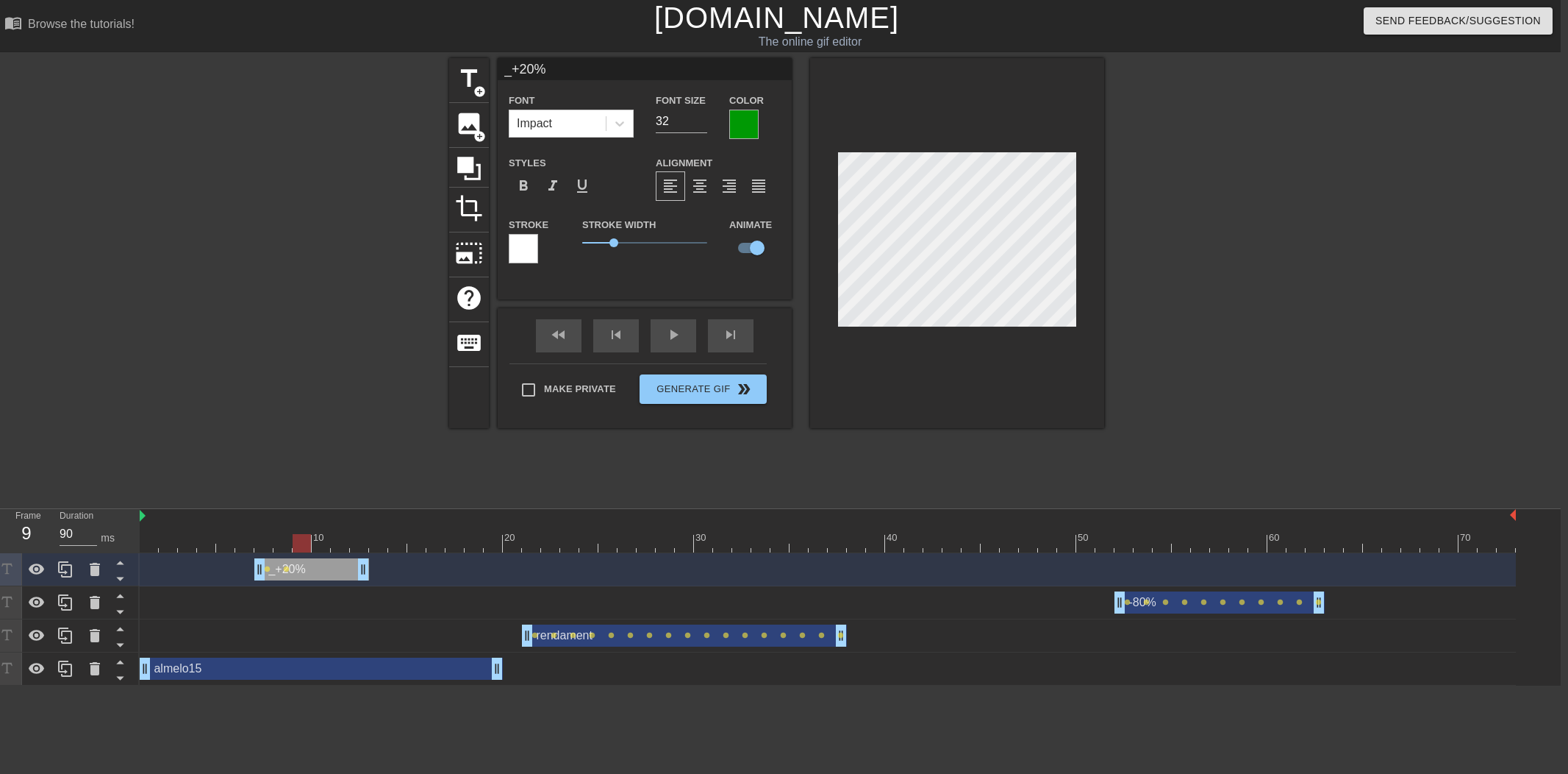
drag, startPoint x: 283, startPoint y: 543, endPoint x: 303, endPoint y: 544, distance: 20.0
click at [303, 544] on div at bounding box center [301, 543] width 19 height 19
drag, startPoint x: 303, startPoint y: 544, endPoint x: 323, endPoint y: 544, distance: 20.0
click at [323, 544] on div at bounding box center [321, 543] width 19 height 19
drag, startPoint x: 323, startPoint y: 544, endPoint x: 339, endPoint y: 545, distance: 16.0
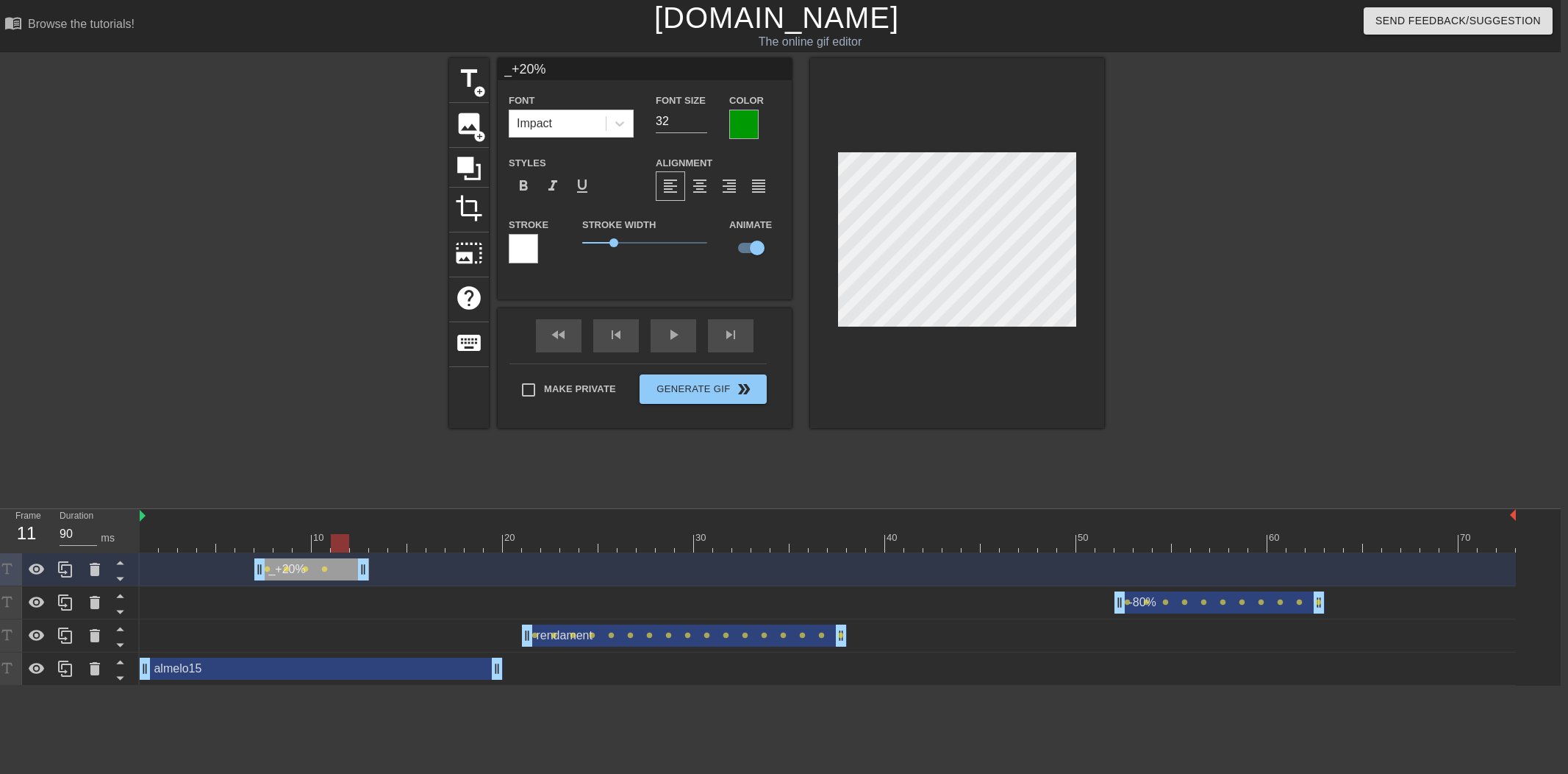
click at [339, 545] on div at bounding box center [340, 543] width 19 height 19
drag, startPoint x: 368, startPoint y: 568, endPoint x: 386, endPoint y: 569, distance: 18.0
drag, startPoint x: 368, startPoint y: 540, endPoint x: 359, endPoint y: 540, distance: 9.0
click at [358, 540] on div at bounding box center [359, 543] width 19 height 19
drag, startPoint x: 253, startPoint y: 571, endPoint x: 241, endPoint y: 571, distance: 12.0
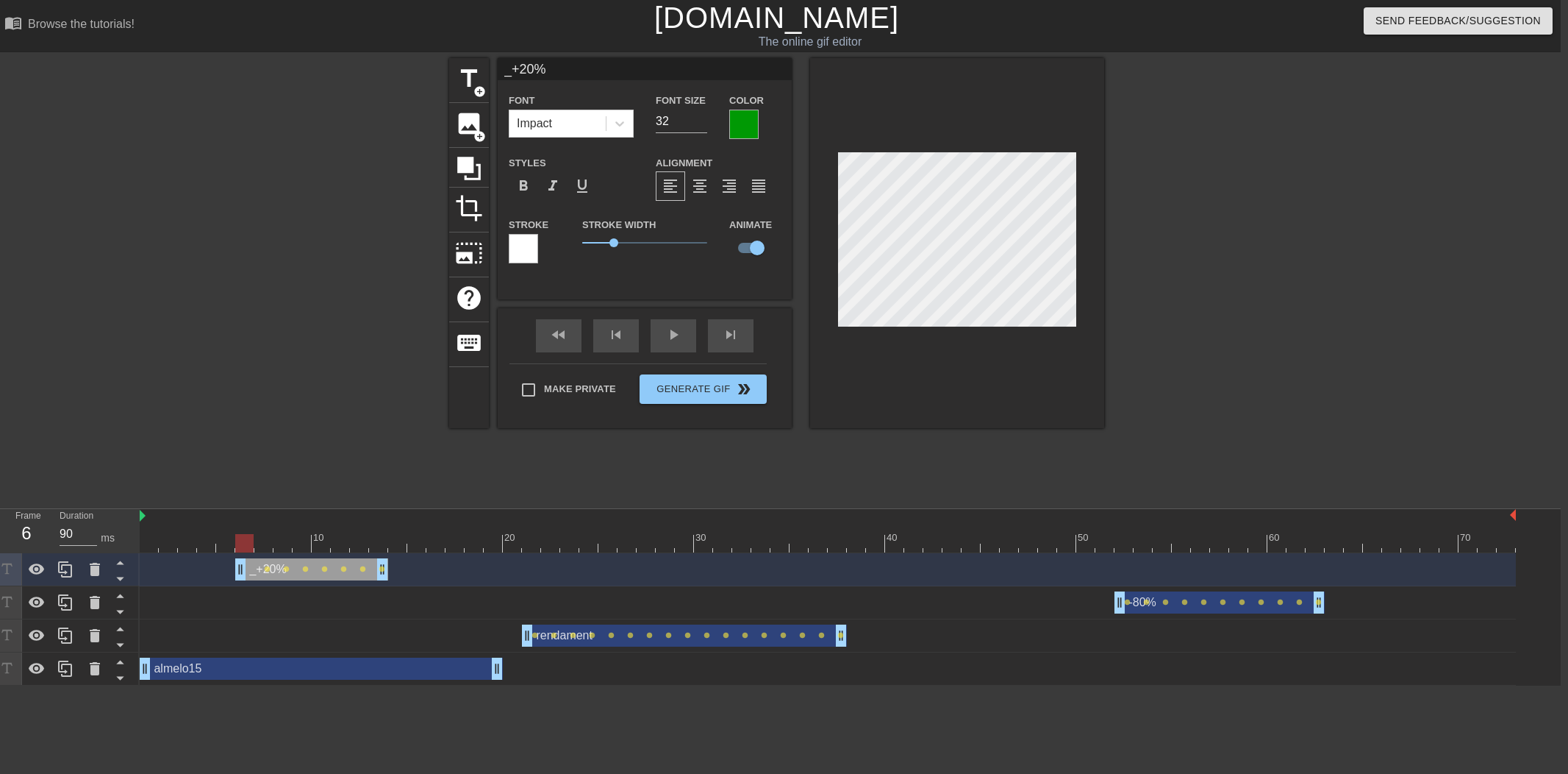
click at [249, 546] on div at bounding box center [244, 543] width 19 height 19
drag, startPoint x: 249, startPoint y: 546, endPoint x: 189, endPoint y: 544, distance: 60.0
click at [189, 544] on div at bounding box center [187, 543] width 19 height 19
click at [932, 376] on div at bounding box center [957, 243] width 294 height 370
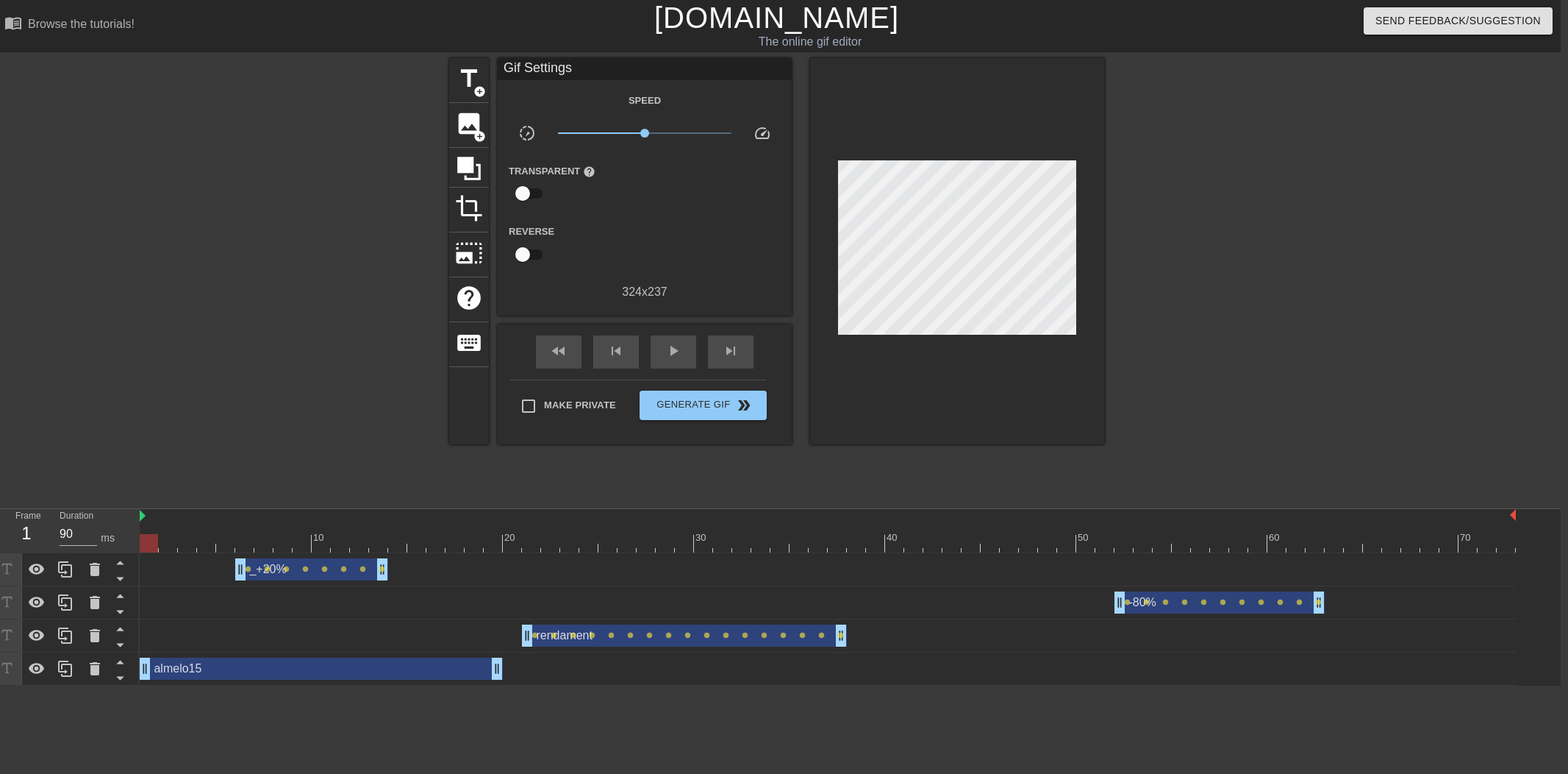
drag, startPoint x: 97, startPoint y: 533, endPoint x: 140, endPoint y: 514, distance: 47.0
click at [13, 524] on div "Frame 1 Duration 90 ms 10 20 30 40 50 60 70 _+20% drag_handle drag_handle lens …" at bounding box center [777, 597] width 1568 height 176
click at [1172, 537] on div at bounding box center [827, 543] width 1376 height 19
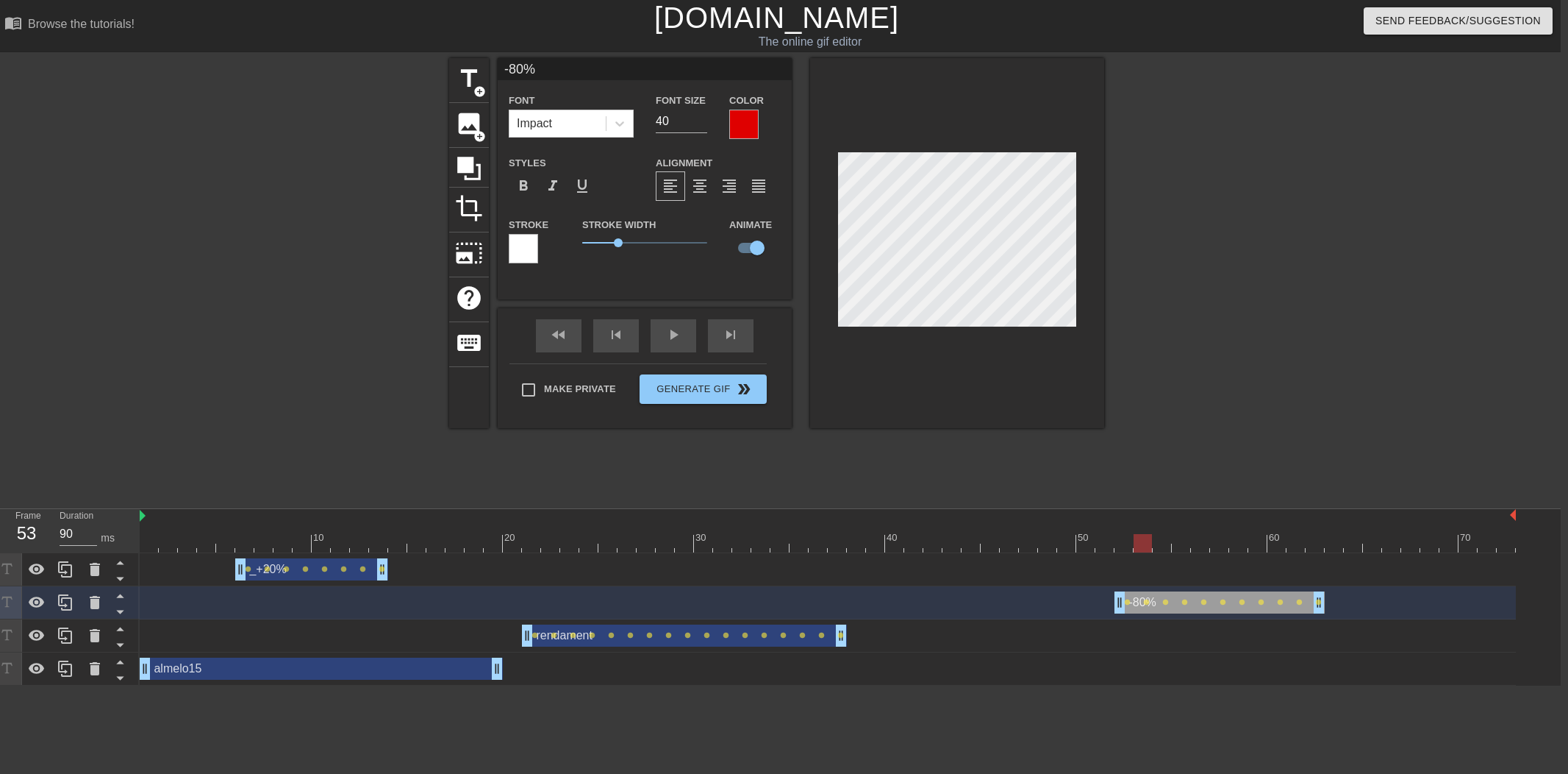
drag, startPoint x: 1185, startPoint y: 545, endPoint x: 1103, endPoint y: 548, distance: 82.1
click at [1133, 548] on div at bounding box center [1142, 543] width 19 height 19
drag, startPoint x: 1111, startPoint y: 546, endPoint x: 1146, endPoint y: 548, distance: 35.1
click at [1146, 548] on div at bounding box center [1142, 543] width 19 height 19
drag, startPoint x: 1132, startPoint y: 547, endPoint x: 1158, endPoint y: 548, distance: 26.0
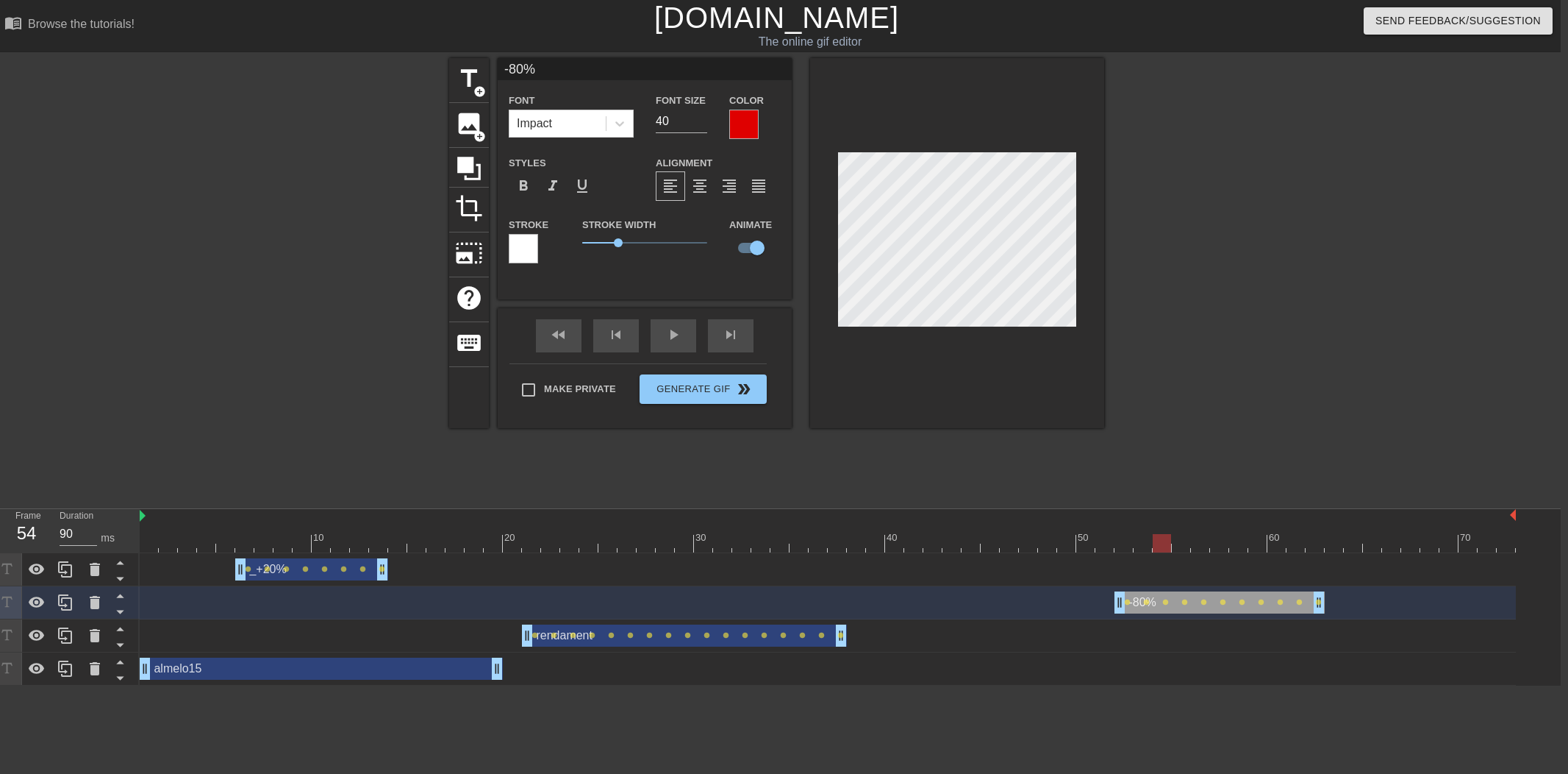
click at [1158, 548] on div at bounding box center [1161, 543] width 19 height 19
drag, startPoint x: 1158, startPoint y: 548, endPoint x: 1174, endPoint y: 548, distance: 16.0
click at [1174, 548] on div at bounding box center [1181, 543] width 19 height 19
click at [1173, 548] on div at bounding box center [1181, 543] width 19 height 19
drag, startPoint x: 1173, startPoint y: 548, endPoint x: 1164, endPoint y: 548, distance: 9.0
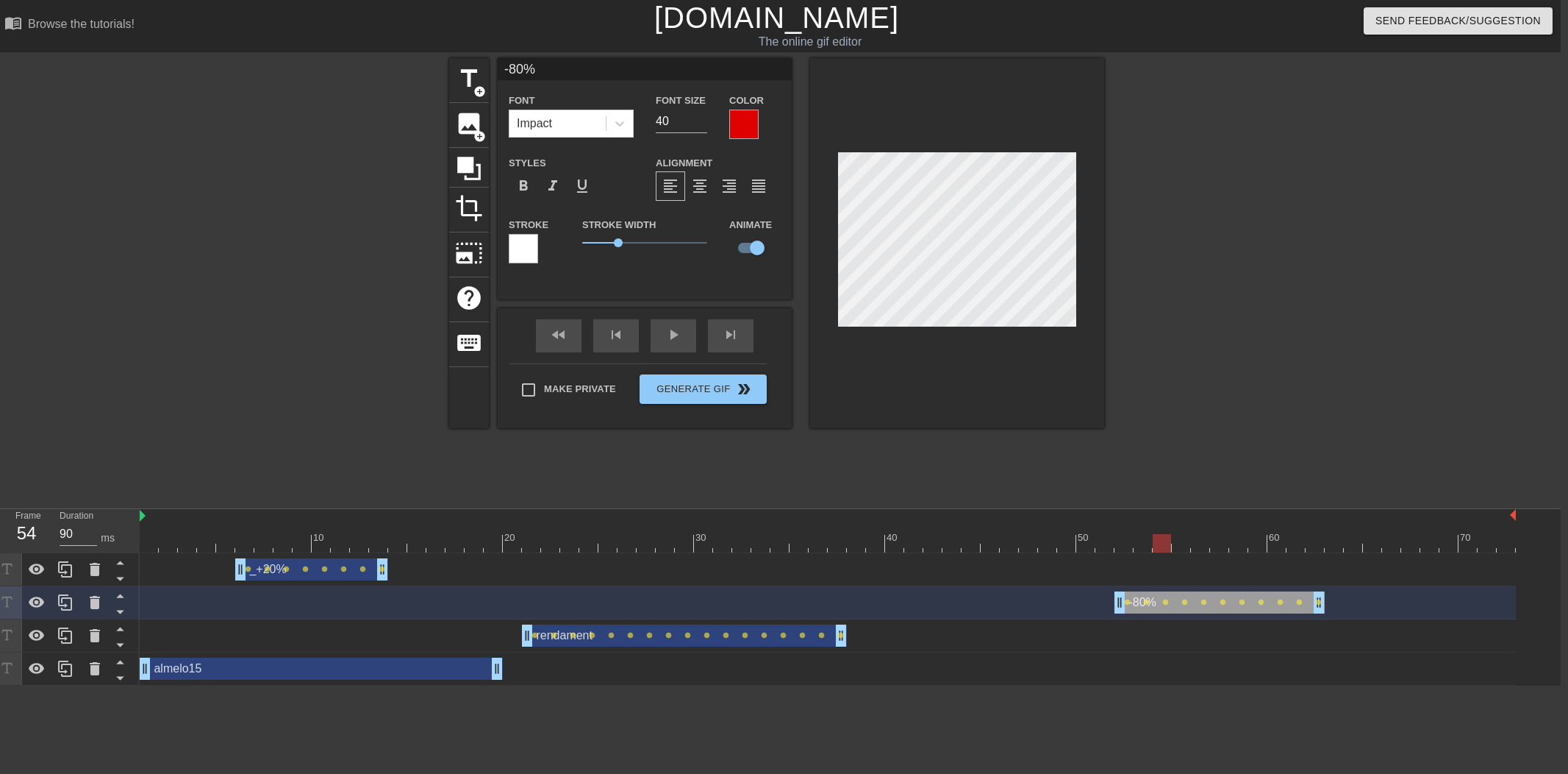
click at [1164, 548] on div at bounding box center [1161, 543] width 19 height 19
drag, startPoint x: 1164, startPoint y: 548, endPoint x: 1196, endPoint y: 549, distance: 32.0
click at [1196, 549] on div at bounding box center [1200, 543] width 19 height 19
type input "-0%"
type textarea "-90%"
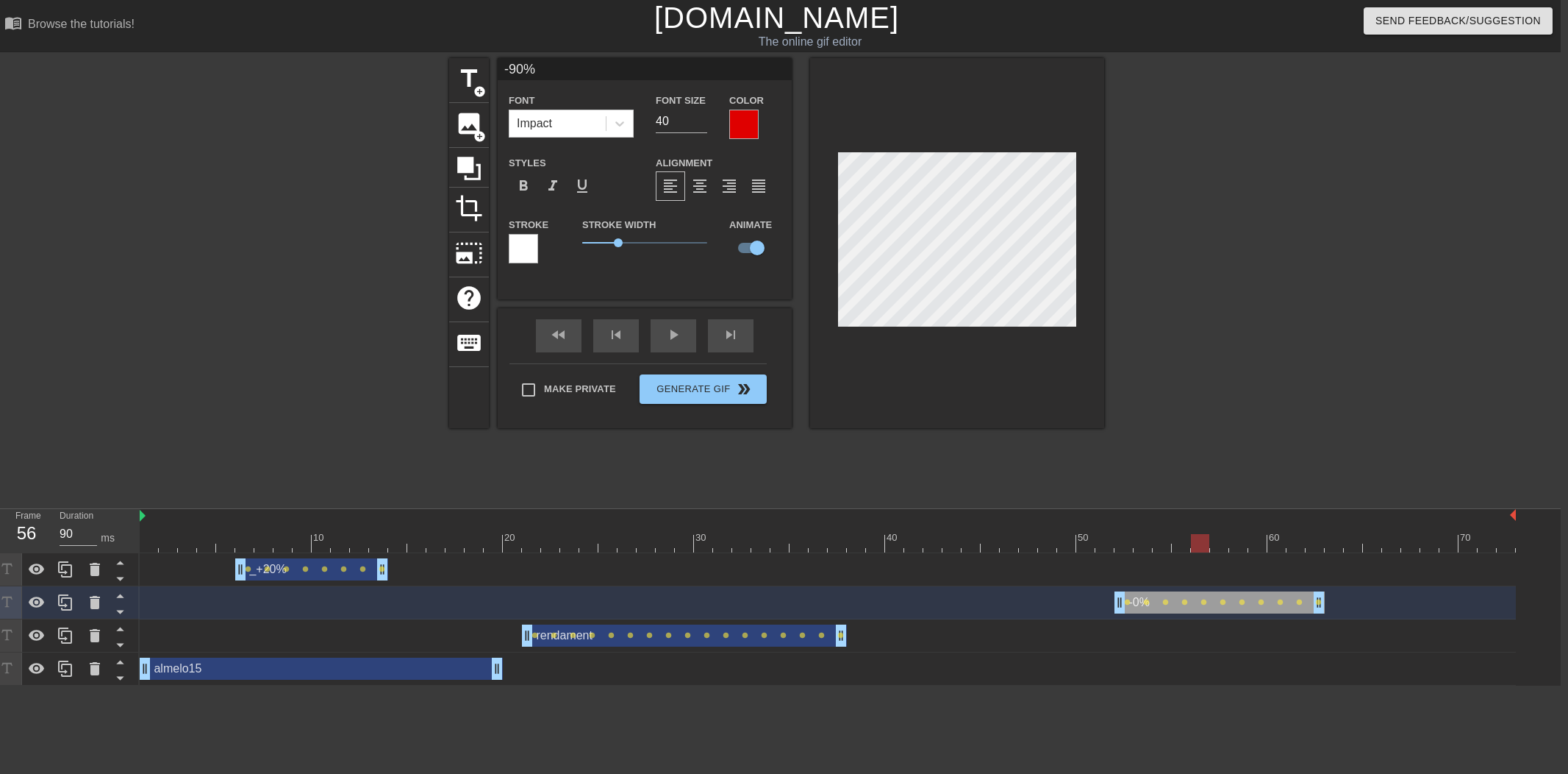
scroll to position [0, 1]
type input "-9%"
type textarea "-9%"
type input "-93%"
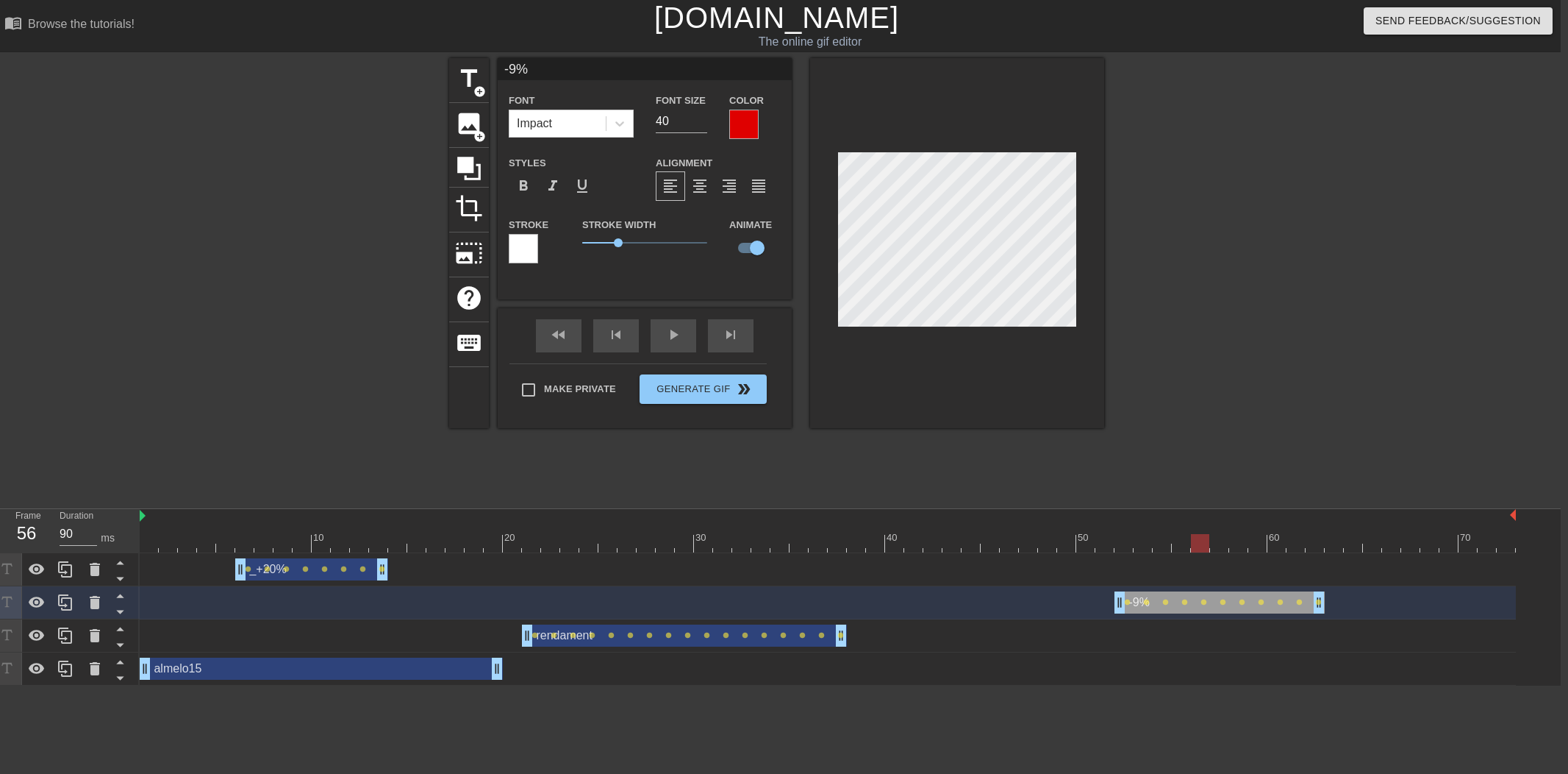
type textarea "-93%"
type input "-9%"
type textarea "-9%"
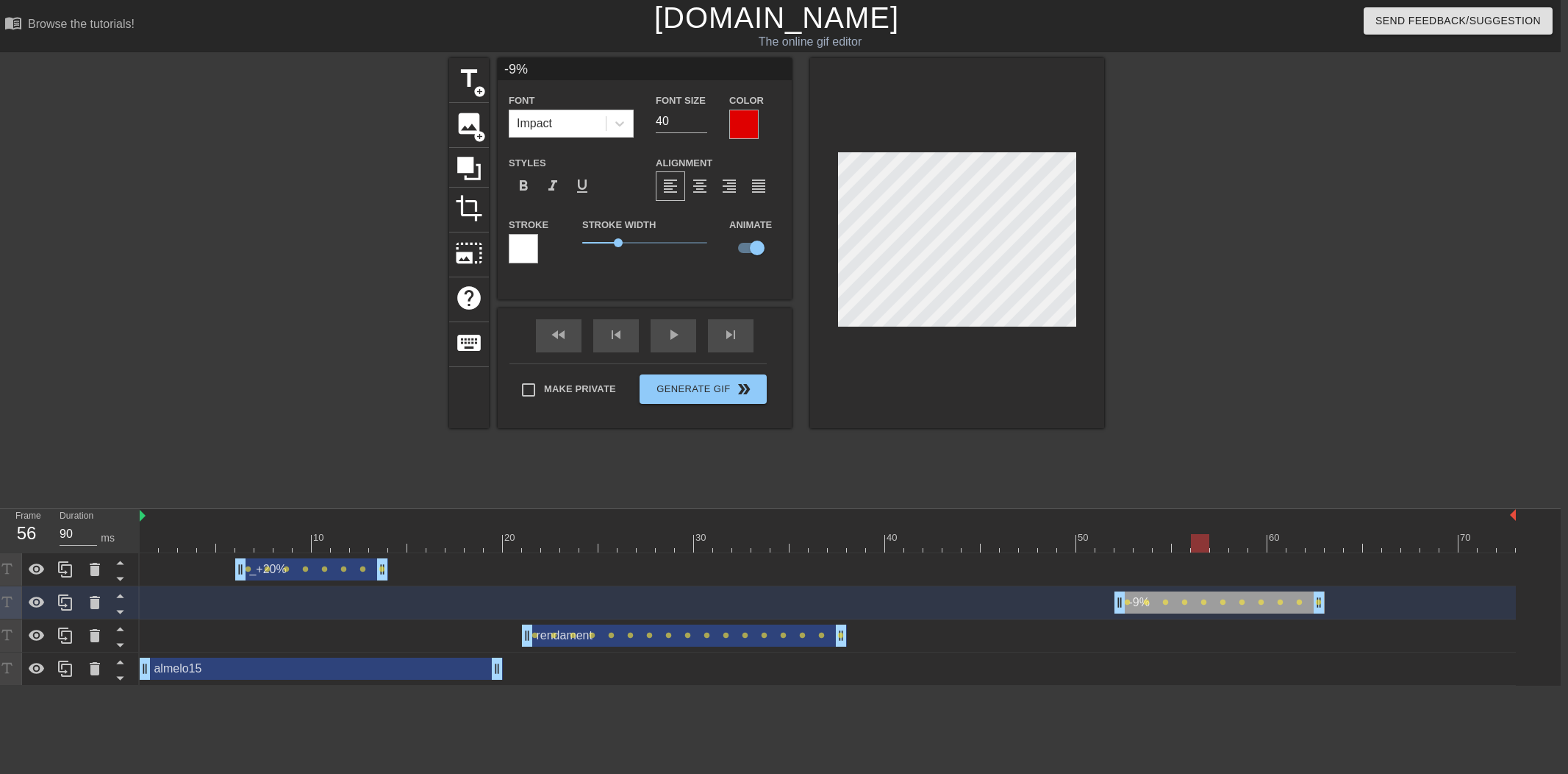
type input "-%"
type textarea "-%"
type input "-8%"
type textarea "-8%"
type input "-85%"
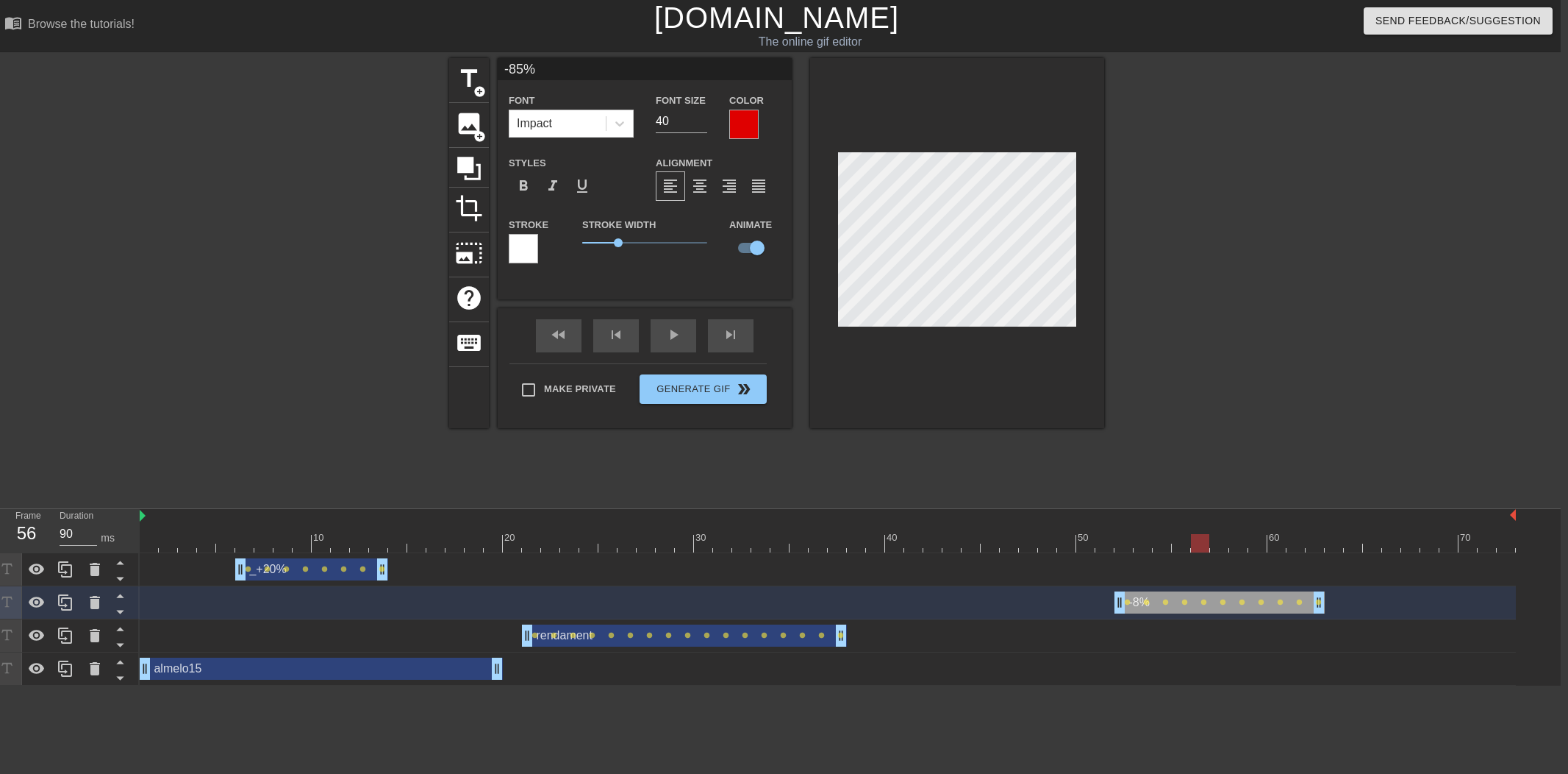
scroll to position [0, 1]
type textarea "-85%"
drag, startPoint x: 1197, startPoint y: 543, endPoint x: 1081, endPoint y: 484, distance: 130.1
click at [1353, 542] on div at bounding box center [1352, 543] width 19 height 19
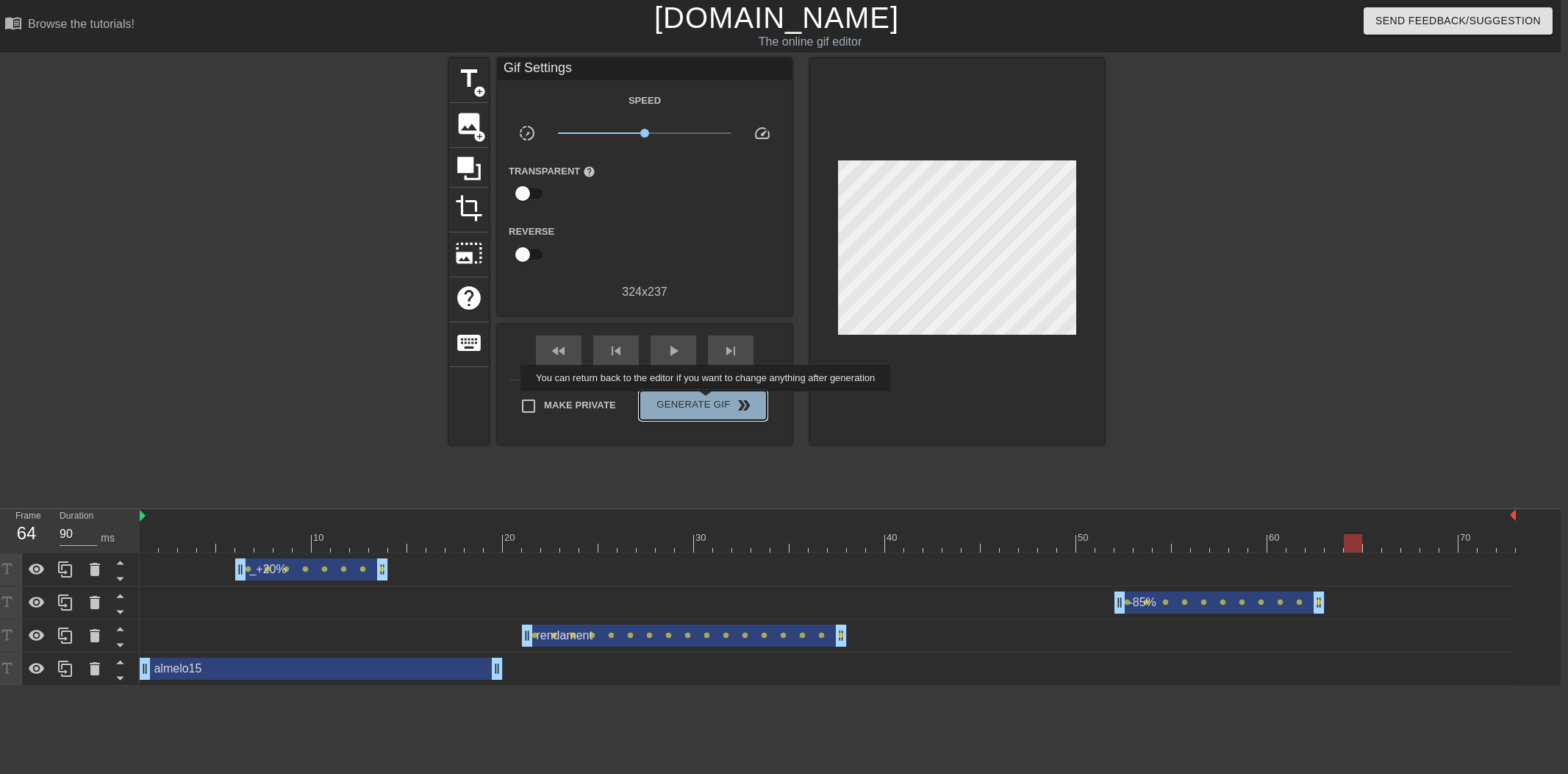
click at [715, 401] on button "Generate Gif double_arrow" at bounding box center [703, 405] width 127 height 30
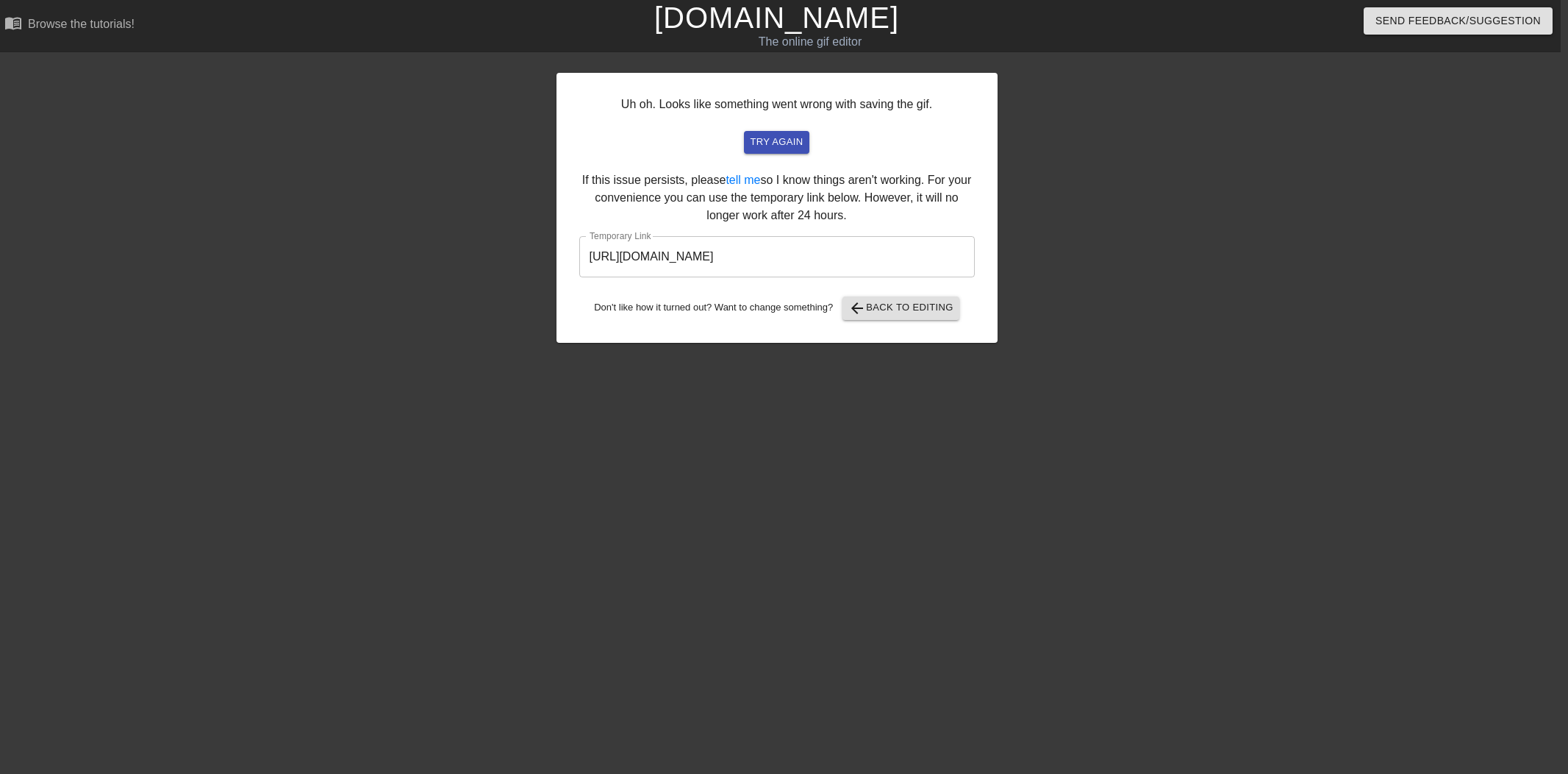
click at [865, 268] on input "https://www.gifntext.com/temp_generations/BVVBDYCJ.gif" at bounding box center [777, 257] width 395 height 42
